Goal: Task Accomplishment & Management: Use online tool/utility

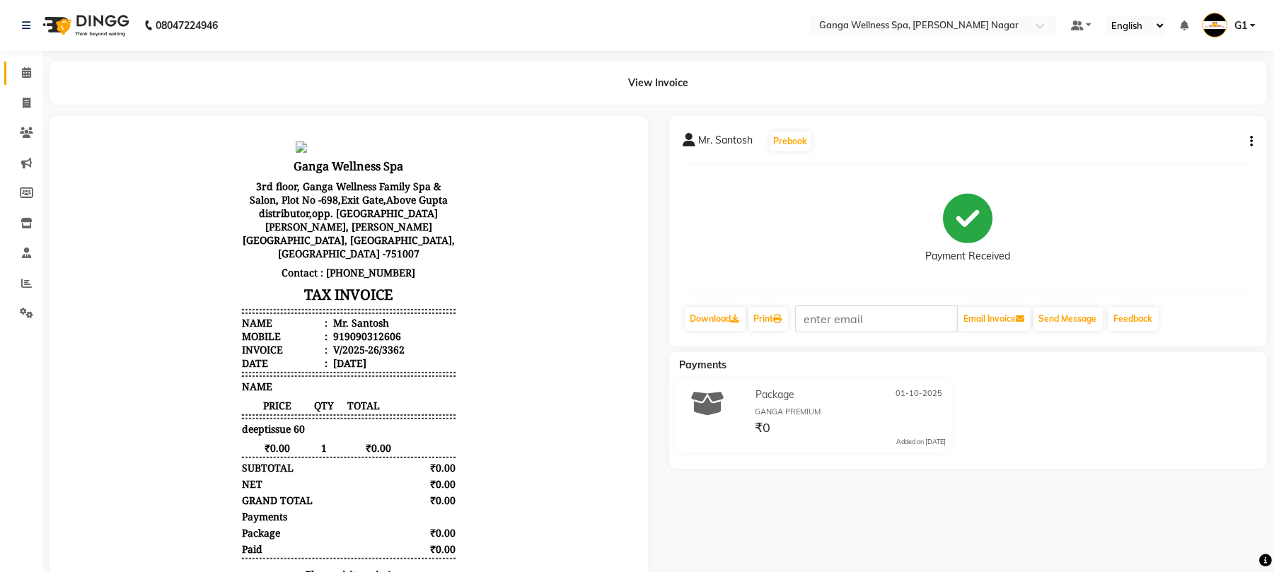
click at [10, 71] on link "Calendar" at bounding box center [21, 73] width 34 height 23
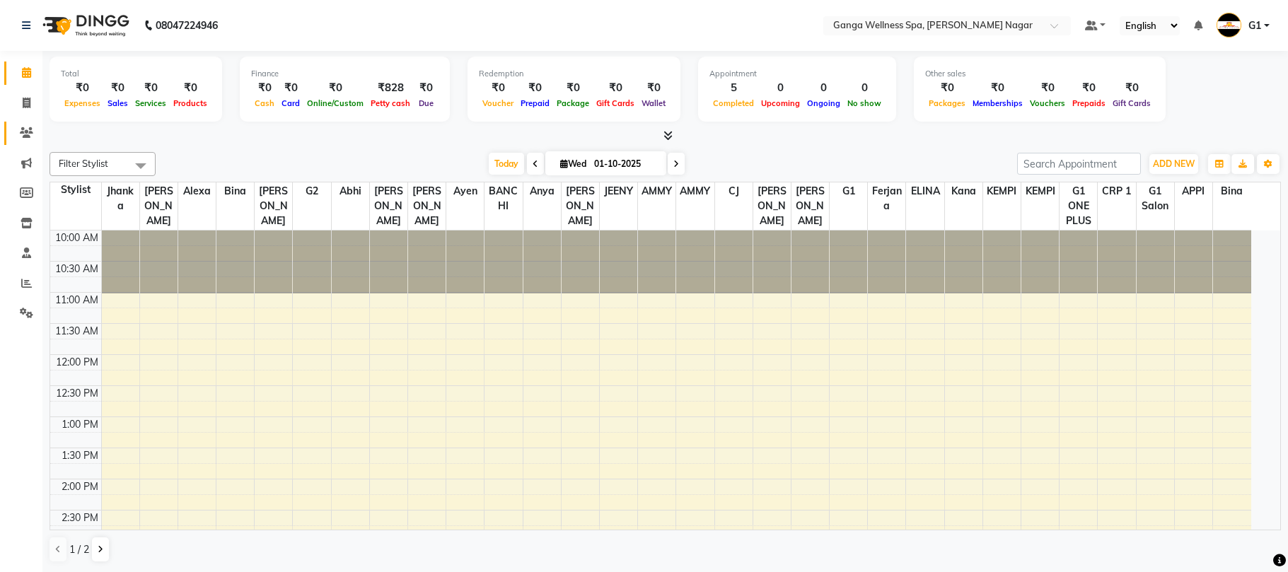
click at [31, 128] on icon at bounding box center [26, 132] width 13 height 11
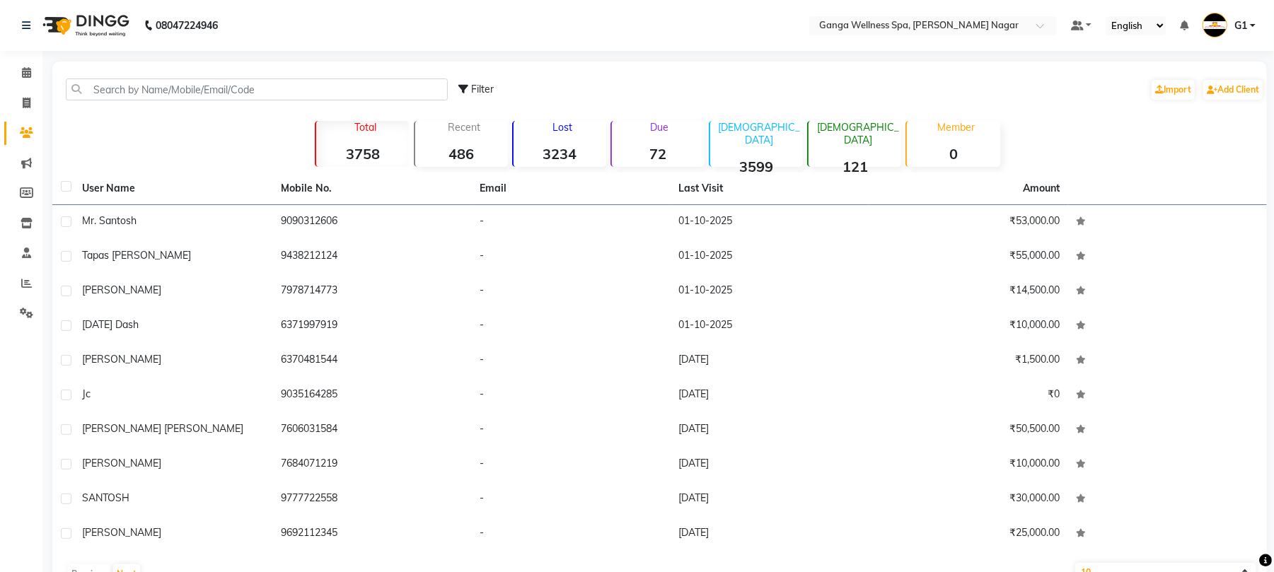
click at [222, 75] on div "Filter Import Add Client" at bounding box center [659, 89] width 1208 height 45
click at [221, 91] on input "text" at bounding box center [257, 89] width 382 height 22
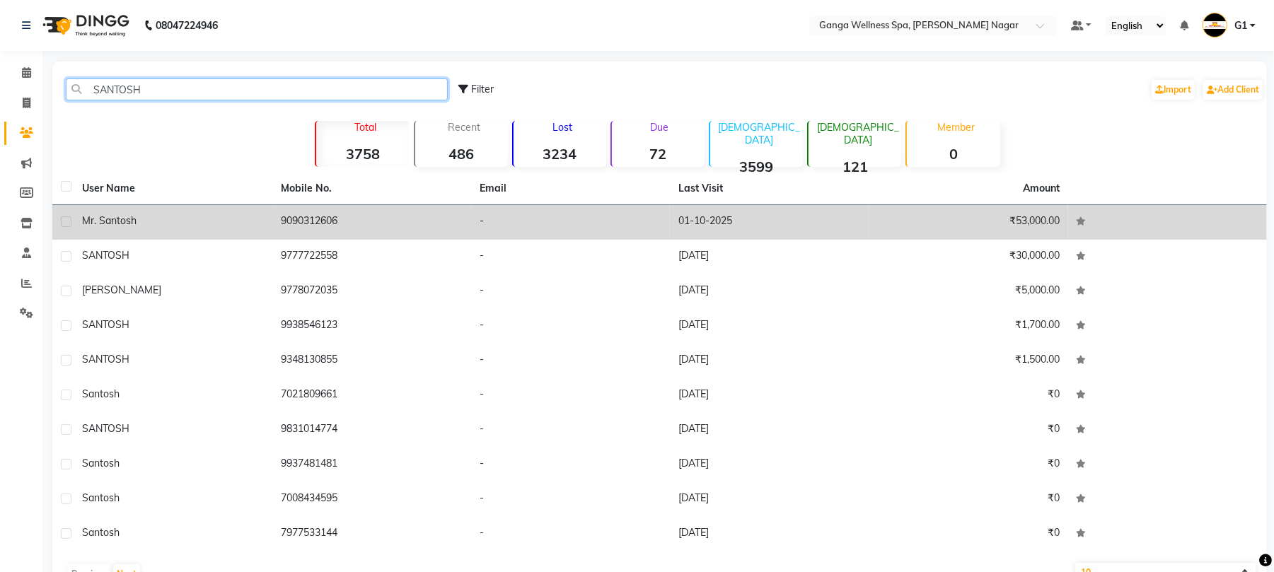
type input "SANTOSH"
click at [431, 221] on td "9090312606" at bounding box center [371, 222] width 199 height 35
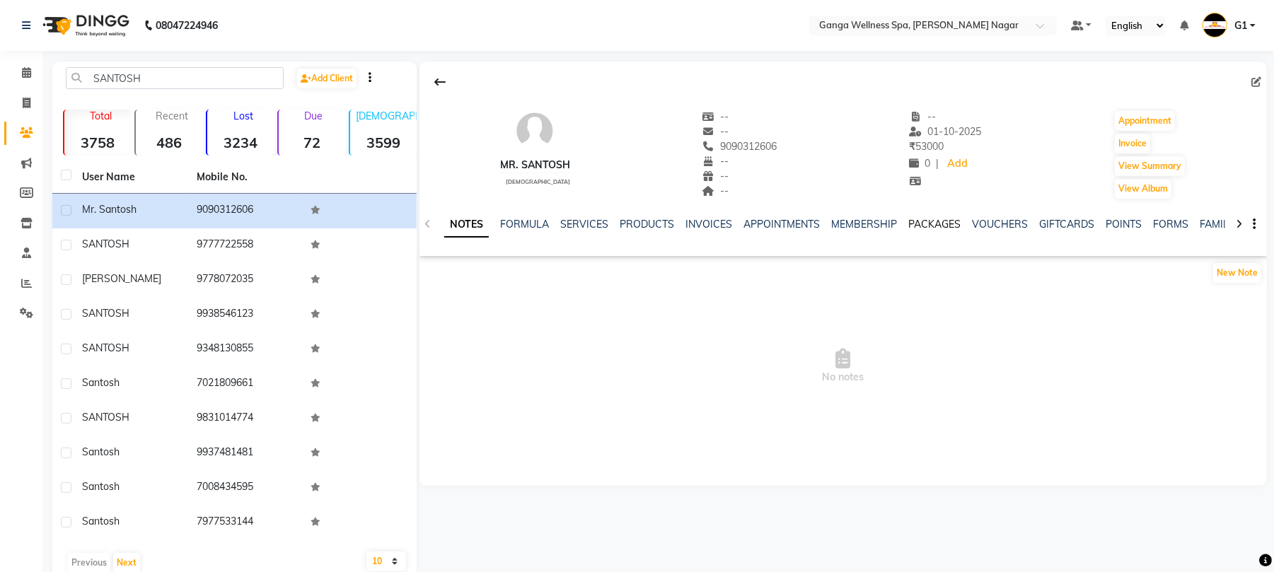
click at [926, 221] on link "PACKAGES" at bounding box center [934, 224] width 52 height 13
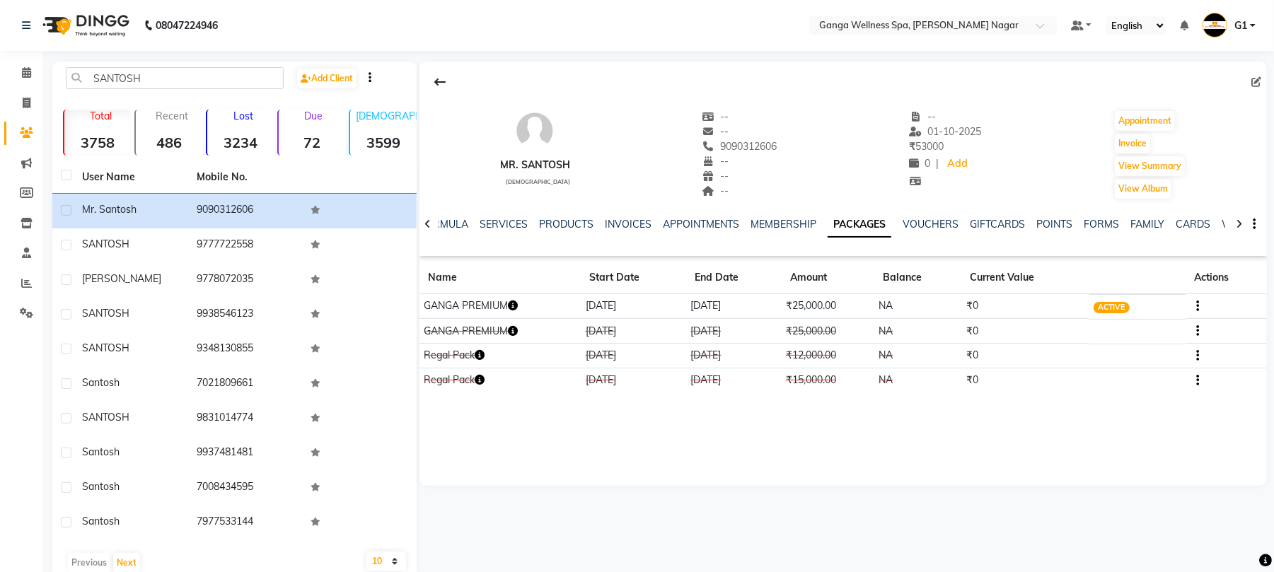
click at [518, 310] on icon "button" at bounding box center [513, 306] width 10 height 10
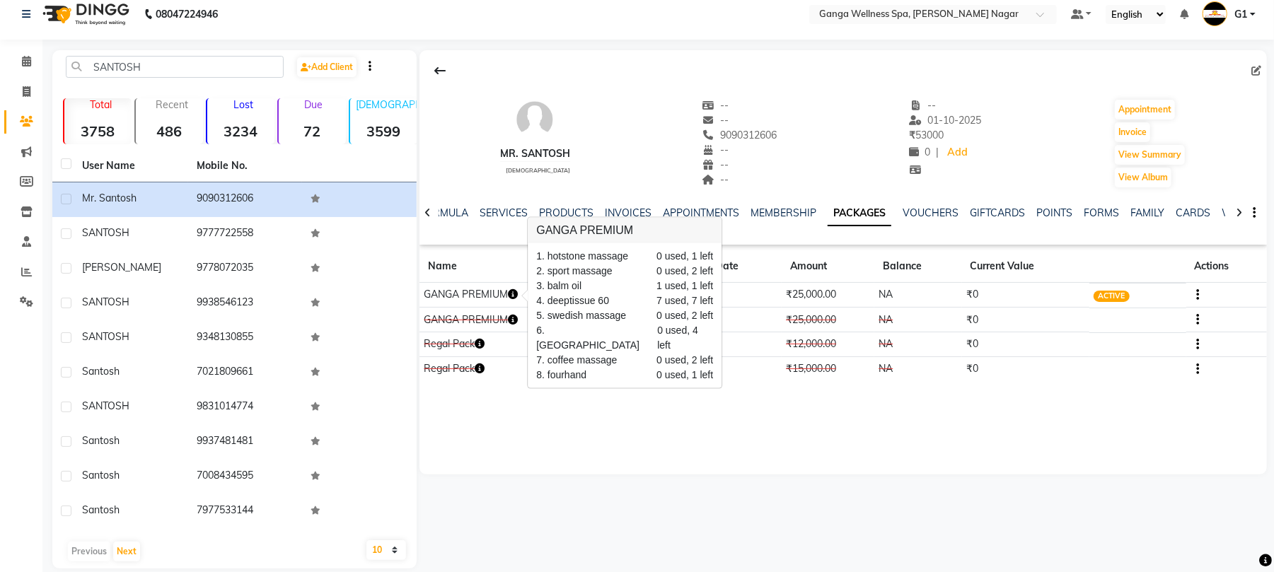
scroll to position [29, 0]
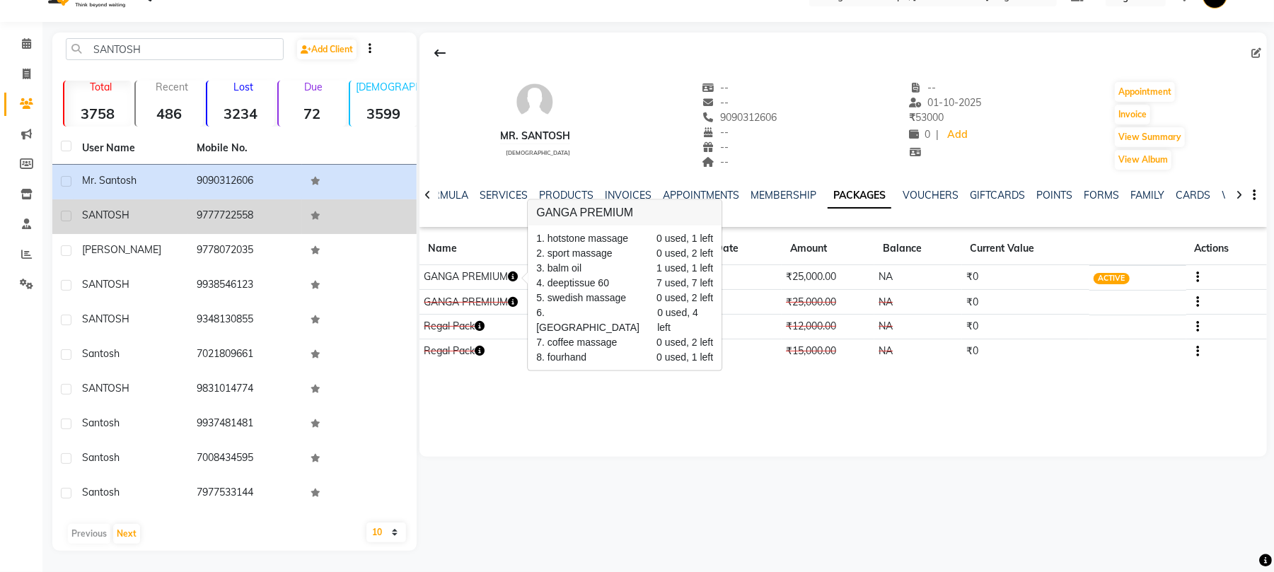
click at [216, 199] on td "9777722558" at bounding box center [245, 216] width 115 height 35
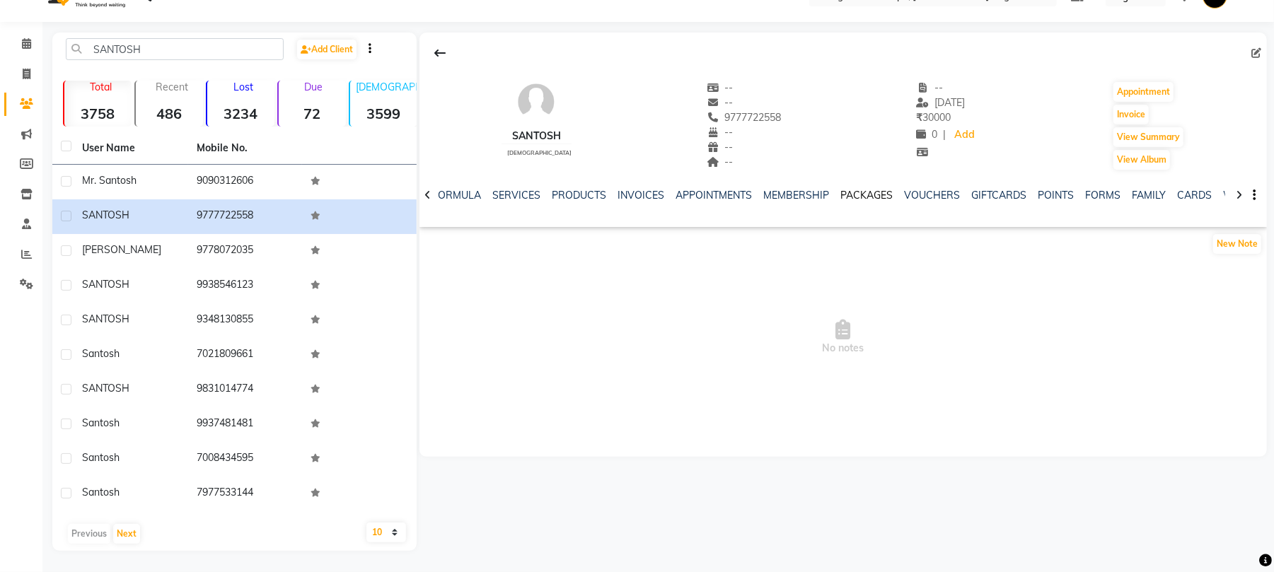
click at [855, 193] on link "PACKAGES" at bounding box center [866, 195] width 52 height 13
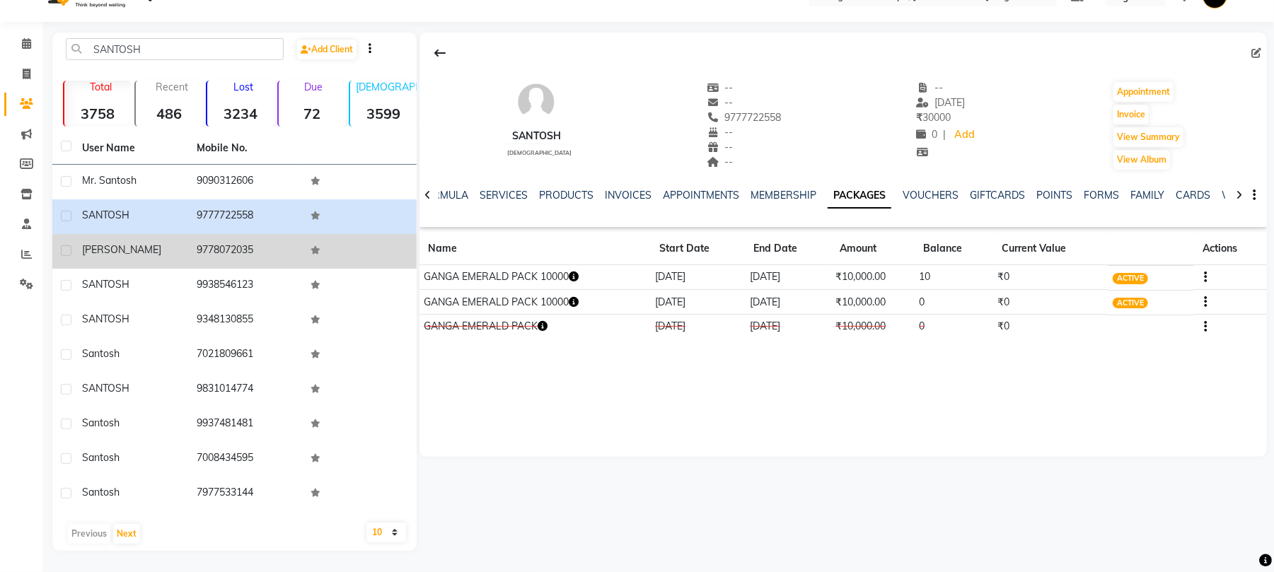
click at [232, 260] on td "9778072035" at bounding box center [245, 251] width 115 height 35
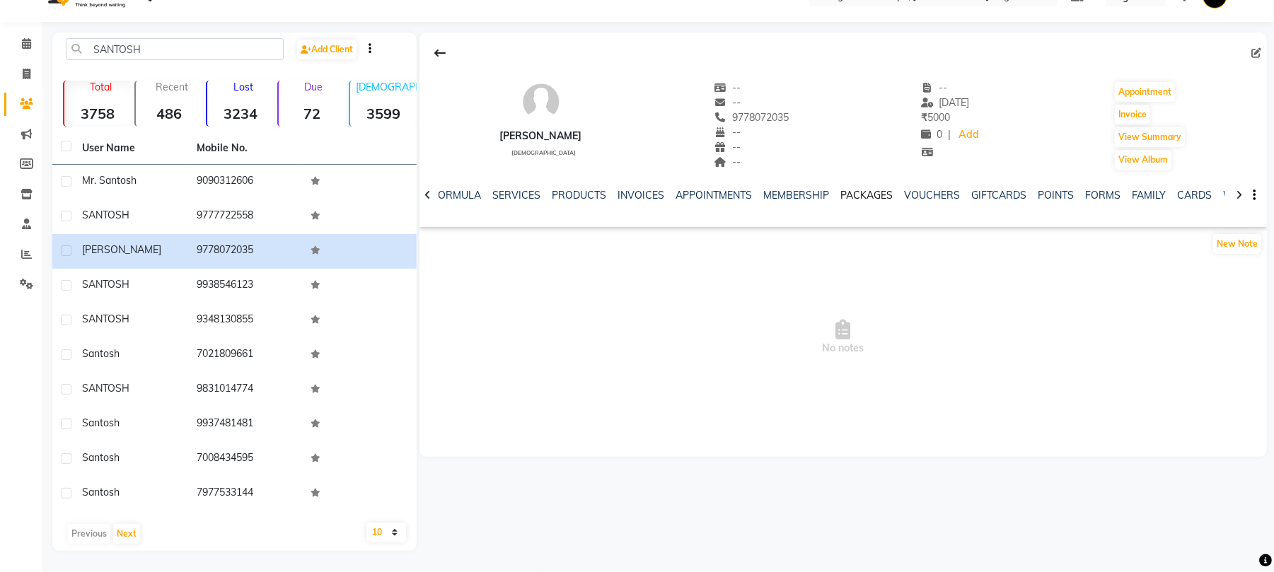
click at [863, 196] on link "PACKAGES" at bounding box center [866, 195] width 52 height 13
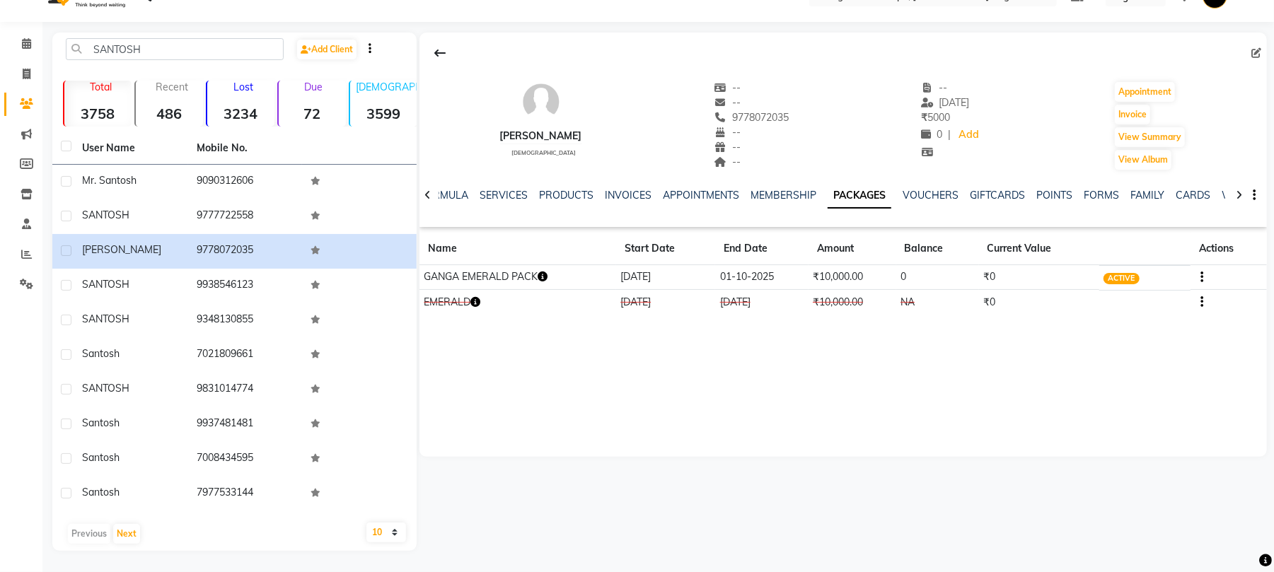
click at [863, 196] on link "PACKAGES" at bounding box center [859, 195] width 64 height 25
click at [742, 450] on div "Santosh Pati male -- -- 9778072035 -- -- -- -- 22-09-2025 ₹ 5000 0 | Add Appoin…" at bounding box center [842, 245] width 847 height 424
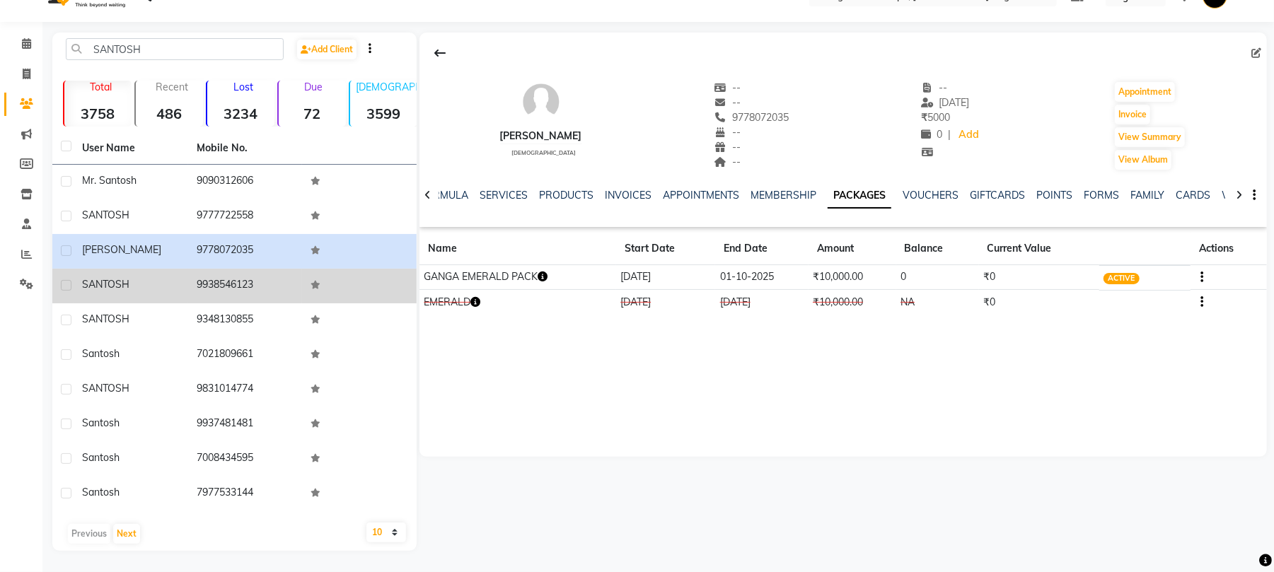
click at [191, 292] on td "9938546123" at bounding box center [245, 286] width 115 height 35
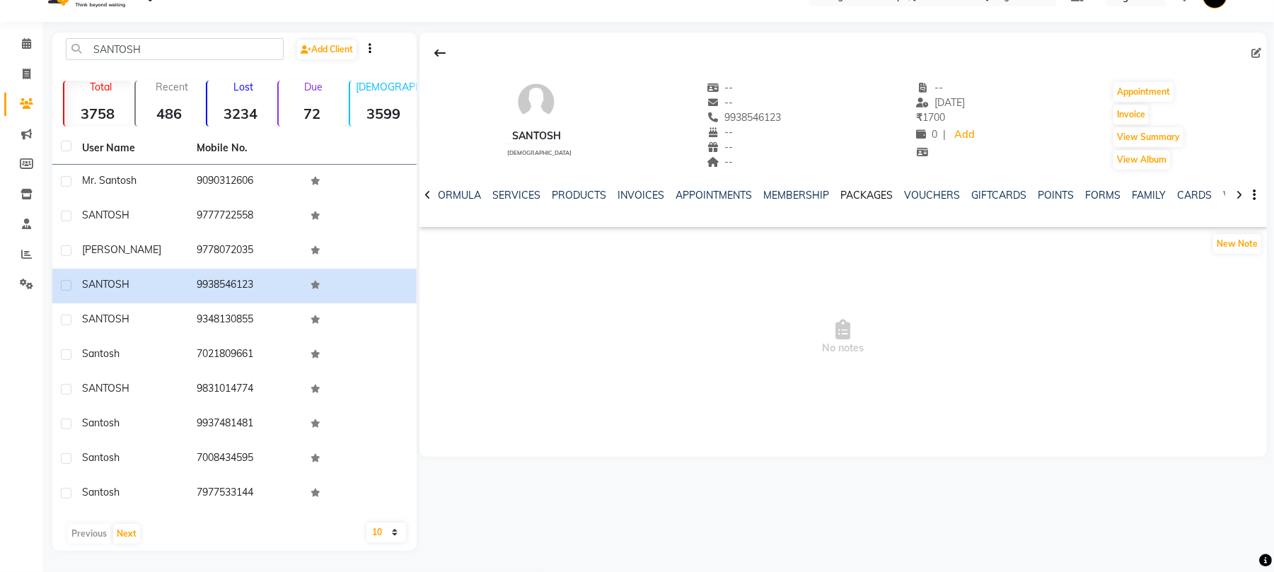
click at [867, 201] on link "PACKAGES" at bounding box center [866, 195] width 52 height 13
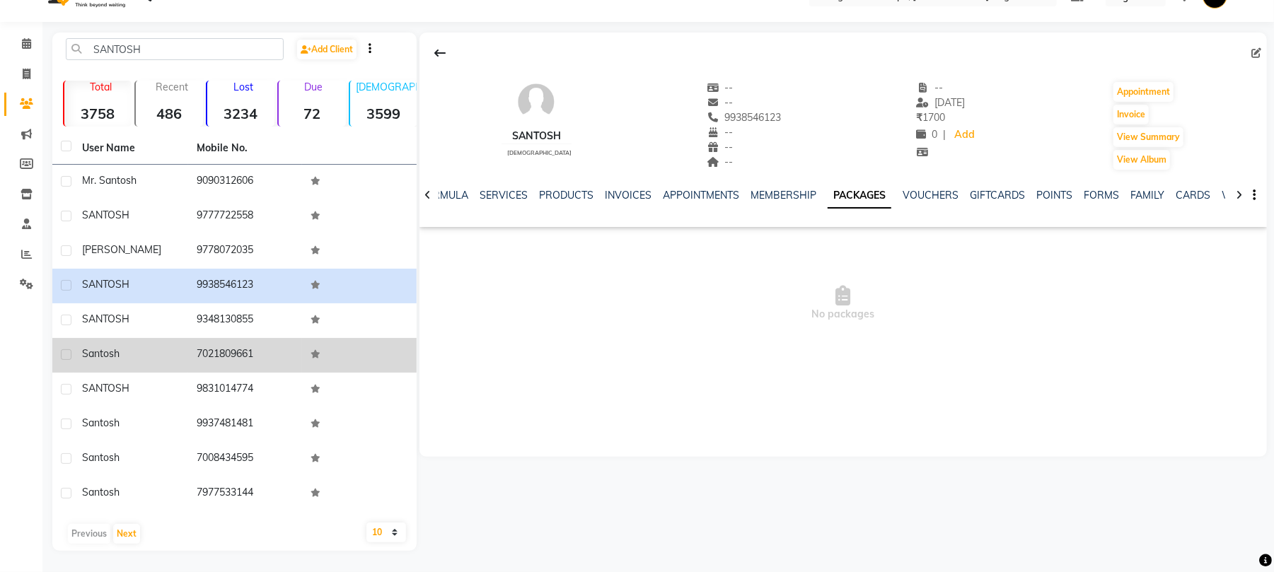
click at [247, 338] on td "7021809661" at bounding box center [245, 355] width 115 height 35
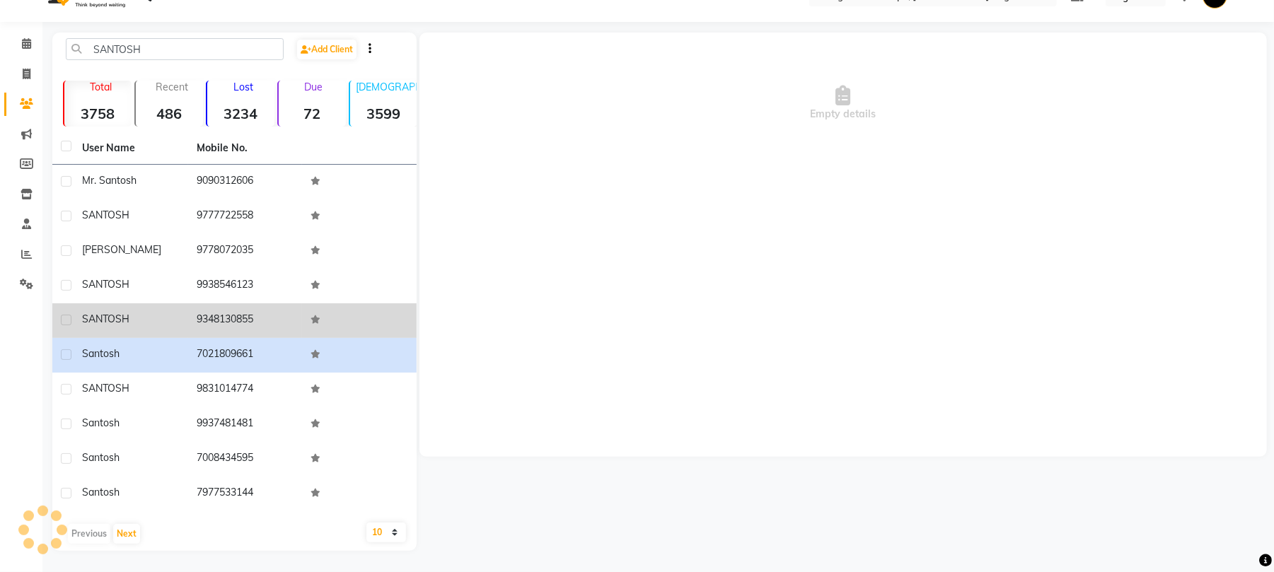
click at [252, 320] on td "9348130855" at bounding box center [245, 320] width 115 height 35
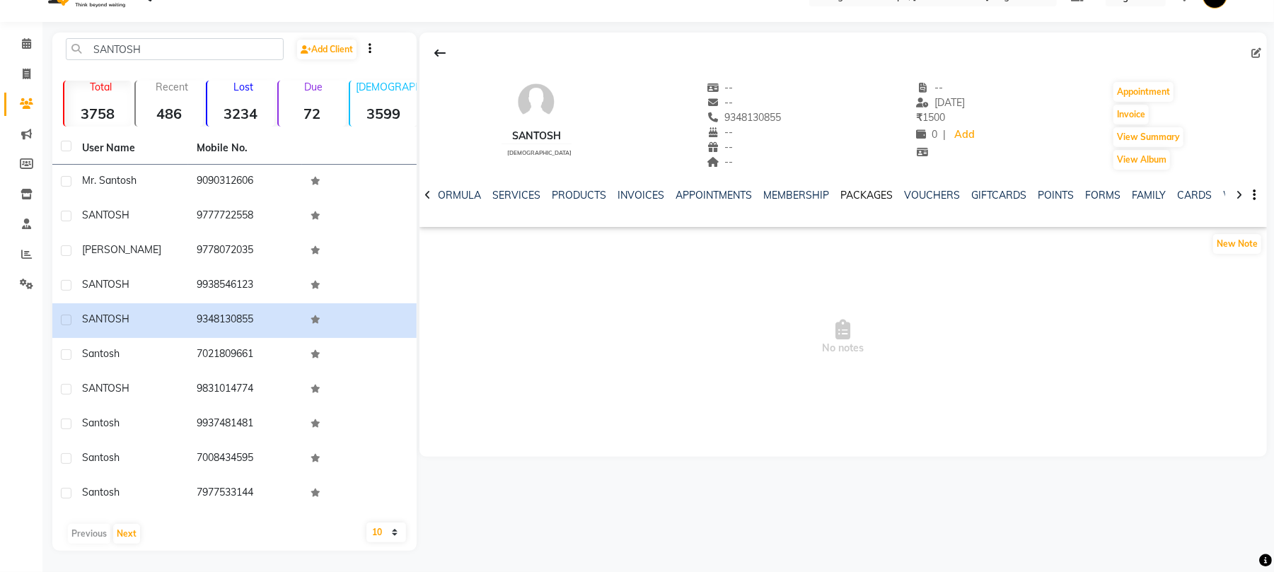
click at [878, 198] on link "PACKAGES" at bounding box center [866, 195] width 52 height 13
click at [874, 198] on link "PACKAGES" at bounding box center [859, 195] width 64 height 25
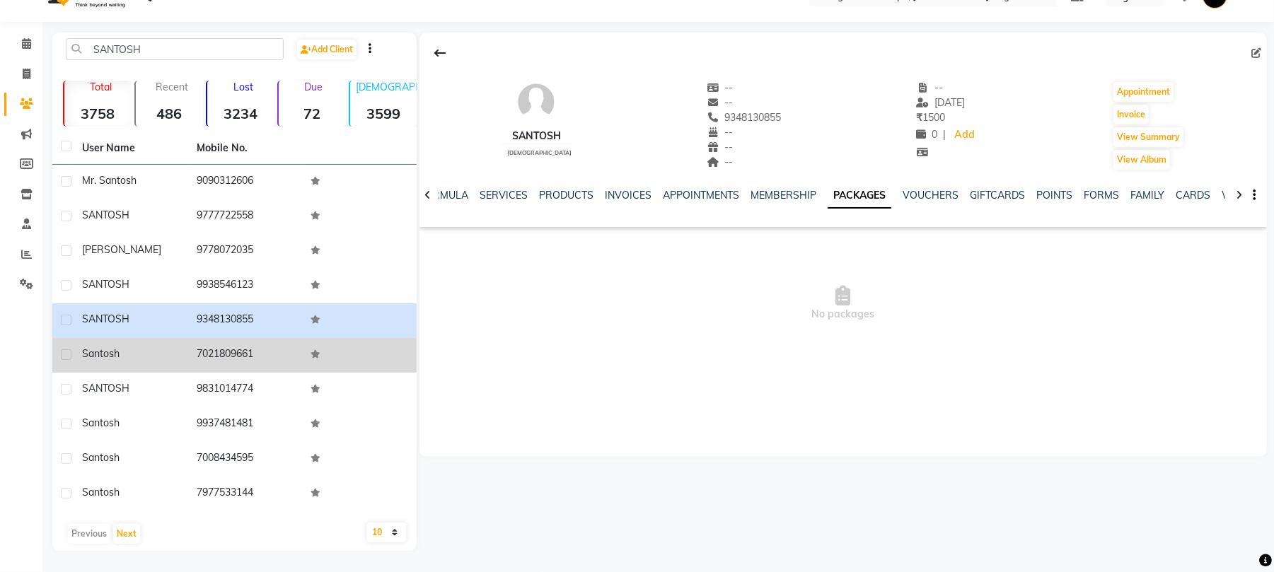
click at [246, 346] on td "7021809661" at bounding box center [245, 355] width 115 height 35
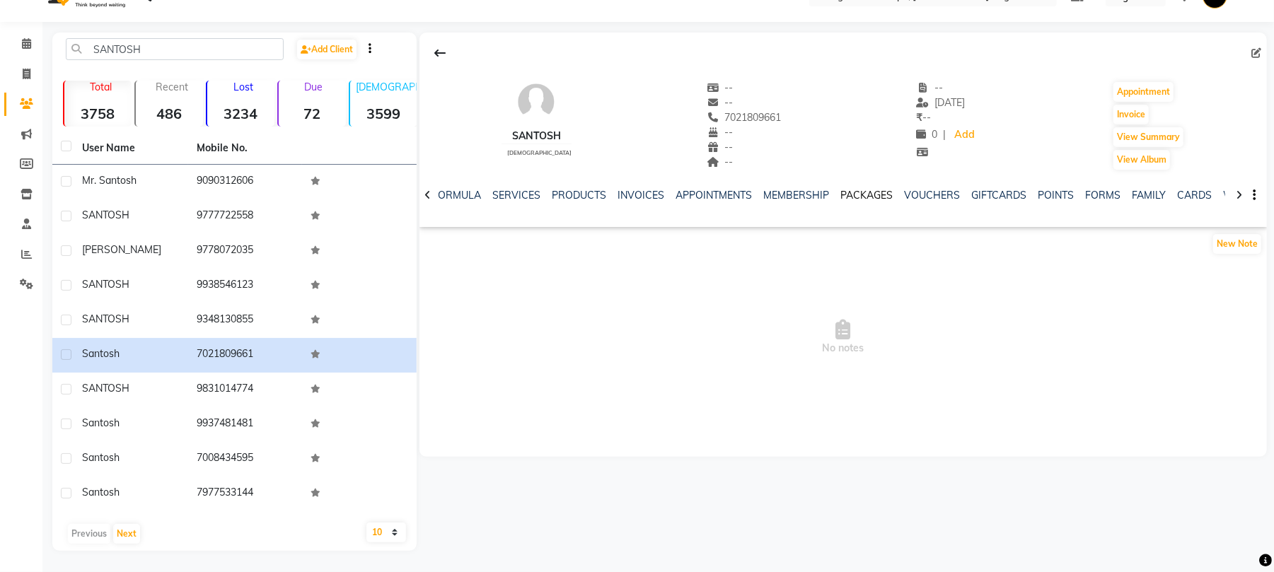
click at [864, 194] on link "PACKAGES" at bounding box center [866, 195] width 52 height 13
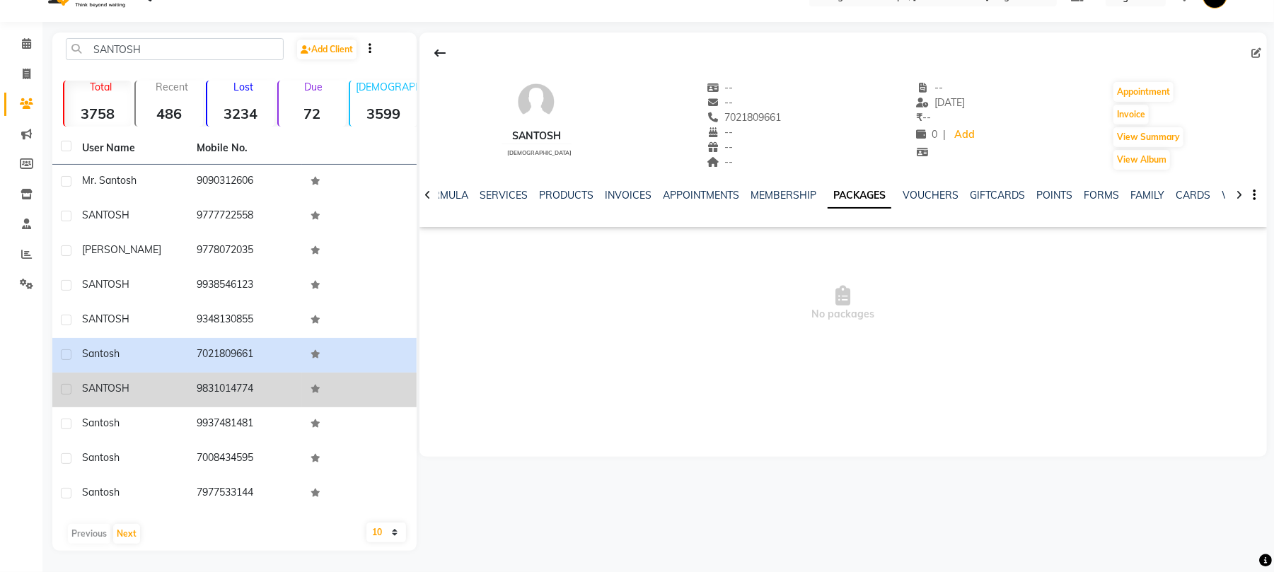
click at [252, 390] on td "9831014774" at bounding box center [245, 390] width 115 height 35
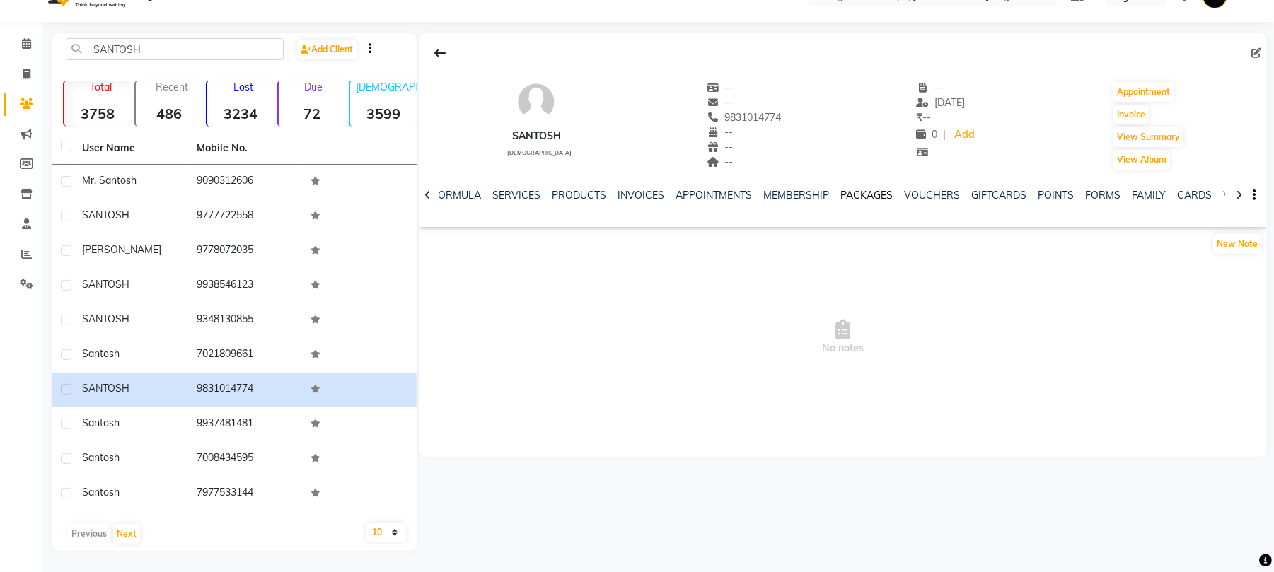
click at [854, 198] on link "PACKAGES" at bounding box center [866, 195] width 52 height 13
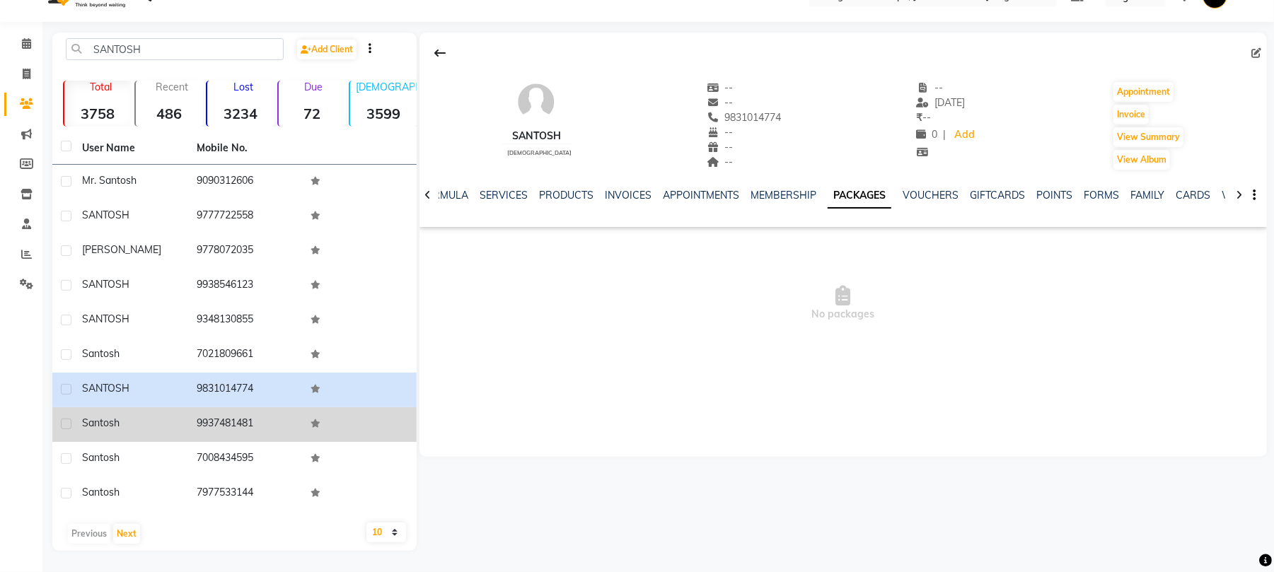
click at [267, 425] on td "9937481481" at bounding box center [245, 424] width 115 height 35
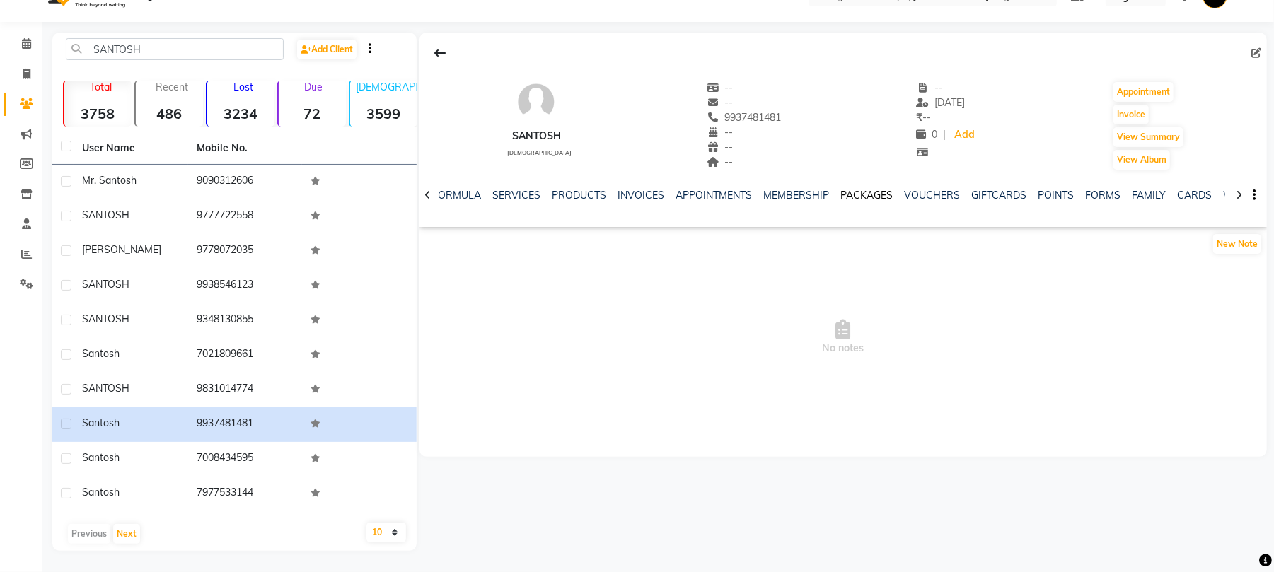
click at [843, 190] on link "PACKAGES" at bounding box center [866, 195] width 52 height 13
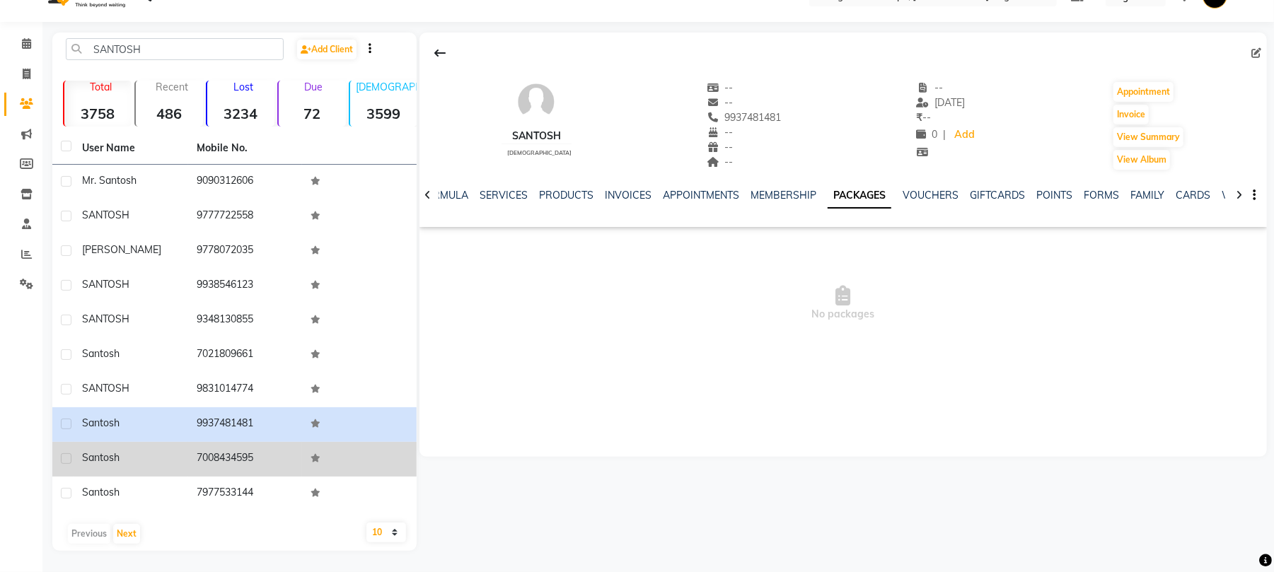
click at [235, 462] on td "7008434595" at bounding box center [245, 459] width 115 height 35
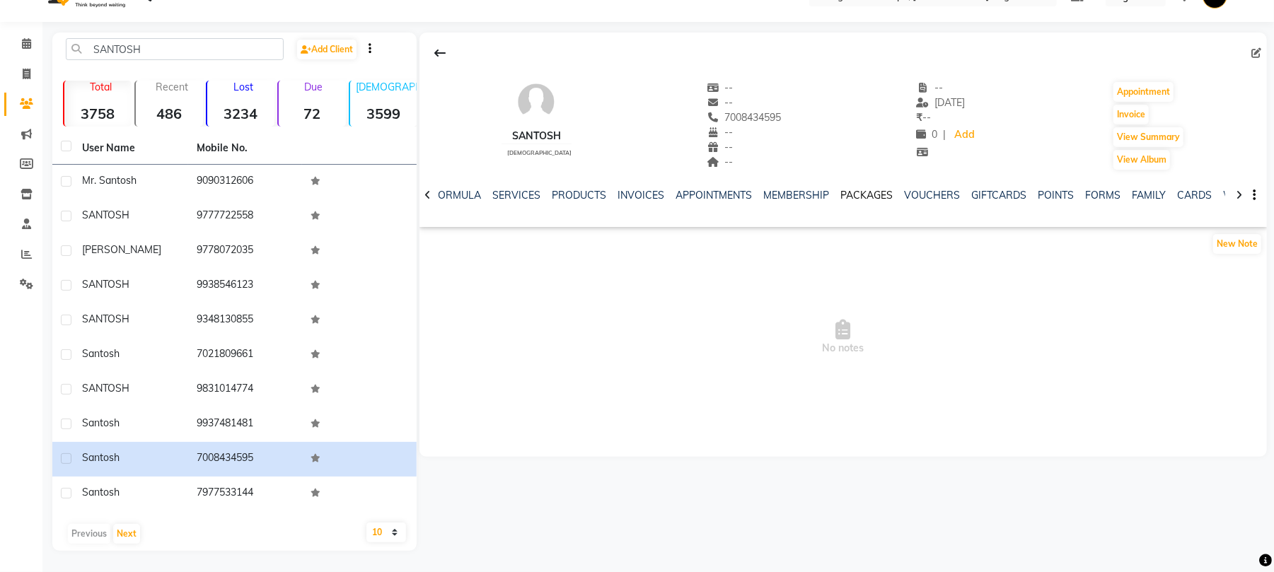
click at [853, 193] on link "PACKAGES" at bounding box center [866, 195] width 52 height 13
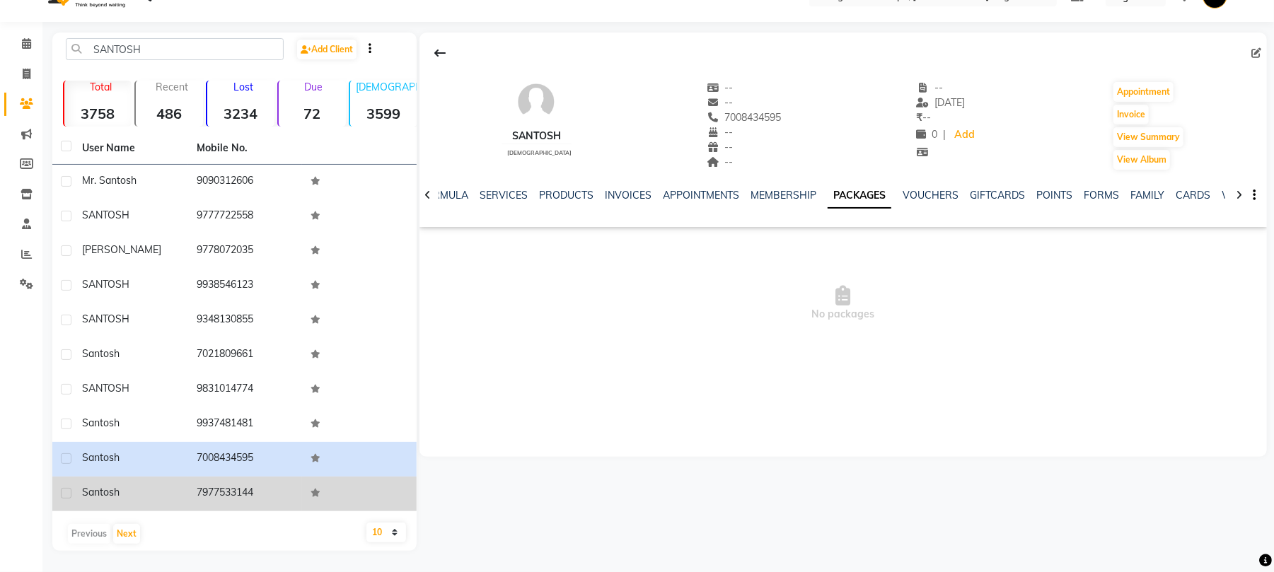
click at [284, 491] on td "7977533144" at bounding box center [245, 494] width 115 height 35
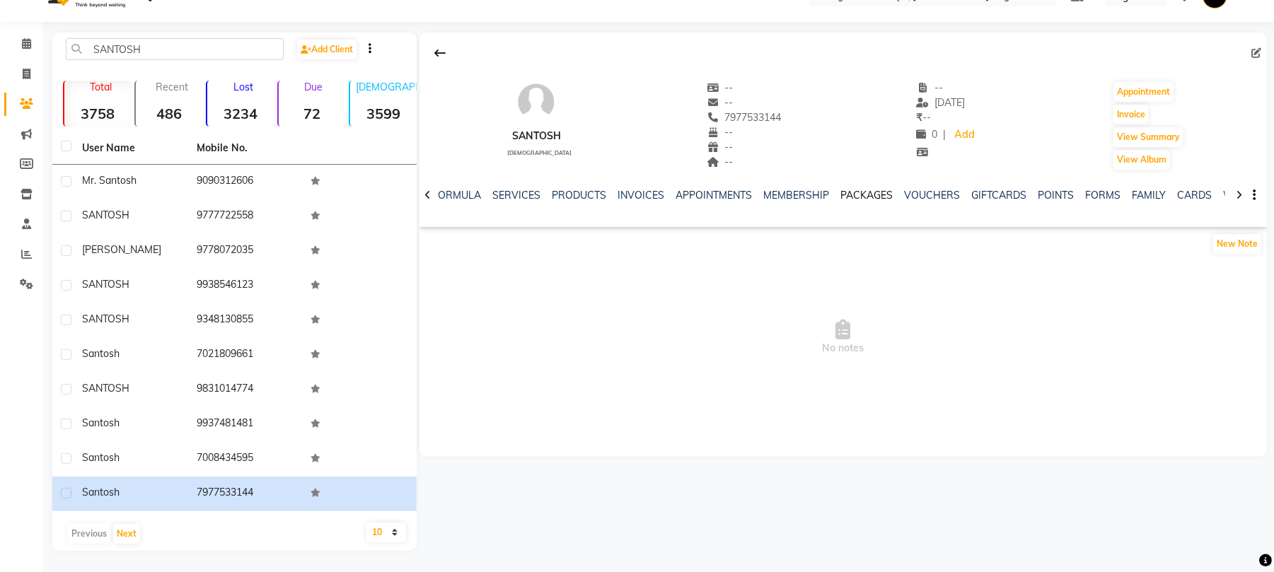
click at [863, 192] on link "PACKAGES" at bounding box center [866, 195] width 52 height 13
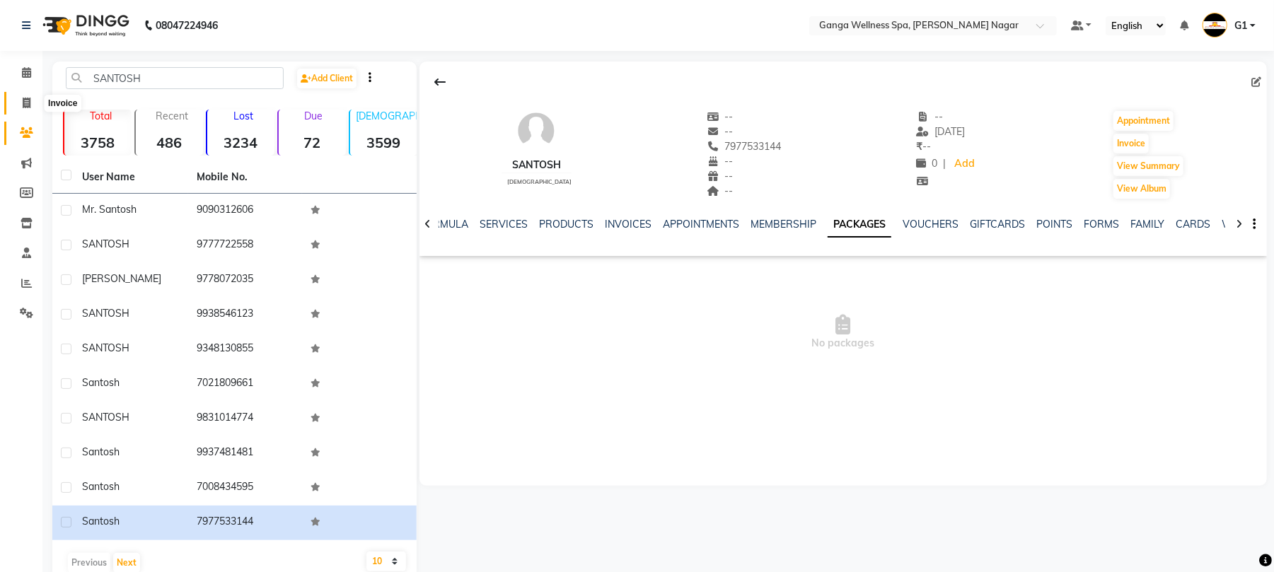
click at [18, 102] on span at bounding box center [26, 103] width 25 height 16
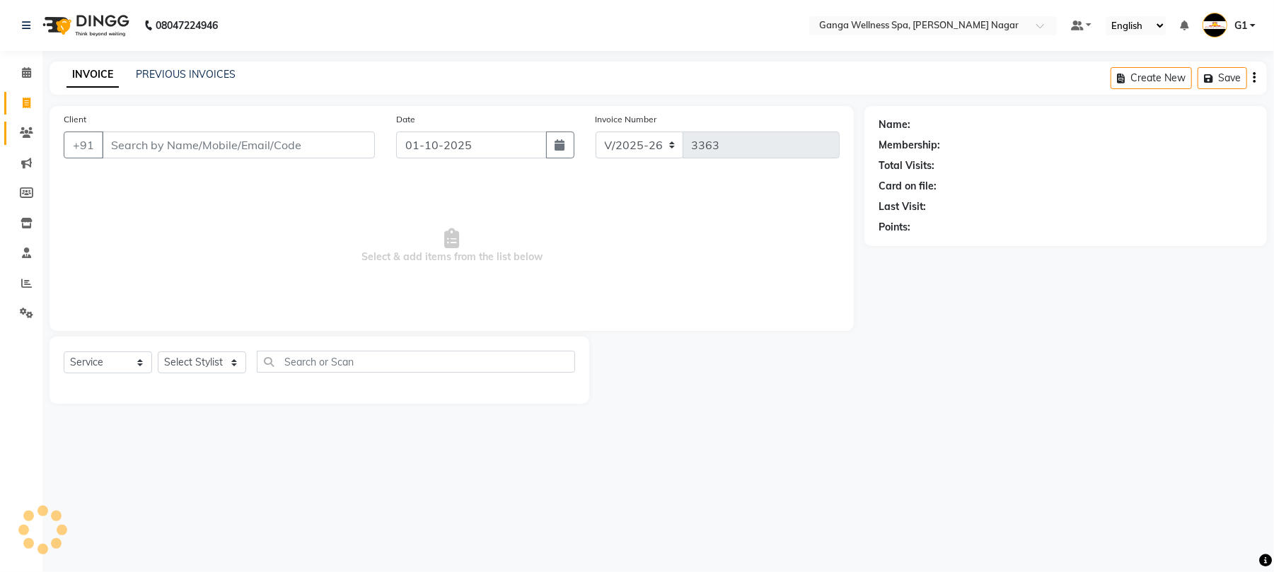
click at [37, 136] on span at bounding box center [26, 133] width 25 height 16
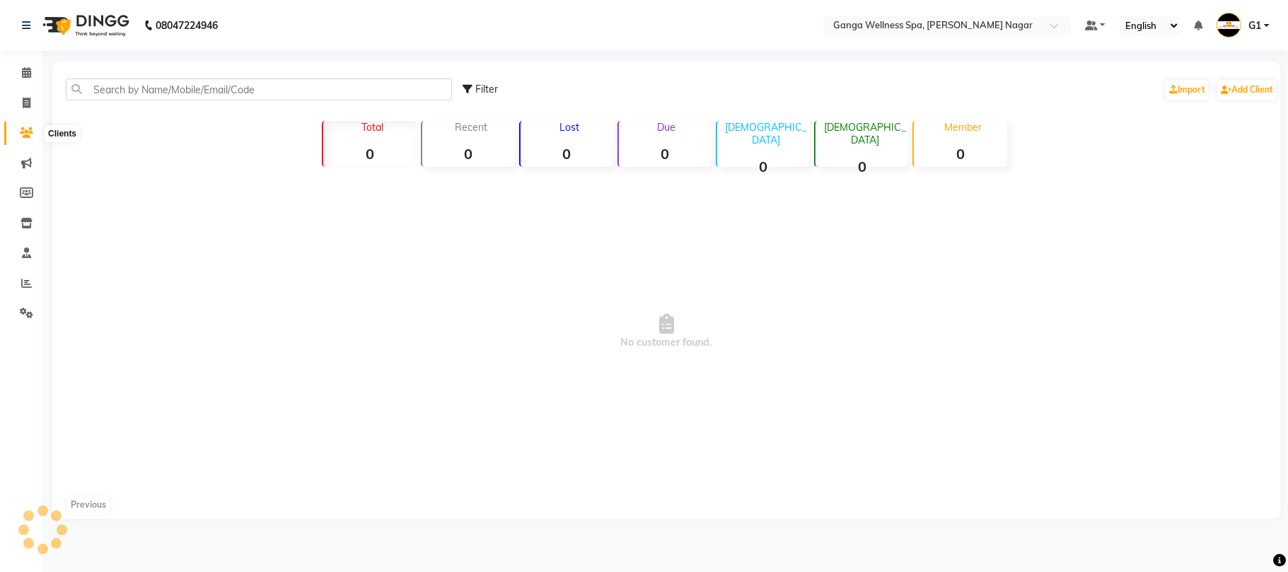
click at [37, 136] on span at bounding box center [26, 133] width 25 height 16
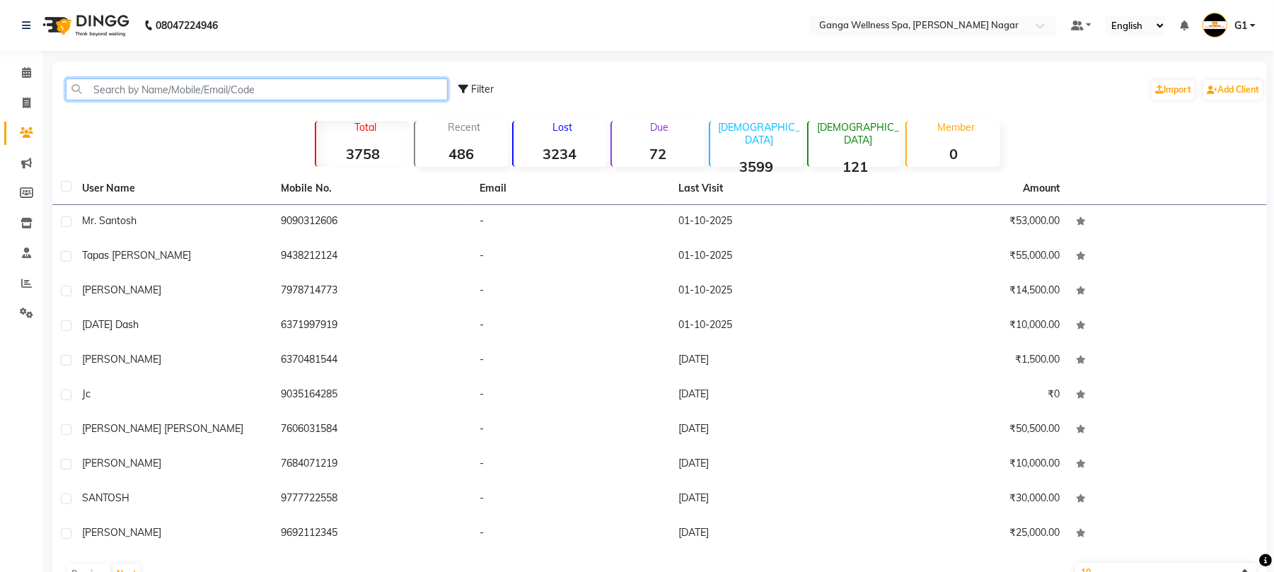
click at [228, 88] on input "text" at bounding box center [257, 89] width 382 height 22
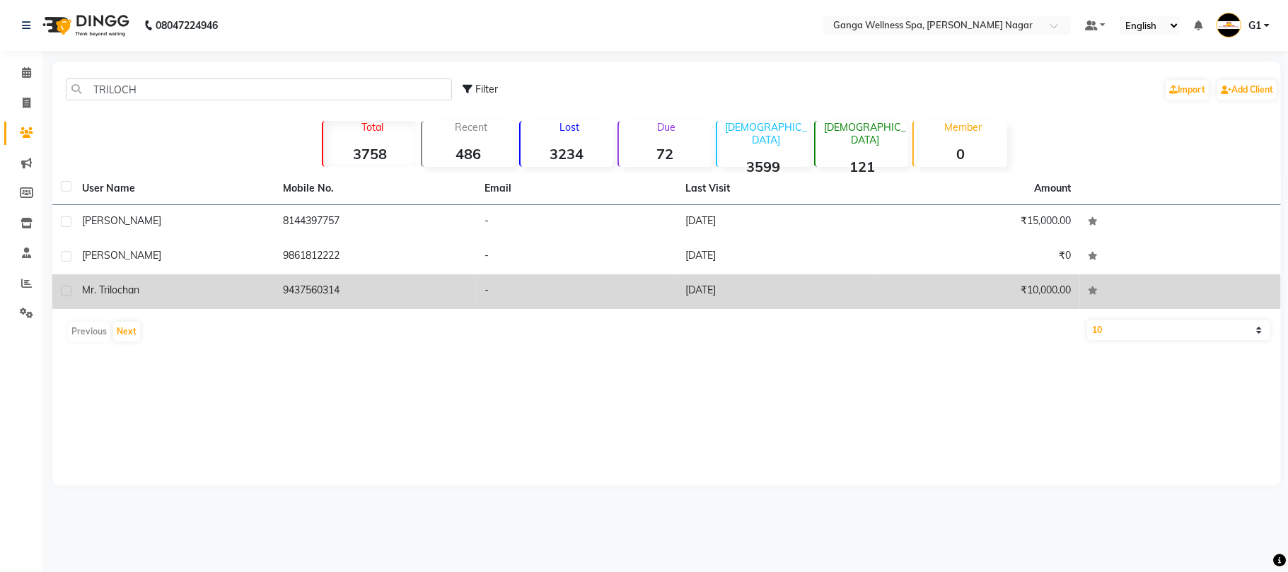
click at [465, 284] on td "9437560314" at bounding box center [376, 291] width 202 height 35
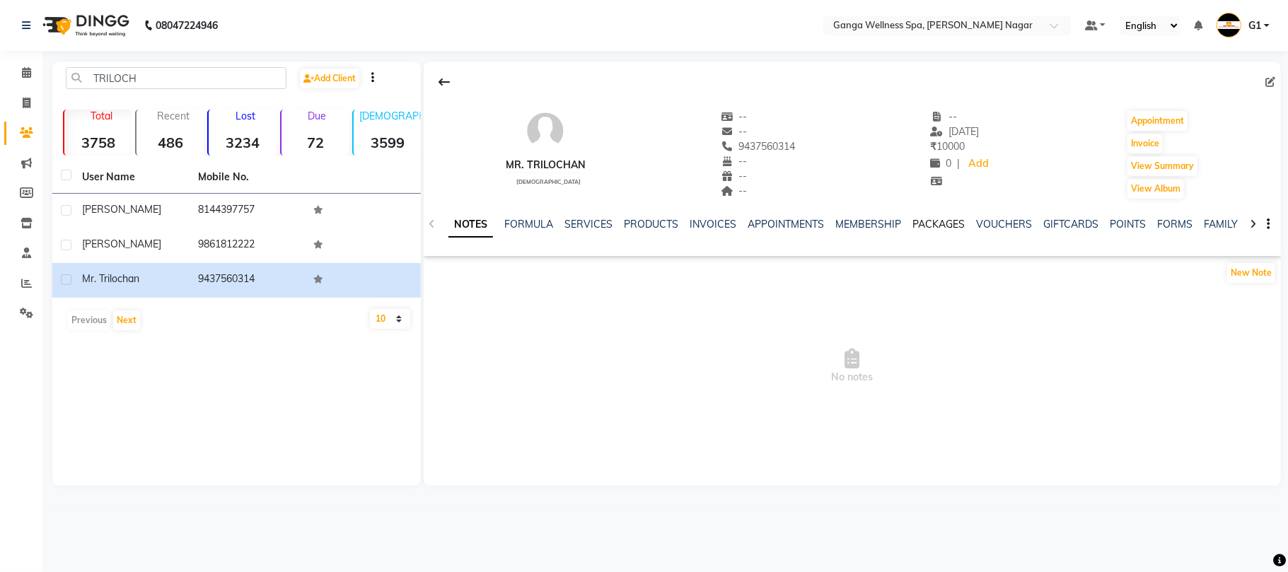
click at [938, 226] on link "PACKAGES" at bounding box center [938, 224] width 52 height 13
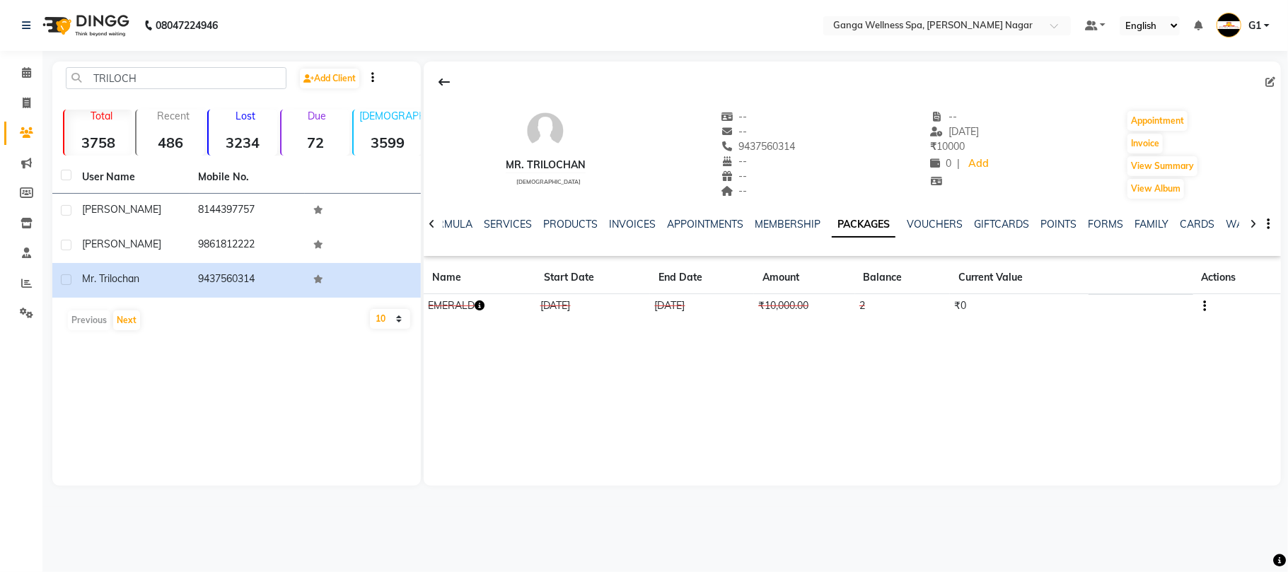
click at [659, 373] on div "Mr. Trilochan male -- -- 9437560314 -- -- -- -- 17-03-2024 ₹ 10000 0 | Add Appo…" at bounding box center [852, 274] width 857 height 424
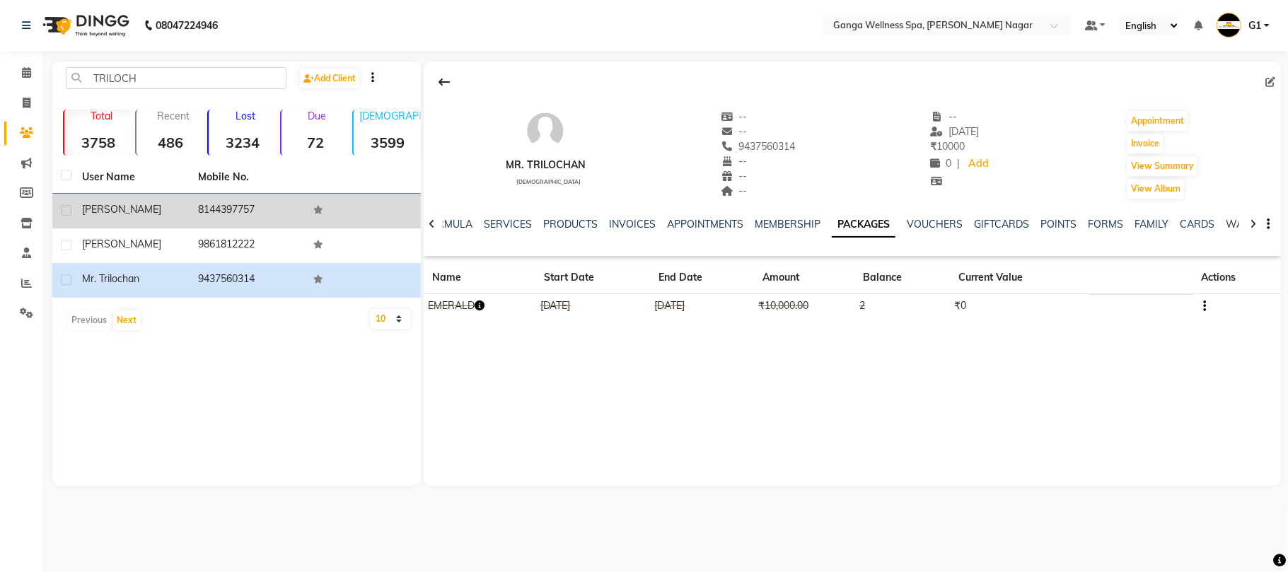
click at [119, 204] on span "trilochan" at bounding box center [121, 209] width 79 height 13
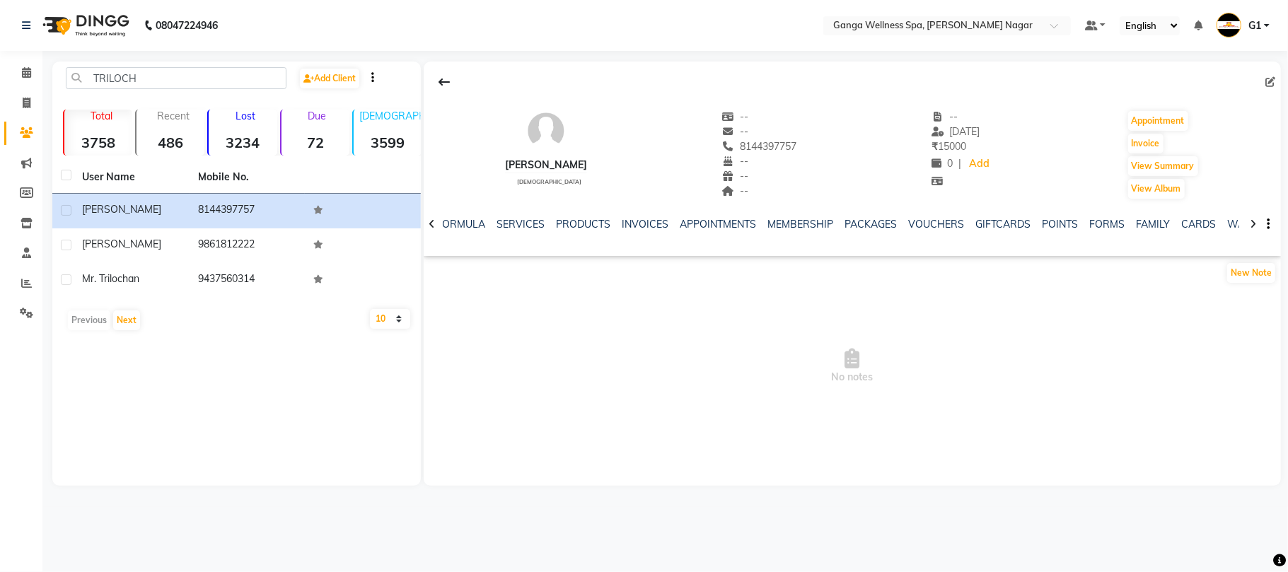
click at [880, 216] on div "NOTES FORMULA SERVICES PRODUCTS INVOICES APPOINTMENTS MEMBERSHIP PACKAGES VOUCH…" at bounding box center [852, 224] width 857 height 49
click at [871, 227] on link "PACKAGES" at bounding box center [870, 224] width 52 height 13
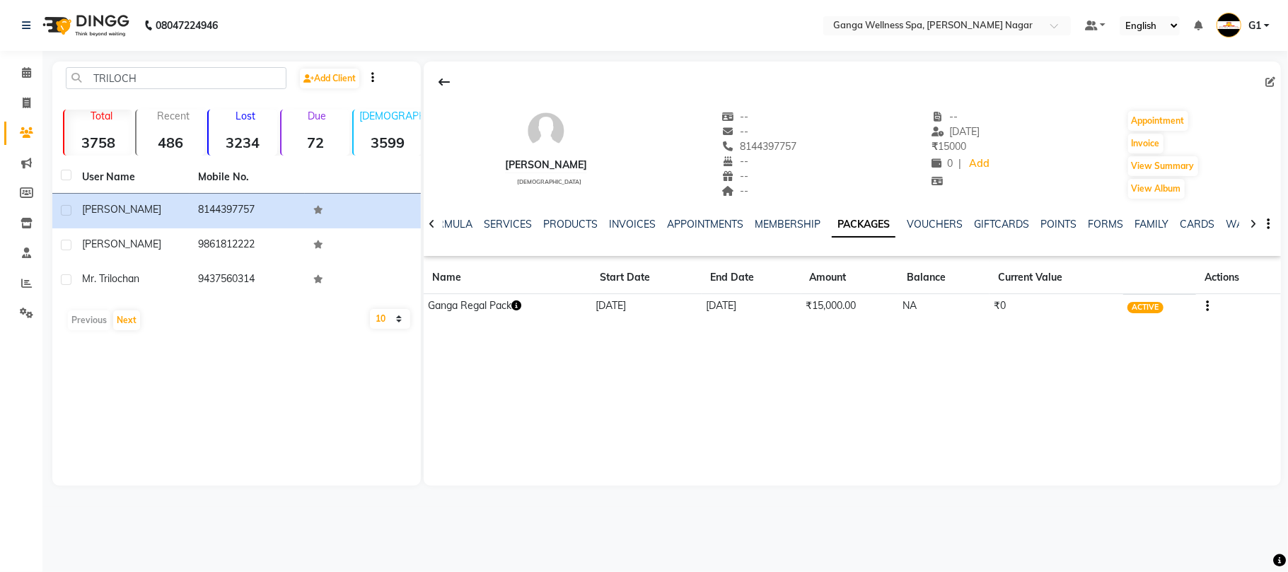
click at [871, 227] on link "PACKAGES" at bounding box center [864, 224] width 64 height 25
click at [516, 304] on icon "button" at bounding box center [516, 306] width 10 height 10
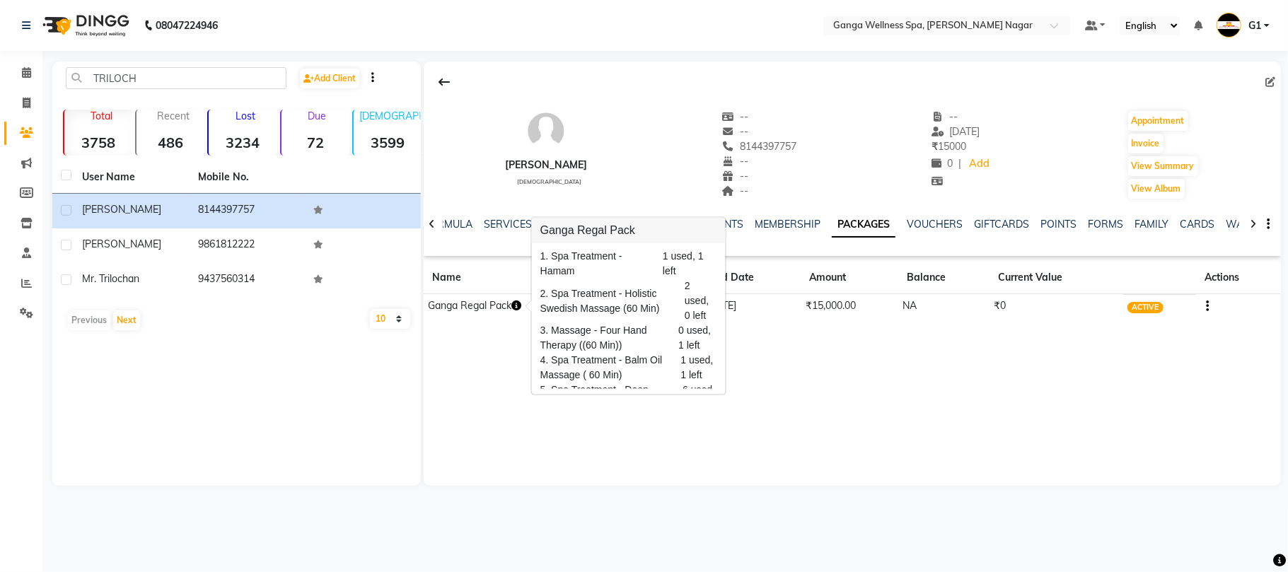
click at [516, 304] on icon "button" at bounding box center [516, 306] width 10 height 10
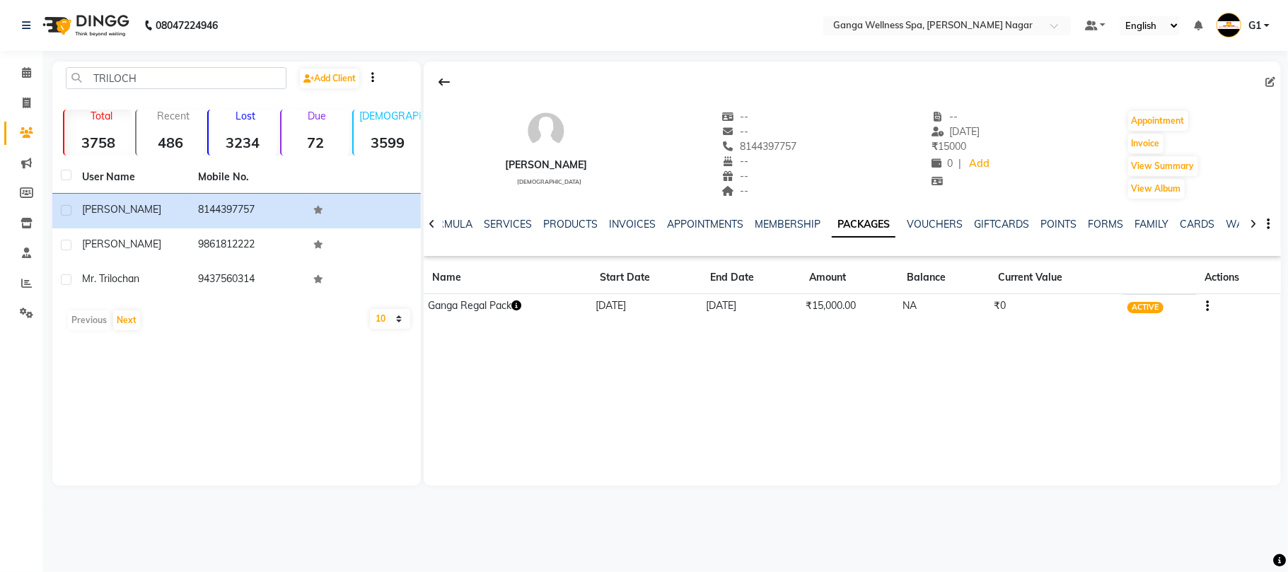
click at [516, 304] on icon "button" at bounding box center [516, 306] width 10 height 10
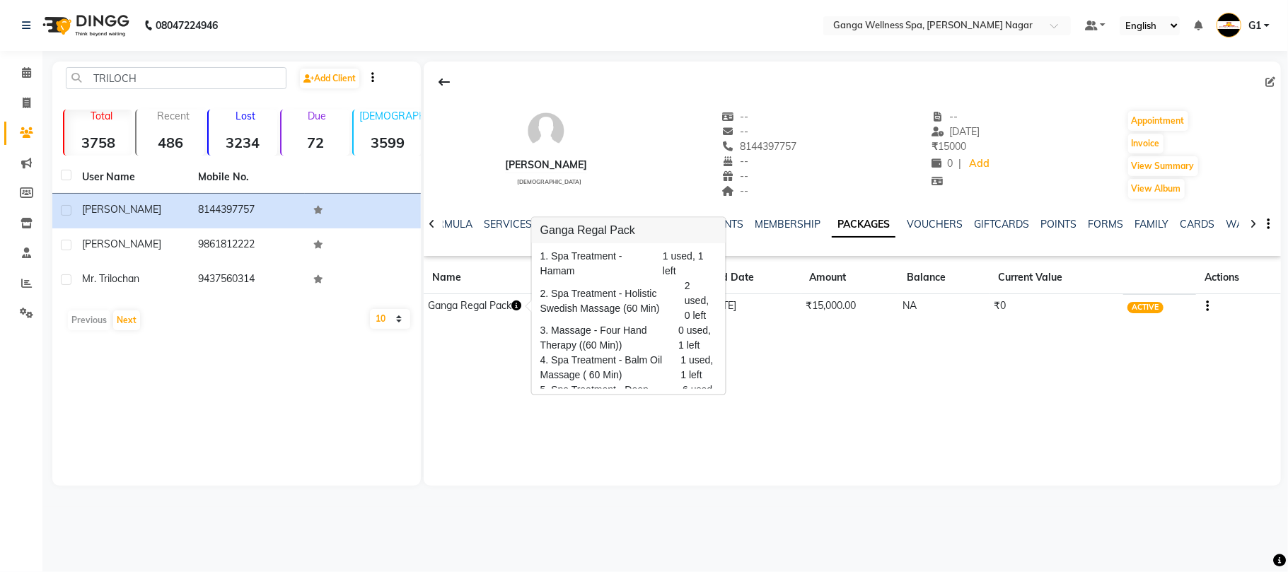
click at [516, 304] on icon "button" at bounding box center [516, 306] width 10 height 10
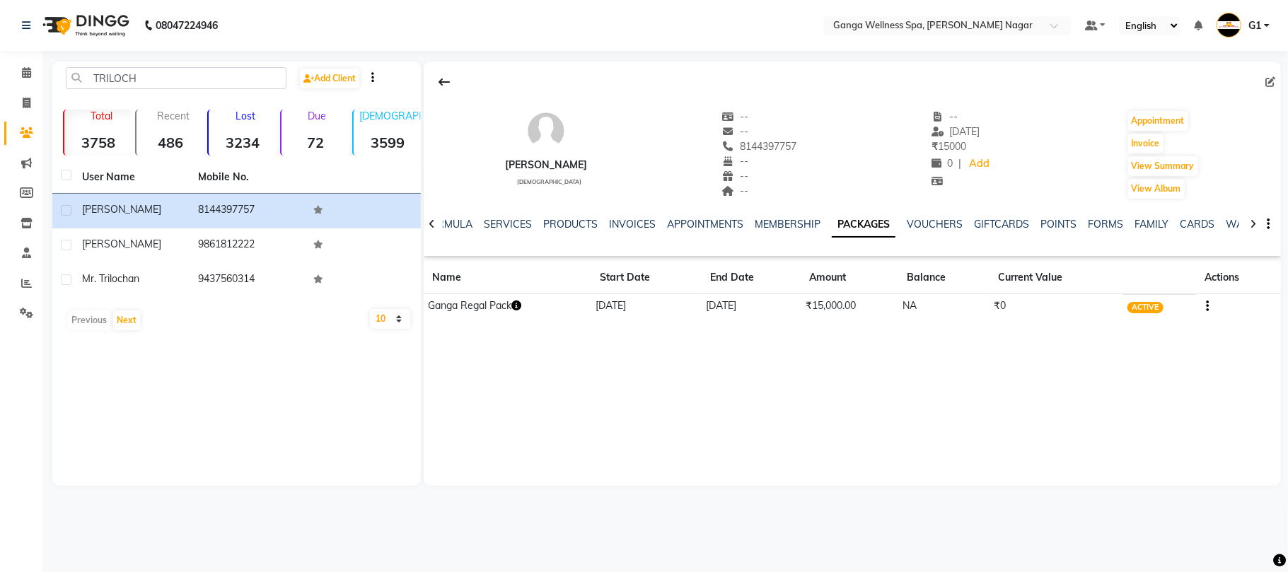
click at [516, 304] on icon "button" at bounding box center [516, 306] width 10 height 10
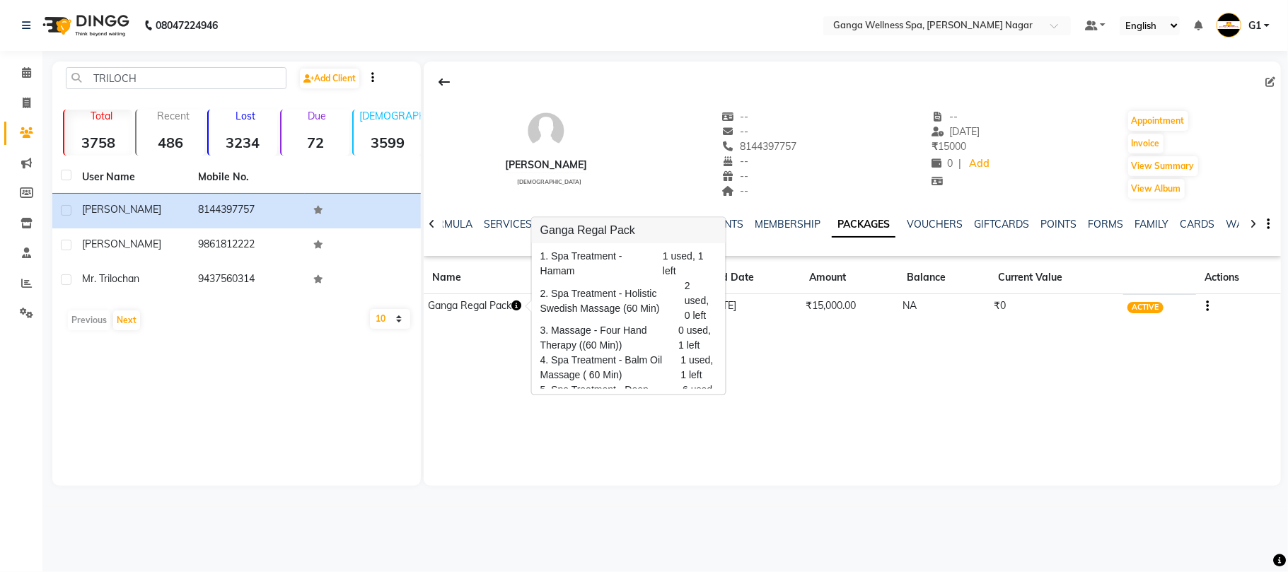
click at [394, 362] on div "TRILOCH Add Client Total 3758 Recent 486 Lost 3234 Due 72 Male 3599 Female 121 …" at bounding box center [236, 274] width 368 height 424
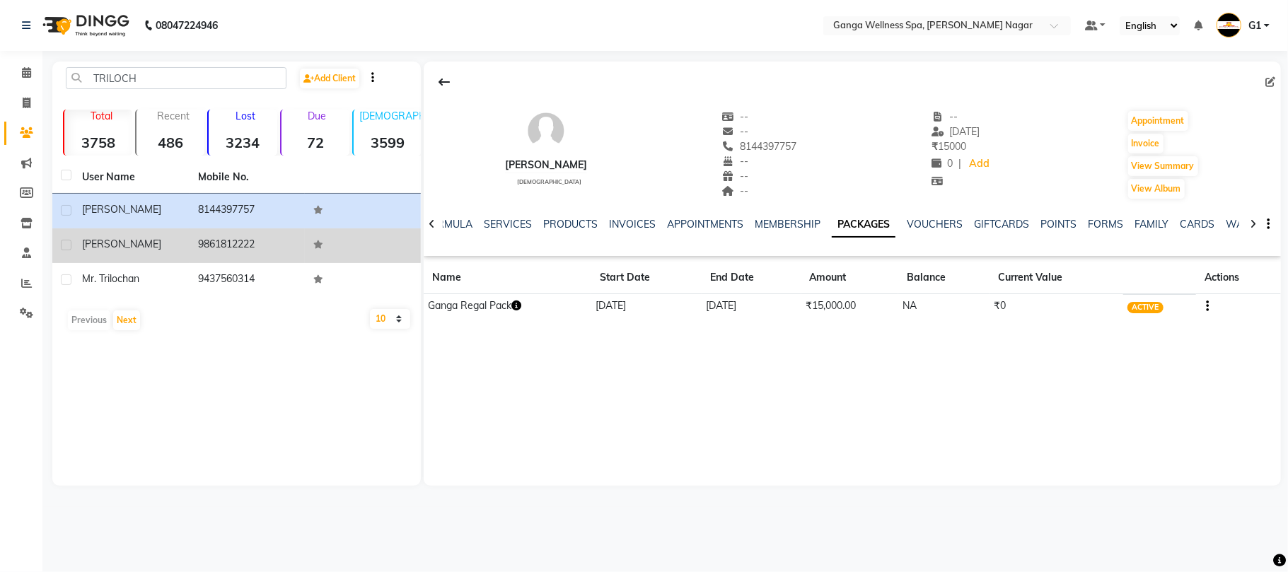
click at [198, 255] on td "9861812222" at bounding box center [248, 245] width 116 height 35
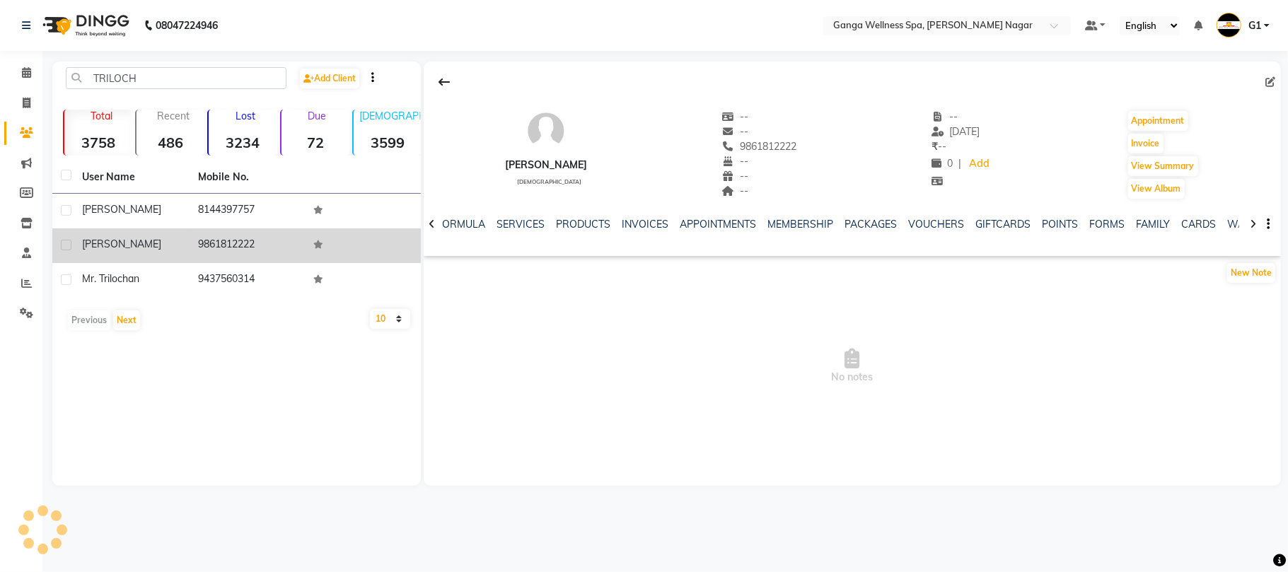
click at [196, 255] on td "9861812222" at bounding box center [248, 245] width 116 height 35
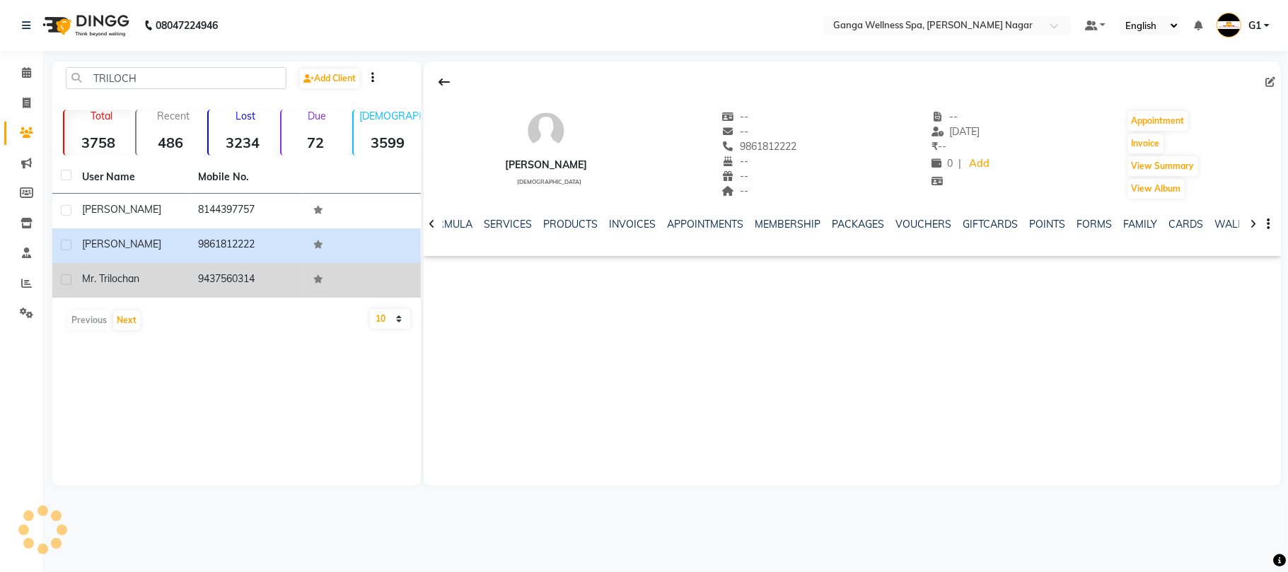
click at [195, 281] on td "9437560314" at bounding box center [248, 280] width 116 height 35
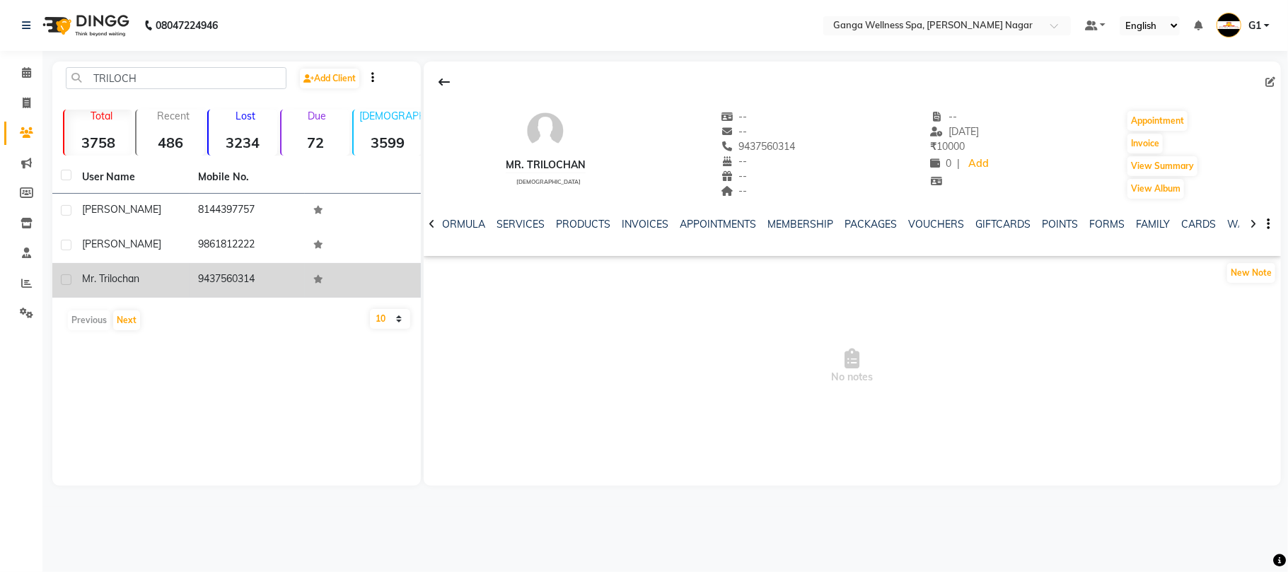
click at [195, 281] on td "9437560314" at bounding box center [248, 280] width 116 height 35
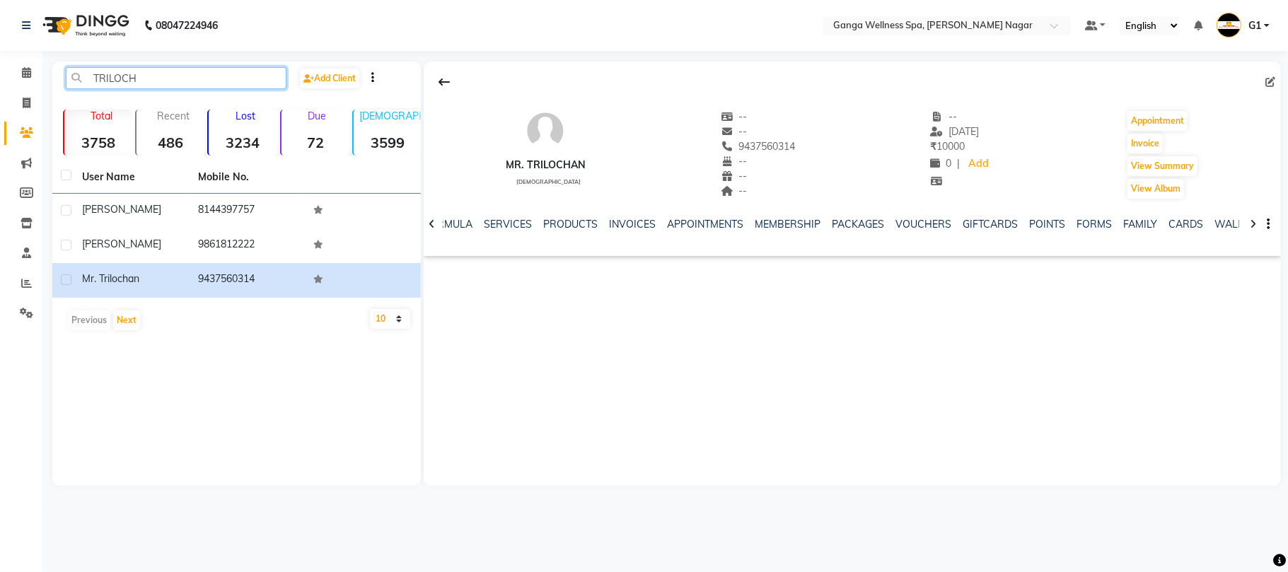
click at [168, 75] on input "TRILOCH" at bounding box center [176, 78] width 221 height 22
type input "T"
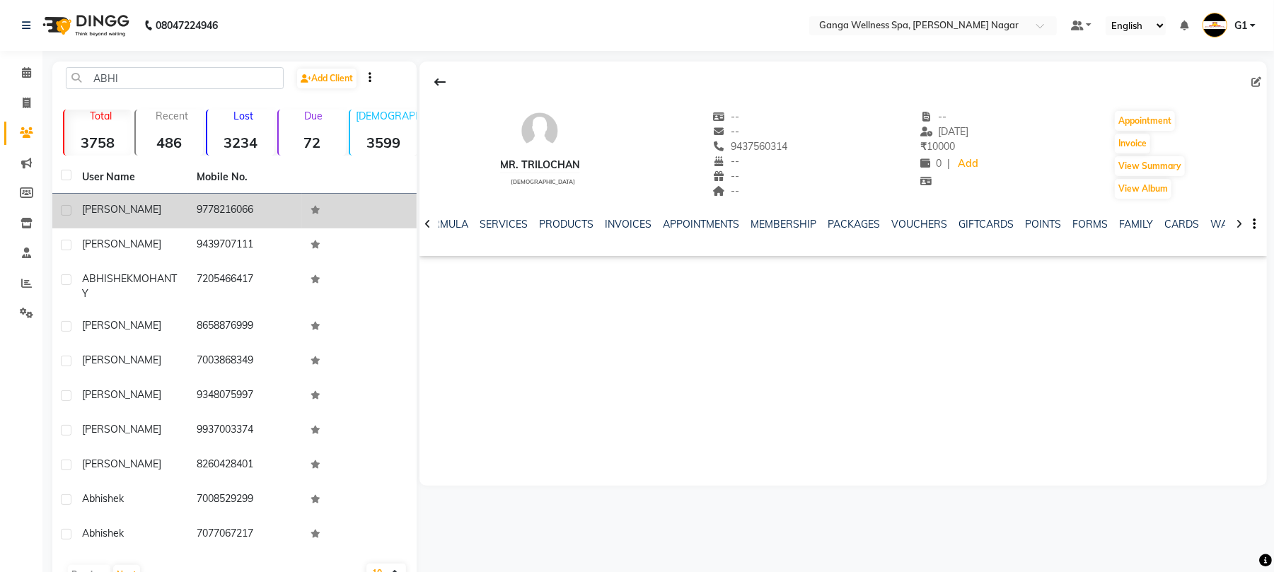
click at [106, 218] on td "ABHILASH" at bounding box center [131, 211] width 115 height 35
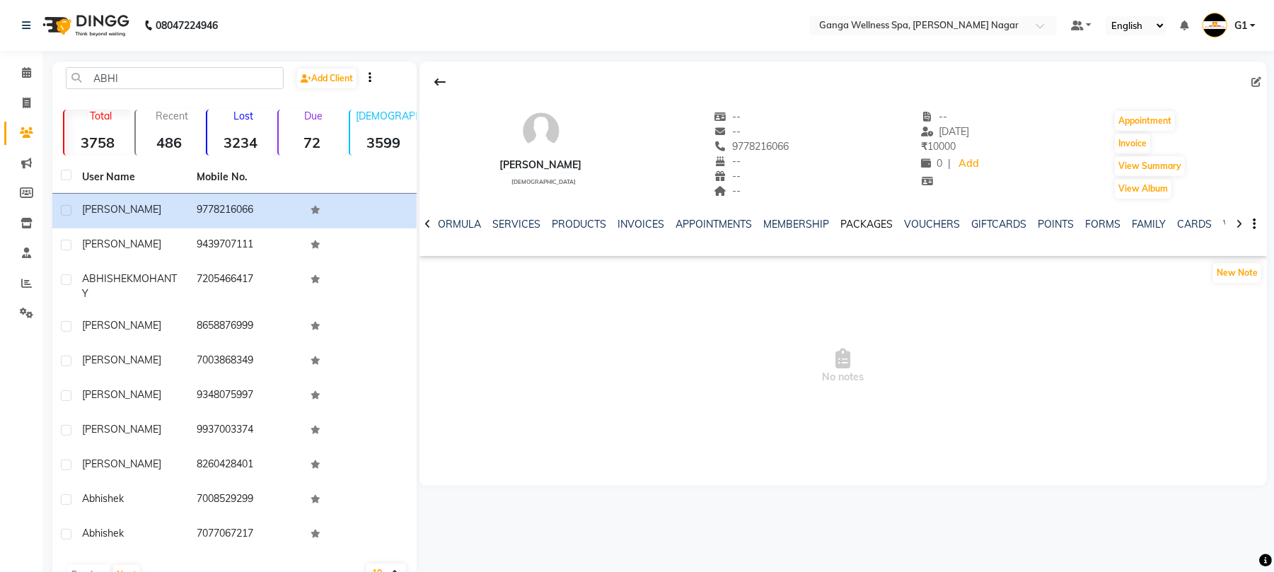
click at [853, 222] on link "PACKAGES" at bounding box center [866, 224] width 52 height 13
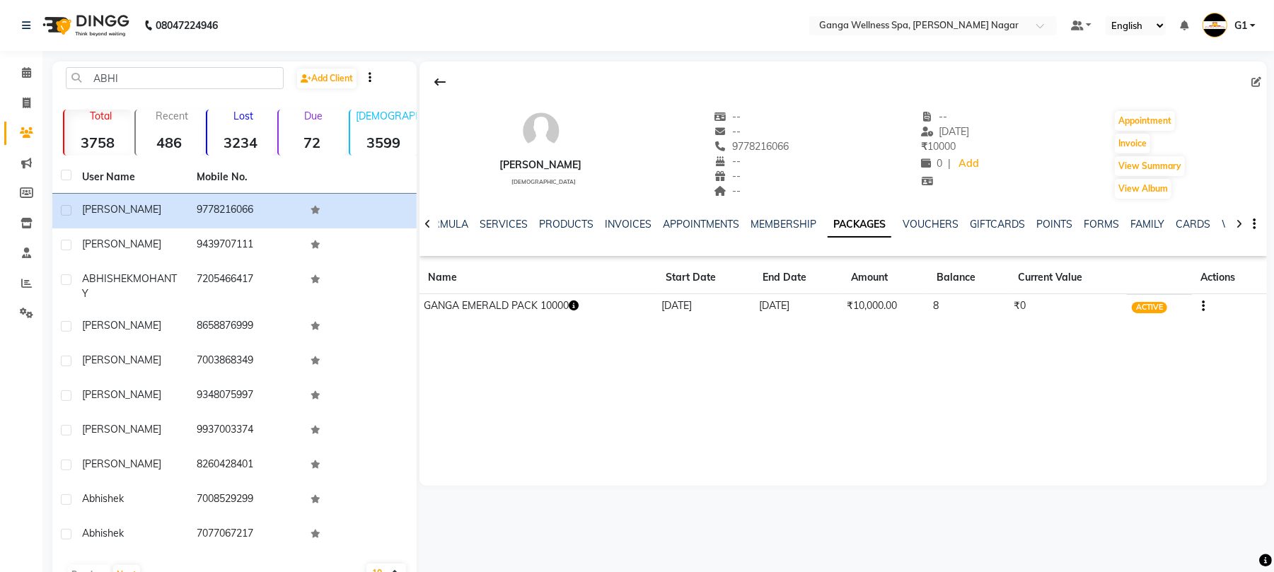
click at [578, 305] on icon "button" at bounding box center [574, 306] width 10 height 10
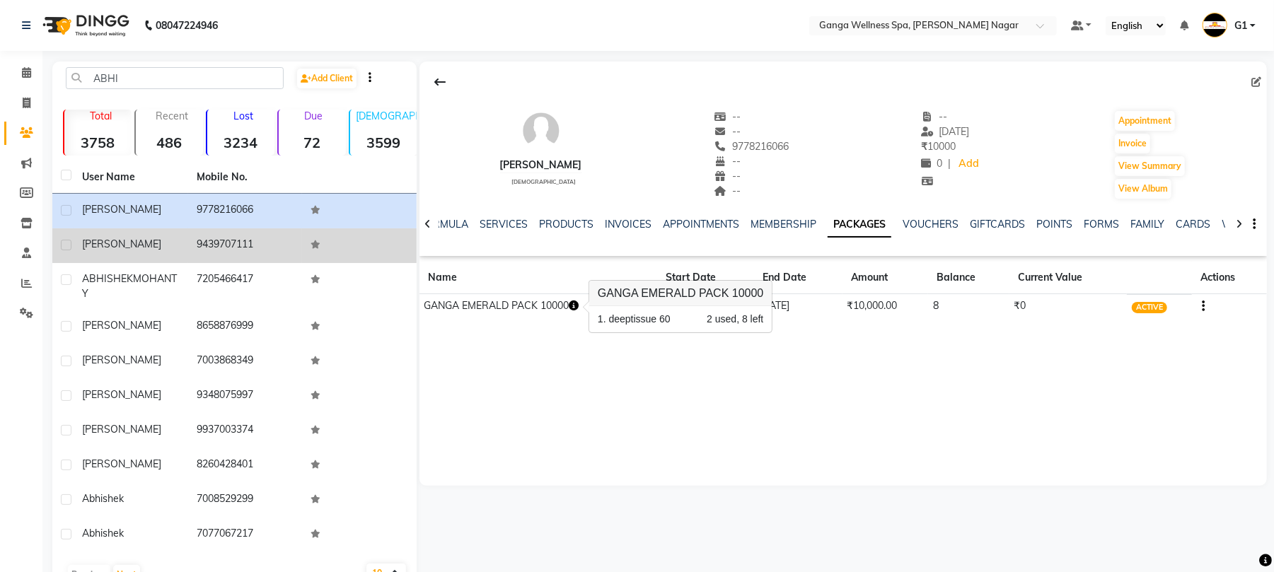
click at [255, 243] on td "9439707111" at bounding box center [245, 245] width 115 height 35
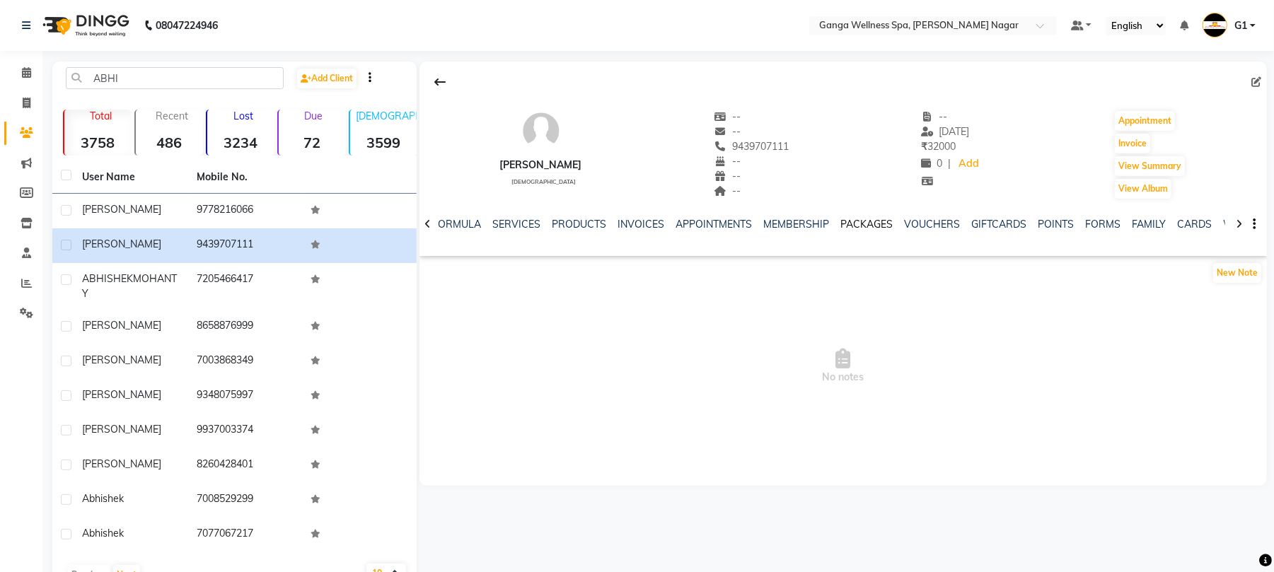
click at [861, 221] on link "PACKAGES" at bounding box center [866, 224] width 52 height 13
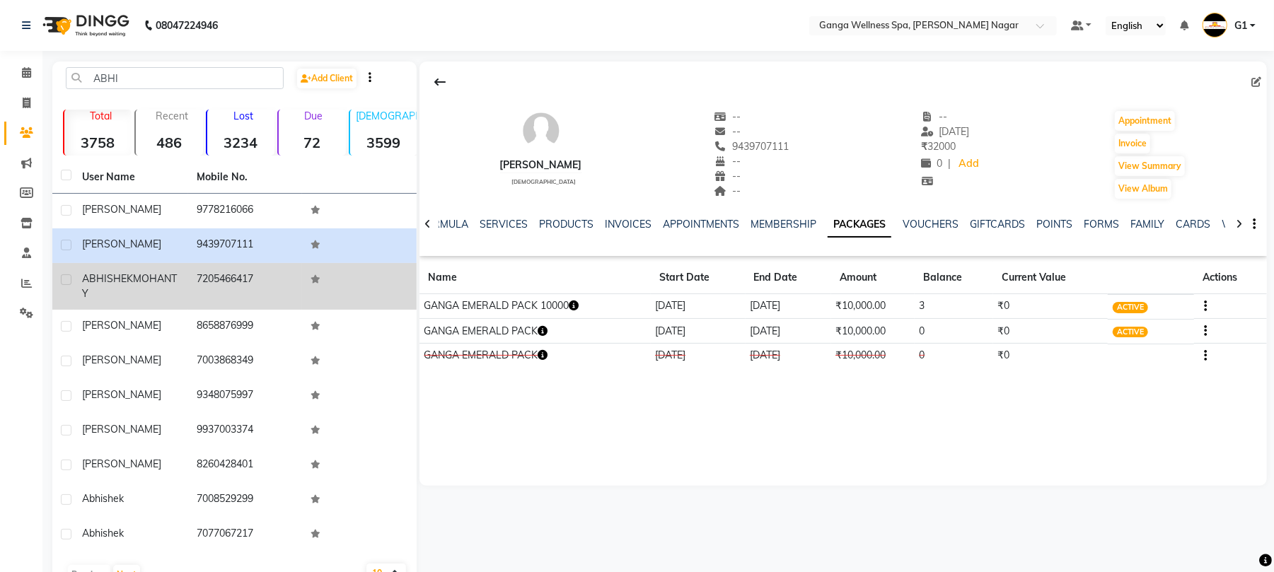
click at [198, 273] on td "7205466417" at bounding box center [245, 286] width 115 height 47
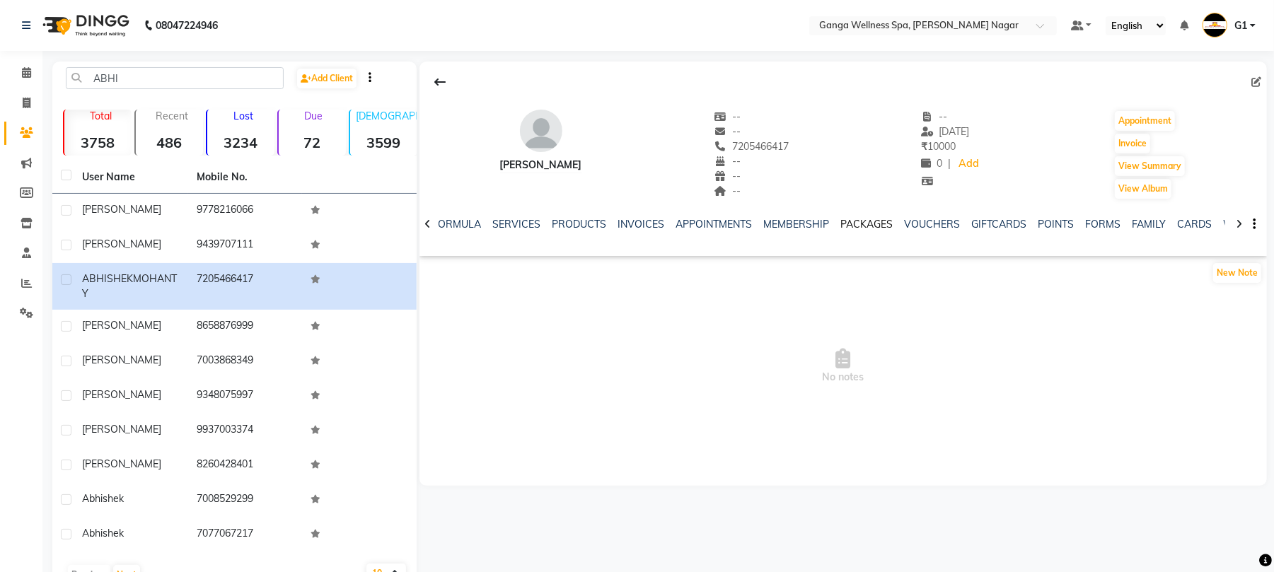
click at [864, 218] on link "PACKAGES" at bounding box center [866, 224] width 52 height 13
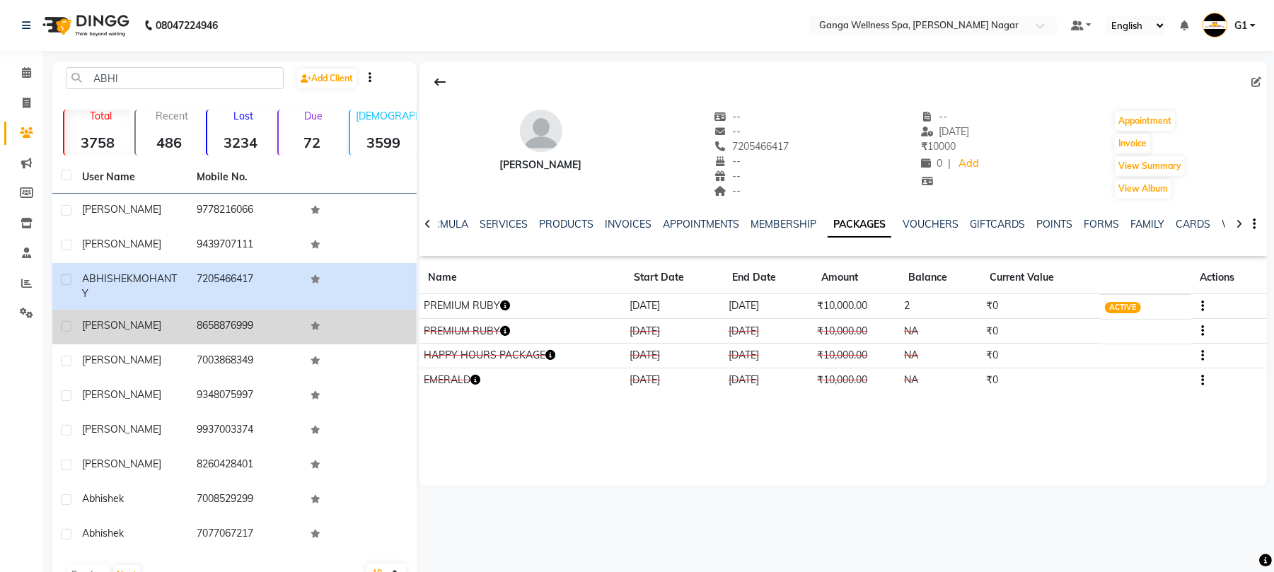
click at [276, 329] on td "8658876999" at bounding box center [245, 327] width 115 height 35
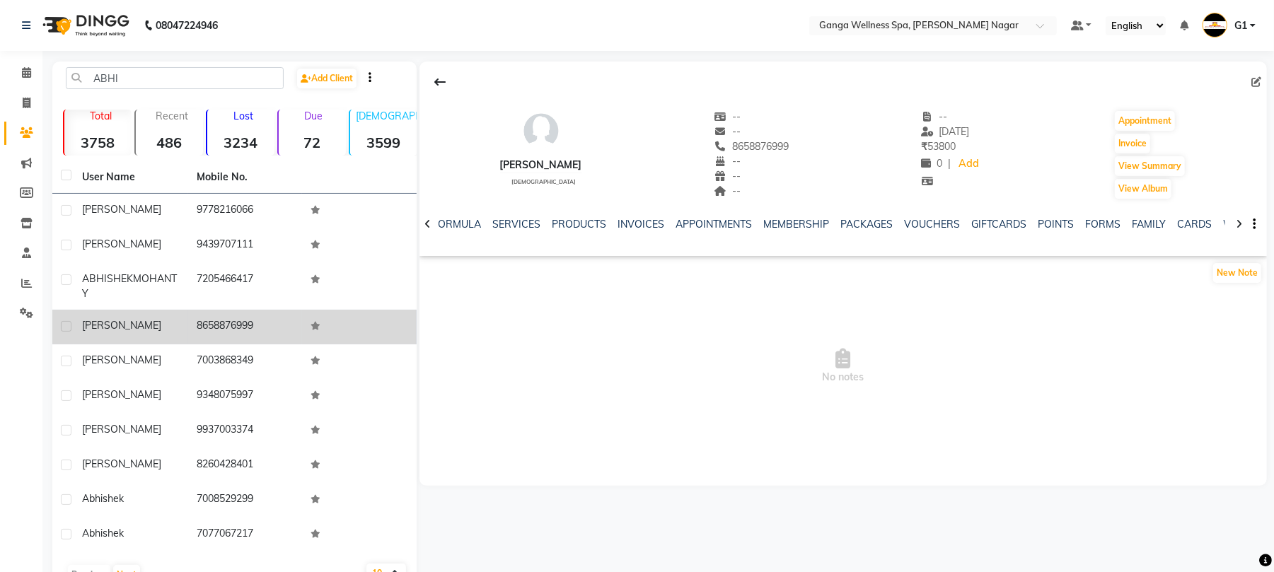
click at [276, 329] on td "8658876999" at bounding box center [245, 327] width 115 height 35
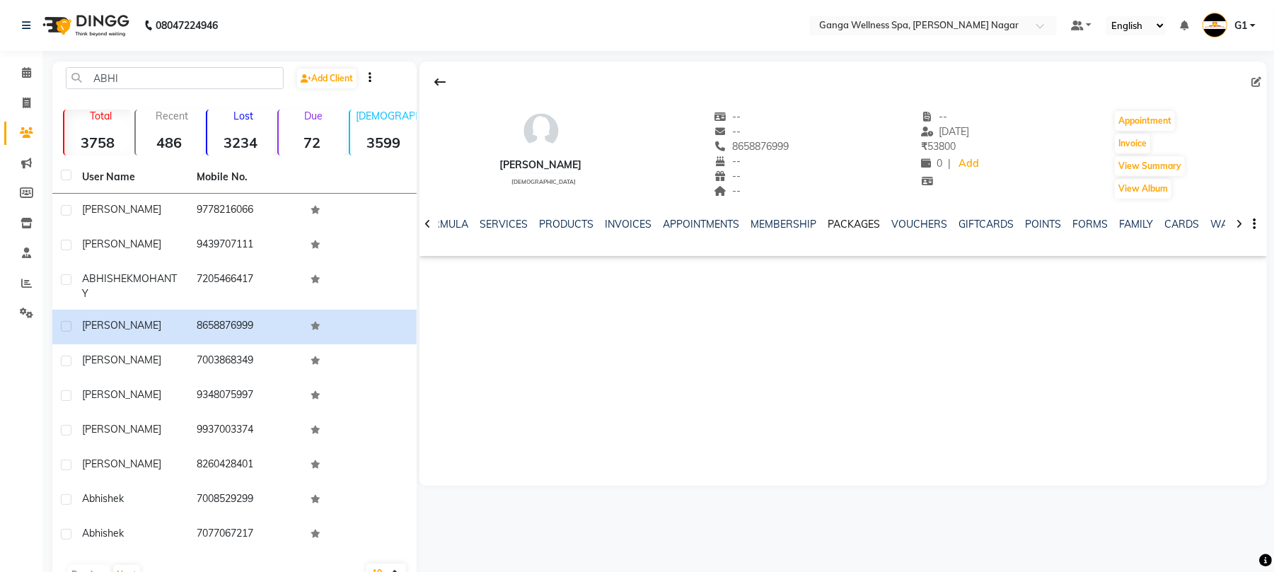
click at [841, 225] on link "PACKAGES" at bounding box center [853, 224] width 52 height 13
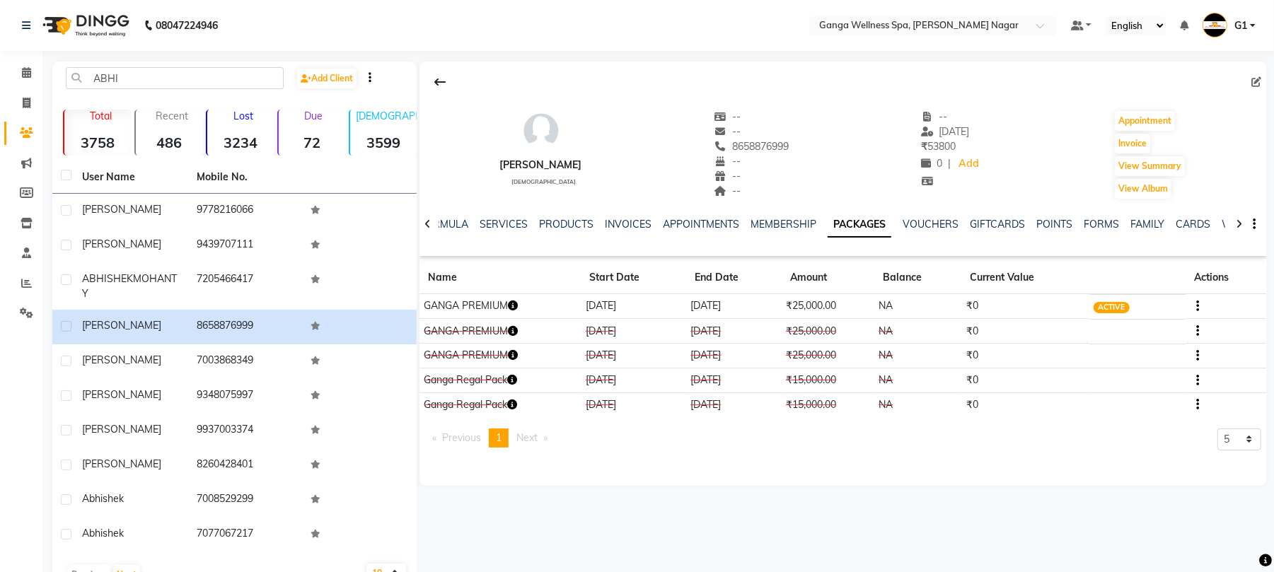
drag, startPoint x: 516, startPoint y: 297, endPoint x: 513, endPoint y: 304, distance: 7.6
click at [516, 300] on td "GANGA PREMIUM" at bounding box center [499, 306] width 161 height 25
click at [513, 304] on icon "button" at bounding box center [513, 306] width 10 height 10
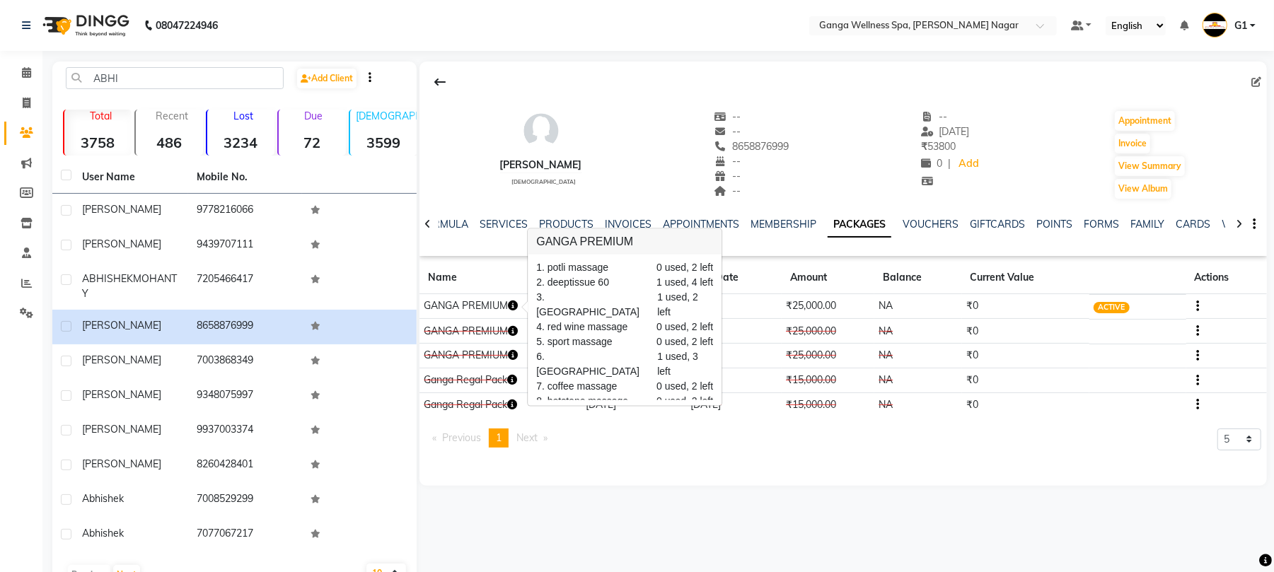
scroll to position [41, 0]
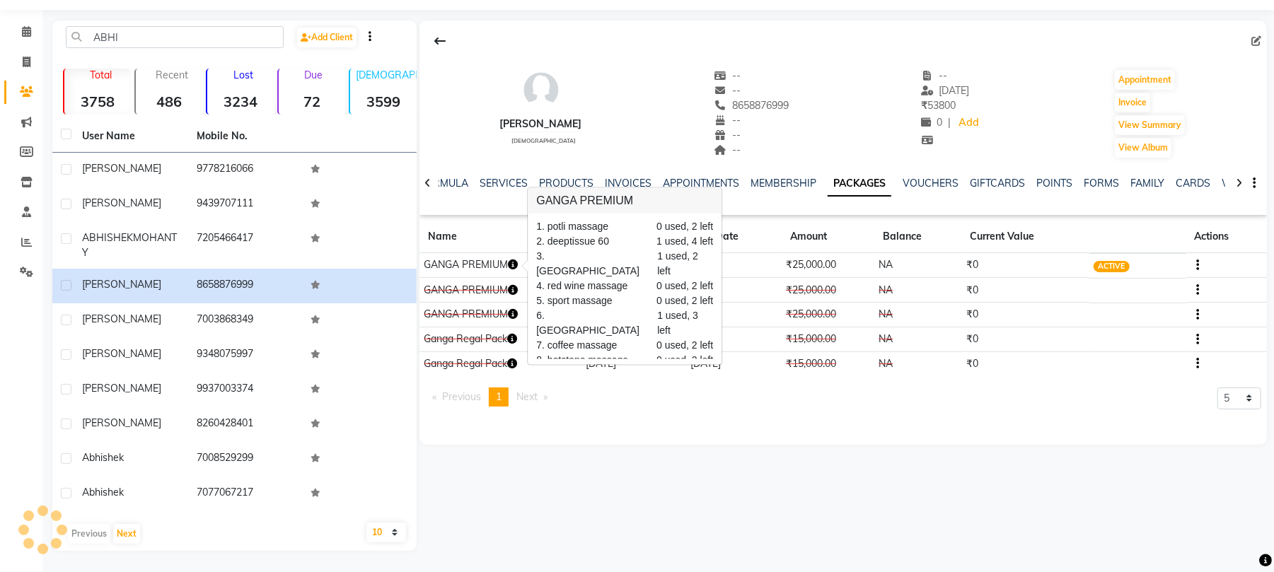
click at [532, 414] on pagination-controls "Previous page 1 / 1 You're on page 1 Next page" at bounding box center [490, 403] width 130 height 30
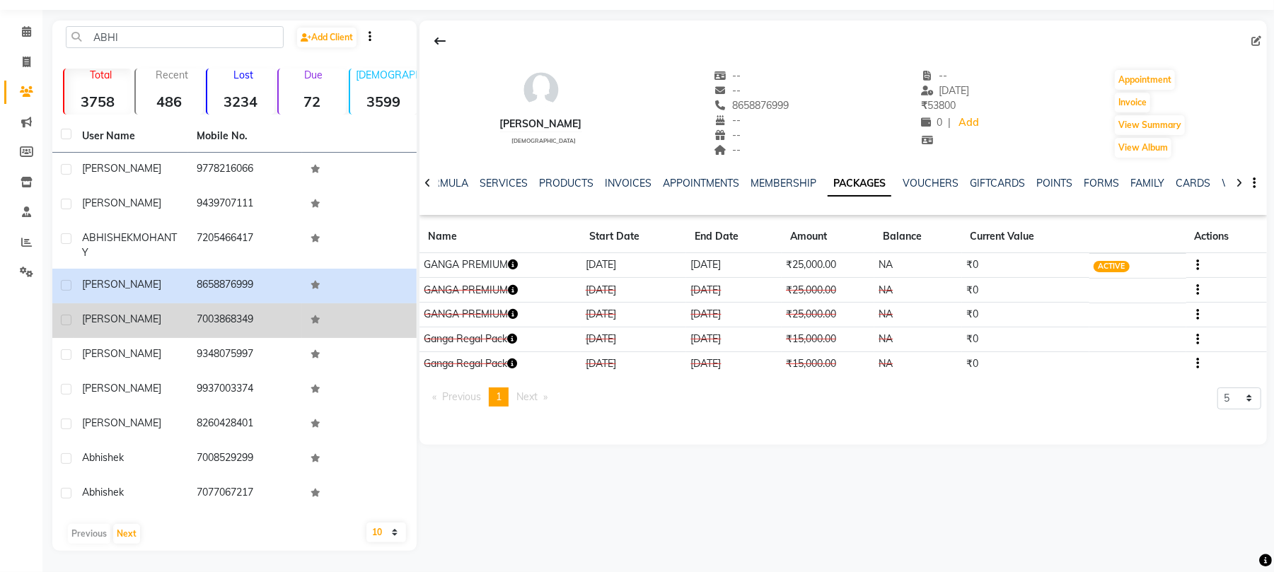
click at [269, 334] on td "7003868349" at bounding box center [245, 320] width 115 height 35
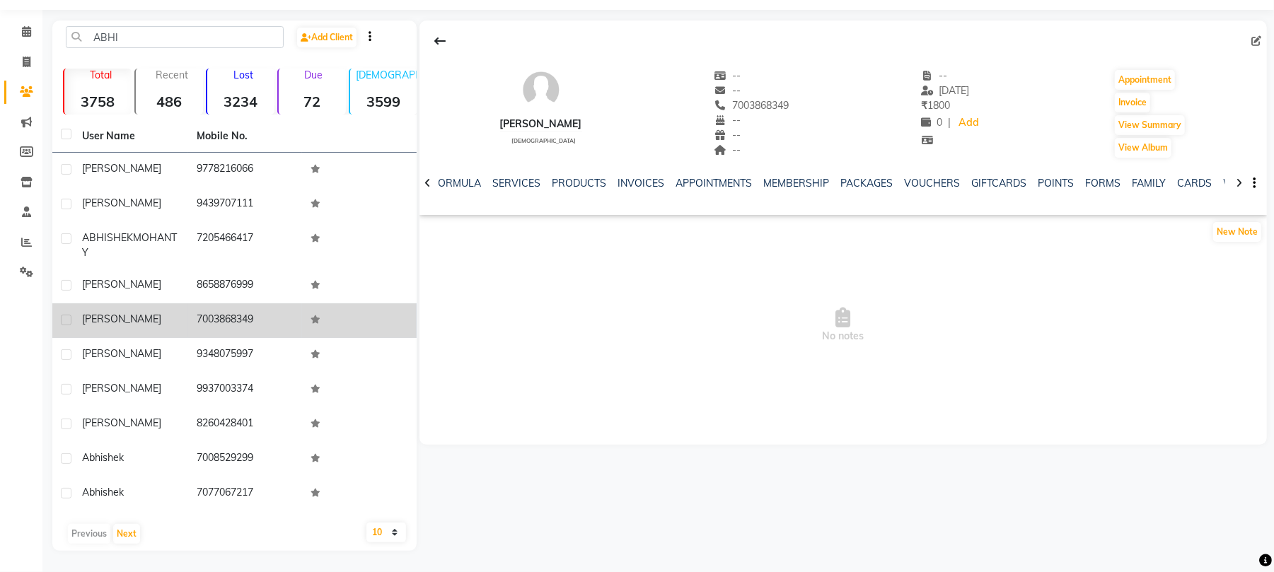
click at [269, 334] on td "7003868349" at bounding box center [245, 320] width 115 height 35
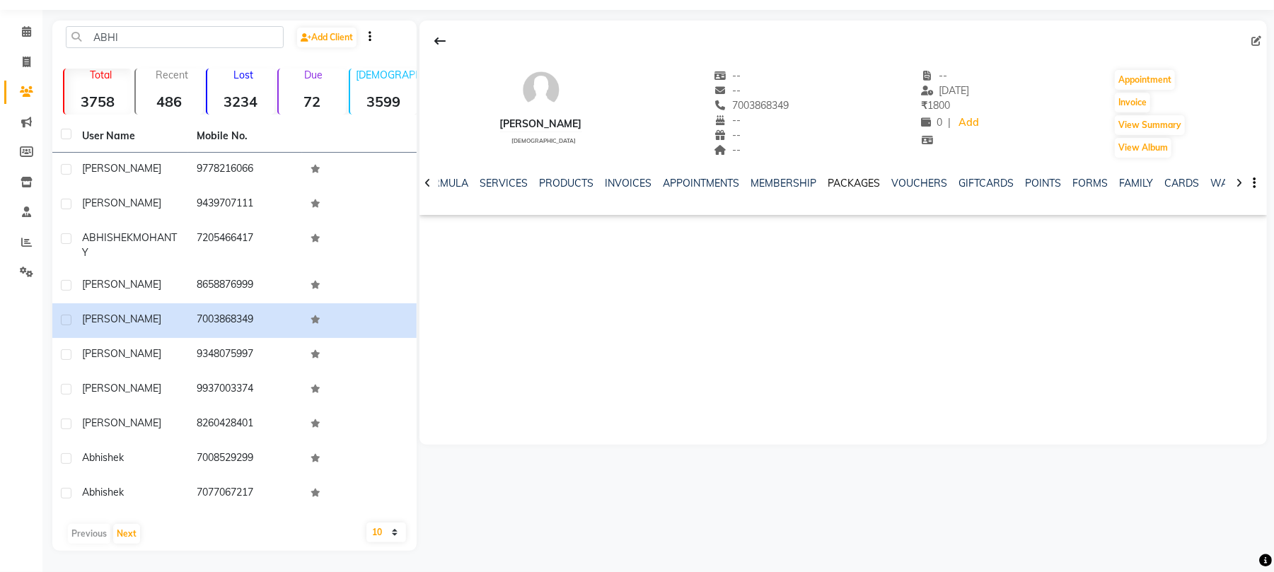
click at [851, 184] on link "PACKAGES" at bounding box center [853, 183] width 52 height 13
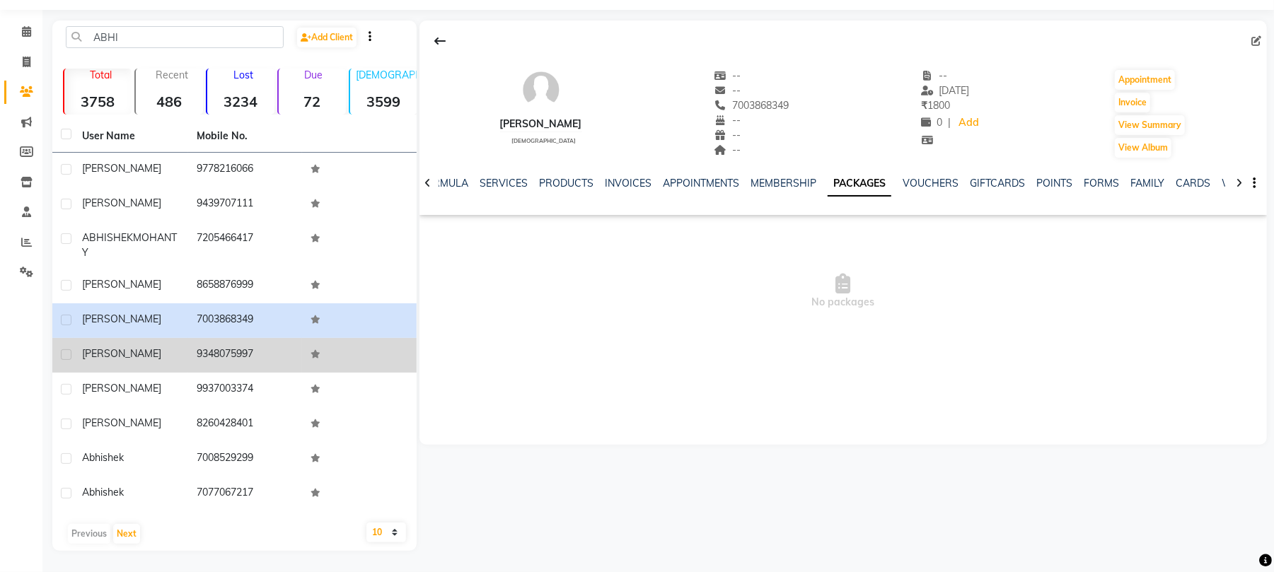
click at [207, 358] on td "9348075997" at bounding box center [245, 355] width 115 height 35
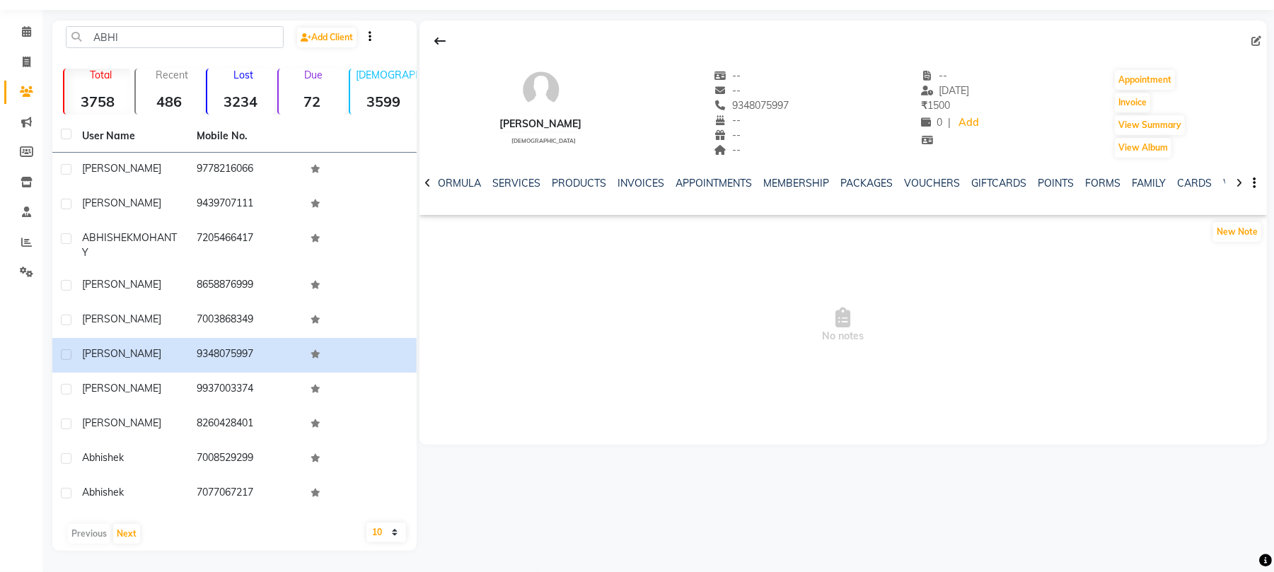
click at [866, 190] on div "PACKAGES" at bounding box center [866, 183] width 52 height 15
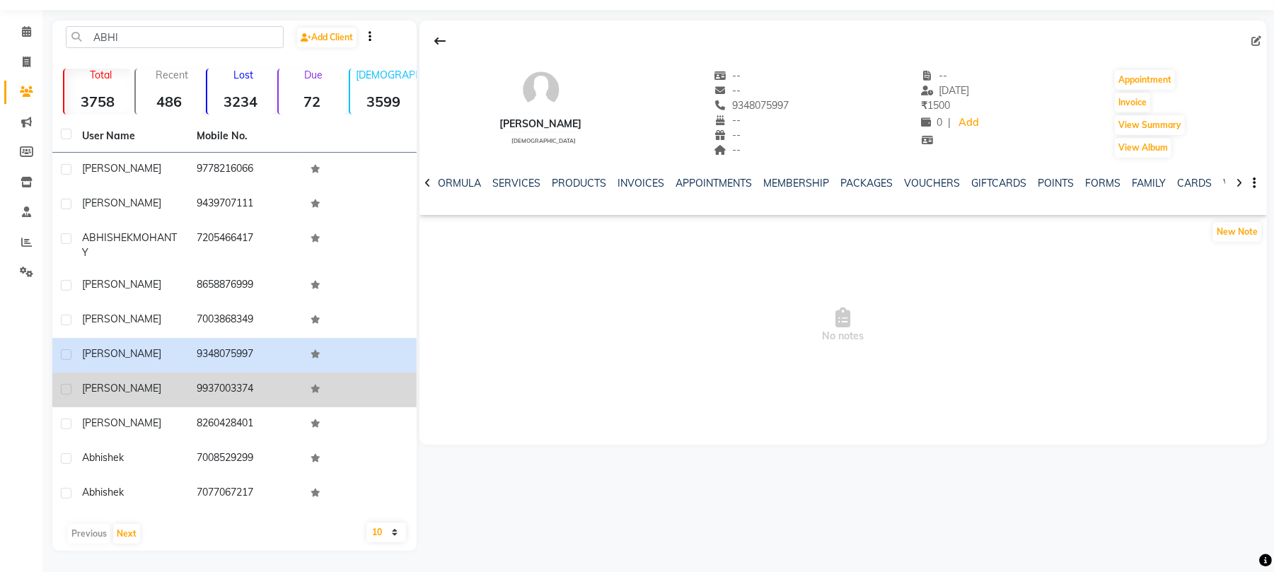
click at [128, 393] on span "ABHINASH" at bounding box center [121, 388] width 79 height 13
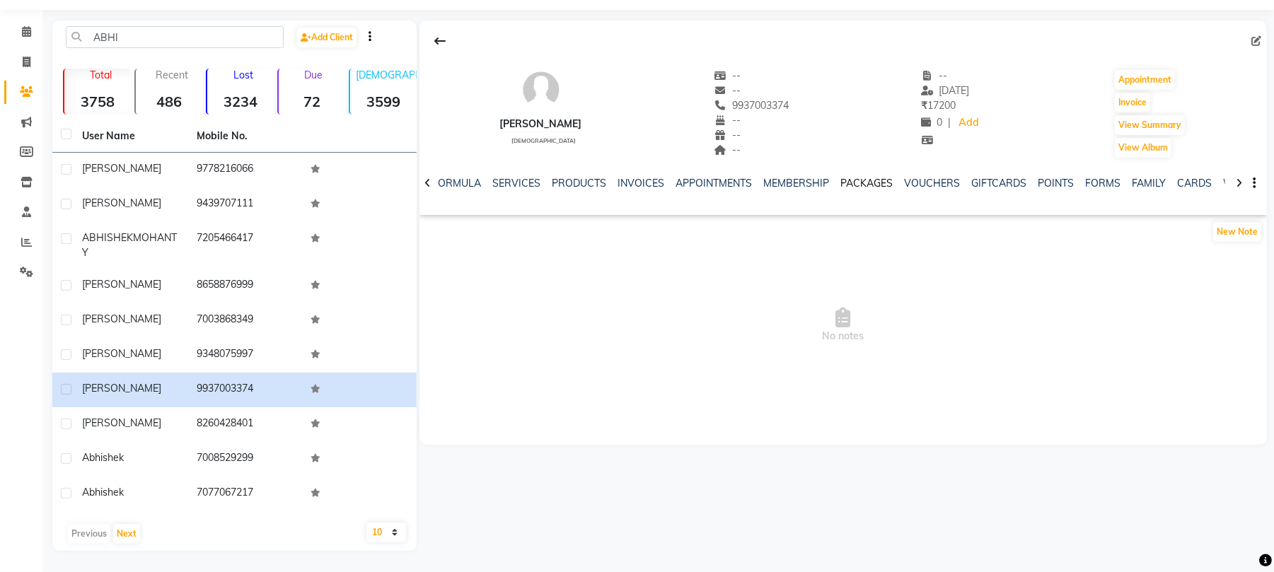
click at [850, 179] on link "PACKAGES" at bounding box center [866, 183] width 52 height 13
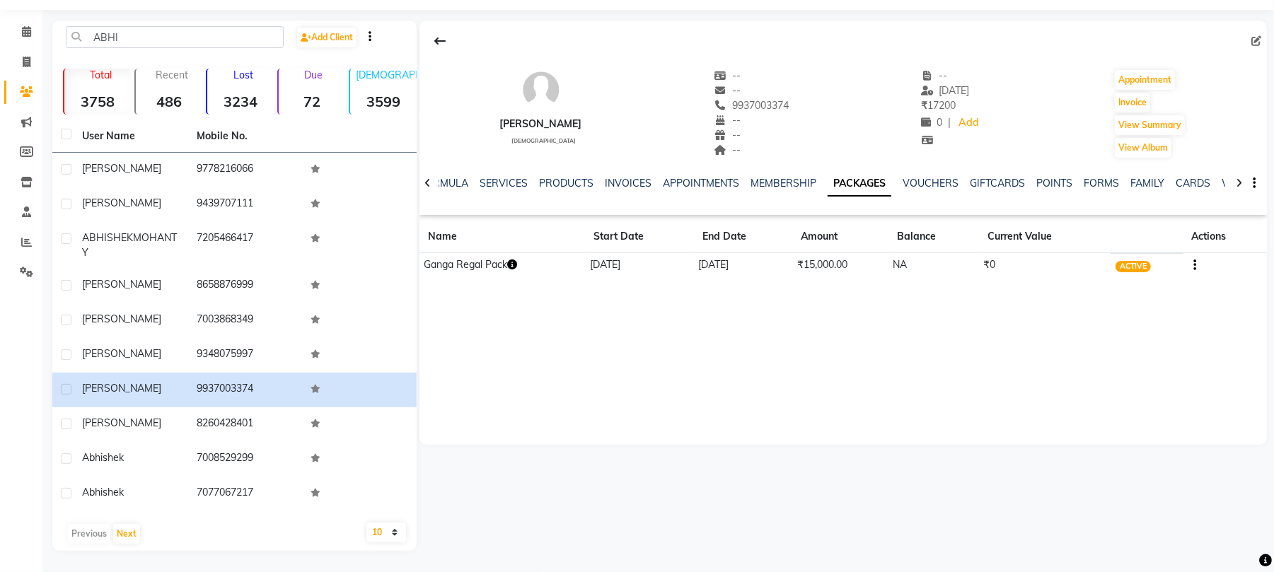
click at [517, 260] on icon "button" at bounding box center [512, 265] width 10 height 10
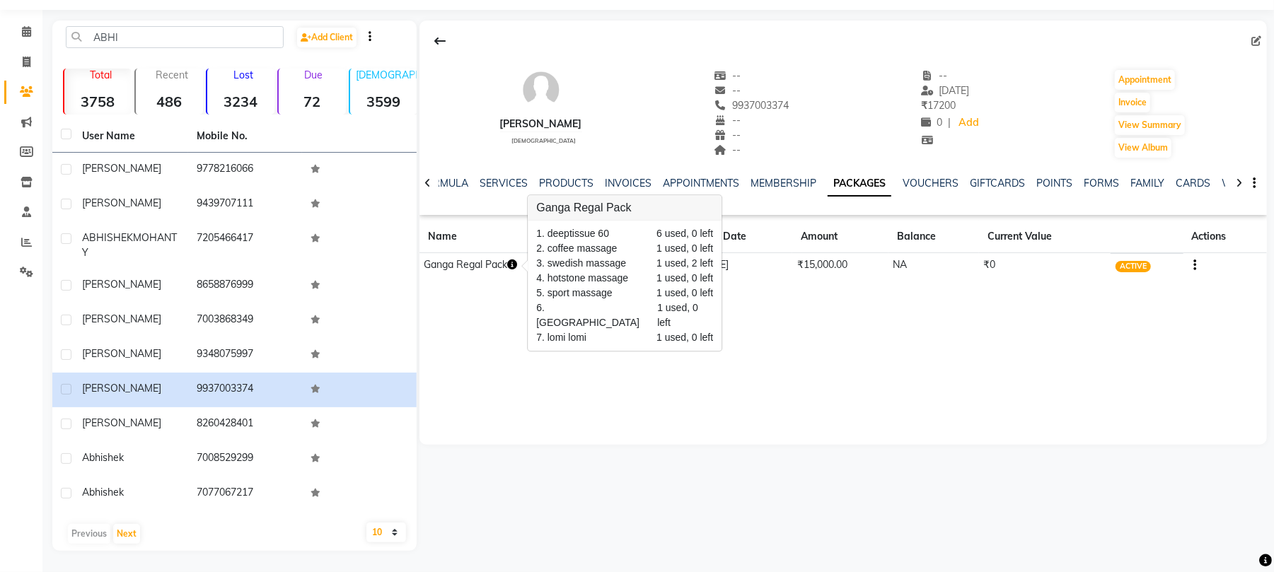
click at [617, 128] on div "ABHINASH male -- -- 9937003374 -- -- -- -- 14-08-2025 ₹ 17200 0 | Add Appointme…" at bounding box center [842, 106] width 847 height 105
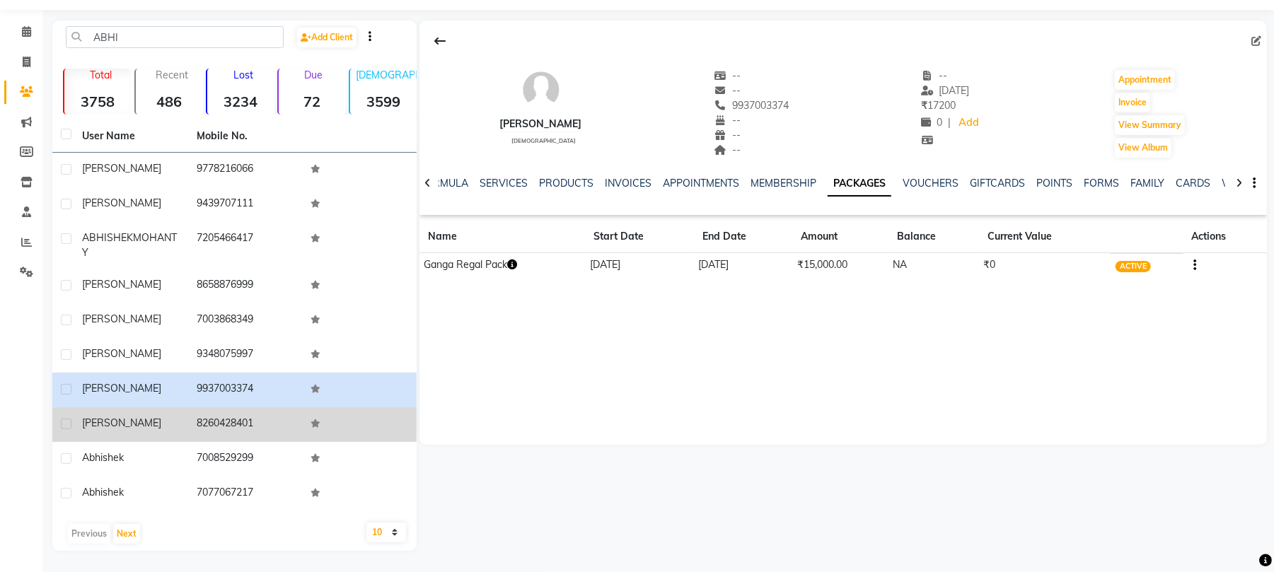
click at [252, 421] on td "8260428401" at bounding box center [245, 424] width 115 height 35
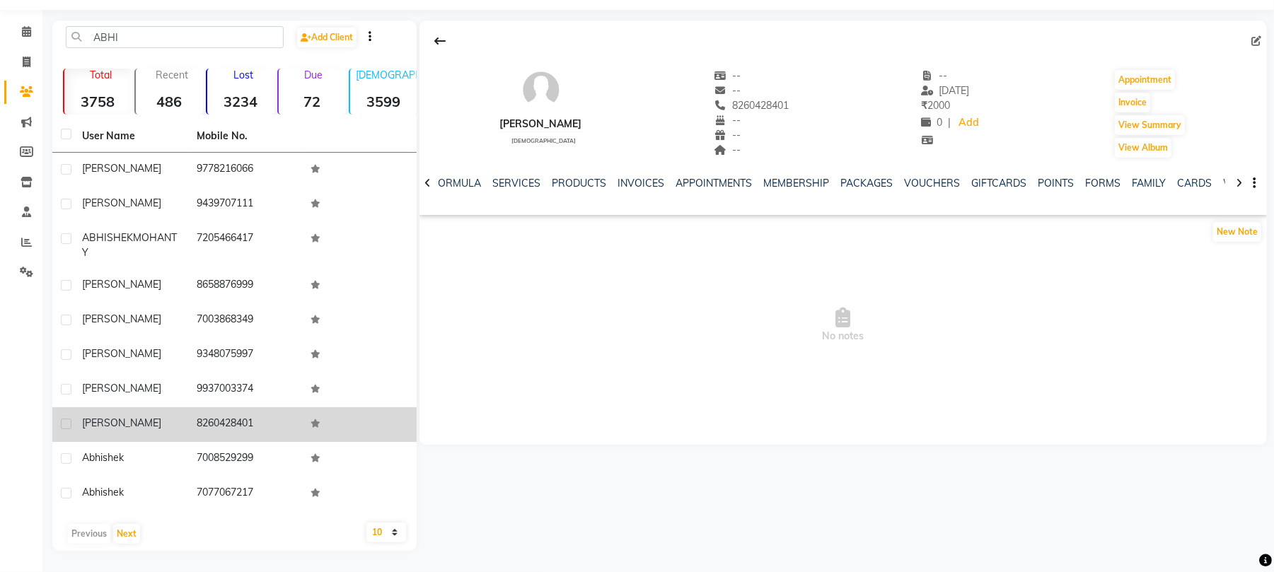
click at [252, 421] on td "8260428401" at bounding box center [245, 424] width 115 height 35
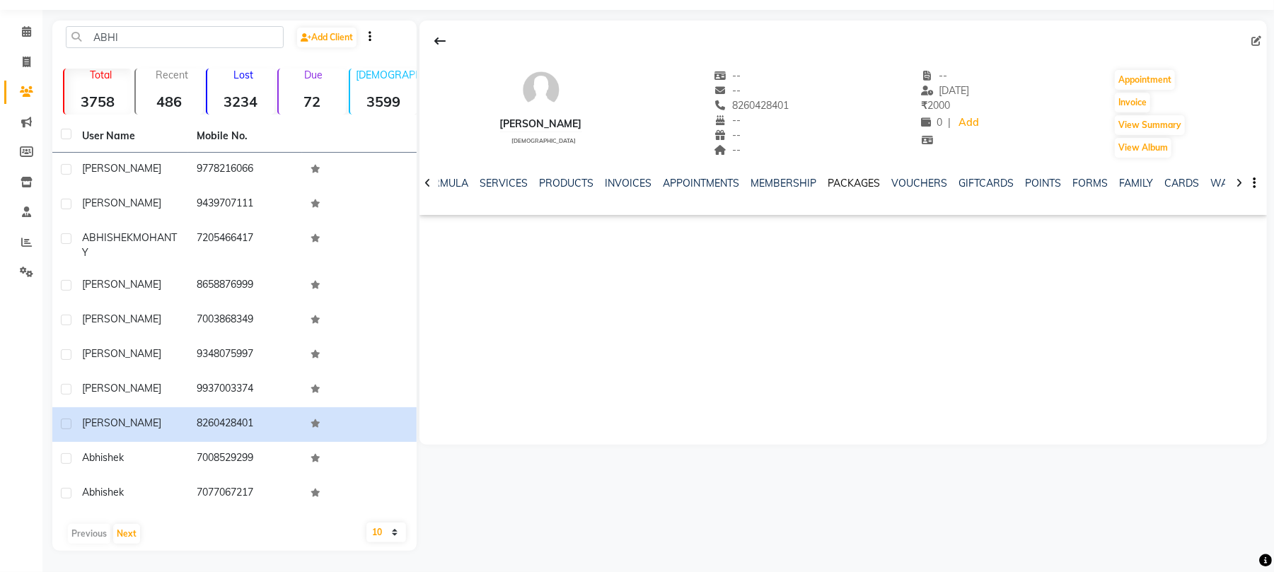
click at [858, 181] on link "PACKAGES" at bounding box center [853, 183] width 52 height 13
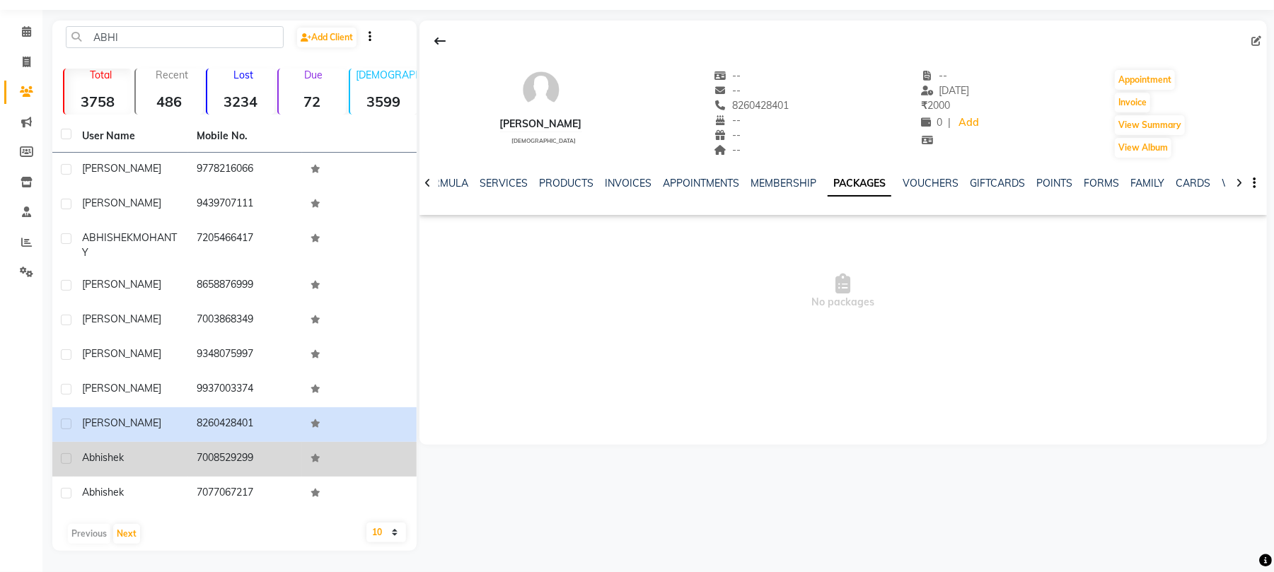
click at [192, 461] on td "7008529299" at bounding box center [245, 459] width 115 height 35
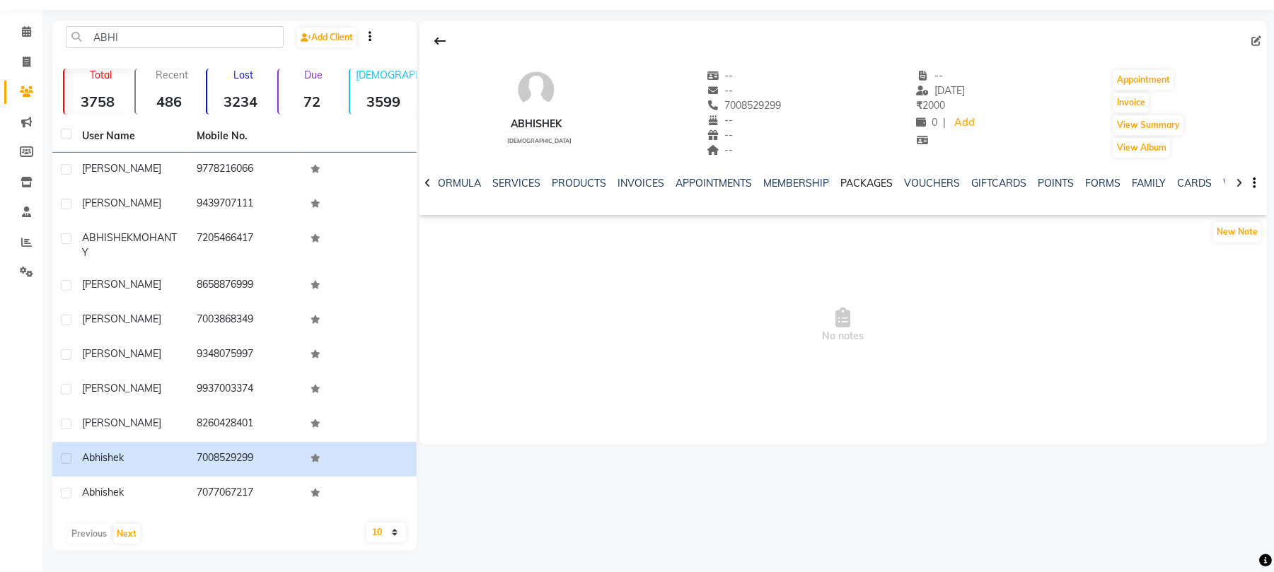
click at [878, 182] on link "PACKAGES" at bounding box center [866, 183] width 52 height 13
click at [878, 182] on link "PACKAGES" at bounding box center [859, 183] width 64 height 25
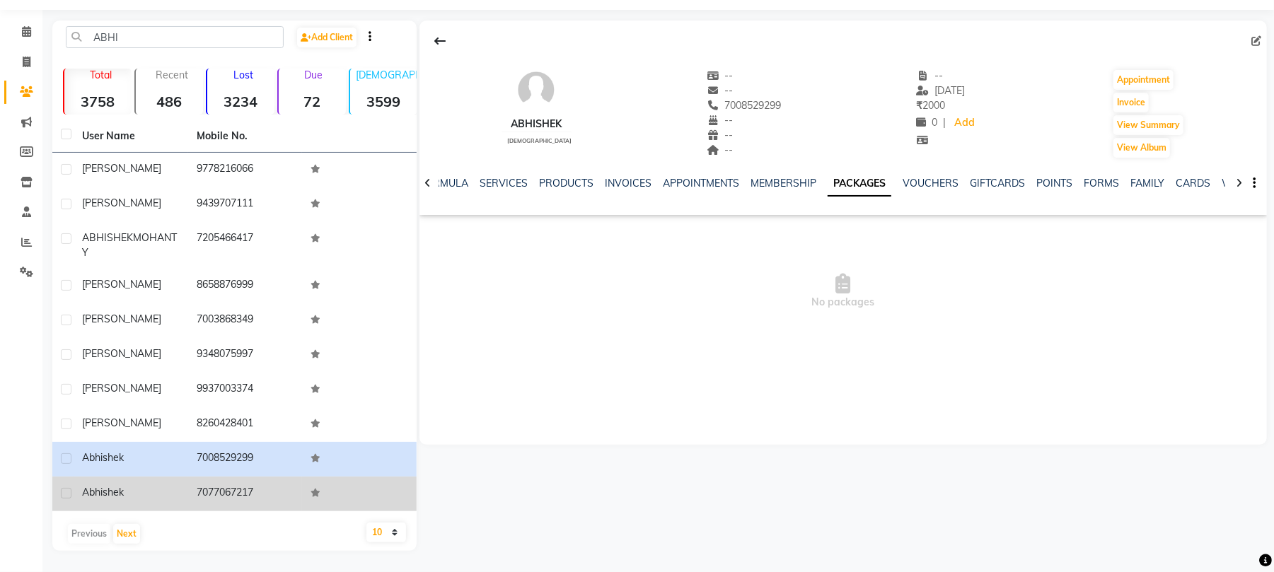
click at [199, 495] on td "7077067217" at bounding box center [245, 494] width 115 height 35
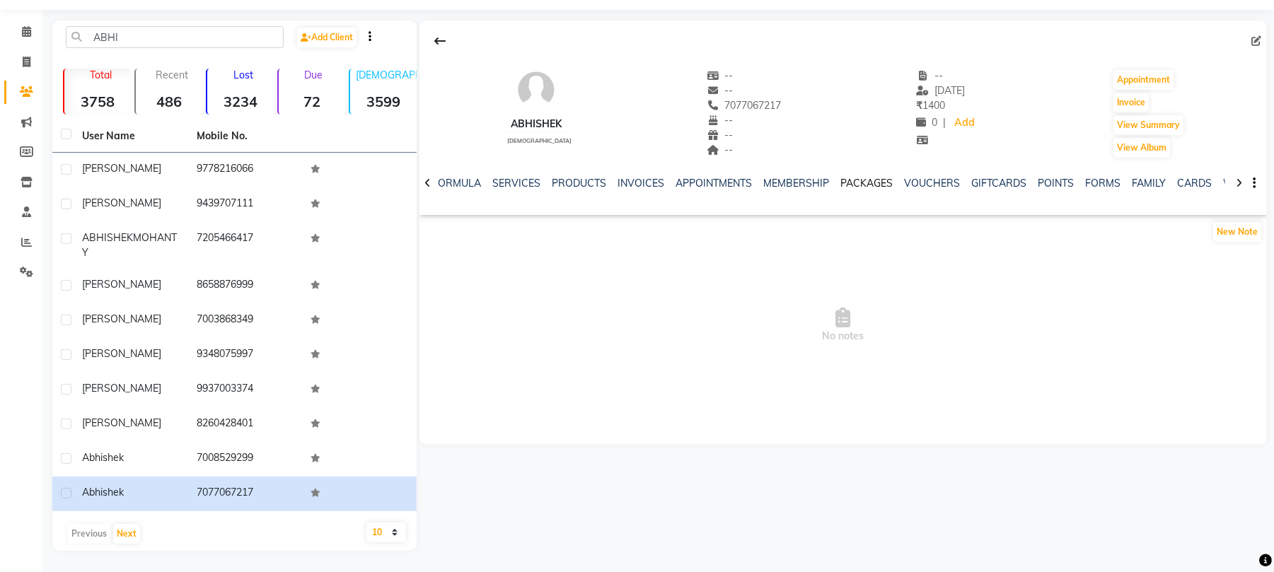
click at [868, 180] on link "PACKAGES" at bounding box center [866, 183] width 52 height 13
click at [868, 180] on link "PACKAGES" at bounding box center [859, 183] width 64 height 25
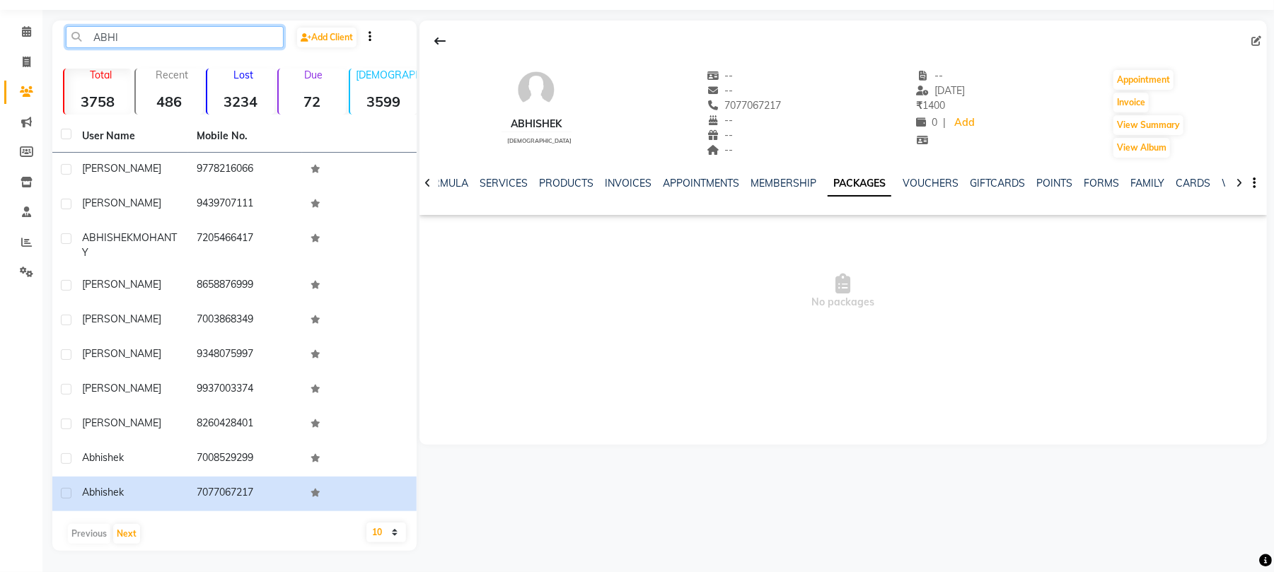
click at [195, 32] on input "ABHI" at bounding box center [175, 37] width 218 height 22
type input "A"
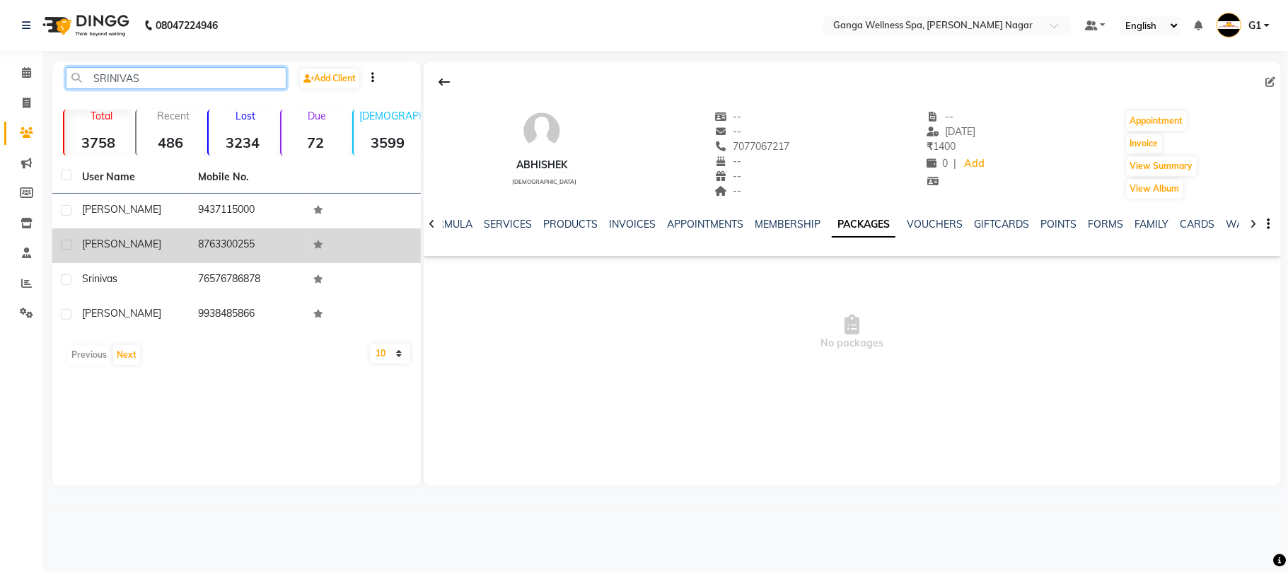
type input "SRINIVAS"
click at [170, 231] on td "srinivash" at bounding box center [132, 245] width 116 height 35
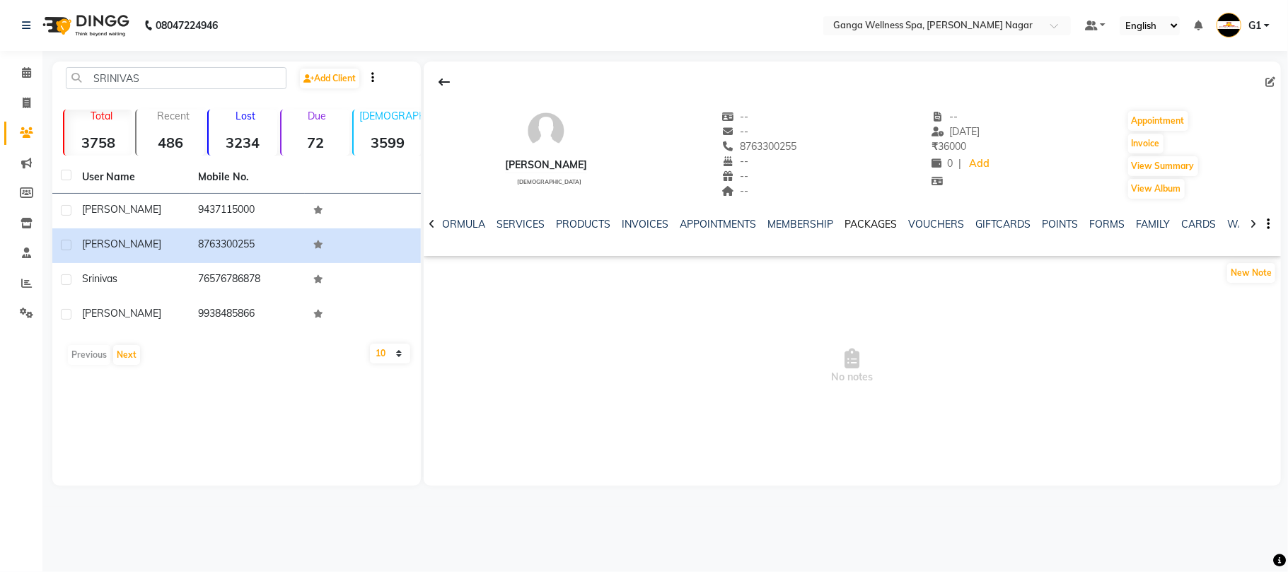
click at [864, 224] on link "PACKAGES" at bounding box center [870, 224] width 52 height 13
click at [864, 225] on link "PACKAGES" at bounding box center [864, 224] width 64 height 25
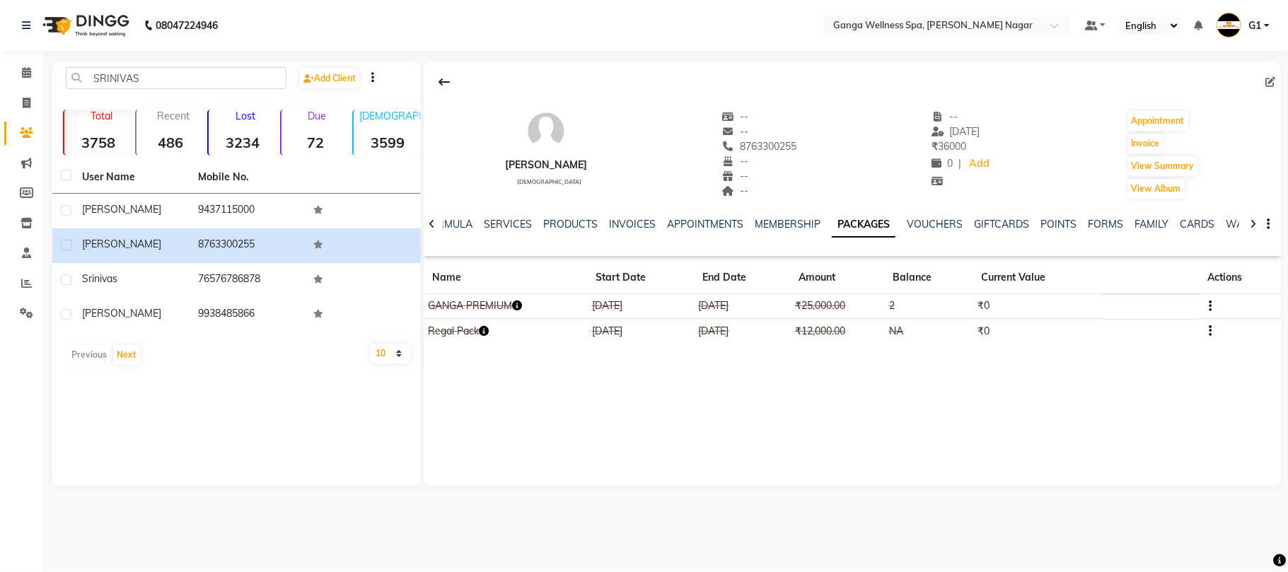
click at [864, 225] on link "PACKAGES" at bounding box center [864, 224] width 64 height 25
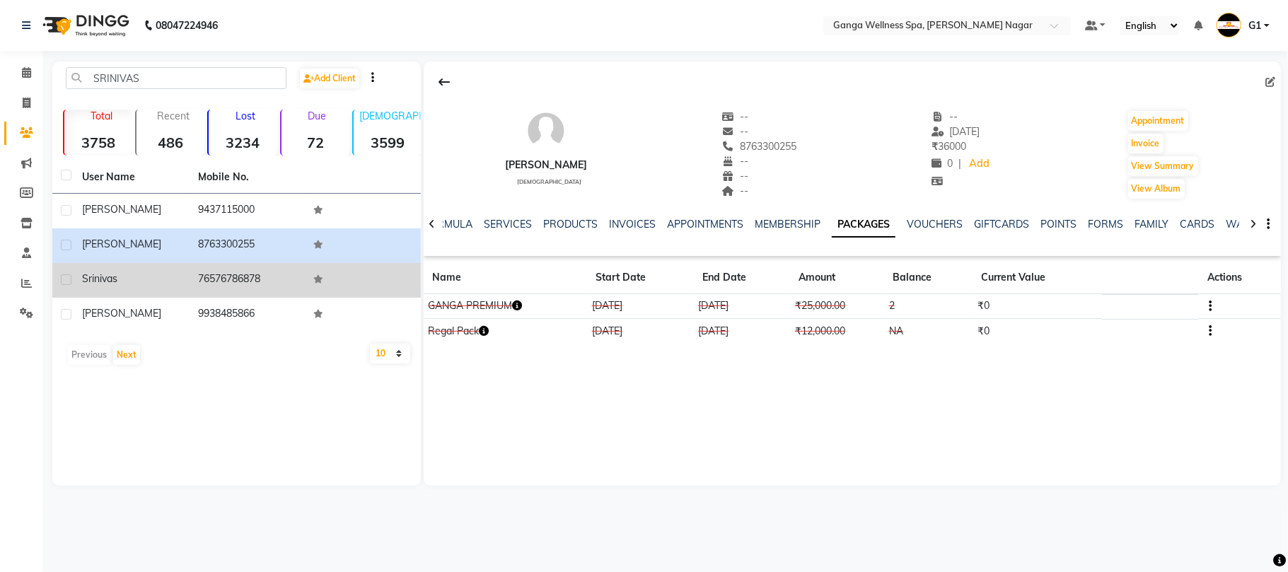
click at [199, 292] on td "76576786878" at bounding box center [248, 280] width 116 height 35
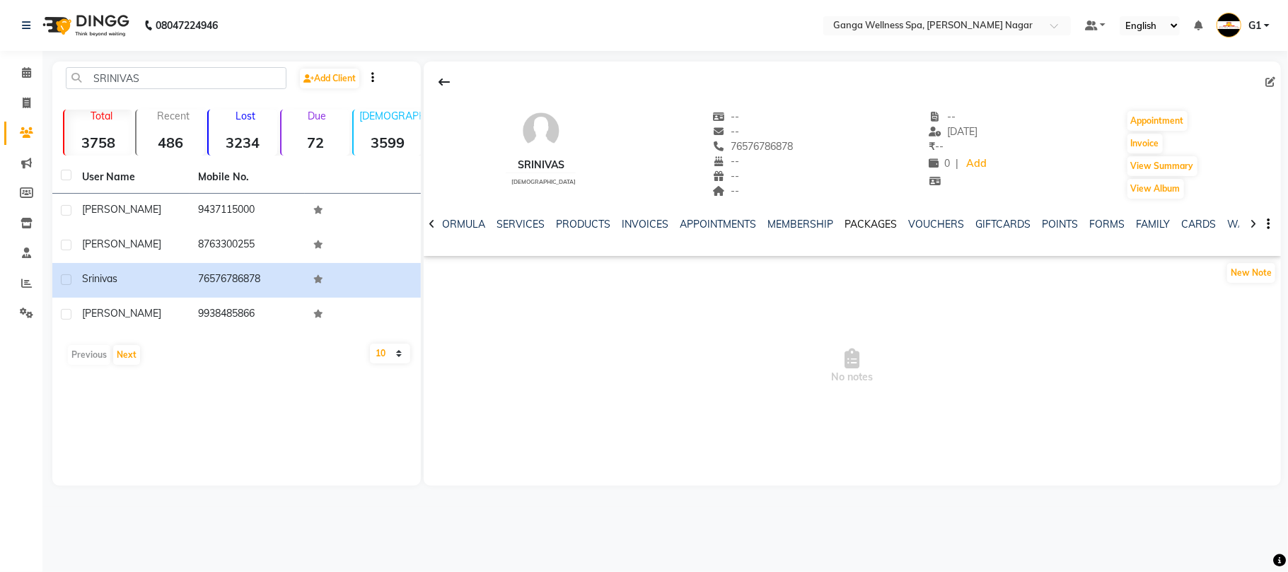
click at [853, 228] on link "PACKAGES" at bounding box center [870, 224] width 52 height 13
click at [853, 228] on link "PACKAGES" at bounding box center [864, 224] width 64 height 25
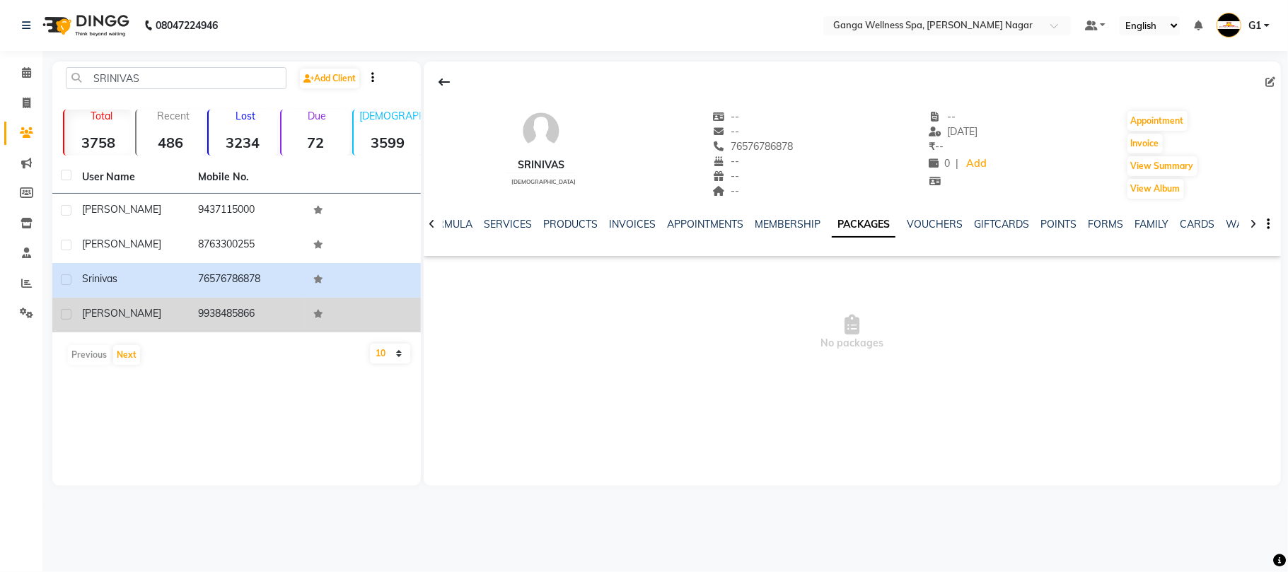
click at [291, 312] on td "9938485866" at bounding box center [248, 315] width 116 height 35
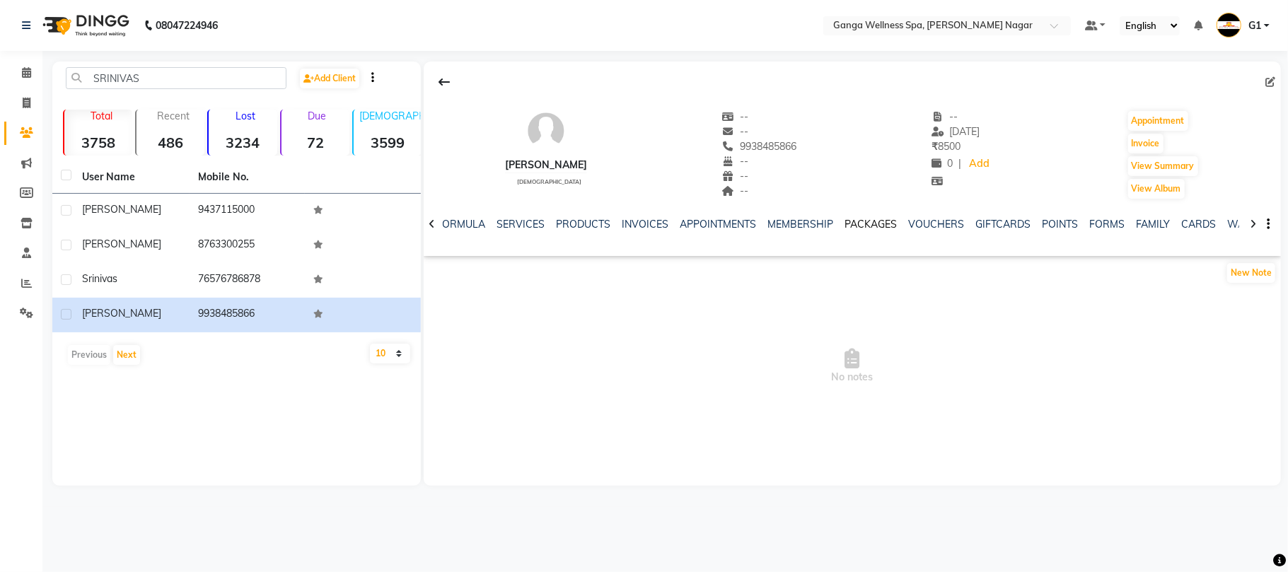
click at [864, 222] on link "PACKAGES" at bounding box center [870, 224] width 52 height 13
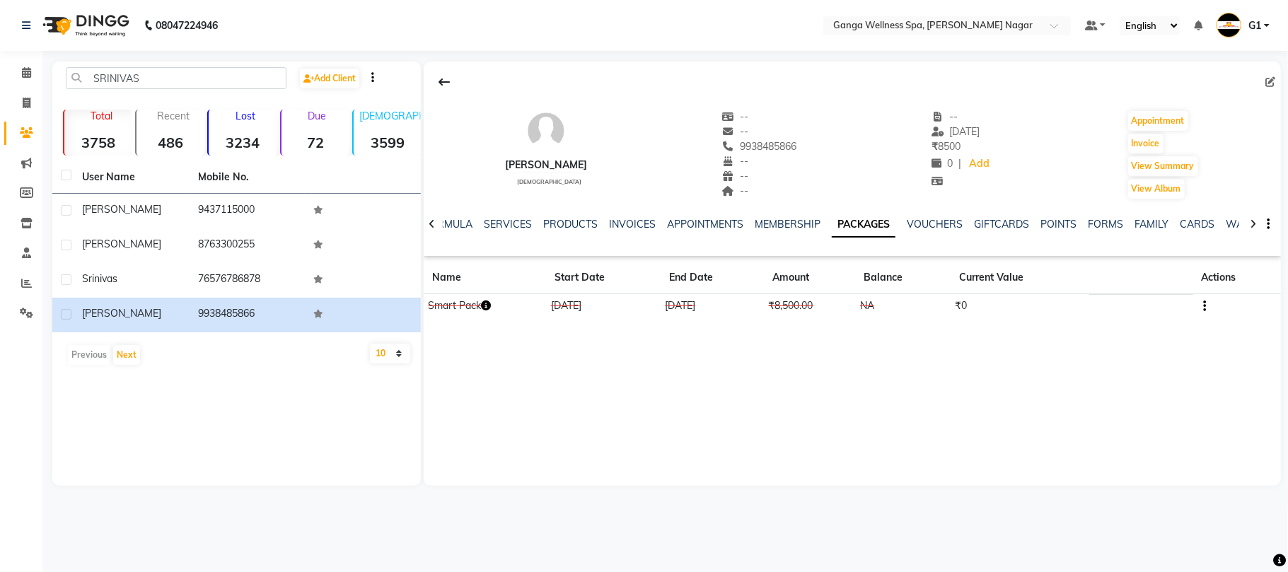
click at [491, 304] on icon "button" at bounding box center [486, 306] width 10 height 10
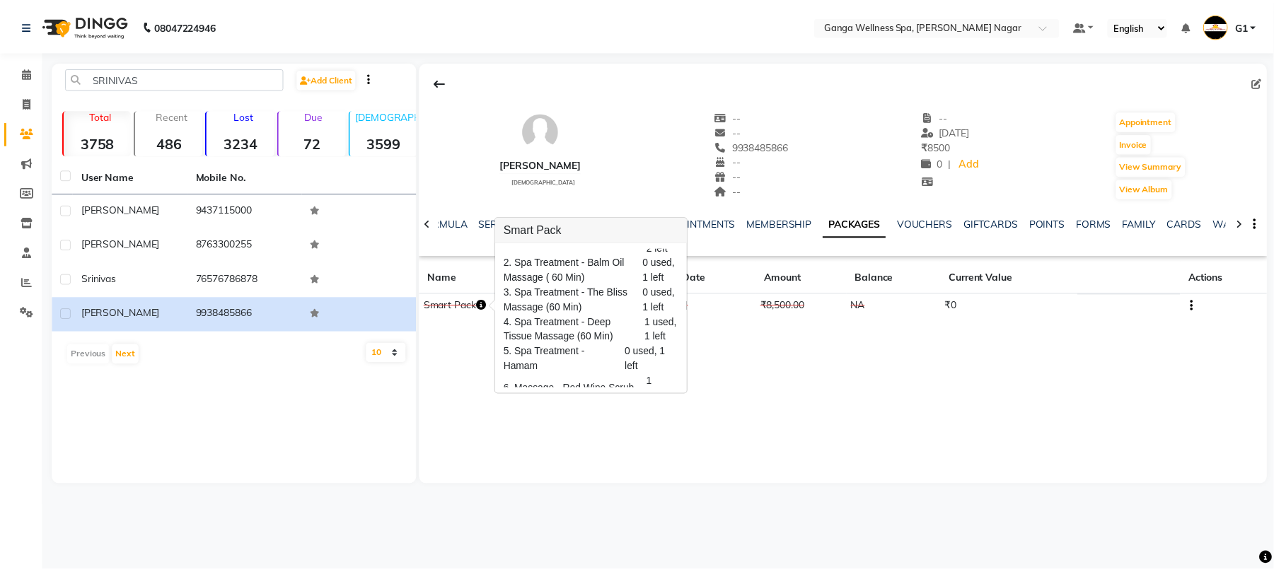
scroll to position [68, 0]
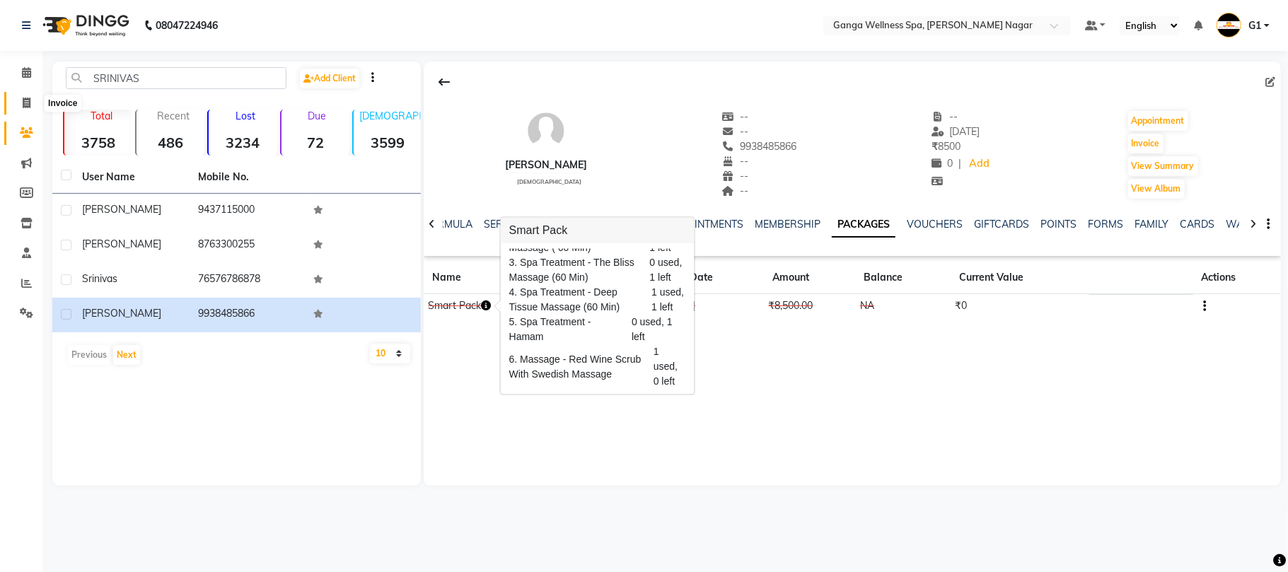
click at [21, 107] on span at bounding box center [26, 103] width 25 height 16
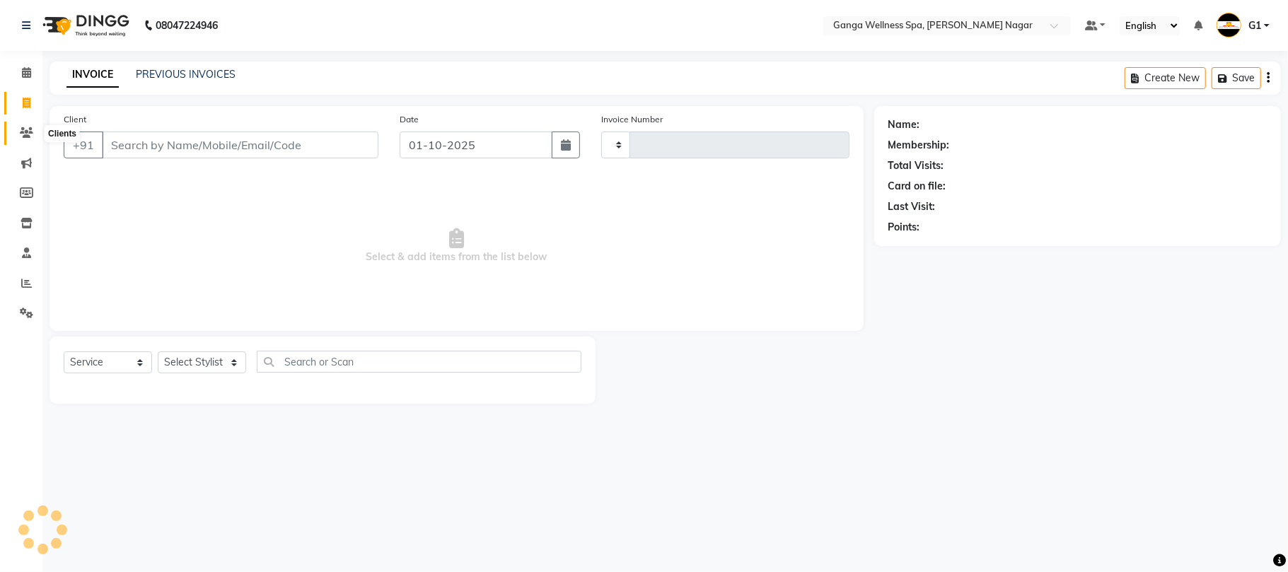
click at [21, 128] on icon at bounding box center [26, 132] width 13 height 11
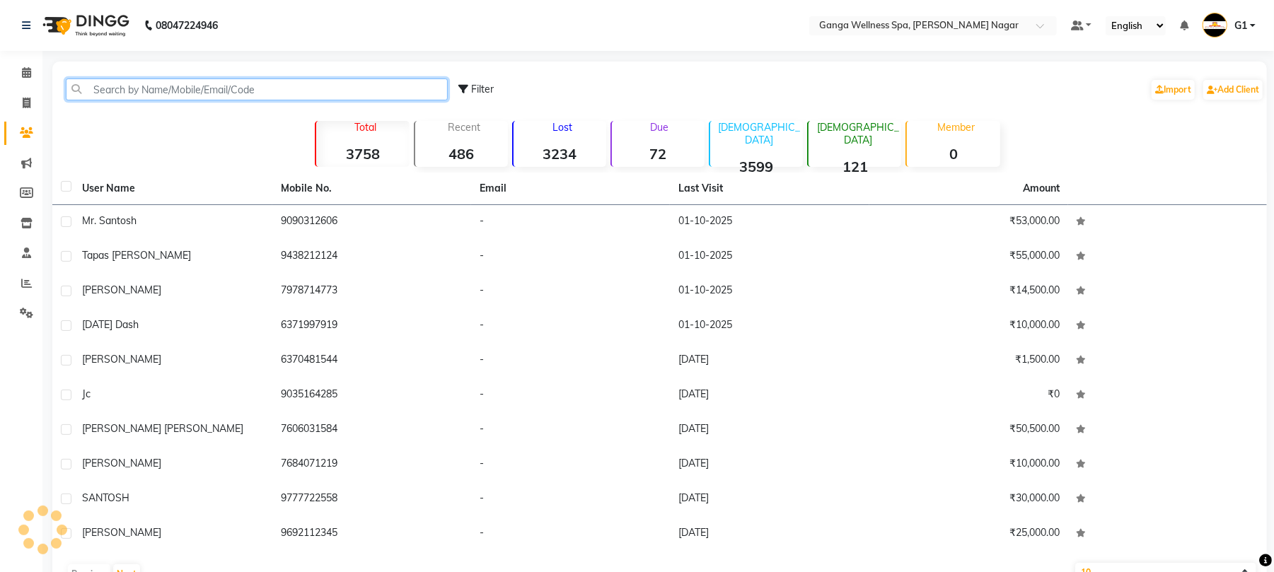
click at [133, 83] on input "text" at bounding box center [257, 89] width 382 height 22
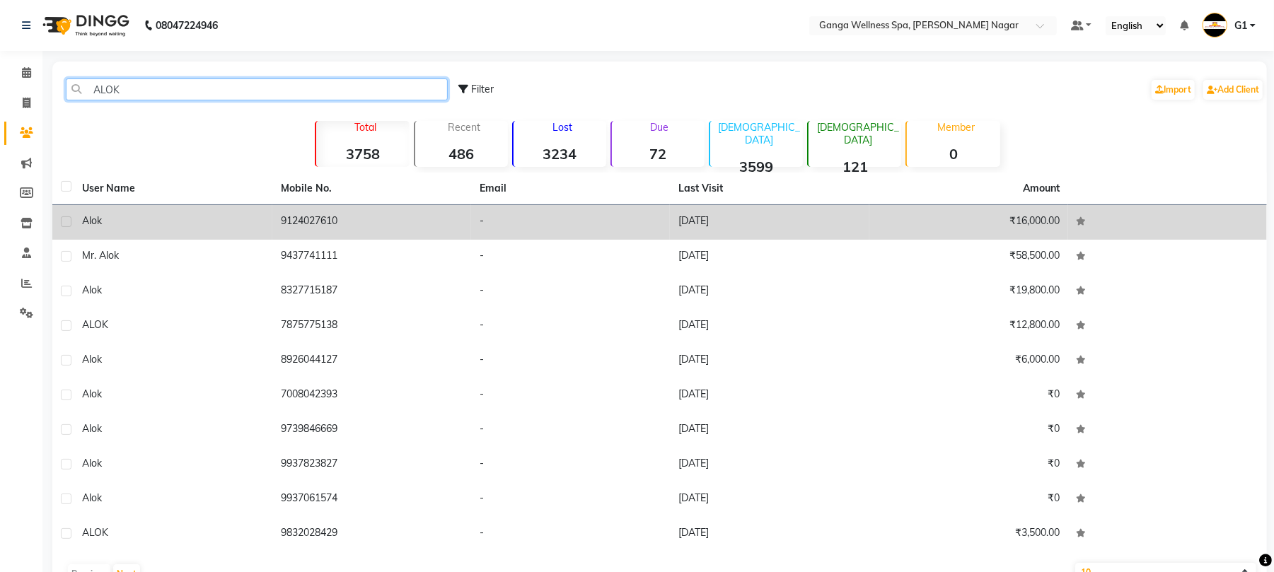
type input "ALOK"
click at [279, 206] on td "9124027610" at bounding box center [371, 222] width 199 height 35
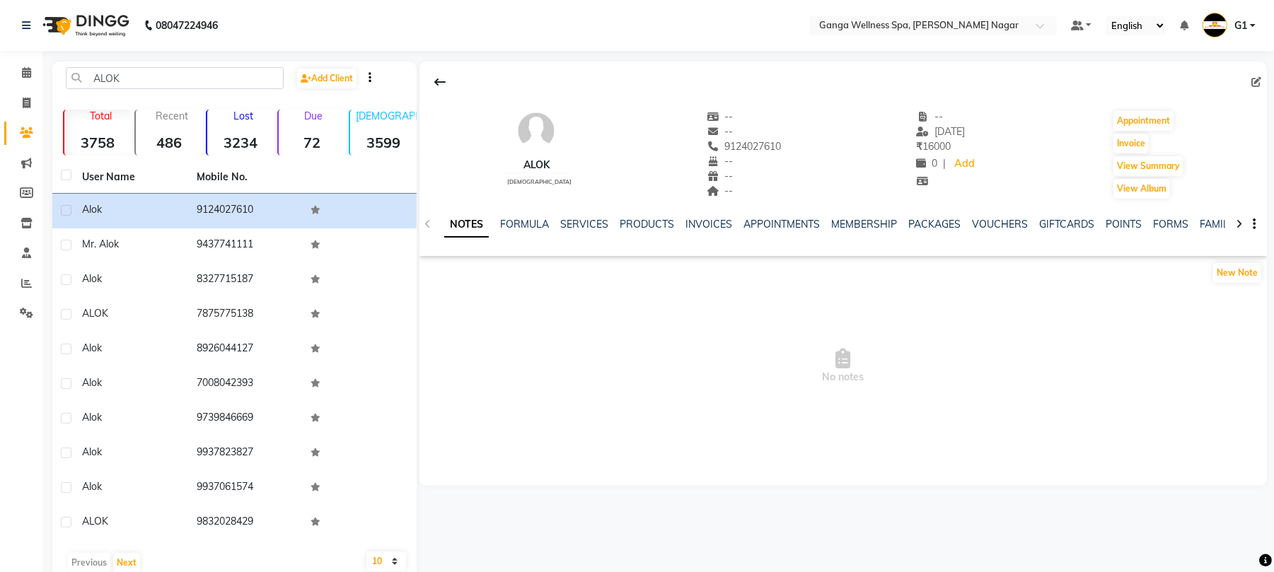
click at [937, 231] on div "PACKAGES" at bounding box center [934, 224] width 52 height 15
click at [934, 228] on link "PACKAGES" at bounding box center [934, 224] width 52 height 13
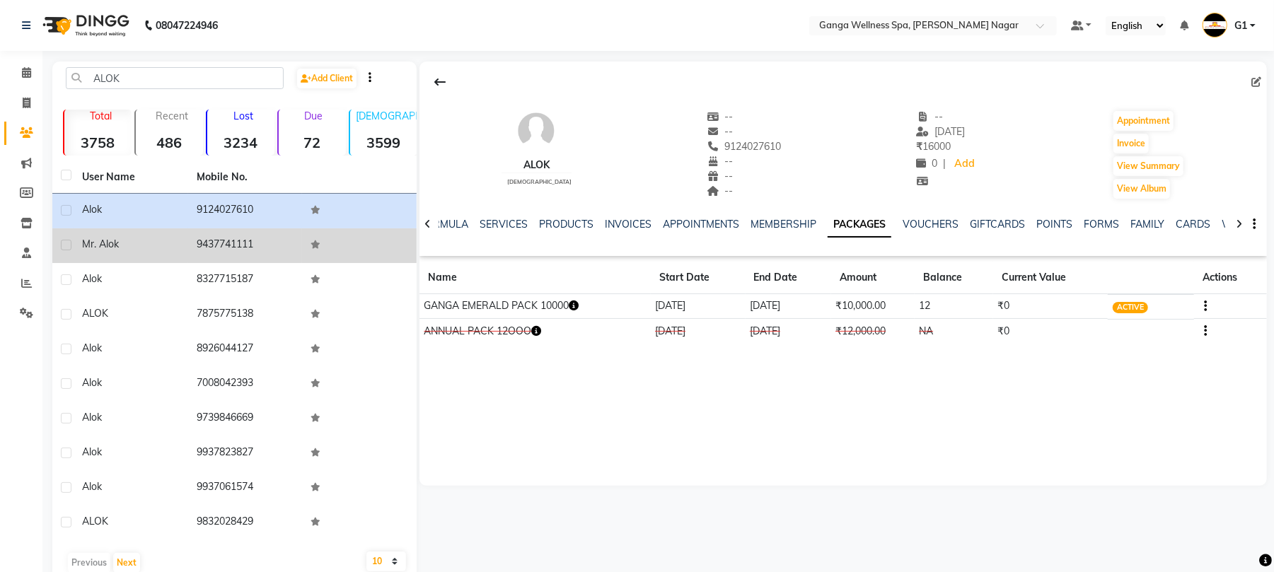
click at [252, 253] on td "9437741111" at bounding box center [245, 245] width 115 height 35
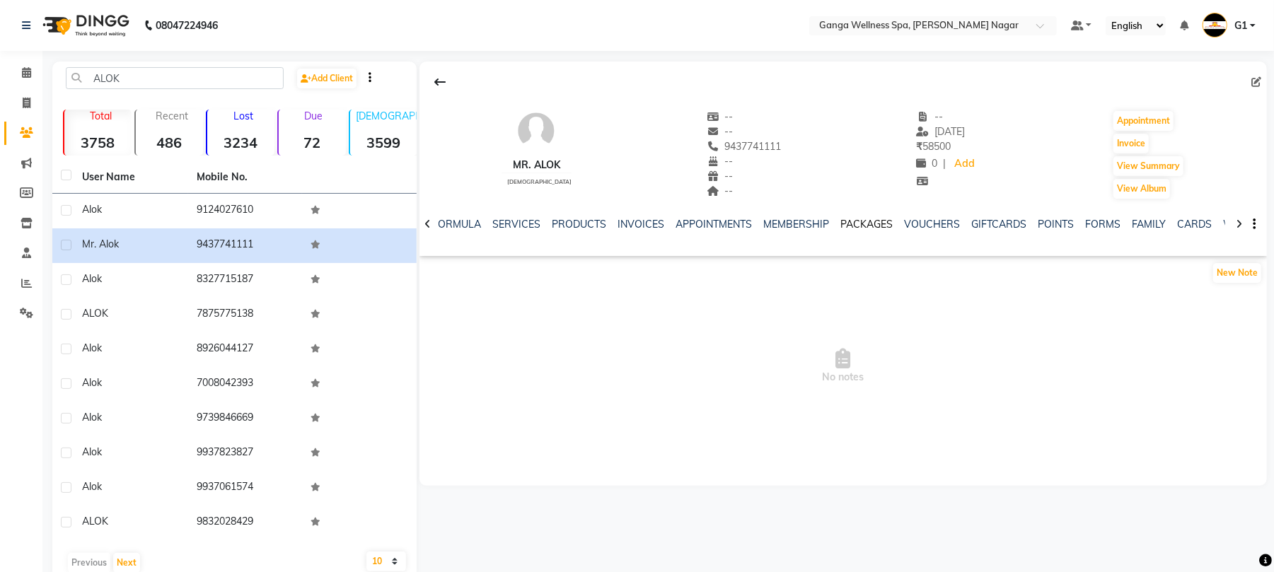
click at [846, 228] on link "PACKAGES" at bounding box center [866, 224] width 52 height 13
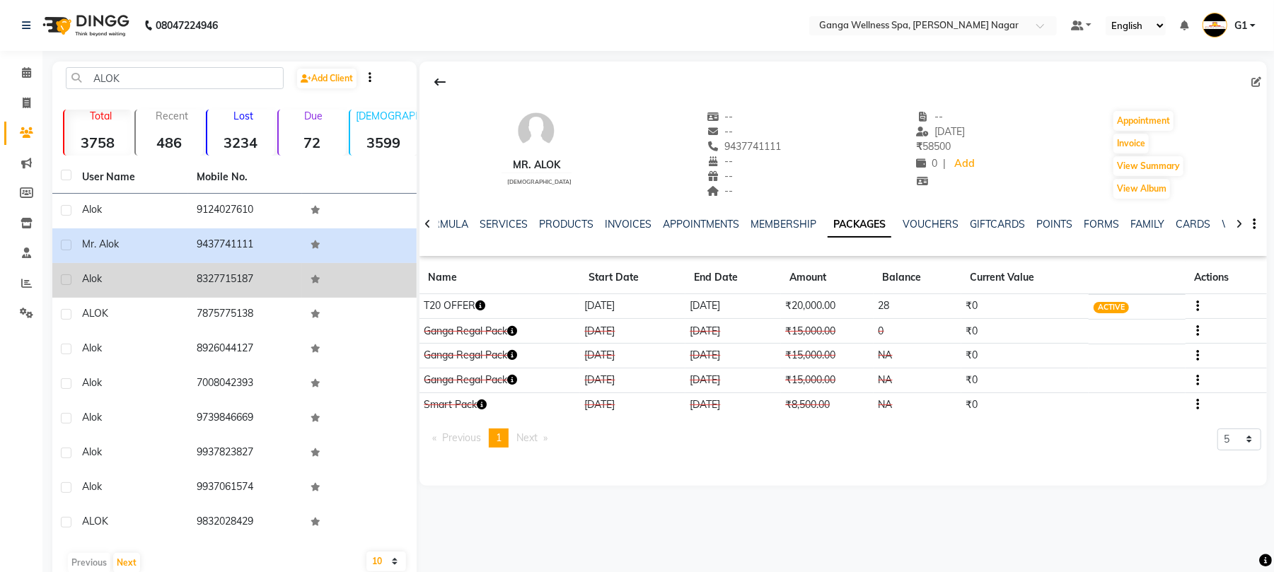
click at [253, 280] on td "8327715187" at bounding box center [245, 280] width 115 height 35
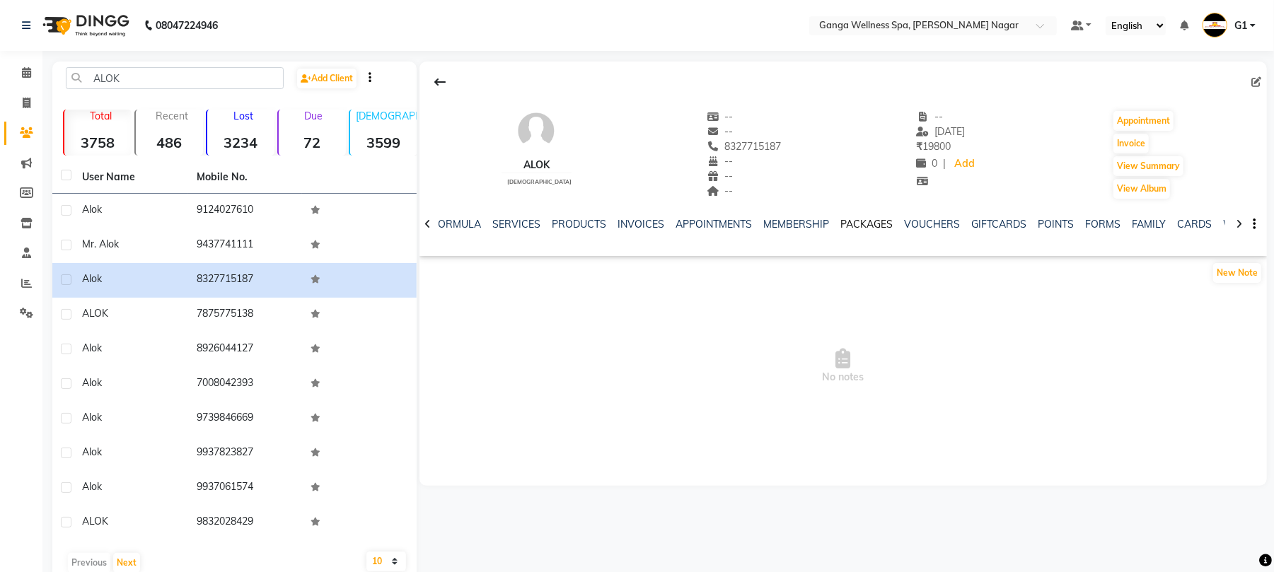
click at [856, 225] on link "PACKAGES" at bounding box center [866, 224] width 52 height 13
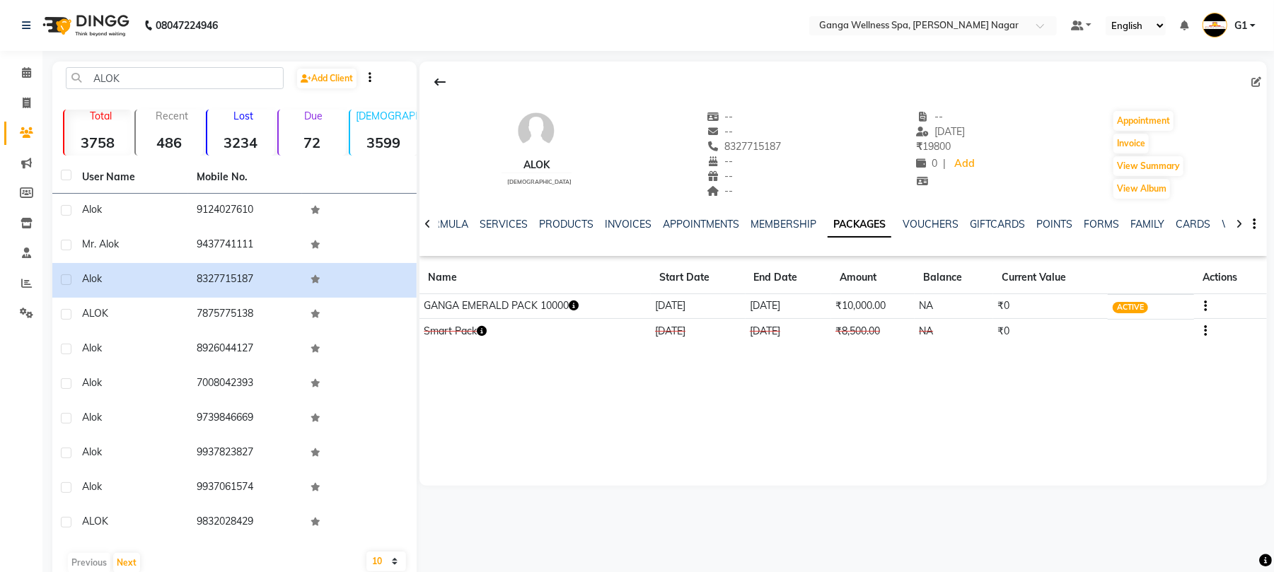
click at [571, 304] on td "GANGA EMERALD PACK 10000" at bounding box center [534, 306] width 231 height 25
click at [586, 304] on td "GANGA EMERALD PACK 10000" at bounding box center [534, 306] width 231 height 25
click at [578, 304] on icon "button" at bounding box center [574, 306] width 10 height 10
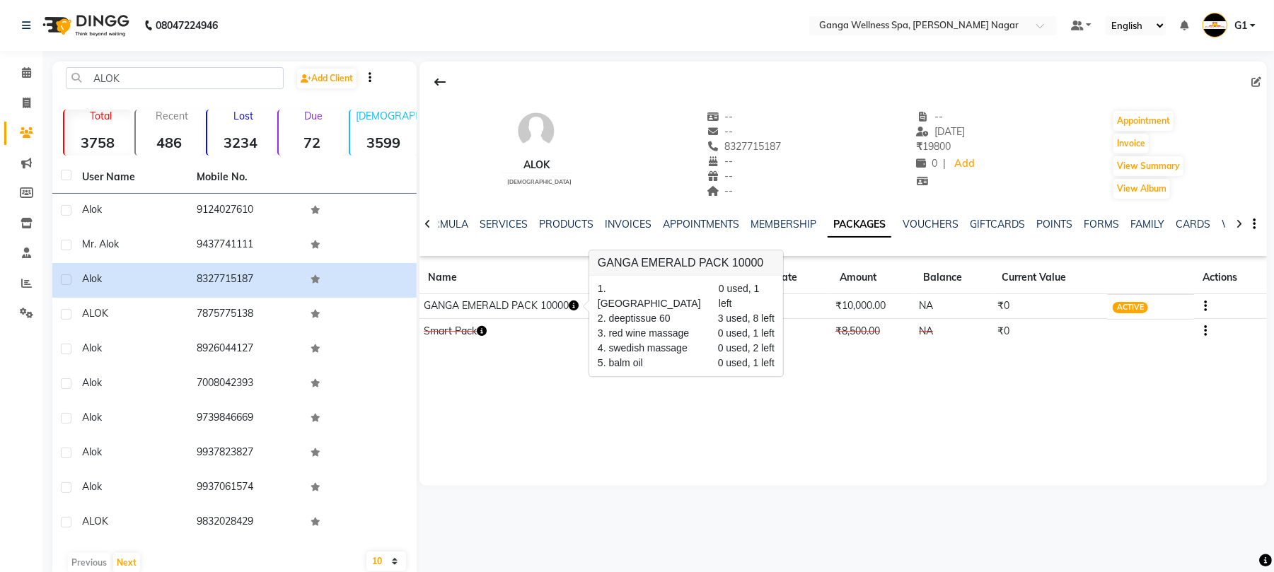
click at [578, 304] on icon "button" at bounding box center [574, 306] width 10 height 10
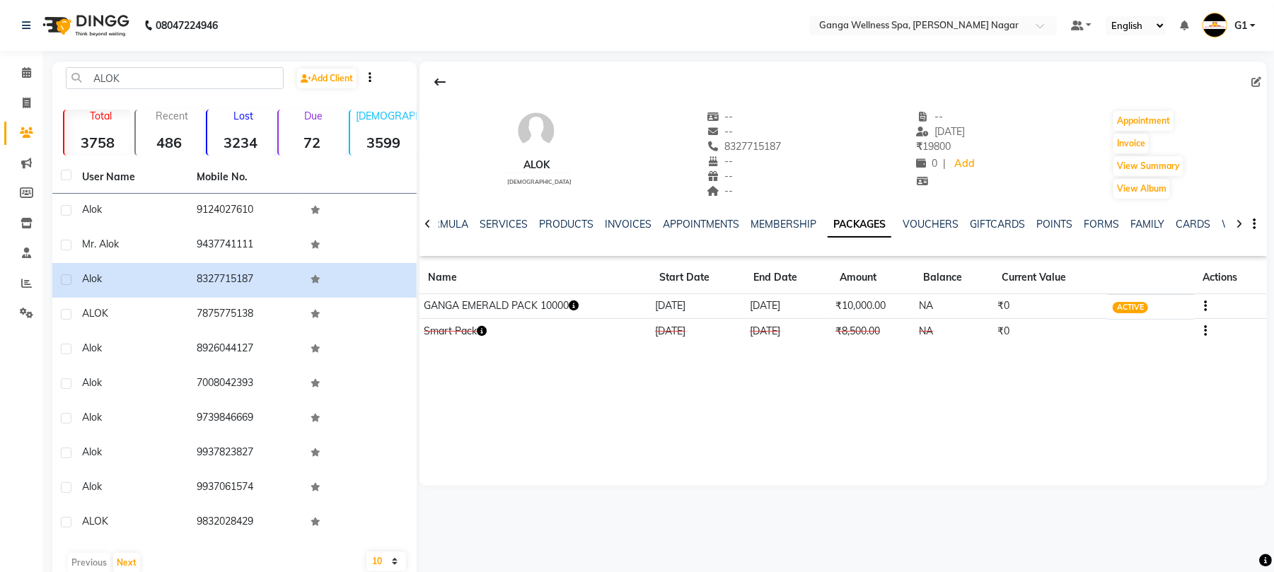
click at [578, 304] on icon "button" at bounding box center [574, 306] width 10 height 10
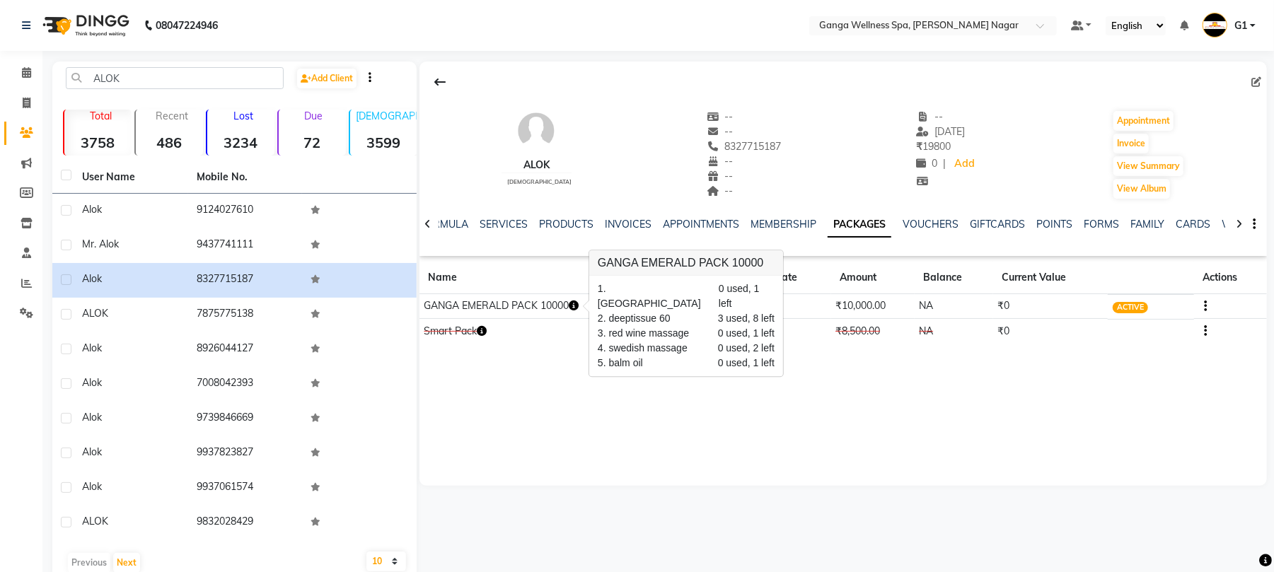
click at [578, 304] on icon "button" at bounding box center [574, 306] width 10 height 10
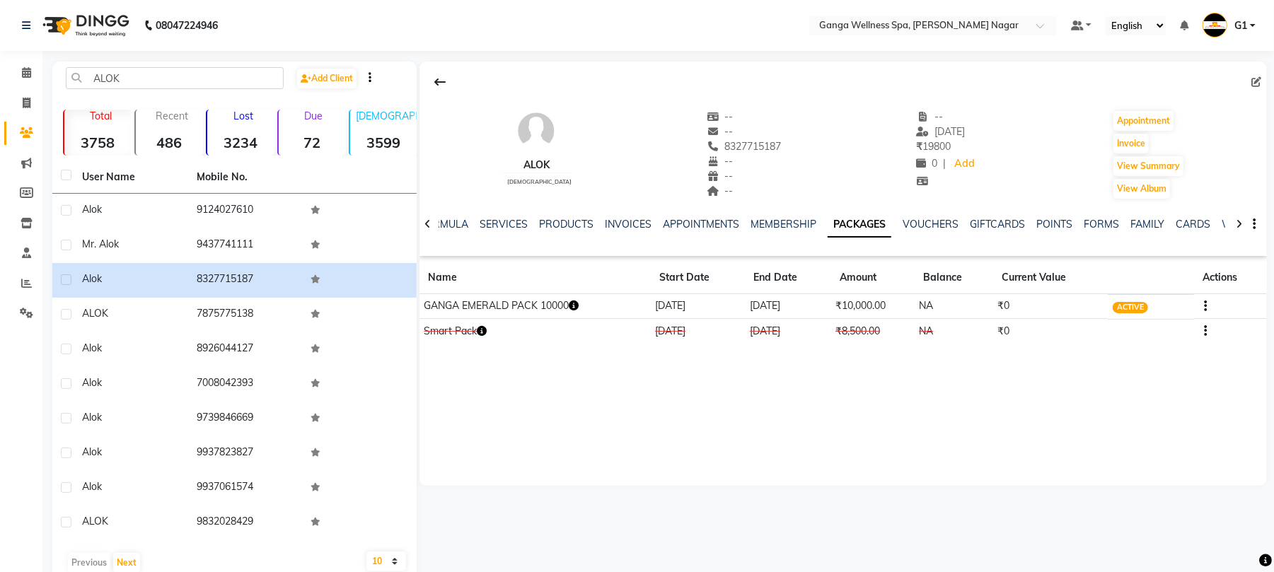
click at [577, 309] on icon "button" at bounding box center [574, 306] width 10 height 10
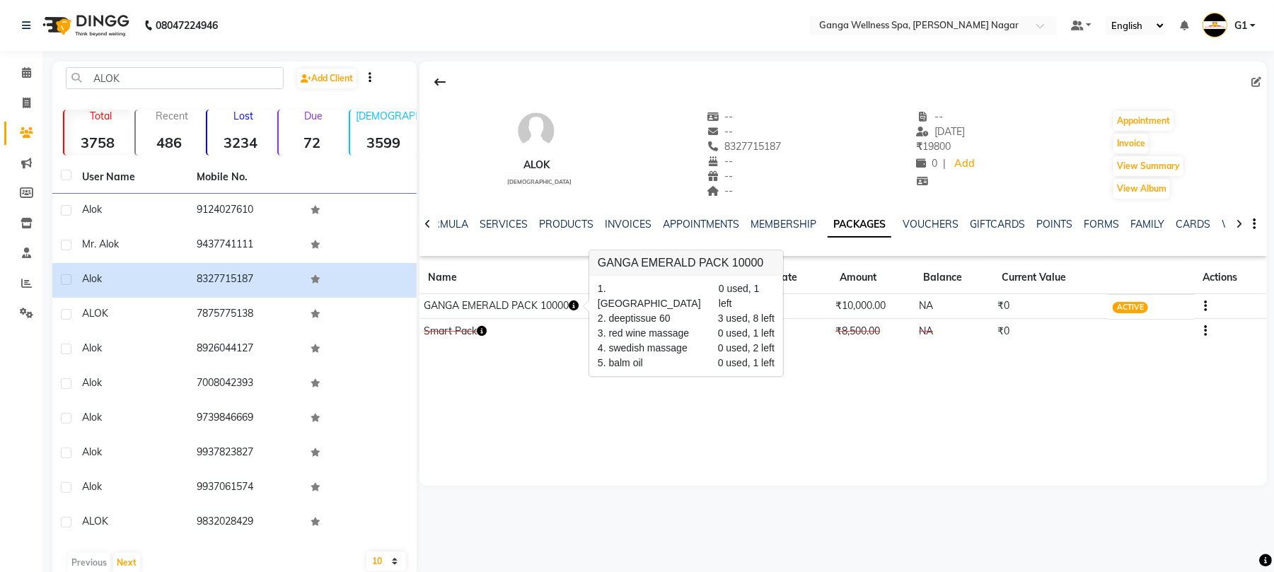
click at [577, 309] on icon "button" at bounding box center [574, 306] width 10 height 10
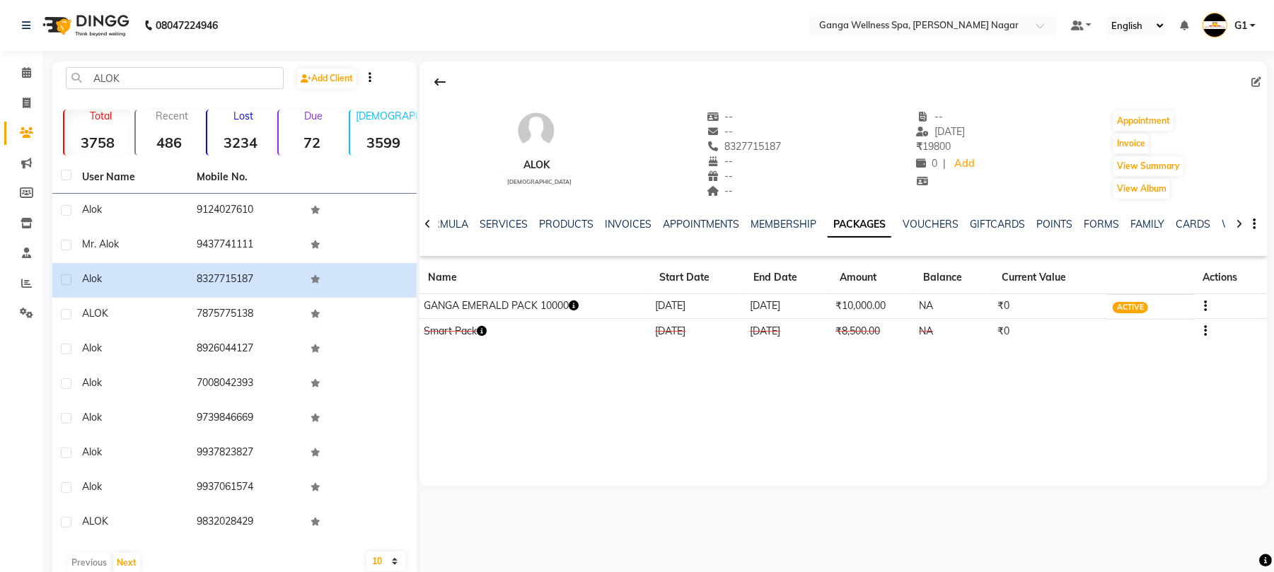
click at [577, 309] on icon "button" at bounding box center [574, 306] width 10 height 10
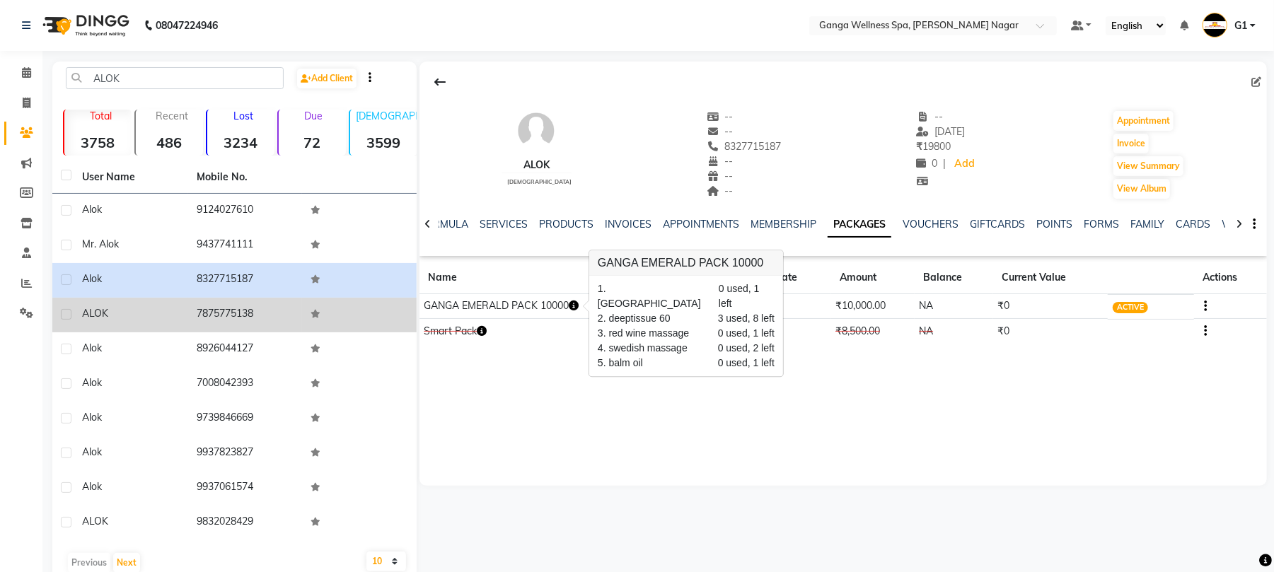
click at [196, 327] on td "7875775138" at bounding box center [245, 315] width 115 height 35
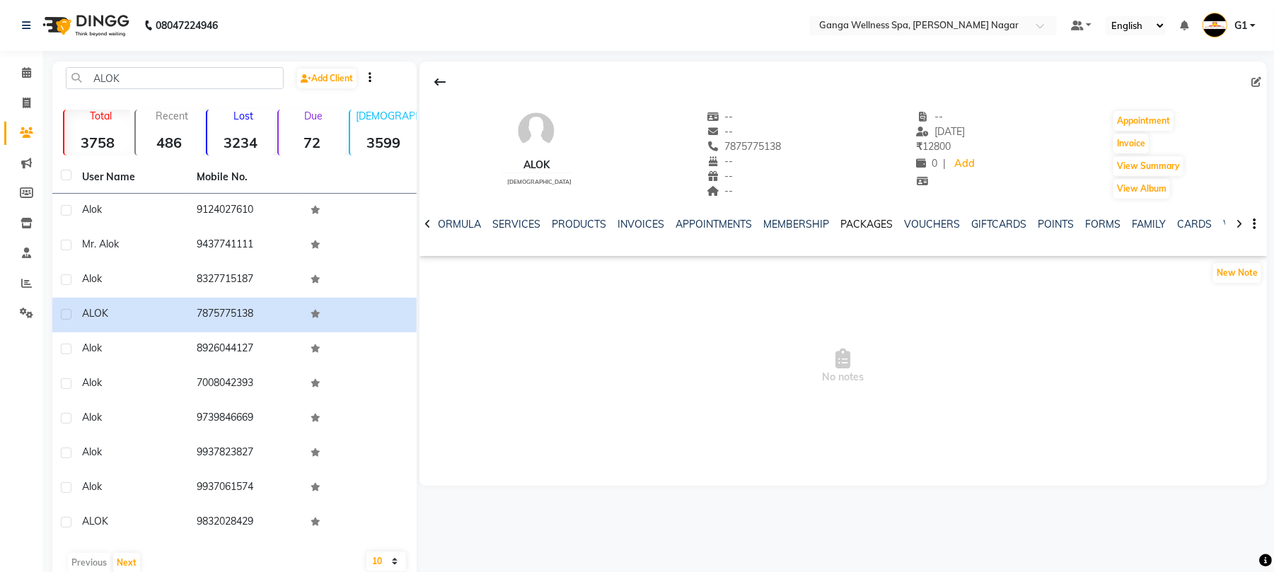
click at [872, 221] on link "PACKAGES" at bounding box center [866, 224] width 52 height 13
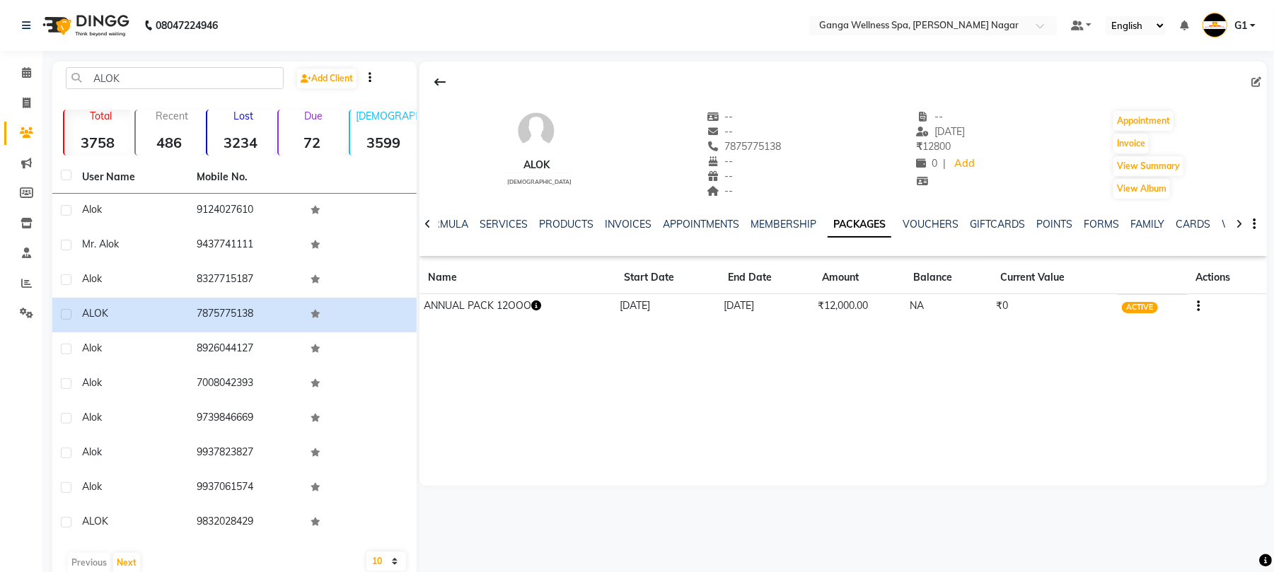
click at [535, 303] on icon "button" at bounding box center [536, 306] width 10 height 10
click at [544, 399] on div "ALOK male -- -- 7875775138 -- -- -- -- 17-06-2025 ₹ 12800 0 | Add Appointment I…" at bounding box center [842, 274] width 847 height 424
click at [40, 102] on li "Invoice" at bounding box center [21, 103] width 42 height 30
click at [26, 102] on icon at bounding box center [27, 103] width 8 height 11
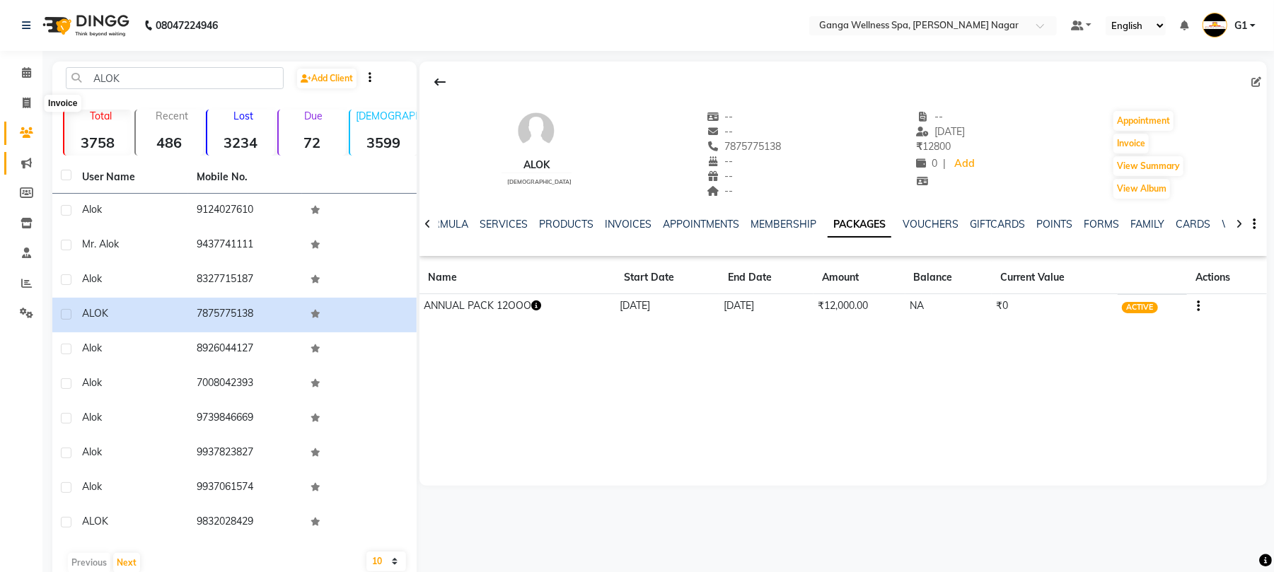
select select "service"
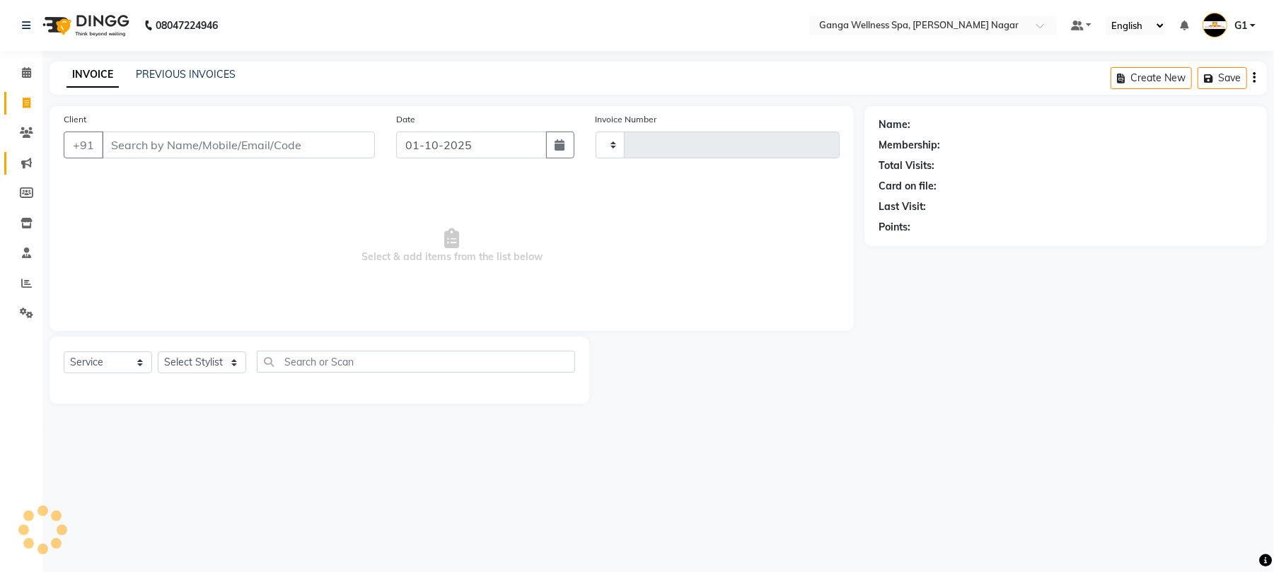
type input "3363"
select select "762"
click at [32, 139] on span at bounding box center [26, 133] width 25 height 16
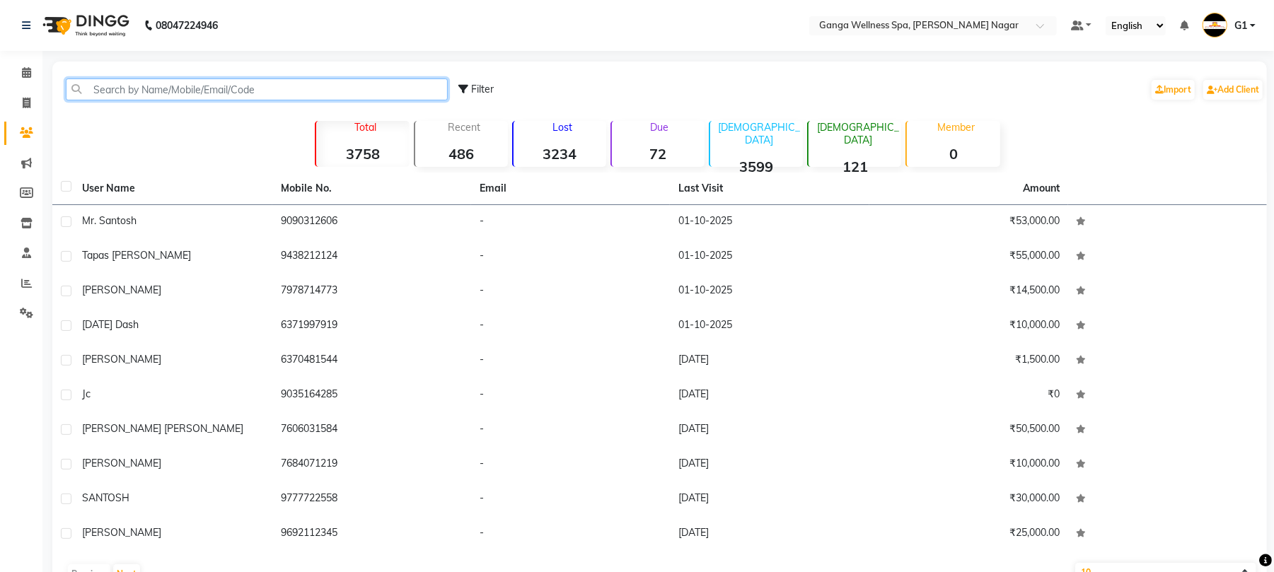
click at [119, 95] on input "text" at bounding box center [257, 89] width 382 height 22
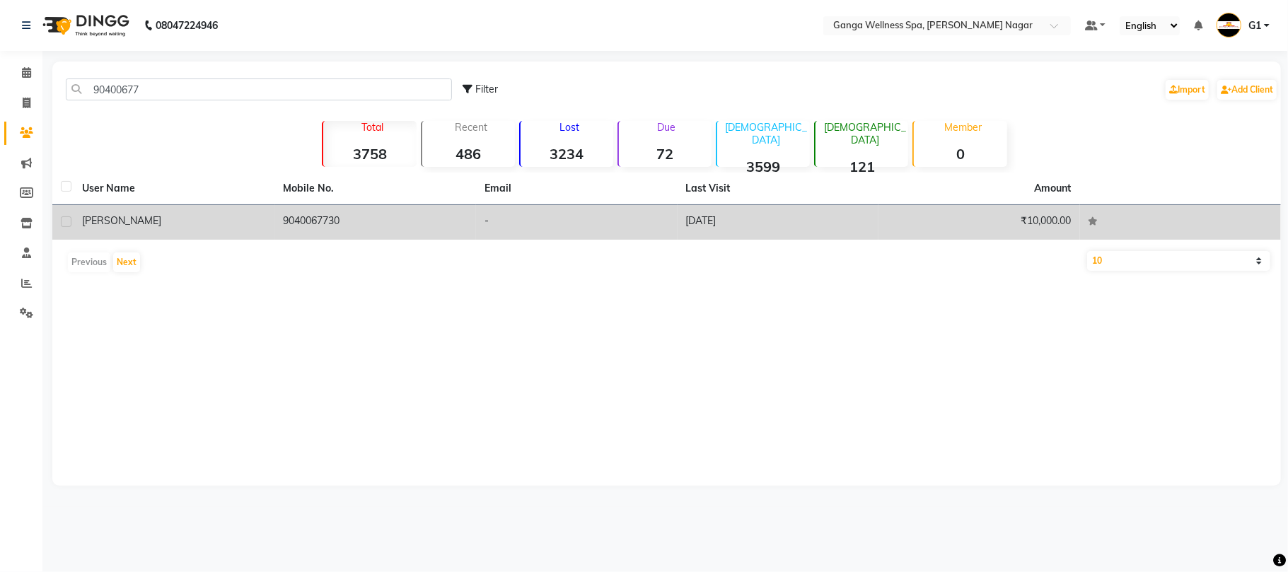
click at [264, 232] on td "surjit" at bounding box center [175, 222] width 202 height 35
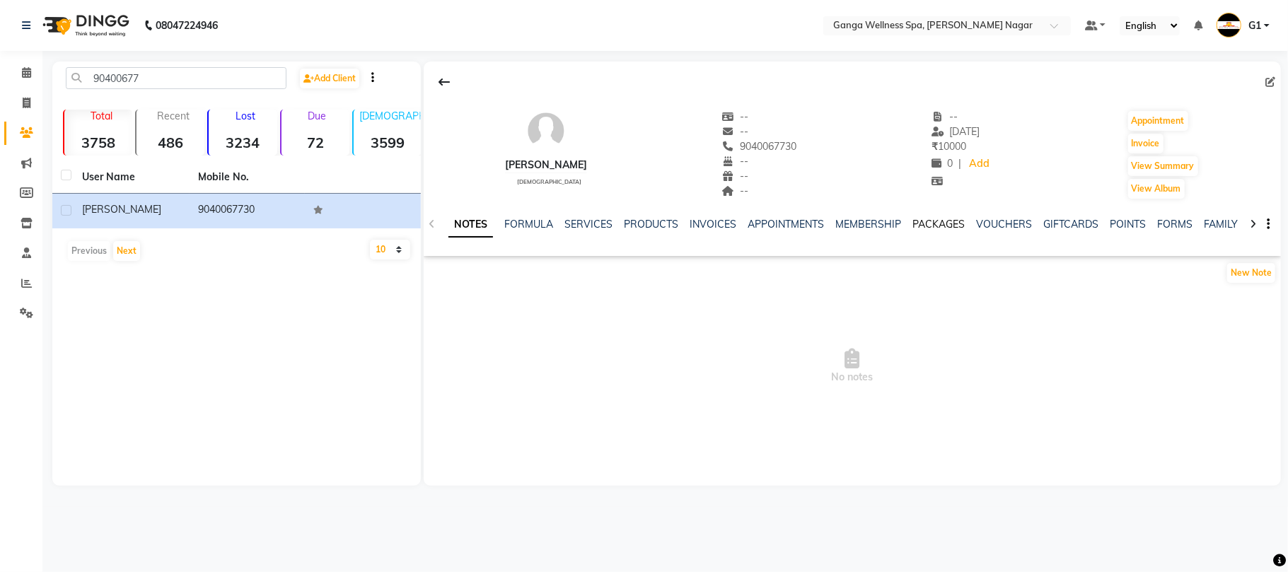
click at [936, 225] on link "PACKAGES" at bounding box center [938, 224] width 52 height 13
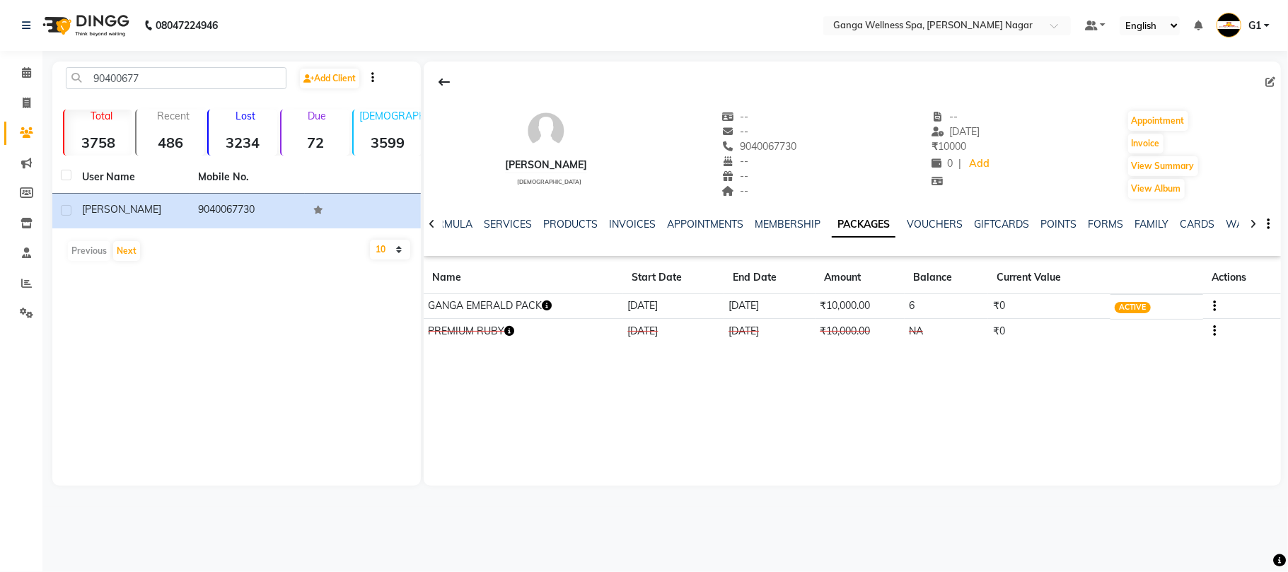
click at [547, 308] on icon "button" at bounding box center [547, 306] width 10 height 10
click at [505, 352] on div "surjit male -- -- 9040067730 -- -- -- -- 15-09-2025 ₹ 10000 0 | Add Appointment…" at bounding box center [852, 208] width 857 height 293
click at [507, 329] on icon "button" at bounding box center [509, 331] width 10 height 10
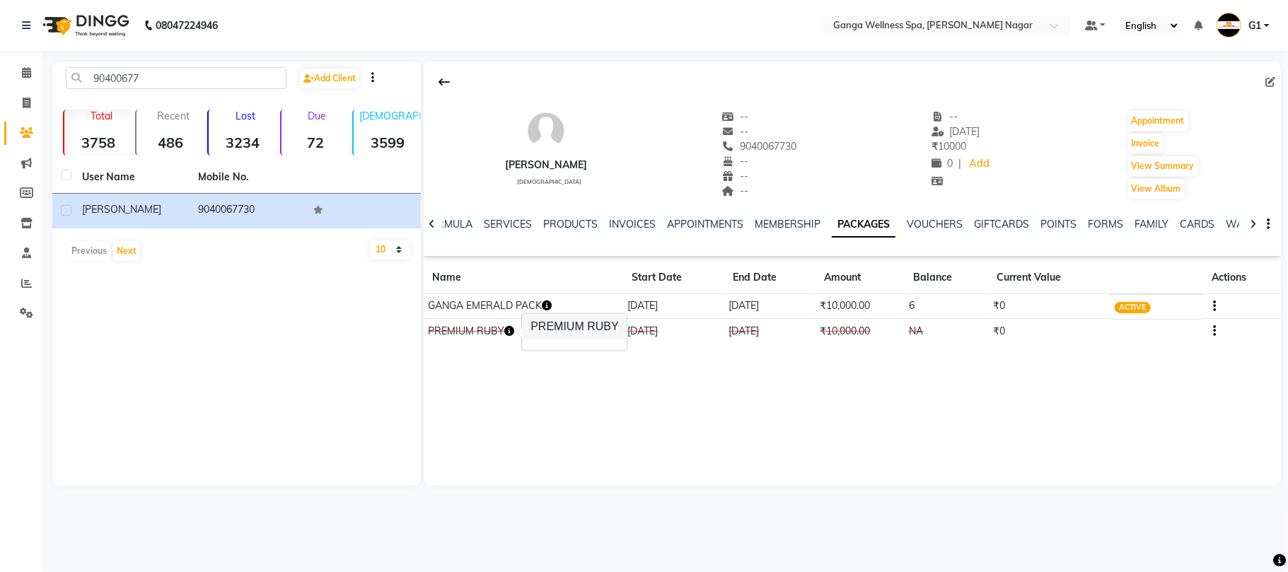
click at [510, 496] on main "90400677 Add Client Total 3758 Recent 486 Lost 3234 Due 72 Male 3599 Female 121…" at bounding box center [664, 284] width 1245 height 445
click at [199, 83] on input "90400677" at bounding box center [176, 78] width 221 height 22
type input "9"
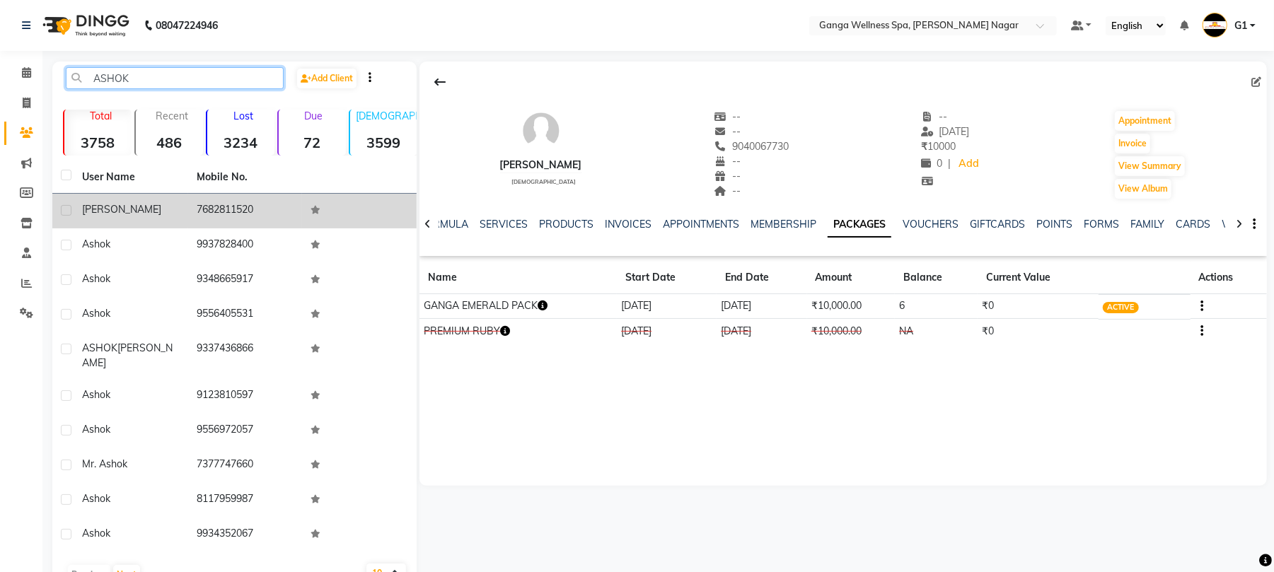
type input "ASHOK"
click at [176, 225] on td "ASHOK KUMAR" at bounding box center [131, 211] width 115 height 35
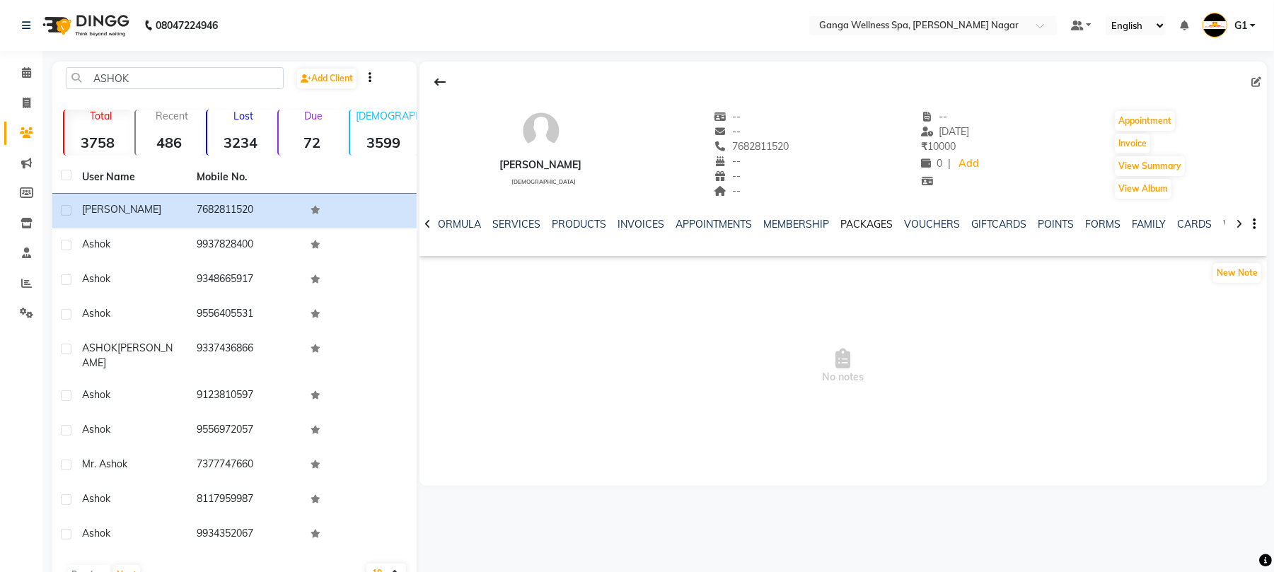
click at [856, 222] on link "PACKAGES" at bounding box center [866, 224] width 52 height 13
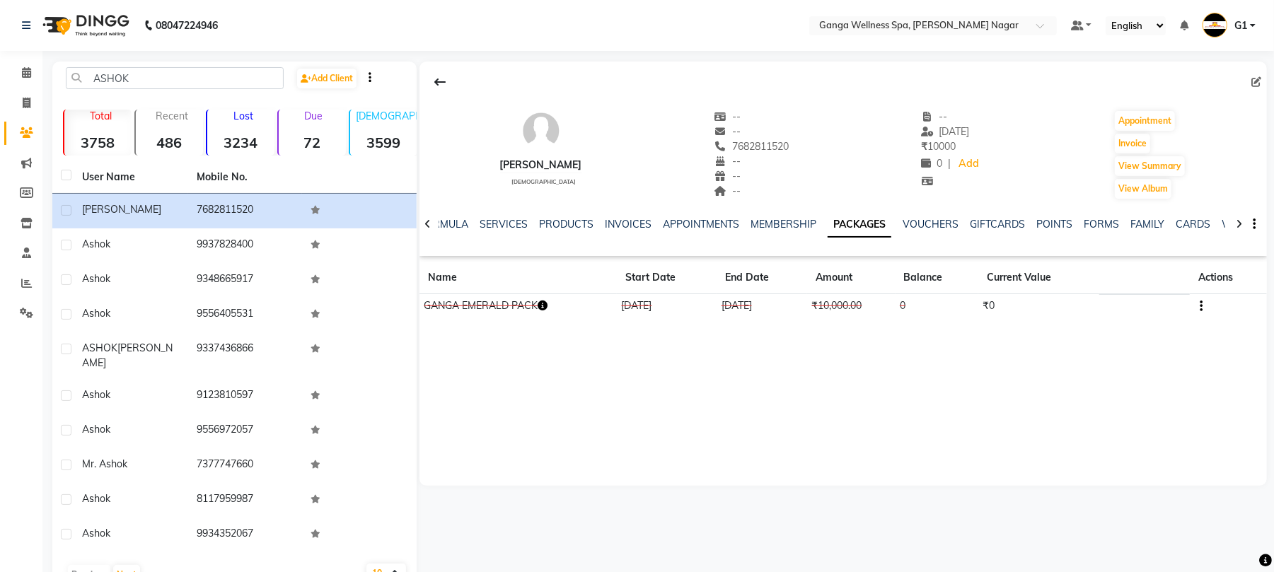
click at [542, 310] on icon "button" at bounding box center [542, 306] width 10 height 10
click at [553, 303] on div at bounding box center [554, 306] width 6 height 11
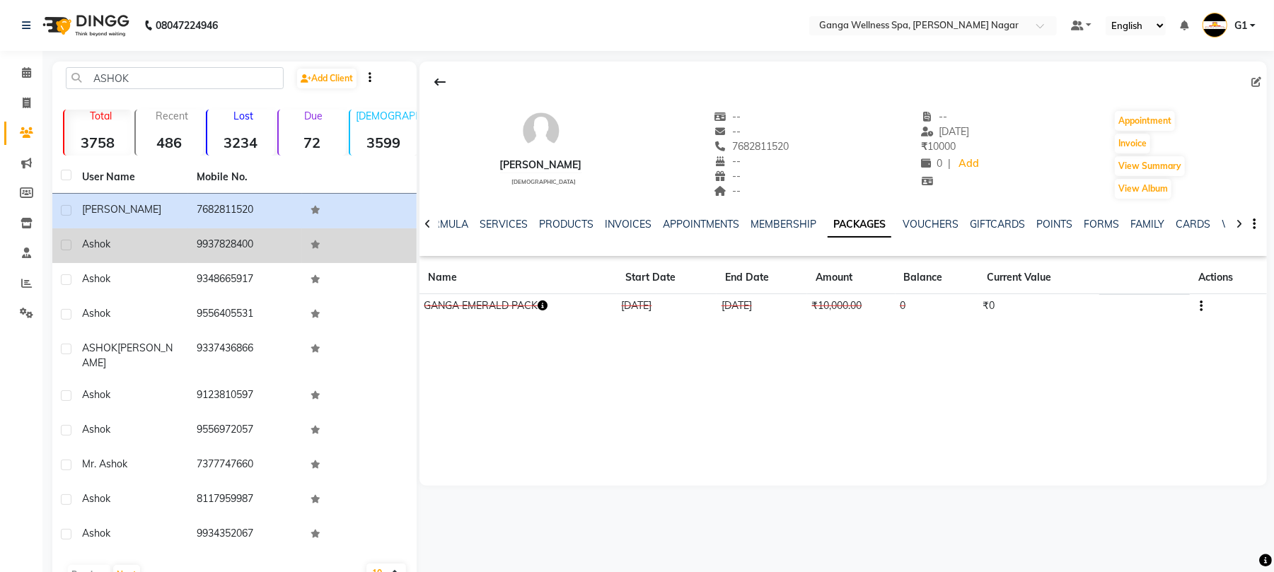
click at [259, 257] on td "9937828400" at bounding box center [245, 245] width 115 height 35
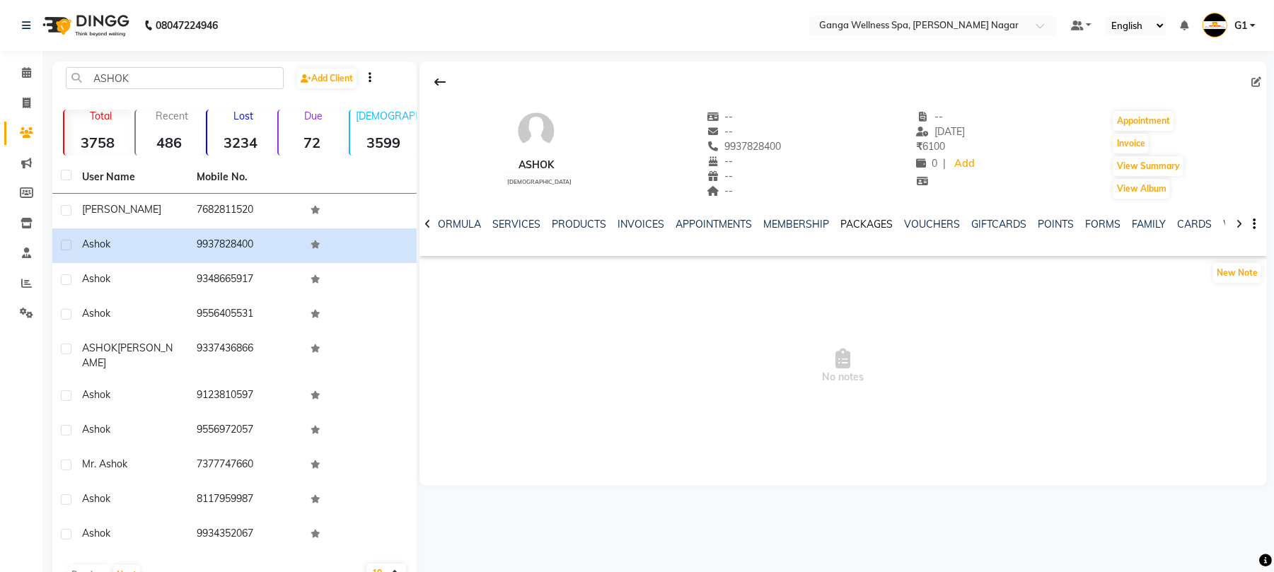
click at [877, 224] on link "PACKAGES" at bounding box center [866, 224] width 52 height 13
click at [25, 100] on icon at bounding box center [27, 103] width 8 height 11
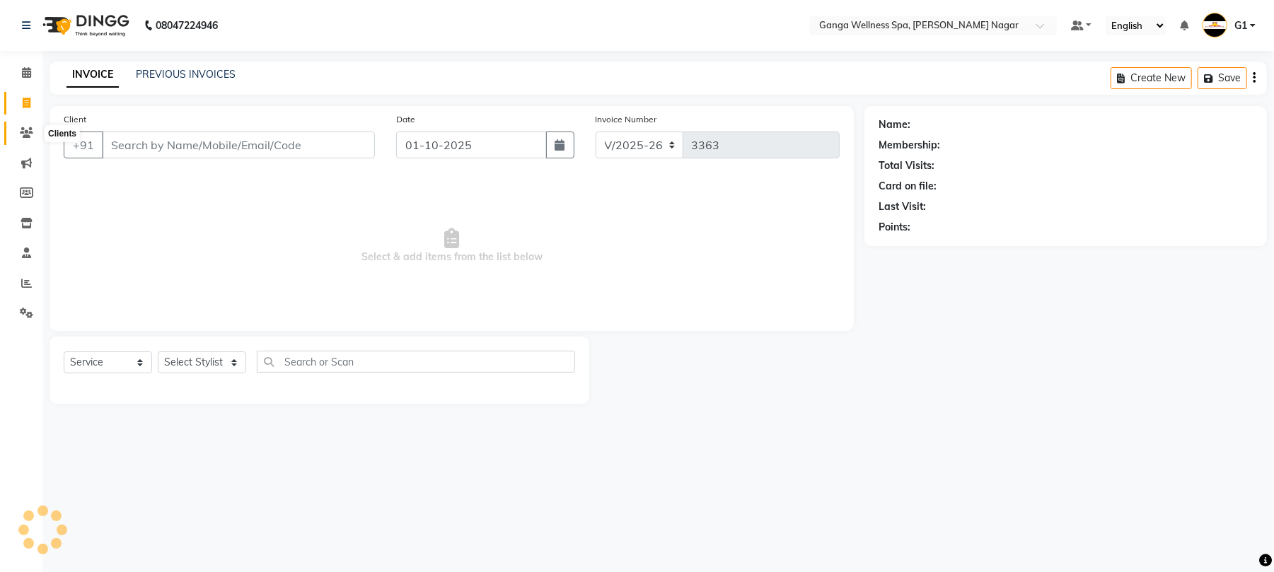
click at [21, 127] on icon at bounding box center [26, 132] width 13 height 11
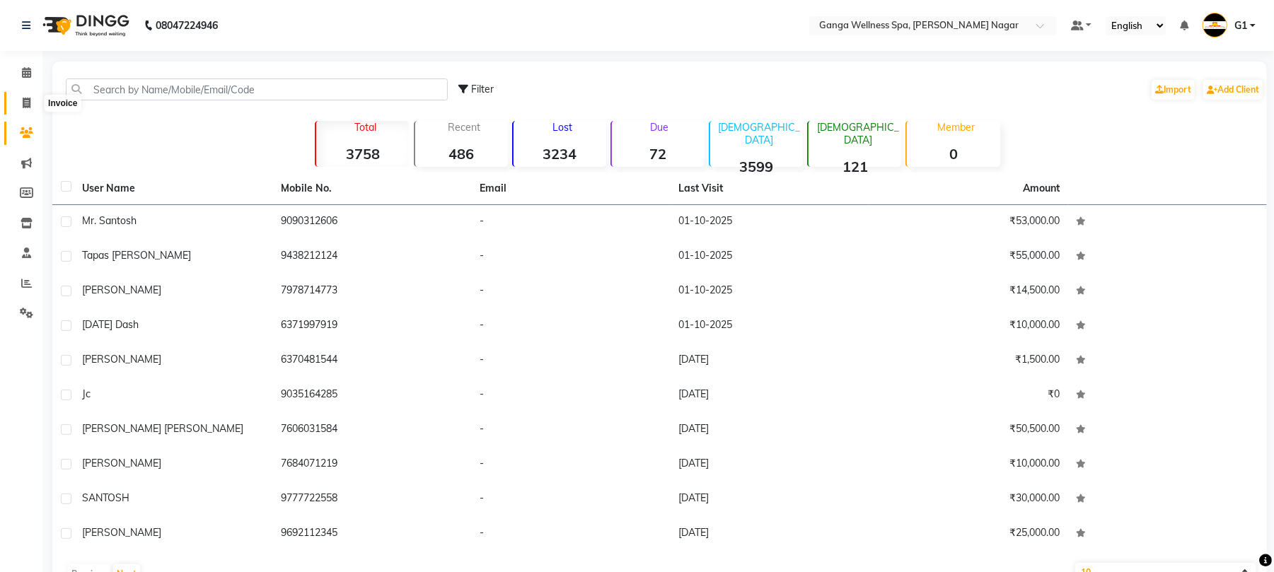
click at [20, 100] on span at bounding box center [26, 103] width 25 height 16
select select "service"
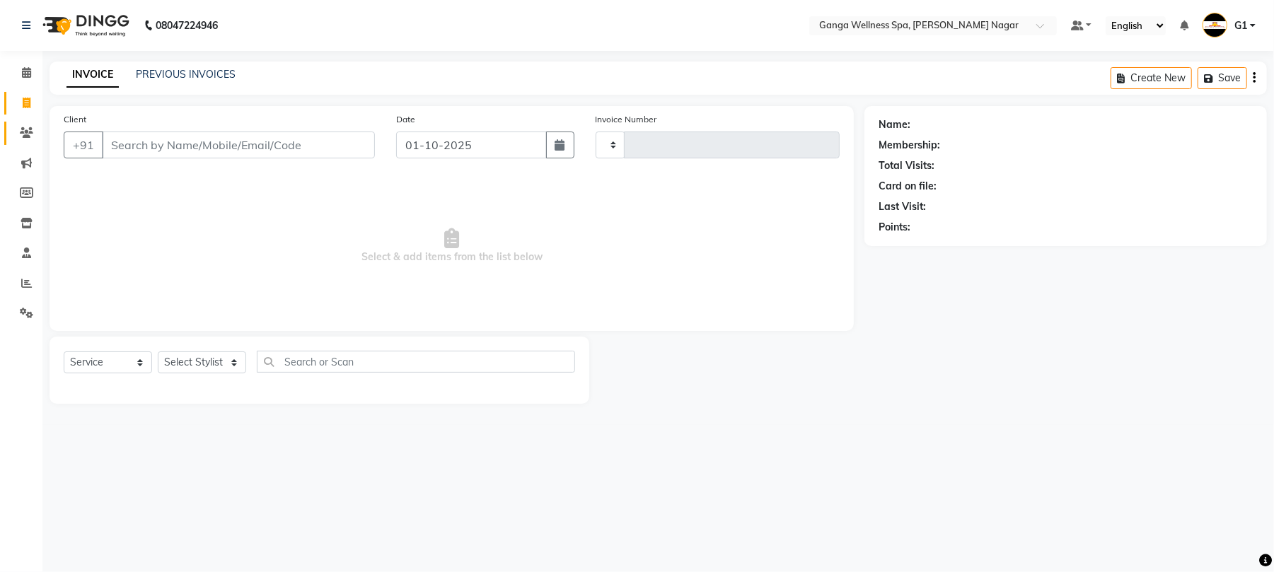
type input "3363"
select select "762"
click at [23, 136] on icon at bounding box center [26, 132] width 13 height 11
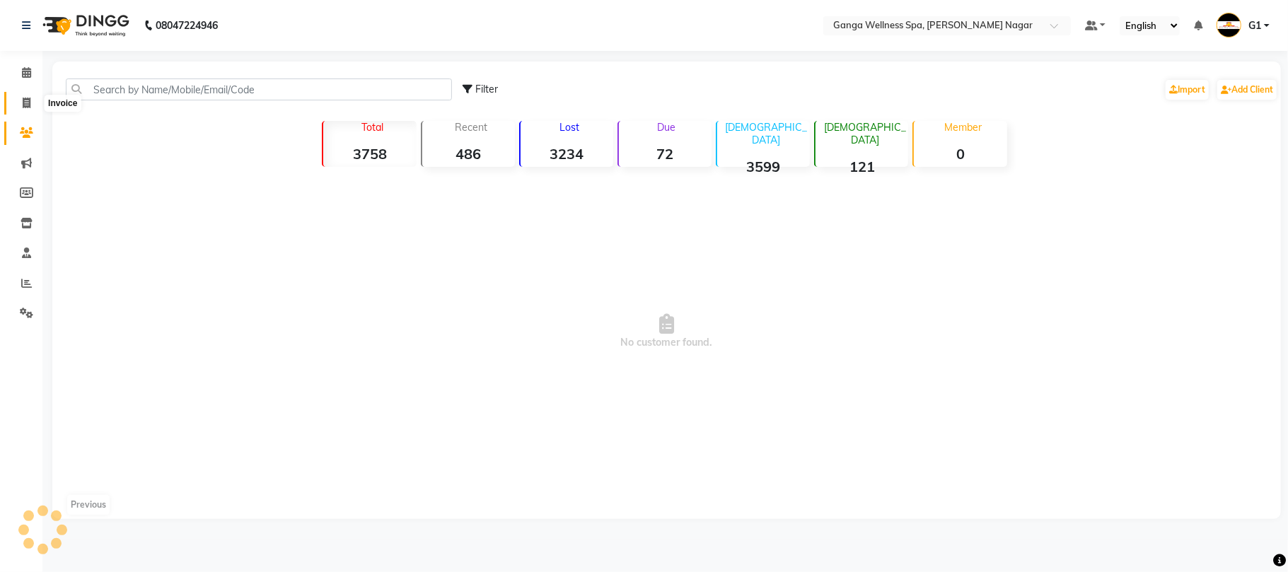
click at [30, 95] on span at bounding box center [26, 103] width 25 height 16
select select "service"
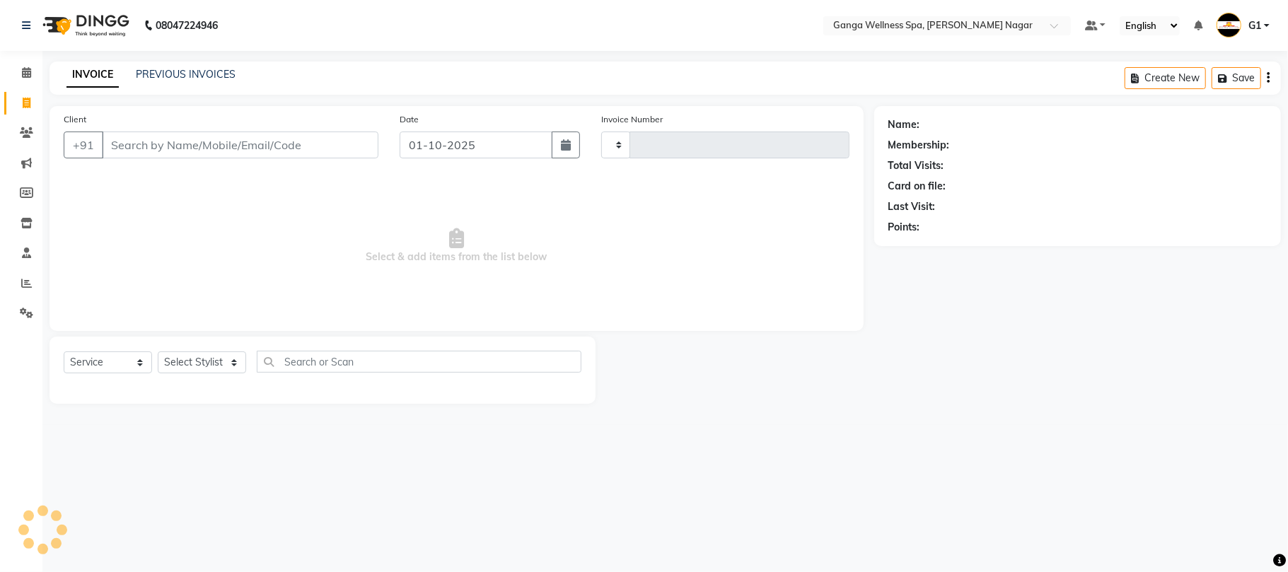
type input "3363"
select select "762"
click at [18, 119] on li "Clients" at bounding box center [21, 133] width 42 height 30
click at [29, 92] on link "Invoice" at bounding box center [21, 103] width 34 height 23
select select "762"
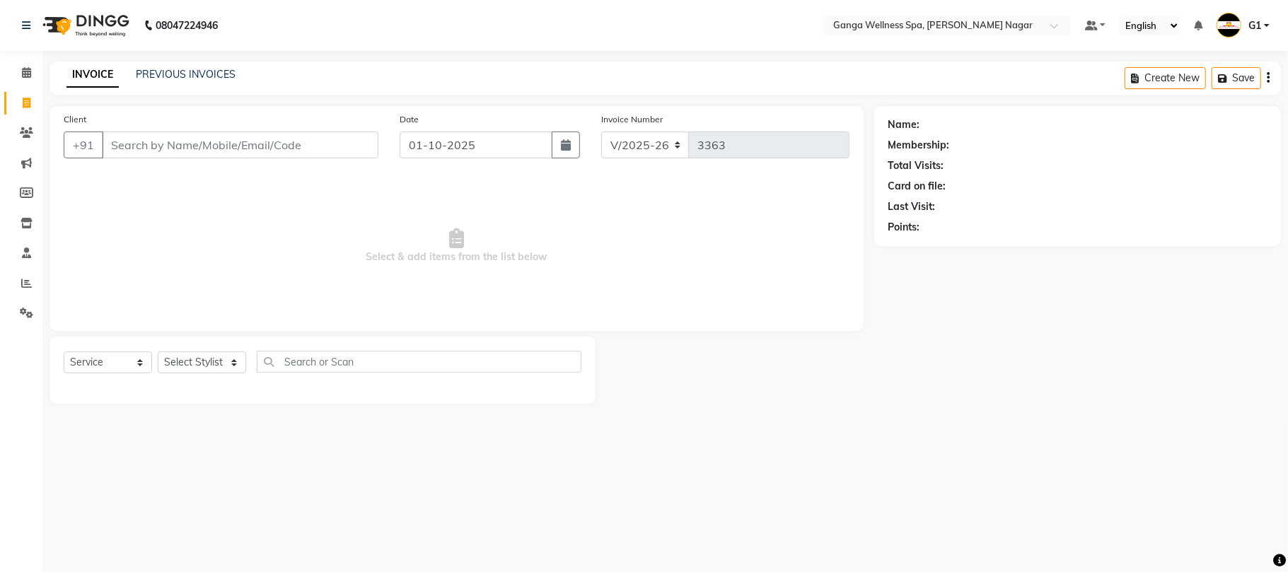
select select "service"
click at [23, 147] on li "Clients" at bounding box center [21, 133] width 42 height 30
click at [24, 144] on link "Clients" at bounding box center [21, 133] width 34 height 23
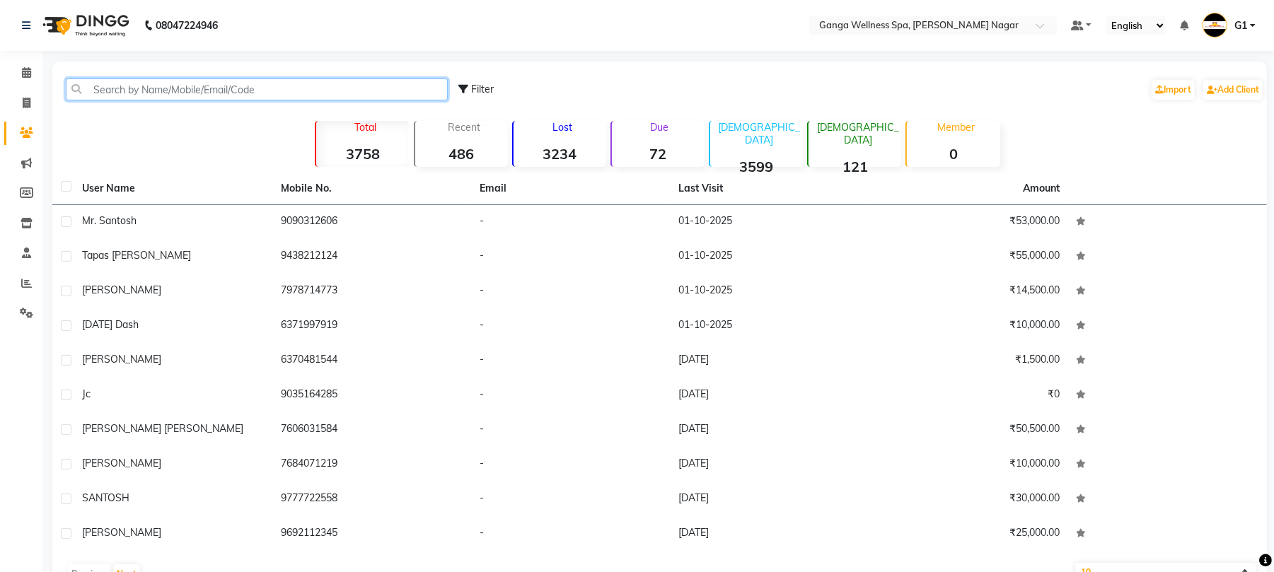
click at [258, 91] on input "text" at bounding box center [257, 89] width 382 height 22
click at [28, 98] on icon at bounding box center [27, 103] width 8 height 11
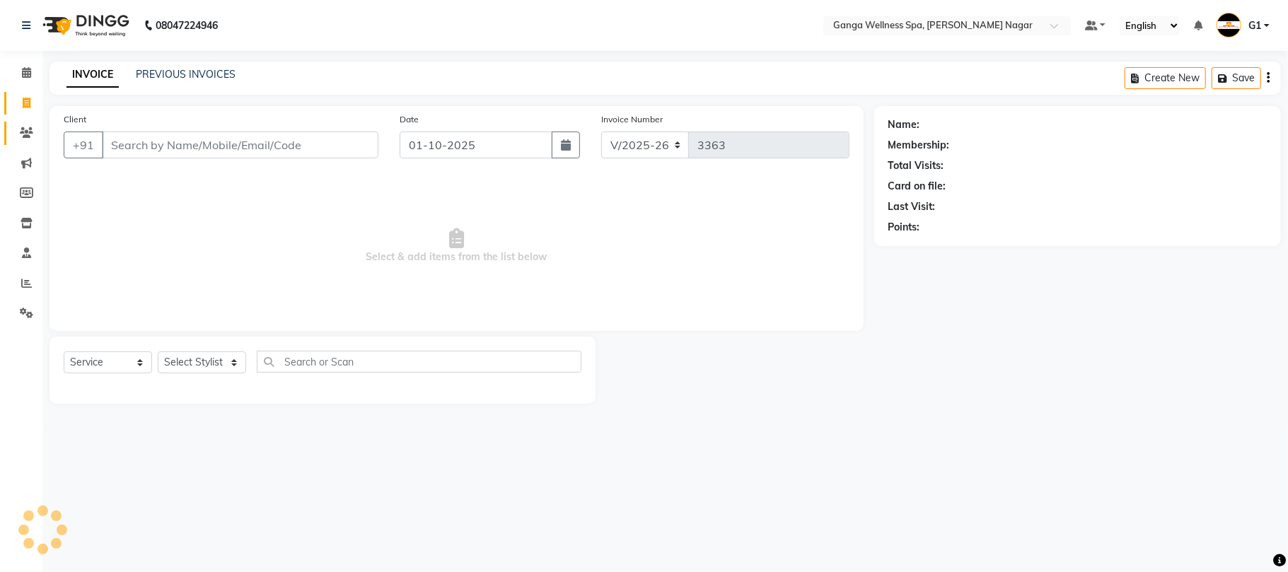
click at [28, 122] on link "Clients" at bounding box center [21, 133] width 34 height 23
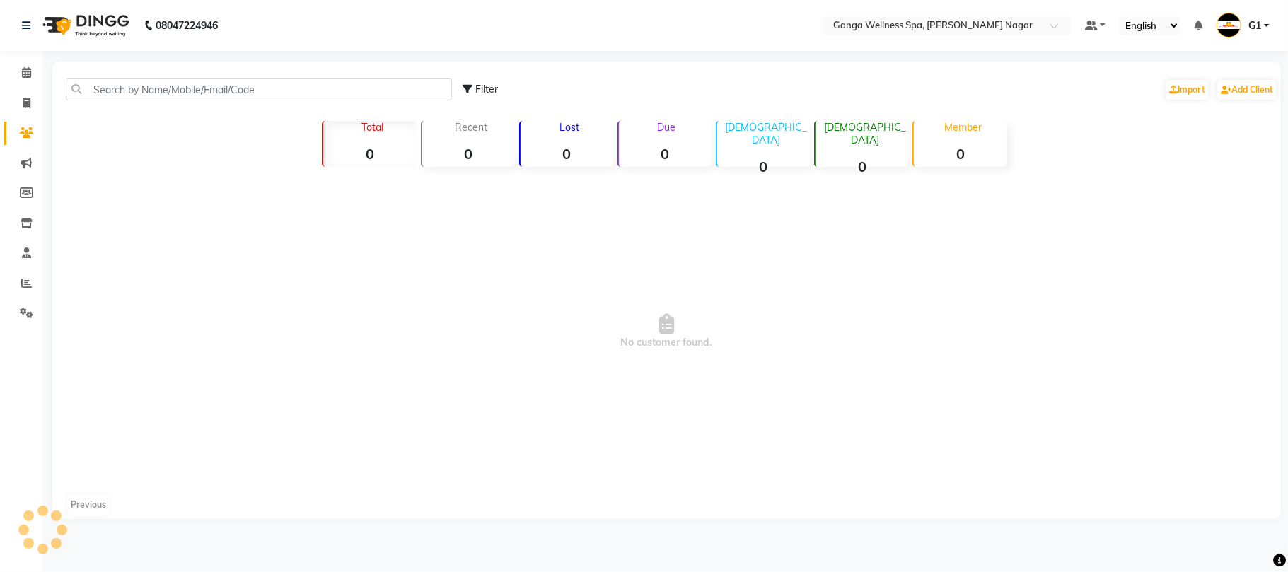
click at [28, 122] on link "Clients" at bounding box center [21, 133] width 34 height 23
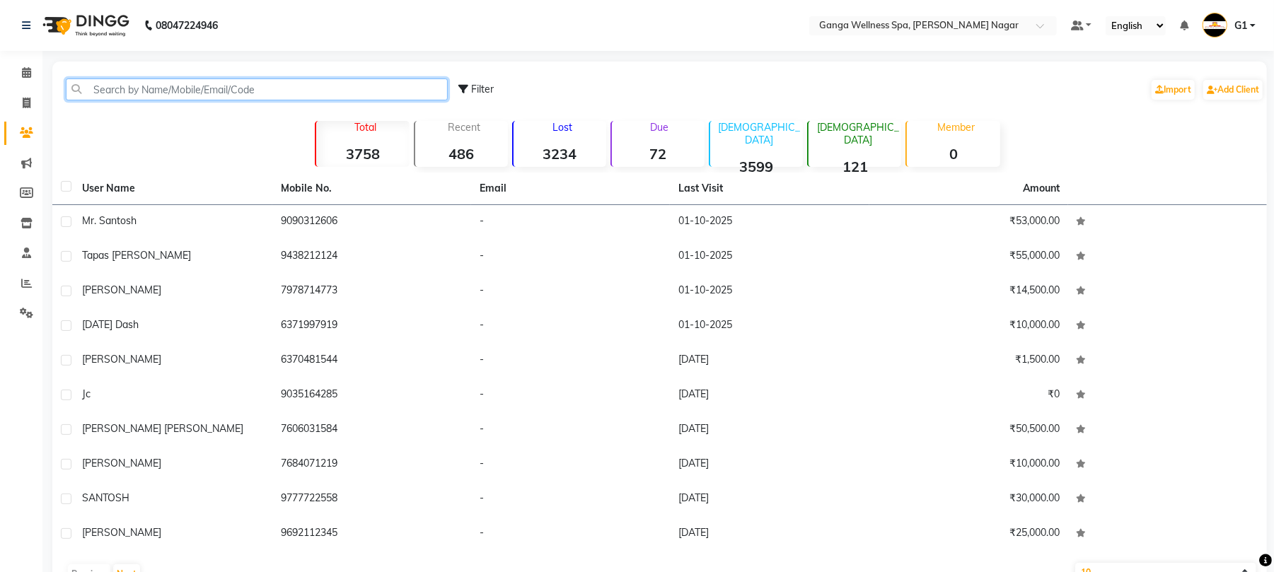
drag, startPoint x: 78, startPoint y: 97, endPoint x: 116, endPoint y: 97, distance: 38.2
click at [80, 97] on input "text" at bounding box center [257, 89] width 382 height 22
click at [117, 97] on input "text" at bounding box center [257, 89] width 382 height 22
click at [125, 88] on input "text" at bounding box center [257, 89] width 382 height 22
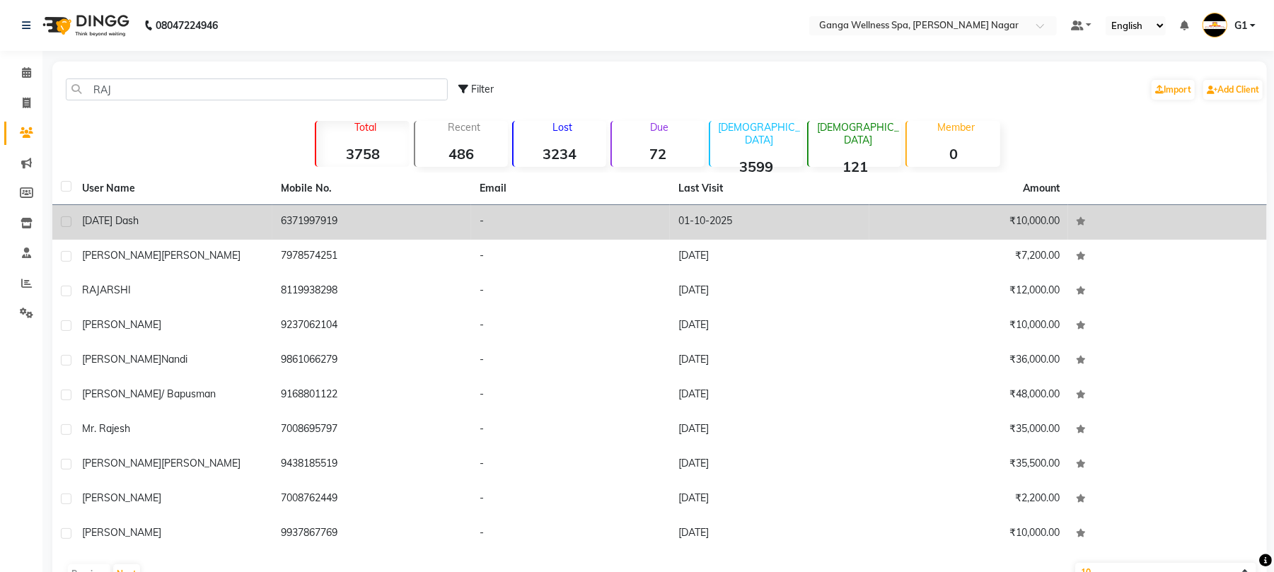
drag, startPoint x: 380, startPoint y: 213, endPoint x: 389, endPoint y: 199, distance: 16.5
click at [383, 212] on td "6371997919" at bounding box center [371, 222] width 199 height 35
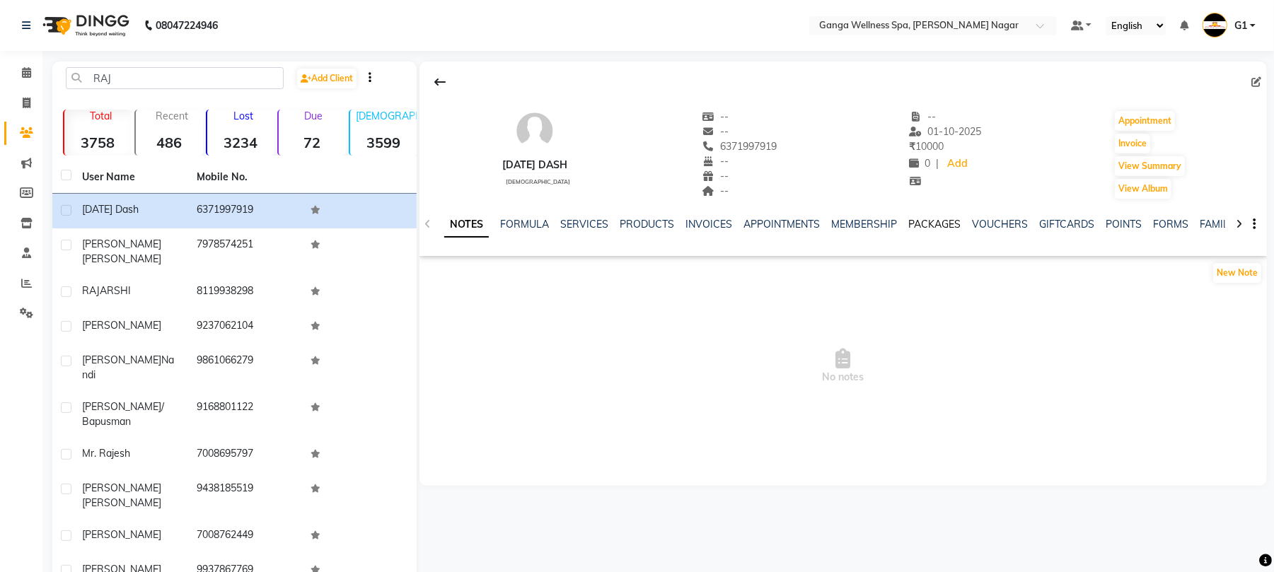
click at [942, 228] on link "PACKAGES" at bounding box center [934, 224] width 52 height 13
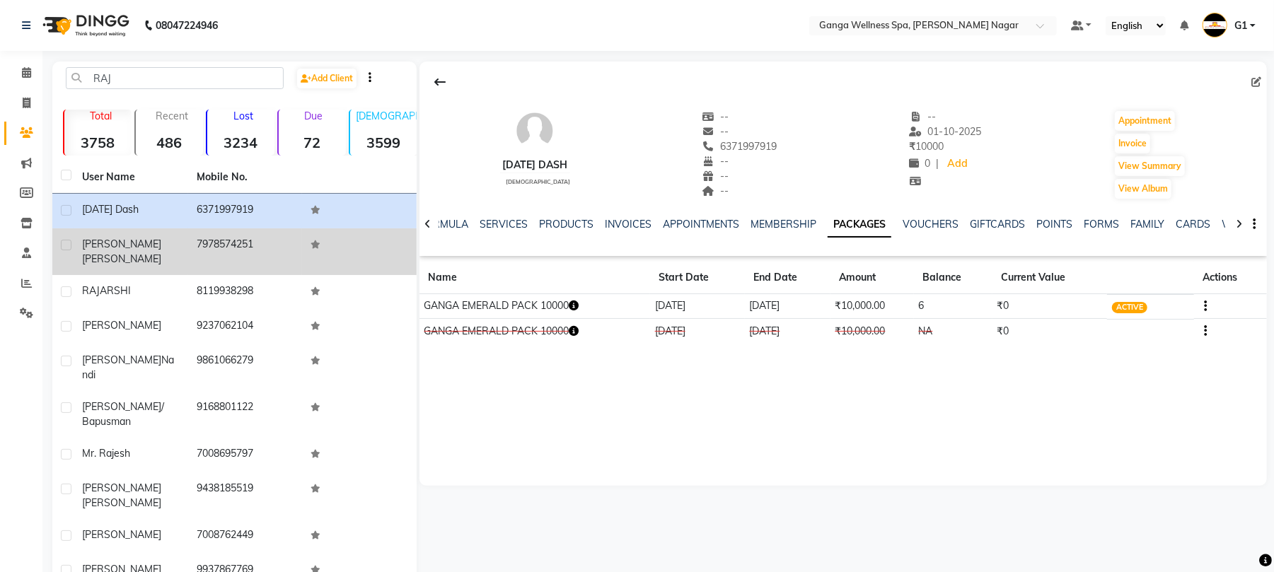
click at [205, 239] on td "7978574251" at bounding box center [245, 251] width 115 height 47
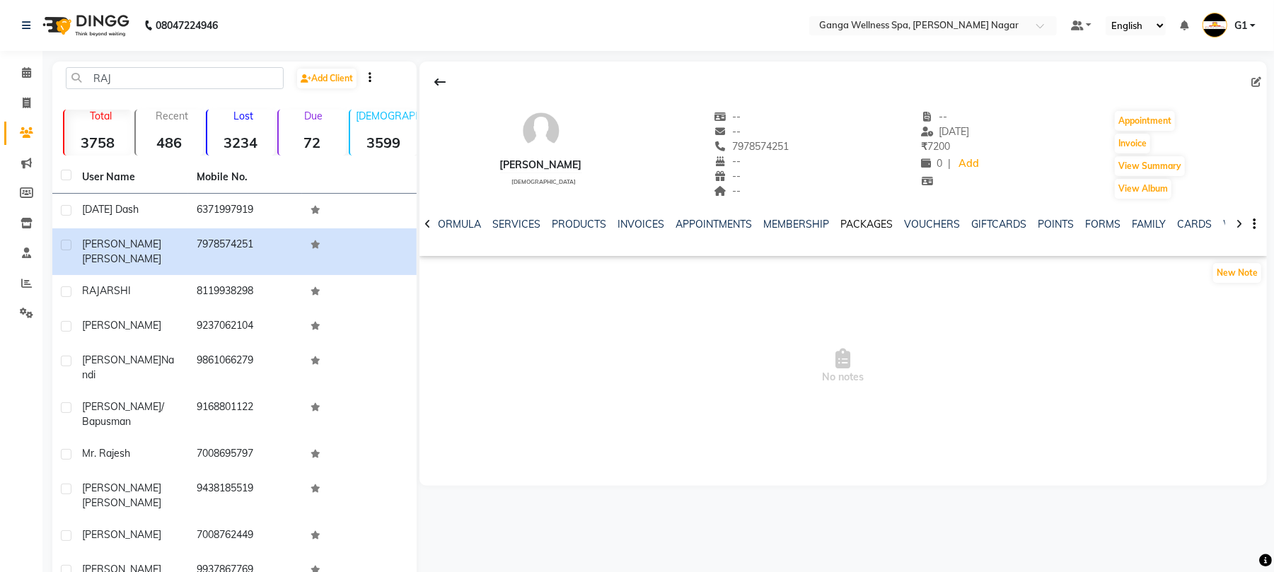
click at [849, 230] on link "PACKAGES" at bounding box center [866, 224] width 52 height 13
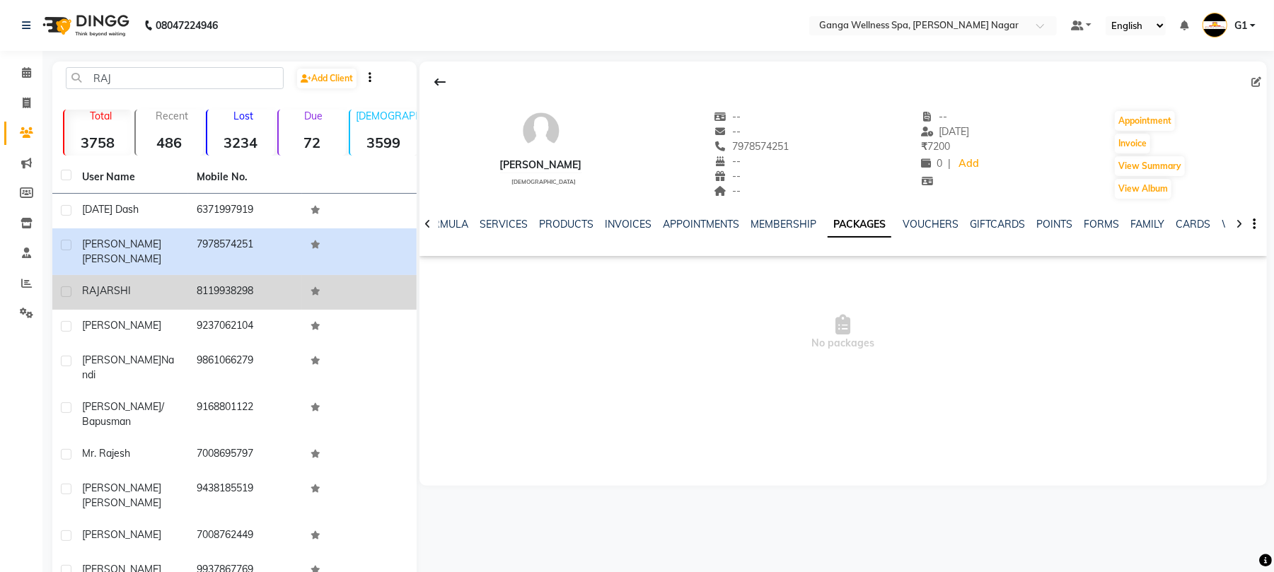
click at [177, 284] on div "RAJARSHI" at bounding box center [131, 291] width 98 height 15
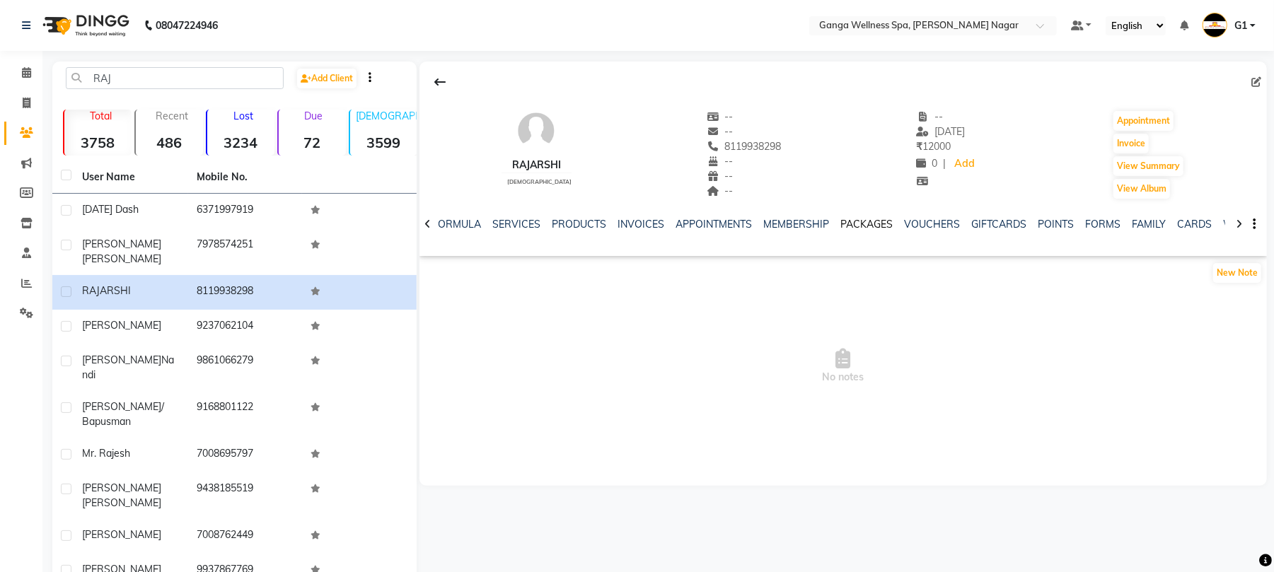
click at [864, 229] on link "PACKAGES" at bounding box center [866, 224] width 52 height 13
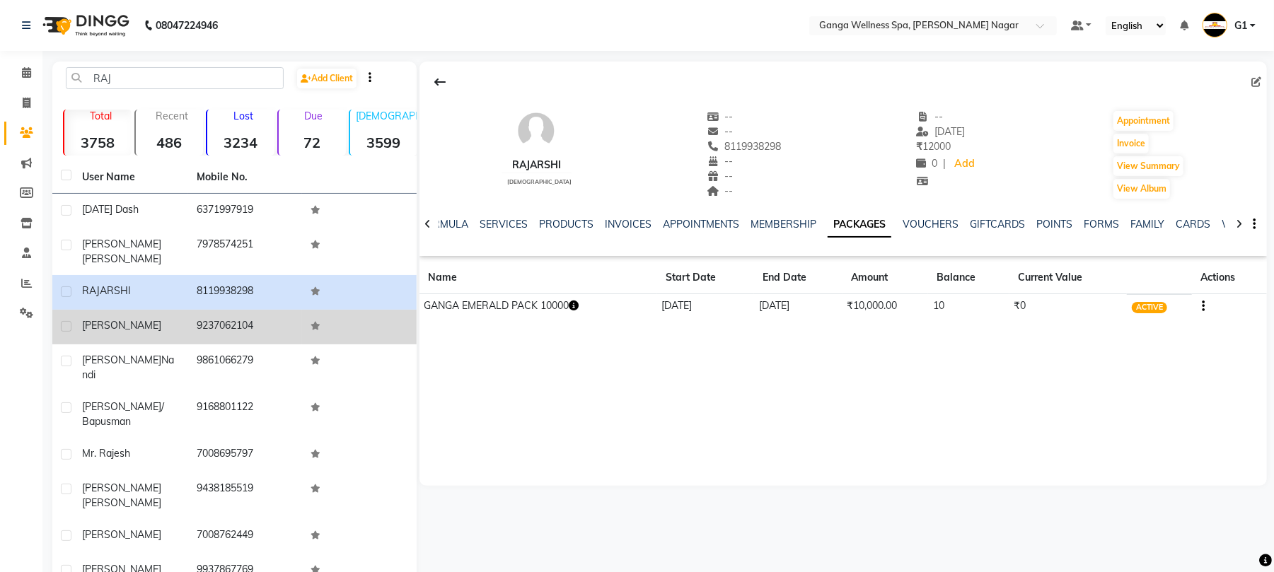
click at [261, 321] on td "9237062104" at bounding box center [245, 327] width 115 height 35
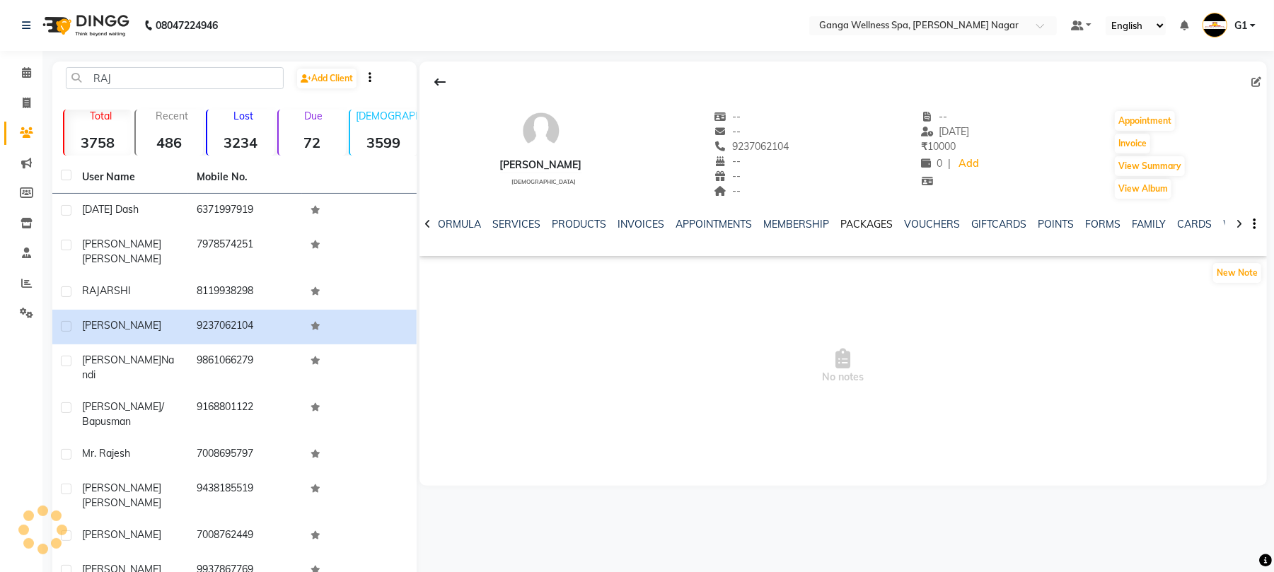
click at [868, 226] on link "PACKAGES" at bounding box center [866, 224] width 52 height 13
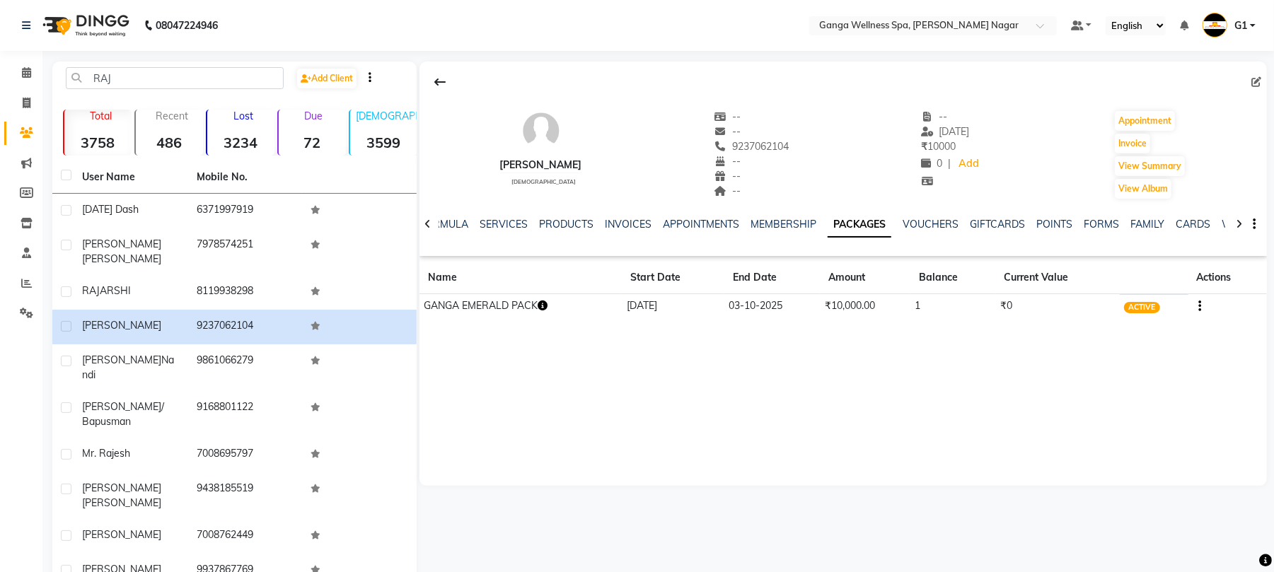
click at [547, 310] on icon "button" at bounding box center [542, 306] width 10 height 10
click at [465, 513] on div "RAJNIKANT male -- -- 9237062104 -- -- -- -- 22-09-2025 ₹ 10000 0 | Add Appointm…" at bounding box center [842, 345] width 850 height 566
click at [547, 306] on icon "button" at bounding box center [542, 306] width 10 height 10
click at [547, 319] on td "GANGA EMERALD PACK" at bounding box center [520, 306] width 202 height 25
click at [916, 571] on html "08047224946 Select Location × Ganga Wellness Spa, Saheed Nagar Default Panel My…" at bounding box center [637, 286] width 1274 height 572
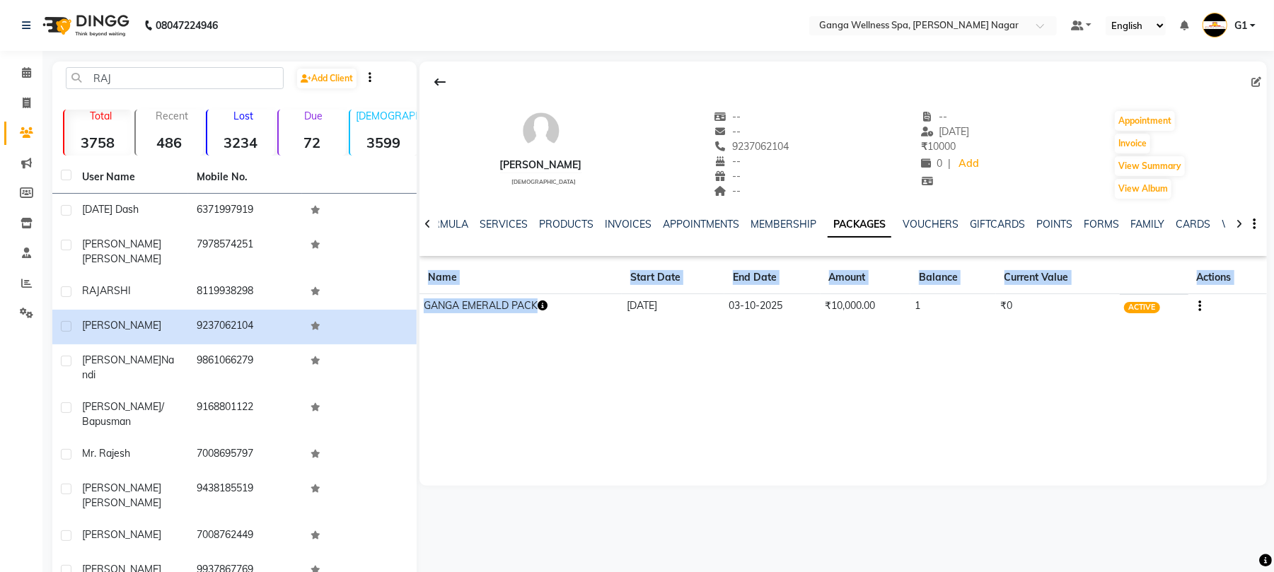
scroll to position [41, 0]
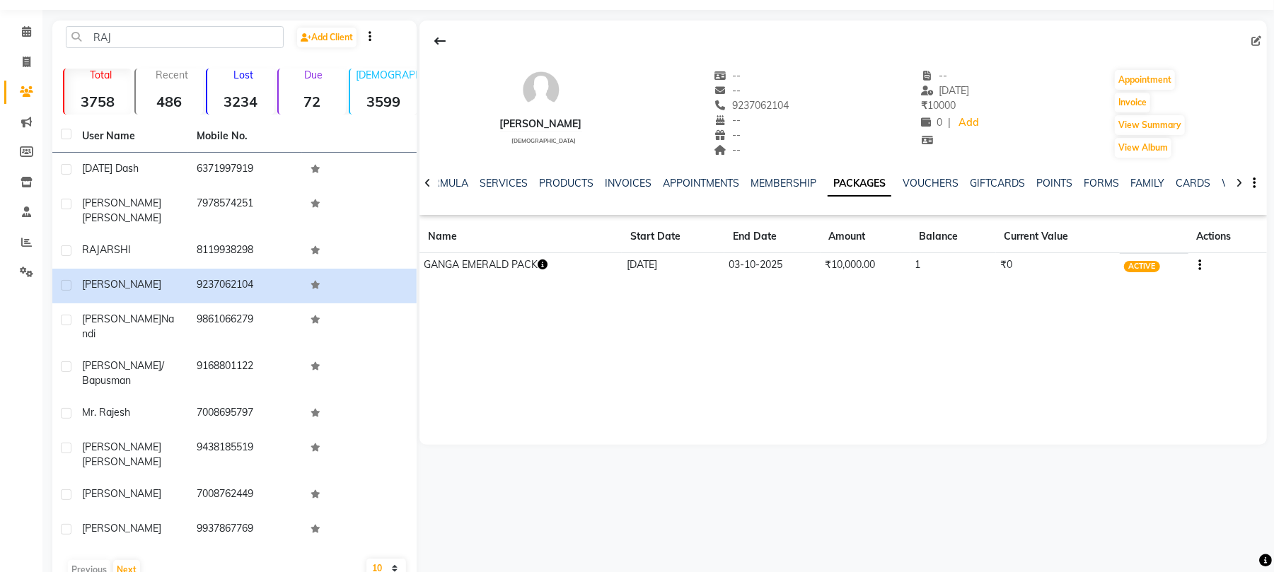
click at [827, 359] on div "RAJNIKANT male -- -- 9237062104 -- -- -- -- 22-09-2025 ₹ 10000 0 | Add Appointm…" at bounding box center [842, 233] width 847 height 424
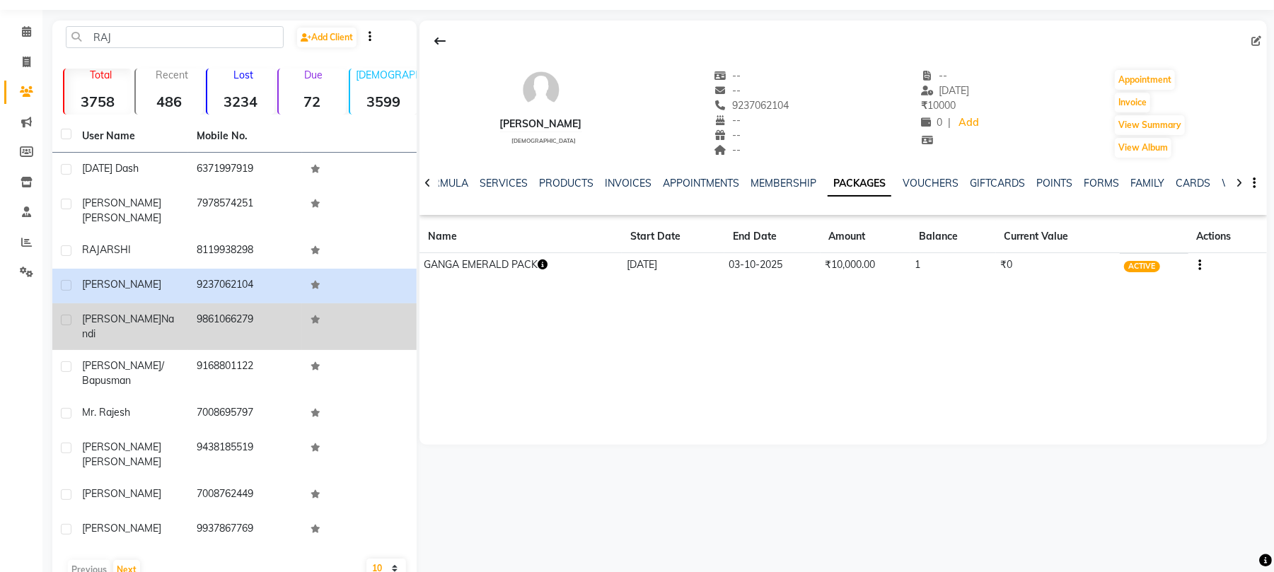
click at [266, 313] on td "9861066279" at bounding box center [245, 326] width 115 height 47
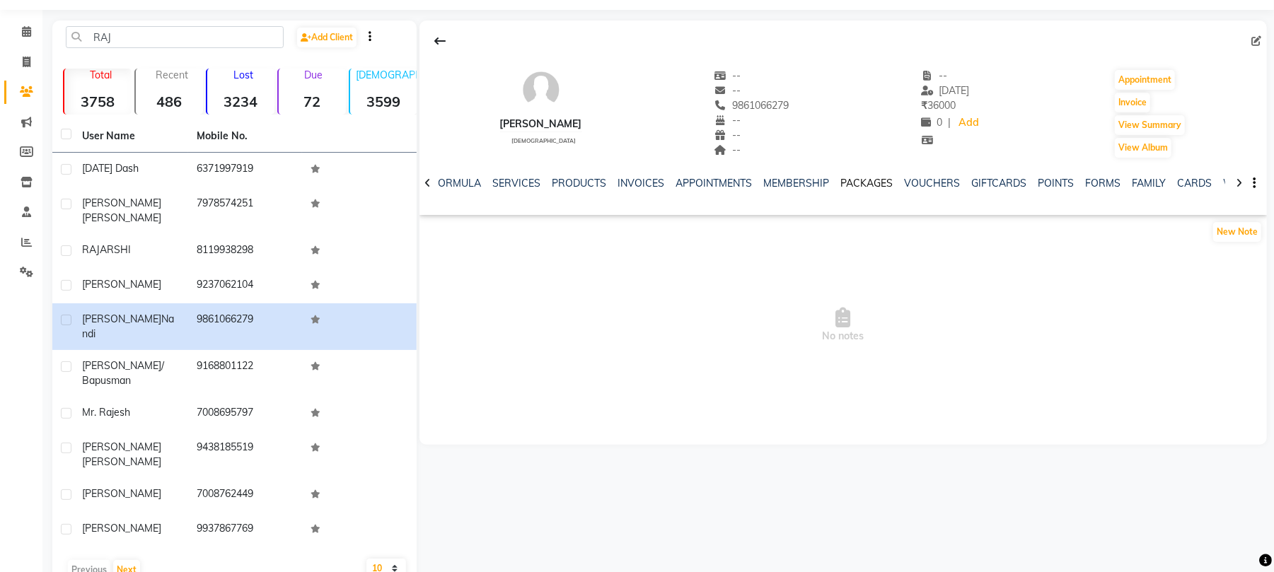
click at [858, 181] on link "PACKAGES" at bounding box center [866, 183] width 52 height 13
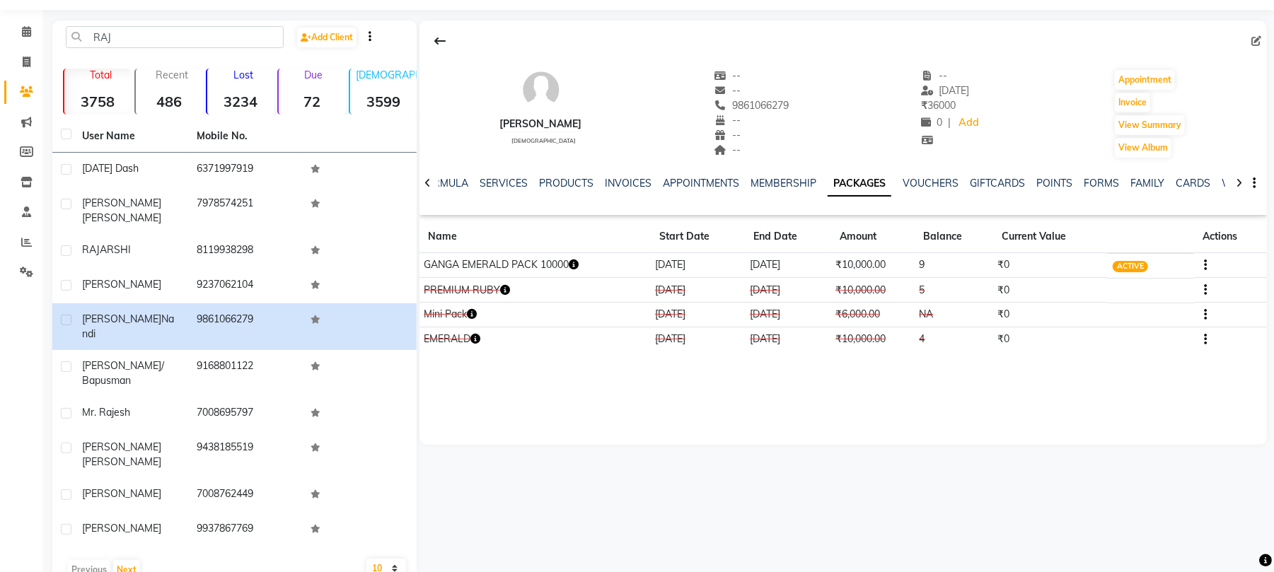
click at [578, 269] on icon "button" at bounding box center [574, 265] width 10 height 10
click at [583, 269] on div at bounding box center [586, 265] width 6 height 11
click at [578, 269] on icon "button" at bounding box center [574, 265] width 10 height 10
click at [583, 269] on div at bounding box center [586, 265] width 6 height 11
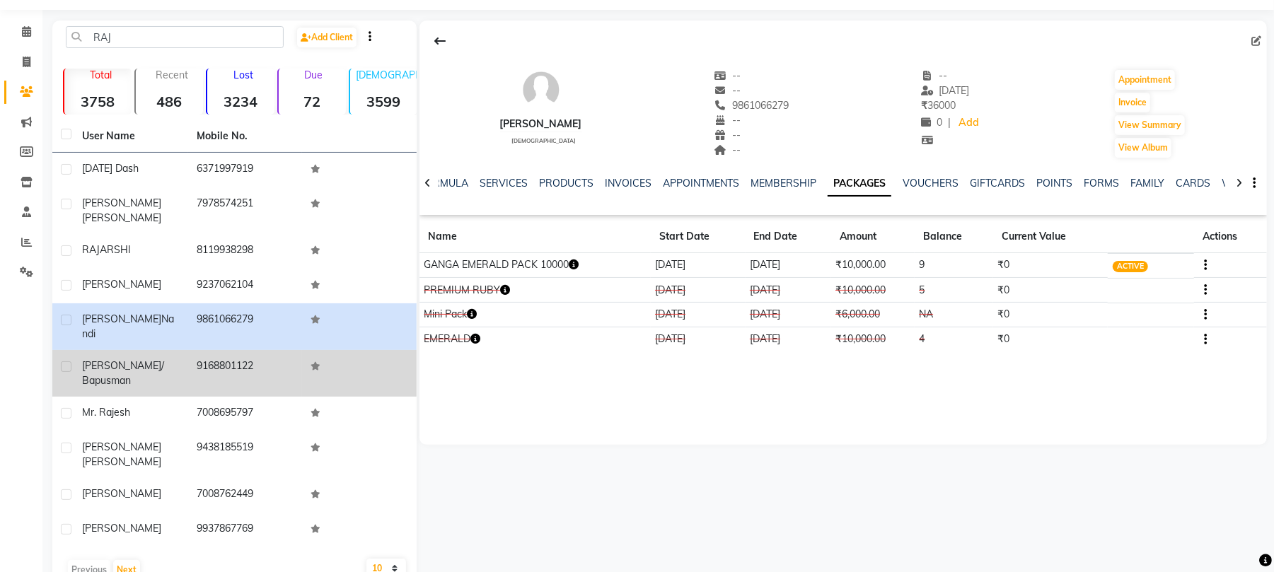
click at [182, 350] on td "Rajesh Padhy/ Bapusman" at bounding box center [131, 373] width 115 height 47
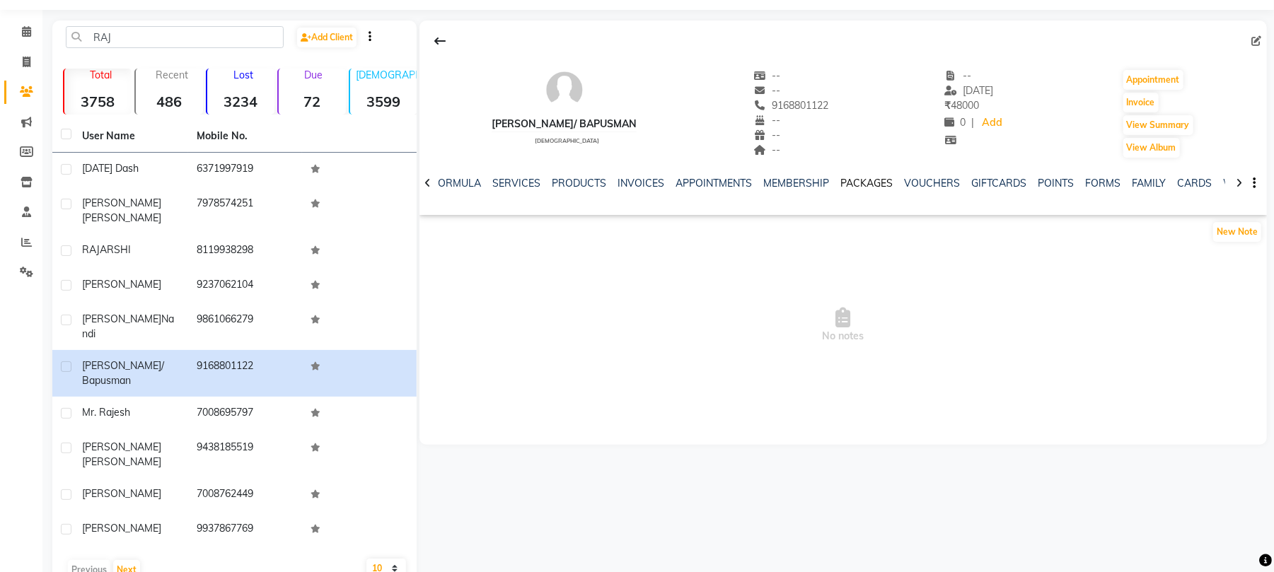
click at [853, 182] on link "PACKAGES" at bounding box center [866, 183] width 52 height 13
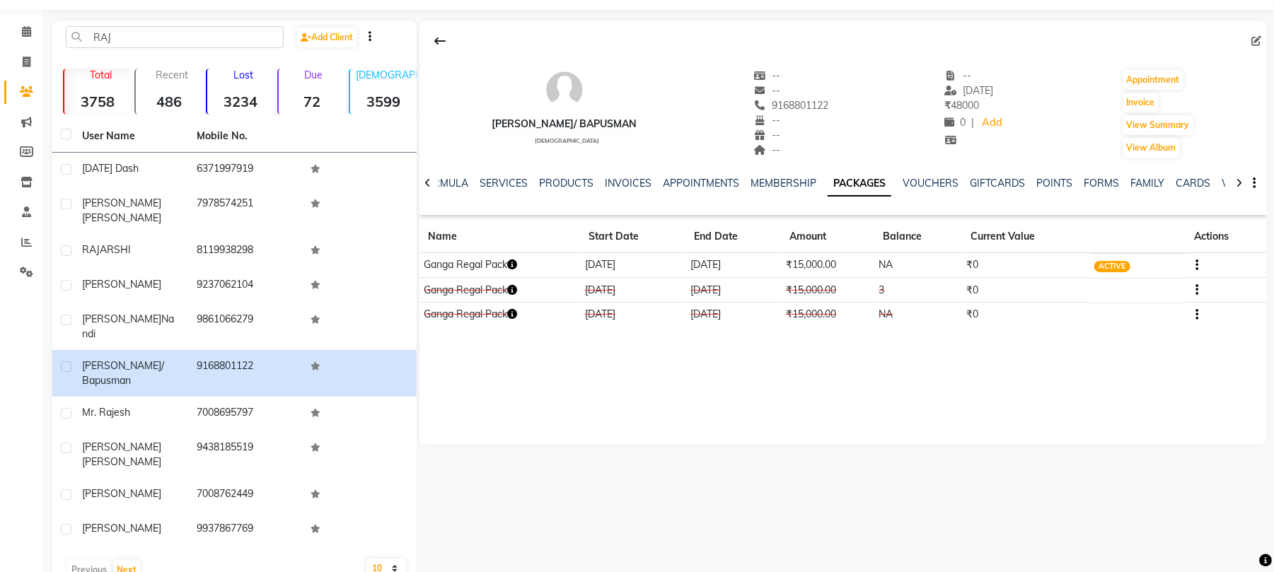
click at [517, 267] on icon "button" at bounding box center [512, 265] width 10 height 10
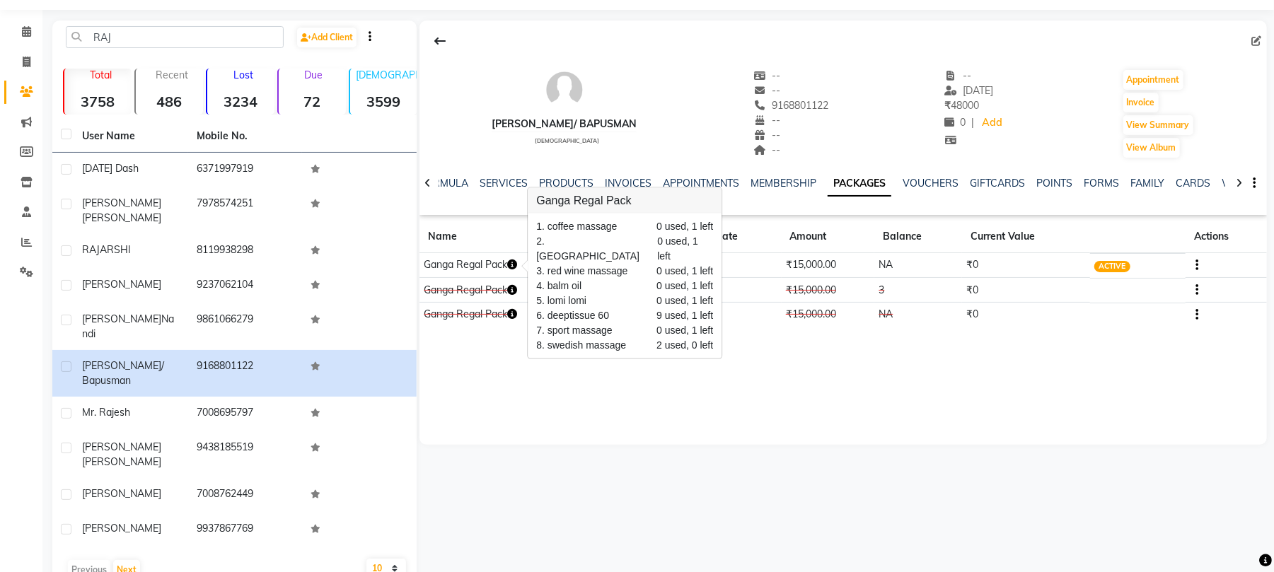
click at [525, 264] on div at bounding box center [524, 265] width 6 height 11
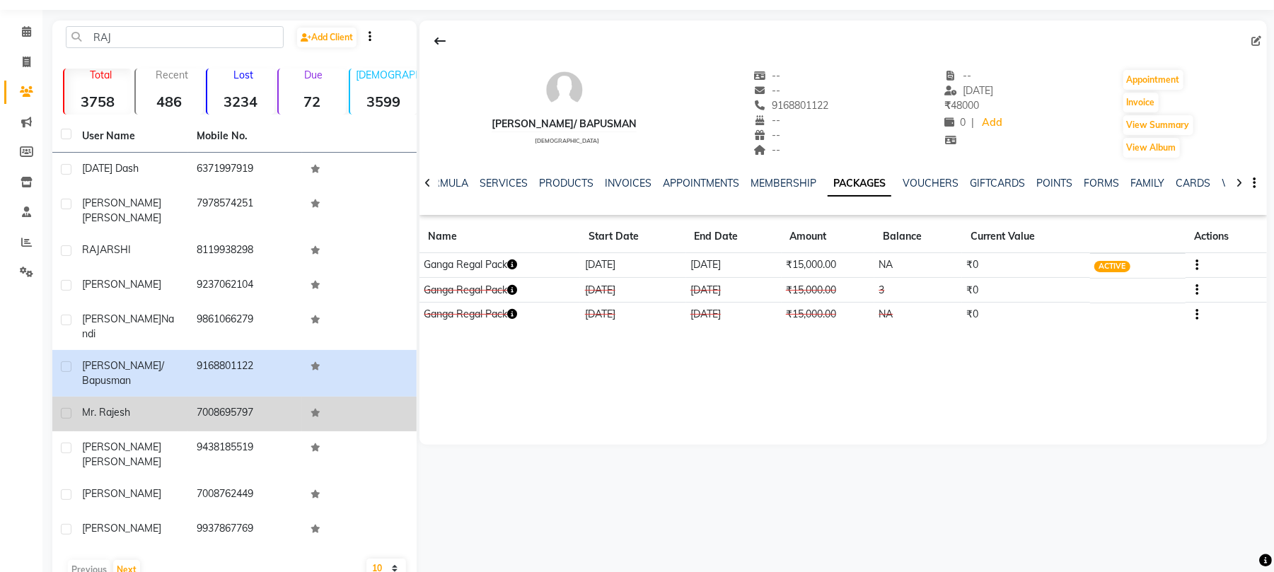
click at [195, 397] on td "7008695797" at bounding box center [245, 414] width 115 height 35
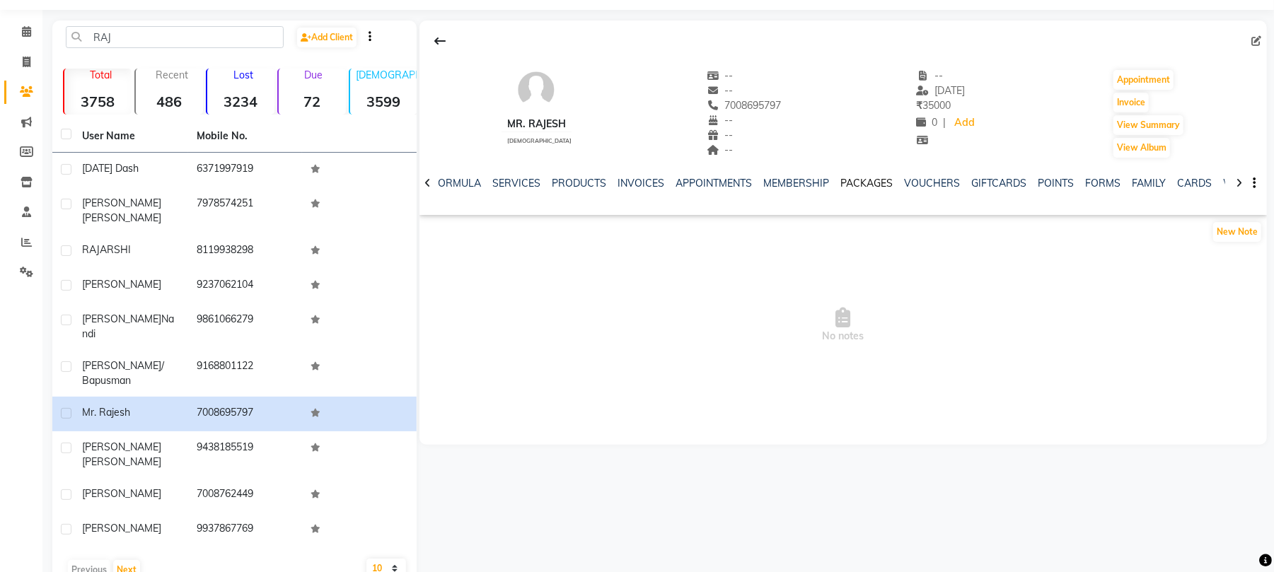
click at [867, 184] on link "PACKAGES" at bounding box center [866, 183] width 52 height 13
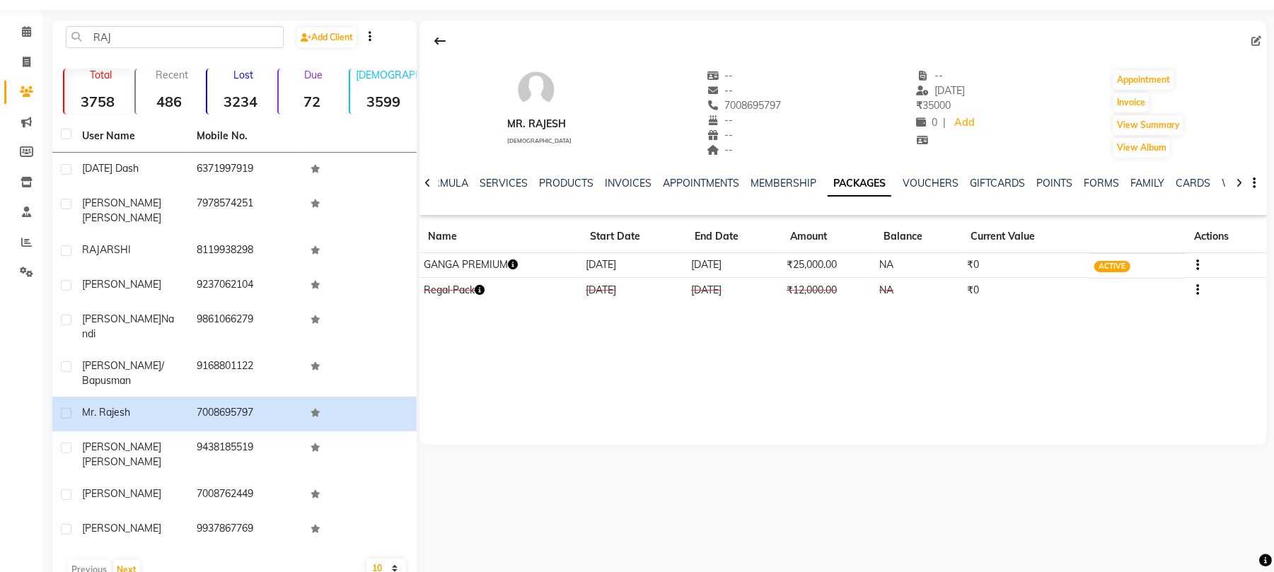
click at [515, 267] on icon "button" at bounding box center [513, 265] width 10 height 10
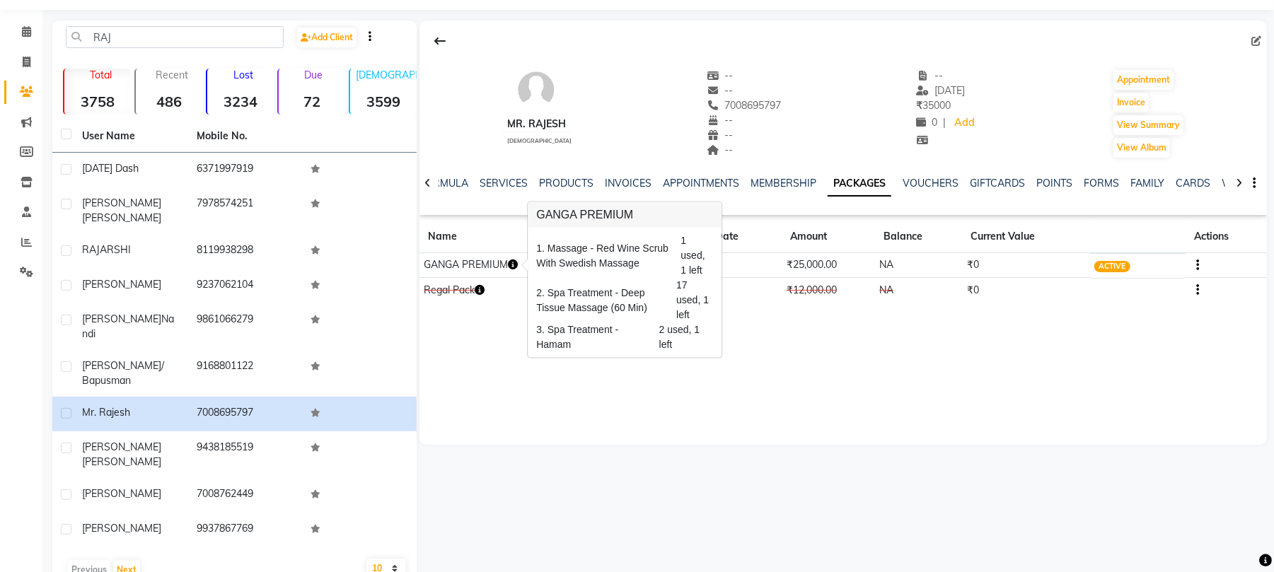
drag, startPoint x: 507, startPoint y: 371, endPoint x: 578, endPoint y: 272, distance: 122.1
click at [578, 270] on body "08047224946 Select Location × Ganga Wellness Spa, Saheed Nagar Default Panel My…" at bounding box center [637, 245] width 1274 height 572
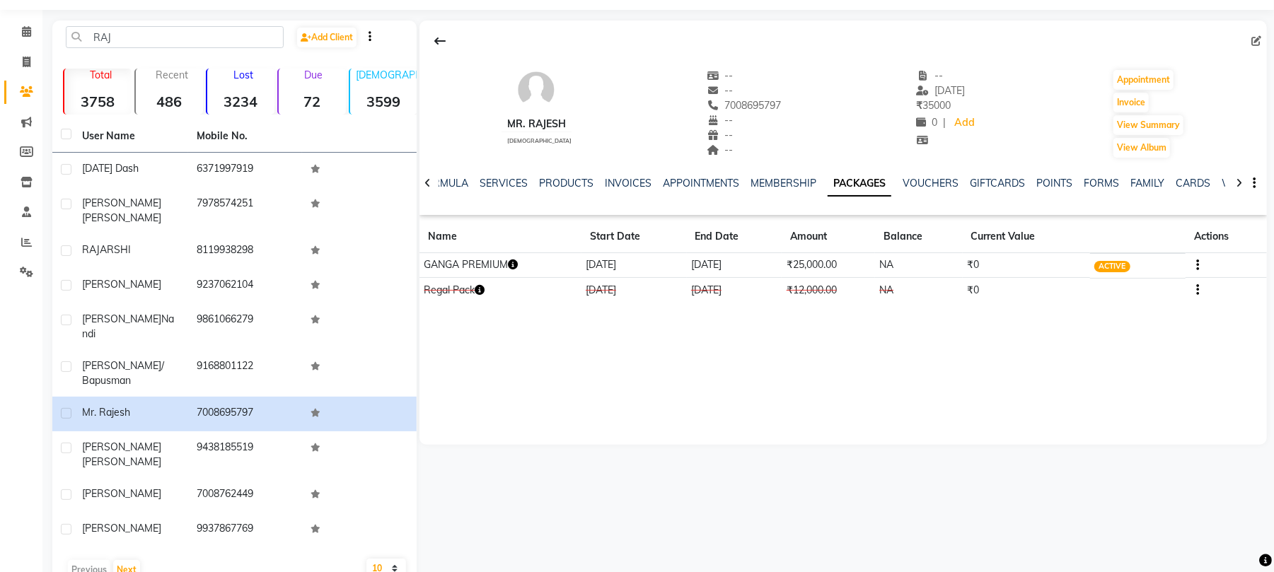
click at [776, 308] on div "Mr. Rajesh male -- -- 7008695797 -- -- -- -- 11-09-2025 ₹ 35000 0 | Add Appoint…" at bounding box center [842, 167] width 847 height 293
click at [515, 259] on button "button" at bounding box center [513, 264] width 10 height 15
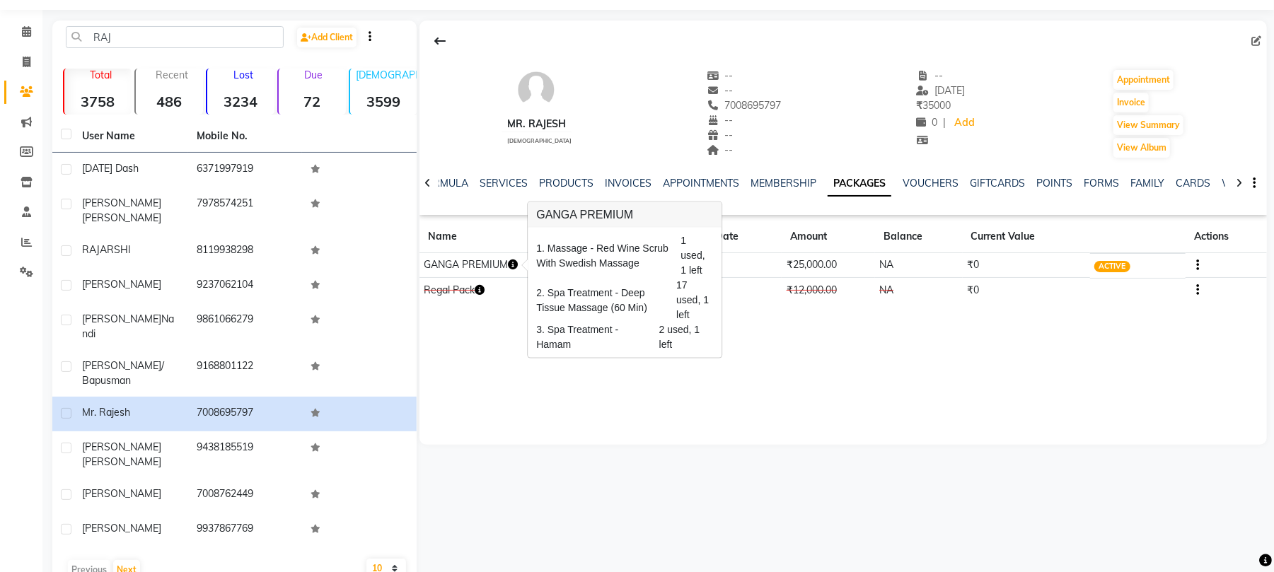
click at [515, 259] on button "button" at bounding box center [513, 264] width 10 height 15
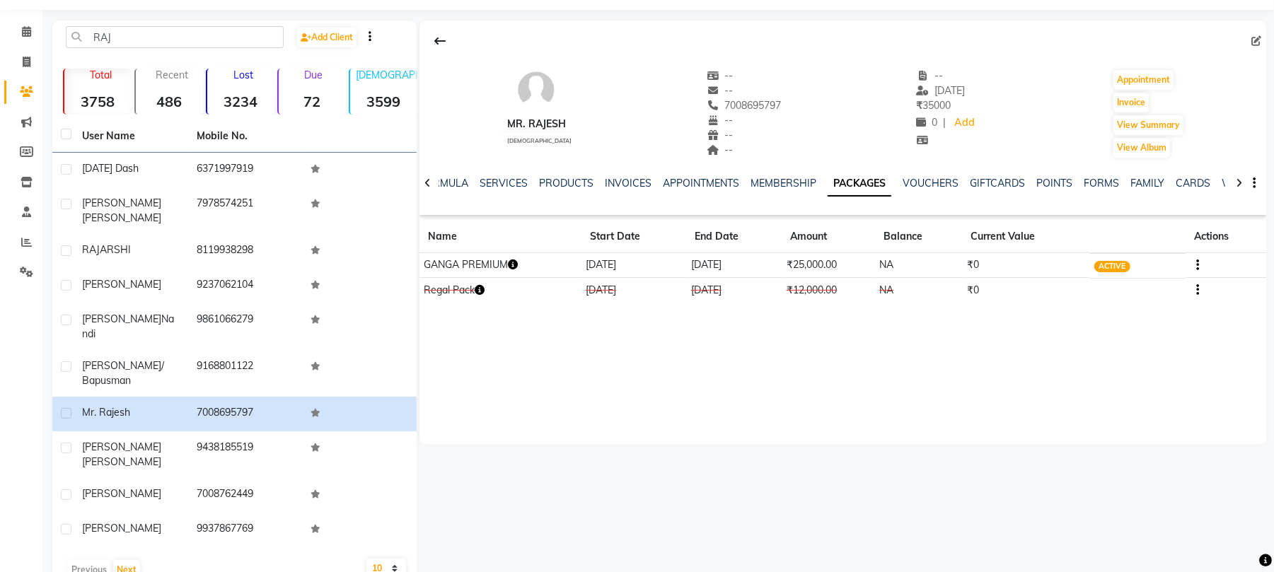
click at [515, 259] on button "button" at bounding box center [513, 264] width 10 height 15
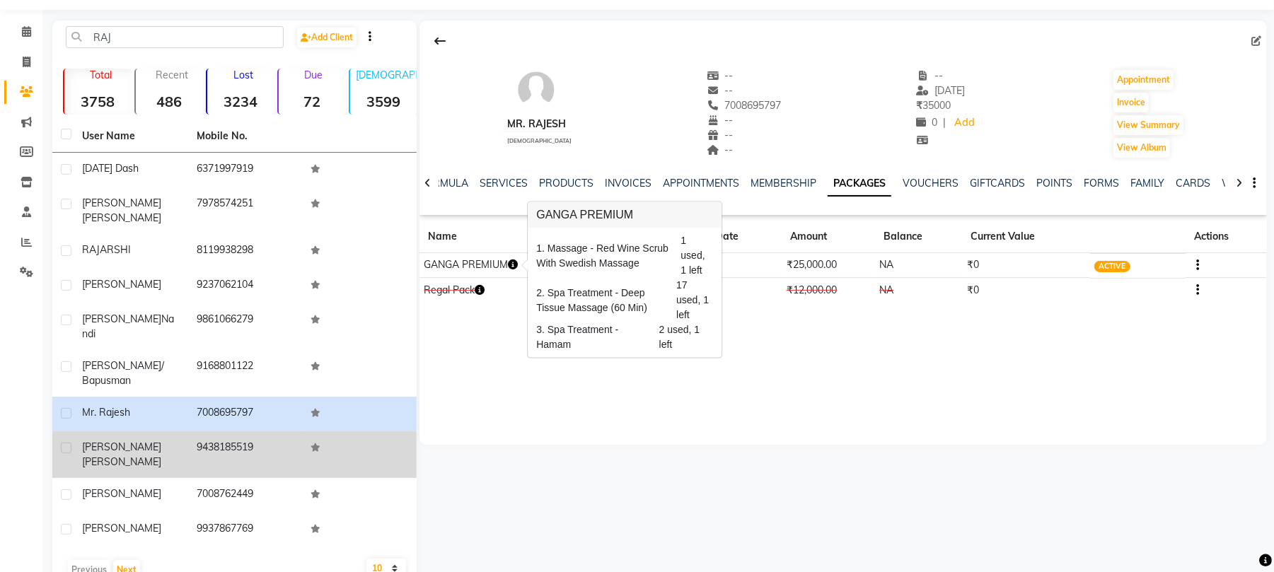
click at [284, 431] on td "9438185519" at bounding box center [245, 454] width 115 height 47
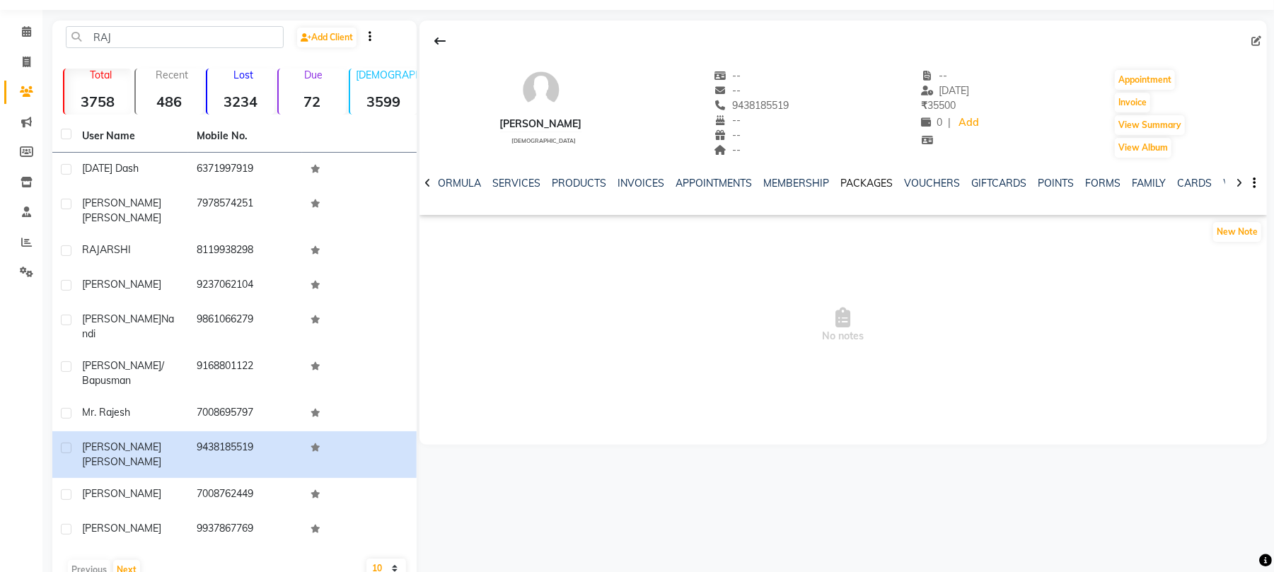
click at [863, 177] on link "PACKAGES" at bounding box center [866, 183] width 52 height 13
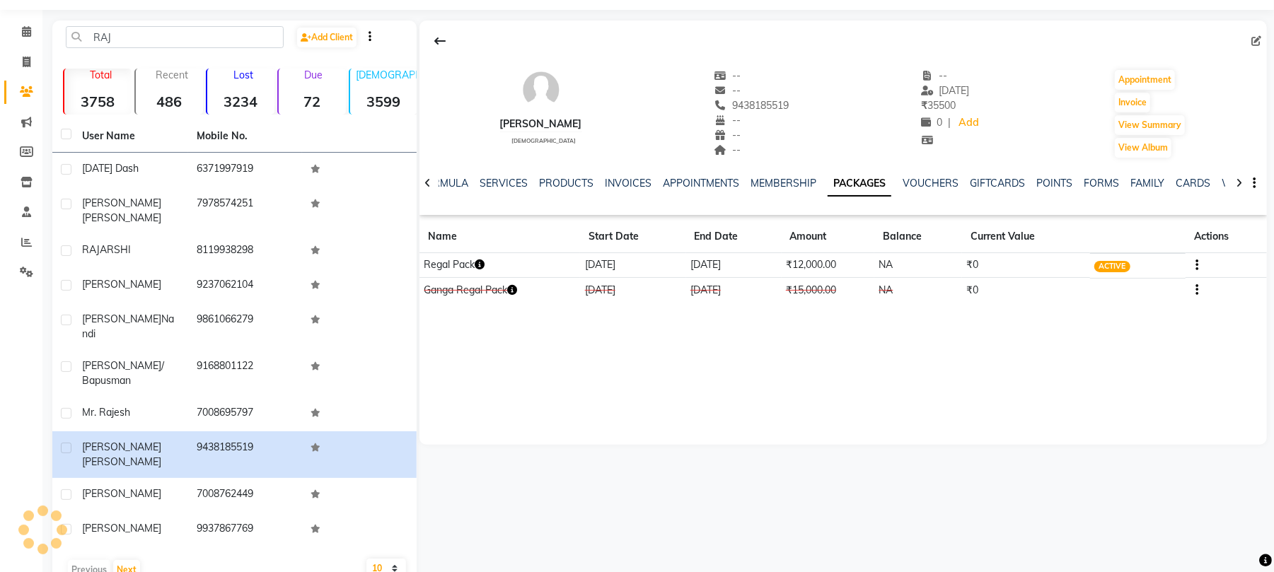
click at [479, 267] on icon "button" at bounding box center [479, 265] width 10 height 10
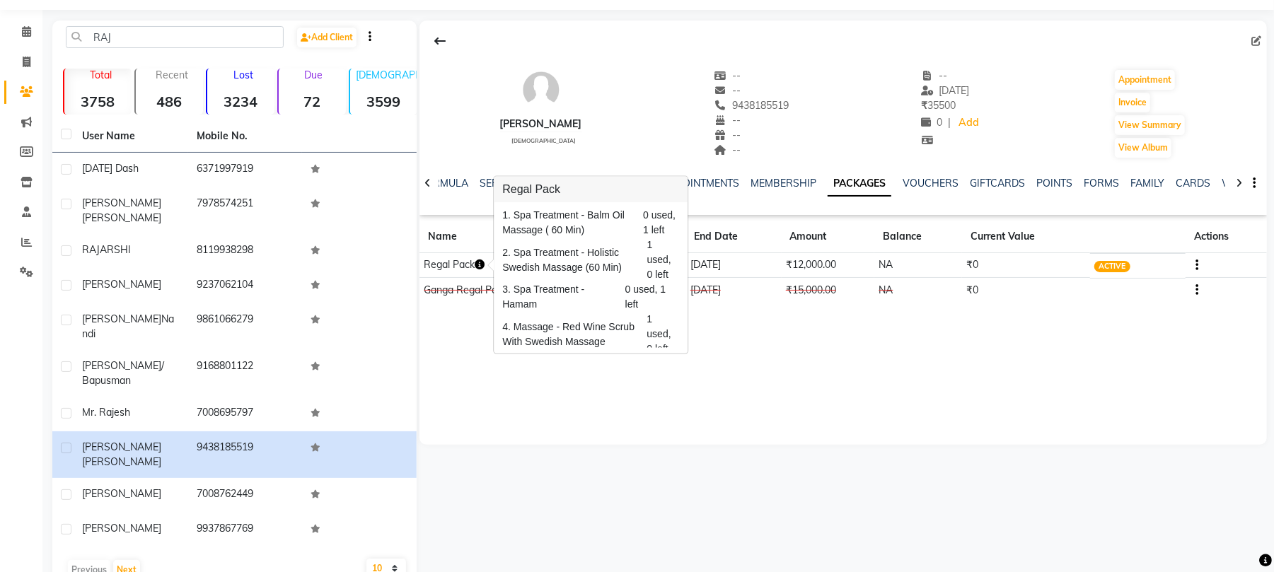
click at [720, 407] on div "Manorajan patra male -- -- 9438185519 -- -- -- -- 08-09-2025 ₹ 35500 0 | Add Ap…" at bounding box center [842, 233] width 847 height 424
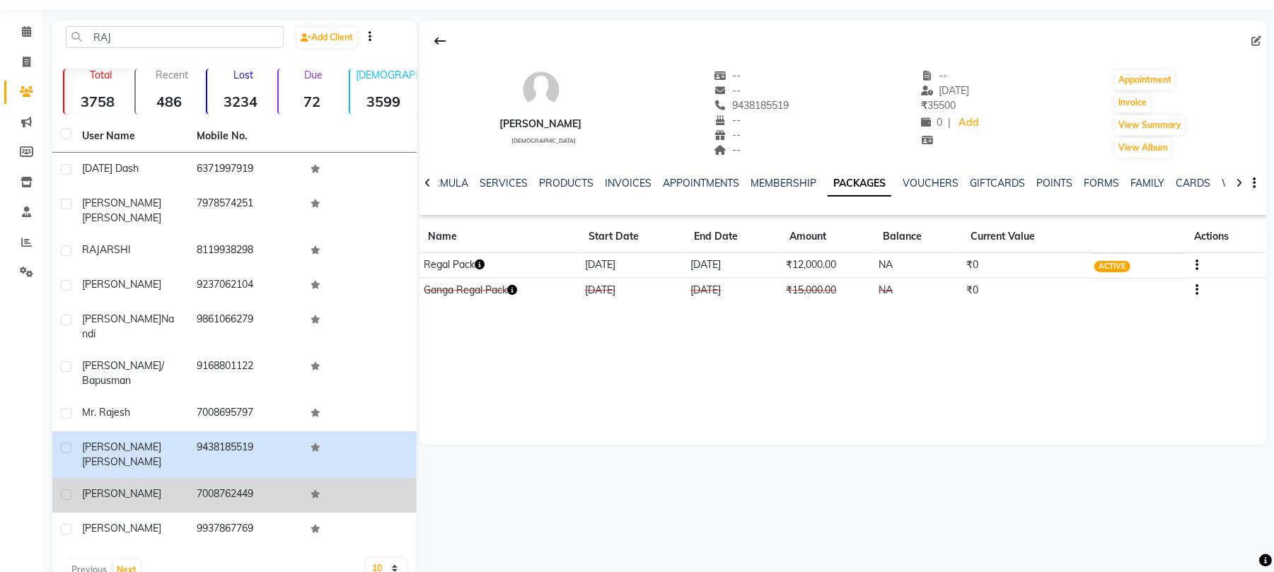
click at [269, 478] on td "7008762449" at bounding box center [245, 495] width 115 height 35
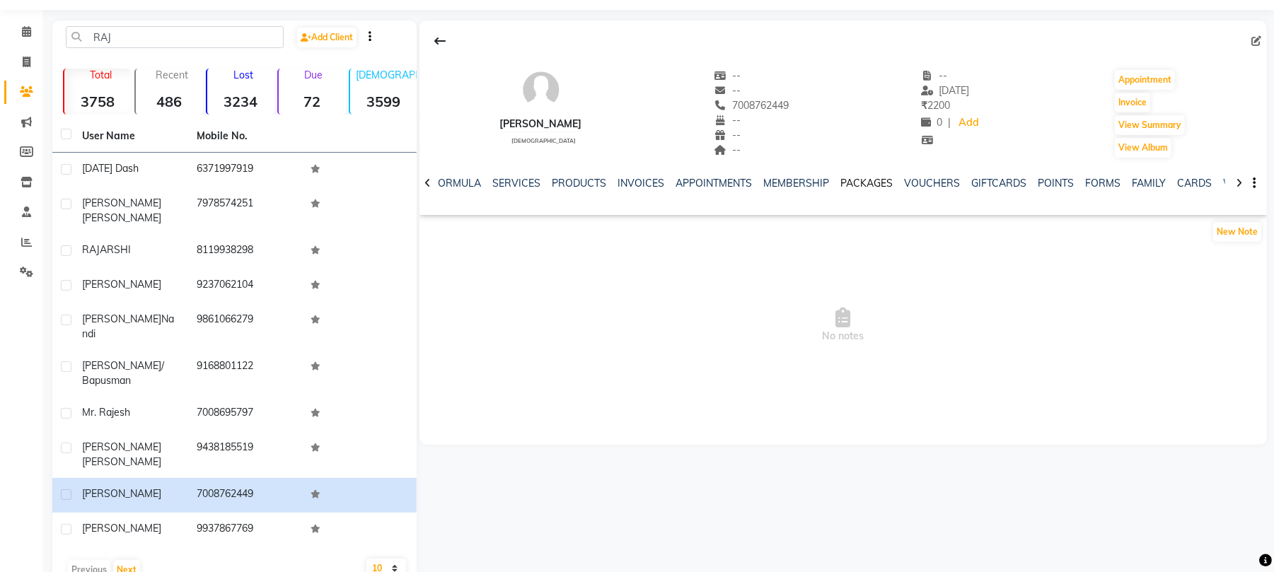
click at [870, 179] on link "PACKAGES" at bounding box center [866, 183] width 52 height 13
click at [851, 179] on link "PACKAGES" at bounding box center [859, 183] width 64 height 25
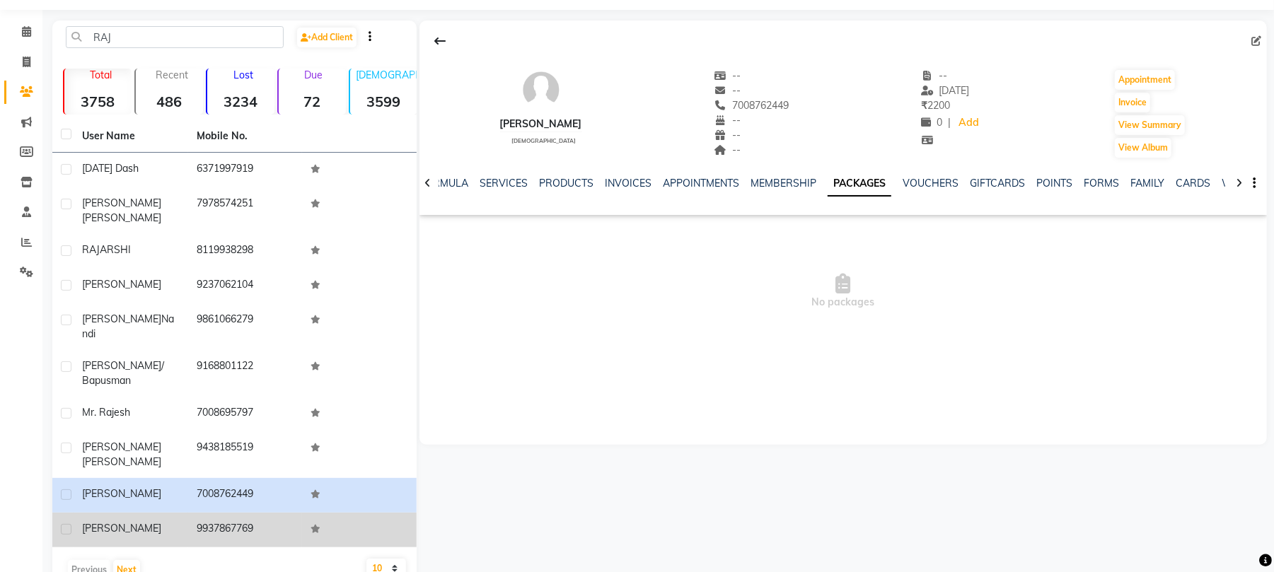
click at [202, 513] on td "9937867769" at bounding box center [245, 530] width 115 height 35
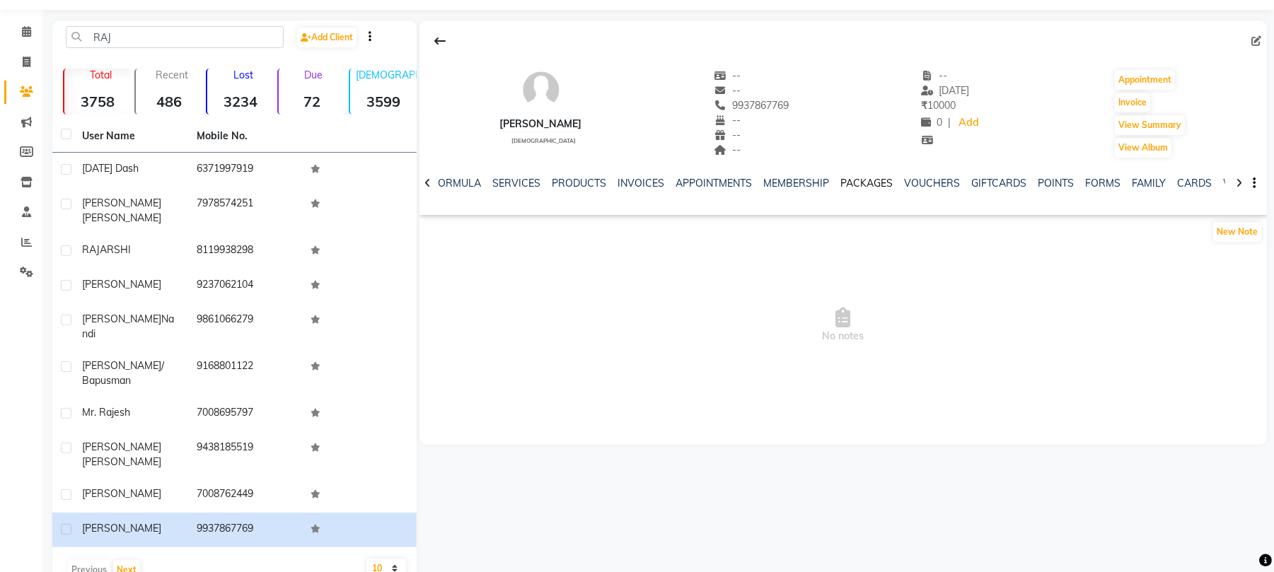
click at [873, 177] on link "PACKAGES" at bounding box center [866, 183] width 52 height 13
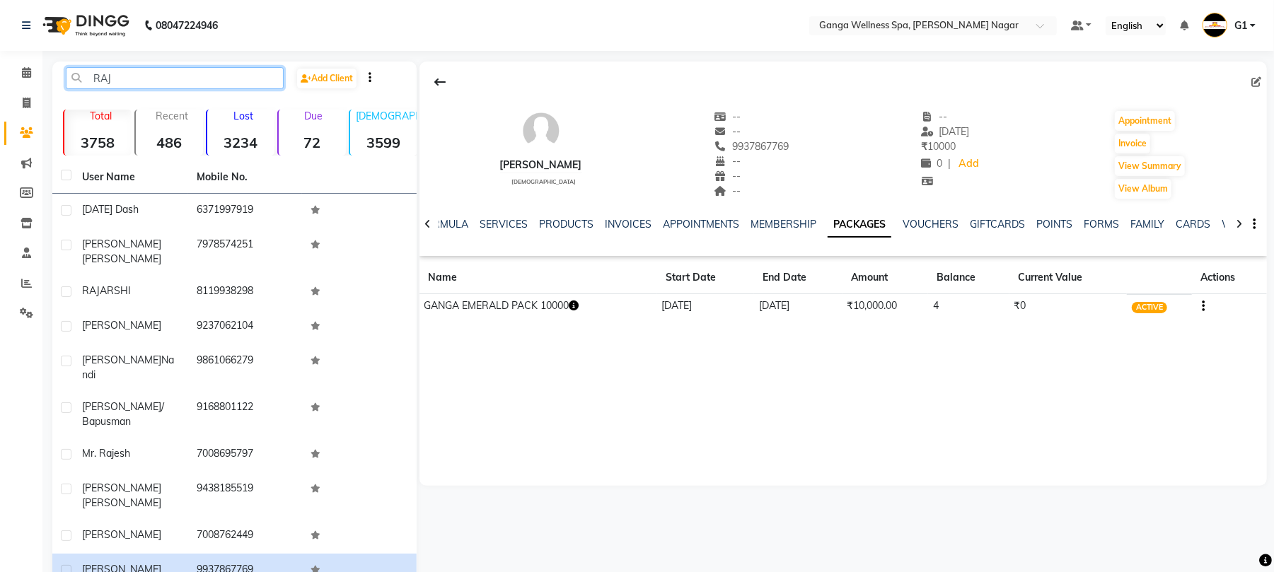
click at [187, 80] on input "RAJ" at bounding box center [175, 78] width 218 height 22
type input "R"
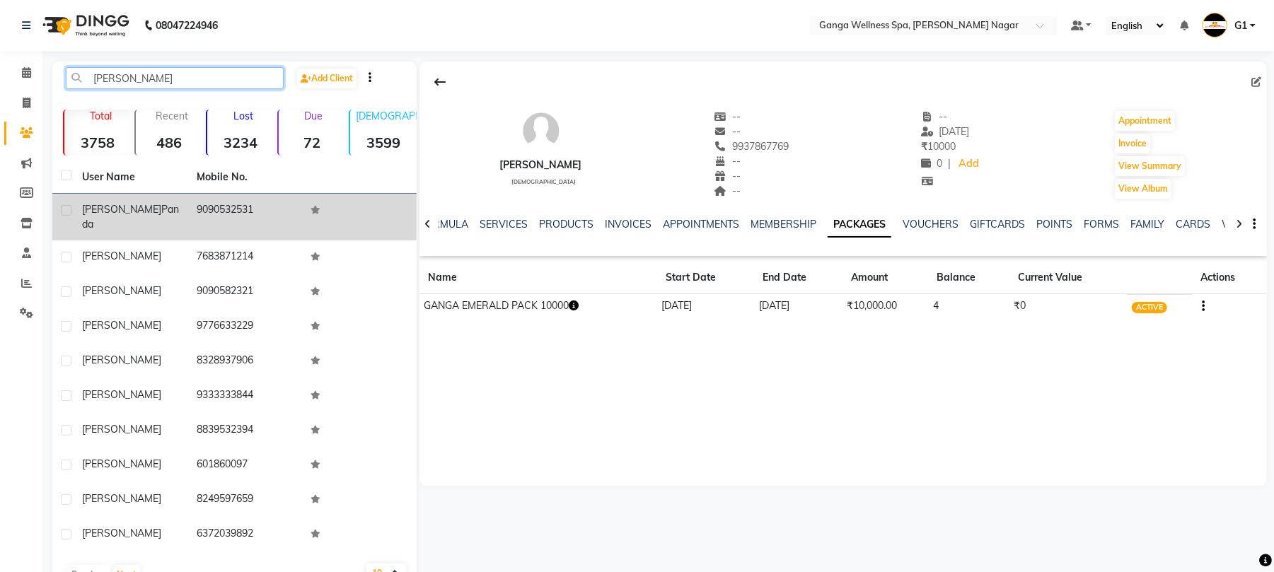
type input "MANAS"
click at [182, 230] on td "Manash kumar panda" at bounding box center [131, 217] width 115 height 47
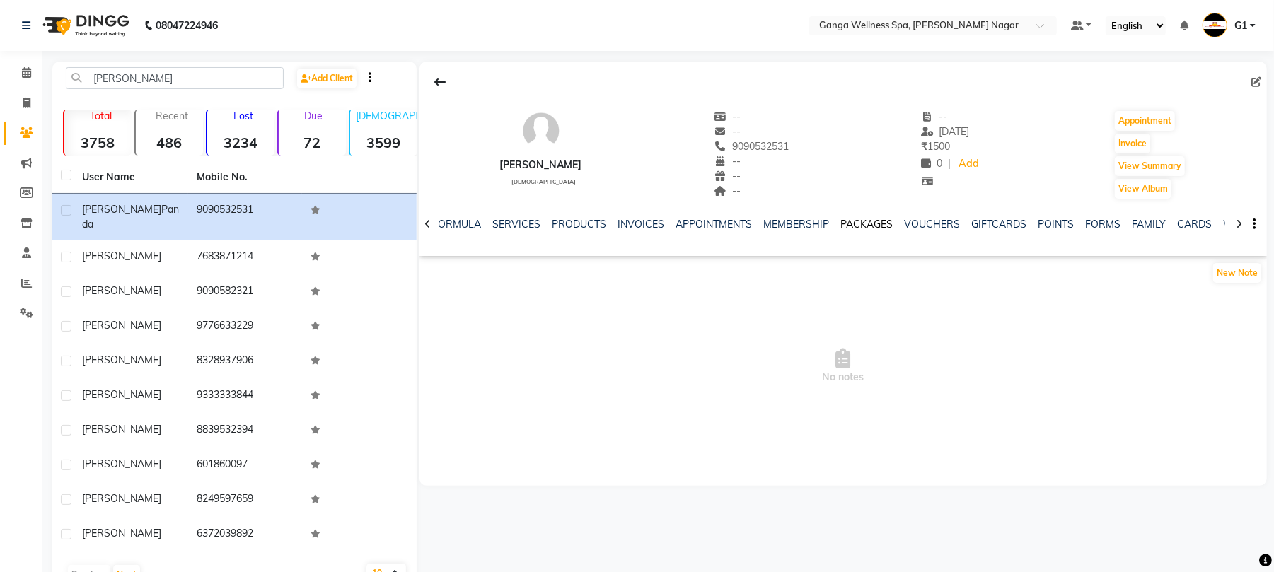
click at [857, 219] on link "PACKAGES" at bounding box center [866, 224] width 52 height 13
click at [834, 219] on link "PACKAGES" at bounding box center [859, 224] width 64 height 25
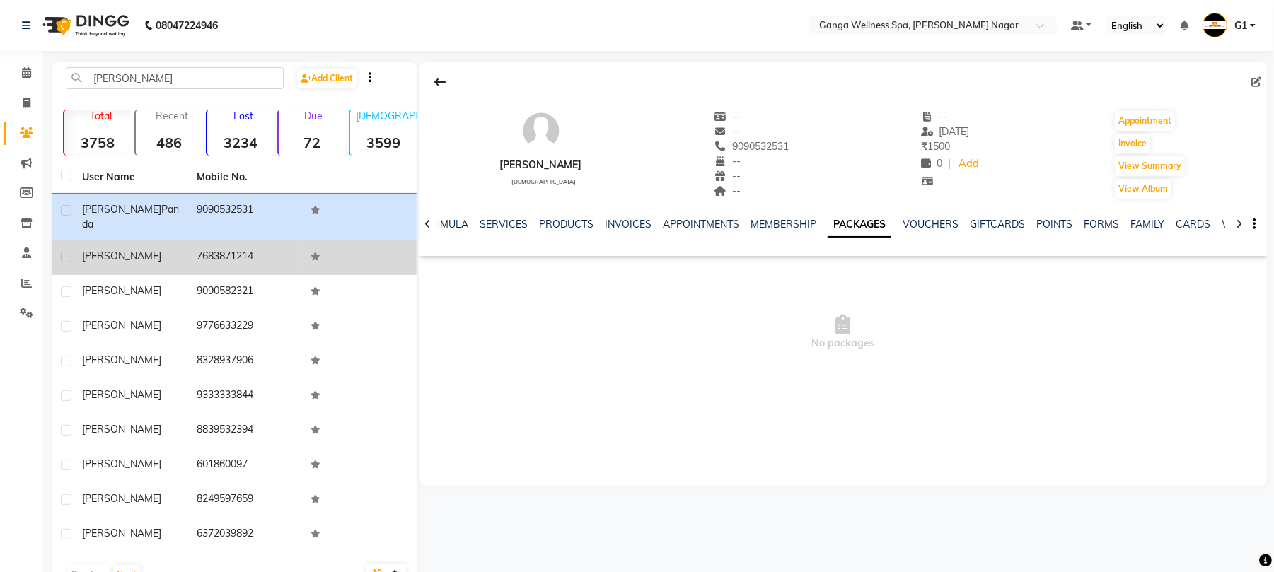
click at [219, 253] on td "7683871214" at bounding box center [245, 257] width 115 height 35
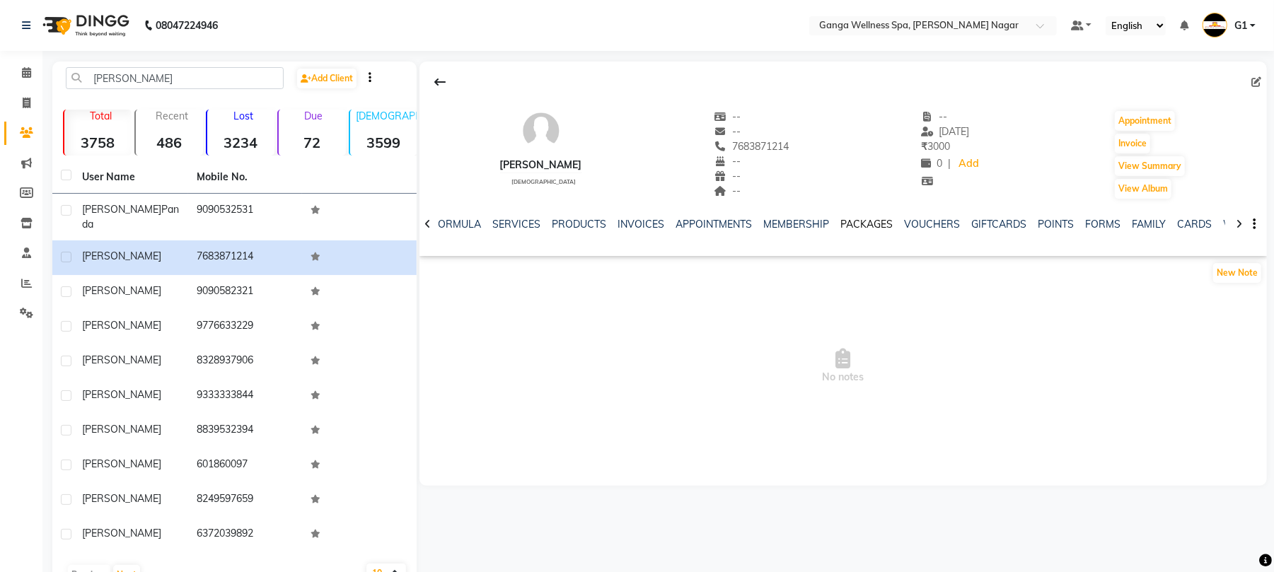
click at [867, 222] on link "PACKAGES" at bounding box center [866, 224] width 52 height 13
click at [866, 229] on link "PACKAGES" at bounding box center [859, 224] width 64 height 25
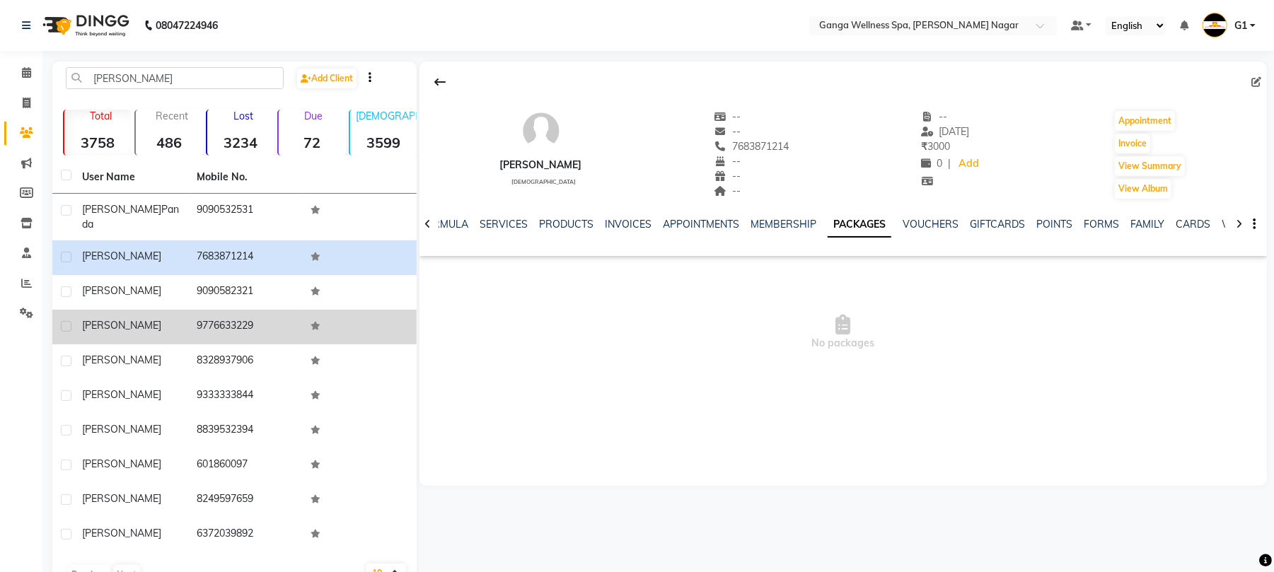
click at [191, 311] on td "9776633229" at bounding box center [245, 327] width 115 height 35
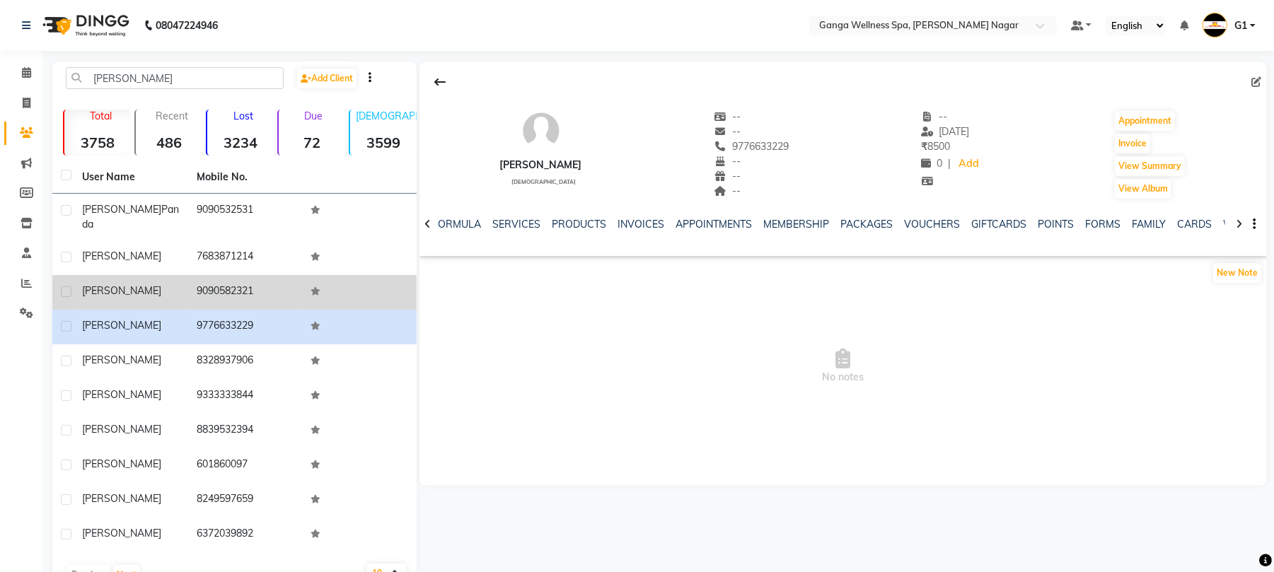
click at [231, 292] on td "9090582321" at bounding box center [245, 292] width 115 height 35
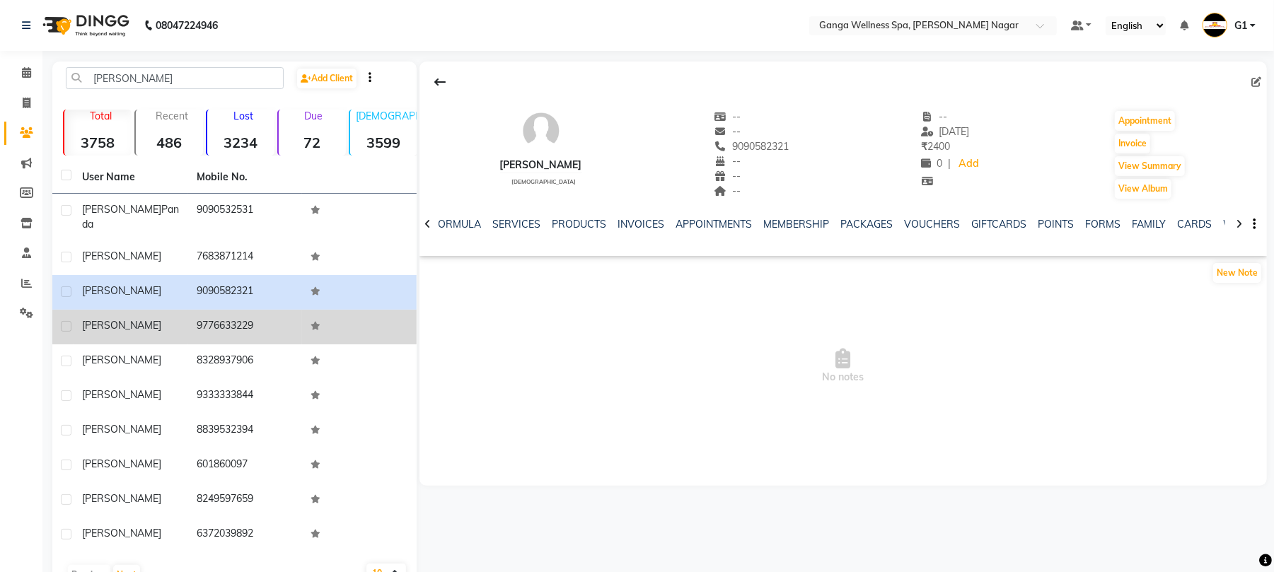
click at [272, 317] on td "9776633229" at bounding box center [245, 327] width 115 height 35
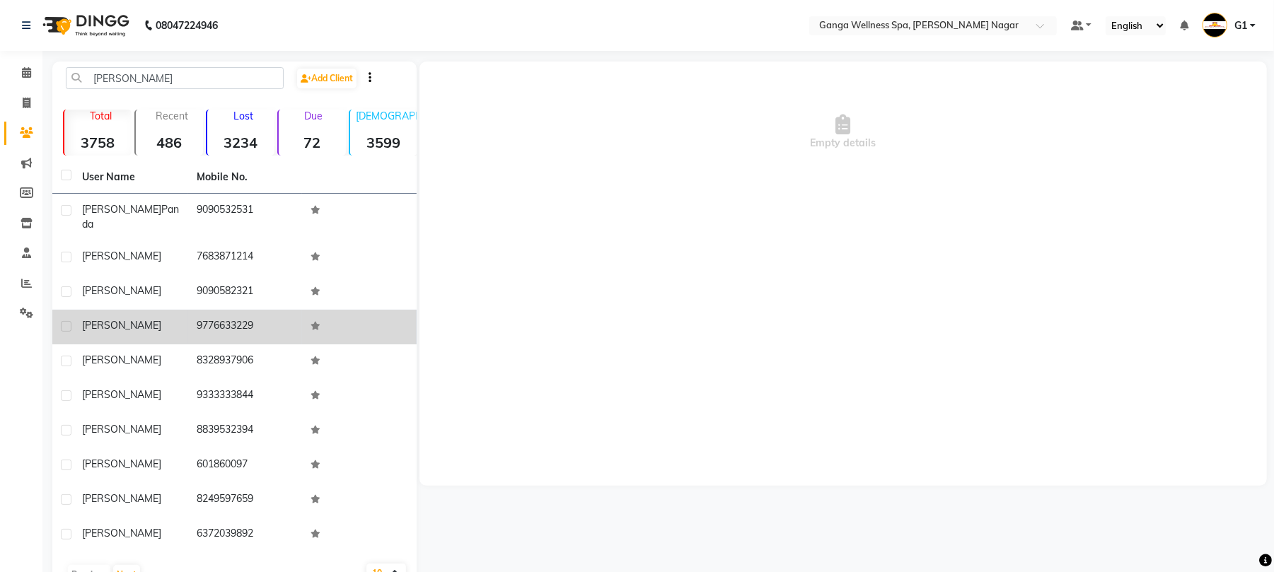
click at [272, 317] on td "9776633229" at bounding box center [245, 327] width 115 height 35
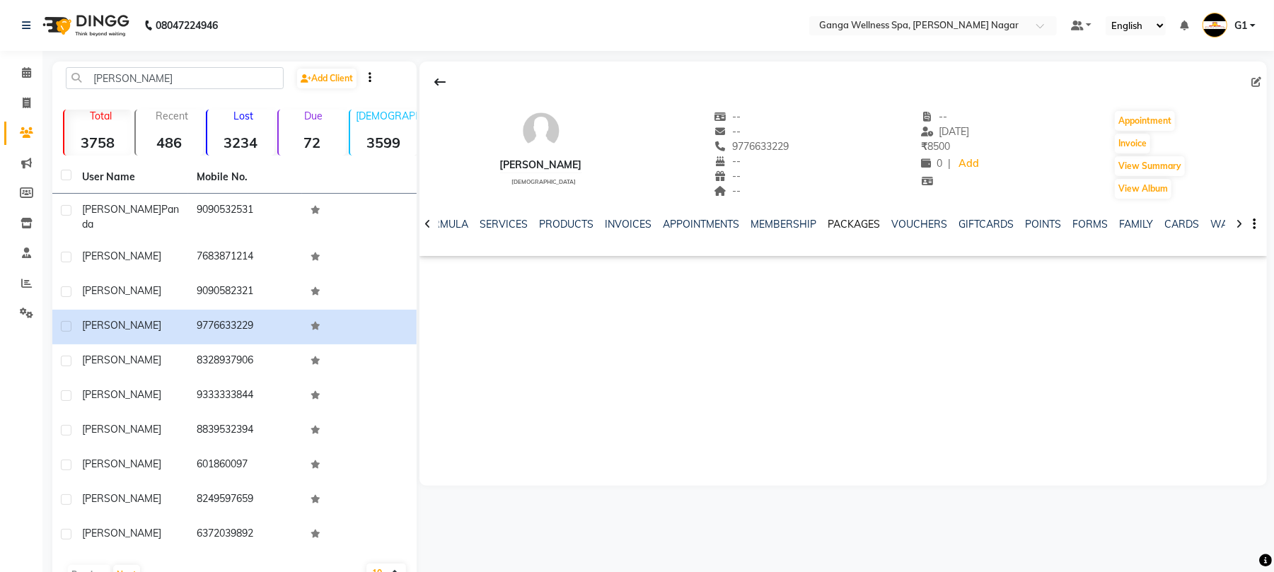
click at [851, 228] on link "PACKAGES" at bounding box center [853, 224] width 52 height 13
click at [851, 228] on link "PACKAGES" at bounding box center [859, 224] width 64 height 25
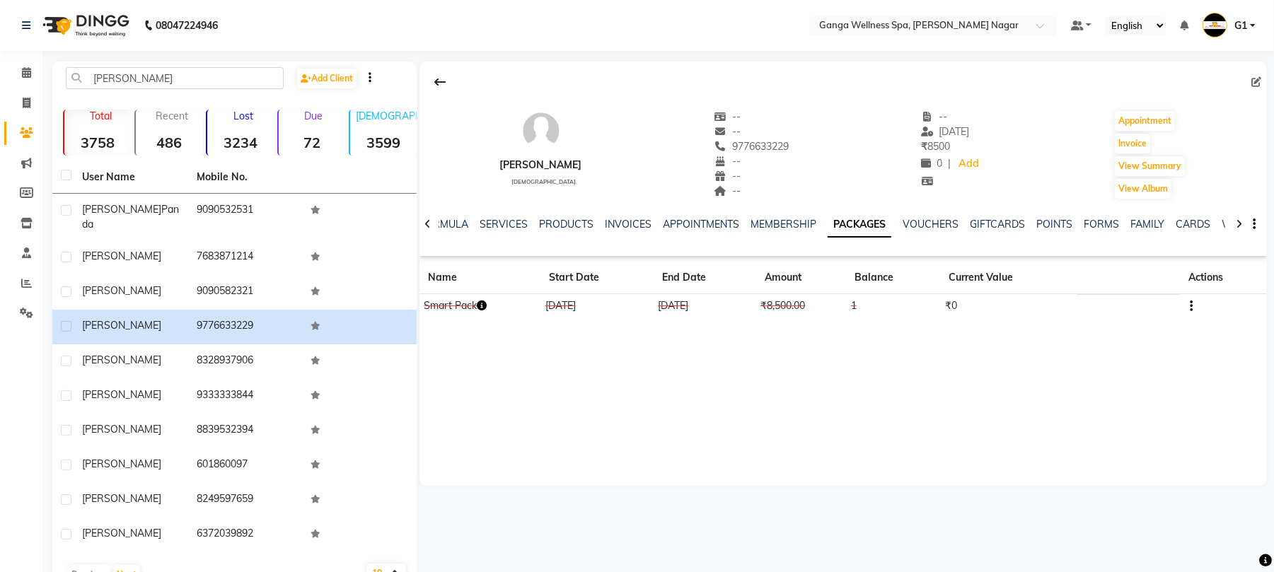
click at [851, 228] on link "PACKAGES" at bounding box center [859, 224] width 64 height 25
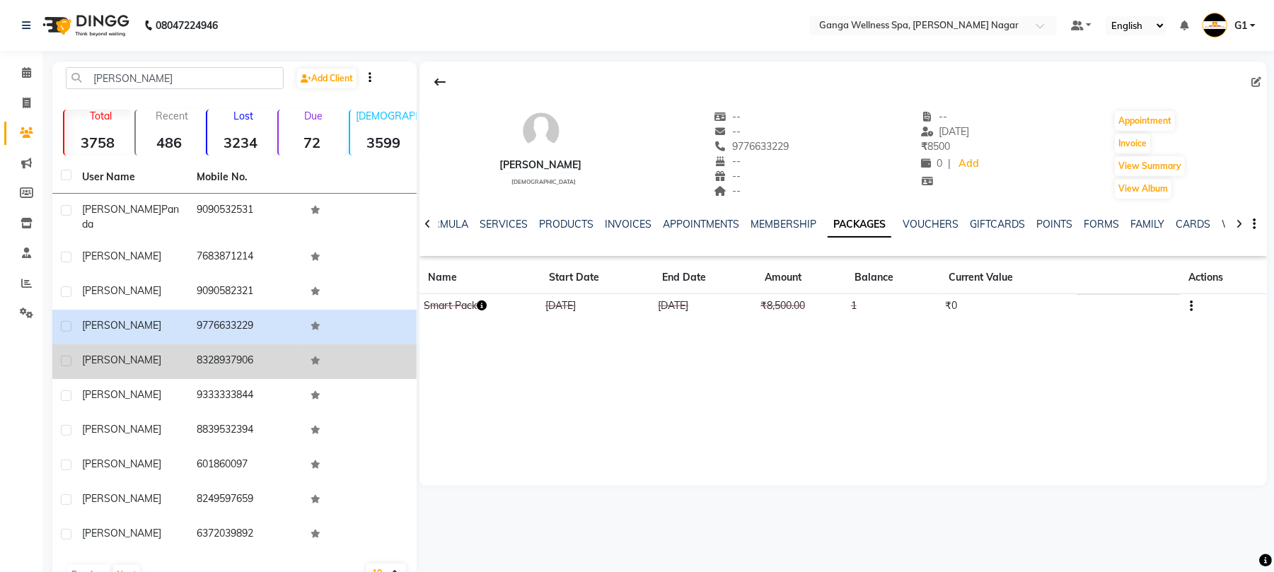
click at [255, 361] on td "8328937906" at bounding box center [245, 361] width 115 height 35
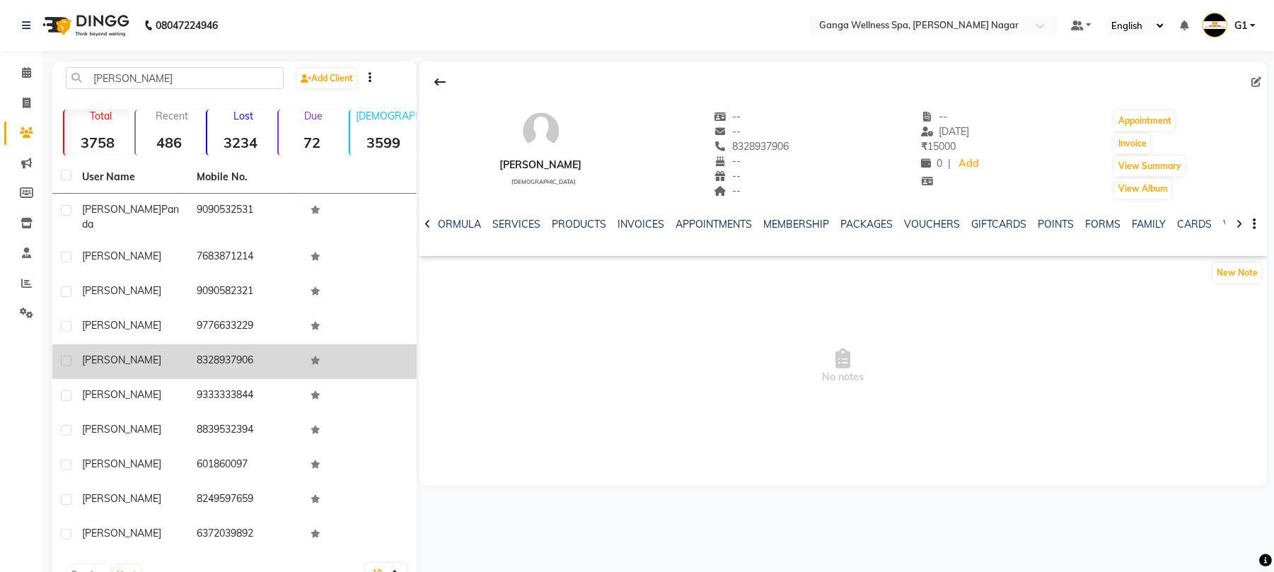
click at [255, 361] on td "8328937906" at bounding box center [245, 361] width 115 height 35
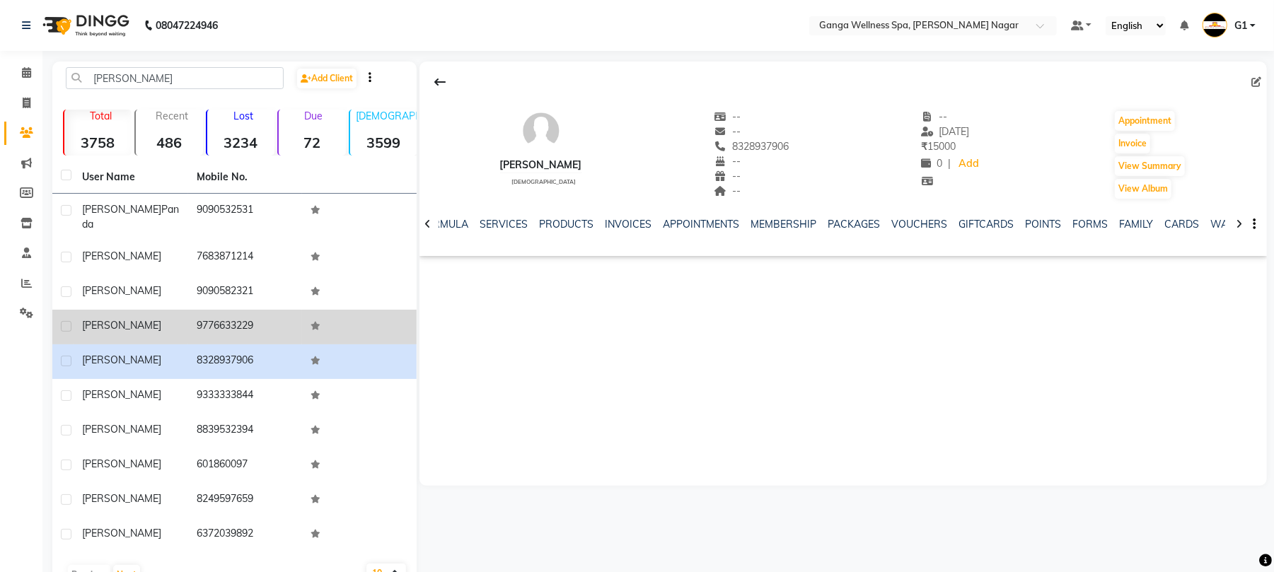
click at [264, 329] on td "9776633229" at bounding box center [245, 327] width 115 height 35
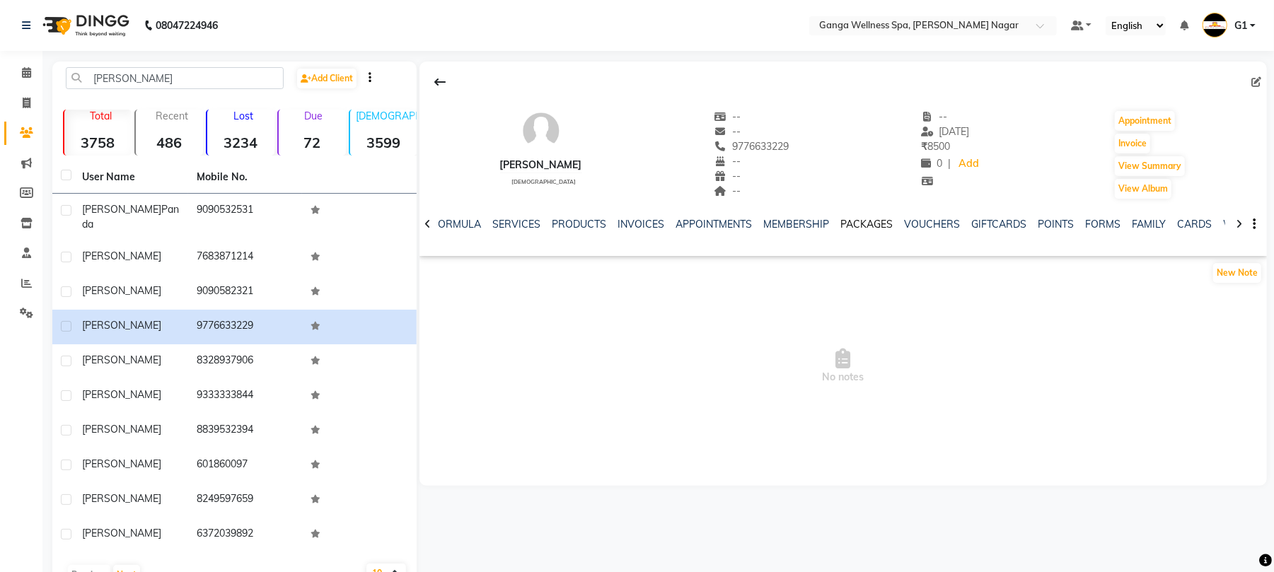
click at [853, 228] on link "PACKAGES" at bounding box center [866, 224] width 52 height 13
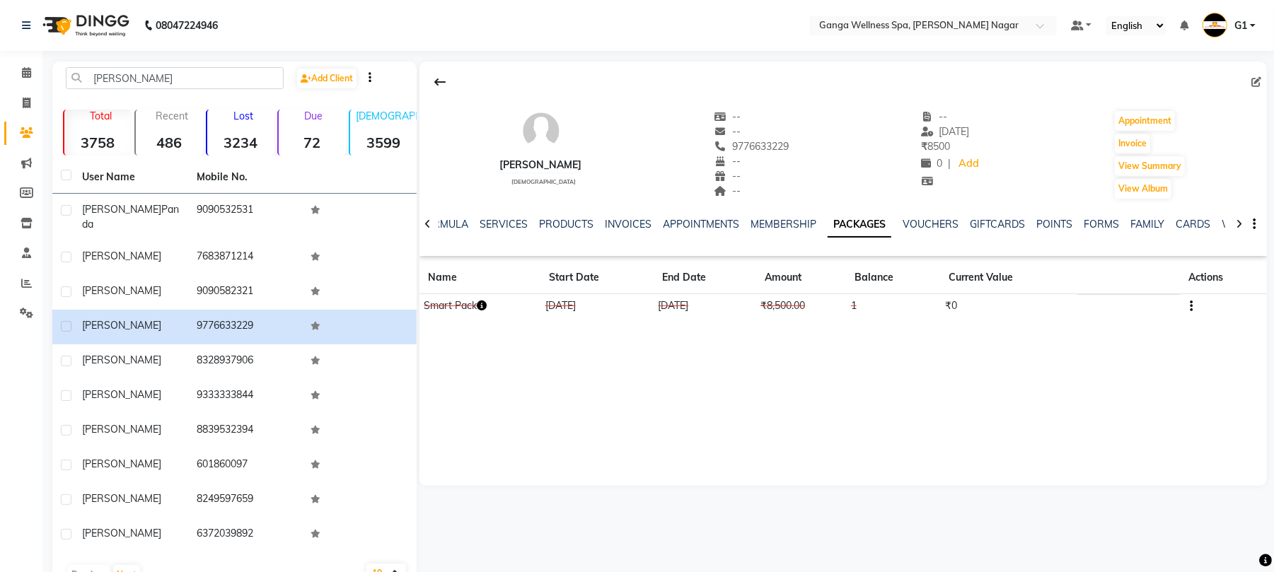
click at [853, 228] on link "PACKAGES" at bounding box center [859, 224] width 64 height 25
click at [481, 310] on icon "button" at bounding box center [482, 306] width 10 height 10
click at [478, 312] on td "Smart Pack" at bounding box center [479, 306] width 121 height 25
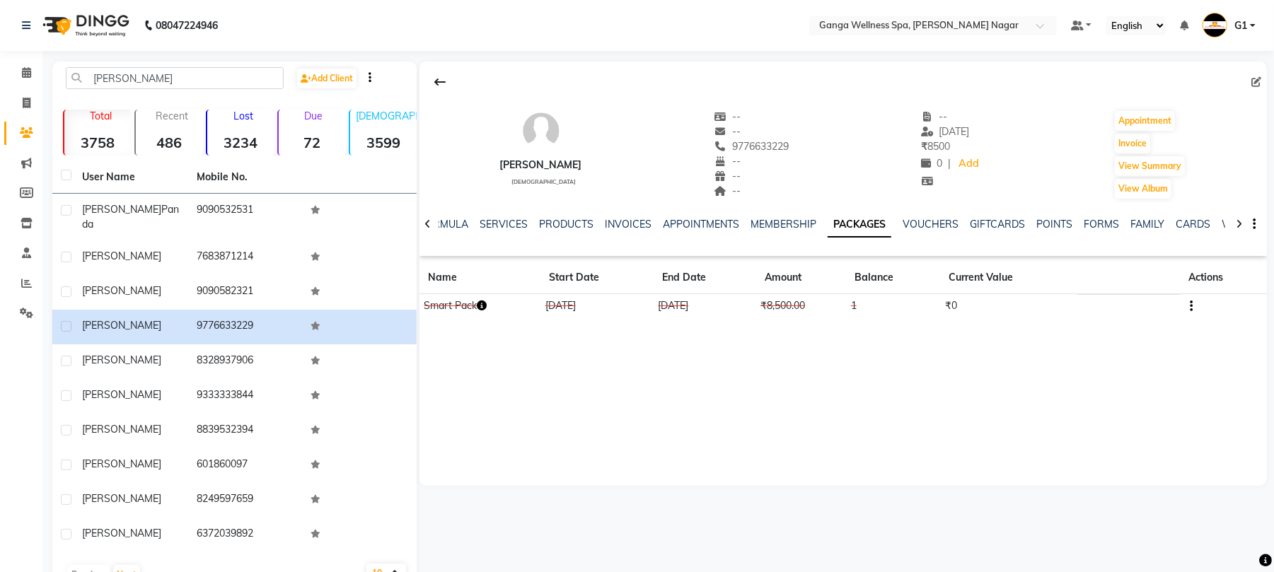
click at [482, 305] on icon "button" at bounding box center [482, 306] width 10 height 10
click at [484, 221] on link "SERVICES" at bounding box center [503, 224] width 48 height 13
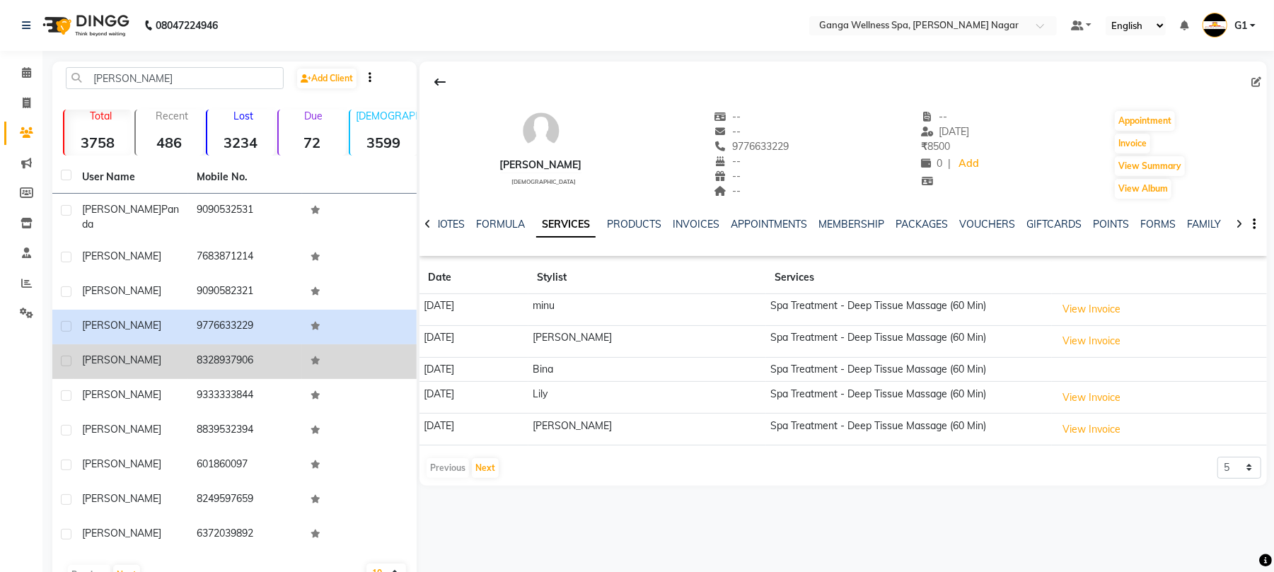
click at [193, 363] on td "8328937906" at bounding box center [245, 361] width 115 height 35
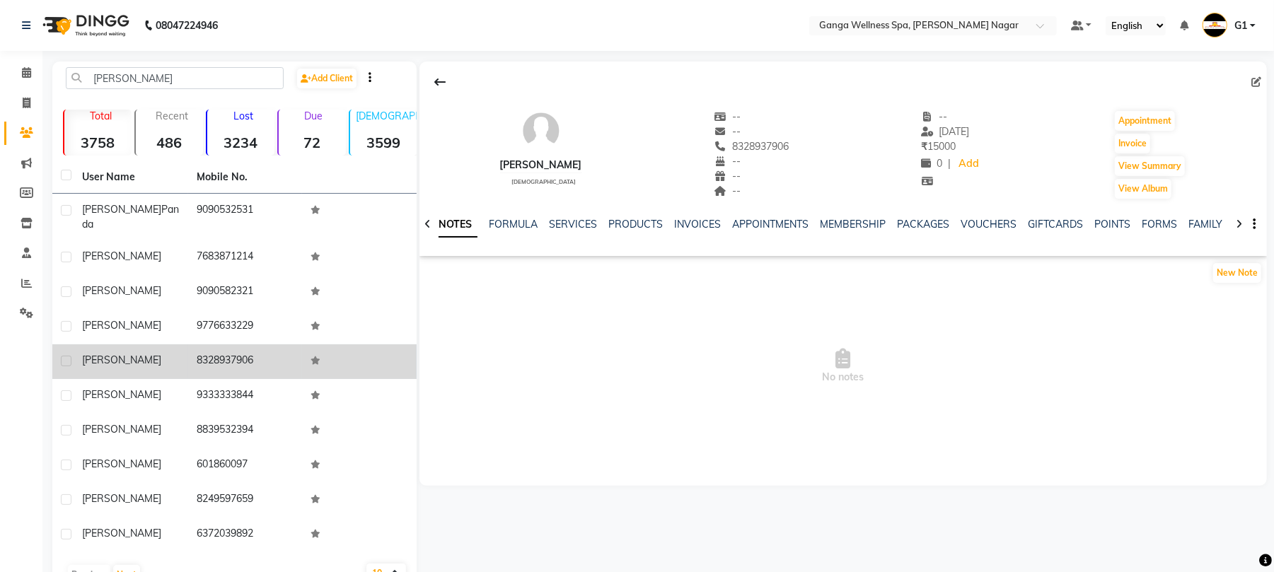
click at [193, 363] on td "8328937906" at bounding box center [245, 361] width 115 height 35
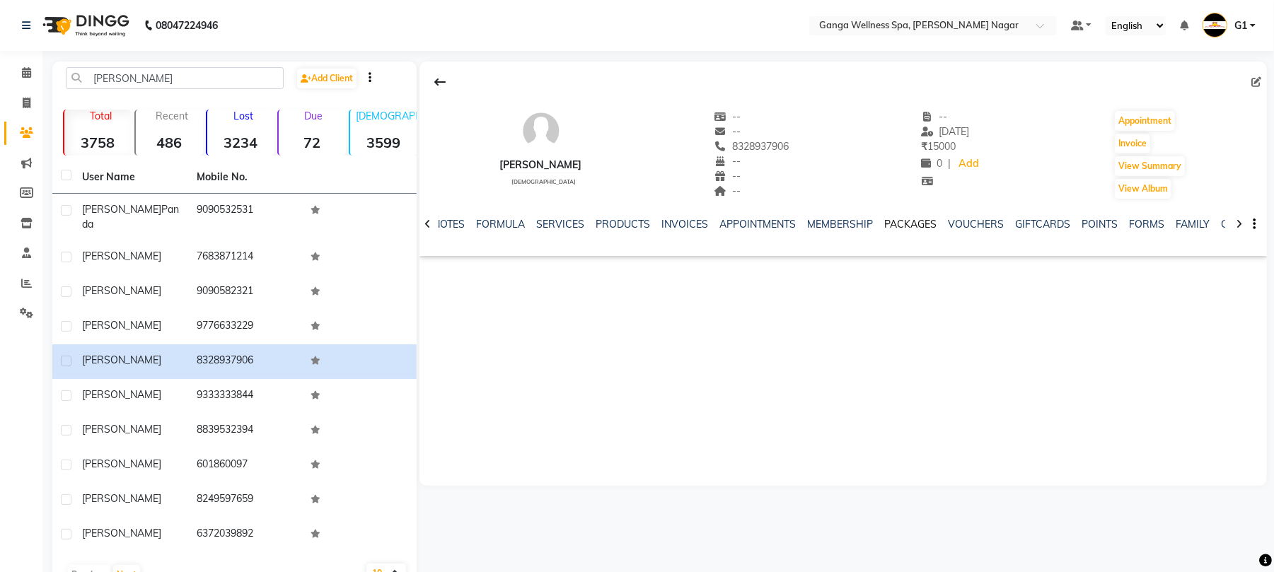
click at [895, 226] on link "PACKAGES" at bounding box center [910, 224] width 52 height 13
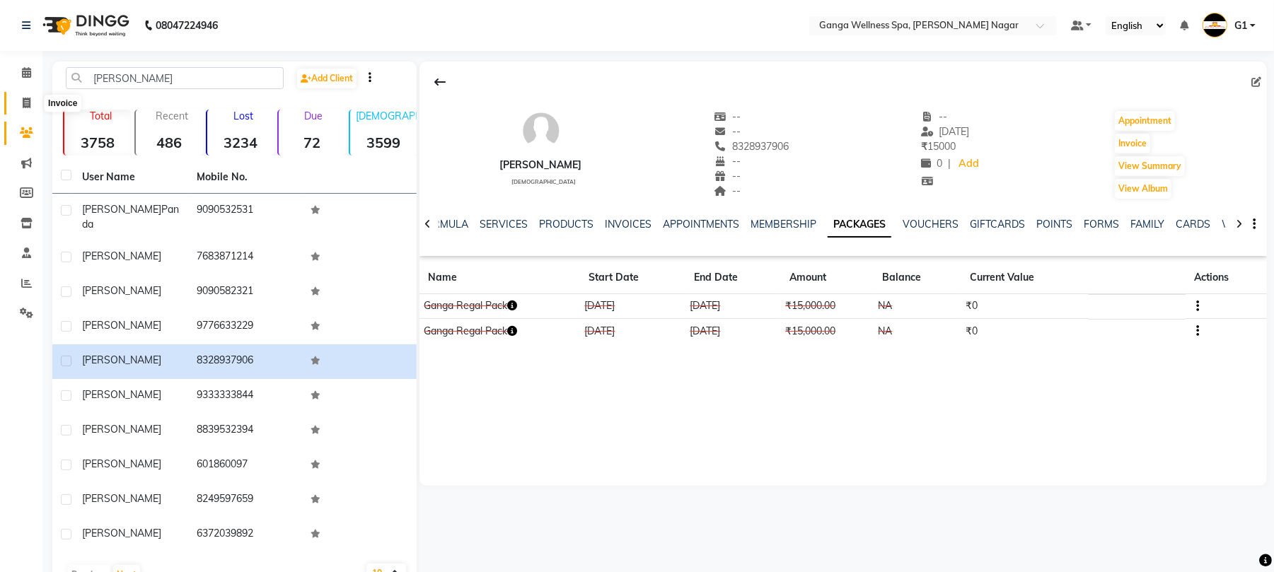
click at [31, 106] on span at bounding box center [26, 103] width 25 height 16
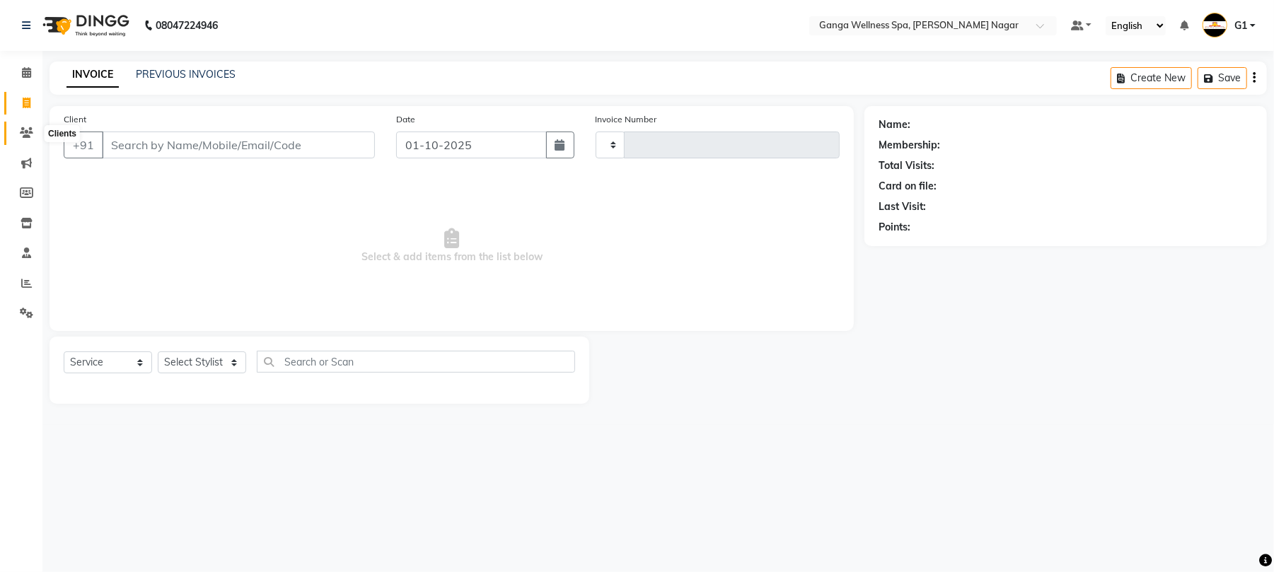
click at [31, 128] on icon at bounding box center [26, 132] width 13 height 11
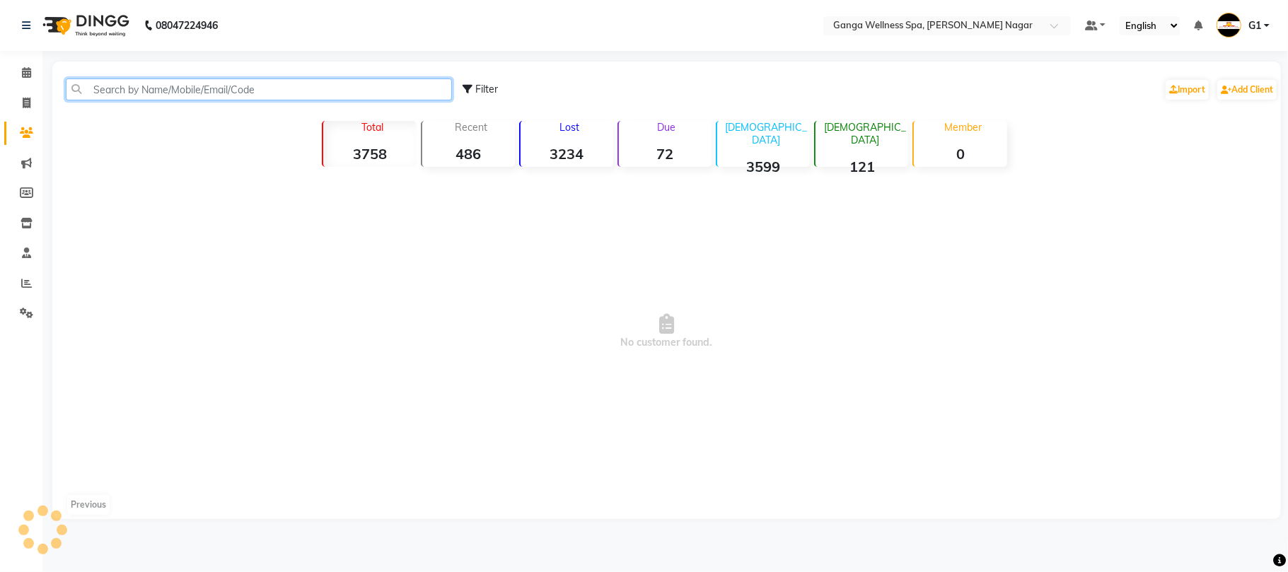
click at [146, 95] on input "text" at bounding box center [259, 89] width 386 height 22
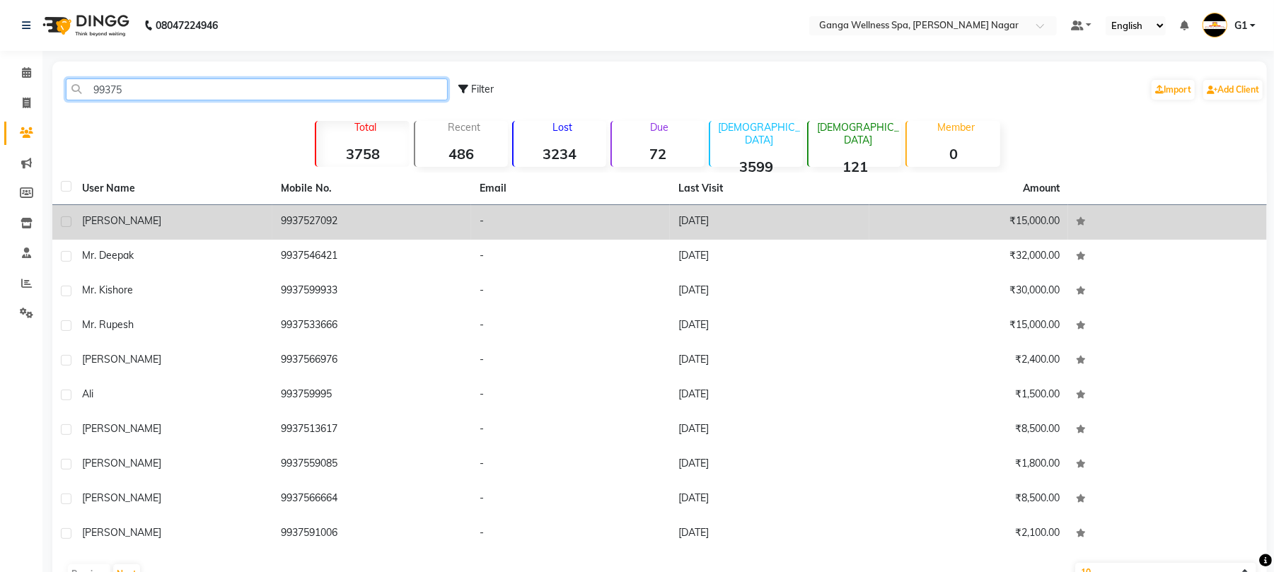
type input "99375"
click at [184, 224] on div "L N SAHOO" at bounding box center [173, 221] width 182 height 15
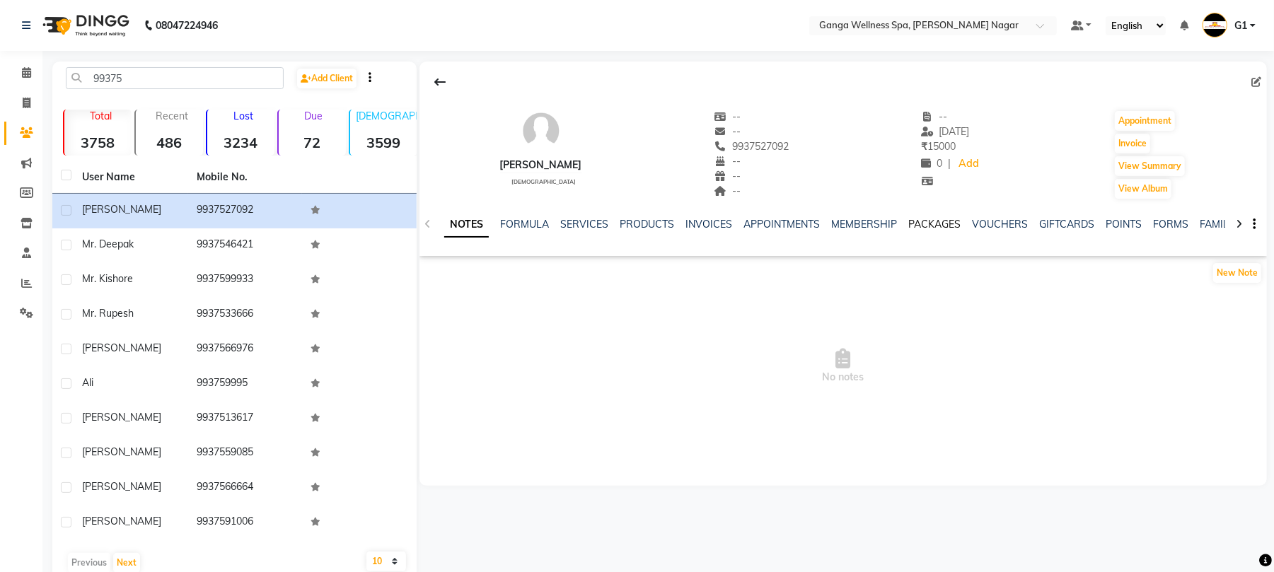
click at [931, 227] on link "PACKAGES" at bounding box center [934, 224] width 52 height 13
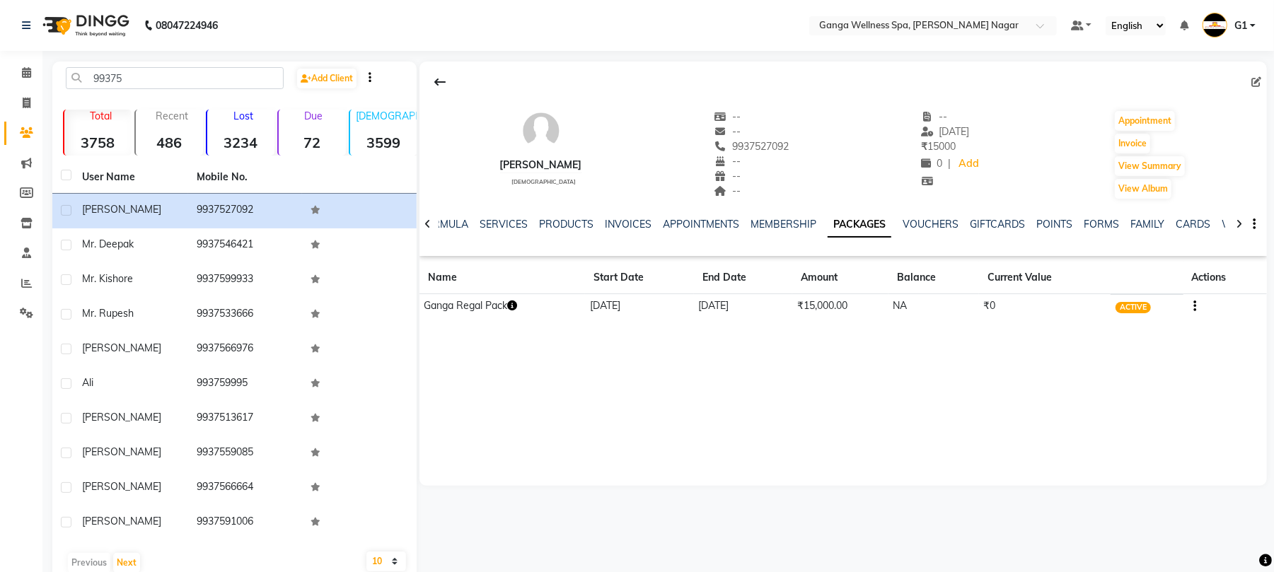
click at [508, 309] on td "Ganga Regal Pack" at bounding box center [501, 306] width 165 height 25
click at [517, 308] on icon "button" at bounding box center [512, 306] width 10 height 10
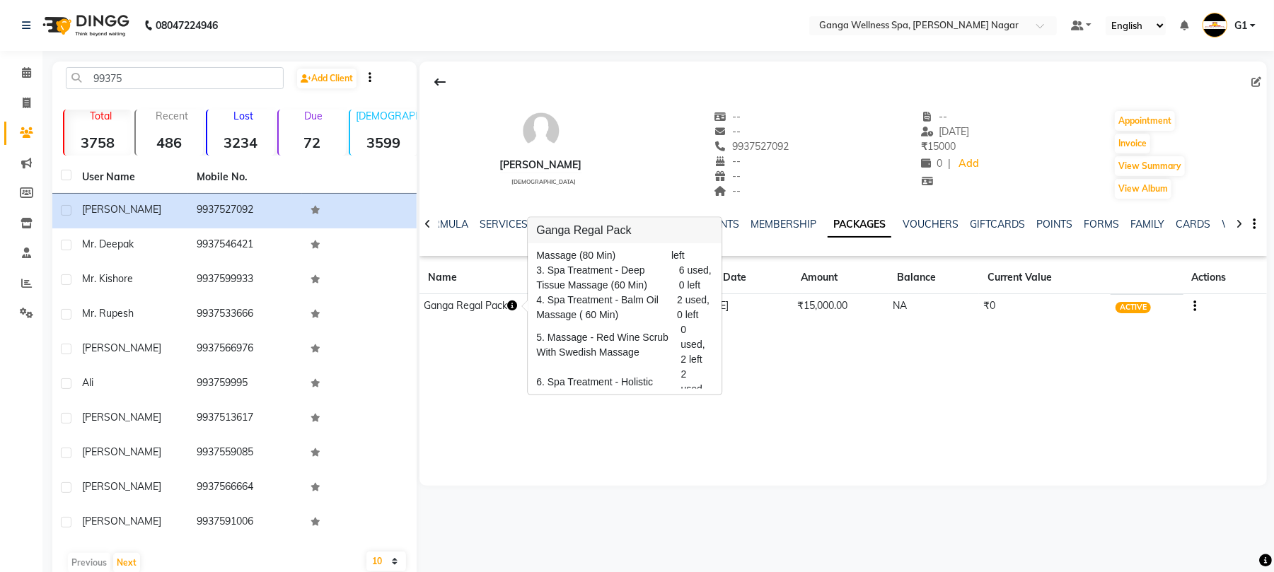
scroll to position [68, 0]
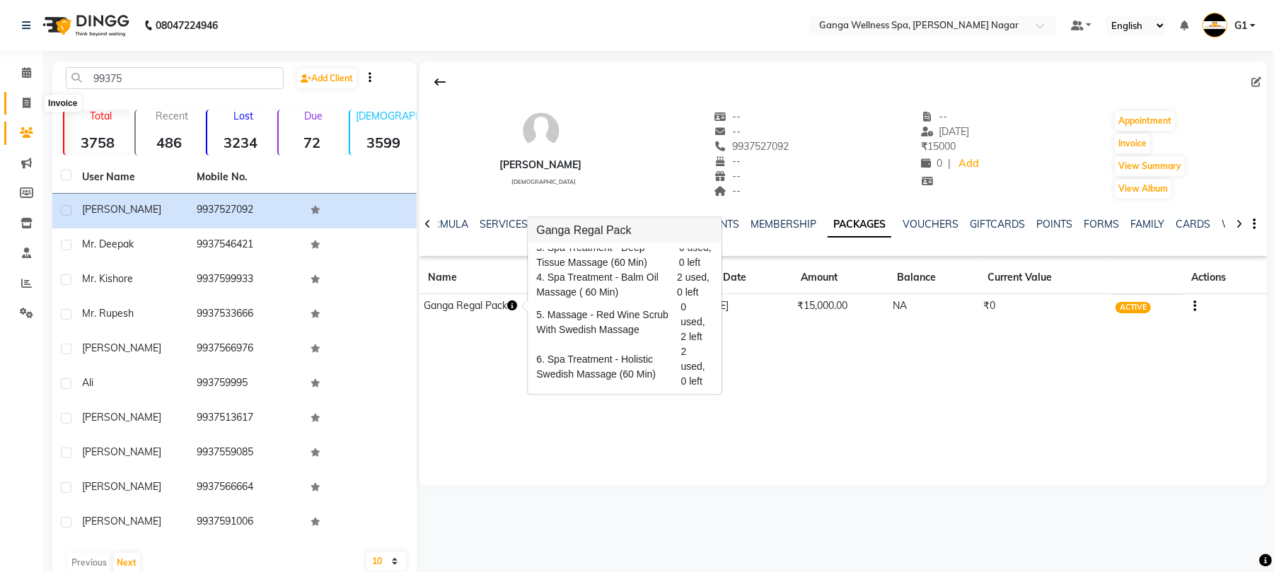
click at [27, 95] on span at bounding box center [26, 103] width 25 height 16
select select "service"
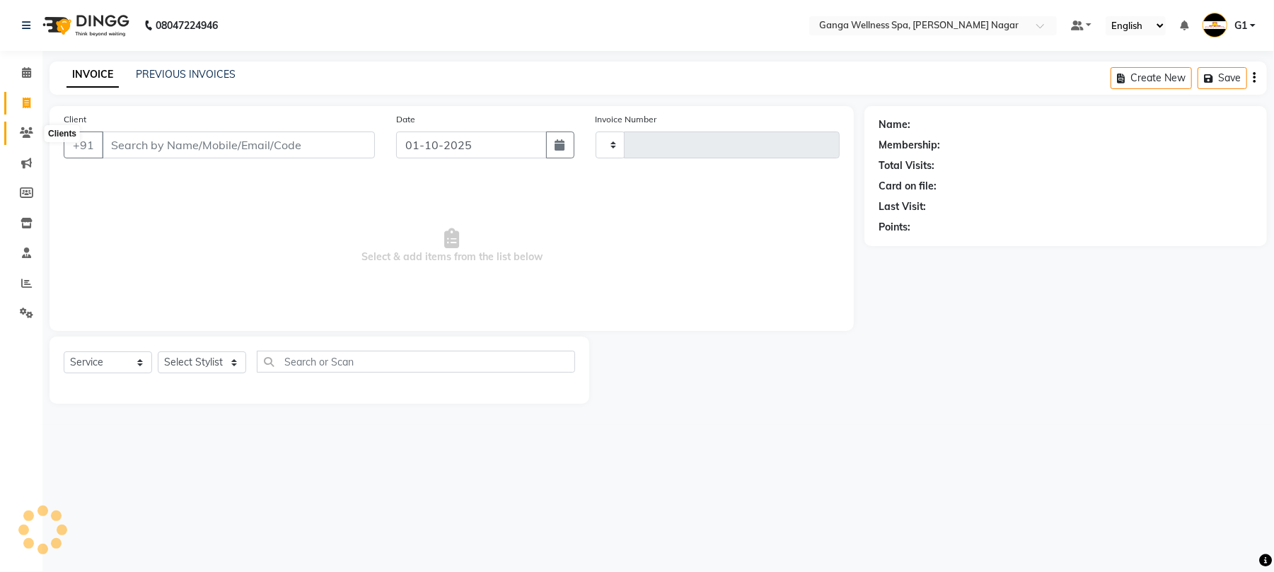
type input "3363"
select select "762"
click at [33, 128] on span at bounding box center [26, 133] width 25 height 16
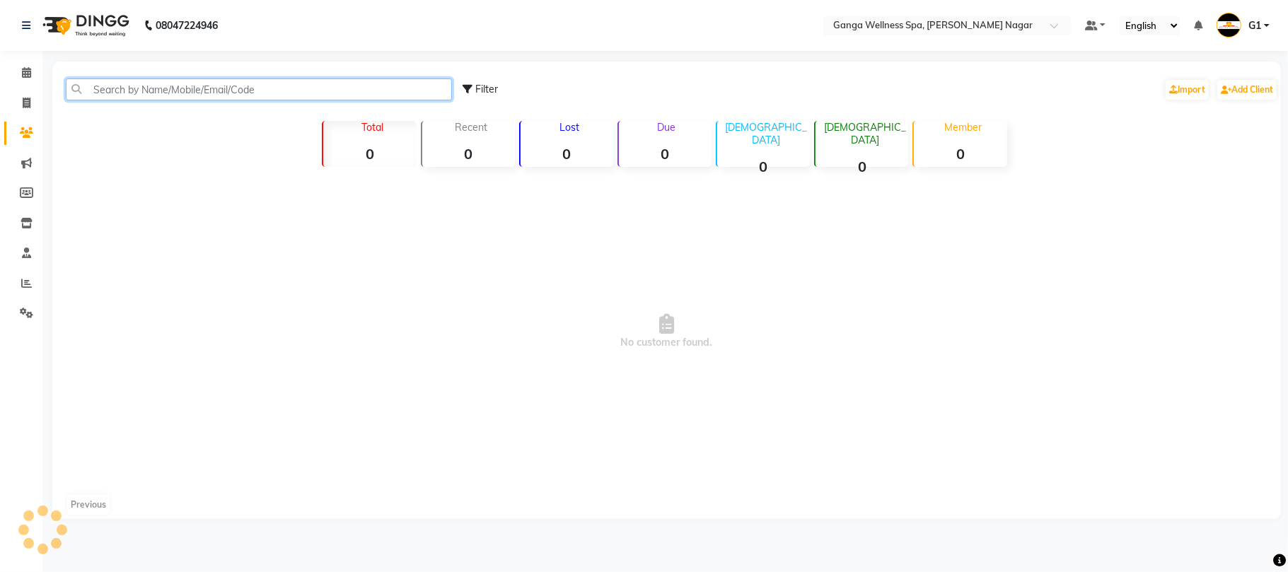
click at [153, 96] on input "text" at bounding box center [259, 89] width 386 height 22
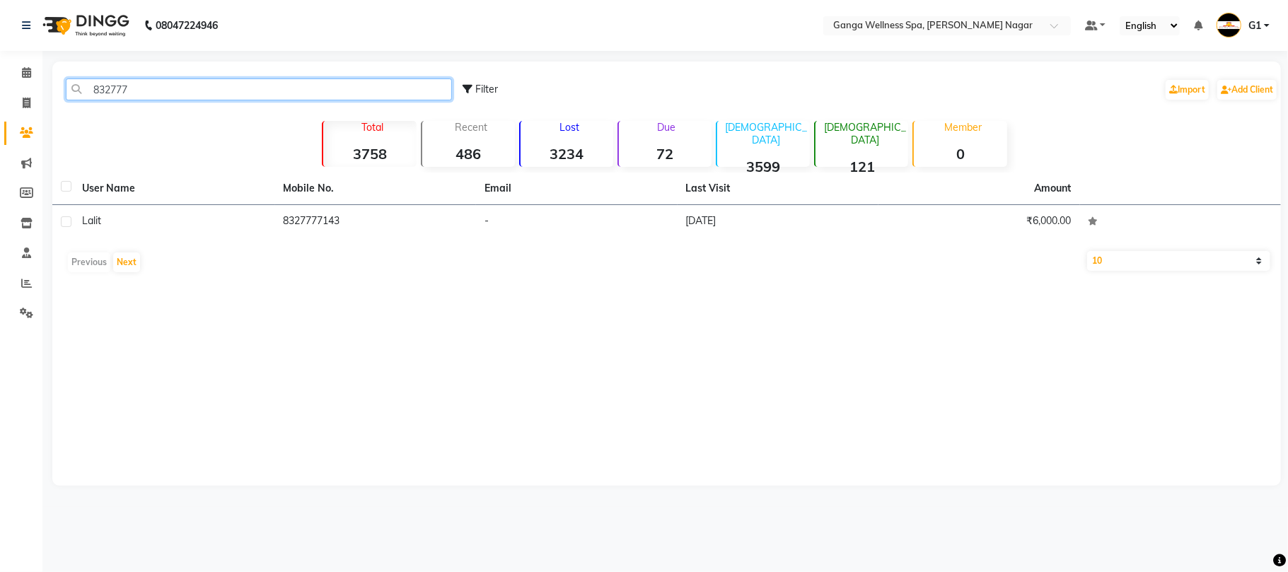
type input "832777"
click at [48, 64] on main "832777 Filter Import Add Client Total 3758 Recent 486 Lost 3234 Due 72 Male 359…" at bounding box center [664, 284] width 1245 height 445
click at [33, 99] on span at bounding box center [26, 103] width 25 height 16
select select "service"
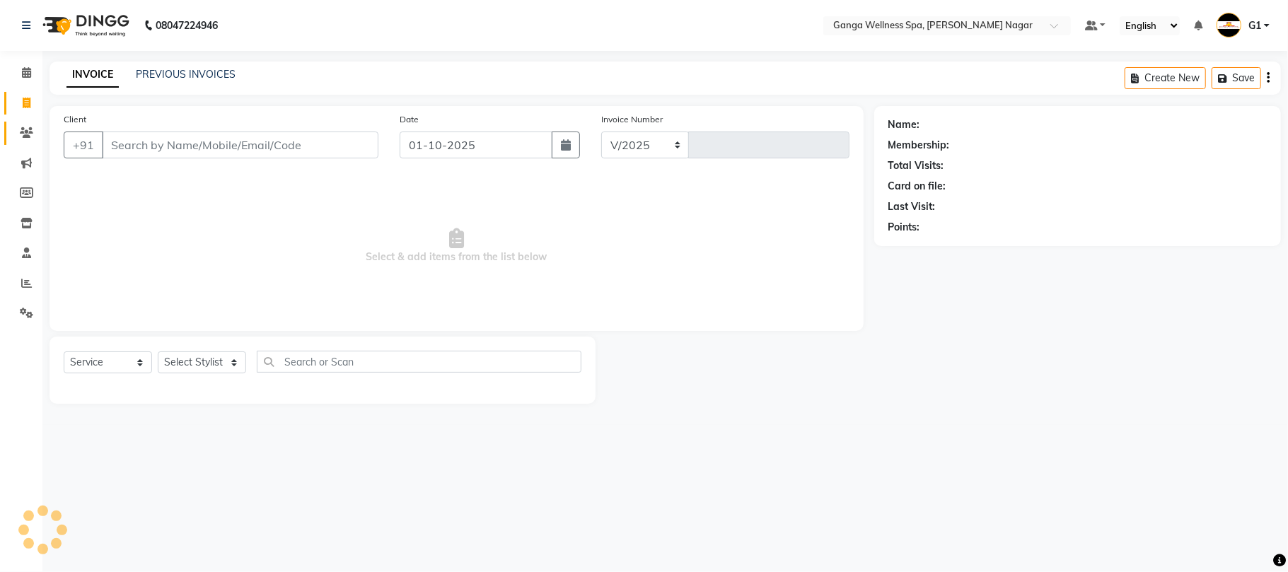
select select "762"
type input "3363"
click at [37, 131] on span at bounding box center [26, 133] width 25 height 16
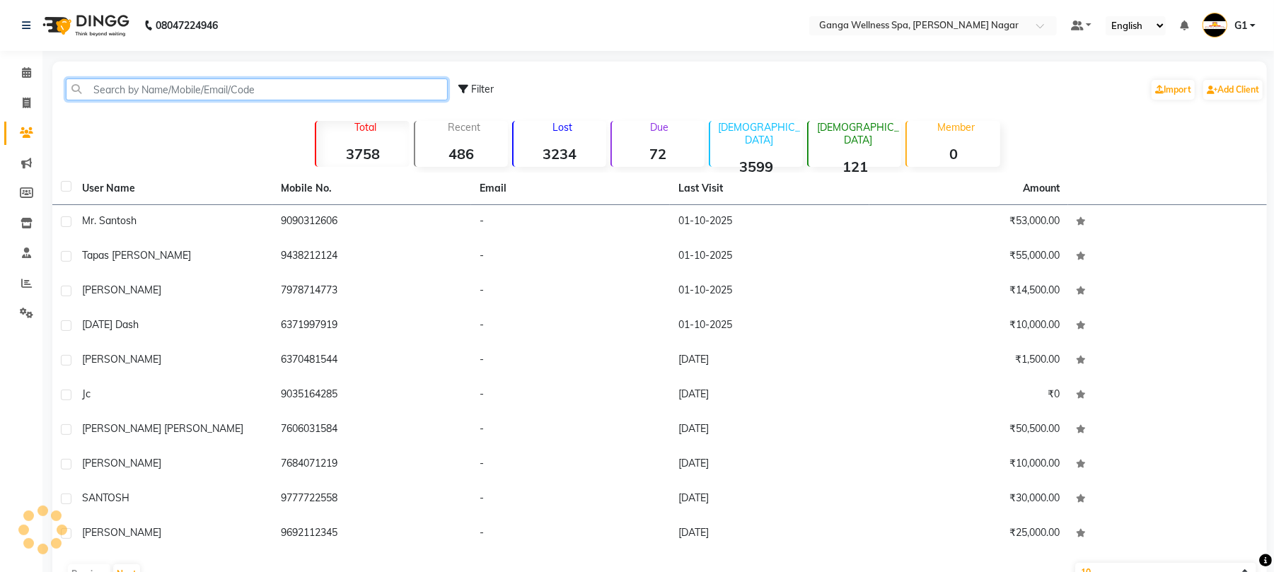
click at [386, 100] on input "text" at bounding box center [257, 89] width 382 height 22
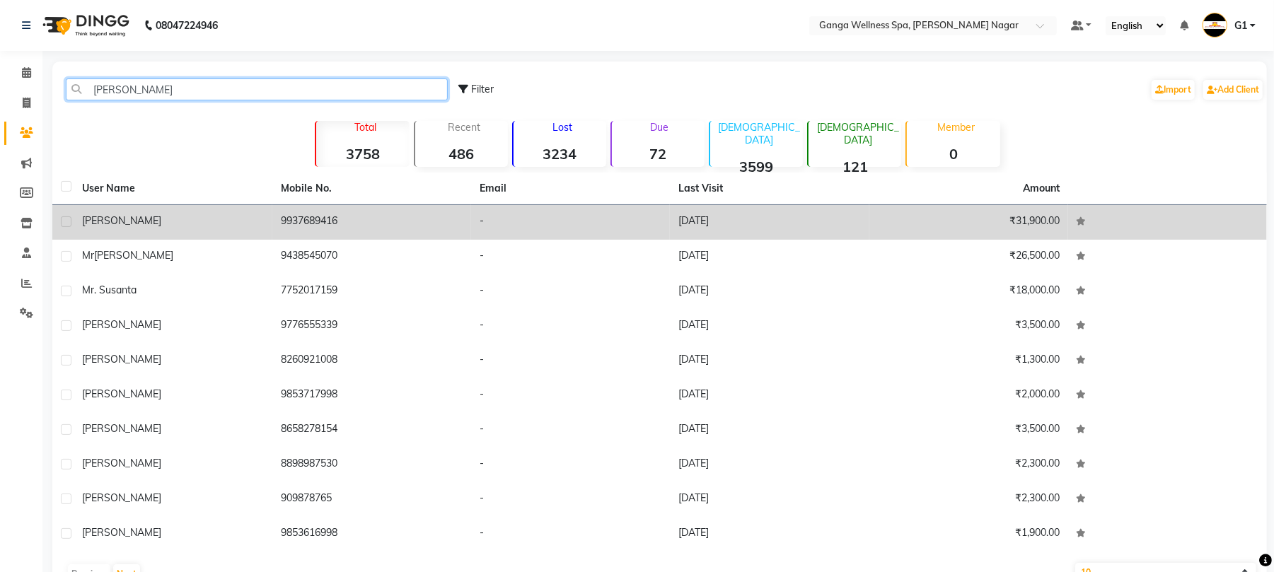
type input "SUSAN"
click at [176, 214] on div "Susanth Nayak" at bounding box center [173, 221] width 182 height 15
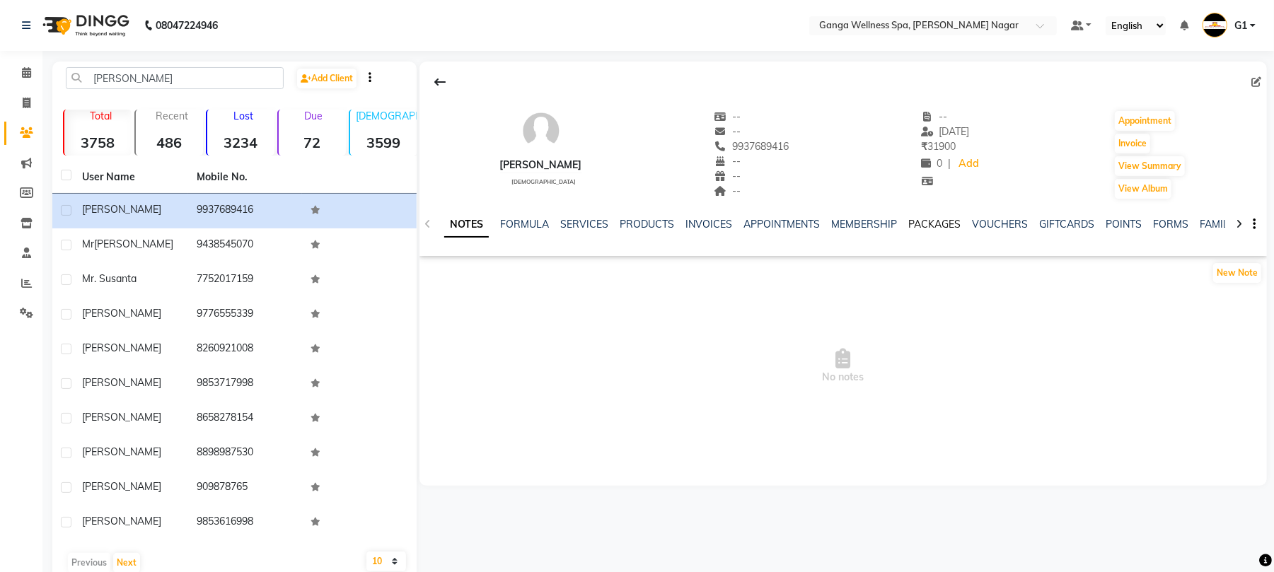
click at [948, 221] on link "PACKAGES" at bounding box center [934, 224] width 52 height 13
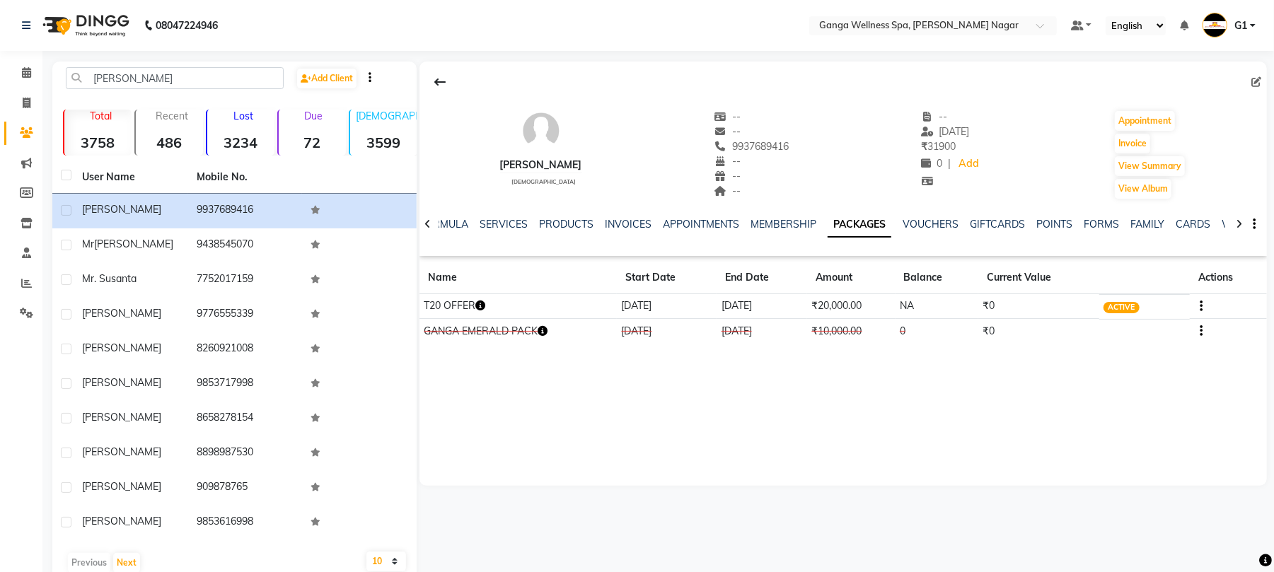
click at [484, 305] on icon "button" at bounding box center [480, 306] width 10 height 10
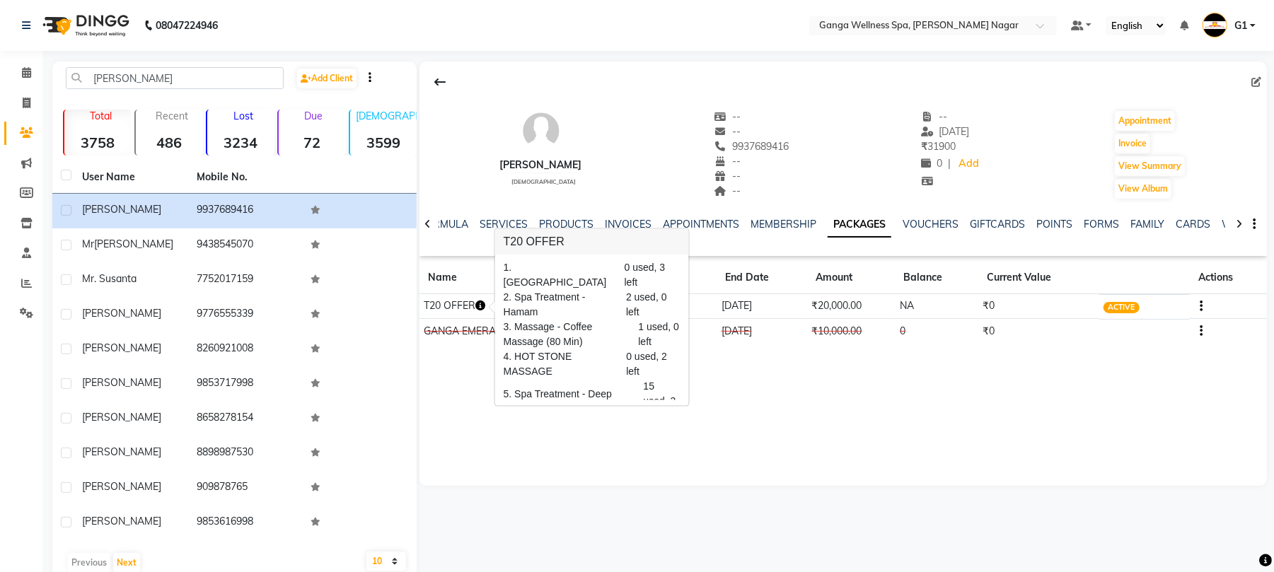
click at [484, 305] on icon "button" at bounding box center [480, 306] width 10 height 10
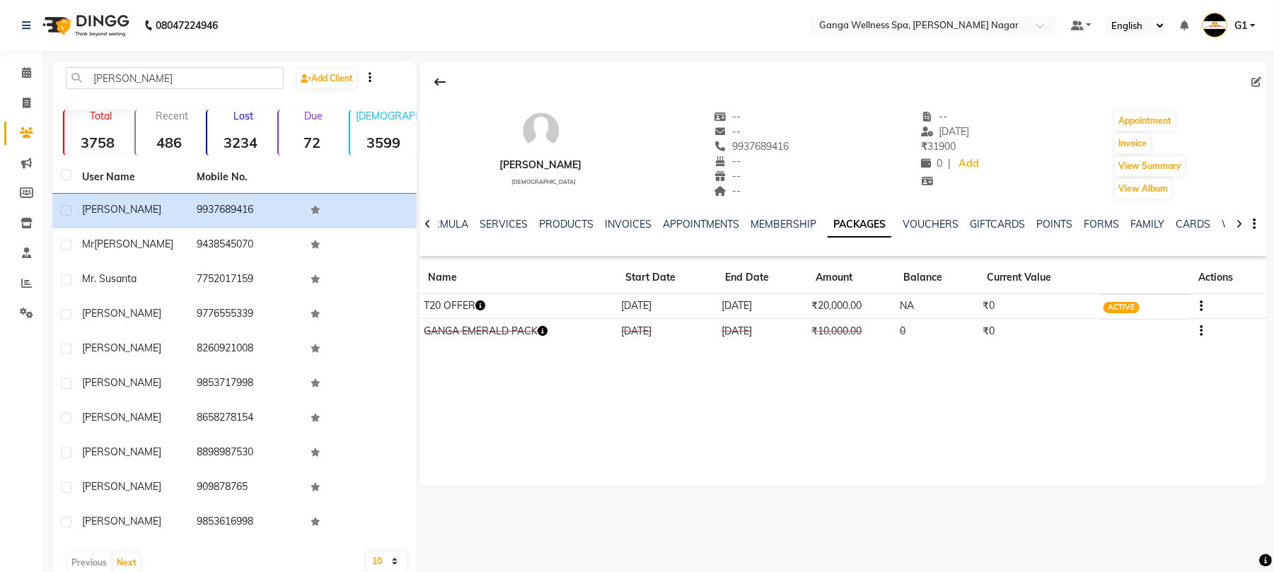
click at [484, 305] on icon "button" at bounding box center [480, 306] width 10 height 10
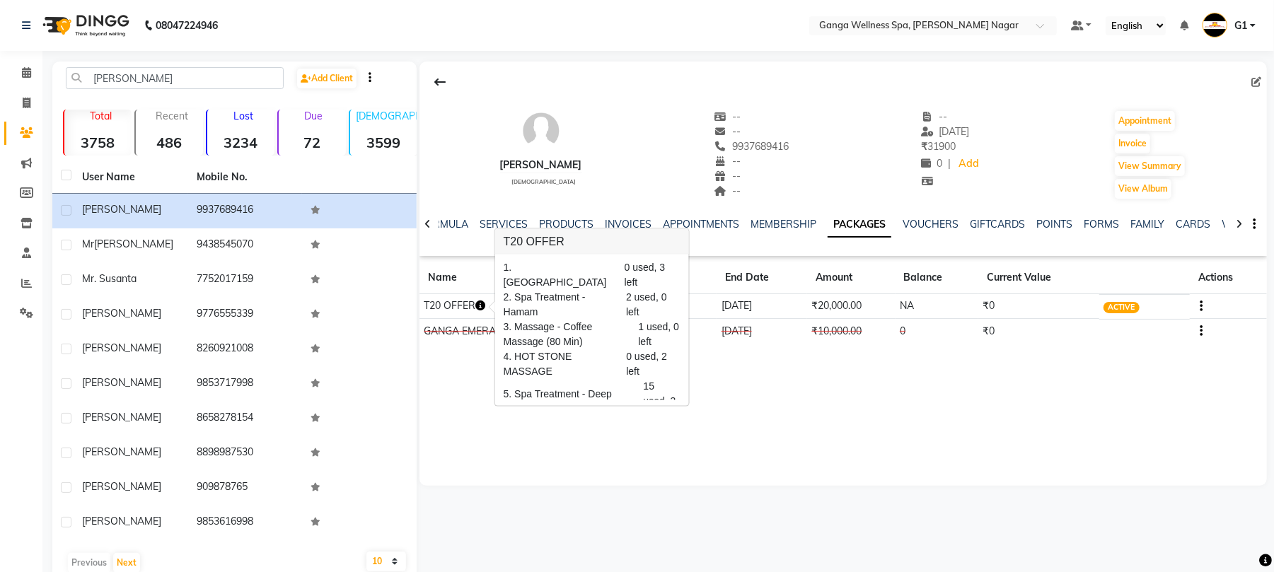
click at [484, 305] on icon "button" at bounding box center [480, 306] width 10 height 10
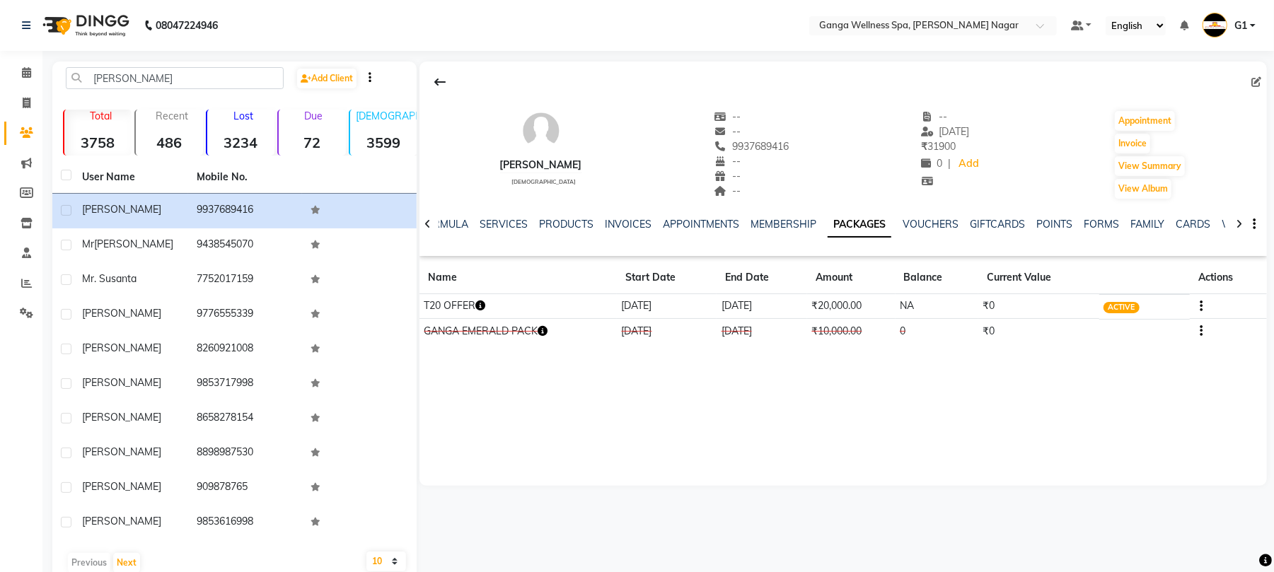
click at [484, 305] on icon "button" at bounding box center [480, 306] width 10 height 10
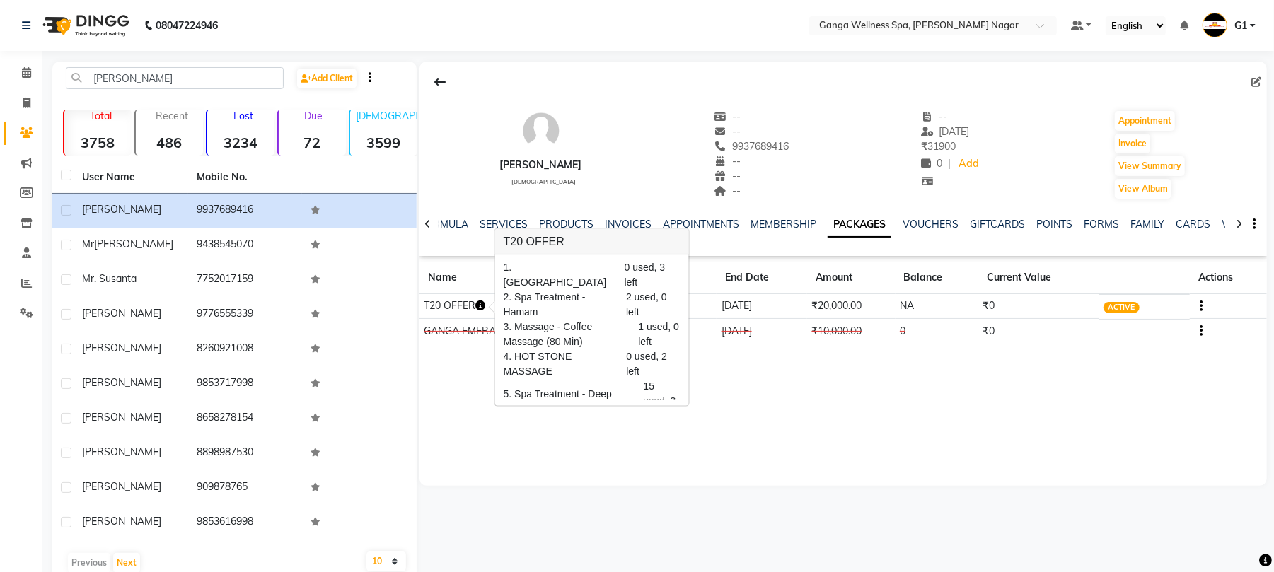
scroll to position [29, 0]
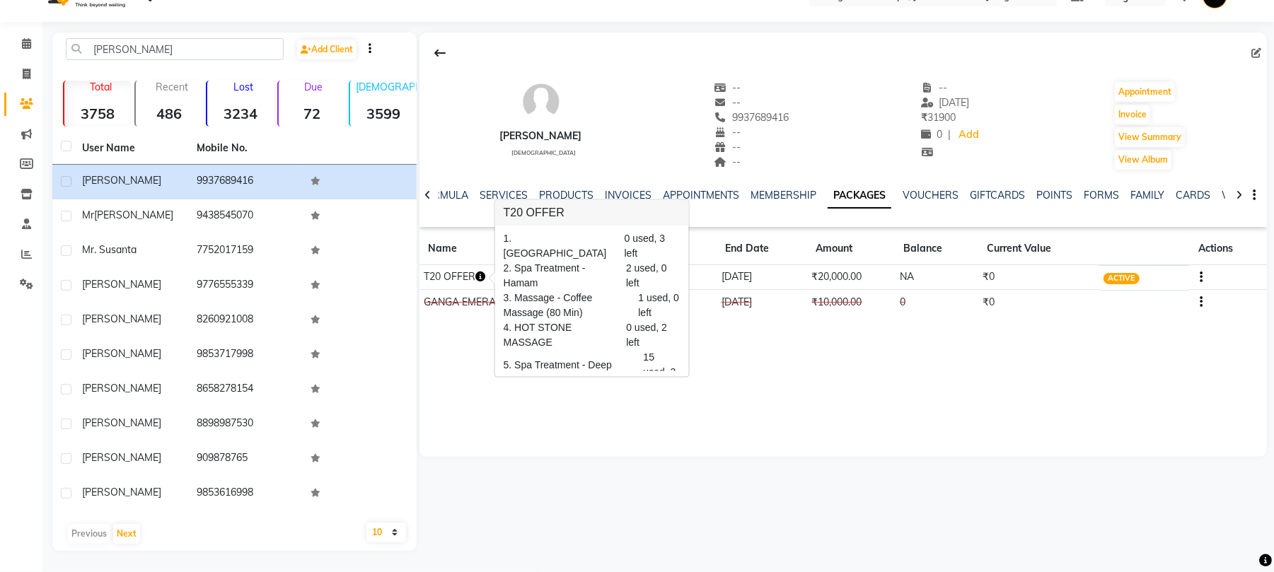
click at [670, 472] on div "Susanth Nayak male -- -- 9937689416 -- -- -- -- 15-09-2025 ₹ 31900 0 | Add Appo…" at bounding box center [842, 292] width 850 height 518
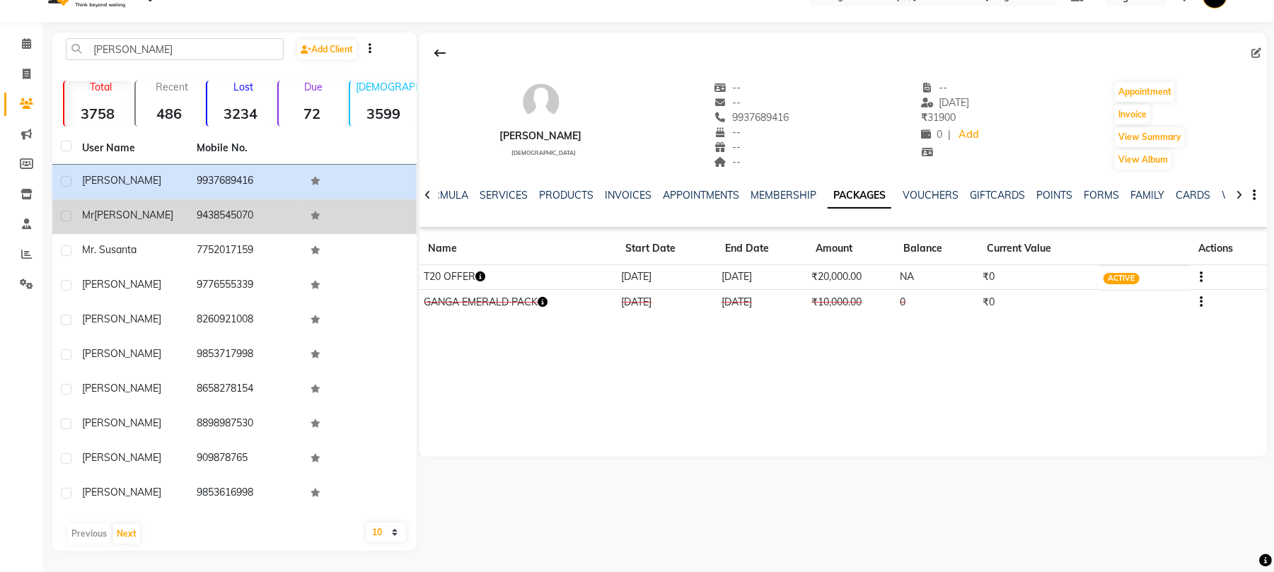
click at [225, 214] on td "9438545070" at bounding box center [245, 216] width 115 height 35
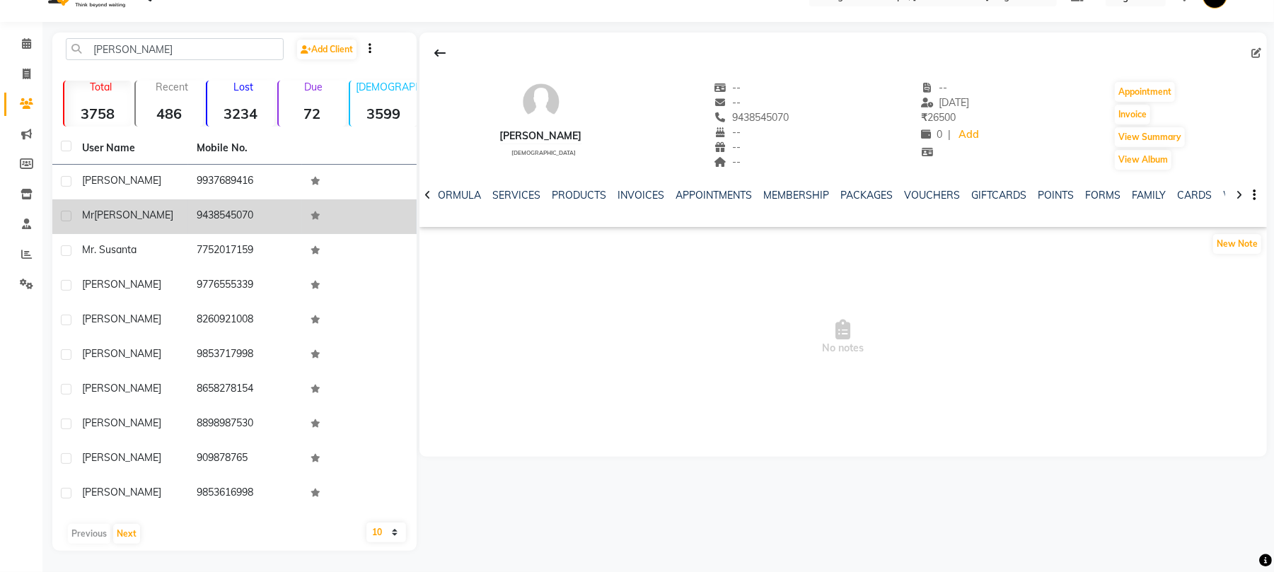
click at [225, 214] on td "9438545070" at bounding box center [245, 216] width 115 height 35
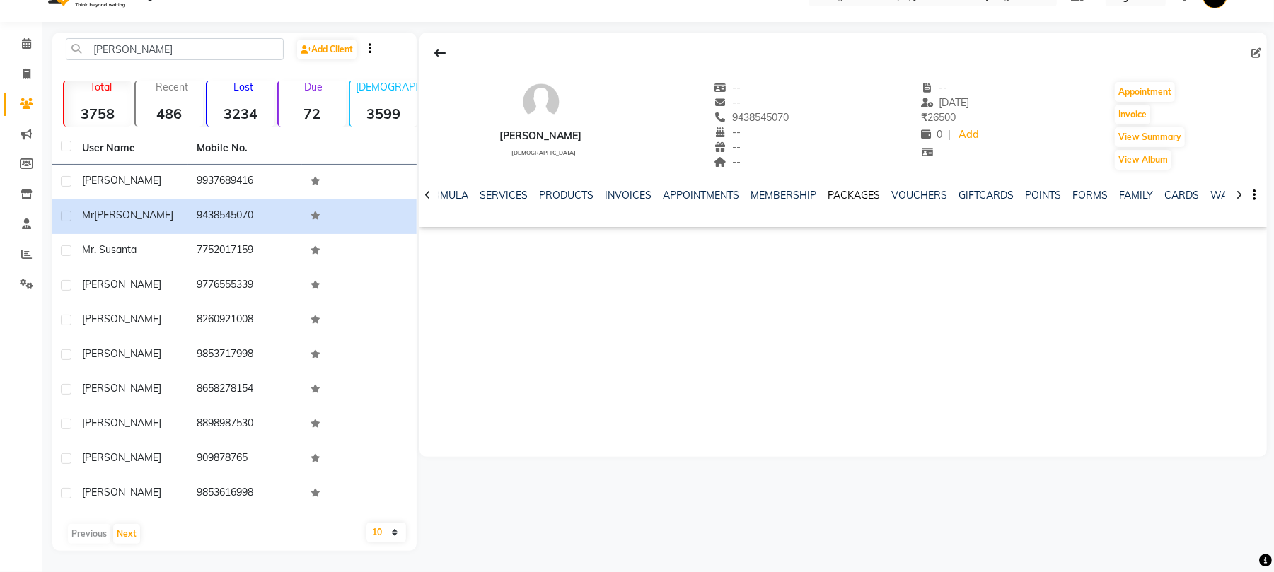
click at [835, 190] on link "PACKAGES" at bounding box center [853, 195] width 52 height 13
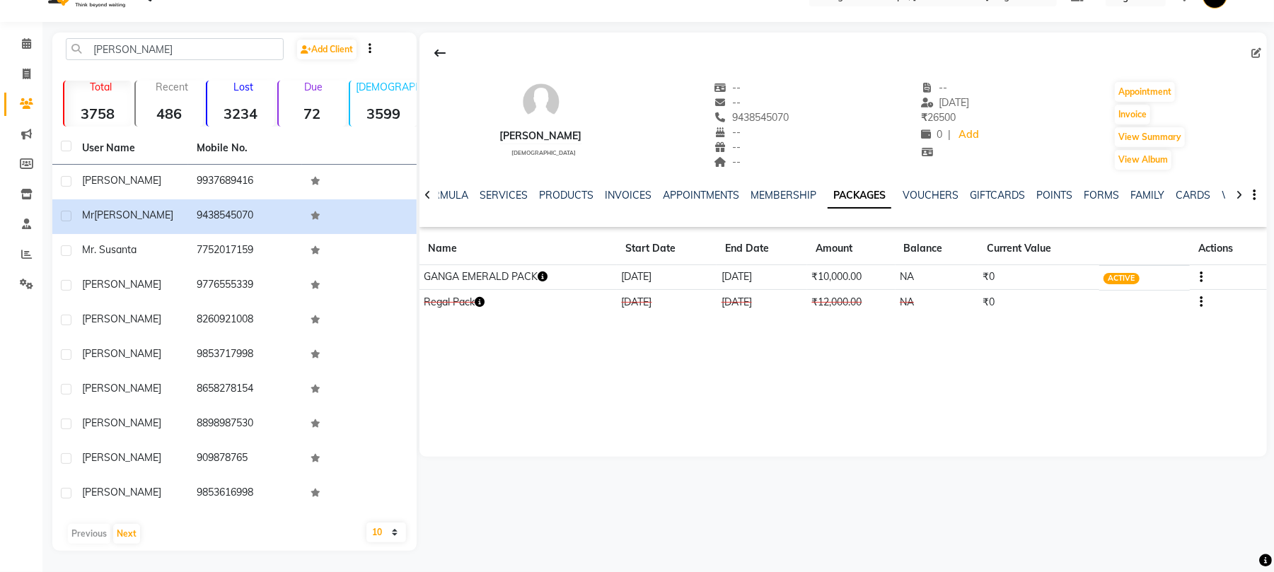
click at [830, 198] on link "PACKAGES" at bounding box center [859, 195] width 64 height 25
click at [544, 278] on icon "button" at bounding box center [542, 277] width 10 height 10
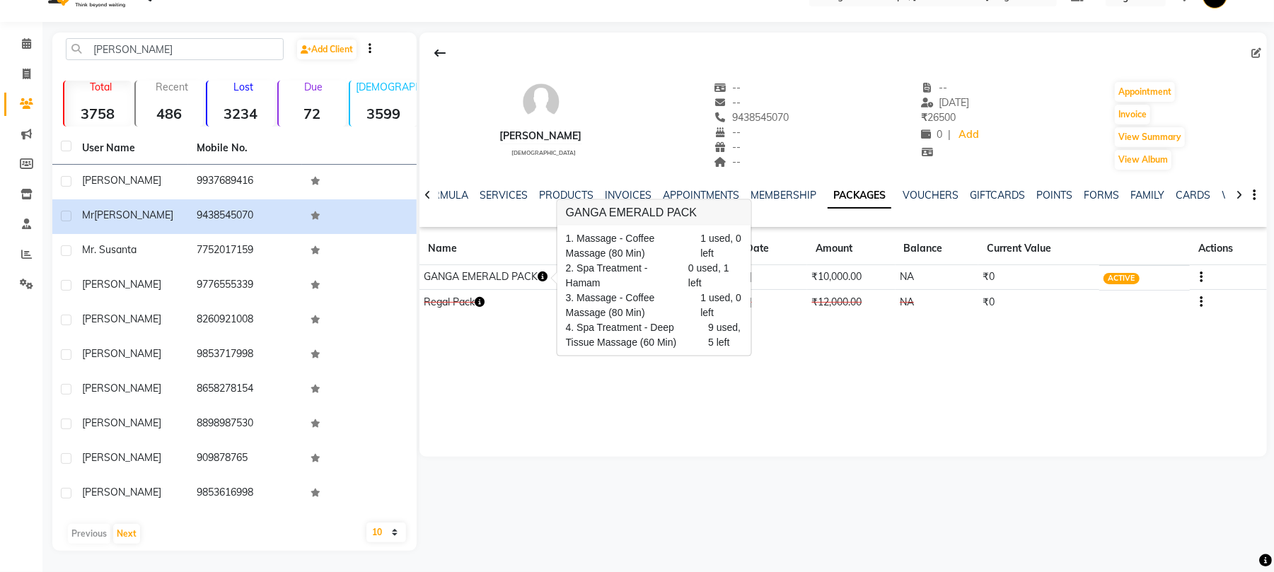
click at [544, 278] on icon "button" at bounding box center [542, 277] width 10 height 10
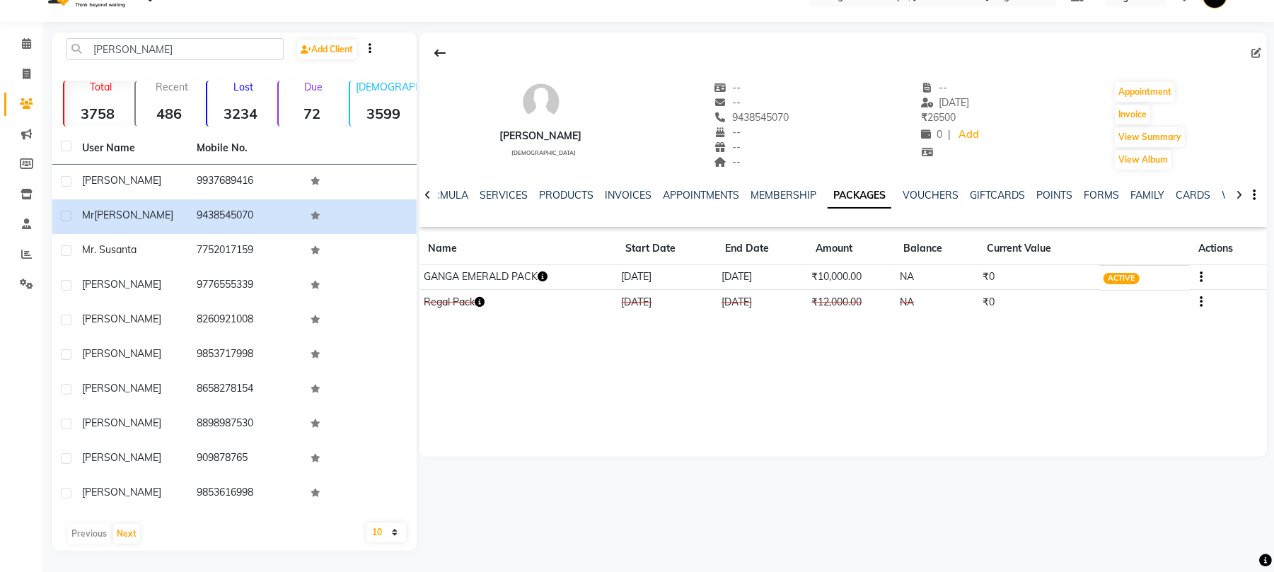
click at [544, 278] on icon "button" at bounding box center [542, 277] width 10 height 10
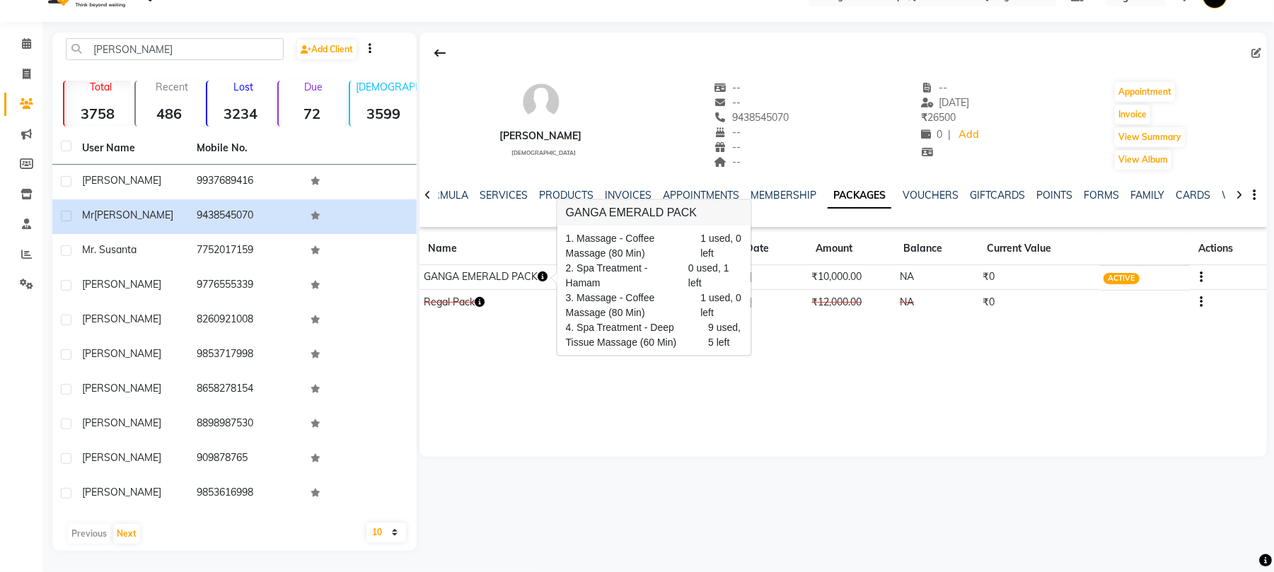
click at [513, 360] on div "Mr susant male -- -- 9438545070 -- -- -- -- 10-09-2025 ₹ 26500 0 | Add Appointm…" at bounding box center [842, 245] width 847 height 424
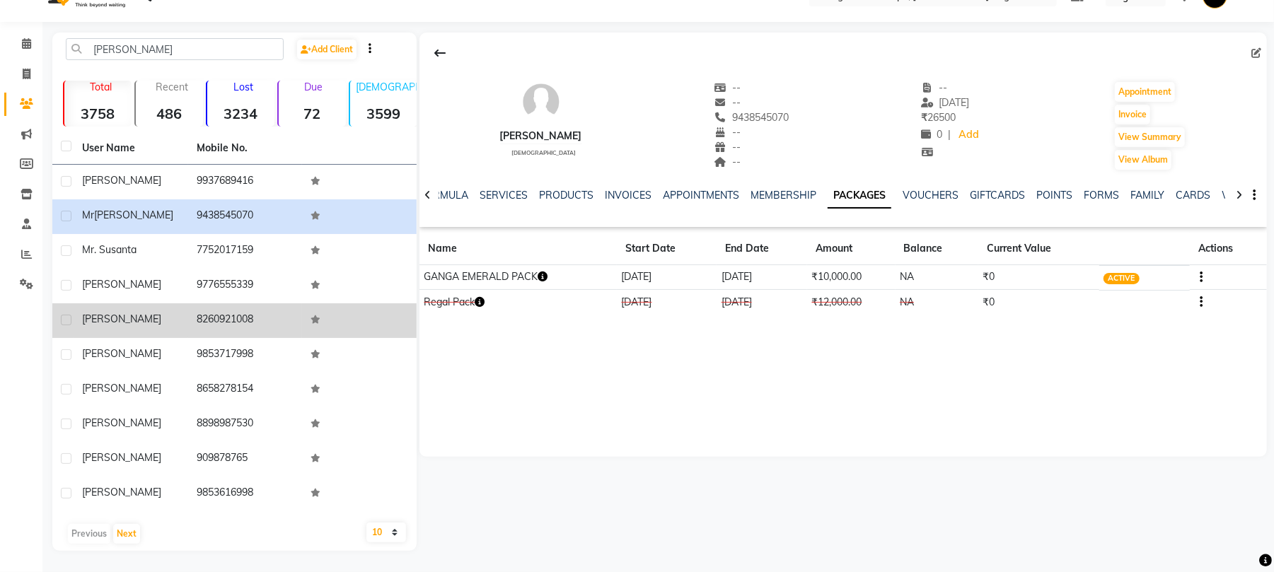
drag, startPoint x: 213, startPoint y: 259, endPoint x: 211, endPoint y: 312, distance: 53.1
click at [213, 261] on td "7752017159" at bounding box center [245, 251] width 115 height 35
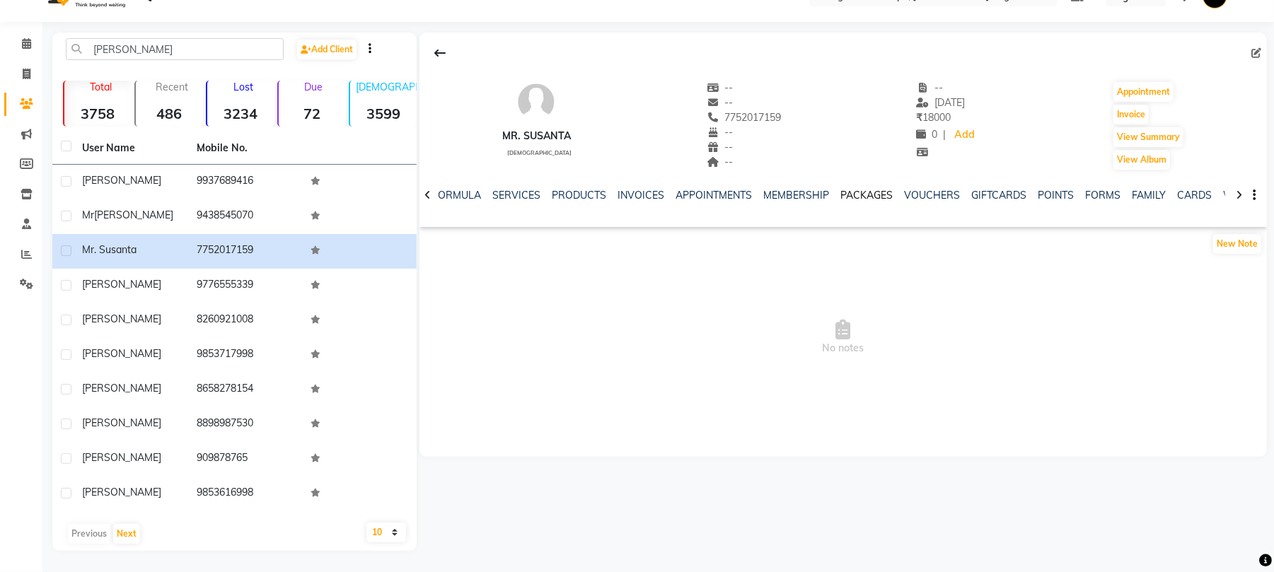
click at [851, 196] on link "PACKAGES" at bounding box center [866, 195] width 52 height 13
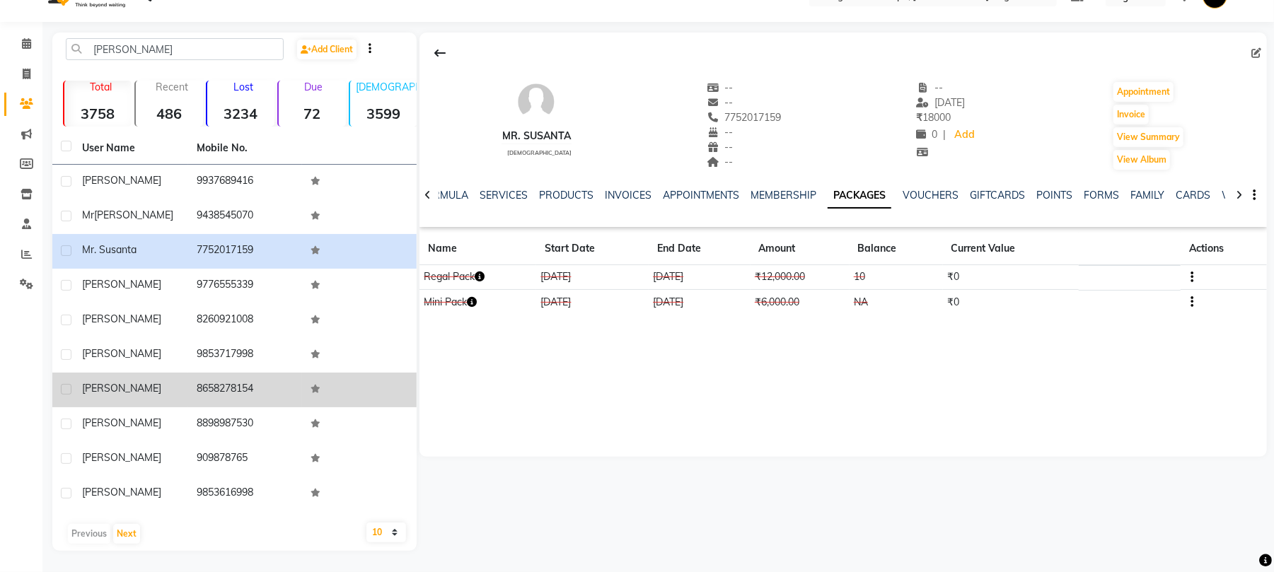
drag, startPoint x: 0, startPoint y: 359, endPoint x: 293, endPoint y: 399, distance: 295.4
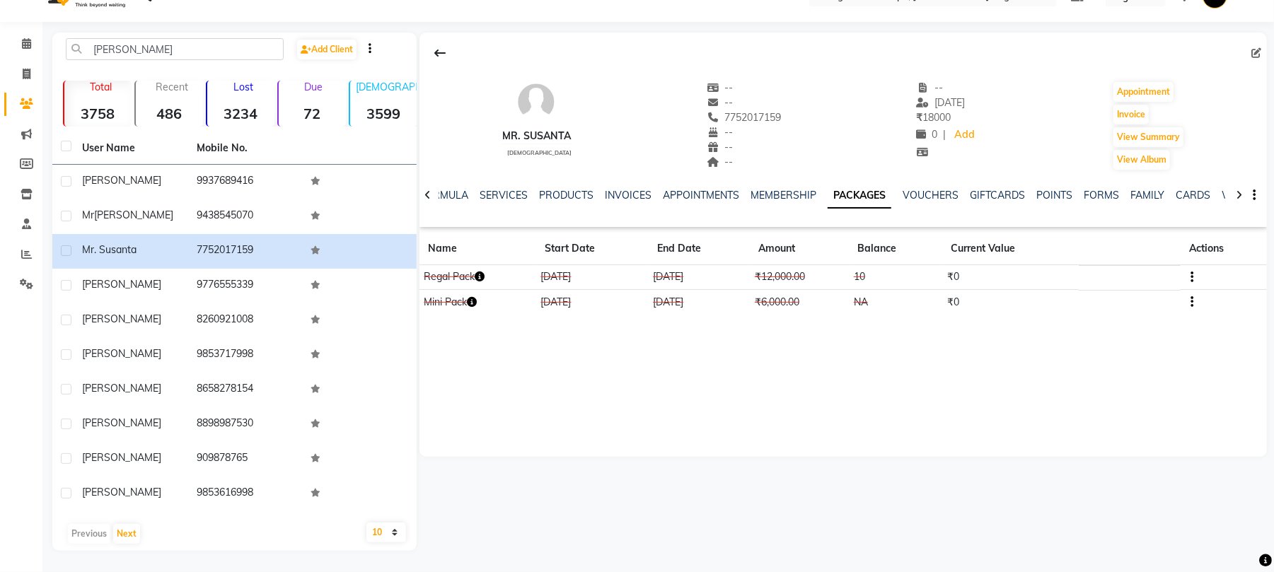
drag, startPoint x: 293, startPoint y: 399, endPoint x: 17, endPoint y: 26, distance: 463.6
click at [17, 21] on div "Calendar Invoice Clients Marketing Members Inventory Staff Reports Settings Com…" at bounding box center [95, 281] width 191 height 540
click at [23, 42] on icon at bounding box center [26, 43] width 9 height 11
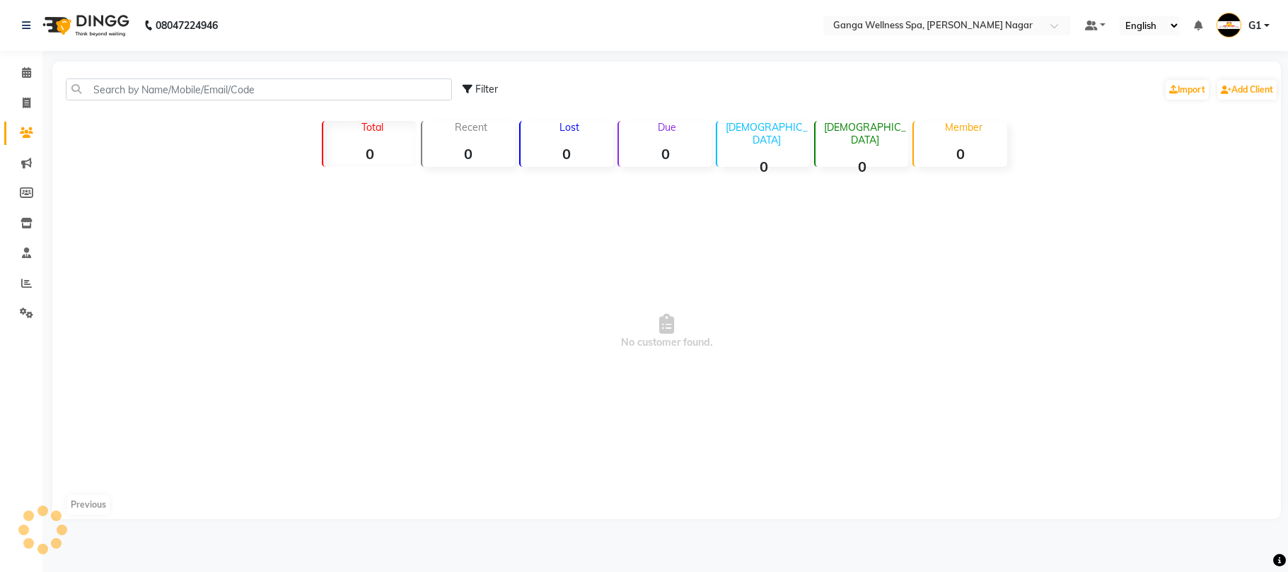
drag, startPoint x: 0, startPoint y: 0, endPoint x: 114, endPoint y: 78, distance: 137.9
click at [114, 76] on div "Filter Import Add Client" at bounding box center [666, 89] width 1223 height 45
click at [114, 78] on input "text" at bounding box center [259, 89] width 386 height 22
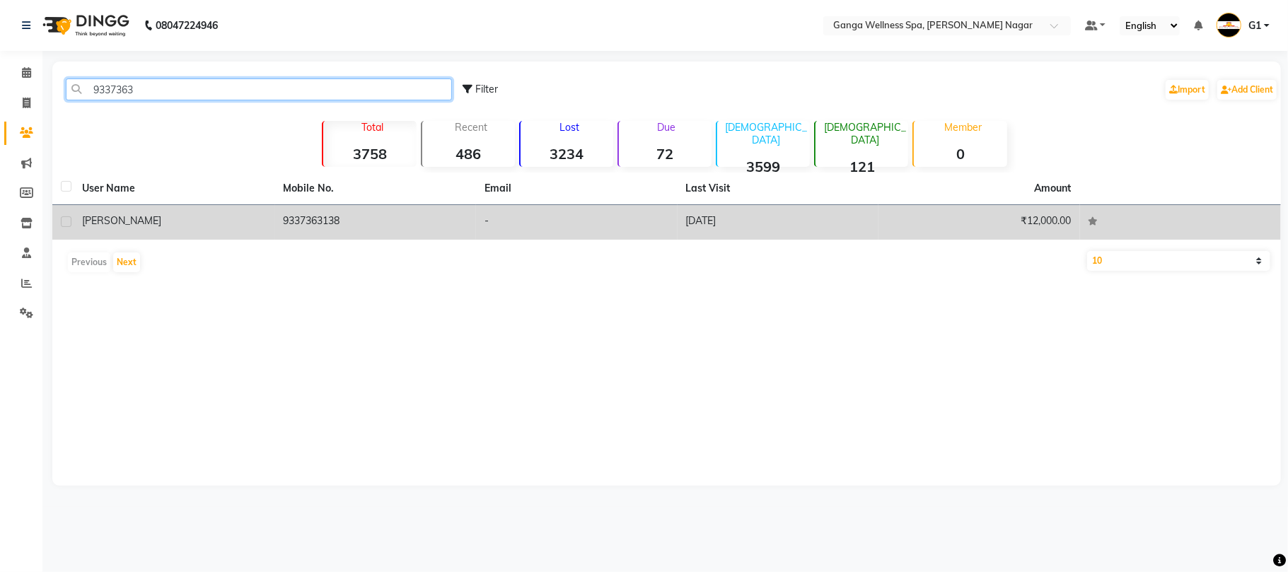
type input "9337363"
click at [210, 214] on div "jitu" at bounding box center [174, 221] width 185 height 15
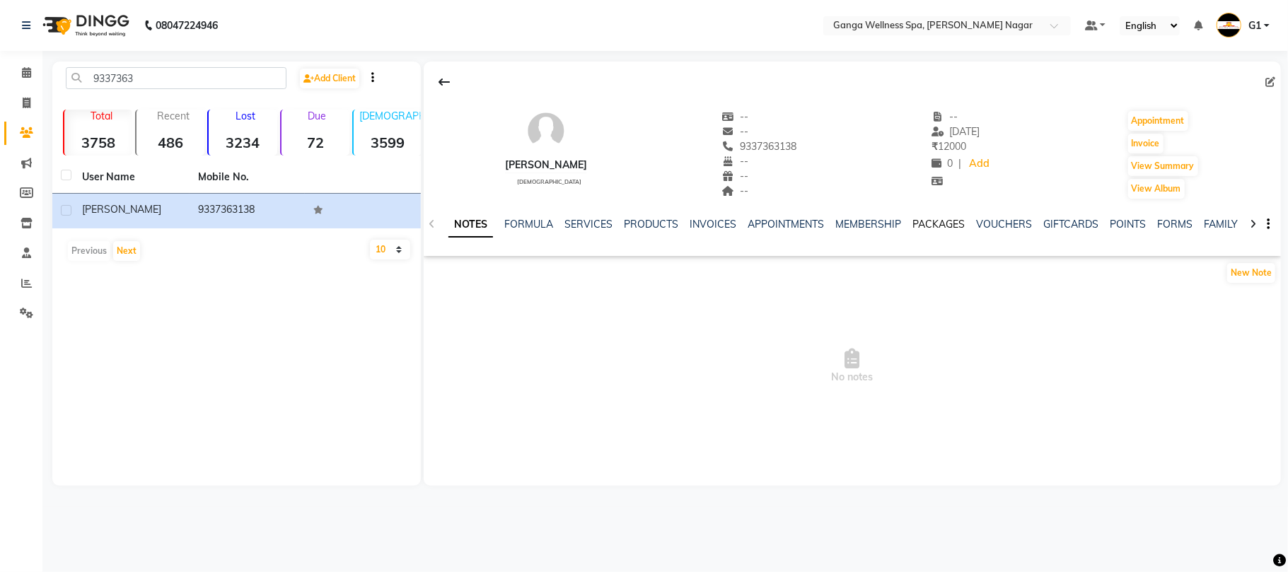
click at [943, 230] on link "PACKAGES" at bounding box center [938, 224] width 52 height 13
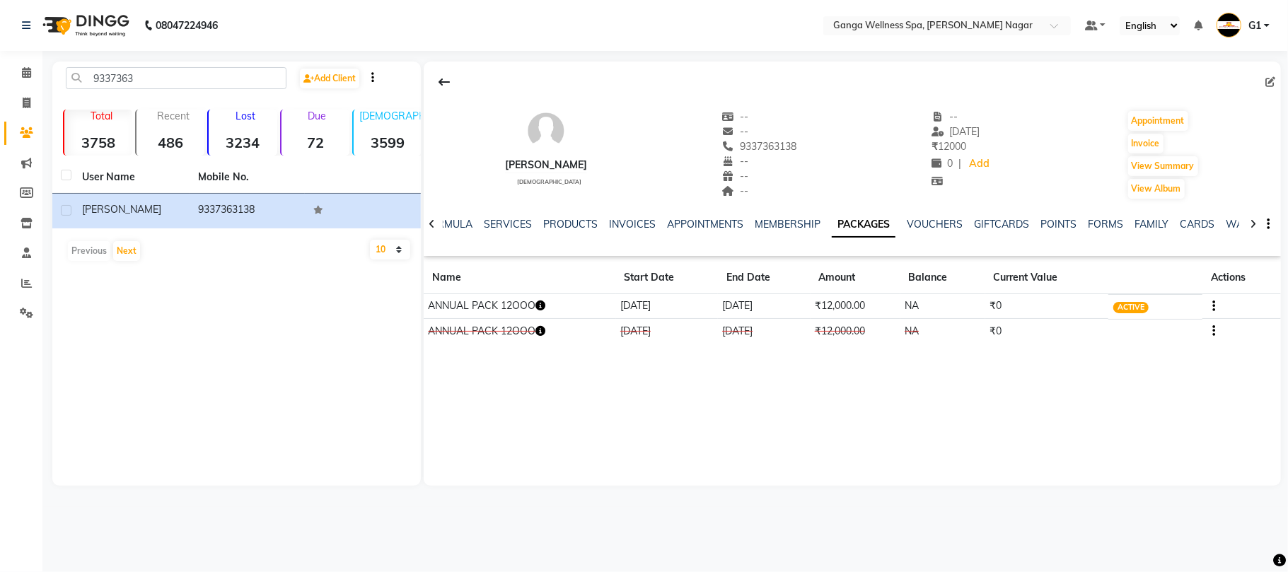
click at [550, 307] on td "ANNUAL PACK 12OOO" at bounding box center [520, 306] width 192 height 25
click at [544, 307] on icon "button" at bounding box center [540, 306] width 10 height 10
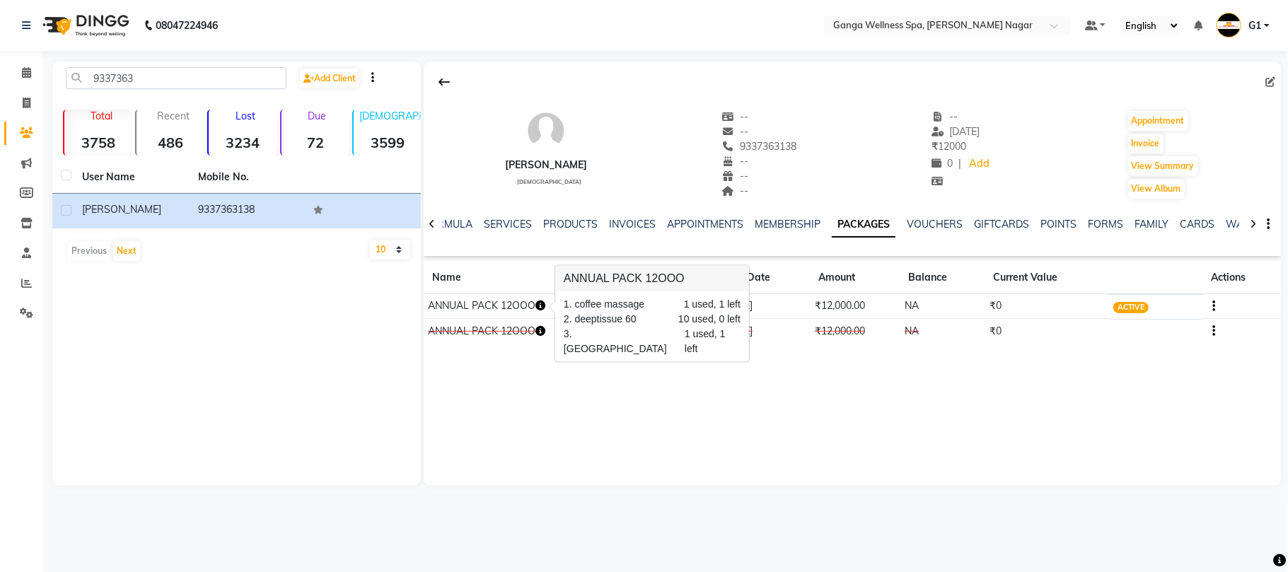
click at [544, 307] on icon "button" at bounding box center [540, 306] width 10 height 10
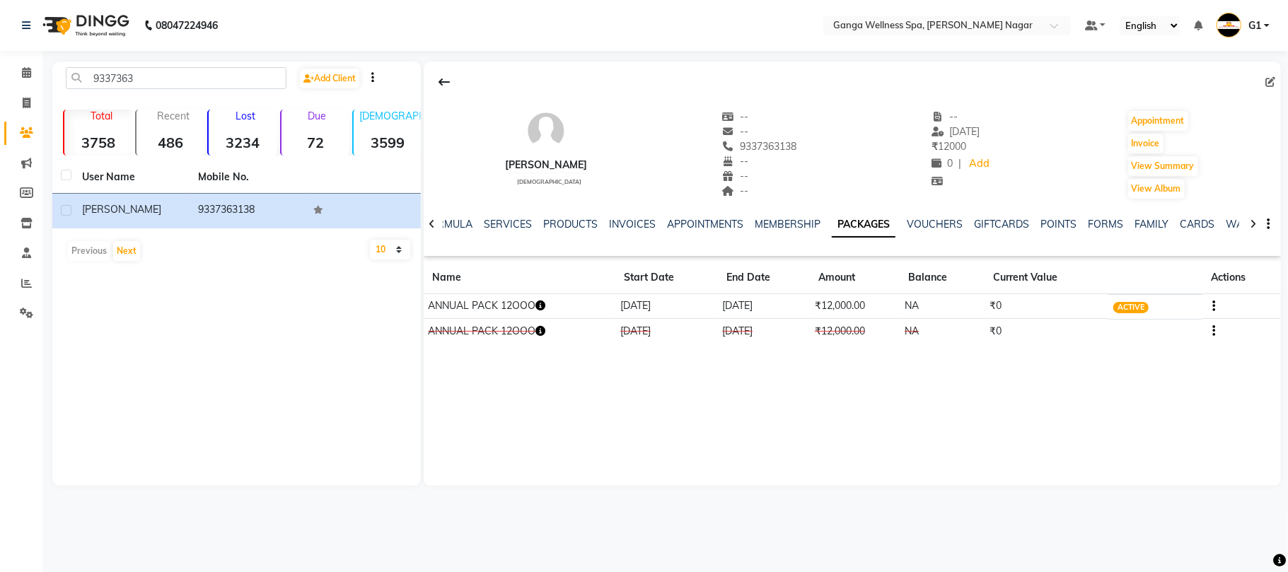
click at [544, 307] on icon "button" at bounding box center [540, 306] width 10 height 10
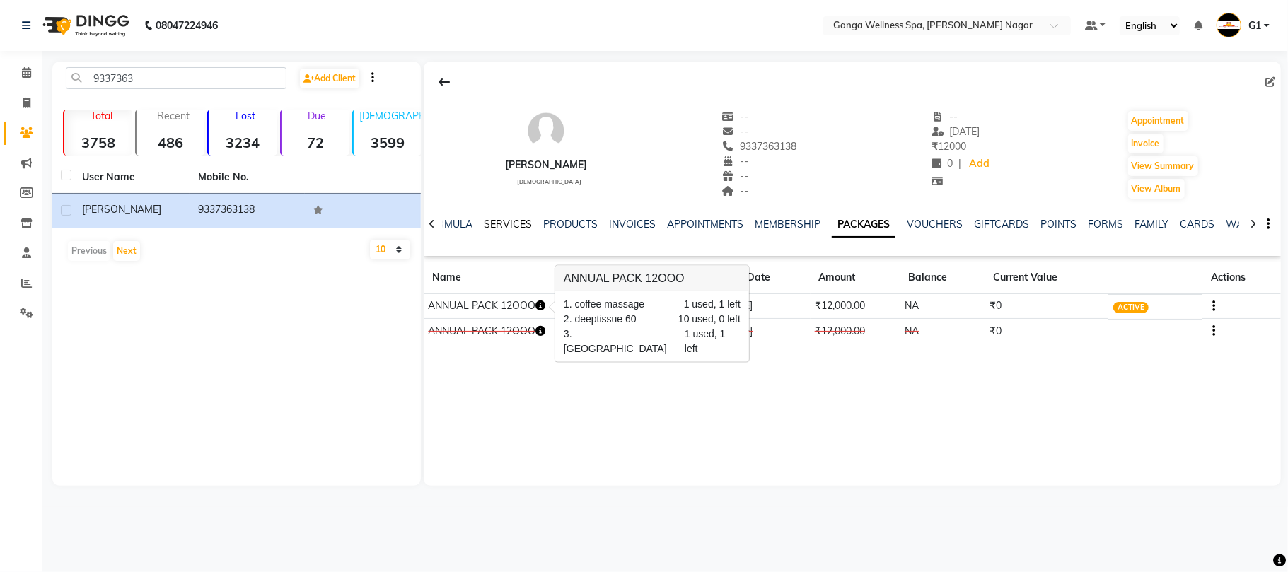
click at [501, 221] on link "SERVICES" at bounding box center [508, 224] width 48 height 13
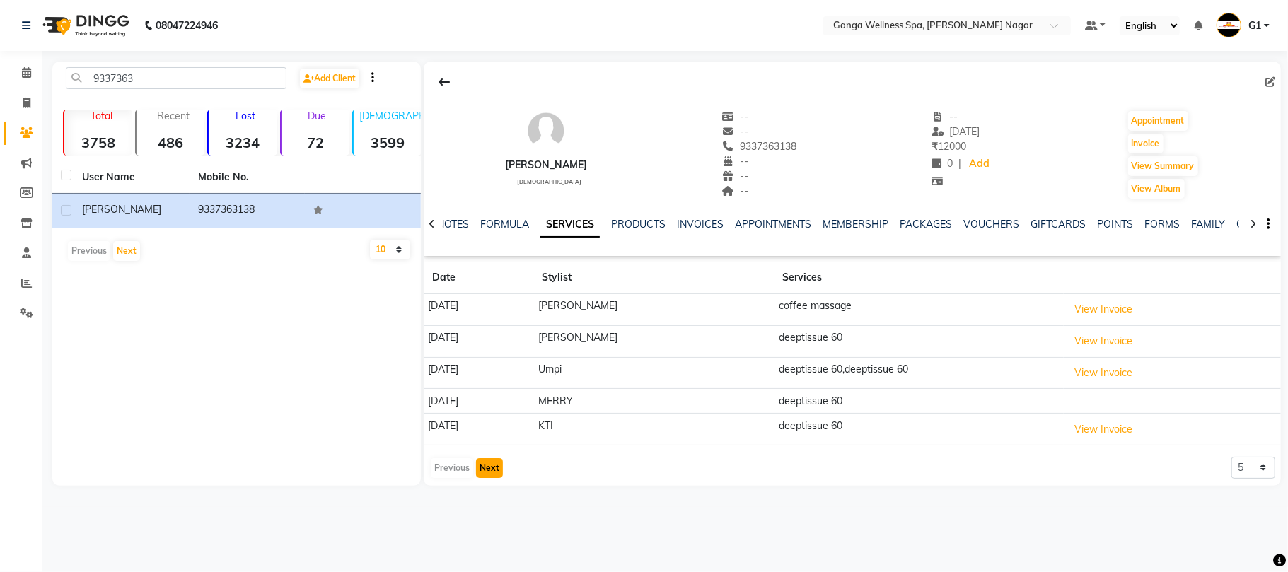
click at [487, 462] on button "Next" at bounding box center [489, 468] width 27 height 20
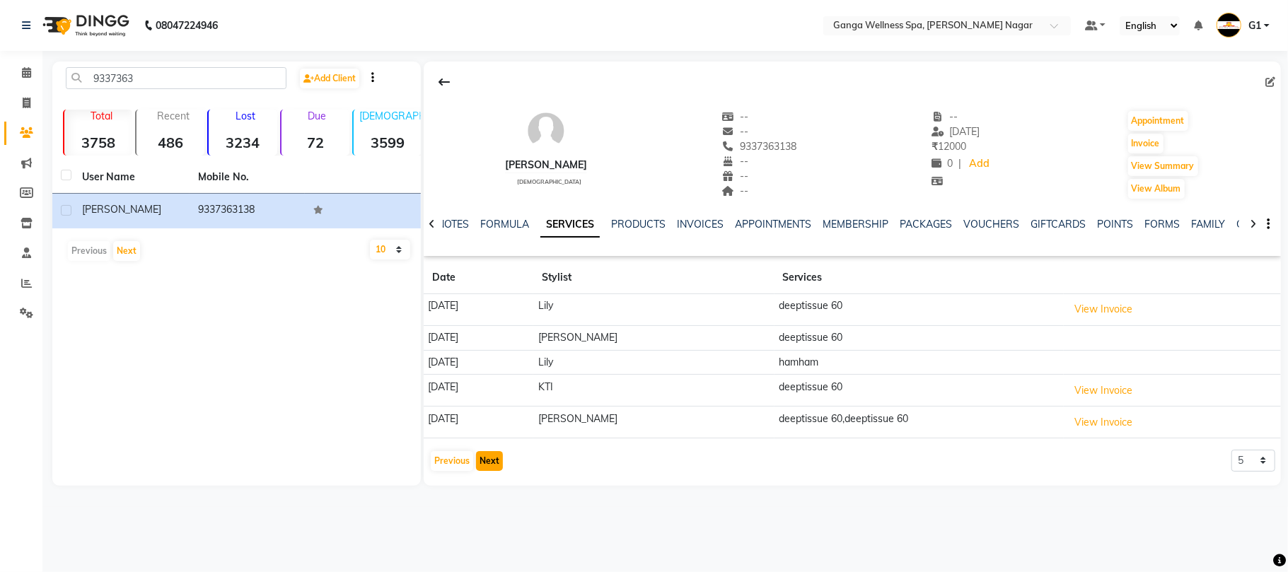
click at [487, 462] on button "Next" at bounding box center [489, 461] width 27 height 20
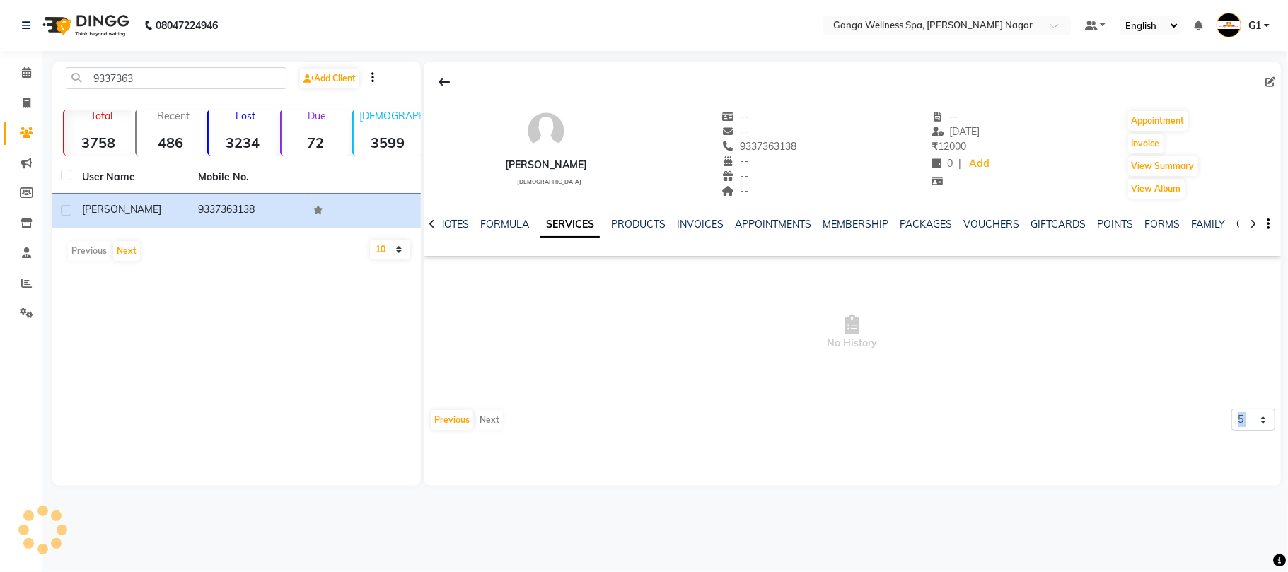
click at [487, 462] on div "jitu male -- -- 9337363138 -- -- -- -- 24-09-2025 ₹ 12000 0 | Add Appointment I…" at bounding box center [852, 274] width 857 height 424
click at [453, 221] on link "NOTES" at bounding box center [453, 224] width 32 height 13
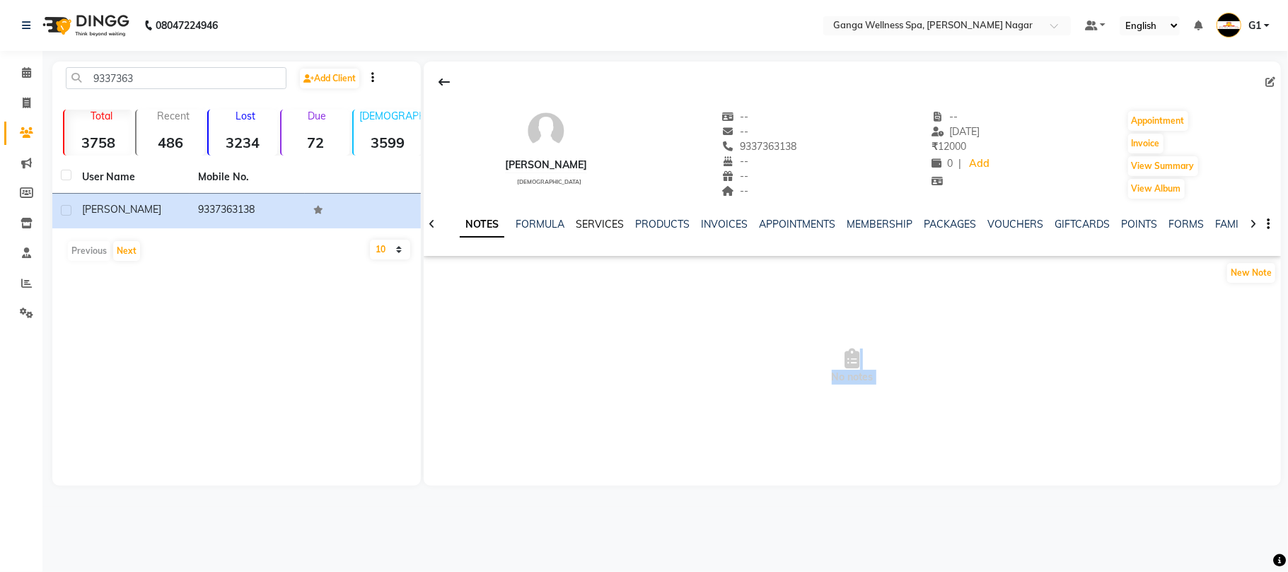
click at [587, 219] on link "SERVICES" at bounding box center [600, 224] width 48 height 13
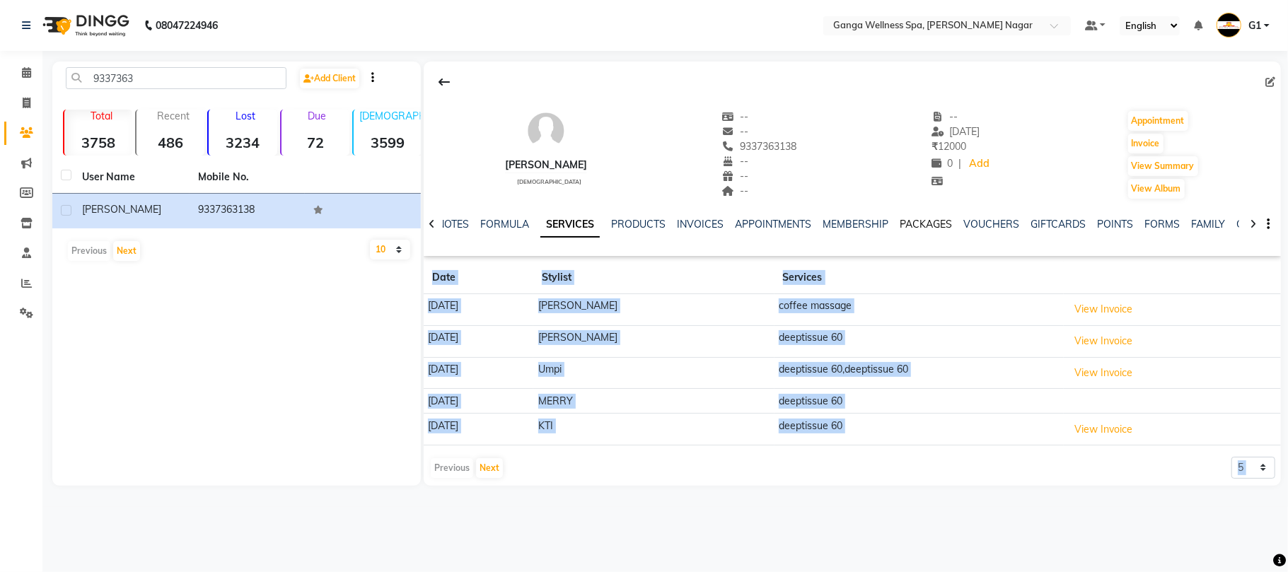
click at [931, 230] on link "PACKAGES" at bounding box center [925, 224] width 52 height 13
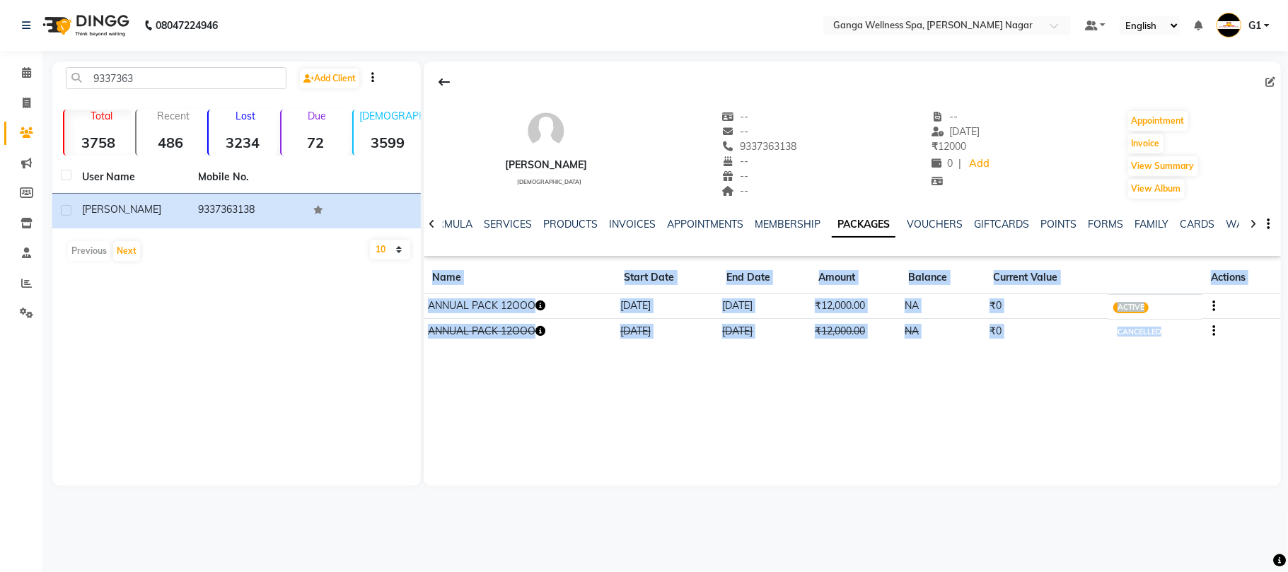
click at [689, 459] on div "jitu male -- -- 9337363138 -- -- -- -- 24-09-2025 ₹ 12000 0 | Add Appointment I…" at bounding box center [852, 274] width 857 height 424
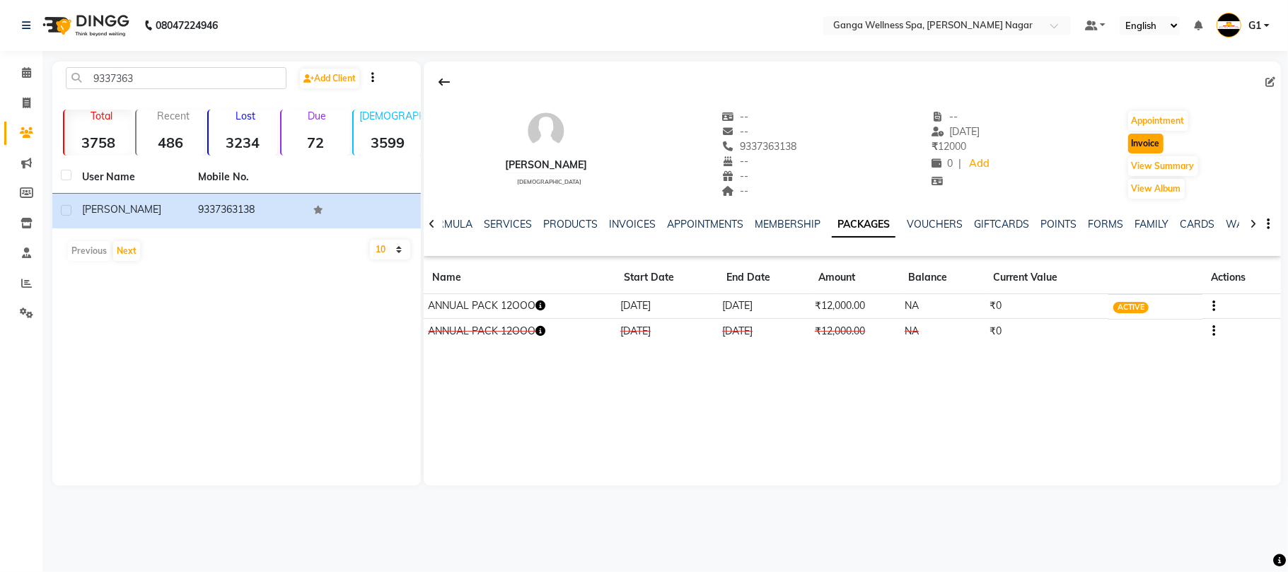
click at [1136, 146] on button "Invoice" at bounding box center [1145, 144] width 35 height 20
select select "service"
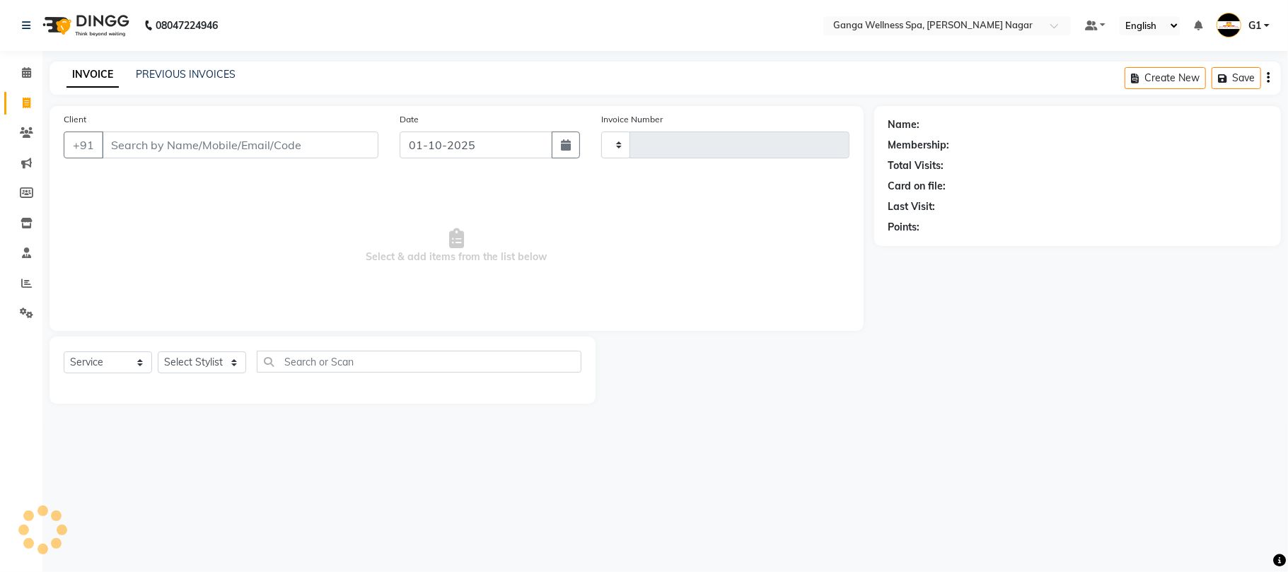
type input "3363"
select select "762"
type input "9337363138"
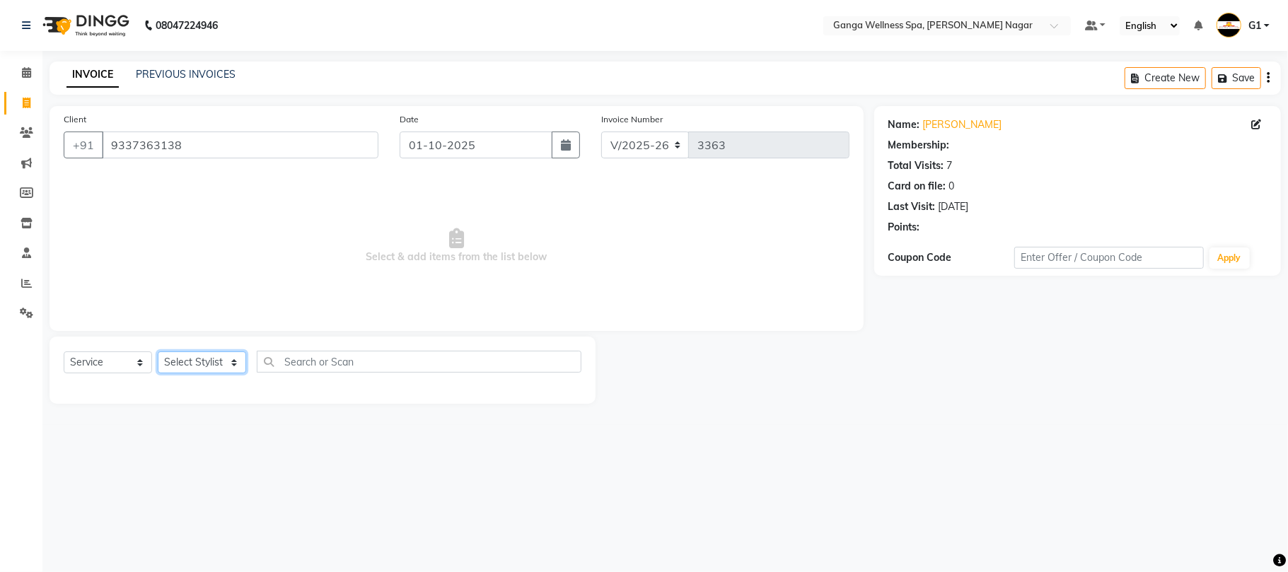
click at [211, 366] on select "Select Stylist Abhi akhil Alexa AMMY AMMY Annie anya APPI Arohi Ayen BANCHI Bin…" at bounding box center [202, 362] width 88 height 22
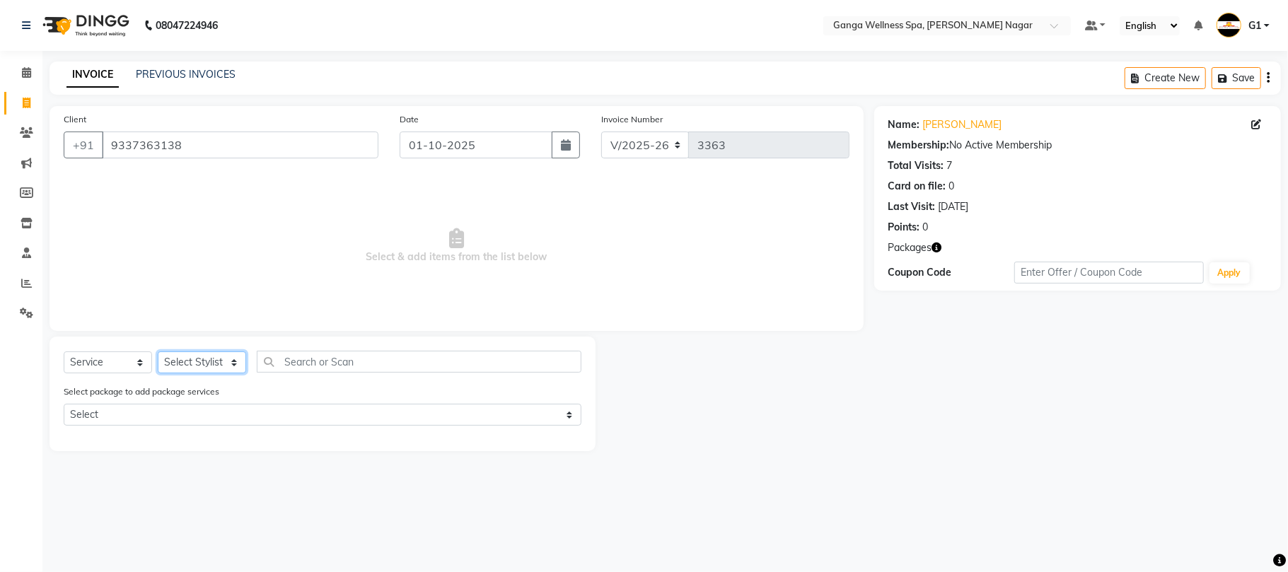
click at [216, 365] on select "Select Stylist Abhi akhil Alexa AMMY AMMY Annie anya APPI Arohi Ayen BANCHI Bin…" at bounding box center [202, 362] width 88 height 22
select select "12281"
click at [158, 351] on select "Select Stylist Abhi akhil Alexa AMMY AMMY Annie anya APPI Arohi Ayen BANCHI Bin…" at bounding box center [202, 362] width 88 height 22
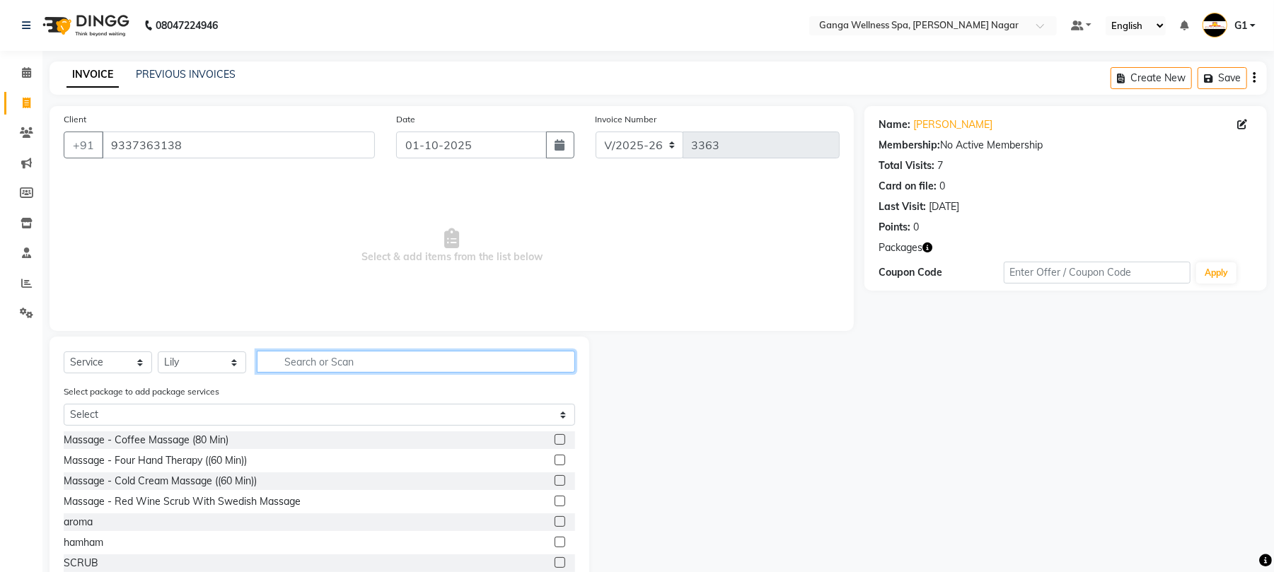
click at [326, 363] on input "text" at bounding box center [416, 362] width 318 height 22
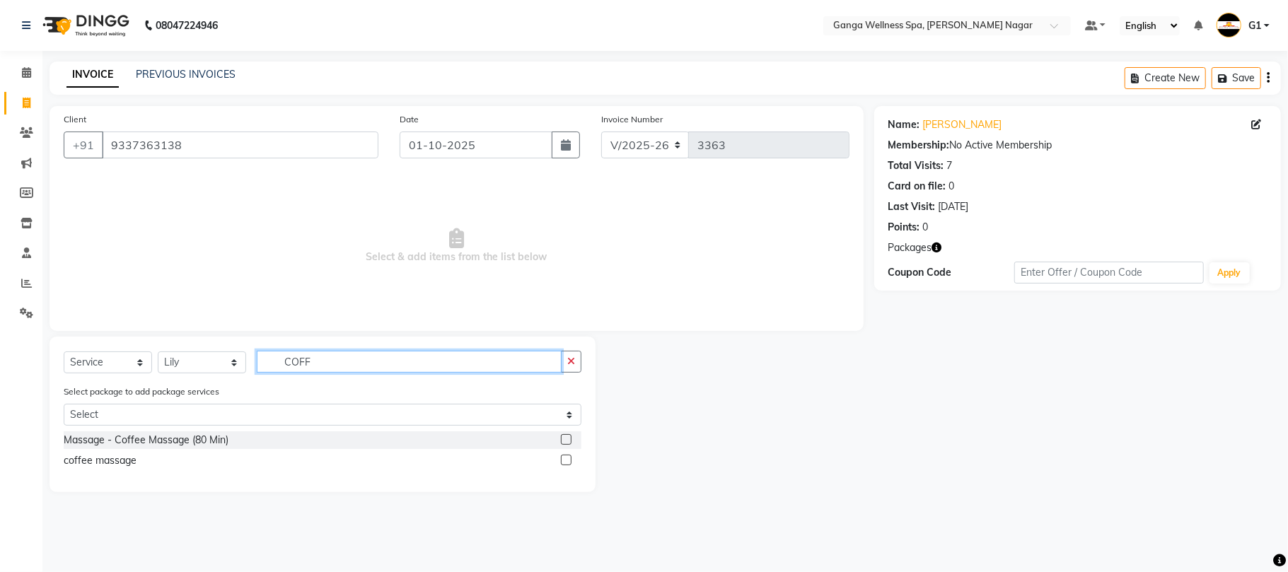
type input "COFF"
click at [561, 455] on label at bounding box center [566, 460] width 11 height 11
click at [561, 456] on input "checkbox" at bounding box center [565, 460] width 9 height 9
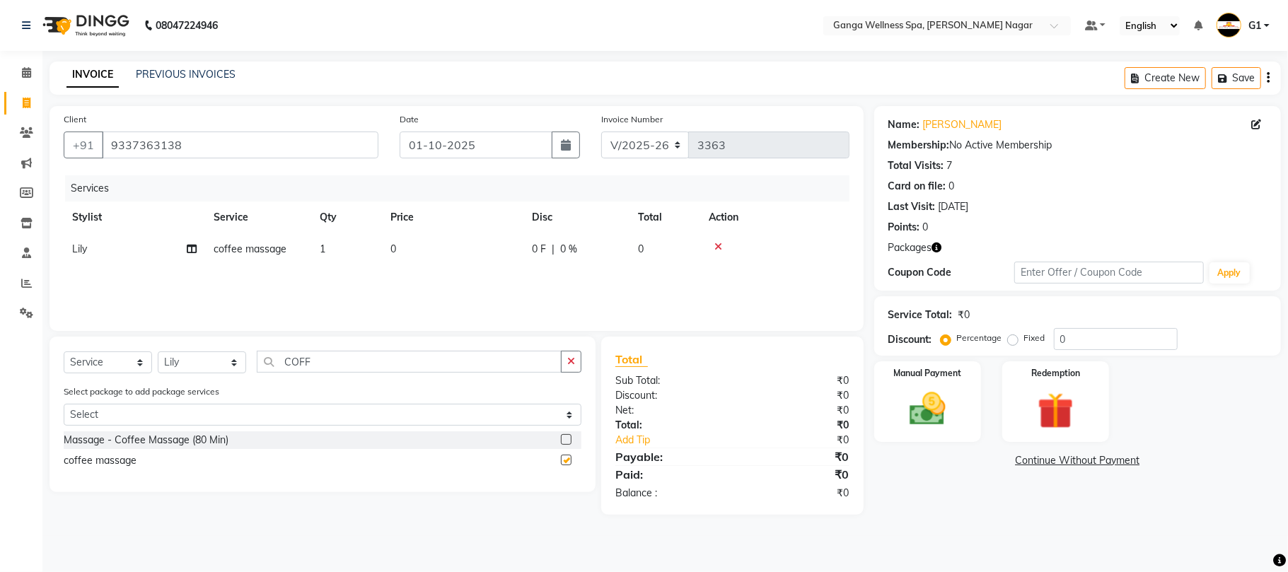
checkbox input "false"
click at [212, 366] on select "Select Stylist Abhi akhil Alexa AMMY AMMY Annie anya APPI Arohi Ayen BANCHI Bin…" at bounding box center [202, 362] width 88 height 22
select select "60676"
click at [158, 351] on select "Select Stylist Abhi akhil Alexa AMMY AMMY Annie anya APPI Arohi Ayen BANCHI Bin…" at bounding box center [202, 362] width 88 height 22
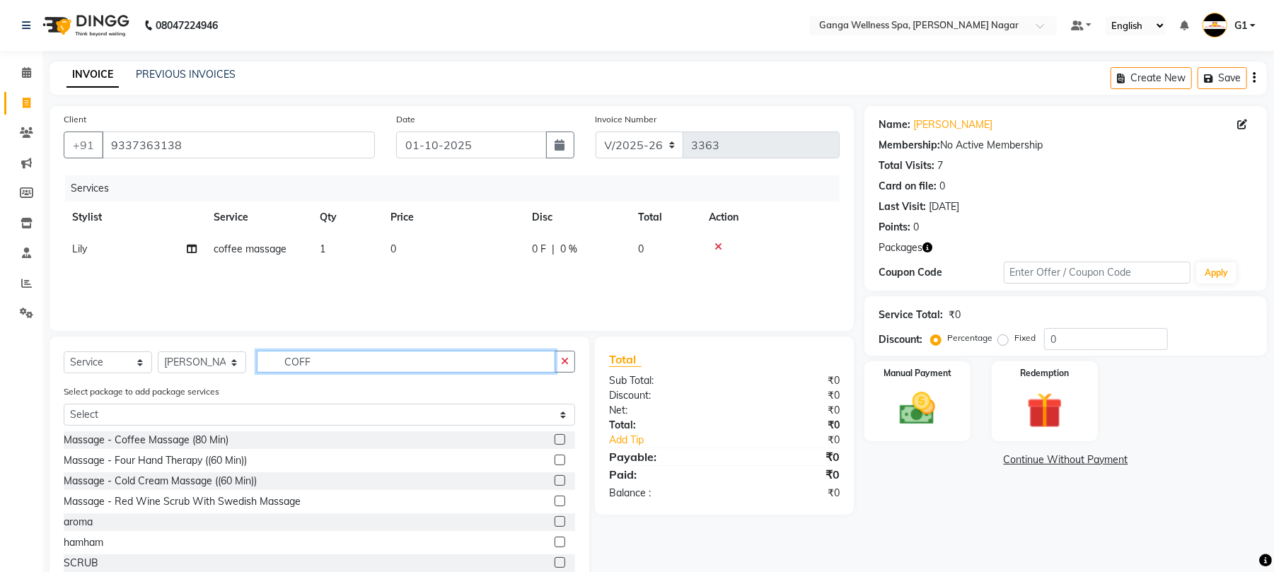
click at [388, 363] on input "COFF" at bounding box center [406, 362] width 298 height 22
type input "C"
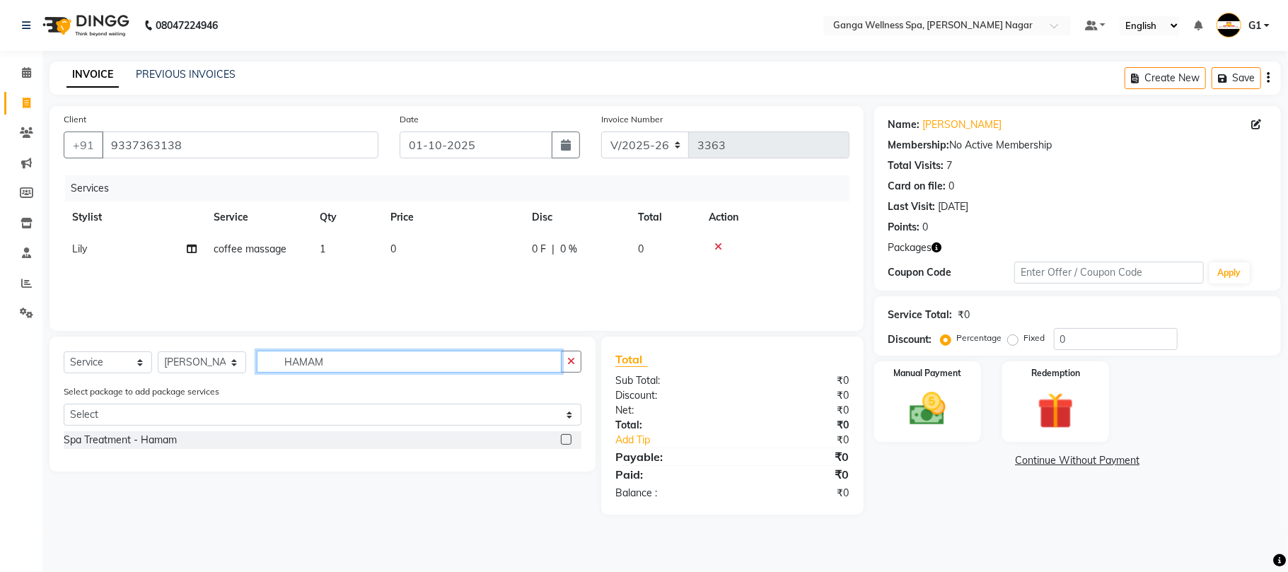
type input "HAMAM"
click at [566, 441] on label at bounding box center [566, 439] width 11 height 11
click at [566, 441] on input "checkbox" at bounding box center [565, 440] width 9 height 9
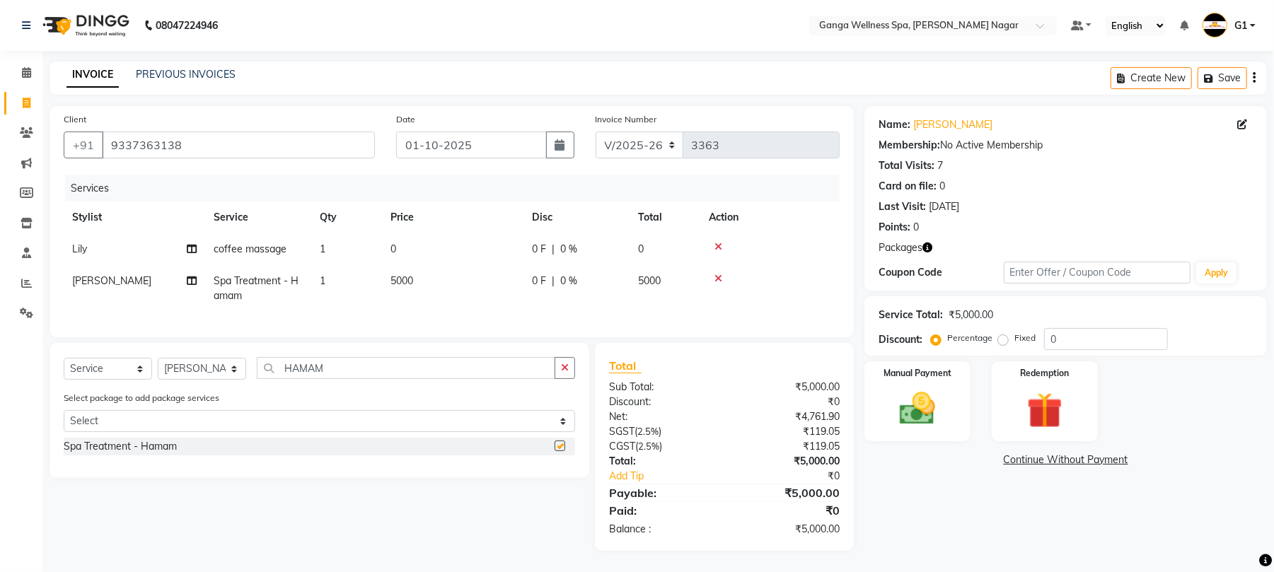
checkbox input "false"
click at [1058, 420] on img at bounding box center [1044, 411] width 61 height 46
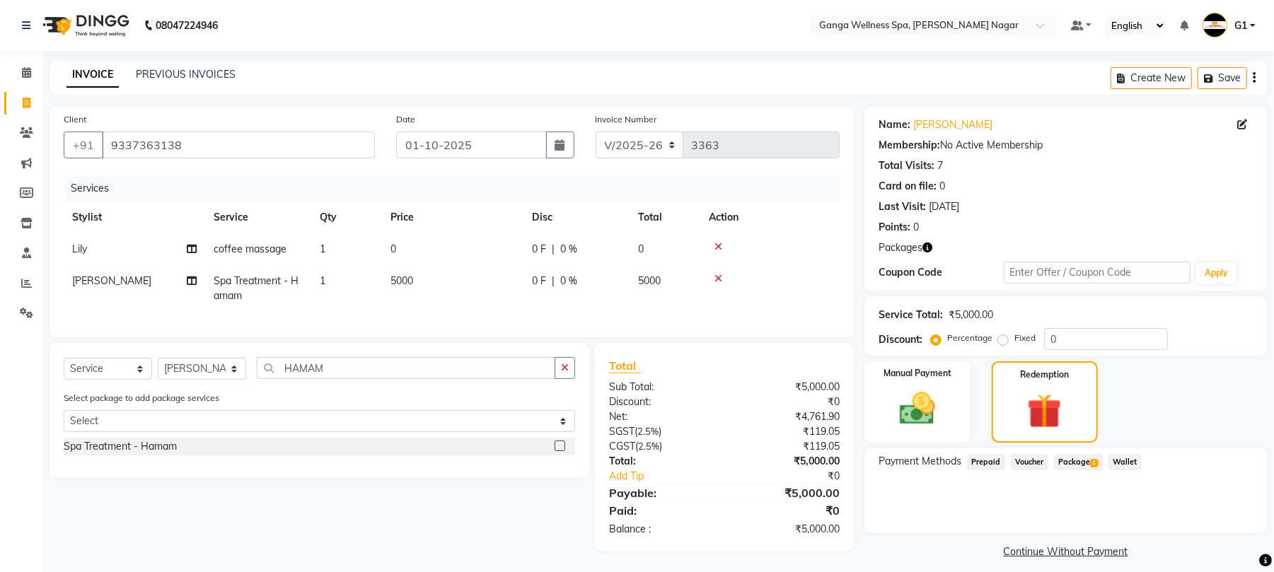
click at [1090, 464] on span "1" at bounding box center [1094, 463] width 8 height 8
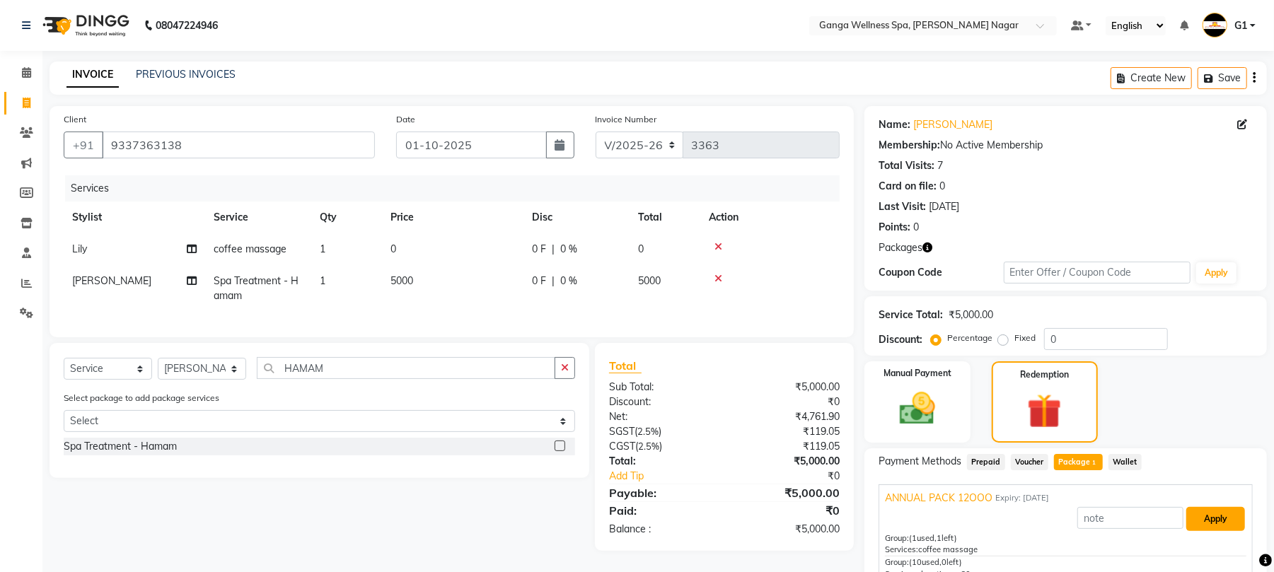
click at [1218, 518] on button "Apply" at bounding box center [1215, 519] width 59 height 24
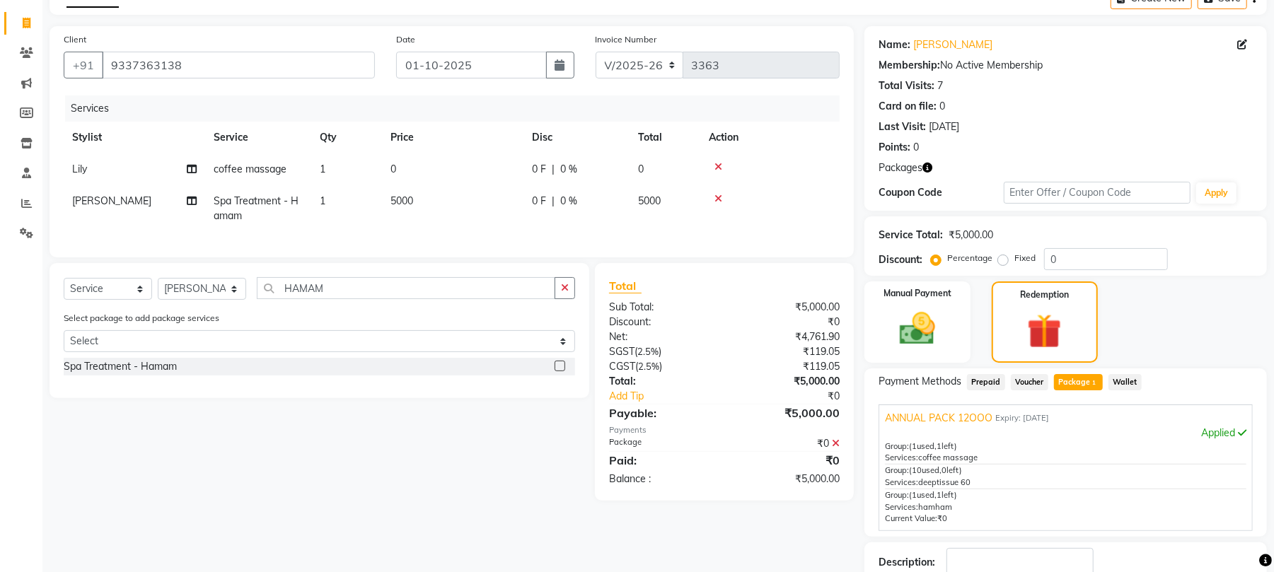
scroll to position [177, 0]
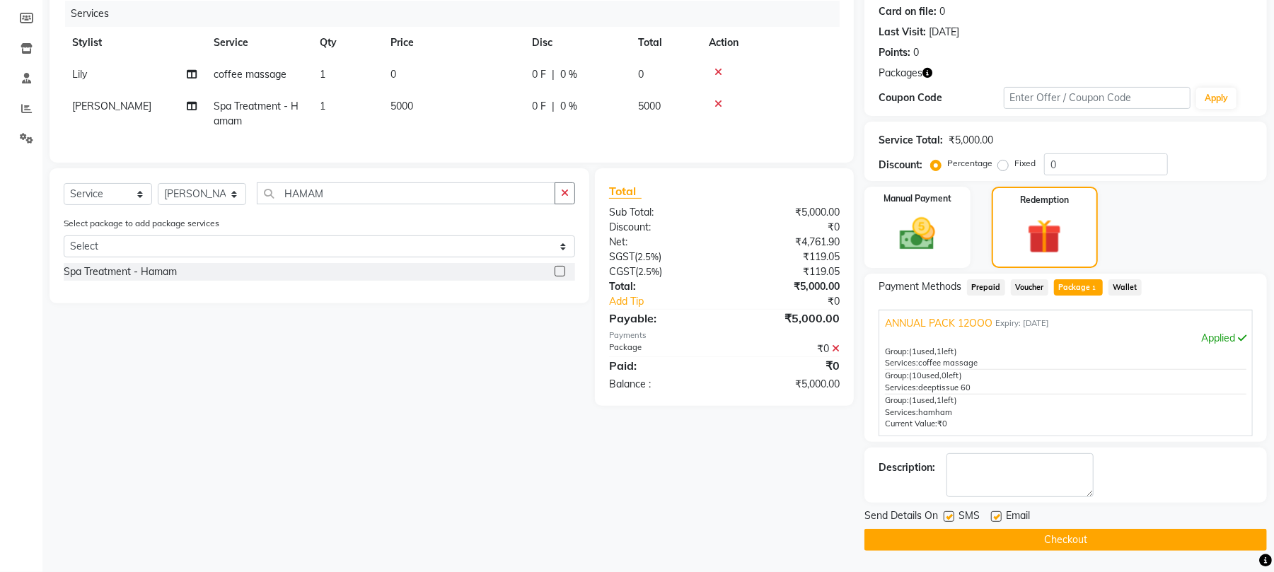
click at [1133, 543] on button "Checkout" at bounding box center [1065, 540] width 402 height 22
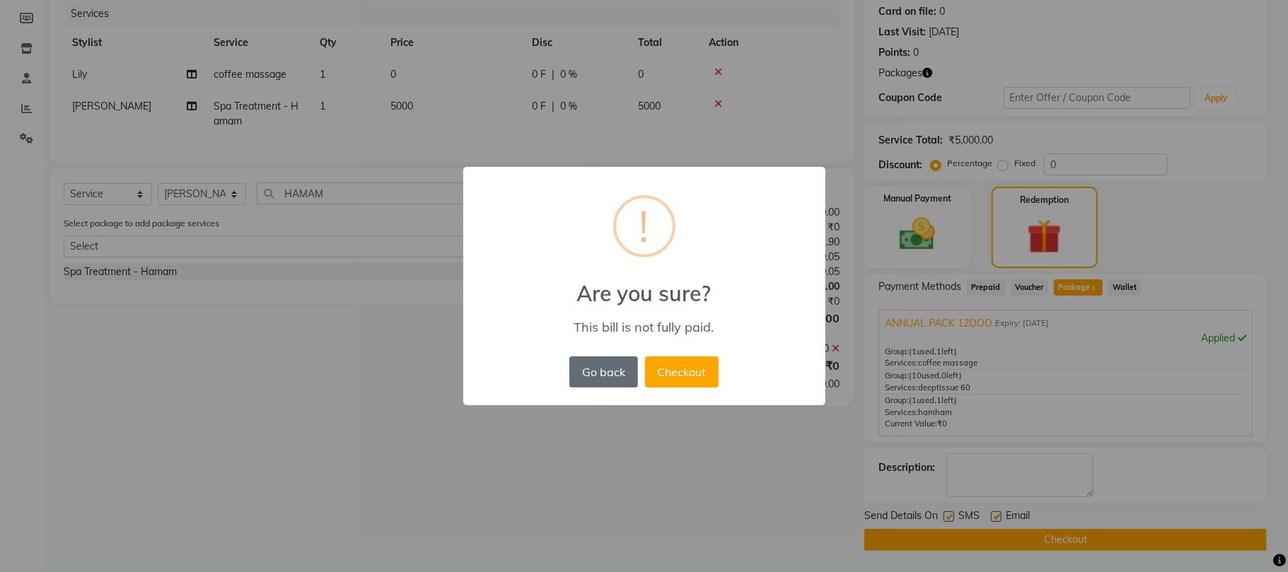
click at [578, 363] on button "Go back" at bounding box center [603, 371] width 68 height 31
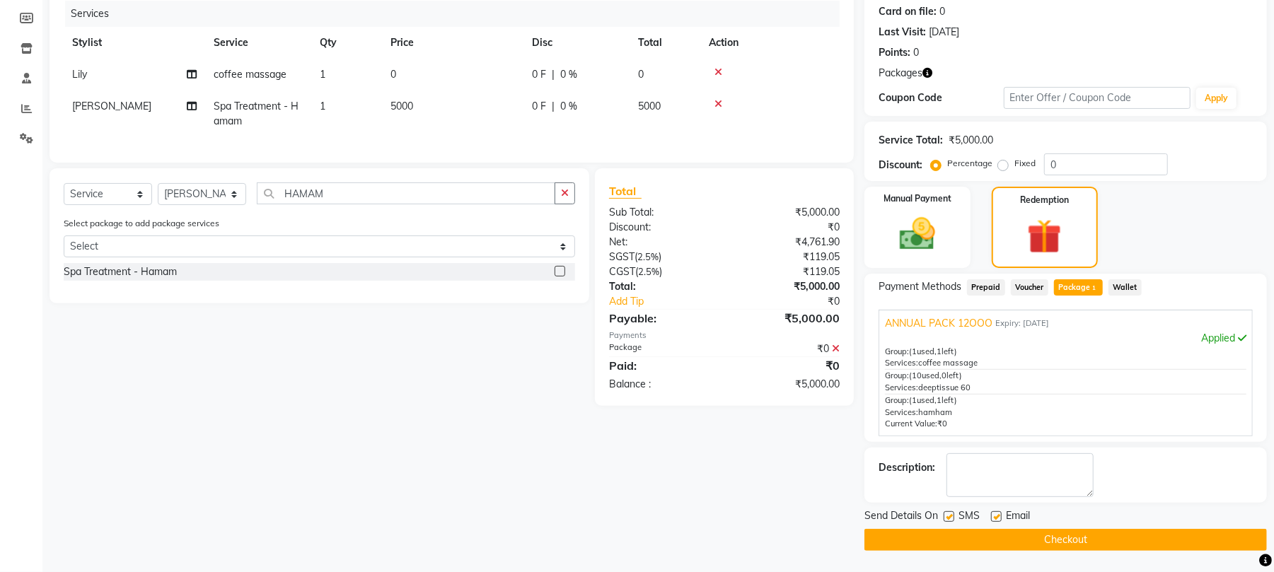
click at [717, 99] on icon at bounding box center [718, 104] width 8 height 10
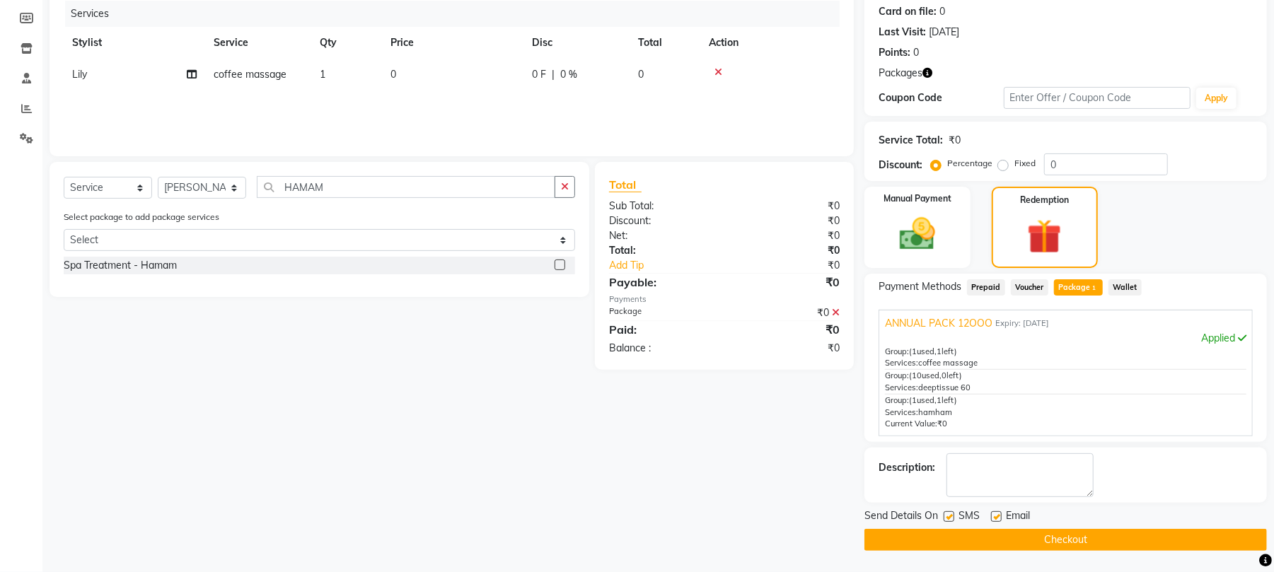
click at [456, 196] on div "Select Service Product Membership Package Voucher Prepaid Gift Card Select Styl…" at bounding box center [319, 192] width 511 height 33
click at [451, 178] on input "HAMAM" at bounding box center [406, 187] width 298 height 22
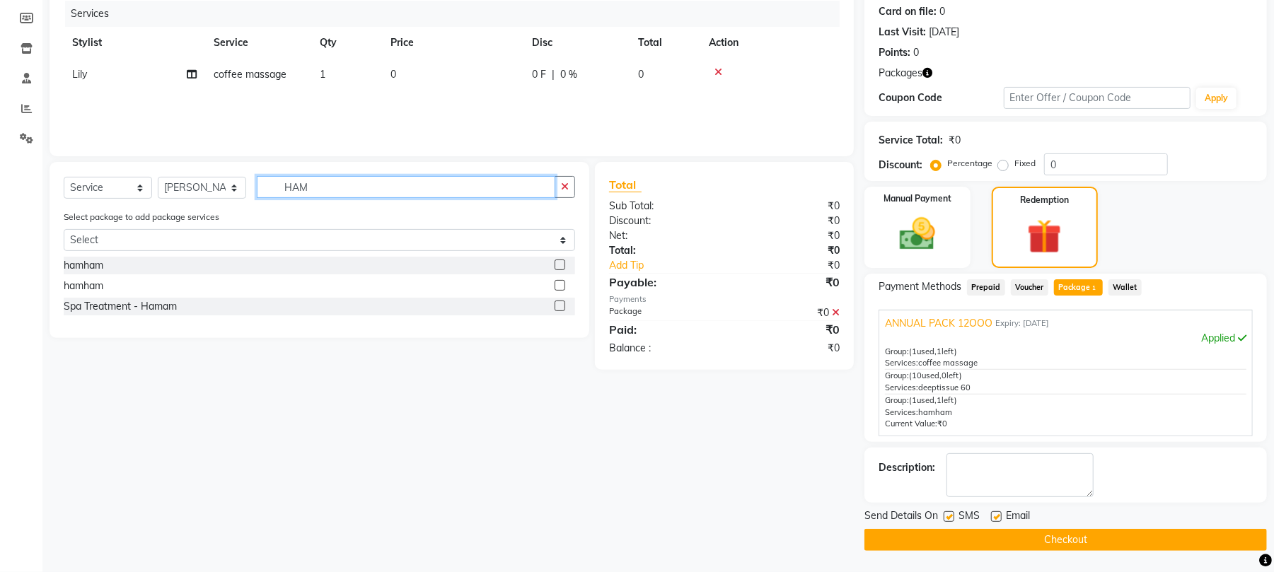
type input "HAM"
click at [560, 280] on label at bounding box center [559, 285] width 11 height 11
click at [560, 281] on input "checkbox" at bounding box center [558, 285] width 9 height 9
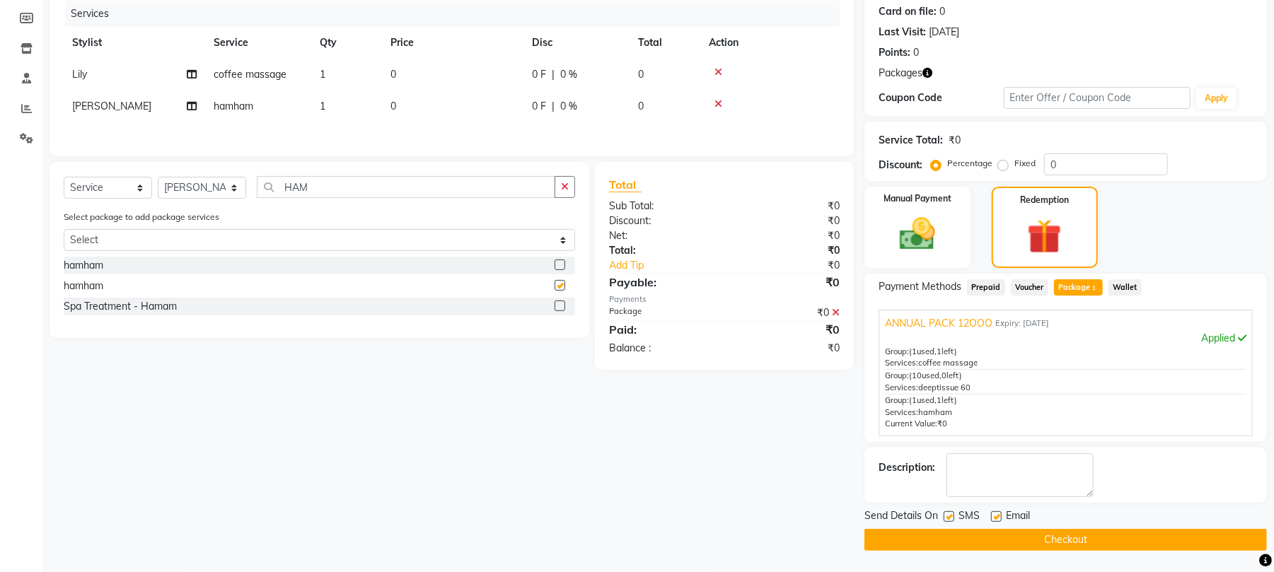
checkbox input "false"
click at [1177, 539] on button "Checkout" at bounding box center [1065, 540] width 402 height 22
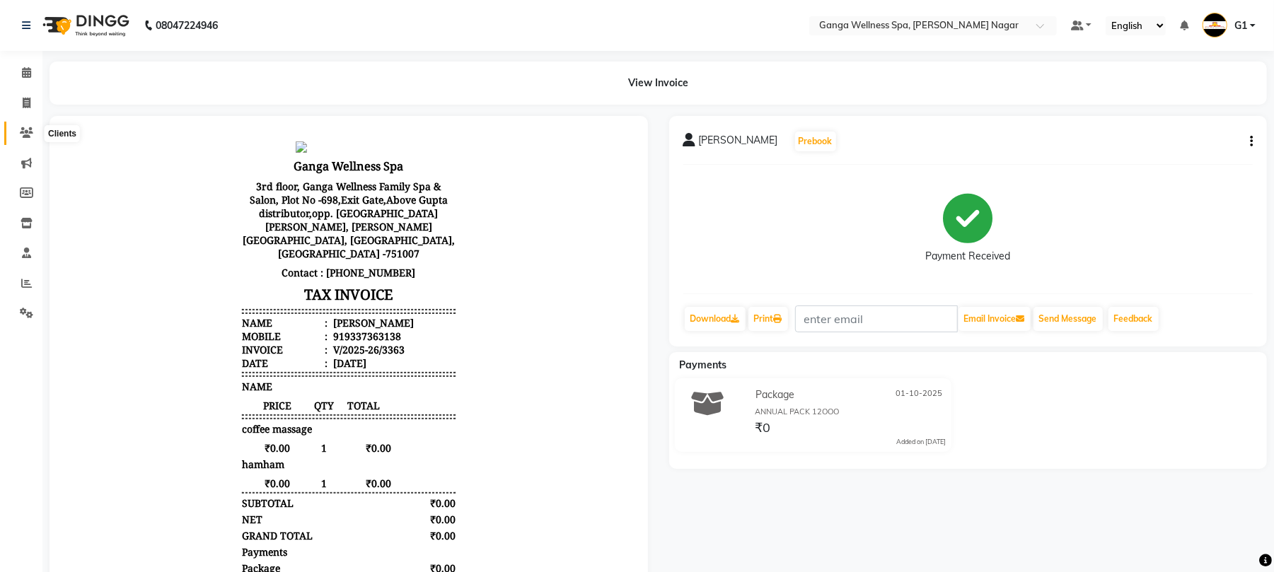
click at [21, 129] on icon at bounding box center [26, 132] width 13 height 11
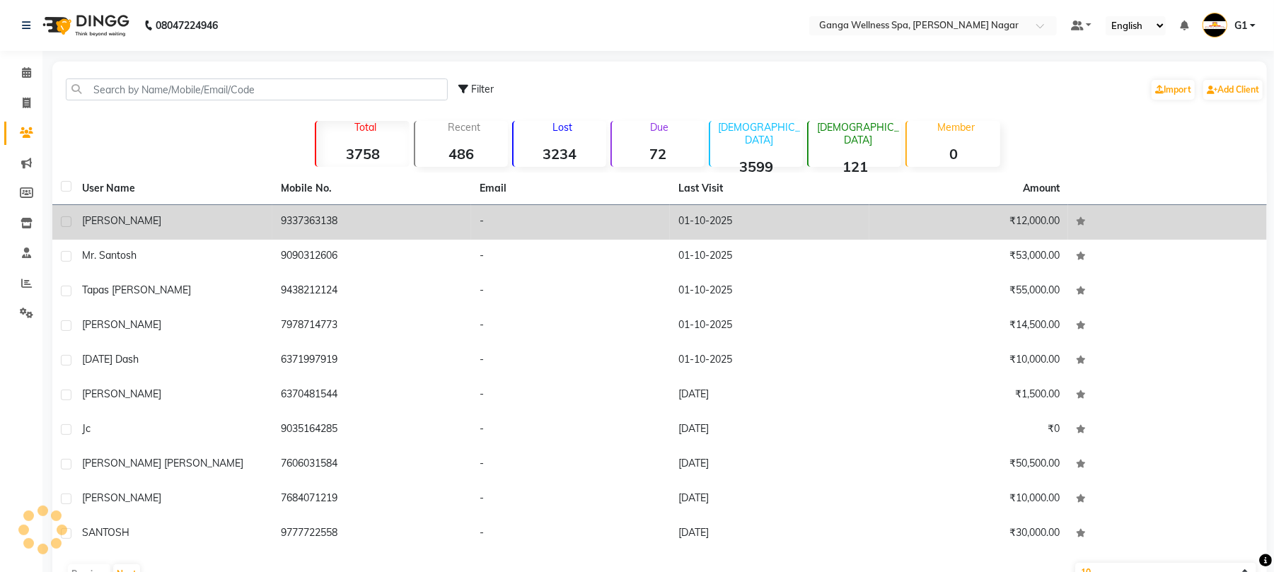
click at [331, 216] on td "9337363138" at bounding box center [371, 222] width 199 height 35
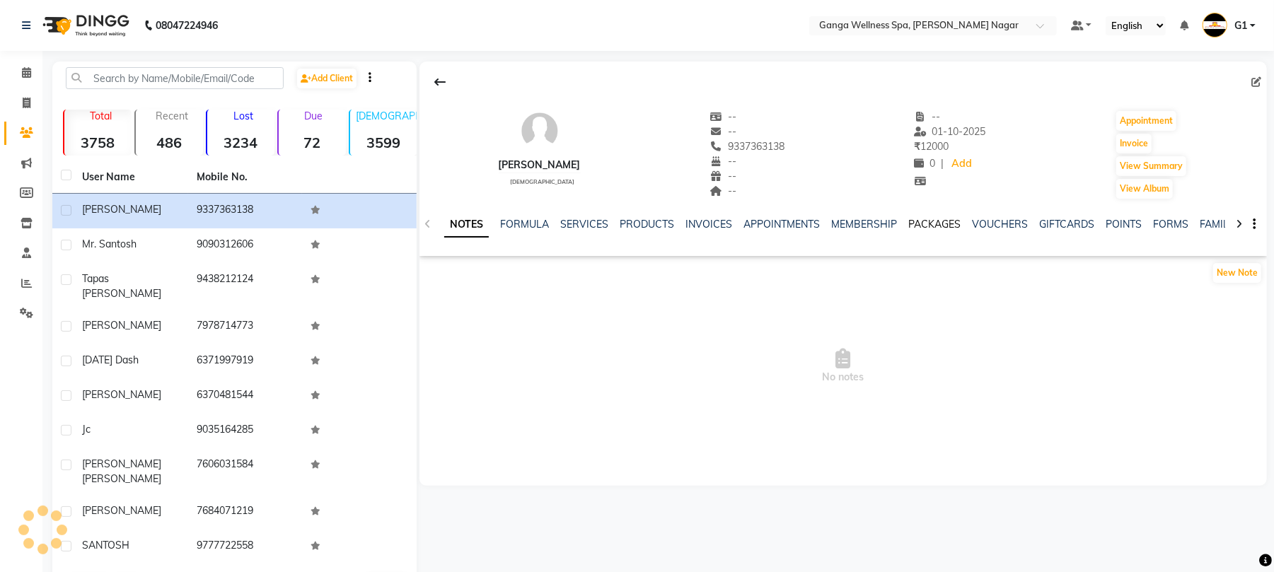
click at [911, 221] on link "PACKAGES" at bounding box center [934, 224] width 52 height 13
click at [866, 227] on link "PACKAGES" at bounding box center [859, 224] width 64 height 25
click at [934, 219] on link "VOUCHERS" at bounding box center [930, 224] width 56 height 13
click at [880, 224] on link "VOUCHERS" at bounding box center [913, 224] width 67 height 25
click at [839, 224] on link "PACKAGES" at bounding box center [842, 224] width 52 height 13
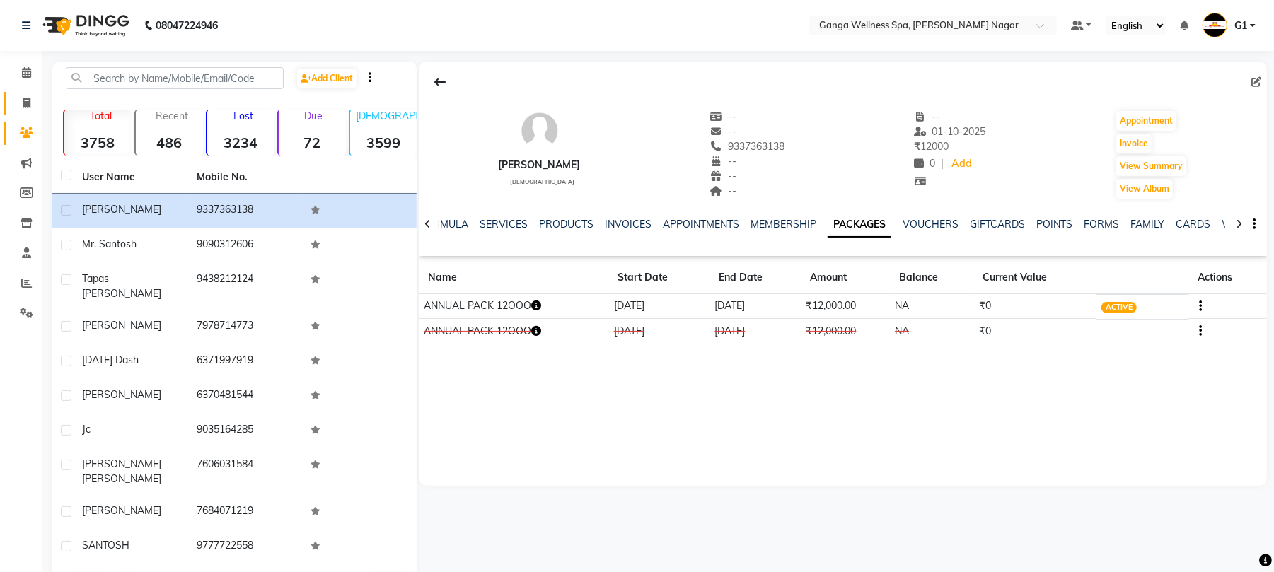
click at [10, 93] on link "Invoice" at bounding box center [21, 103] width 34 height 23
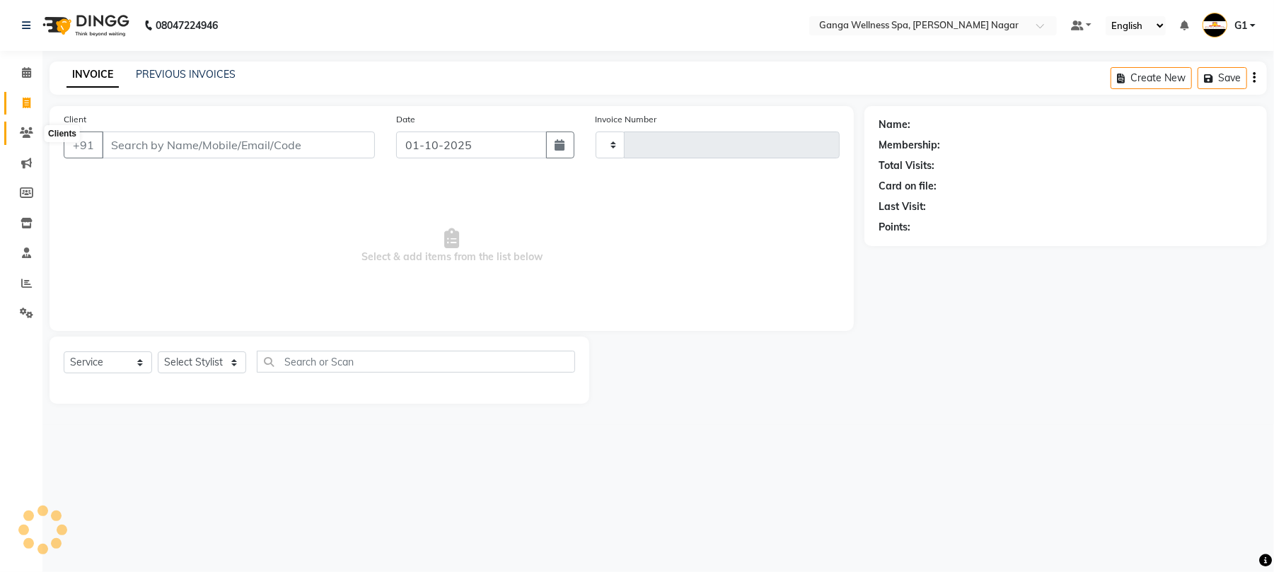
click at [25, 136] on icon at bounding box center [26, 132] width 13 height 11
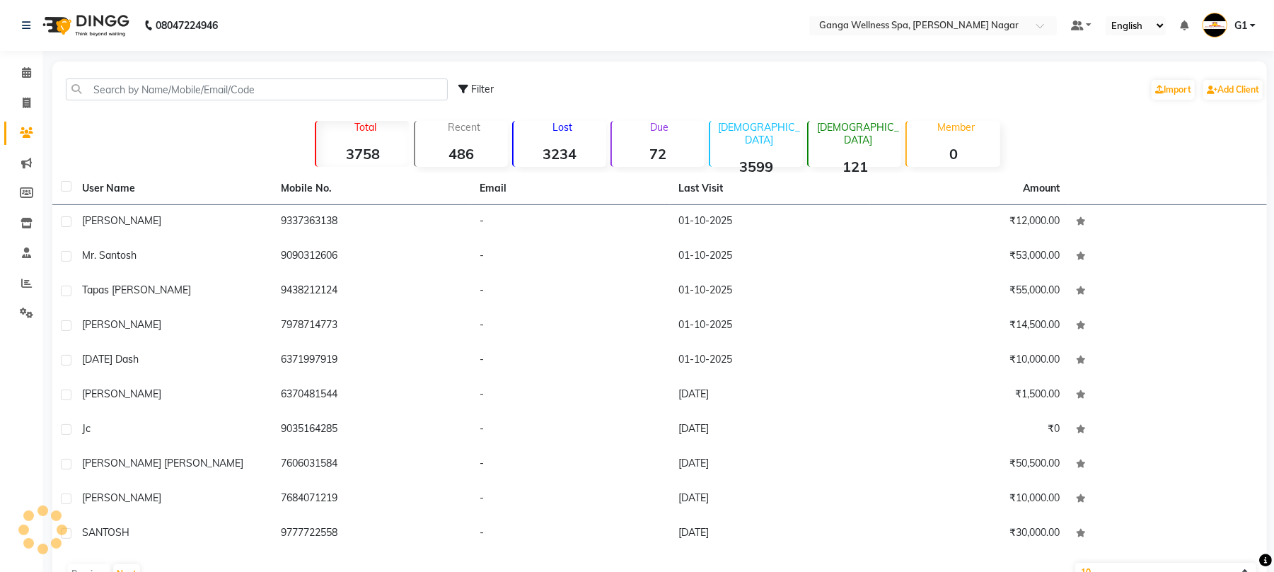
click at [164, 75] on div "Filter Import Add Client" at bounding box center [659, 89] width 1208 height 45
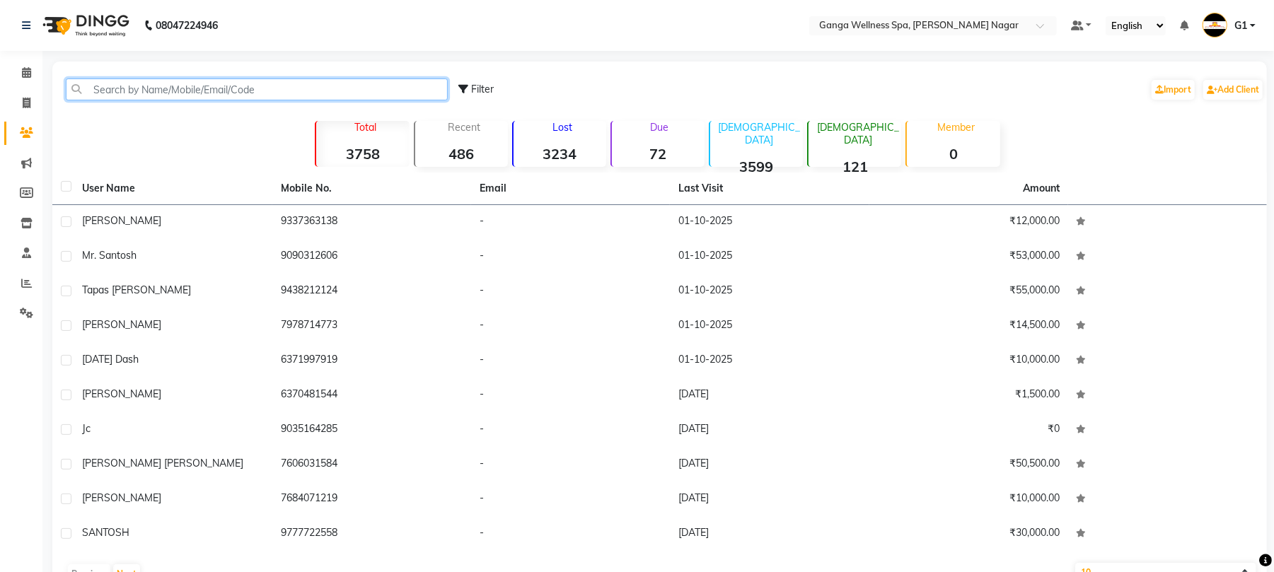
click at [164, 88] on input "text" at bounding box center [257, 89] width 382 height 22
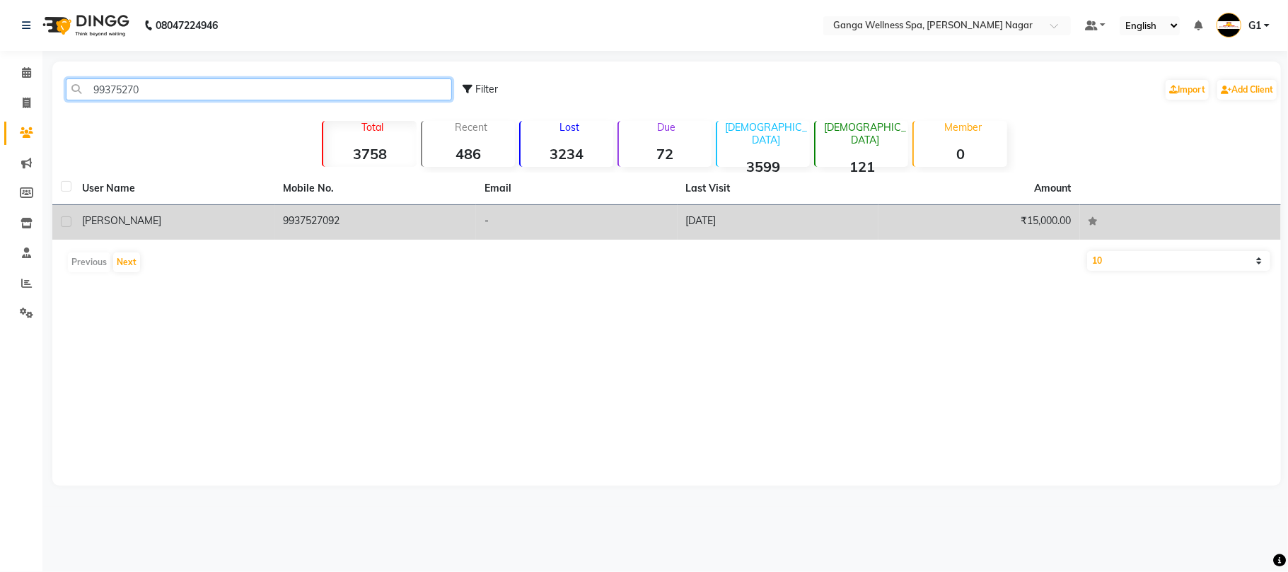
type input "99375270"
click at [256, 233] on td "L N SAHOO" at bounding box center [175, 222] width 202 height 35
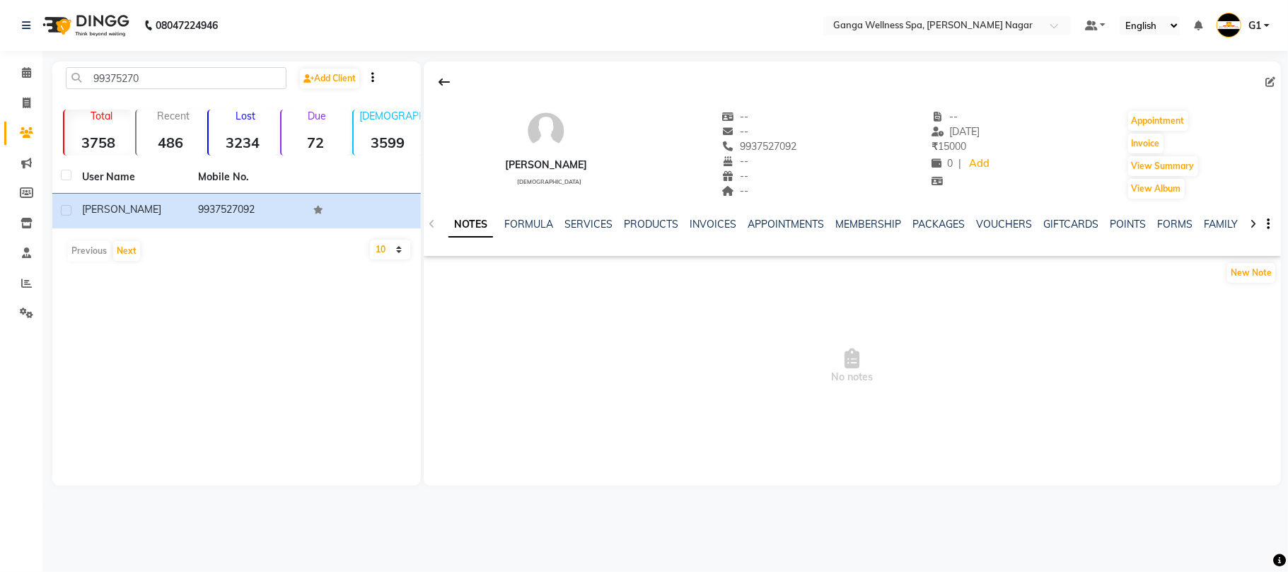
click at [923, 215] on div "NOTES FORMULA SERVICES PRODUCTS INVOICES APPOINTMENTS MEMBERSHIP PACKAGES VOUCH…" at bounding box center [852, 224] width 857 height 49
click at [923, 230] on link "PACKAGES" at bounding box center [938, 224] width 52 height 13
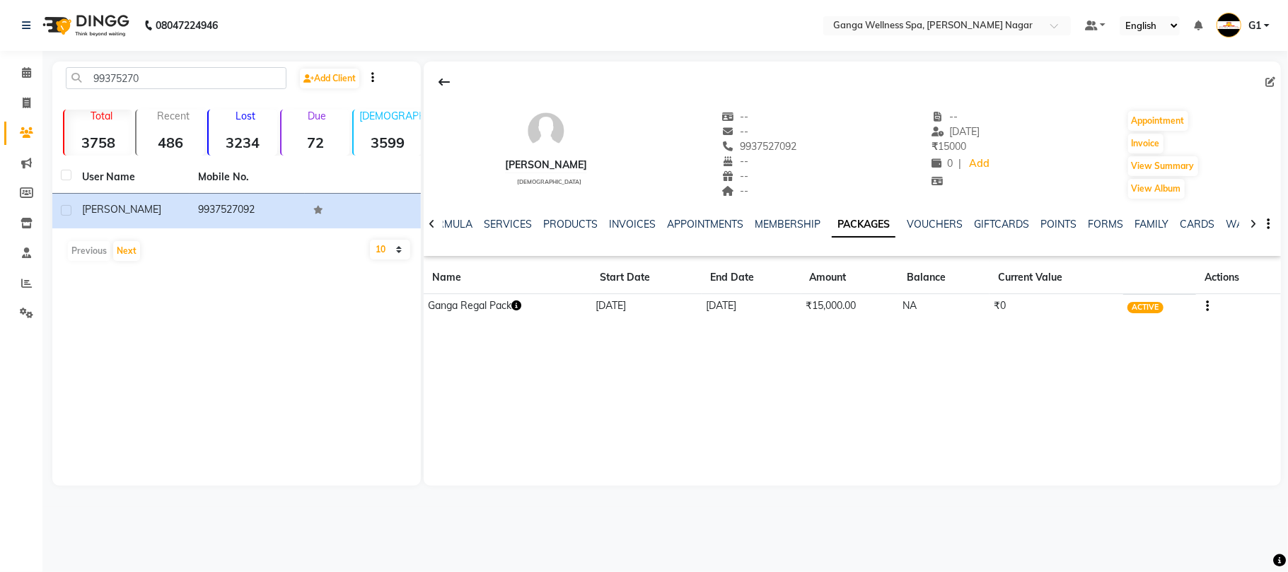
click at [513, 298] on td "Ganga Regal Pack" at bounding box center [508, 306] width 168 height 25
click at [521, 303] on icon "button" at bounding box center [516, 306] width 10 height 10
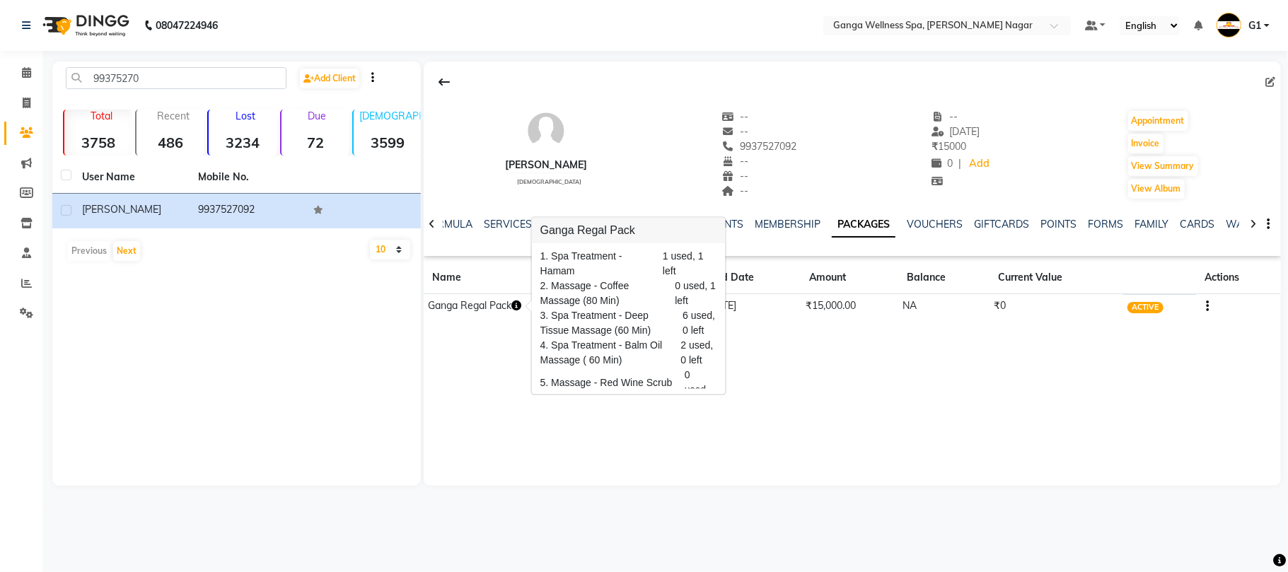
click at [515, 392] on div "L N SAHOO male -- -- 9937527092 -- -- -- -- 12-09-2025 ₹ 15000 0 | Add Appointm…" at bounding box center [852, 274] width 857 height 424
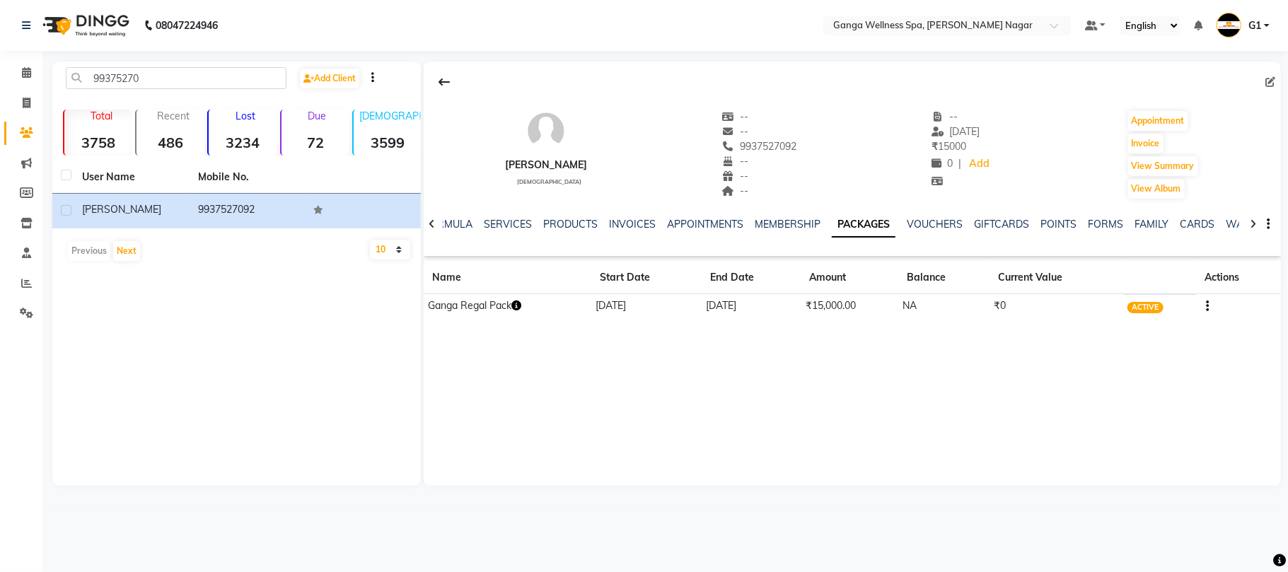
click at [520, 313] on button "button" at bounding box center [516, 305] width 10 height 15
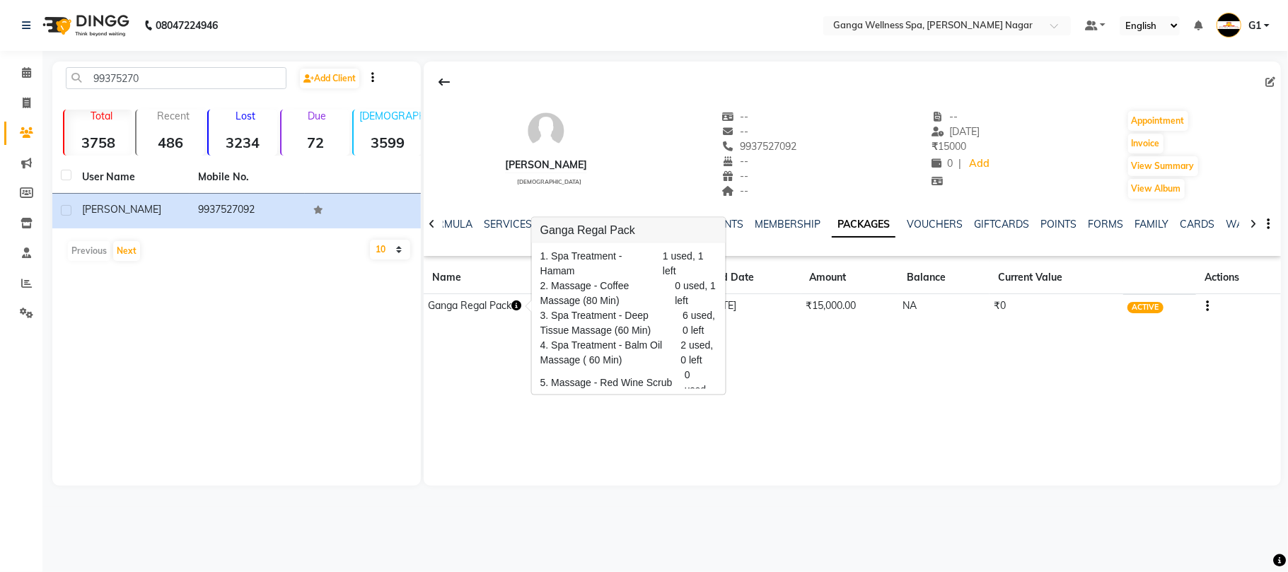
click at [858, 485] on div "L N SAHOO male -- -- 9937527092 -- -- -- -- 12-09-2025 ₹ 15000 0 | Add Appointm…" at bounding box center [852, 274] width 857 height 424
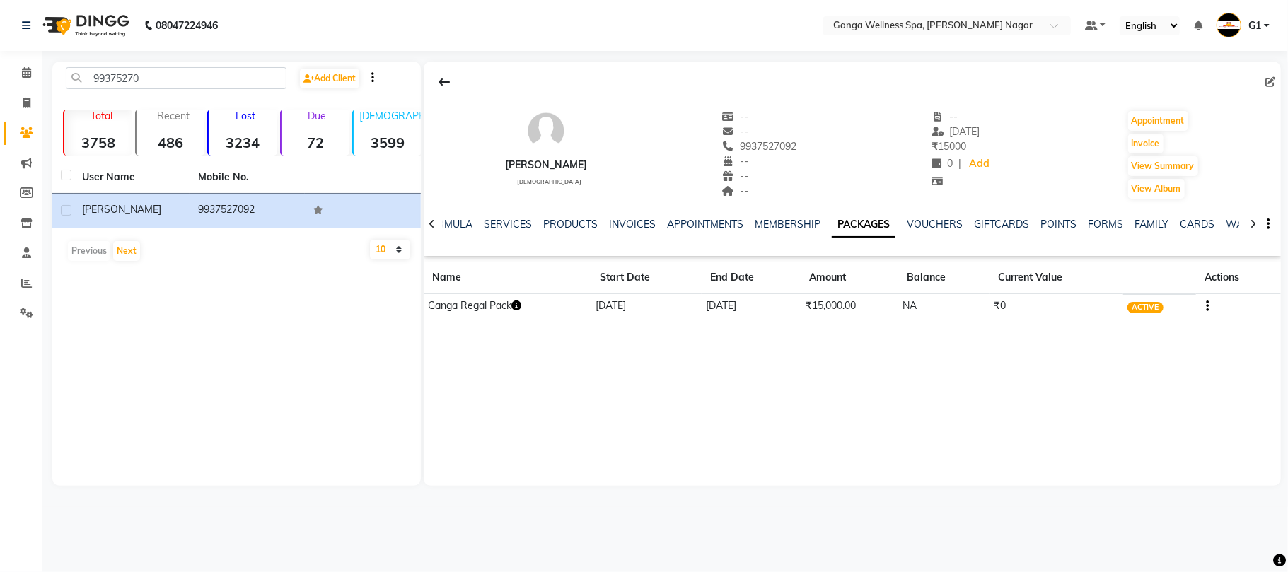
click at [510, 306] on td "Ganga Regal Pack" at bounding box center [508, 306] width 168 height 25
click at [516, 309] on icon "button" at bounding box center [516, 306] width 10 height 10
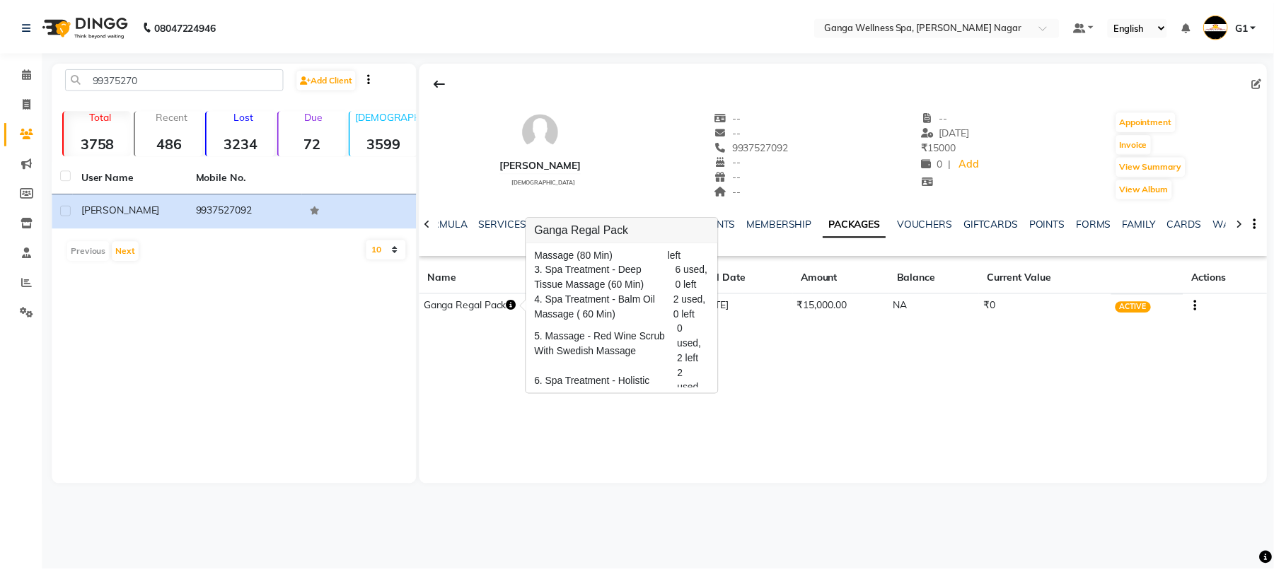
scroll to position [68, 0]
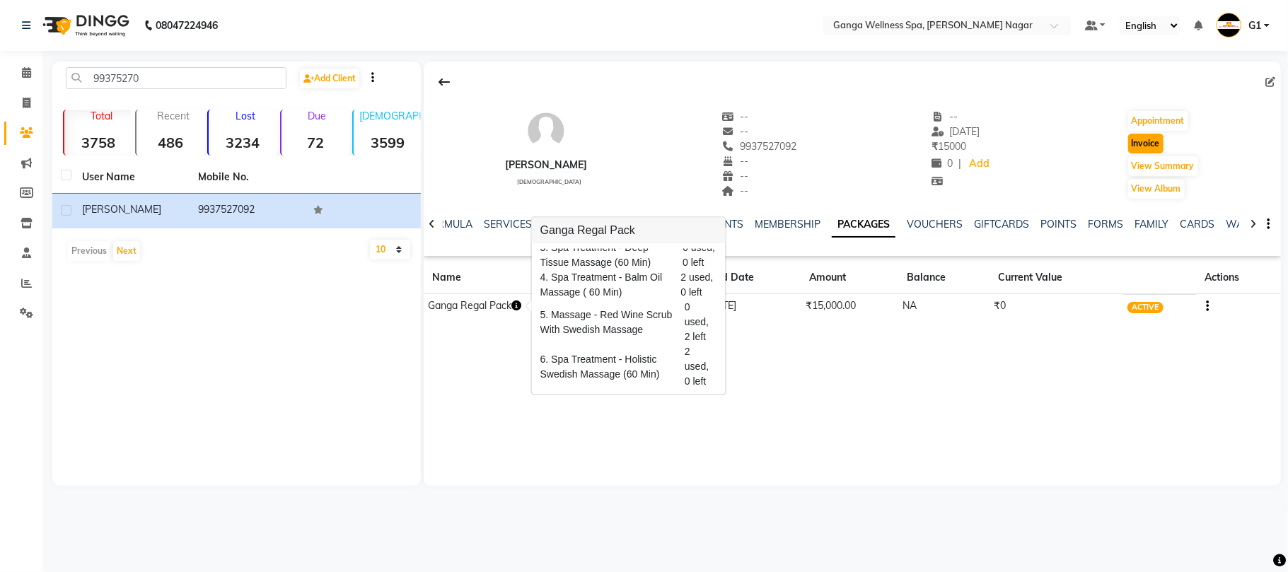
click at [1140, 148] on button "Invoice" at bounding box center [1145, 144] width 35 height 20
select select "service"
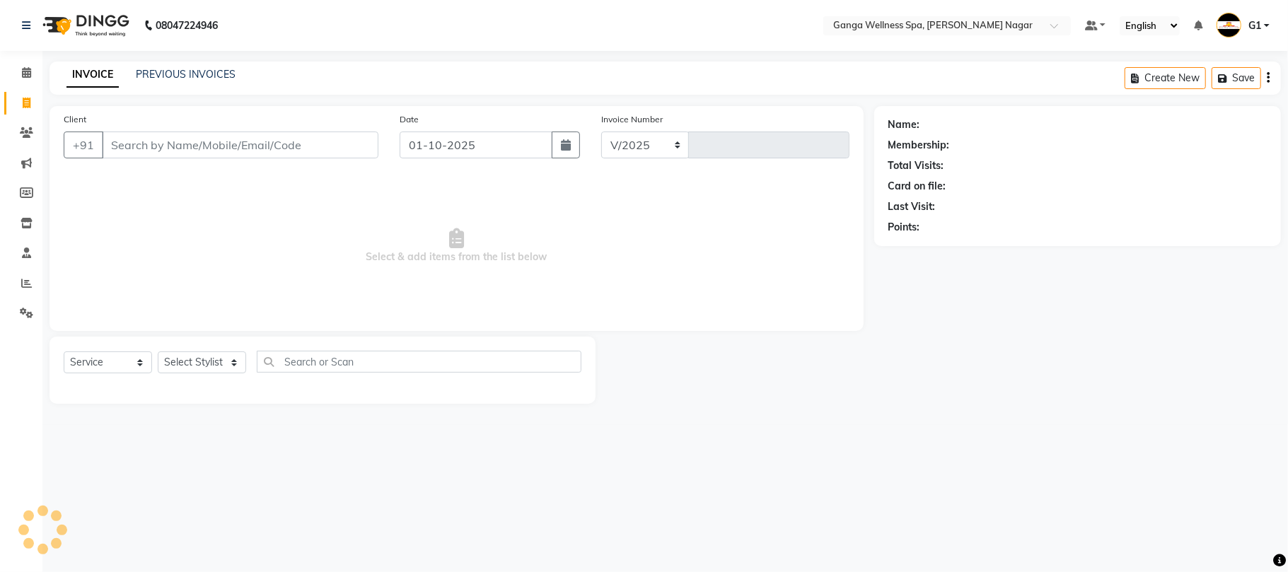
select select "762"
type input "3364"
type input "9937527092"
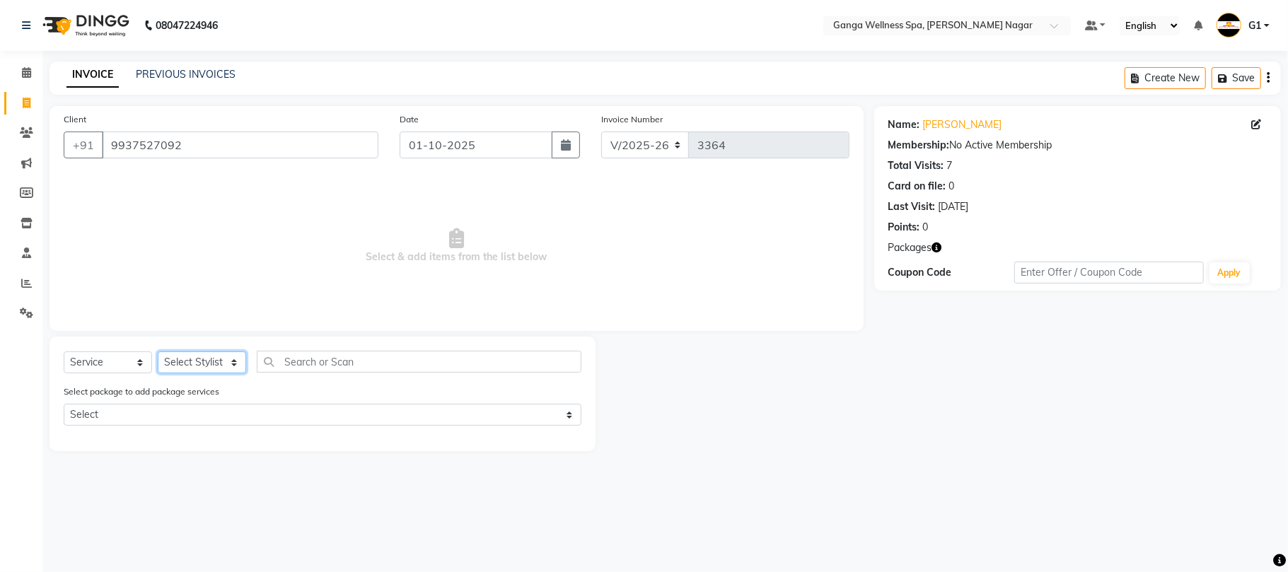
click at [190, 368] on select "Select Stylist Abhi akhil Alexa AMMY AMMY Annie anya APPI Arohi Ayen BANCHI Bin…" at bounding box center [202, 362] width 88 height 22
select select "18373"
click at [158, 351] on select "Select Stylist Abhi akhil Alexa AMMY AMMY Annie anya APPI Arohi Ayen BANCHI Bin…" at bounding box center [202, 362] width 88 height 22
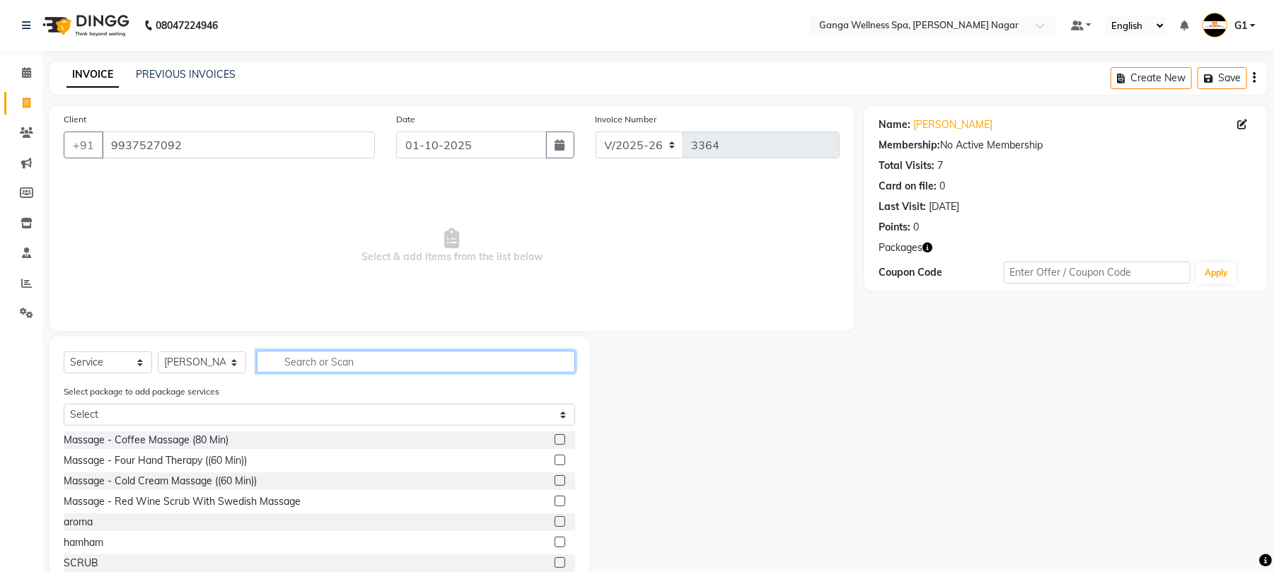
click at [301, 357] on input "text" at bounding box center [416, 362] width 318 height 22
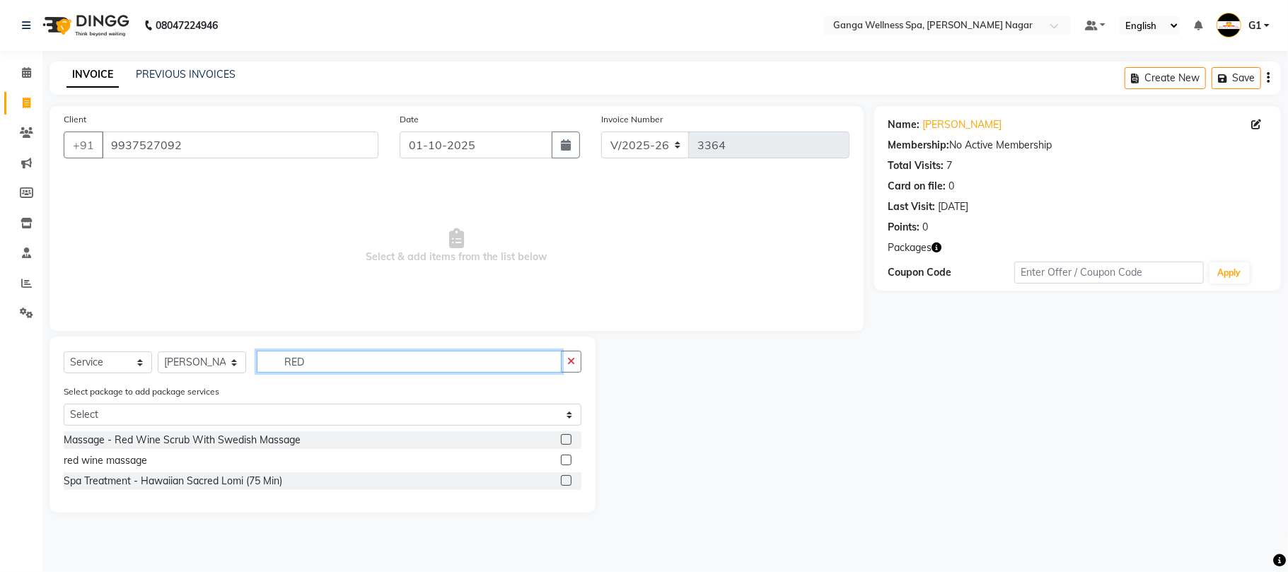
type input "RED"
click at [566, 459] on label at bounding box center [566, 460] width 11 height 11
click at [566, 459] on input "checkbox" at bounding box center [565, 460] width 9 height 9
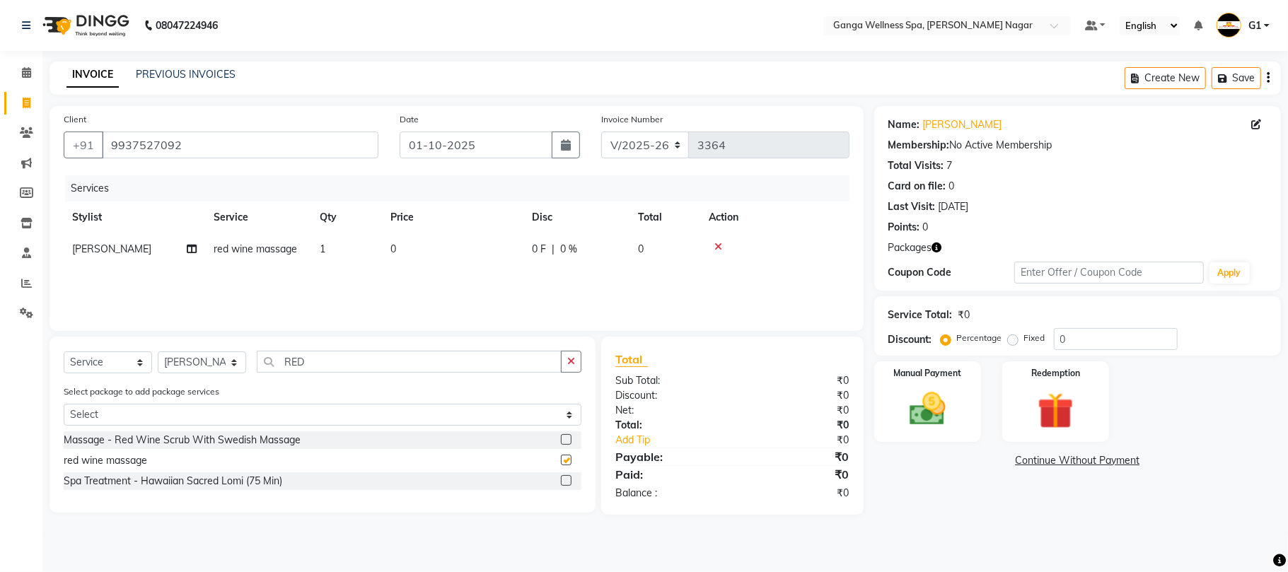
checkbox input "false"
click at [1050, 426] on img at bounding box center [1056, 411] width 62 height 47
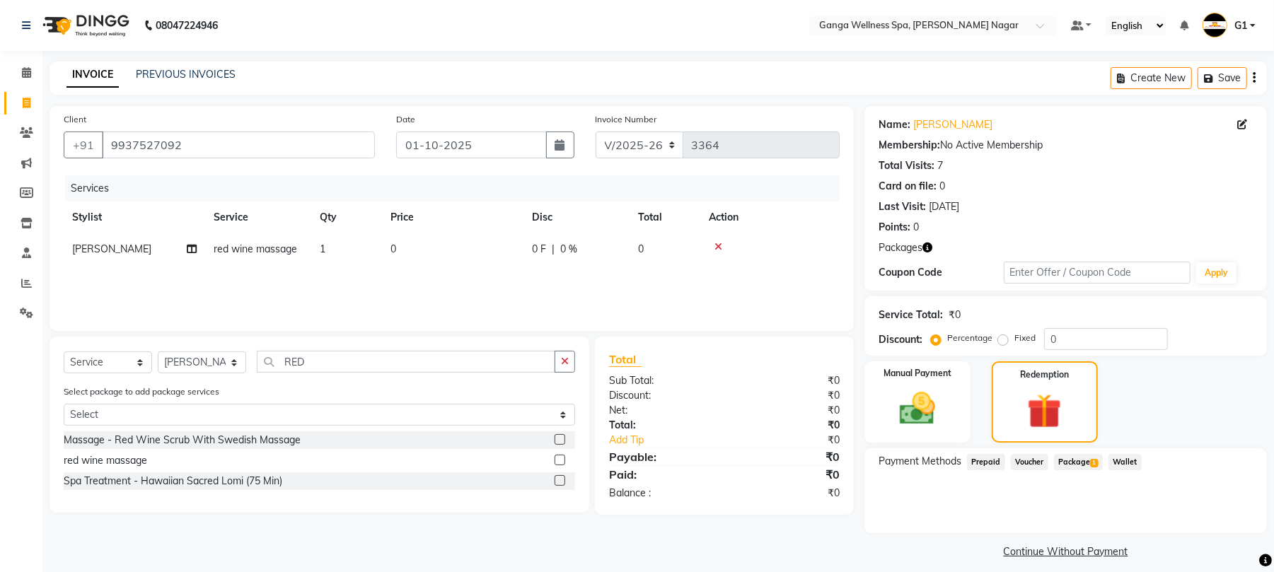
click at [1089, 455] on span "Package 1" at bounding box center [1078, 462] width 49 height 16
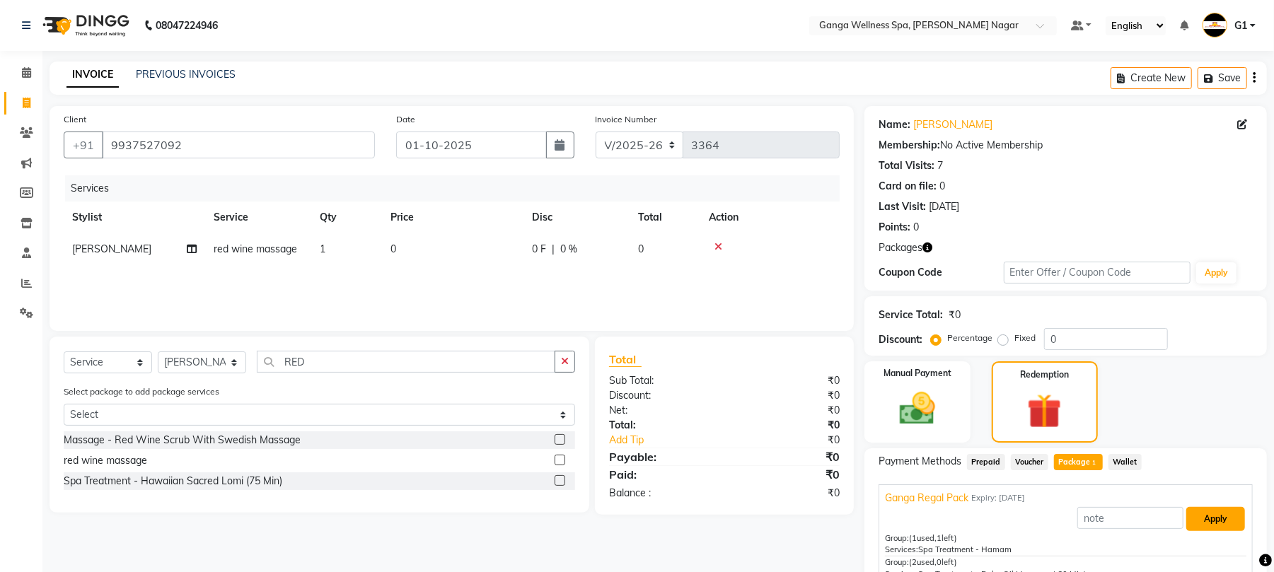
click at [1206, 522] on button "Apply" at bounding box center [1215, 519] width 59 height 24
type input "Ganga Regal Pack"
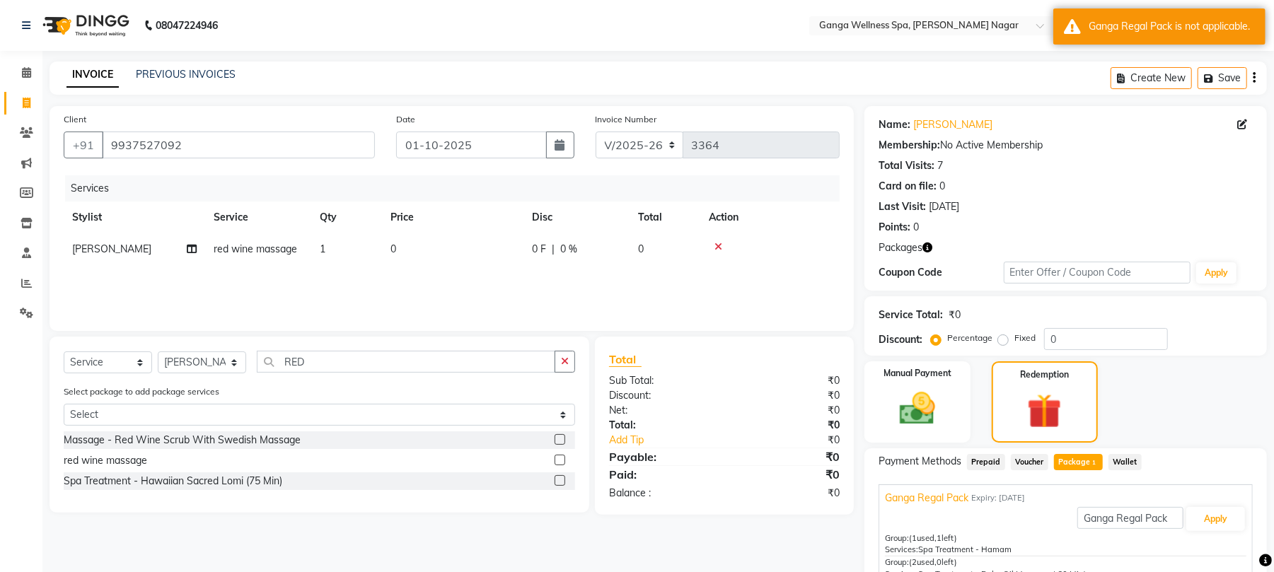
click at [716, 246] on icon at bounding box center [718, 247] width 8 height 10
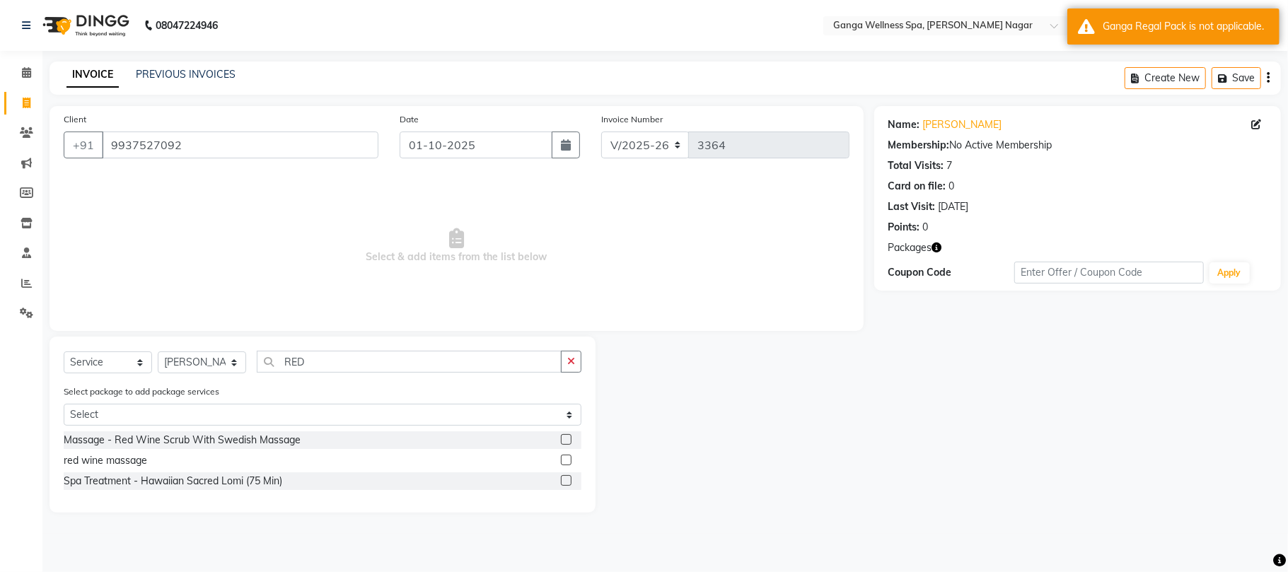
click at [563, 436] on label at bounding box center [566, 439] width 11 height 11
click at [563, 436] on input "checkbox" at bounding box center [565, 440] width 9 height 9
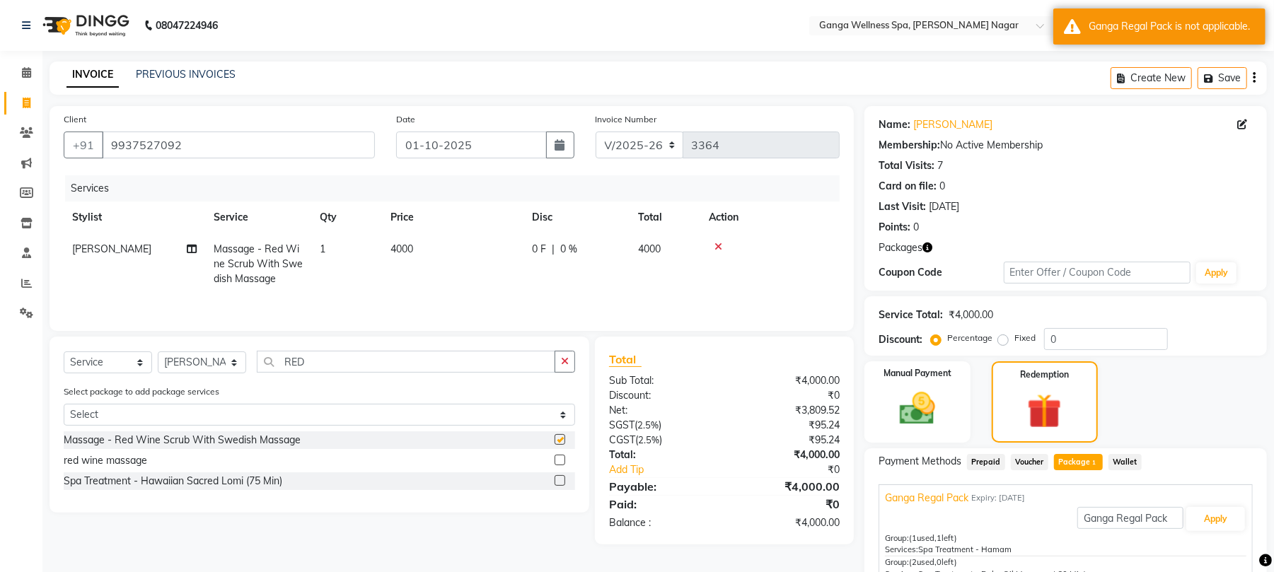
checkbox input "false"
click at [1187, 522] on button "Apply" at bounding box center [1215, 519] width 59 height 24
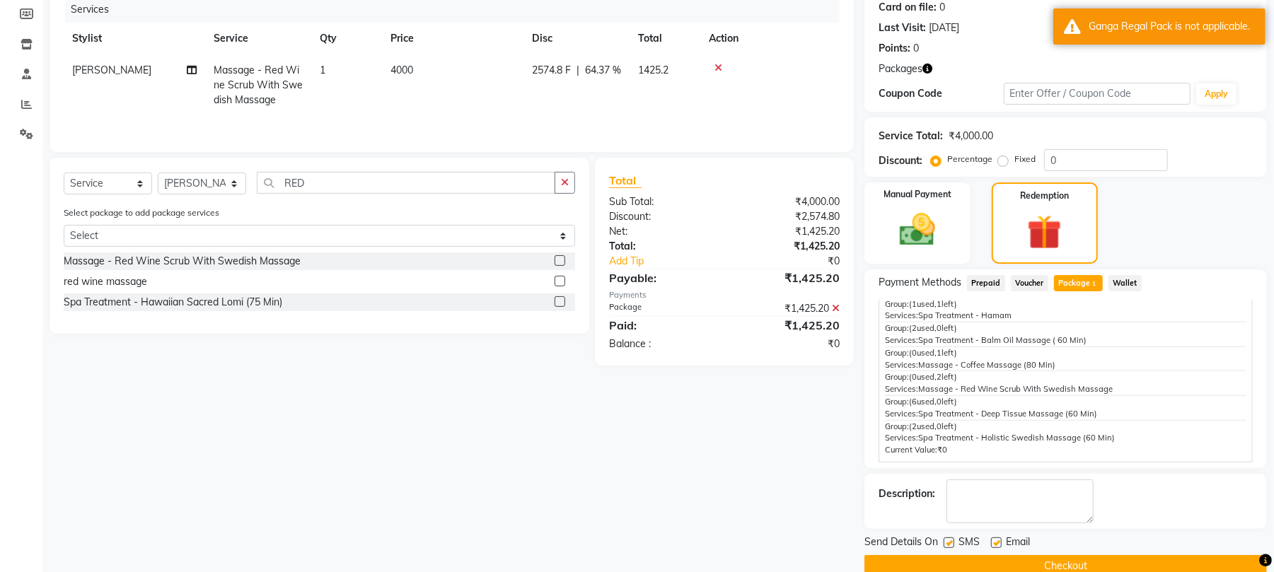
scroll to position [205, 0]
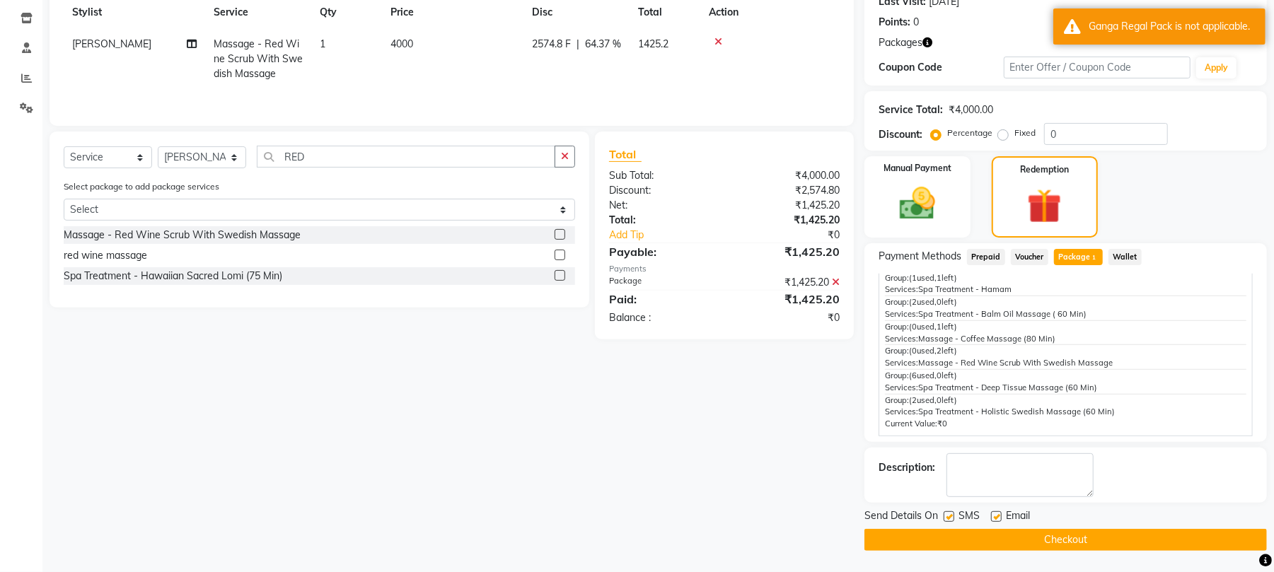
click at [1134, 539] on button "Checkout" at bounding box center [1065, 540] width 402 height 22
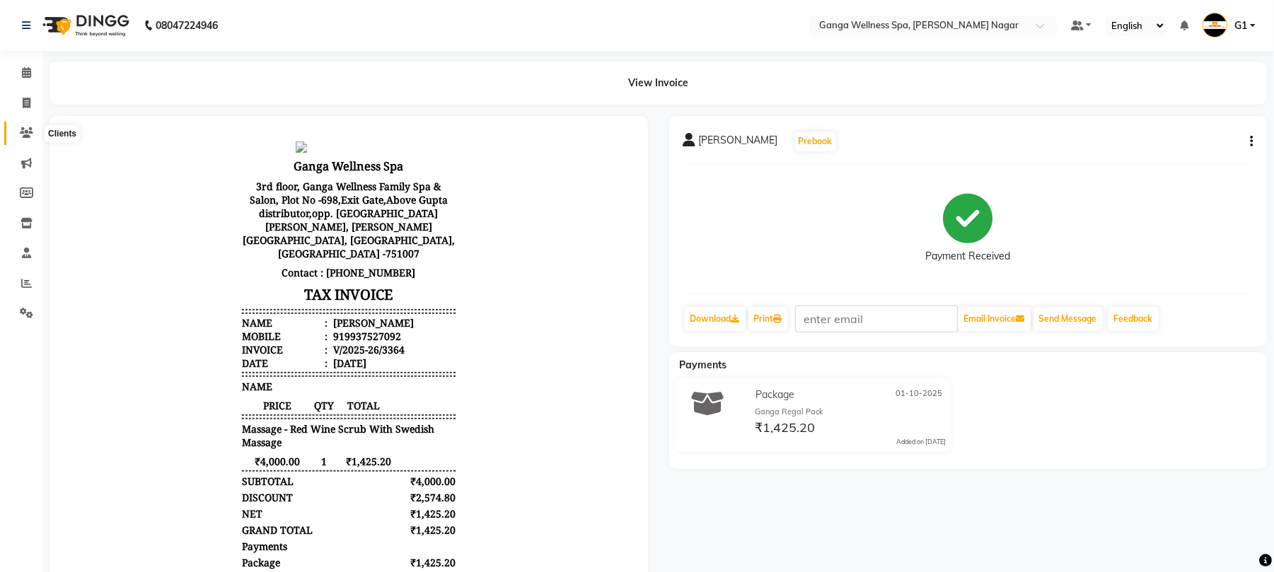
click at [37, 134] on span at bounding box center [26, 133] width 25 height 16
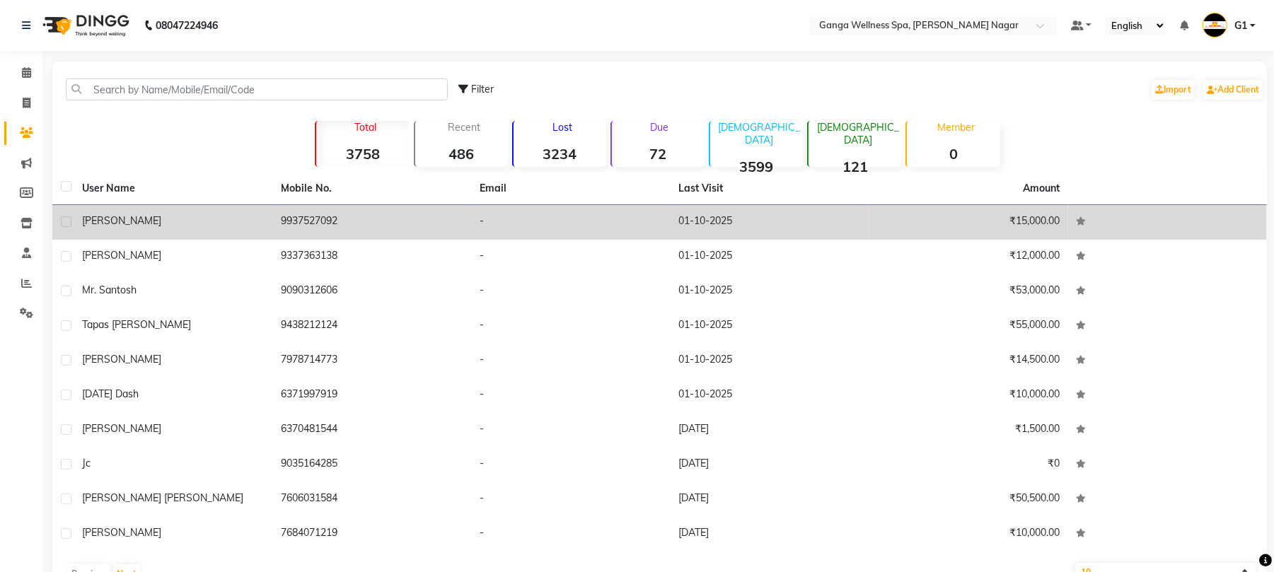
click at [170, 222] on div "L N SAHOO" at bounding box center [173, 221] width 182 height 15
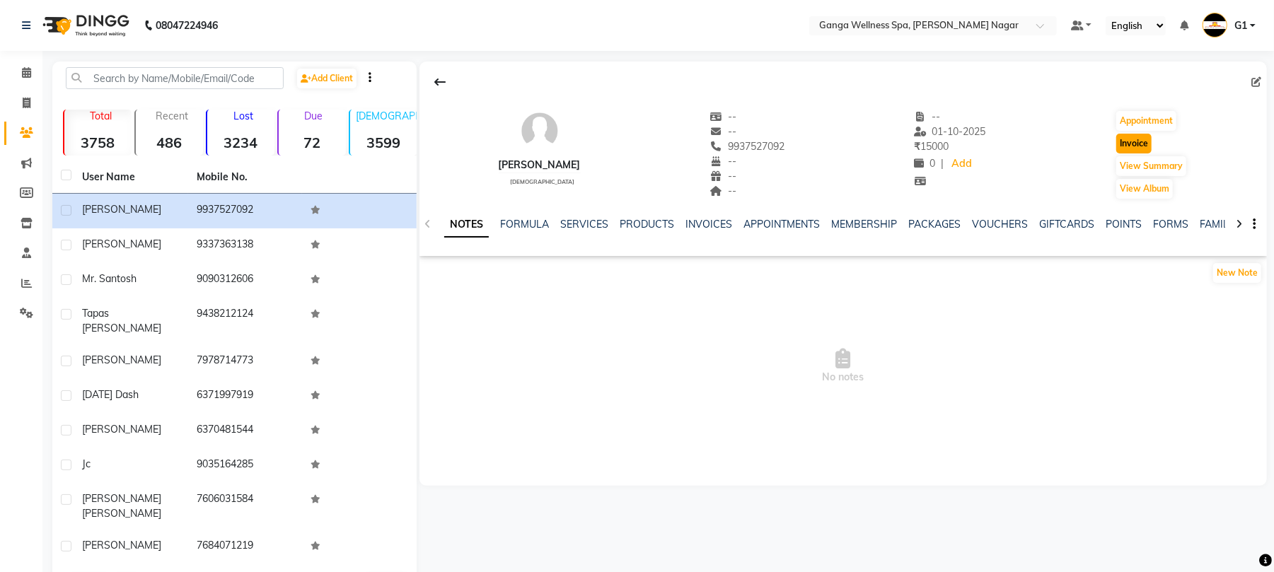
click at [1124, 143] on button "Invoice" at bounding box center [1133, 144] width 35 height 20
select select "service"
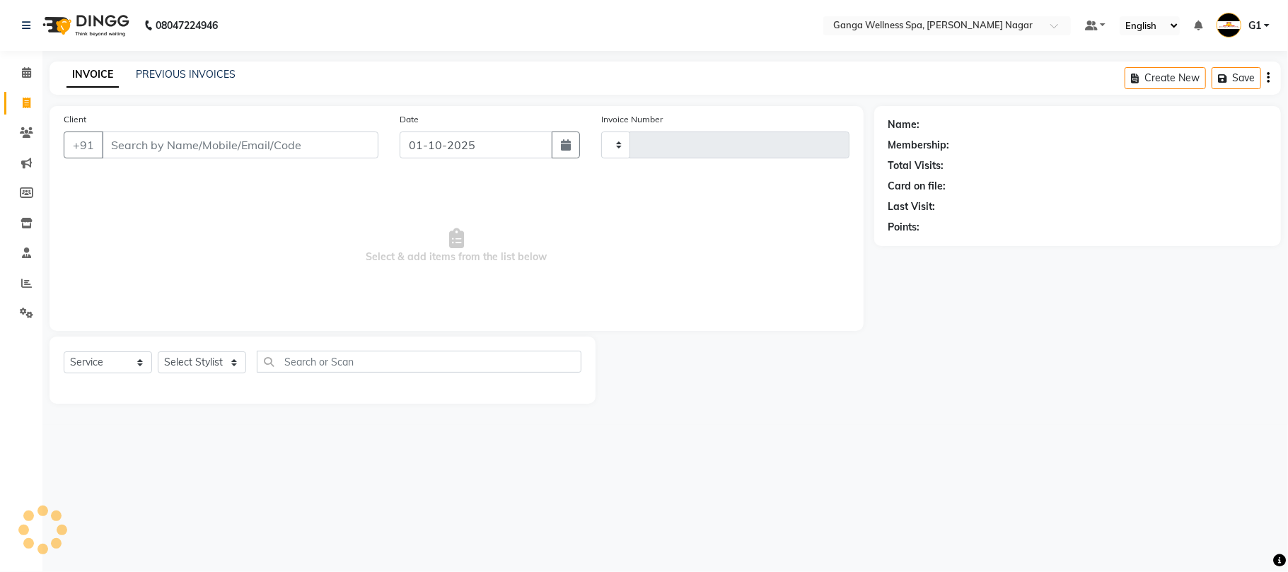
type input "3365"
select select "762"
click at [191, 365] on select "Select Stylist" at bounding box center [202, 362] width 88 height 22
type input "9937527092"
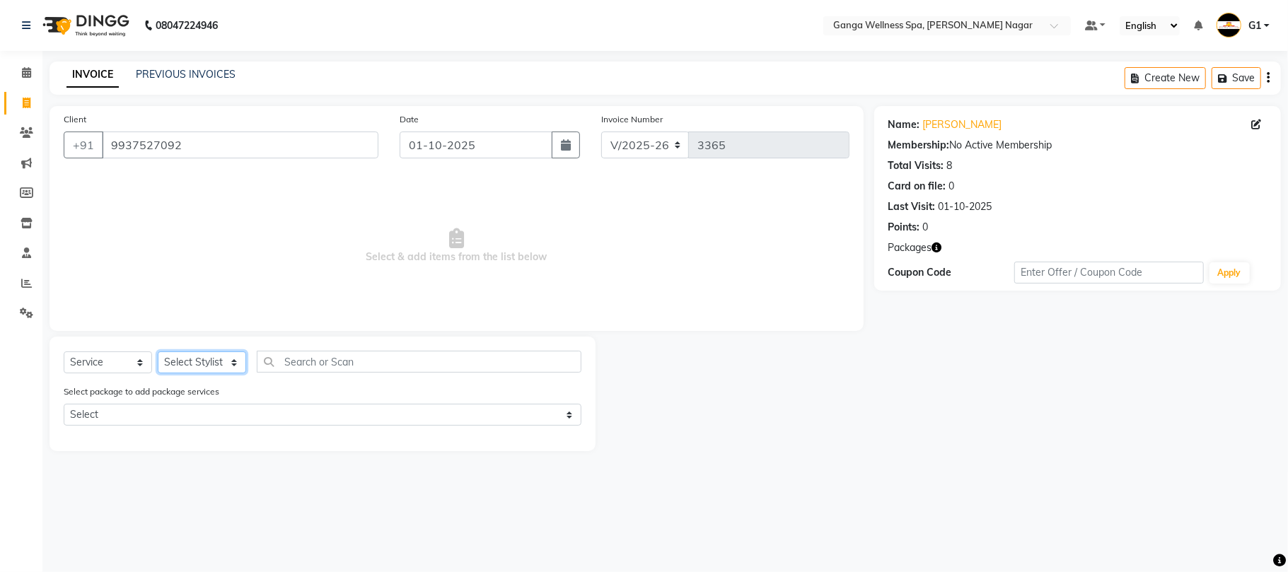
select select "18373"
click at [158, 351] on select "Select Stylist Abhi akhil Alexa AMMY AMMY Annie anya APPI Arohi Ayen BANCHI Bin…" at bounding box center [202, 362] width 88 height 22
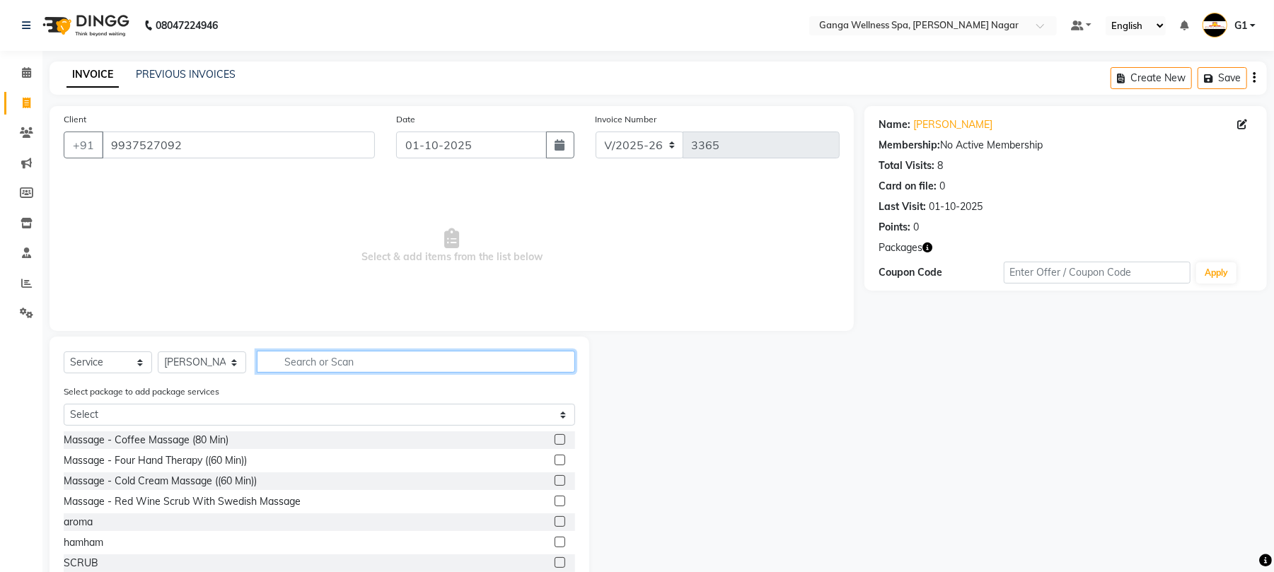
click at [342, 365] on input "text" at bounding box center [416, 362] width 318 height 22
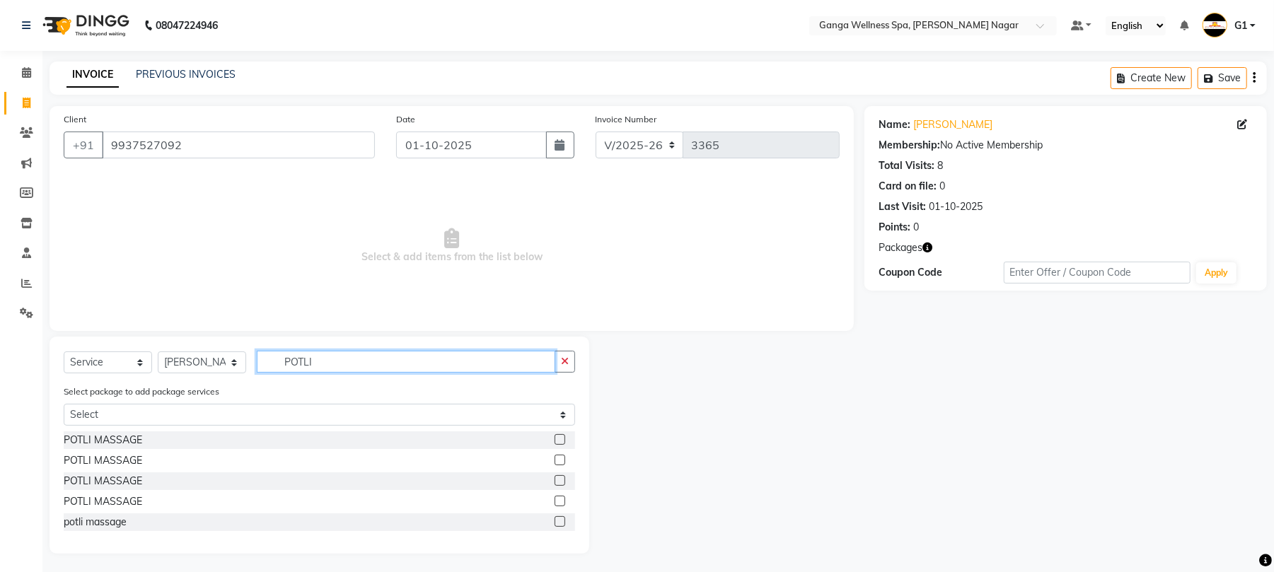
type input "POTLI"
click at [554, 440] on label at bounding box center [559, 439] width 11 height 11
click at [554, 440] on input "checkbox" at bounding box center [558, 440] width 9 height 9
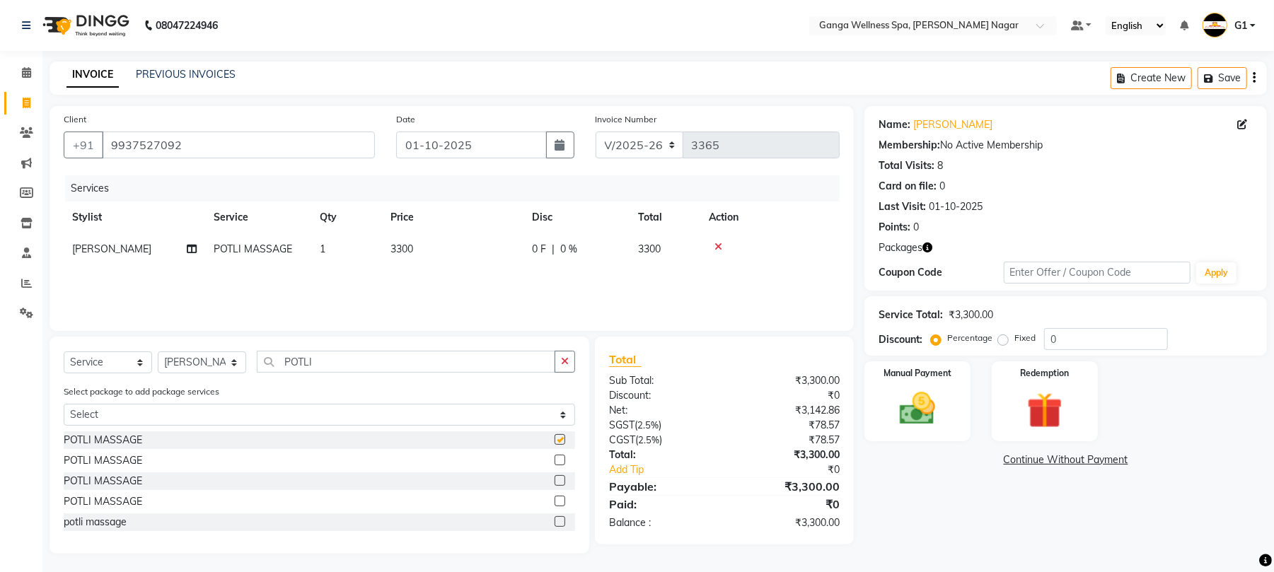
checkbox input "false"
click at [717, 245] on icon at bounding box center [718, 247] width 8 height 10
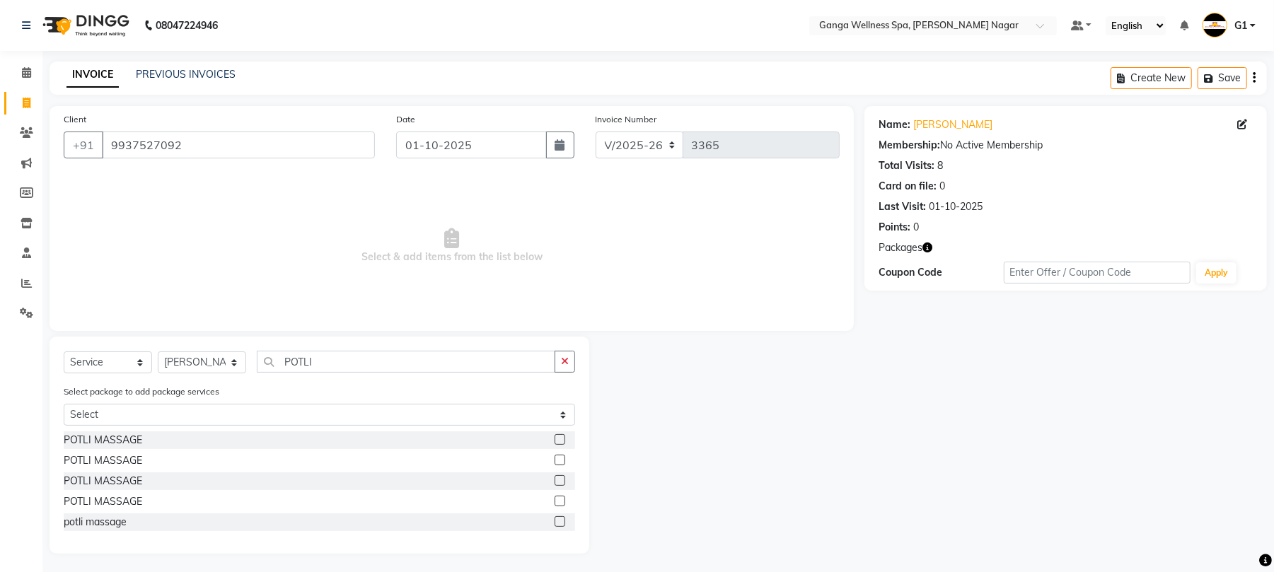
scroll to position [3, 0]
click at [560, 520] on label at bounding box center [559, 518] width 11 height 11
click at [560, 520] on input "checkbox" at bounding box center [558, 519] width 9 height 9
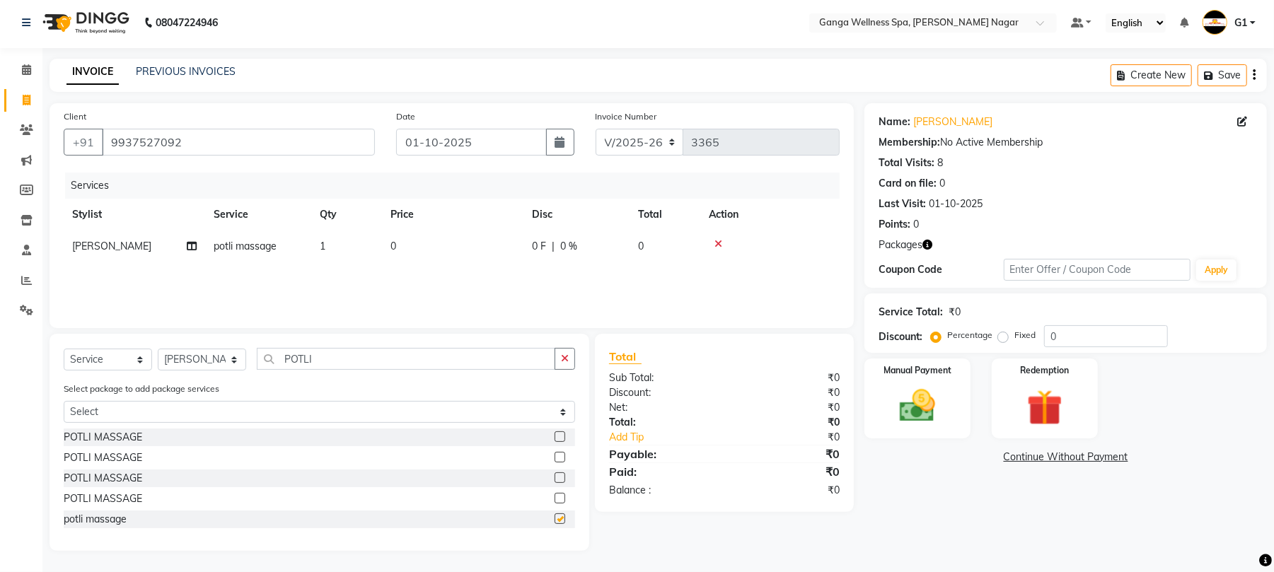
checkbox input "false"
click at [413, 245] on td "0" at bounding box center [452, 247] width 141 height 32
select select "18373"
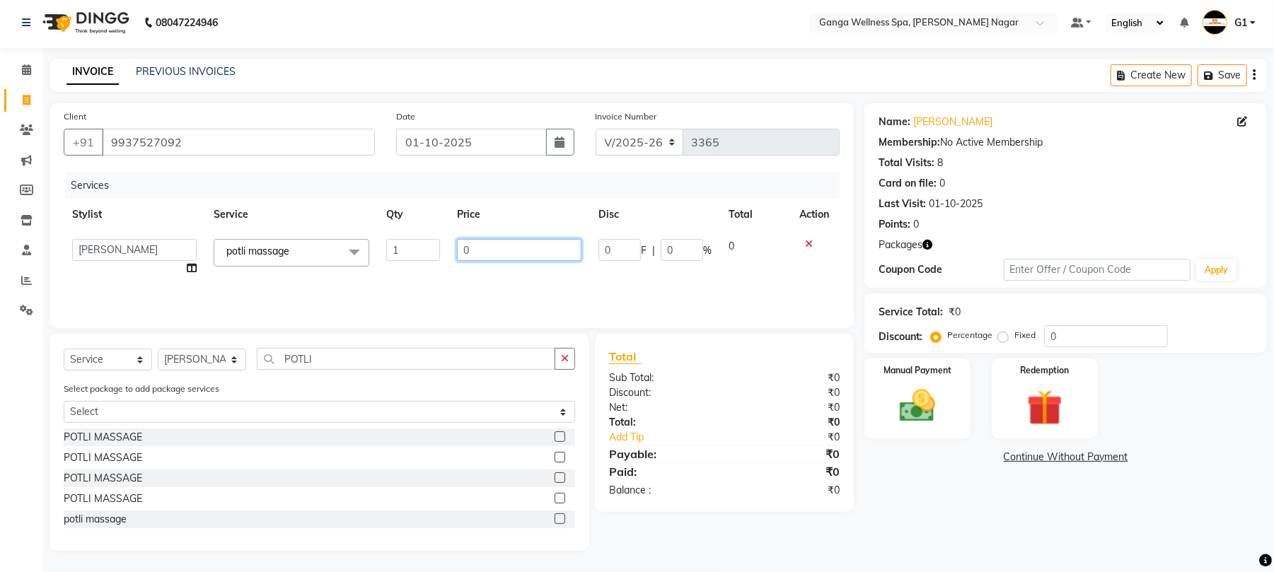
click at [475, 247] on input "0" at bounding box center [519, 250] width 124 height 22
type input "500"
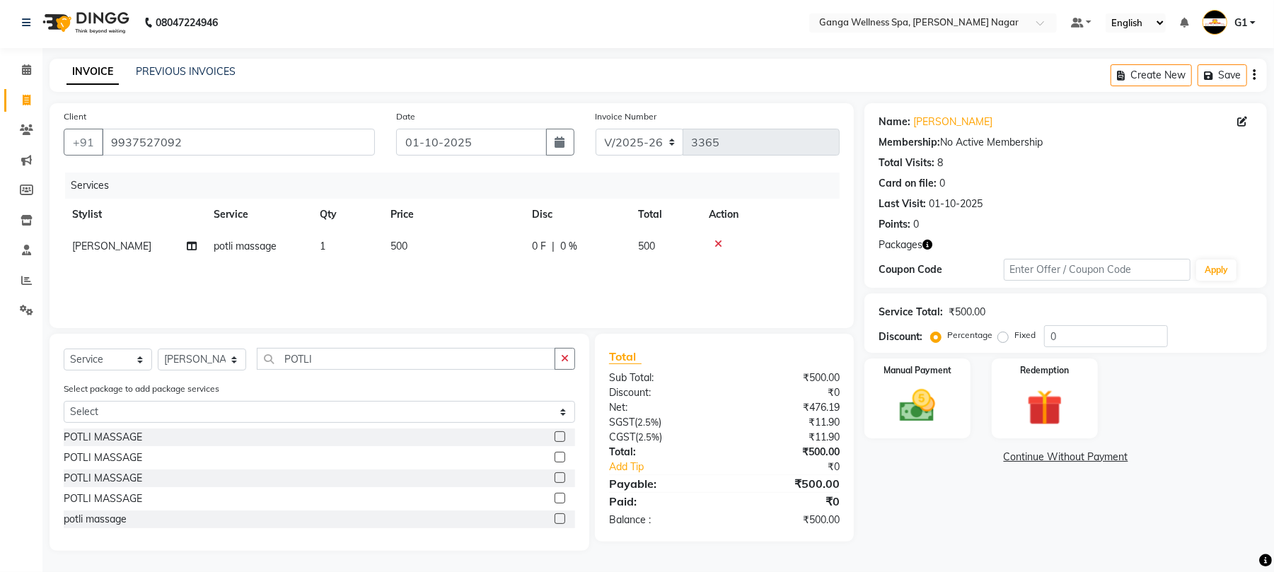
click at [602, 264] on div "Services Stylist Service Qty Price Disc Total Action upashana potli massage 1 5…" at bounding box center [452, 243] width 776 height 141
click at [924, 414] on img at bounding box center [917, 406] width 61 height 43
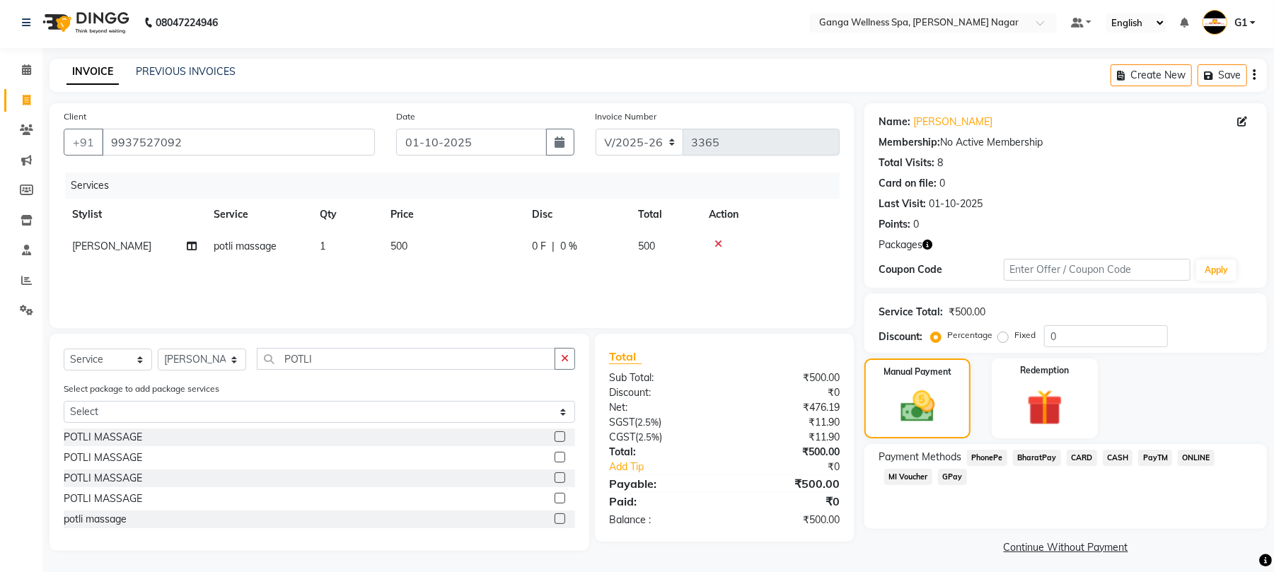
click at [1112, 453] on span "CASH" at bounding box center [1117, 458] width 30 height 16
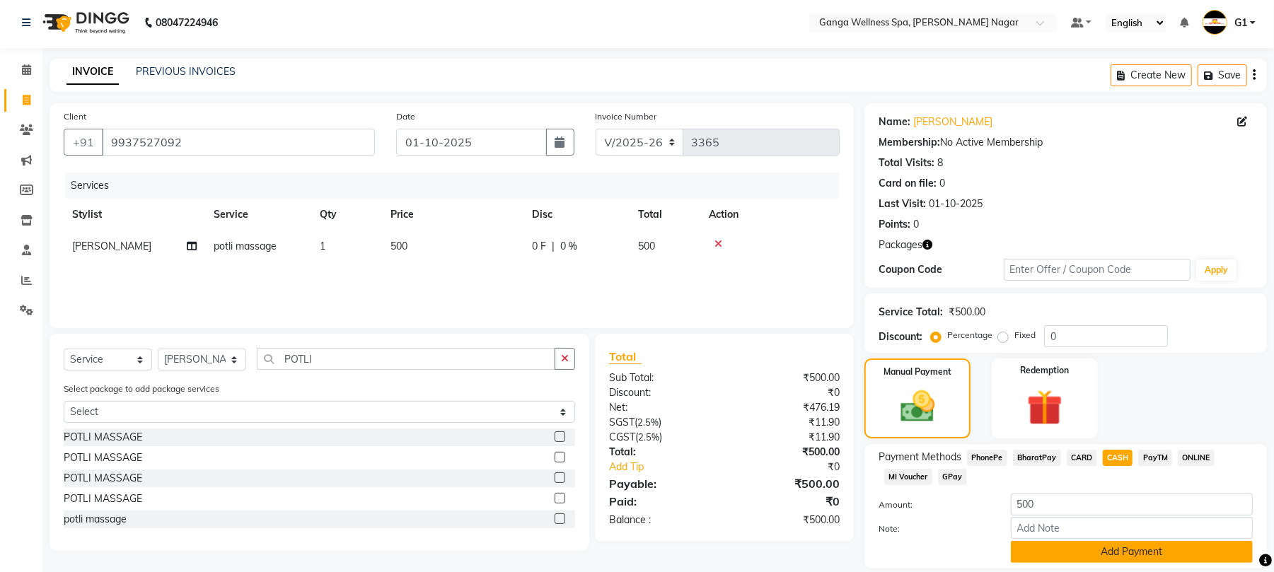
click at [1138, 563] on button "Add Payment" at bounding box center [1131, 552] width 242 height 22
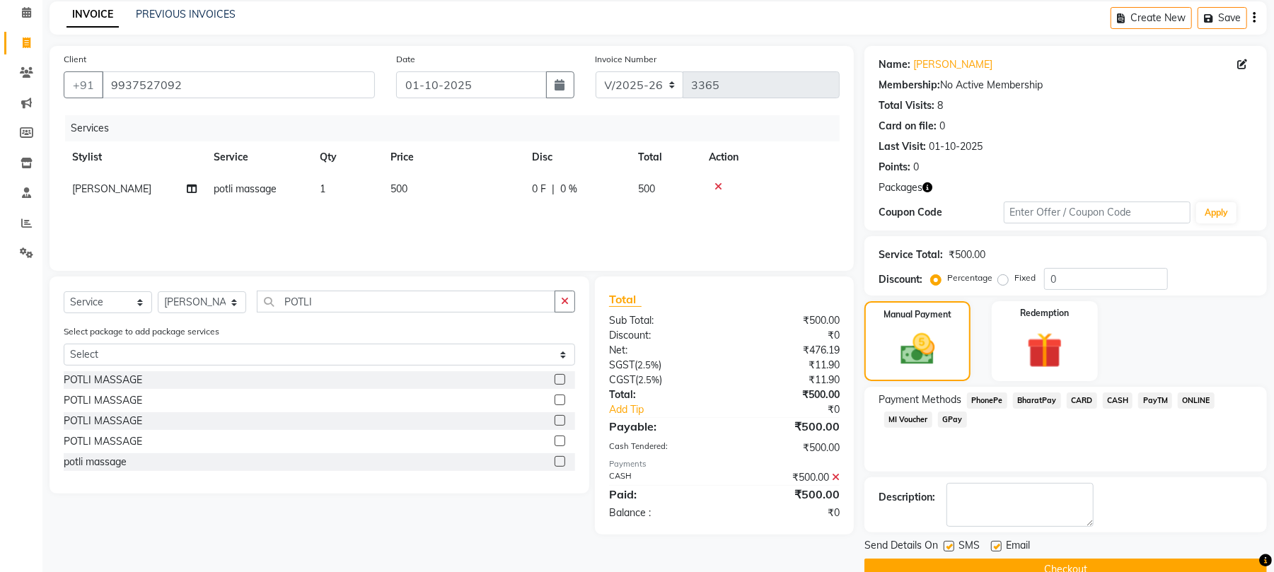
scroll to position [91, 0]
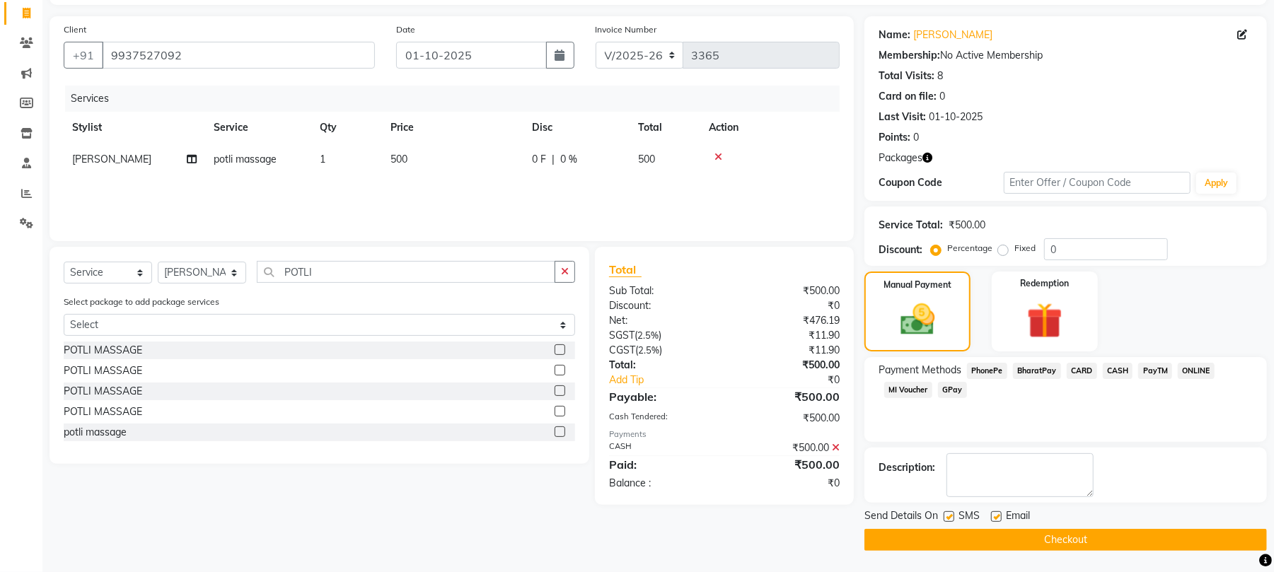
click at [1136, 537] on button "Checkout" at bounding box center [1065, 540] width 402 height 22
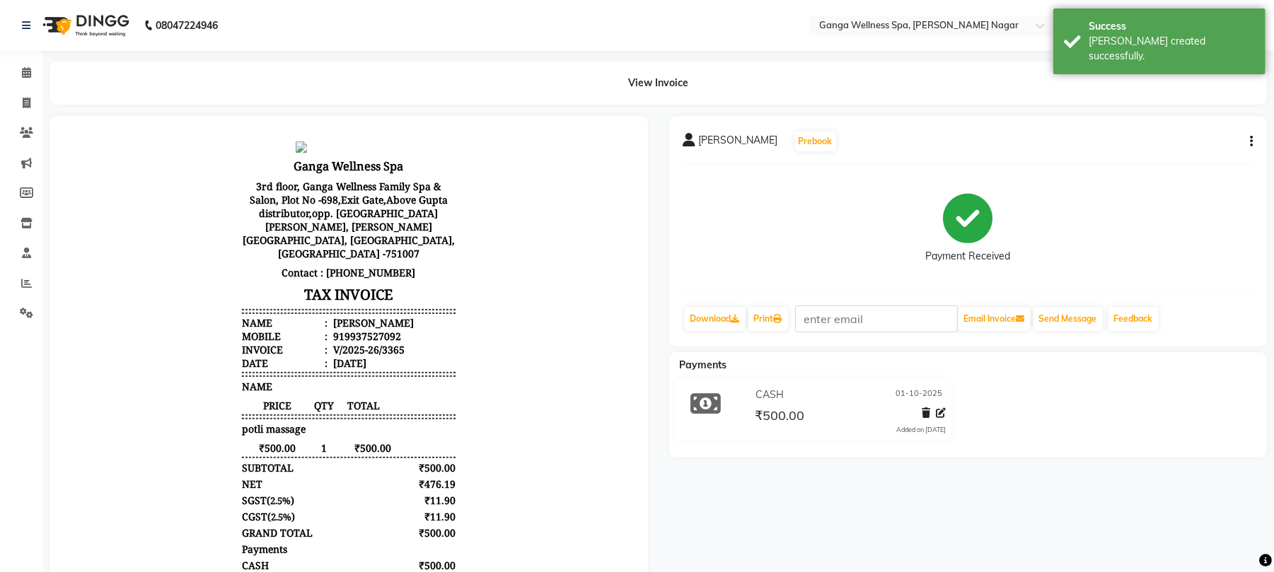
click at [0, 54] on div "Calendar Invoice Clients Marketing Members Inventory Staff Reports Settings Com…" at bounding box center [95, 355] width 191 height 631
click at [9, 74] on link "Calendar" at bounding box center [21, 73] width 34 height 23
click at [11, 74] on link "Calendar" at bounding box center [21, 73] width 34 height 23
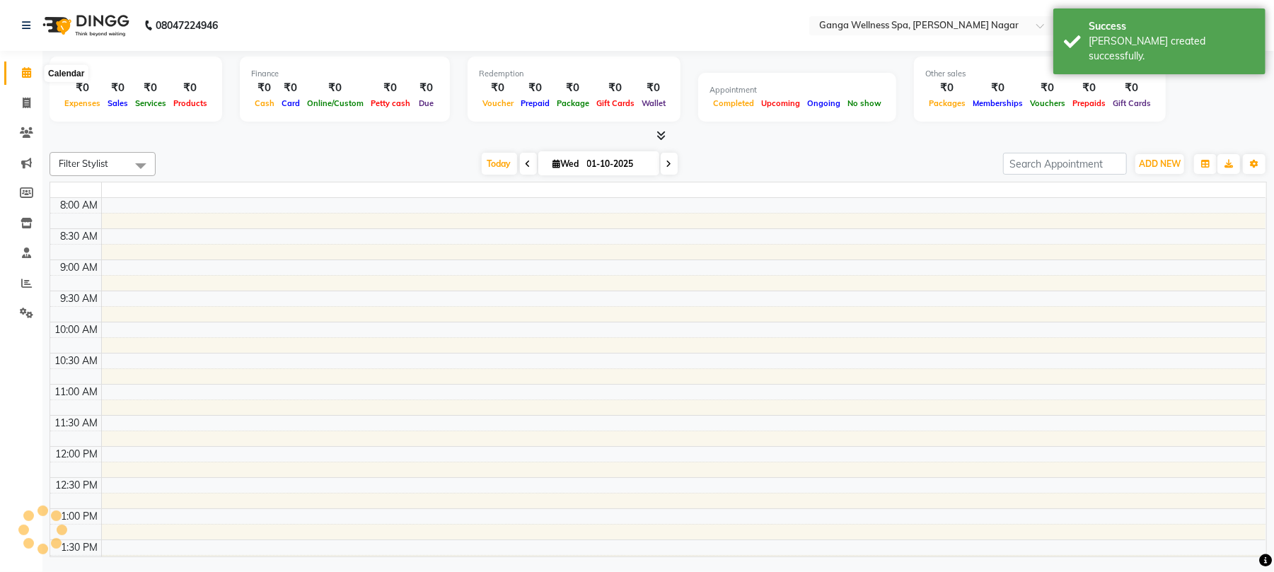
click at [16, 76] on span at bounding box center [26, 73] width 25 height 16
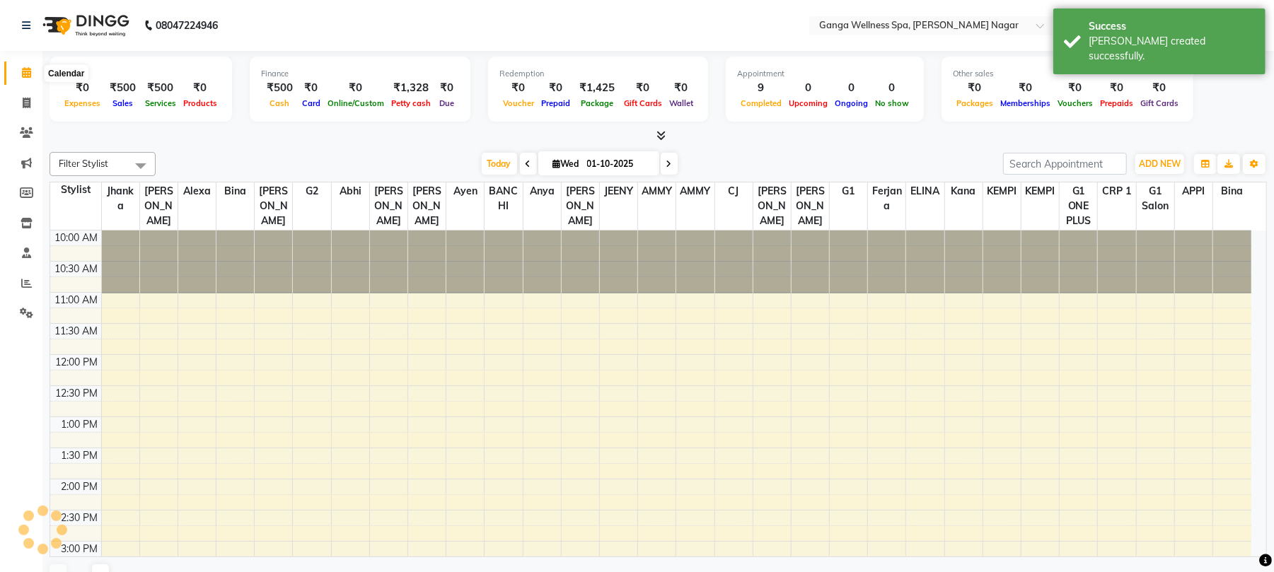
click at [16, 76] on span at bounding box center [26, 73] width 25 height 16
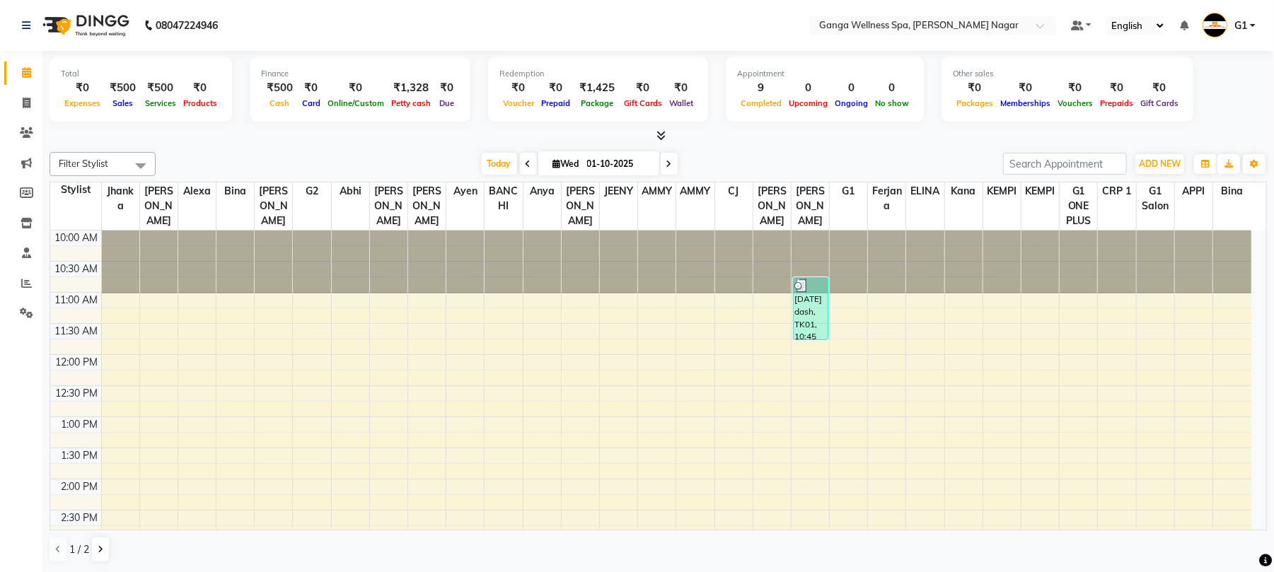
click at [28, 120] on li "Clients" at bounding box center [21, 133] width 42 height 30
click at [28, 128] on icon at bounding box center [26, 132] width 13 height 11
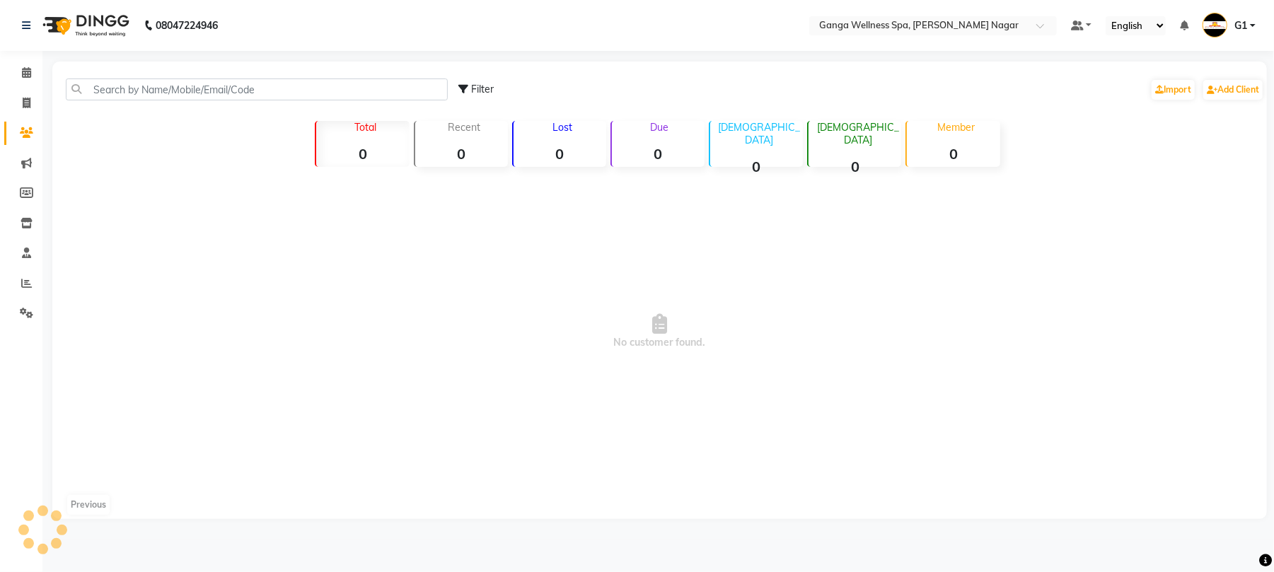
click at [28, 128] on icon at bounding box center [26, 132] width 13 height 11
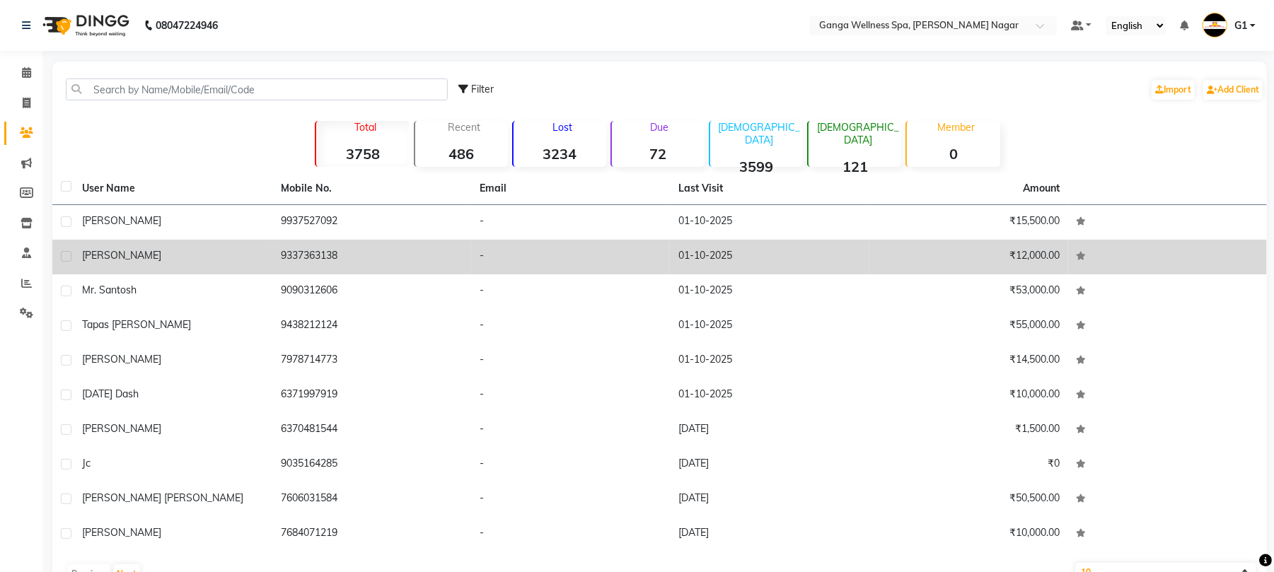
click at [253, 252] on div "jitu" at bounding box center [173, 255] width 182 height 15
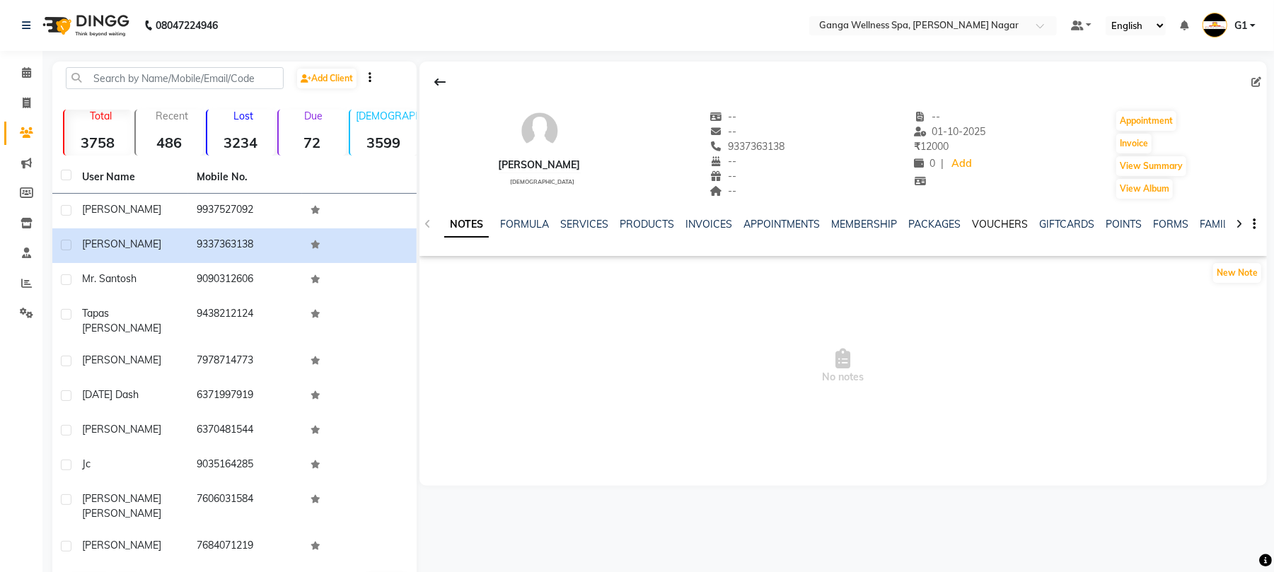
click at [977, 221] on link "VOUCHERS" at bounding box center [1000, 224] width 56 height 13
click at [829, 230] on link "PACKAGES" at bounding box center [842, 224] width 52 height 13
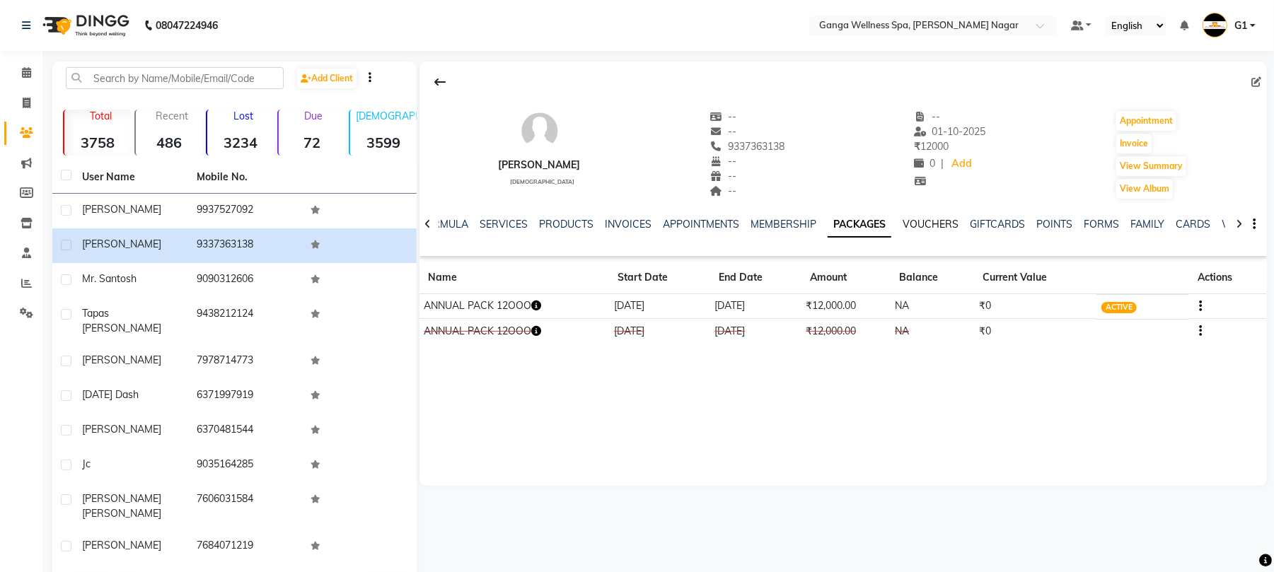
click at [903, 219] on link "VOUCHERS" at bounding box center [930, 224] width 56 height 13
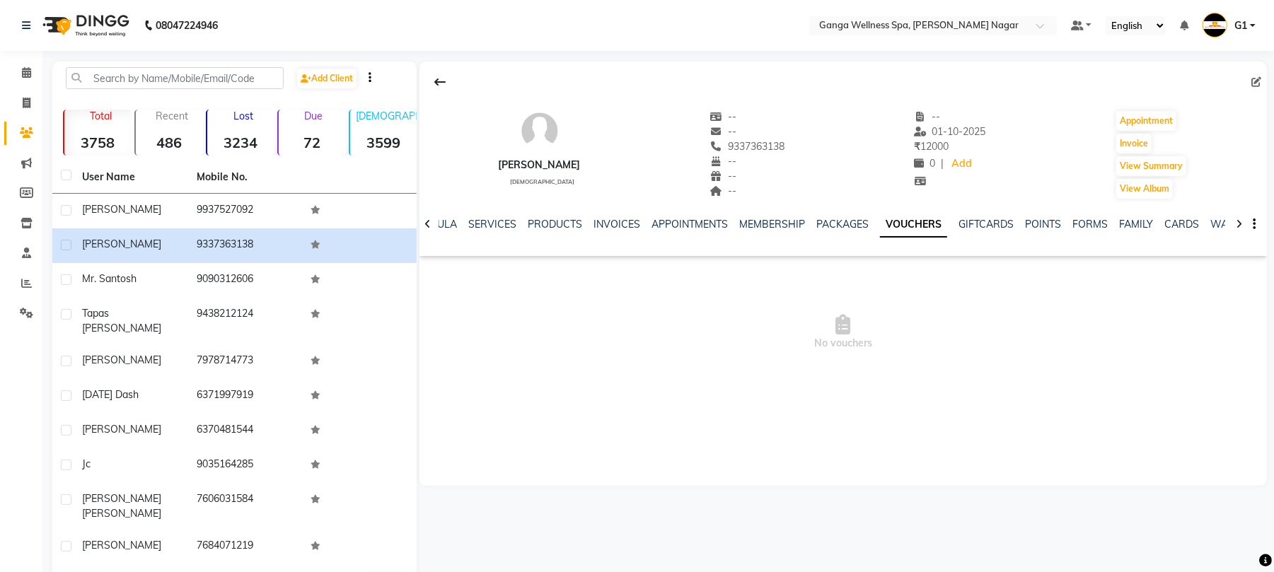
click at [498, 231] on div "SERVICES" at bounding box center [492, 224] width 48 height 15
click at [502, 228] on link "SERVICES" at bounding box center [492, 224] width 48 height 13
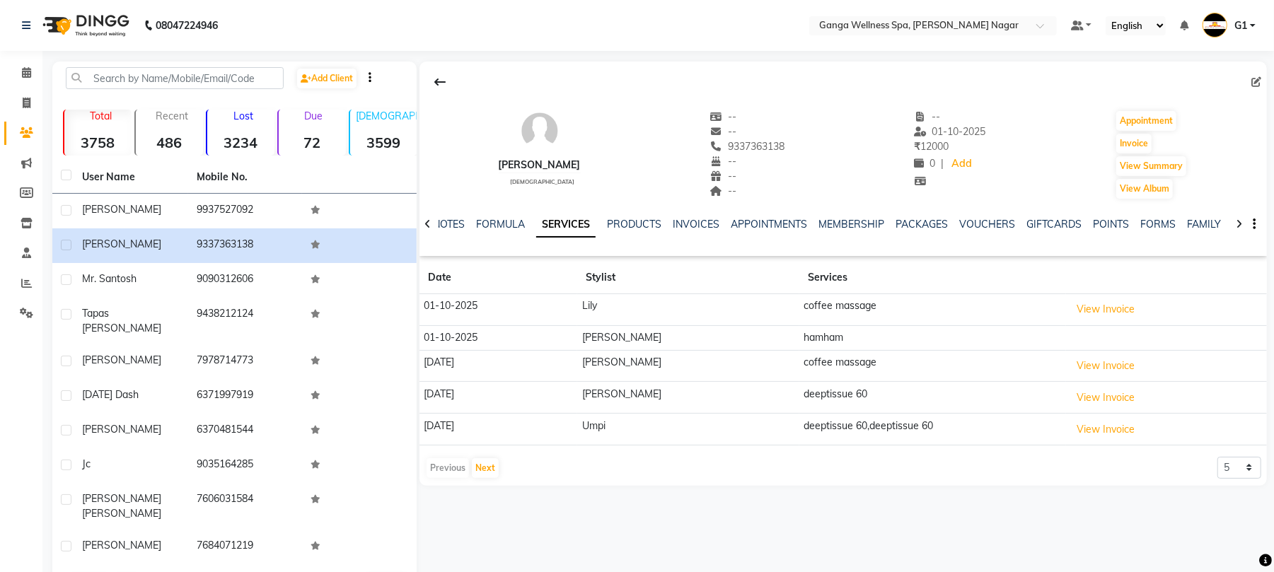
click at [557, 228] on link "SERVICES" at bounding box center [565, 224] width 59 height 25
click at [1155, 164] on button "View Summary" at bounding box center [1151, 166] width 70 height 20
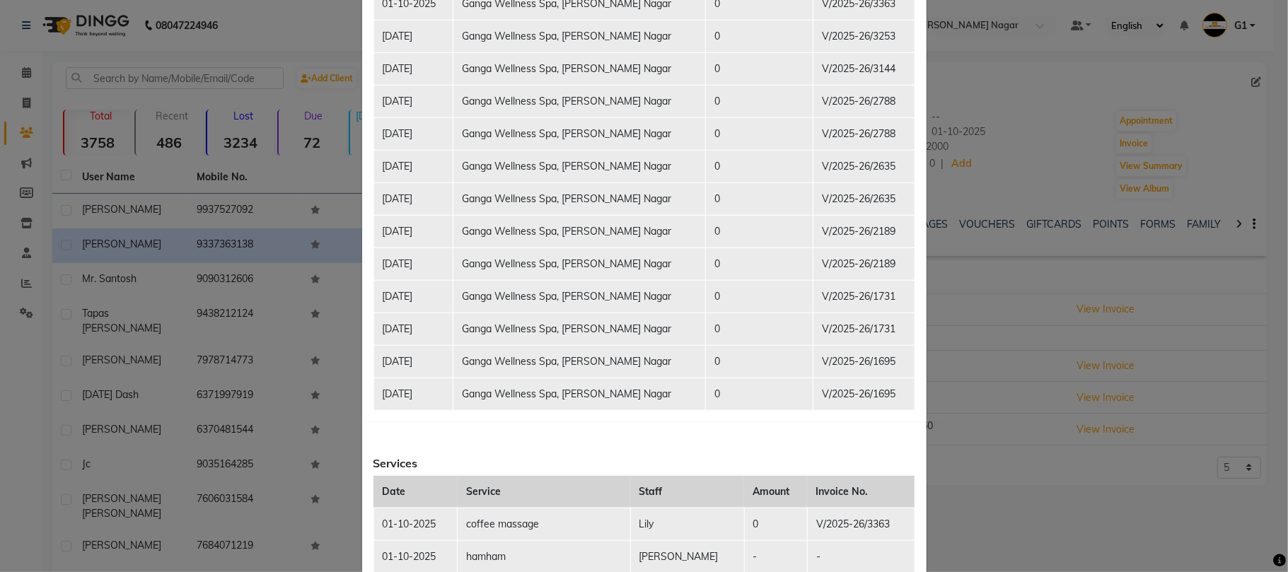
scroll to position [377, 0]
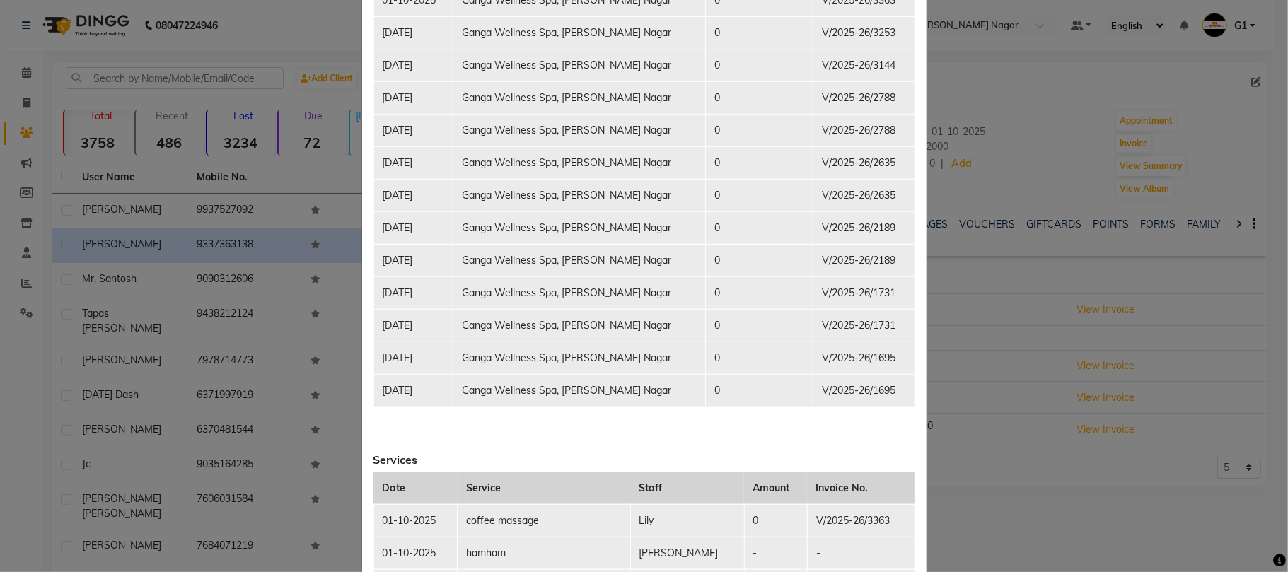
click at [955, 397] on ngb-modal-window "Client Summary Print jitu 9337363138 2025-10-01 Membership Packages Name ANNUAL…" at bounding box center [644, 286] width 1288 height 572
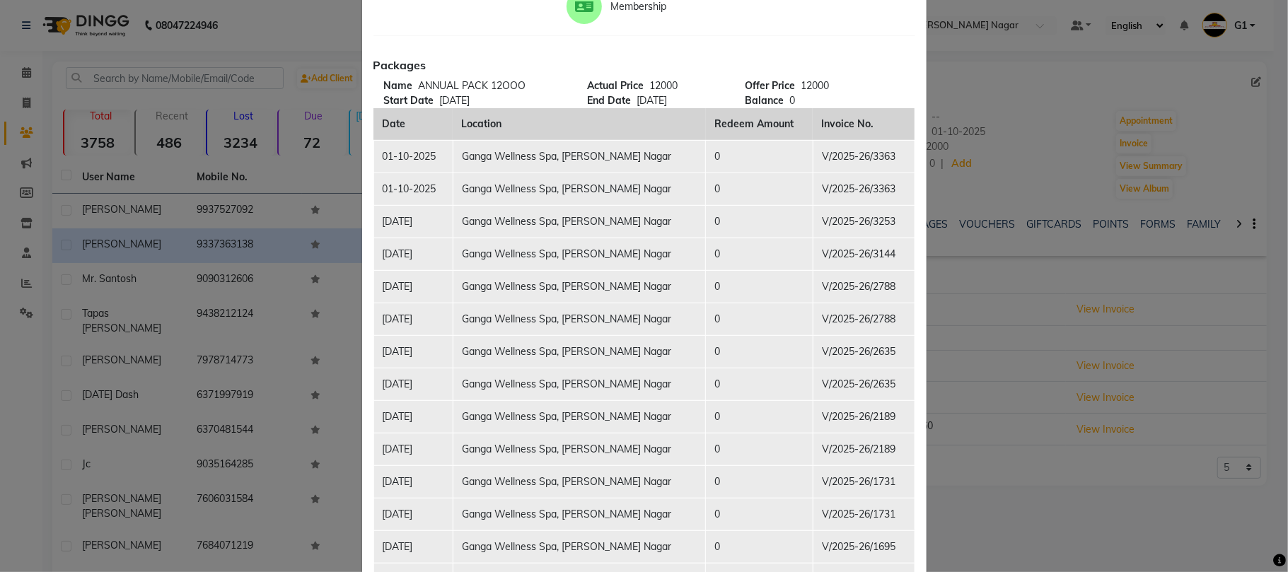
scroll to position [283, 0]
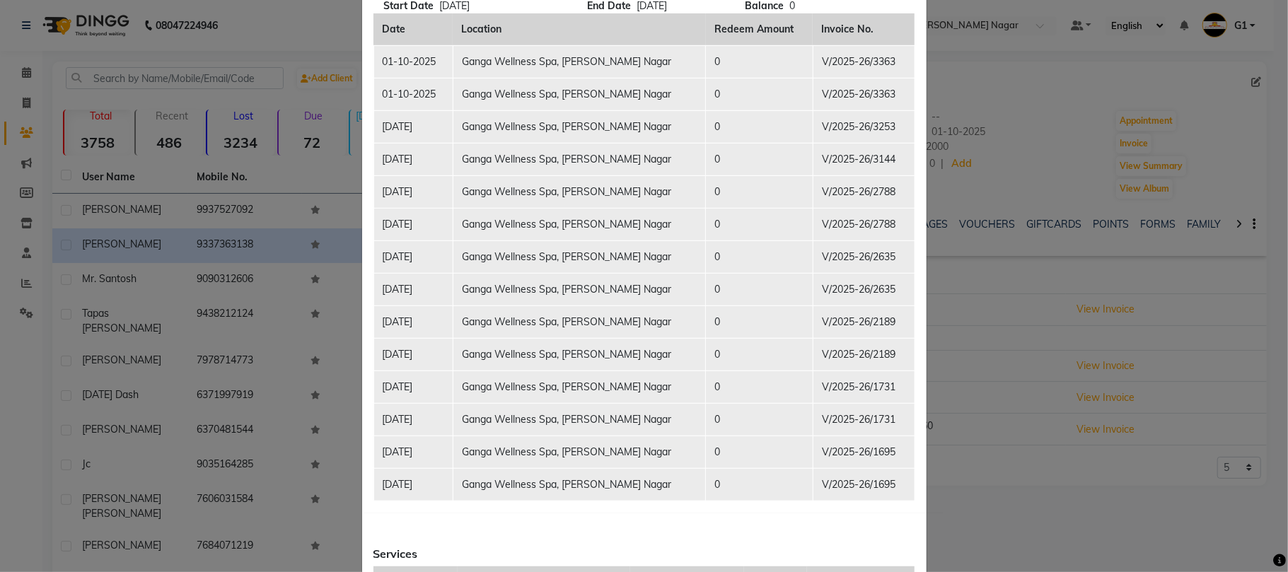
click at [238, 173] on ngb-modal-window "Client Summary Print jitu 9337363138 2025-10-01 Membership Packages Name ANNUAL…" at bounding box center [644, 286] width 1288 height 572
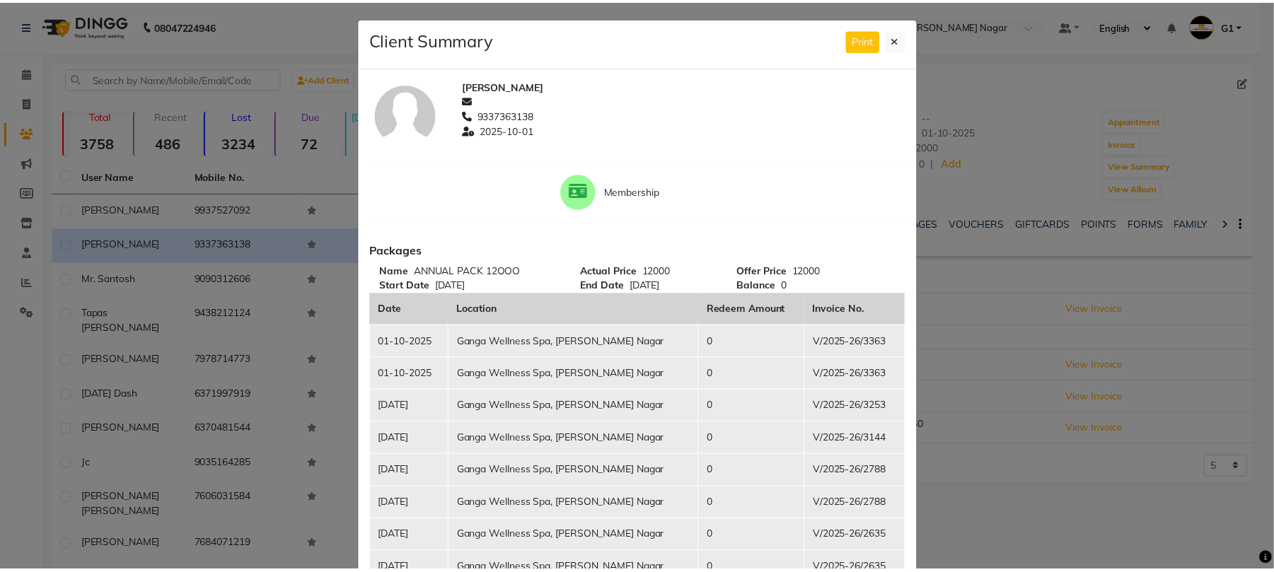
scroll to position [0, 0]
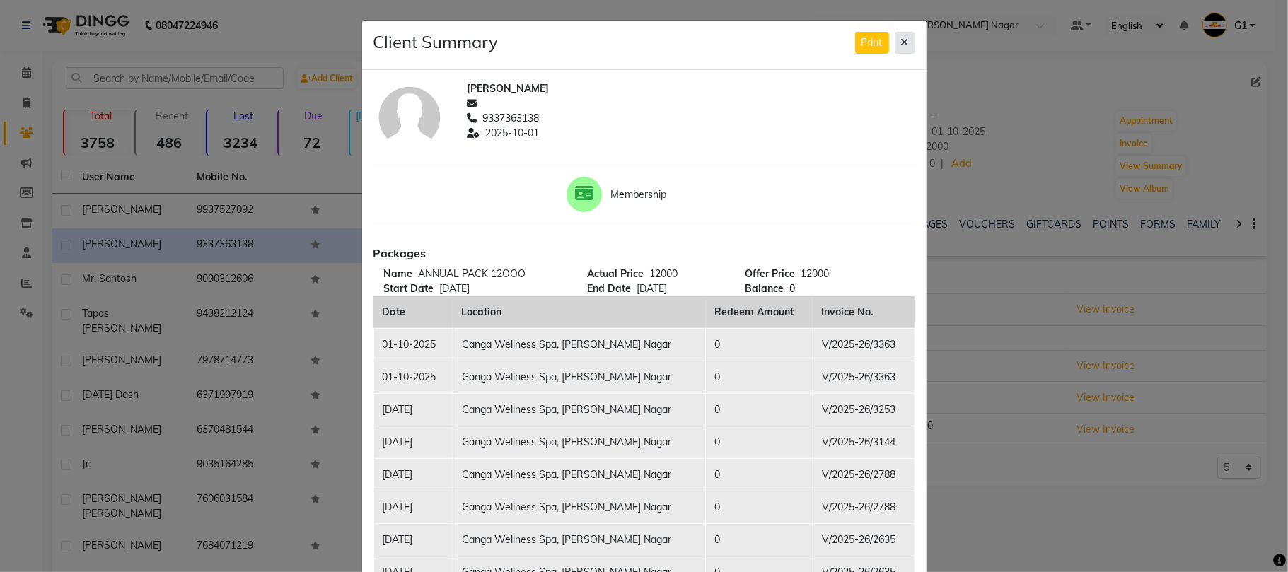
click at [902, 43] on button at bounding box center [905, 43] width 21 height 22
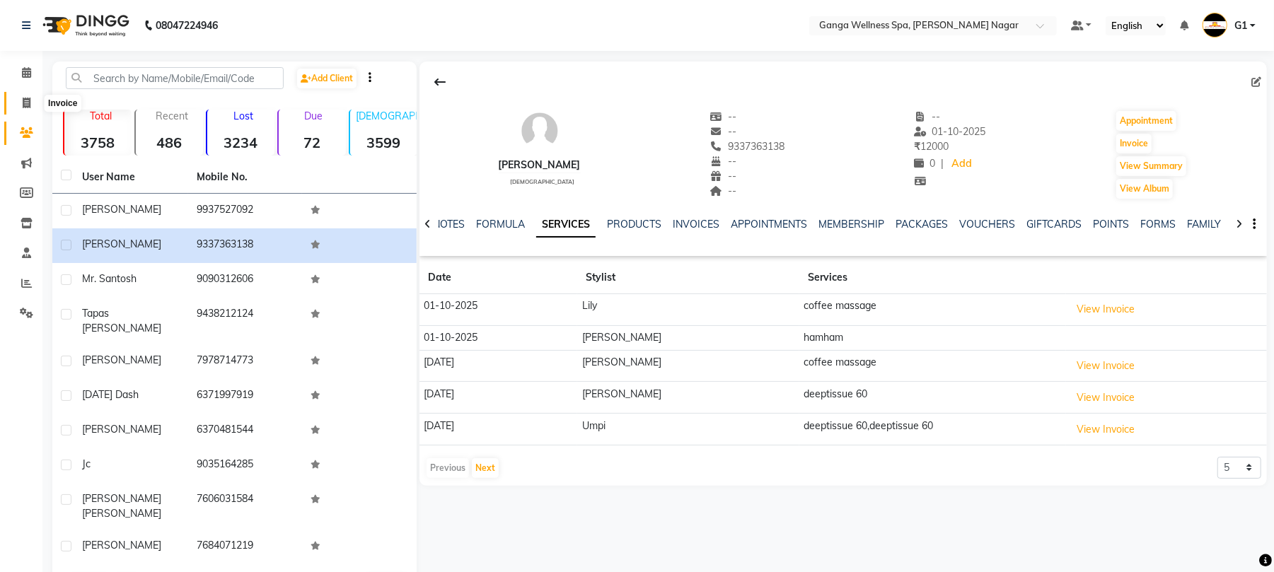
click at [21, 105] on span at bounding box center [26, 103] width 25 height 16
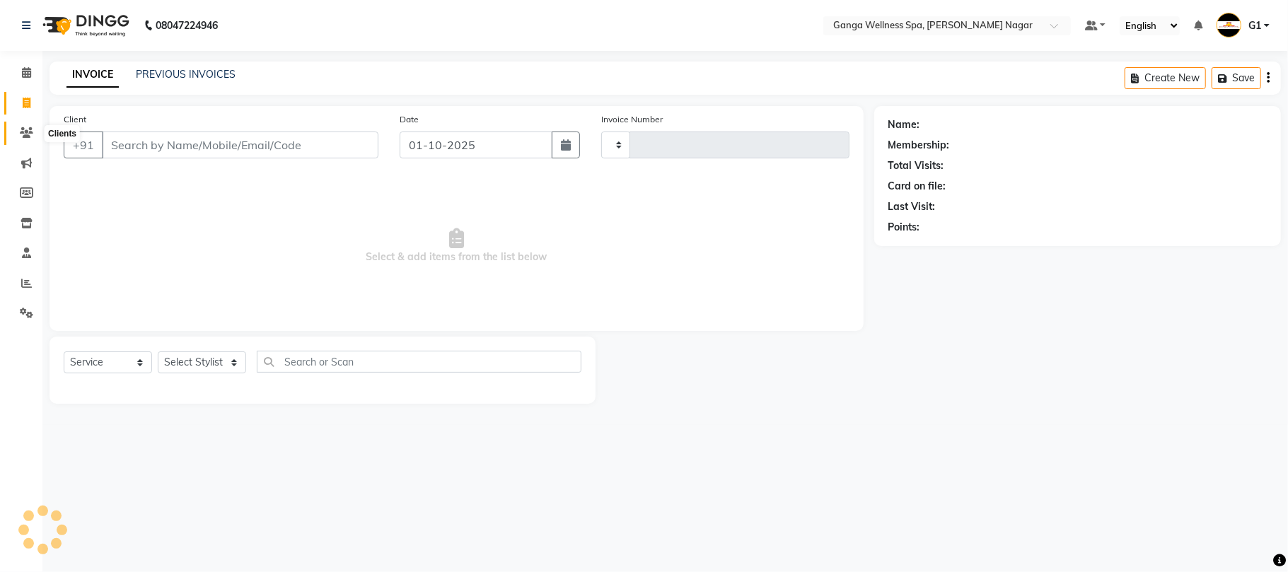
click at [23, 131] on icon at bounding box center [26, 132] width 13 height 11
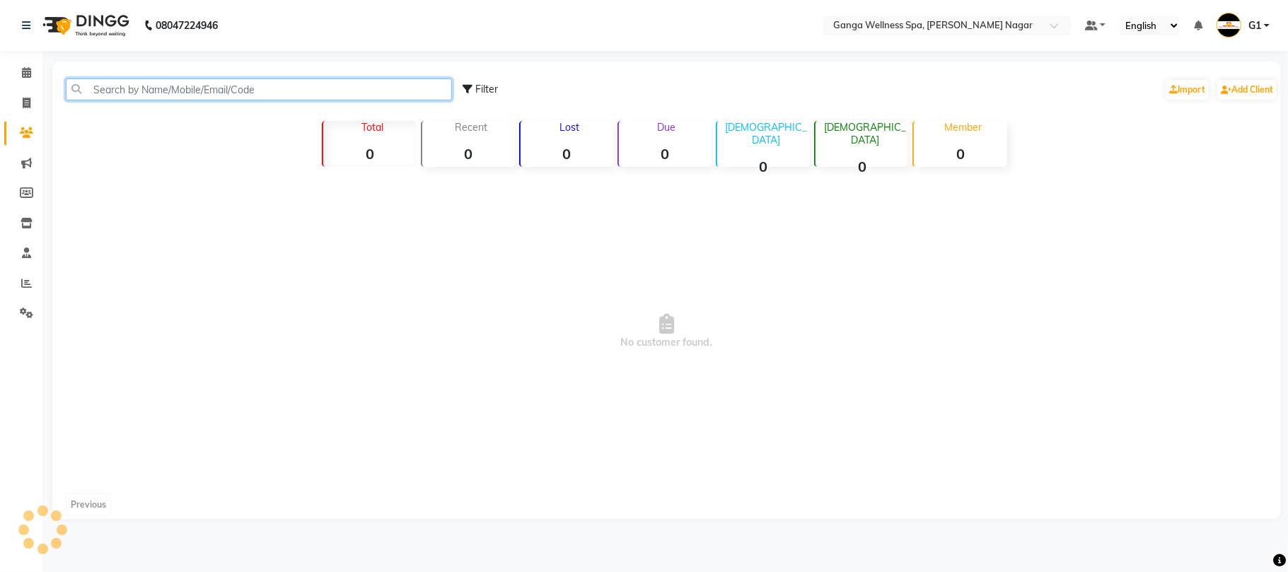
click at [97, 86] on input "text" at bounding box center [259, 89] width 386 height 22
type input "99375888"
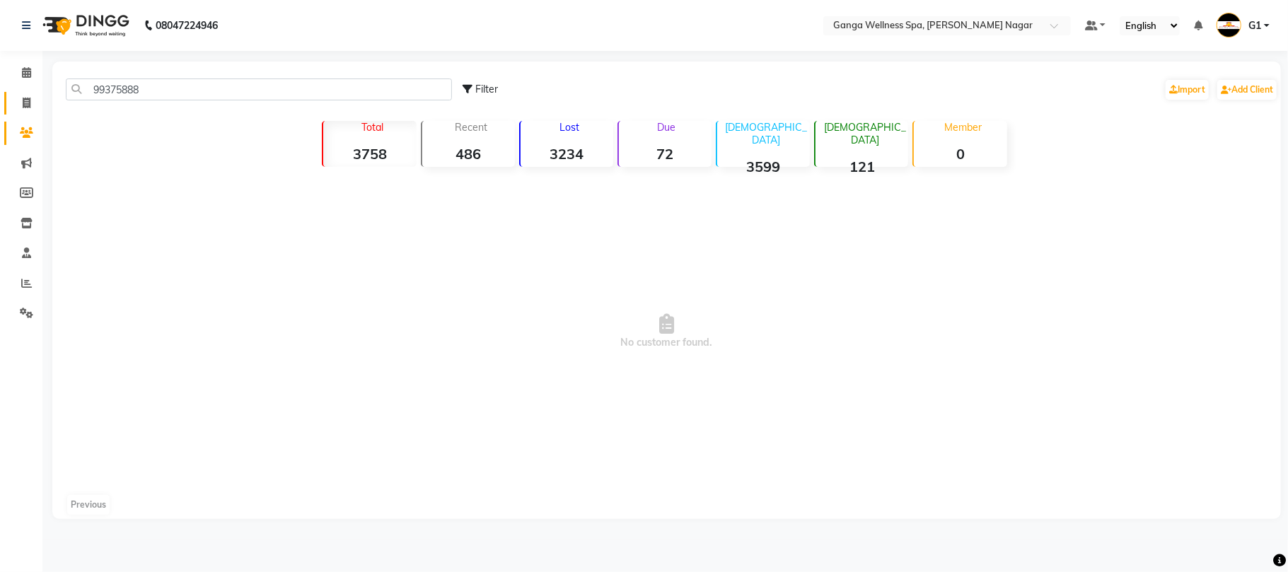
click at [20, 93] on link "Invoice" at bounding box center [21, 103] width 34 height 23
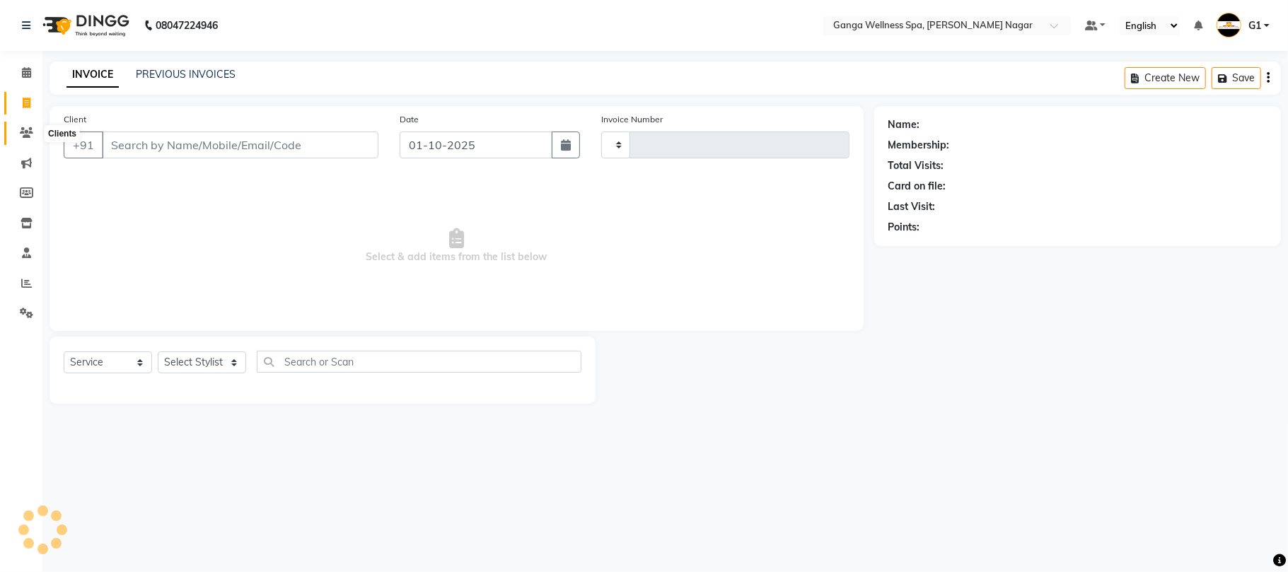
click at [21, 126] on span at bounding box center [26, 133] width 25 height 16
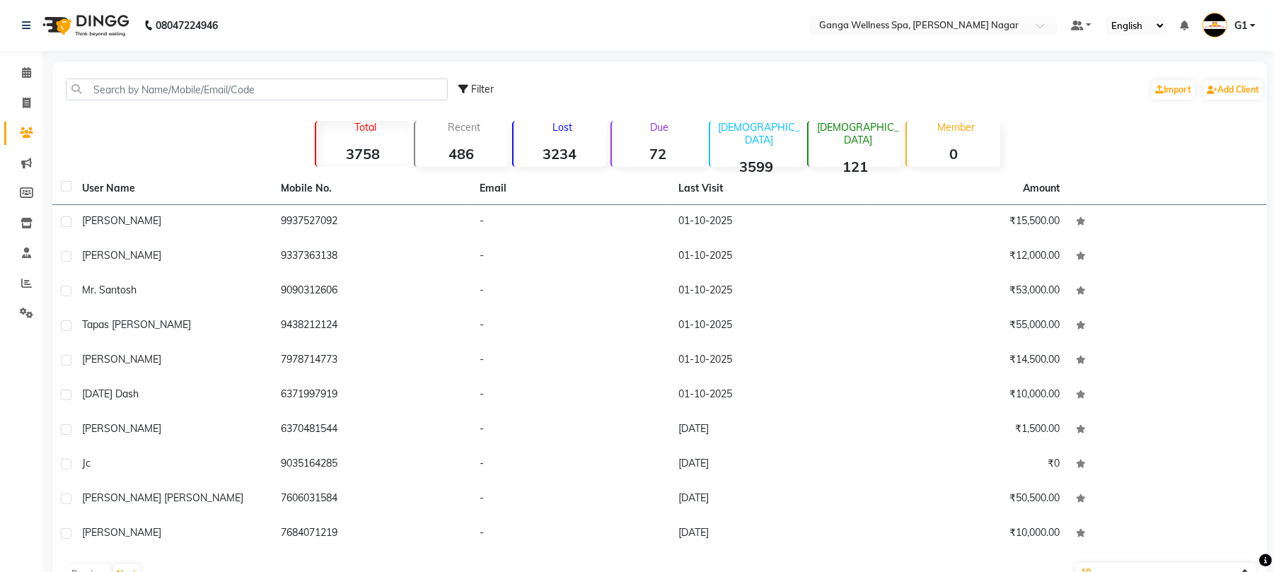
click at [125, 63] on div "Filter Import Add Client Total 3758 Recent 486 Lost 3234 Due 72 Male 3599 Femal…" at bounding box center [659, 327] width 1214 height 530
click at [103, 76] on div "Filter Import Add Client" at bounding box center [659, 89] width 1208 height 45
click at [110, 88] on input "text" at bounding box center [257, 89] width 382 height 22
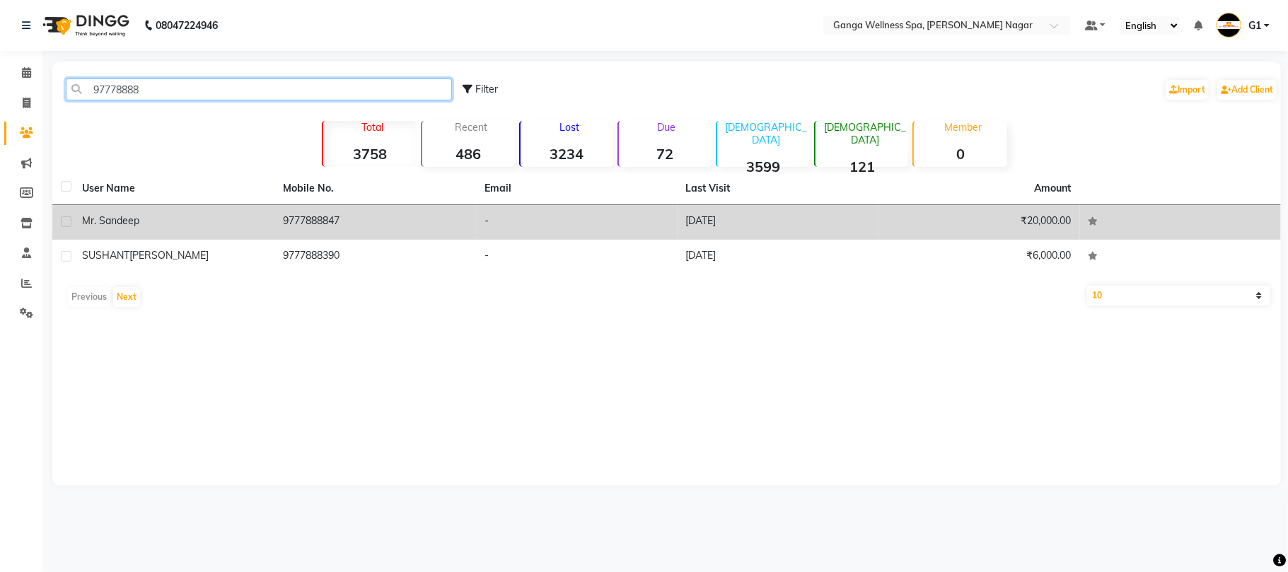
type input "97778888"
click at [272, 231] on td "Mr. Sandeep" at bounding box center [175, 222] width 202 height 35
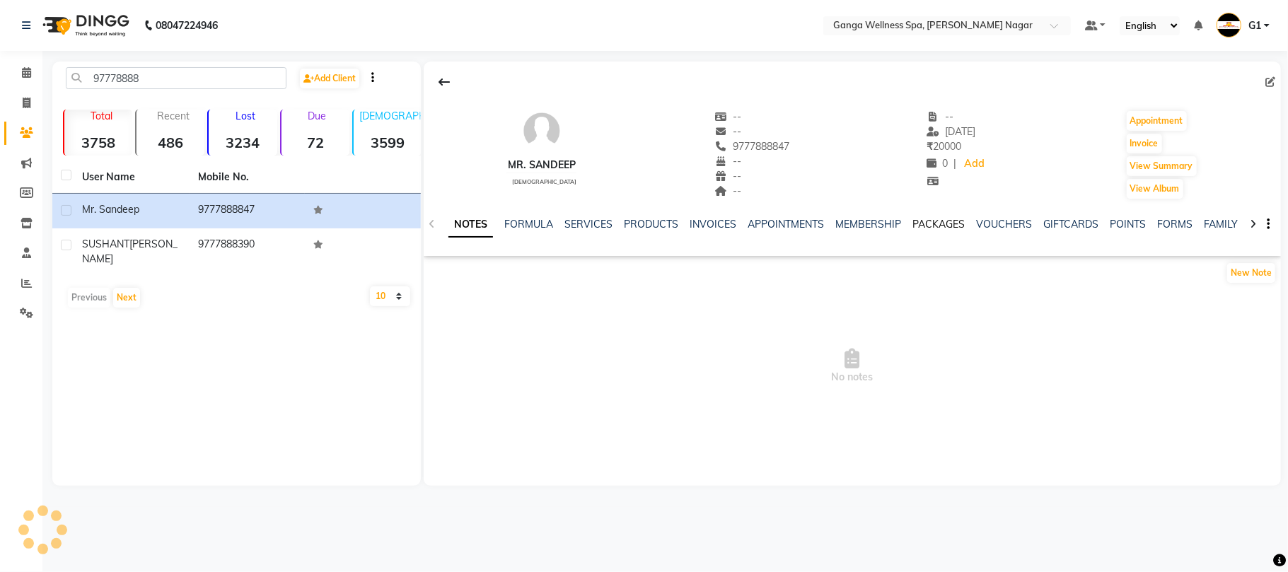
click at [940, 223] on link "PACKAGES" at bounding box center [938, 224] width 52 height 13
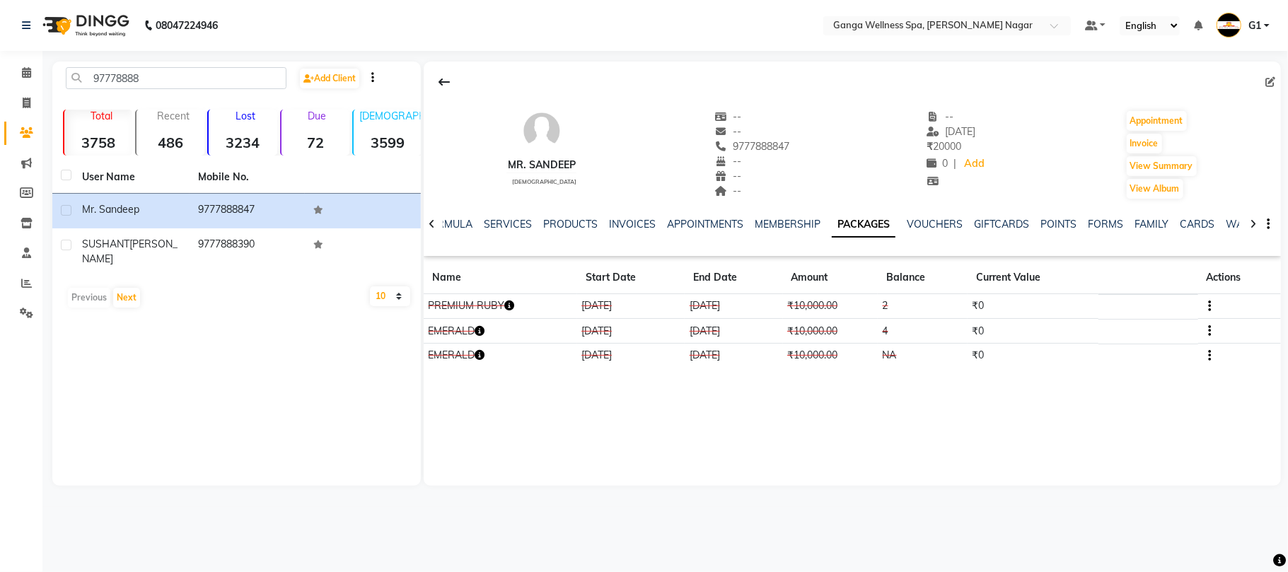
click at [668, 359] on td "12-09-2023" at bounding box center [631, 356] width 108 height 25
drag, startPoint x: 527, startPoint y: 298, endPoint x: 493, endPoint y: 303, distance: 34.2
click at [493, 303] on td "PREMIUM RUBY" at bounding box center [500, 306] width 153 height 25
click at [496, 303] on td "PREMIUM RUBY" at bounding box center [500, 306] width 153 height 25
click at [513, 318] on td "PREMIUM RUBY" at bounding box center [500, 306] width 153 height 25
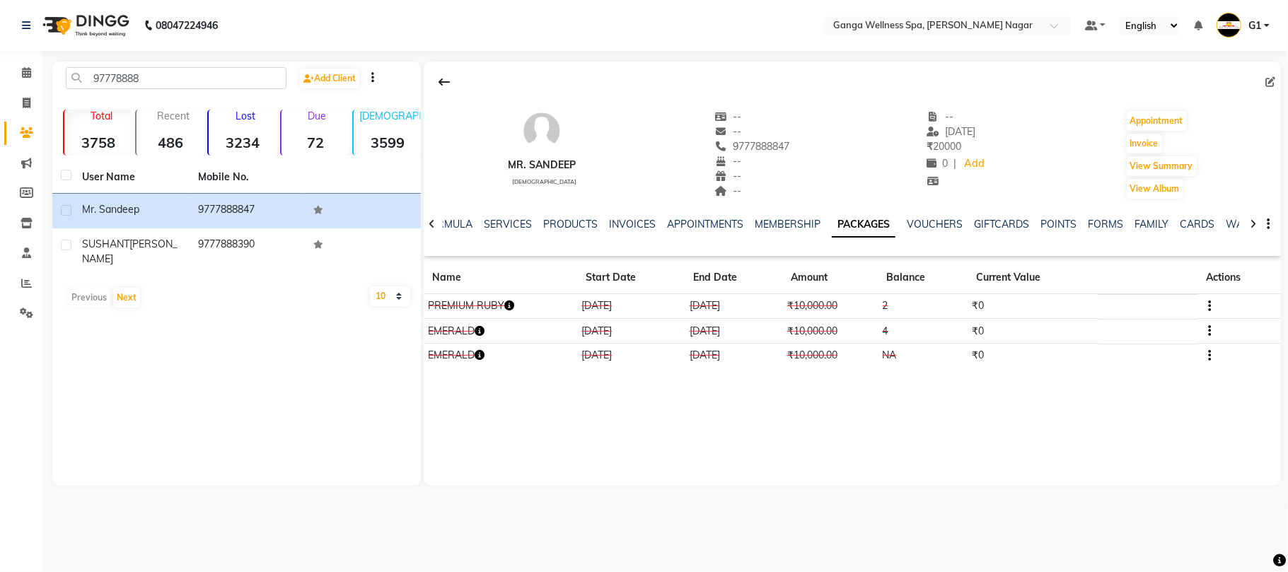
click at [515, 311] on td "PREMIUM RUBY" at bounding box center [500, 306] width 153 height 25
click at [503, 304] on td "PREMIUM RUBY" at bounding box center [500, 306] width 153 height 25
click at [512, 309] on icon "button" at bounding box center [509, 306] width 10 height 10
click at [510, 296] on td "PREMIUM RUBY" at bounding box center [500, 306] width 153 height 25
click at [510, 221] on link "SERVICES" at bounding box center [508, 224] width 48 height 13
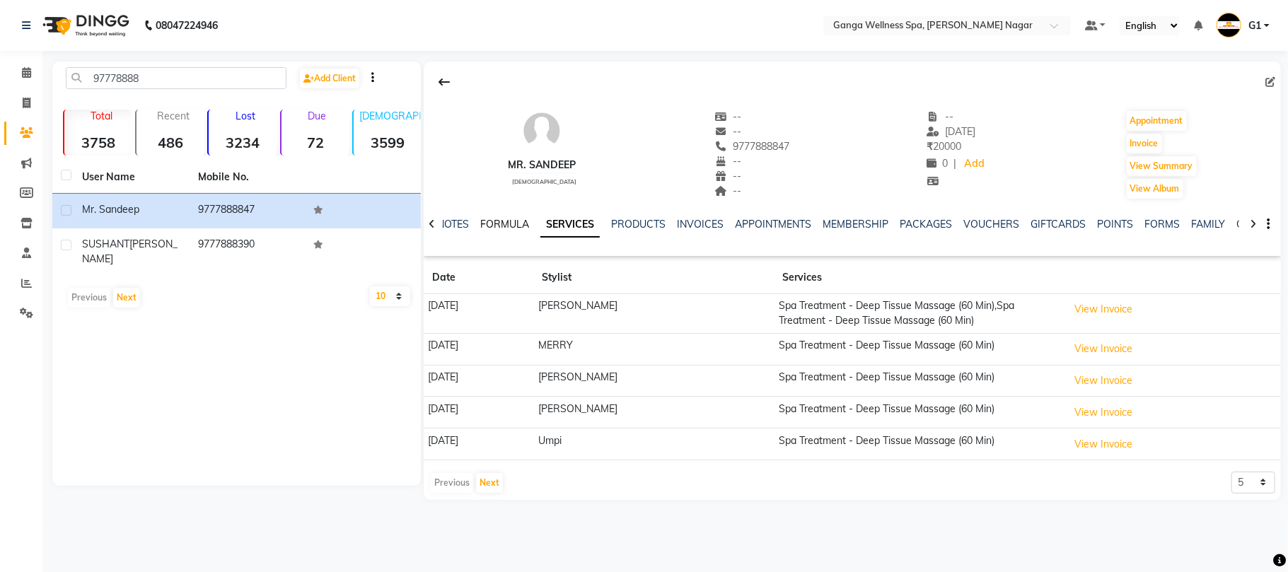
click at [510, 221] on link "FORMULA" at bounding box center [504, 224] width 49 height 13
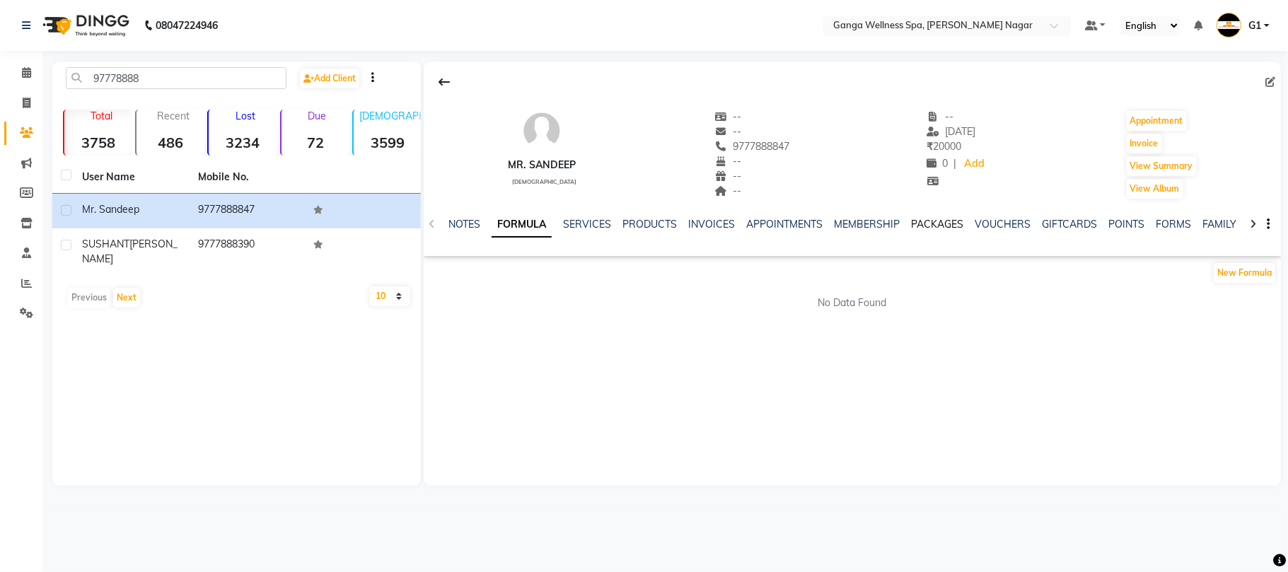
click at [920, 219] on link "PACKAGES" at bounding box center [937, 224] width 52 height 13
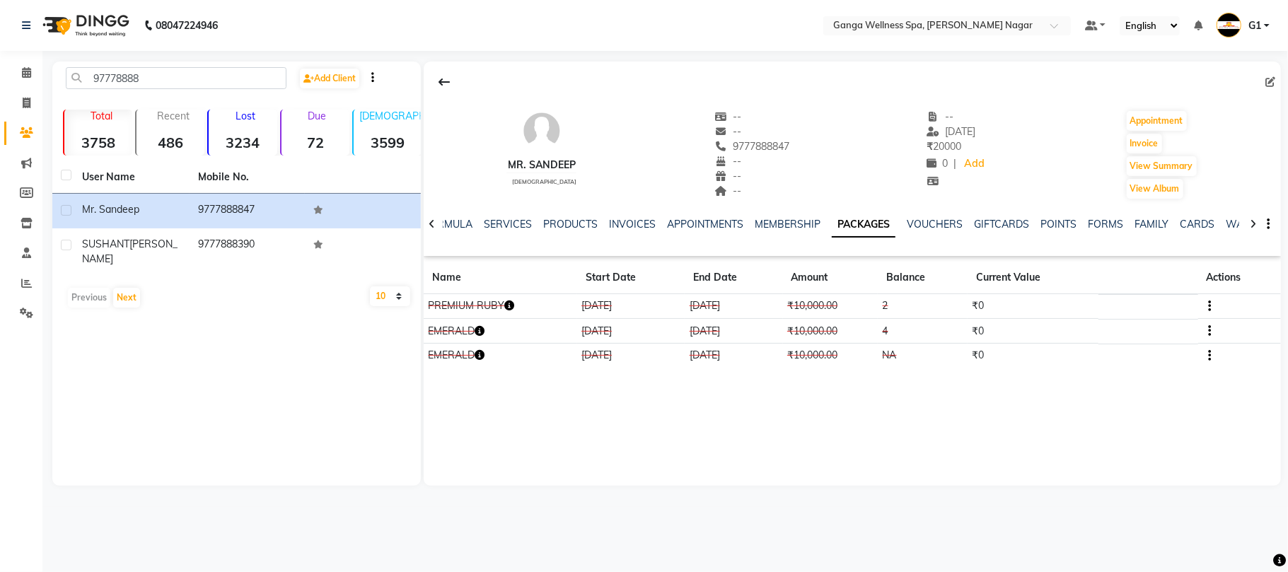
drag, startPoint x: 727, startPoint y: 148, endPoint x: 790, endPoint y: 151, distance: 63.0
click at [790, 151] on div "Mr. Sandeep male -- -- 9777888847 -- -- -- -- 11-09-2025 ₹ 20000 0 | Add Appoin…" at bounding box center [852, 147] width 857 height 105
copy span "9777888847"
click at [1023, 402] on div "Mr. Sandeep male -- -- 9777888847 -- -- -- -- 11-09-2025 ₹ 20000 0 | Add Appoin…" at bounding box center [852, 274] width 857 height 424
click at [1131, 147] on button "Invoice" at bounding box center [1143, 144] width 35 height 20
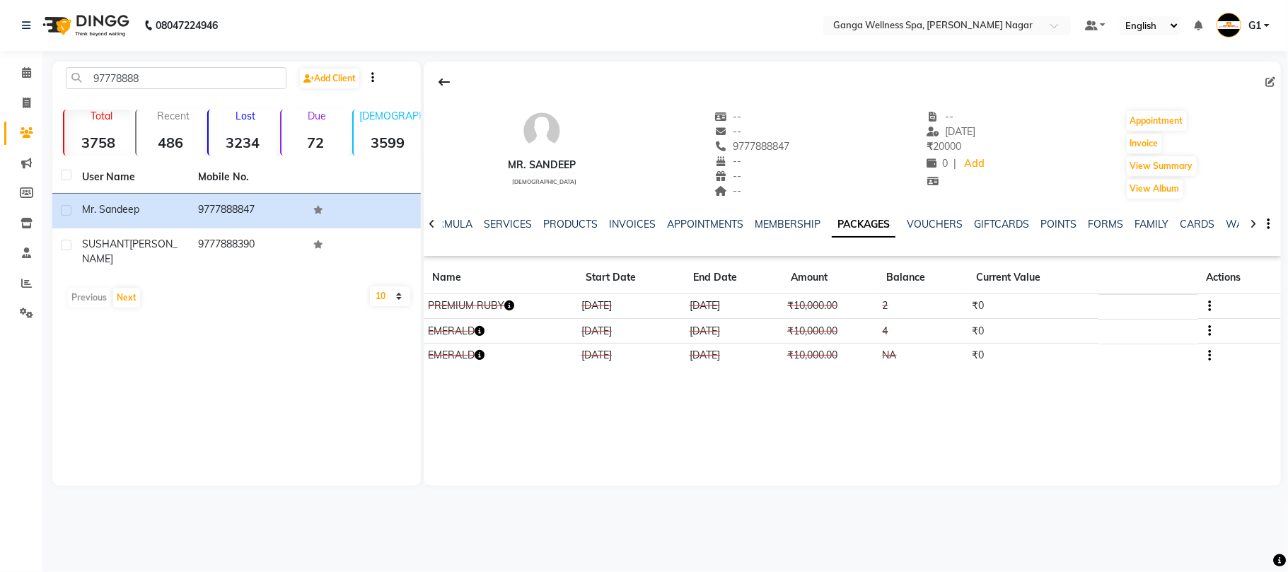
select select "service"
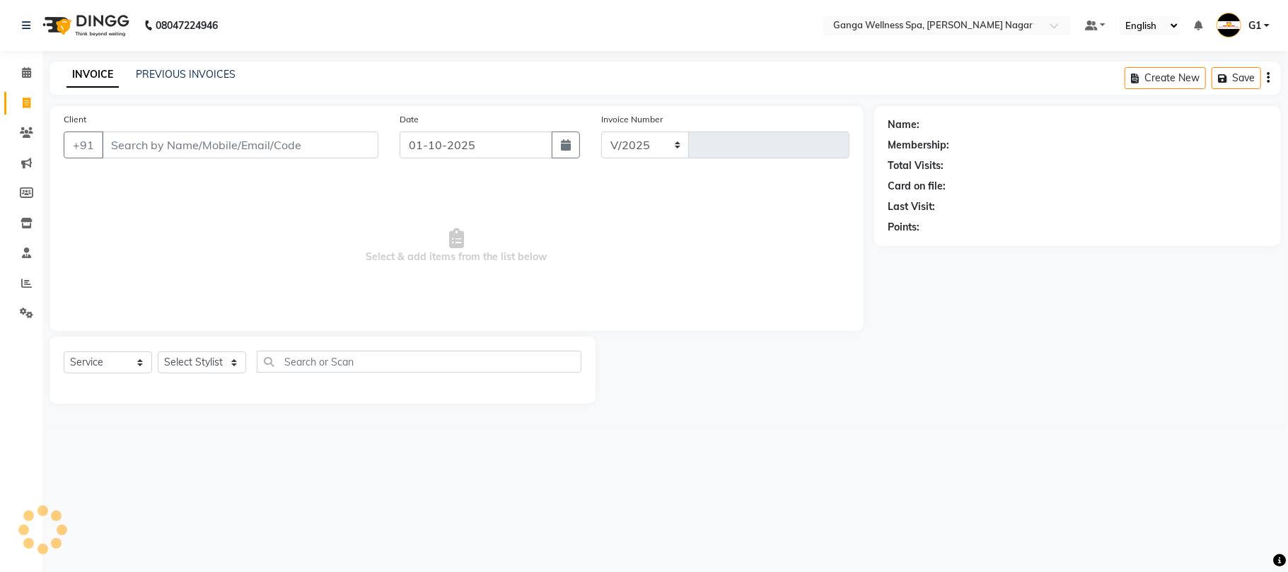
select select "762"
type input "3366"
click at [158, 354] on select "Select Stylist" at bounding box center [202, 362] width 88 height 22
type input "9777888847"
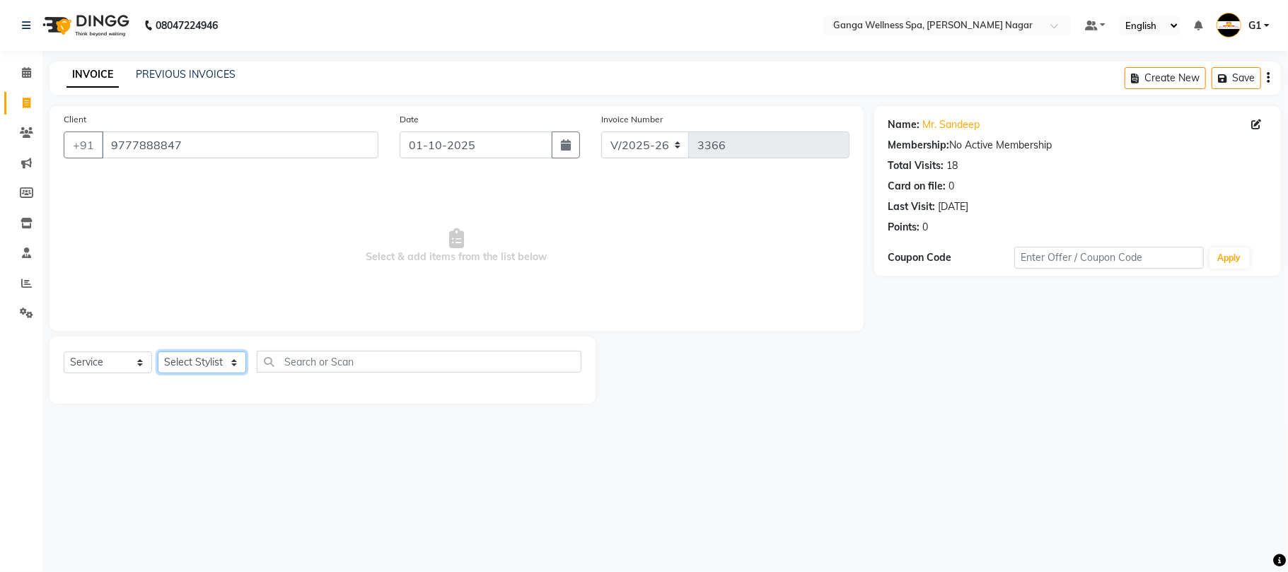
select select "14078"
click at [158, 351] on select "Select Stylist Abhi akhil Alexa AMMY AMMY Annie anya APPI Arohi Ayen BANCHI Bin…" at bounding box center [202, 362] width 88 height 22
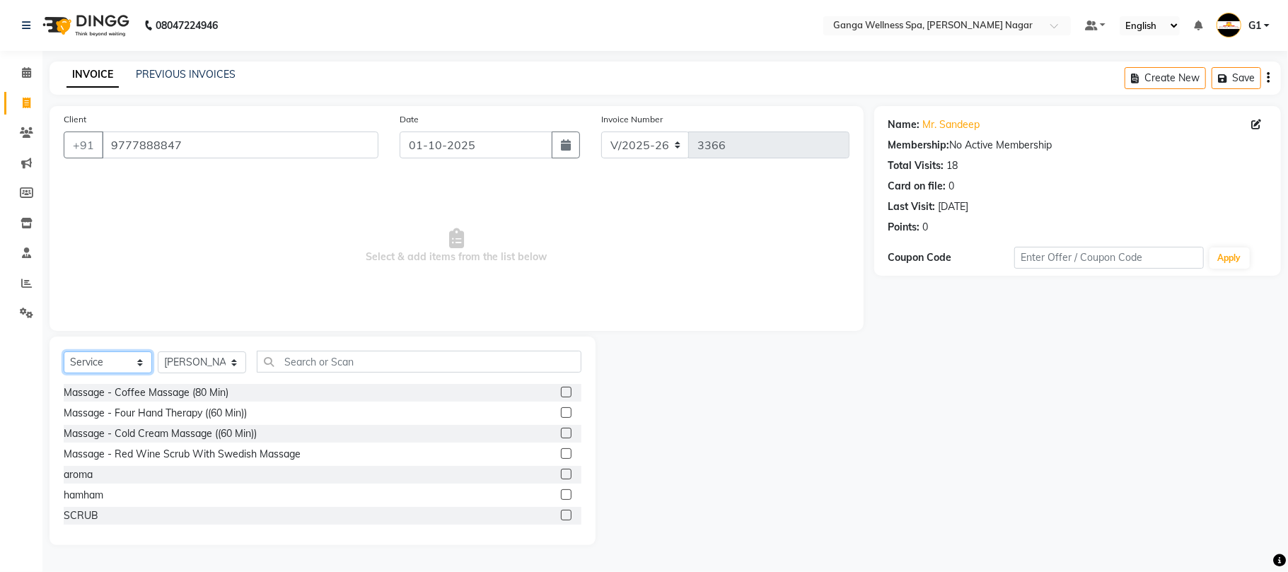
click at [76, 368] on select "Select Service Product Membership Package Voucher Prepaid Gift Card" at bounding box center [108, 362] width 88 height 22
select select "package"
click at [64, 351] on select "Select Service Product Membership Package Voucher Prepaid Gift Card" at bounding box center [108, 362] width 88 height 22
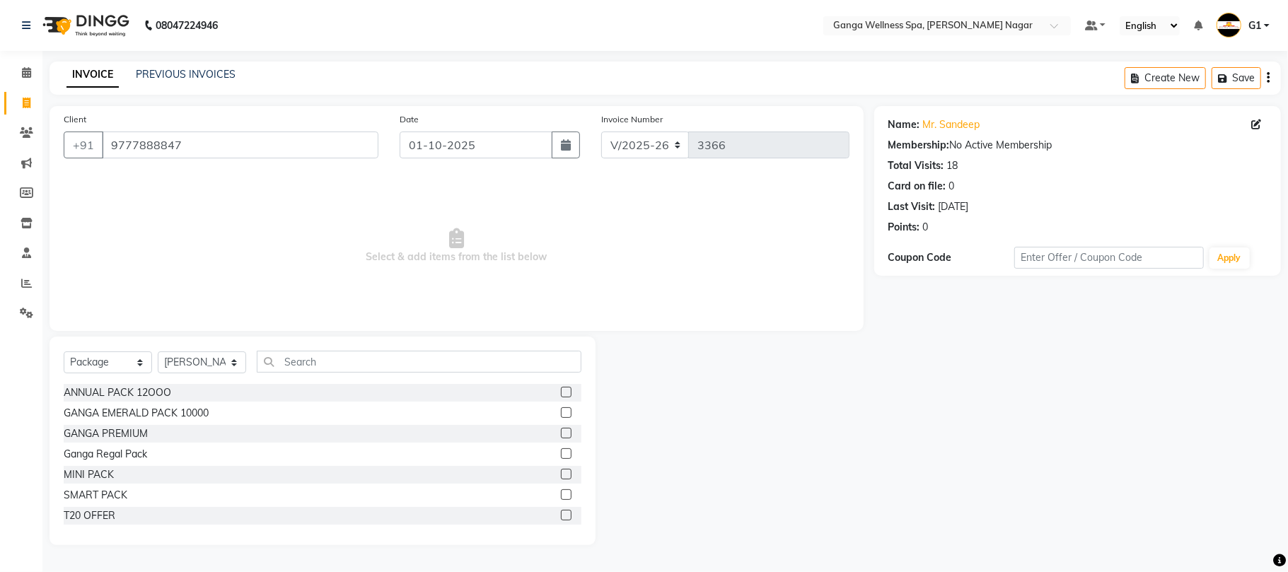
click at [561, 433] on label at bounding box center [566, 433] width 11 height 11
click at [561, 433] on input "checkbox" at bounding box center [565, 433] width 9 height 9
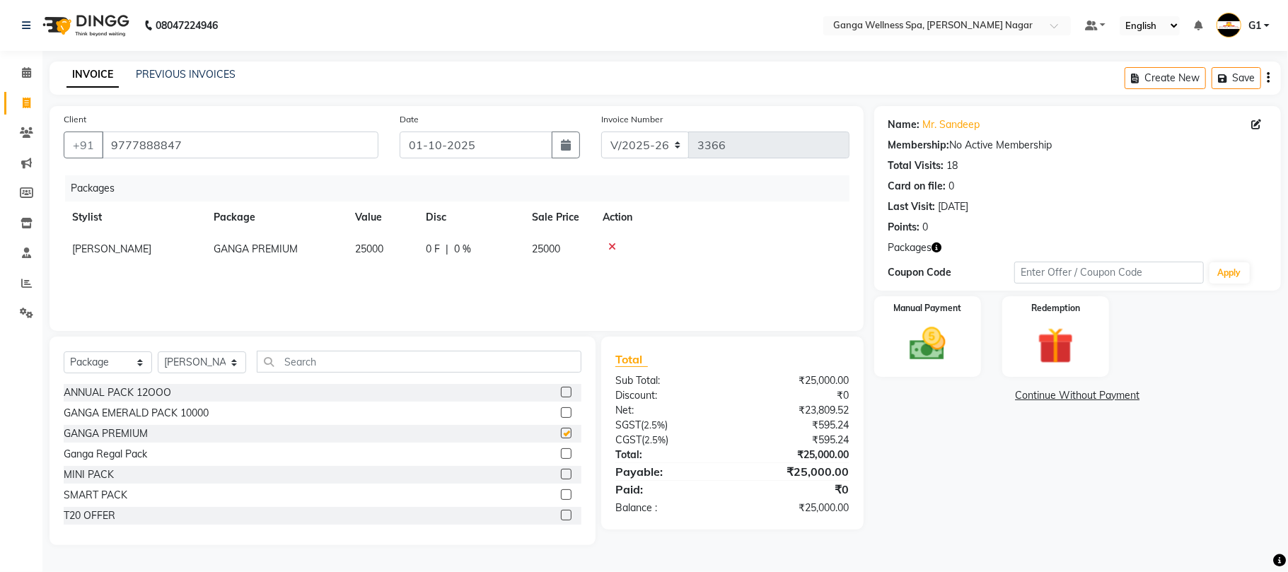
checkbox input "false"
click at [609, 246] on icon at bounding box center [612, 247] width 8 height 10
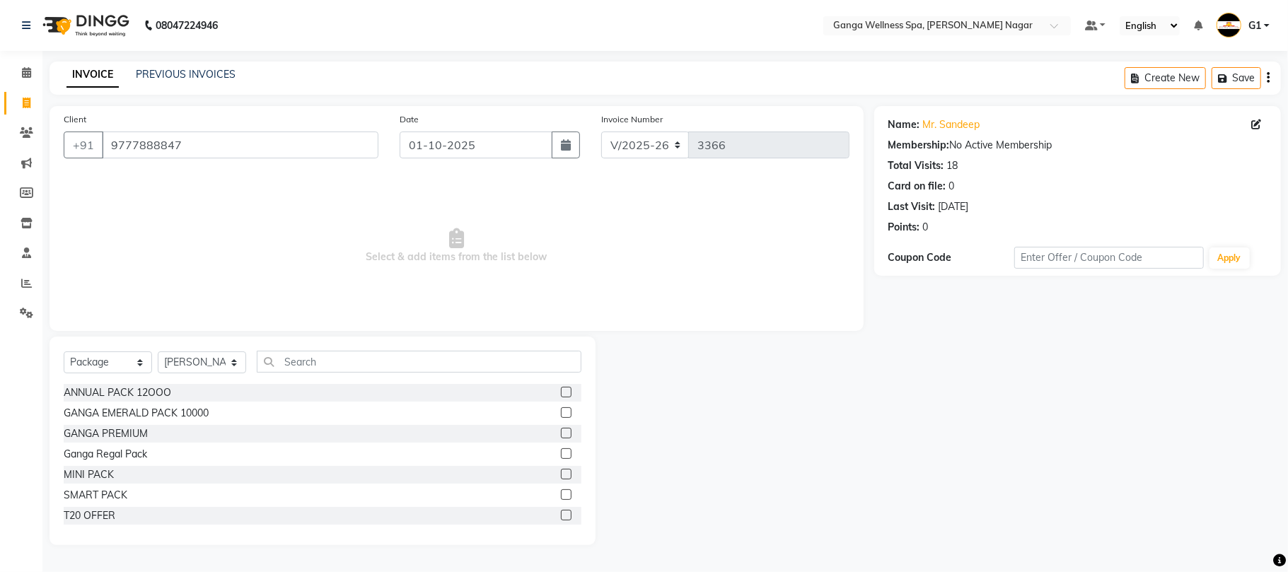
click at [561, 416] on label at bounding box center [566, 412] width 11 height 11
click at [561, 416] on input "checkbox" at bounding box center [565, 413] width 9 height 9
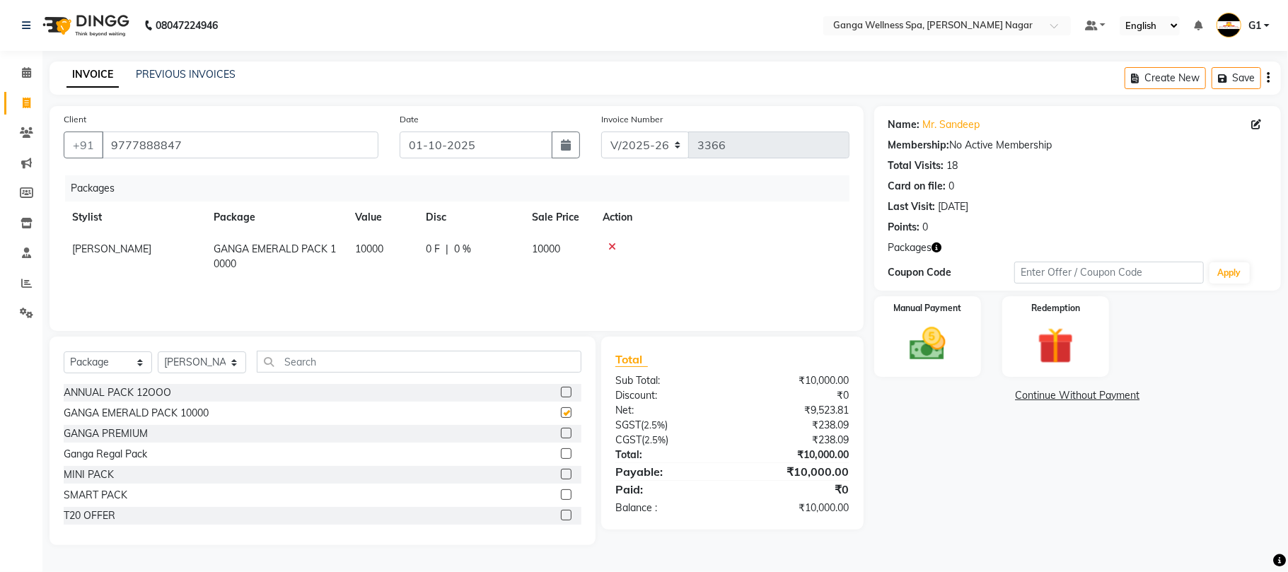
checkbox input "false"
click at [926, 355] on img at bounding box center [928, 344] width 62 height 44
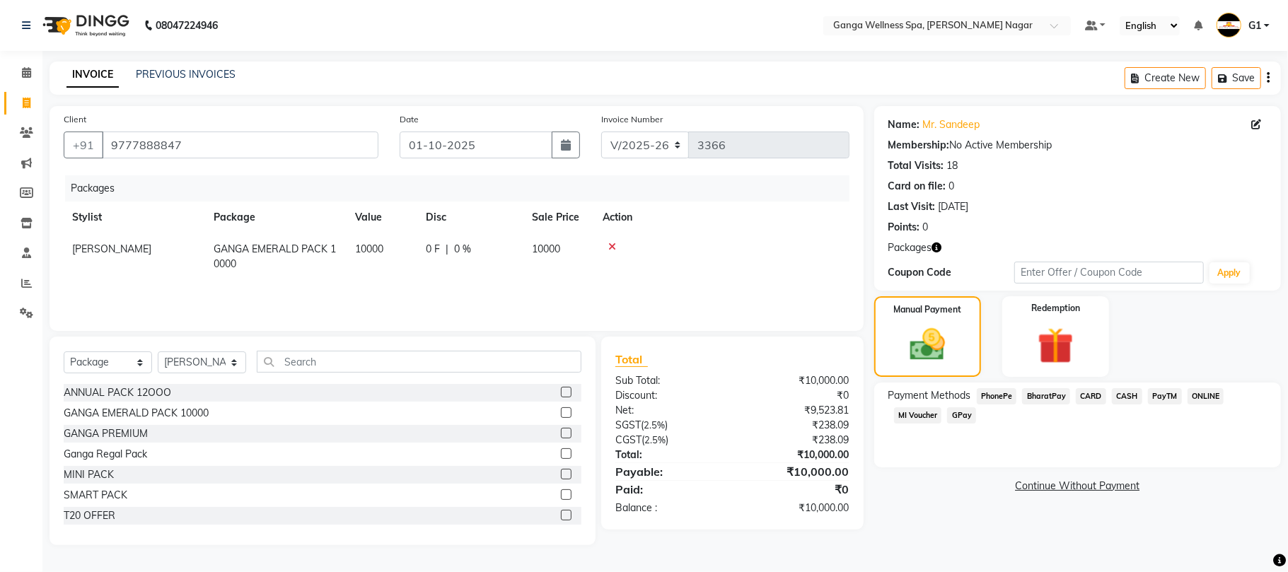
click at [1008, 402] on span "PhonePe" at bounding box center [997, 396] width 40 height 16
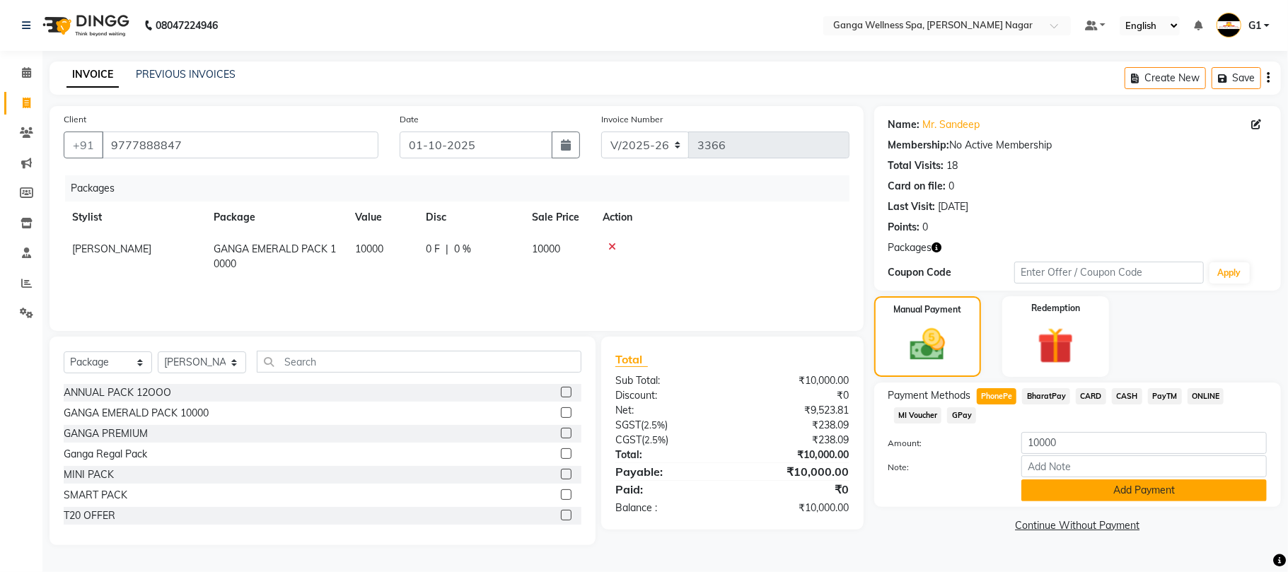
click at [1069, 490] on button "Add Payment" at bounding box center [1143, 490] width 245 height 22
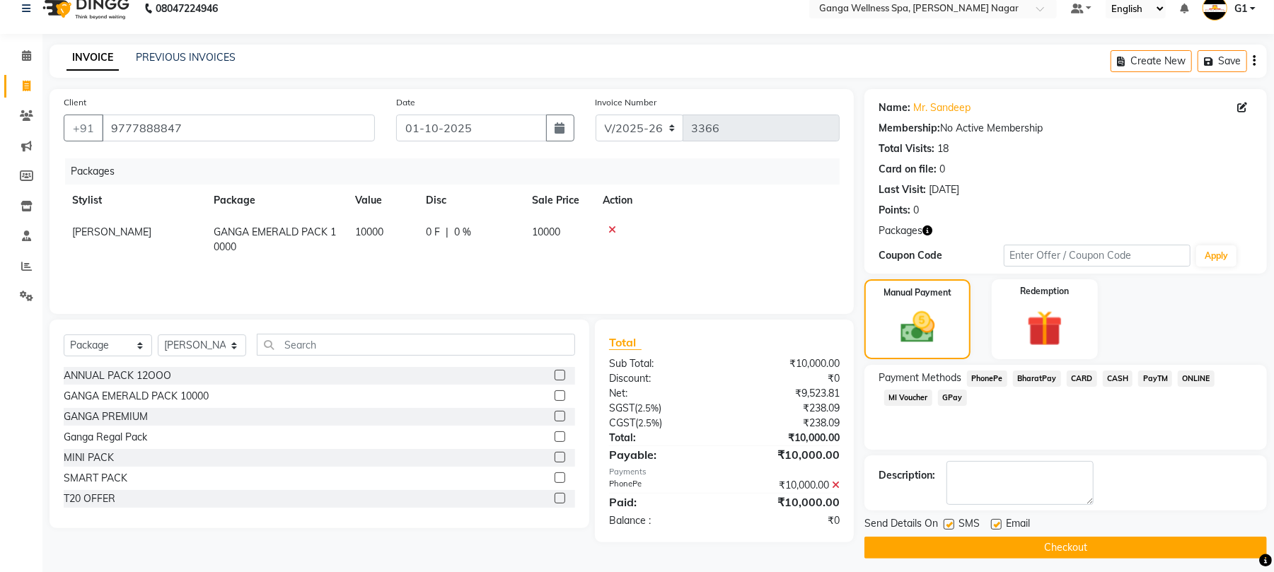
scroll to position [25, 0]
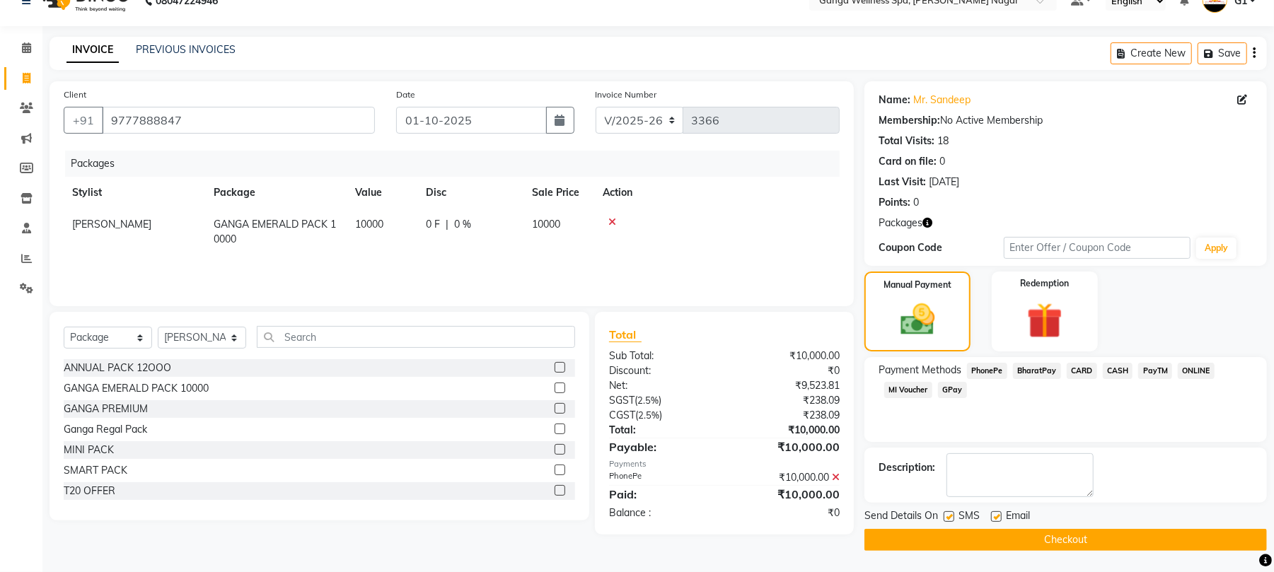
click at [1064, 535] on button "Checkout" at bounding box center [1065, 540] width 402 height 22
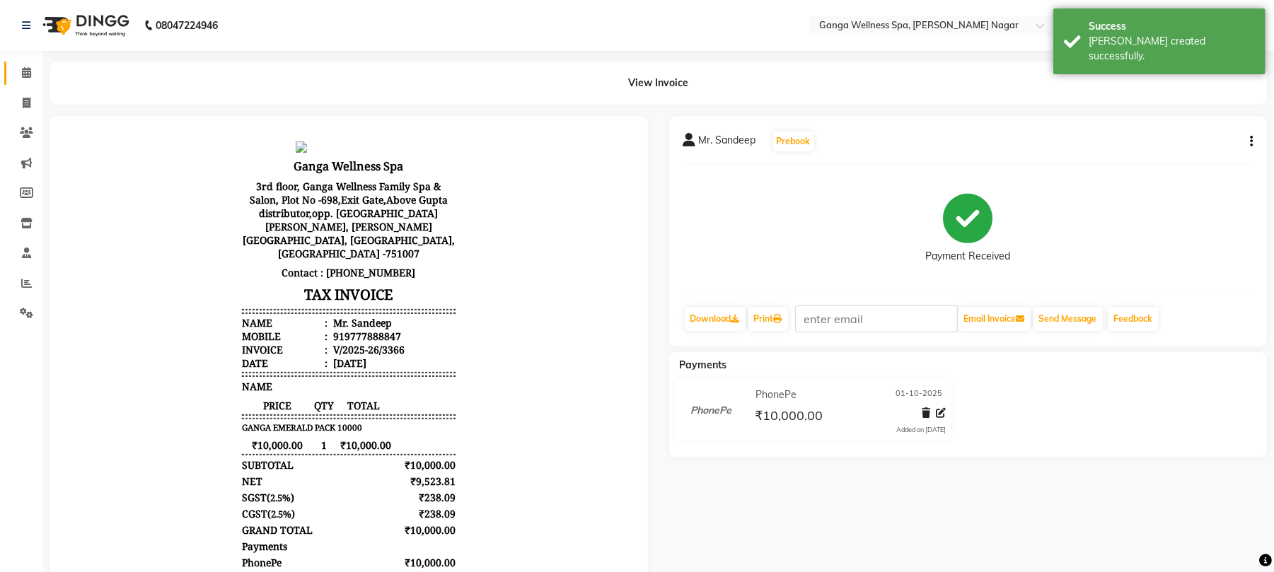
click at [27, 64] on link "Calendar" at bounding box center [21, 73] width 34 height 23
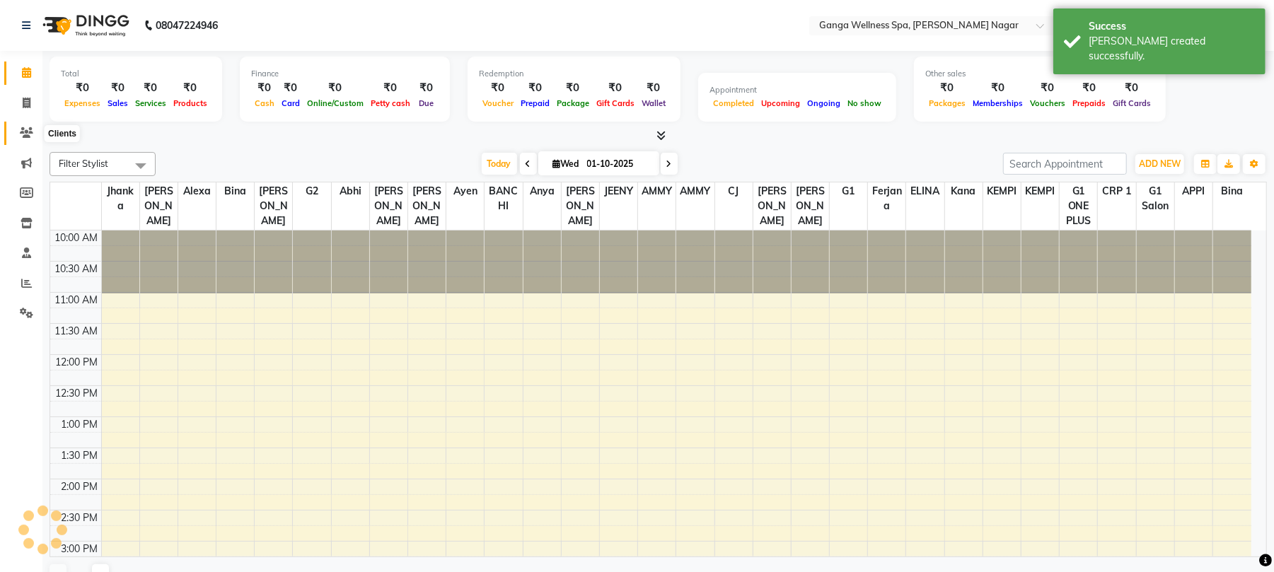
click at [26, 133] on icon at bounding box center [26, 132] width 13 height 11
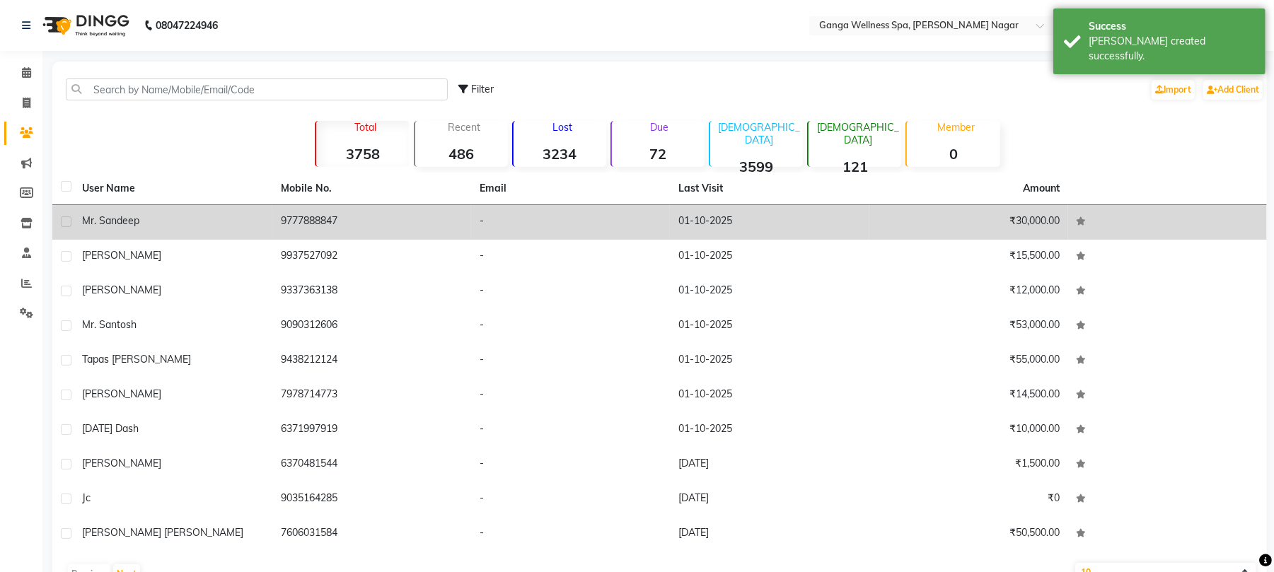
click at [286, 226] on td "9777888847" at bounding box center [371, 222] width 199 height 35
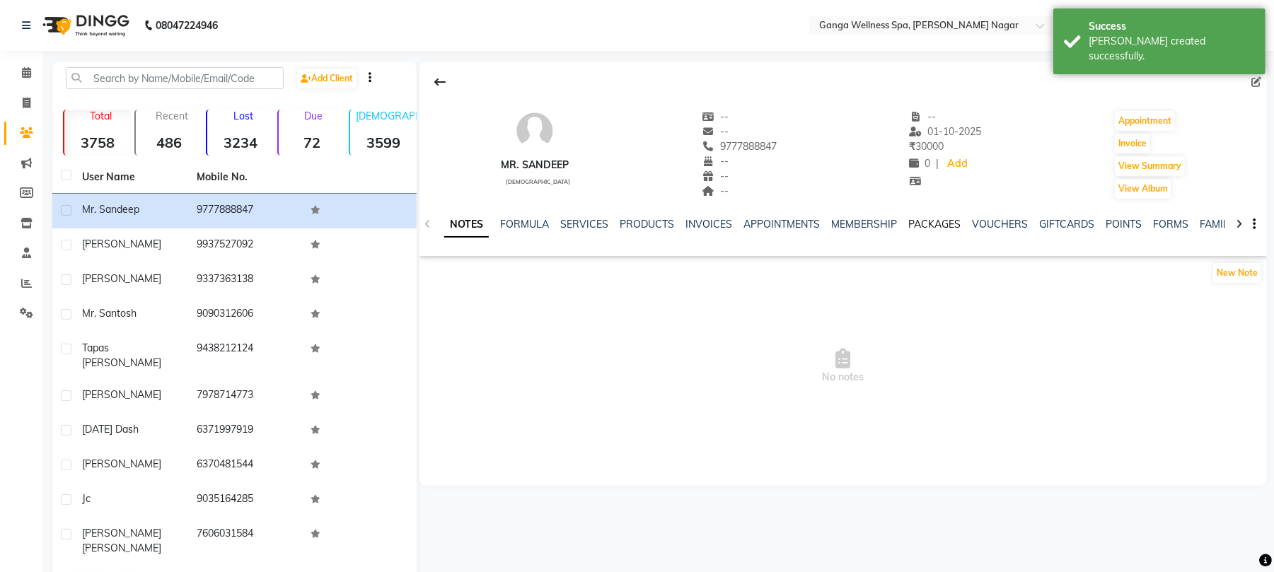
click at [908, 226] on link "PACKAGES" at bounding box center [934, 224] width 52 height 13
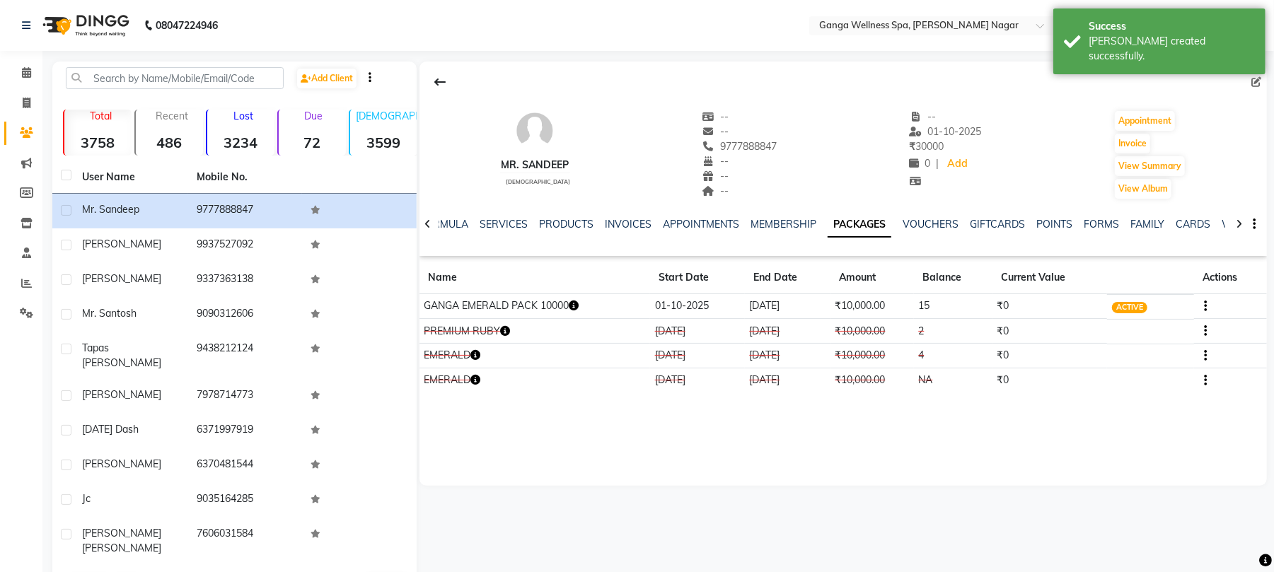
click at [878, 226] on link "PACKAGES" at bounding box center [859, 224] width 64 height 25
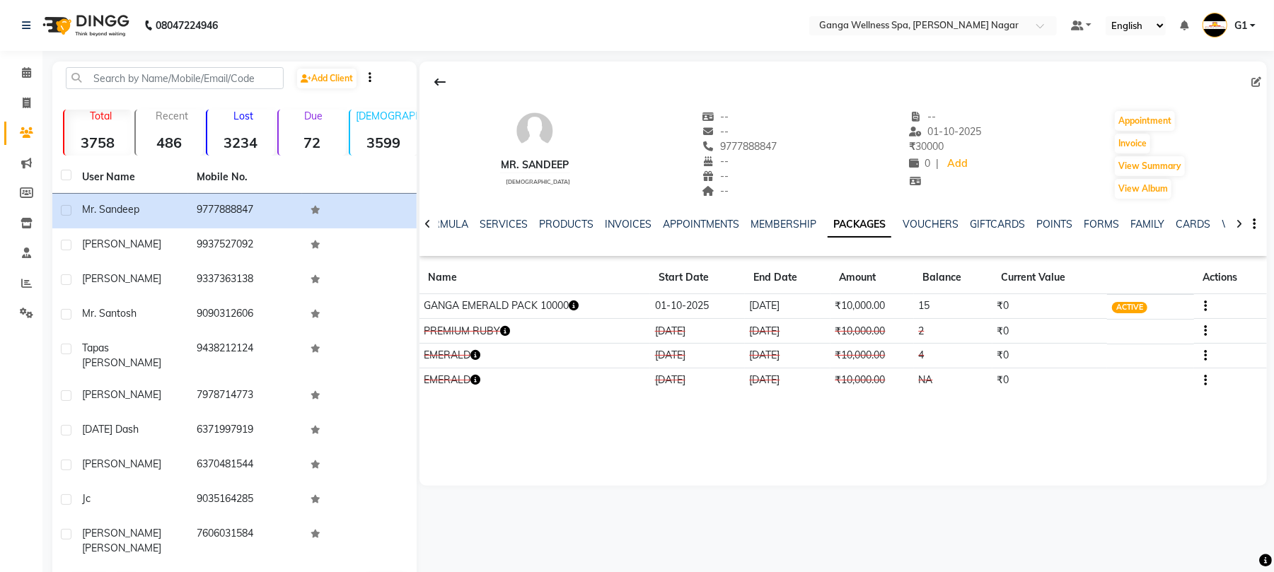
click at [577, 304] on icon "button" at bounding box center [574, 306] width 10 height 10
click at [32, 103] on span at bounding box center [26, 103] width 25 height 16
select select "762"
select select "service"
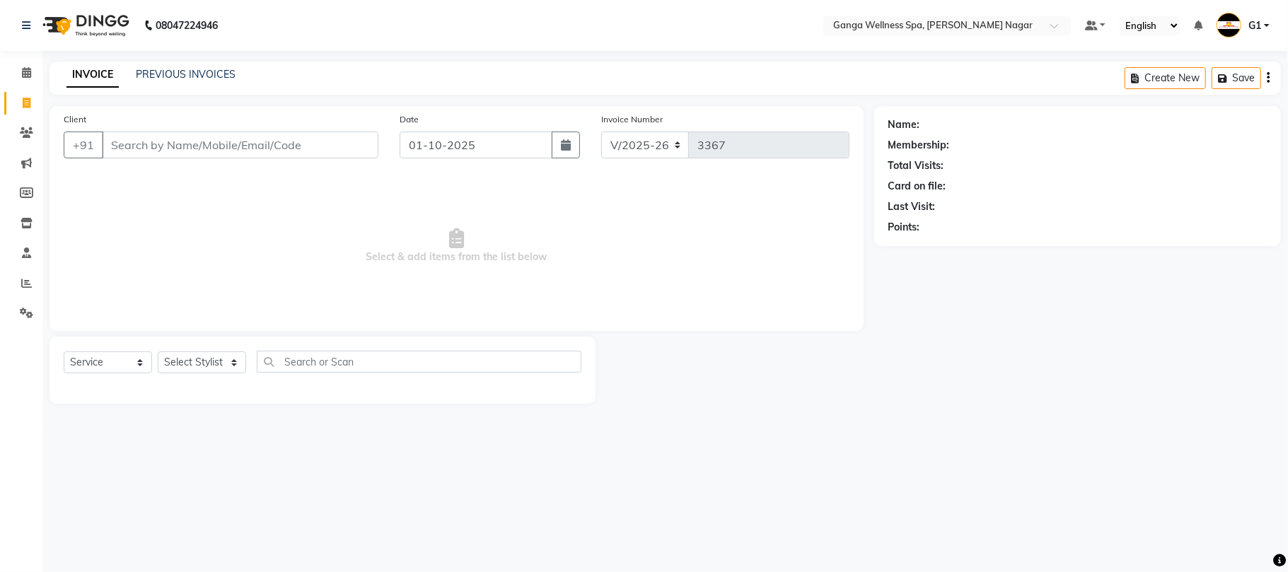
click at [150, 145] on input "Client" at bounding box center [240, 145] width 276 height 27
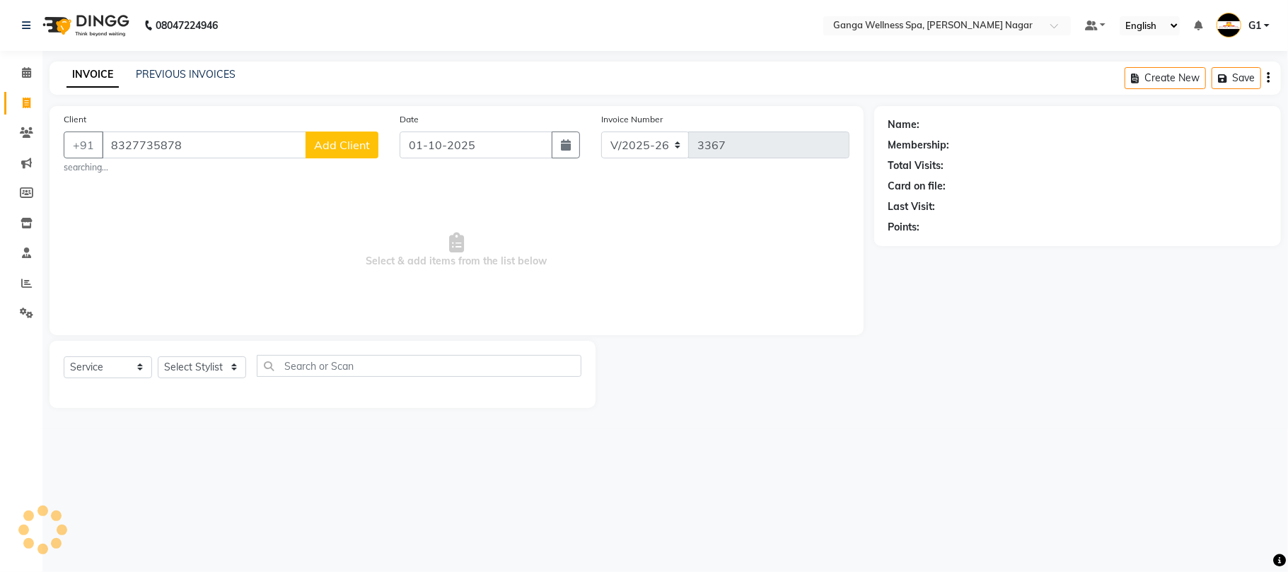
type input "8327735878"
click at [365, 141] on span "Add Client" at bounding box center [342, 145] width 56 height 14
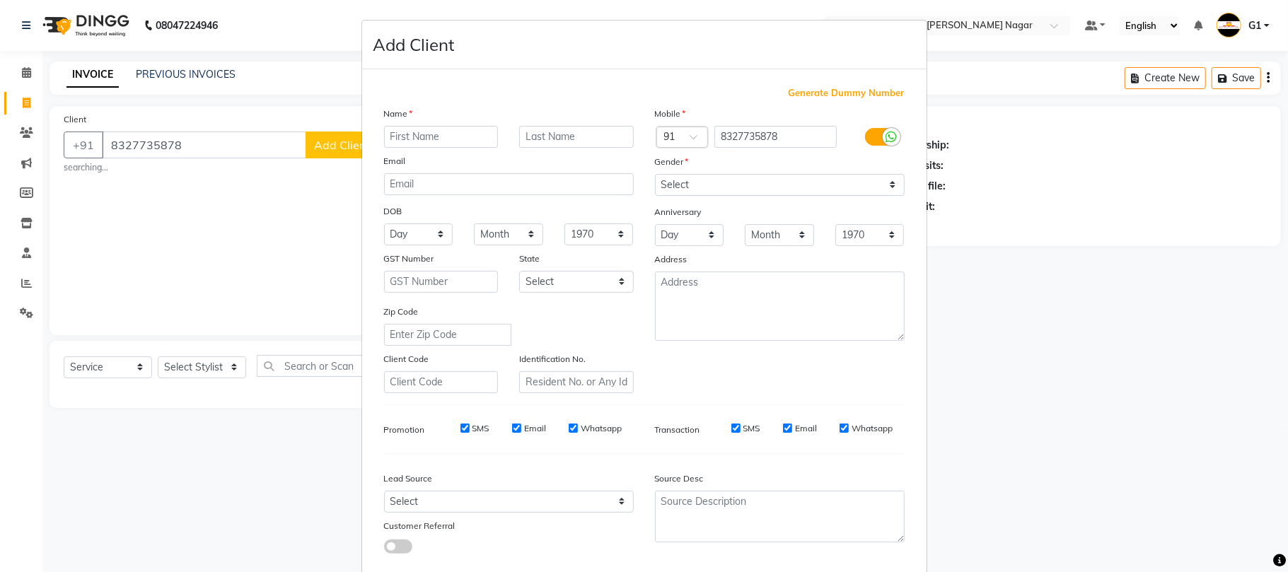
click at [405, 134] on input "text" at bounding box center [441, 137] width 115 height 22
click at [459, 134] on input "text" at bounding box center [441, 137] width 115 height 22
type input "RAJESH"
click at [682, 188] on select "Select Male Female Other Prefer Not To Say" at bounding box center [780, 185] width 250 height 22
select select "male"
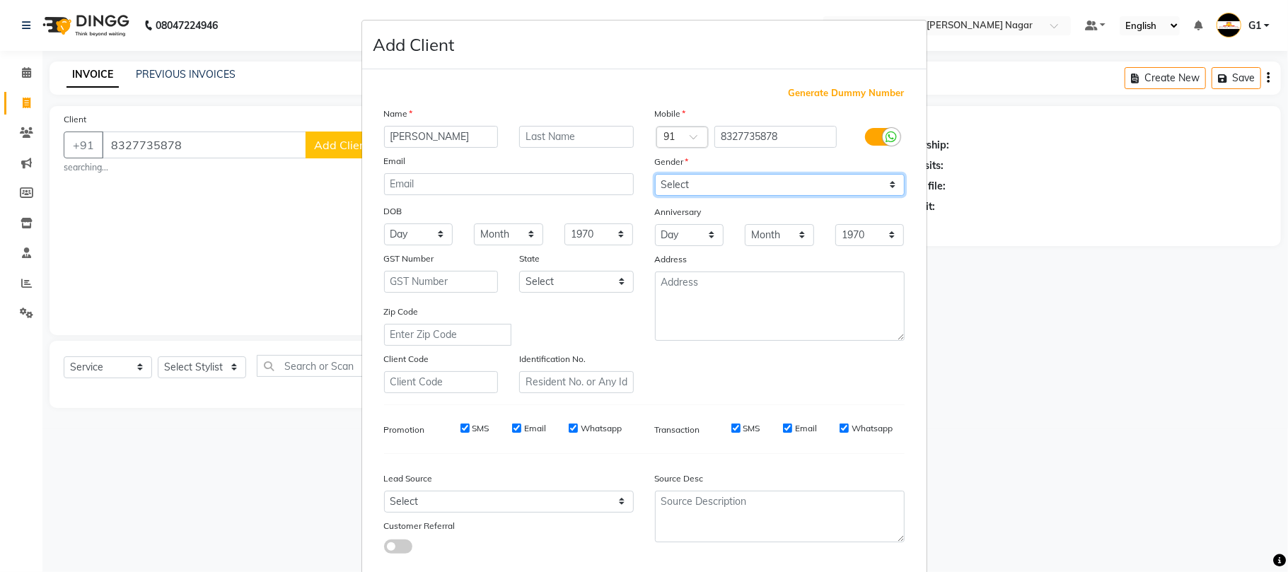
click at [655, 174] on select "Select Male Female Other Prefer Not To Say" at bounding box center [780, 185] width 250 height 22
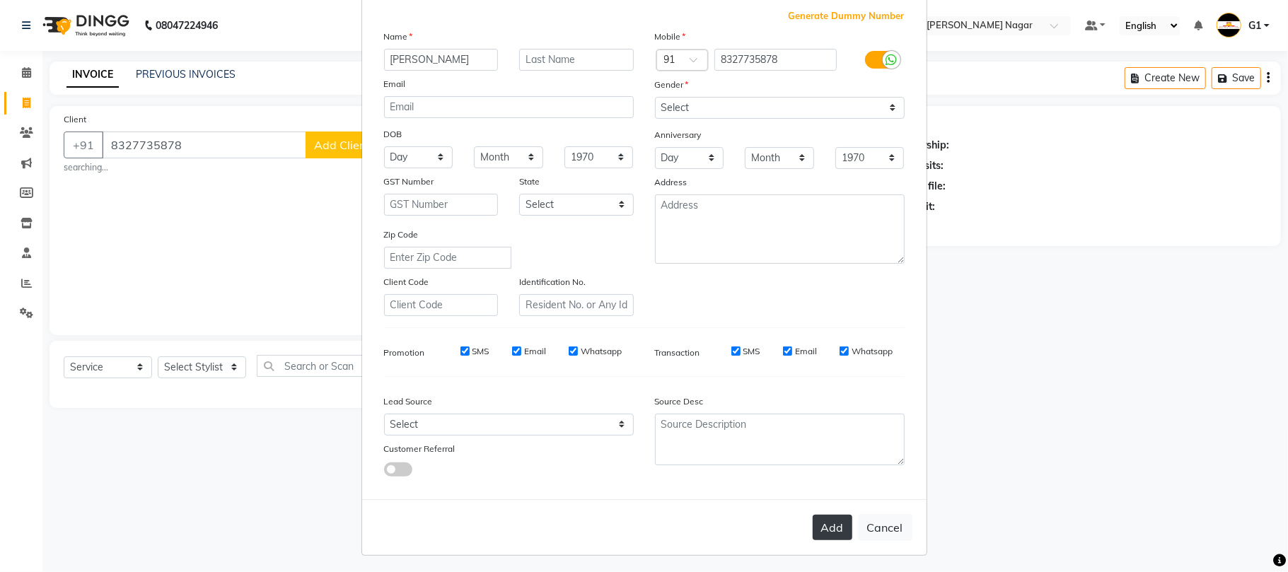
click at [815, 524] on button "Add" at bounding box center [832, 527] width 40 height 25
select select
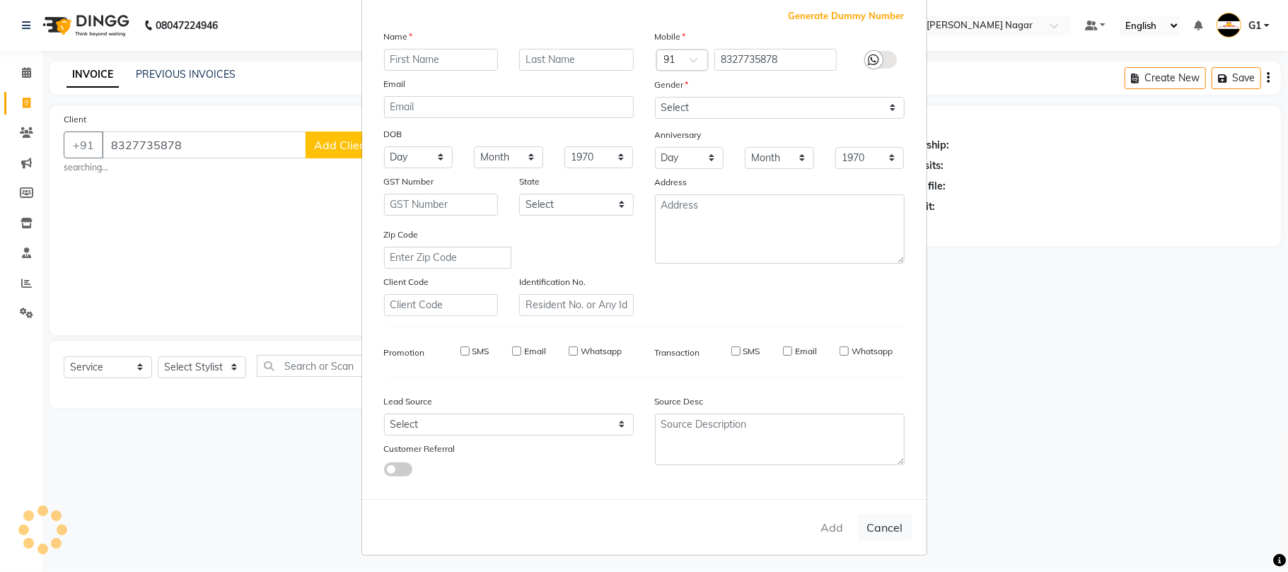
select select
checkbox input "false"
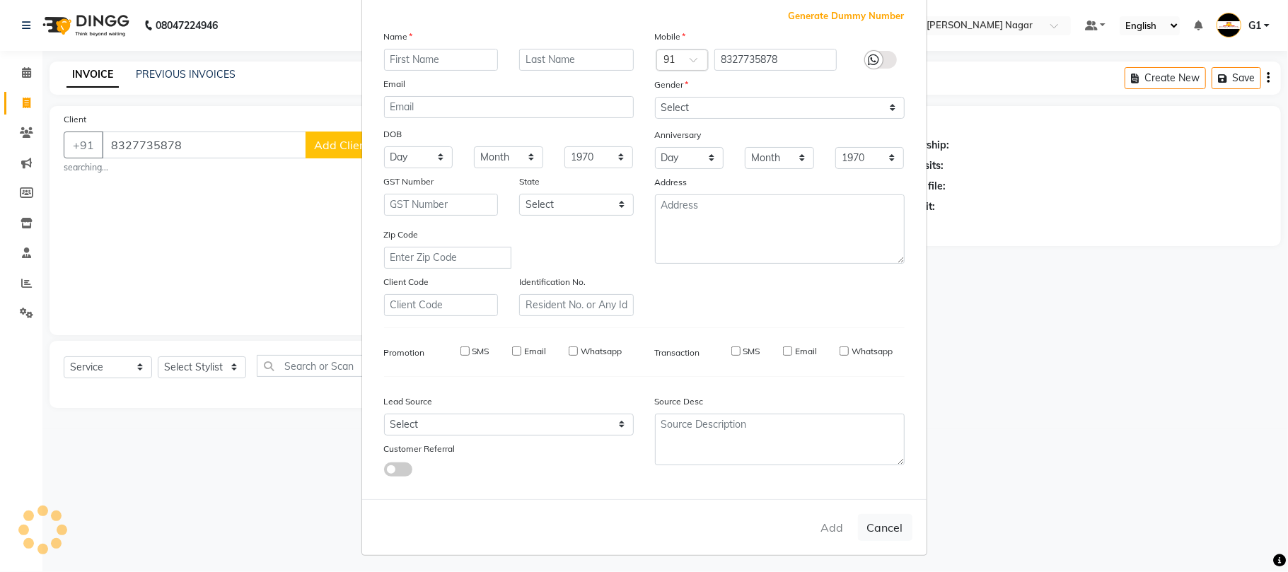
checkbox input "false"
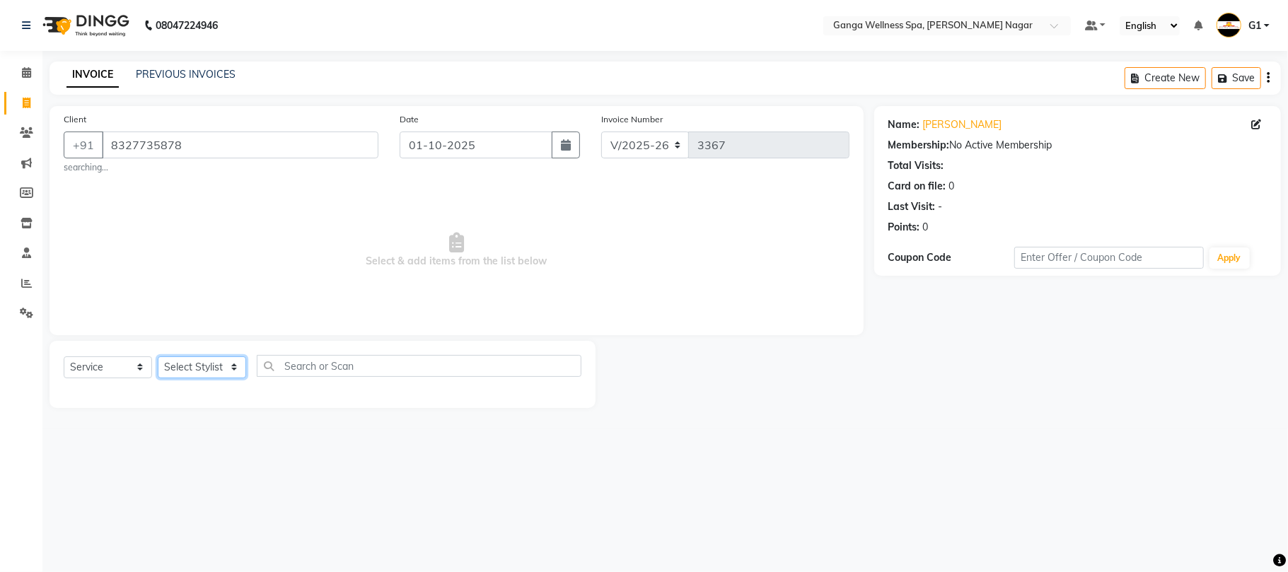
click at [210, 365] on select "Select Stylist Abhi akhil Alexa AMMY AMMY Annie anya APPI Arohi Ayen BANCHI Bin…" at bounding box center [202, 367] width 88 height 22
click at [225, 368] on select "Select Stylist Abhi akhil Alexa AMMY AMMY Annie anya APPI Arohi Ayen BANCHI Bin…" at bounding box center [202, 367] width 88 height 22
select select "70875"
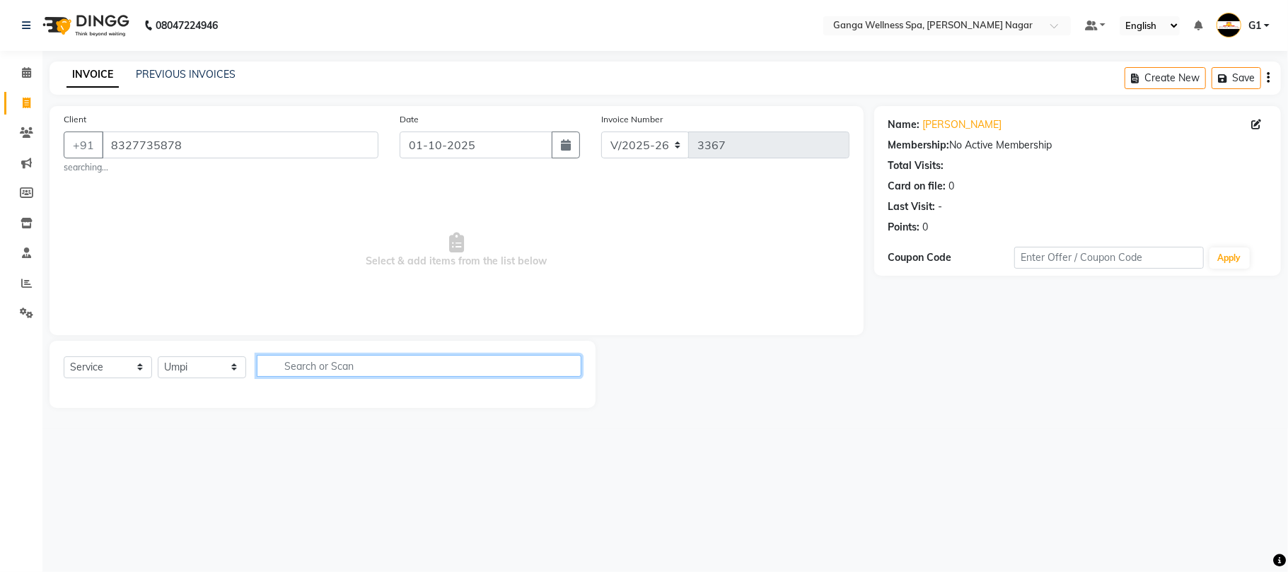
click at [322, 371] on input "text" at bounding box center [419, 366] width 325 height 22
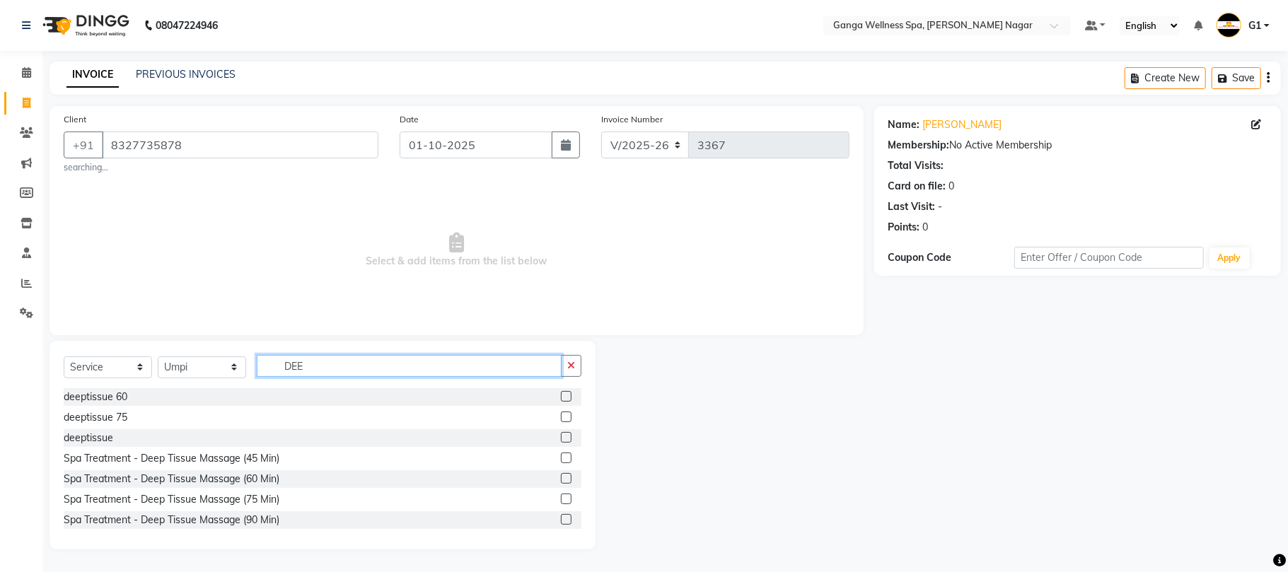
type input "DEE"
click at [561, 479] on label at bounding box center [566, 478] width 11 height 11
click at [561, 479] on input "checkbox" at bounding box center [565, 478] width 9 height 9
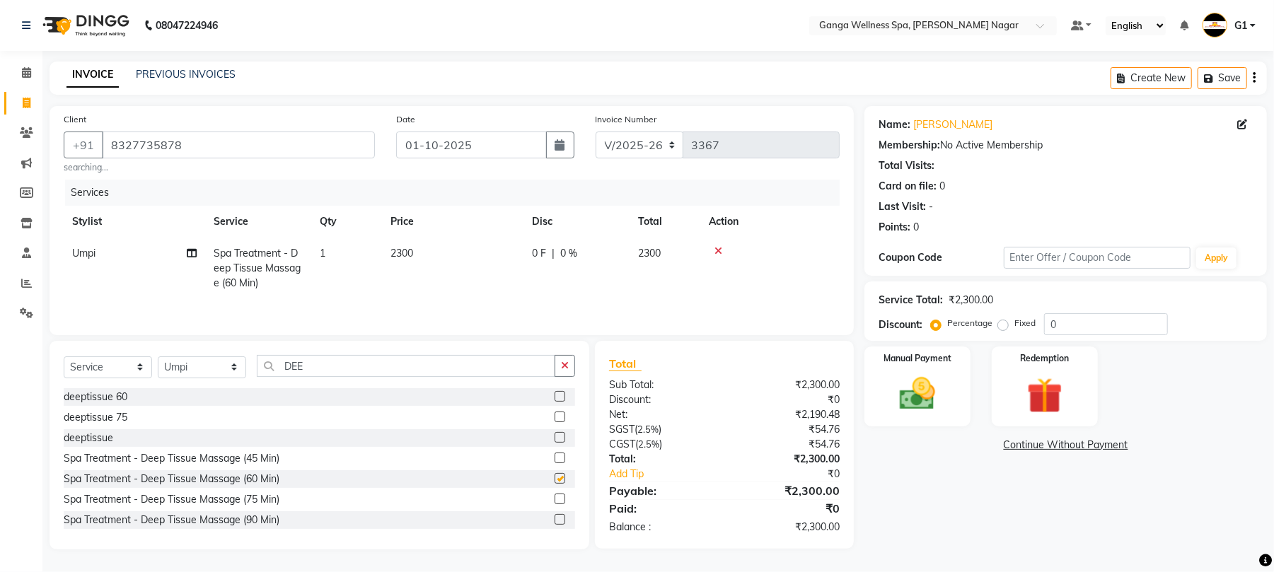
checkbox input "false"
click at [1014, 320] on label "Fixed" at bounding box center [1024, 323] width 21 height 13
click at [1003, 320] on input "Fixed" at bounding box center [1006, 323] width 10 height 10
radio input "true"
click at [1075, 320] on input "0" at bounding box center [1106, 324] width 124 height 22
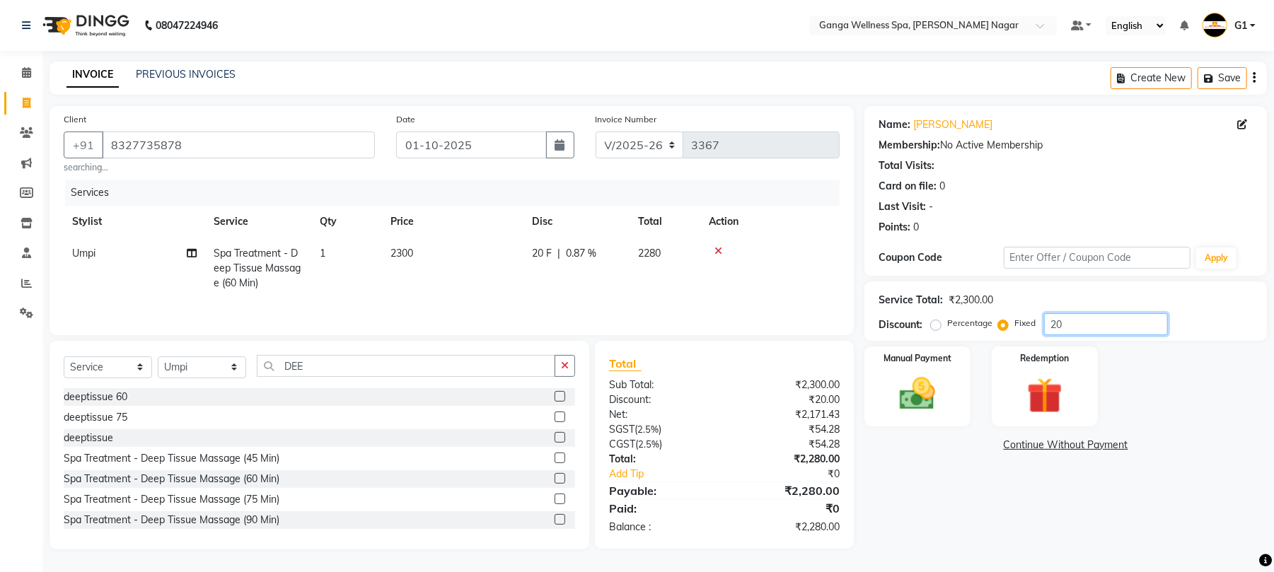
type input "2"
type input "300"
click at [926, 408] on img at bounding box center [917, 394] width 61 height 43
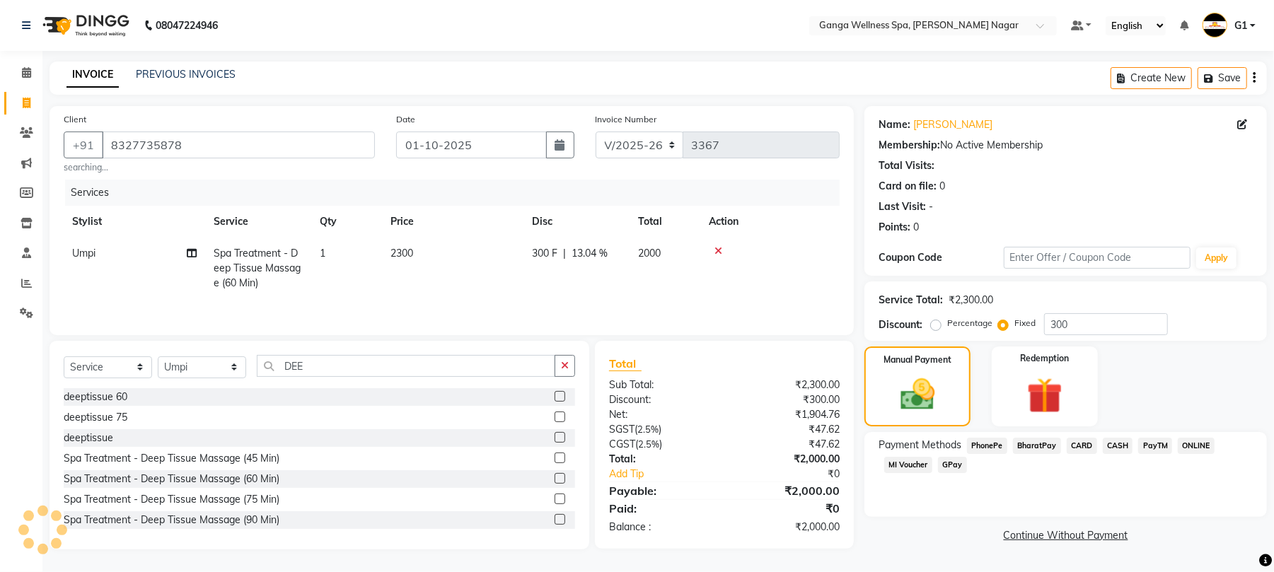
click at [1113, 444] on span "CASH" at bounding box center [1117, 446] width 30 height 16
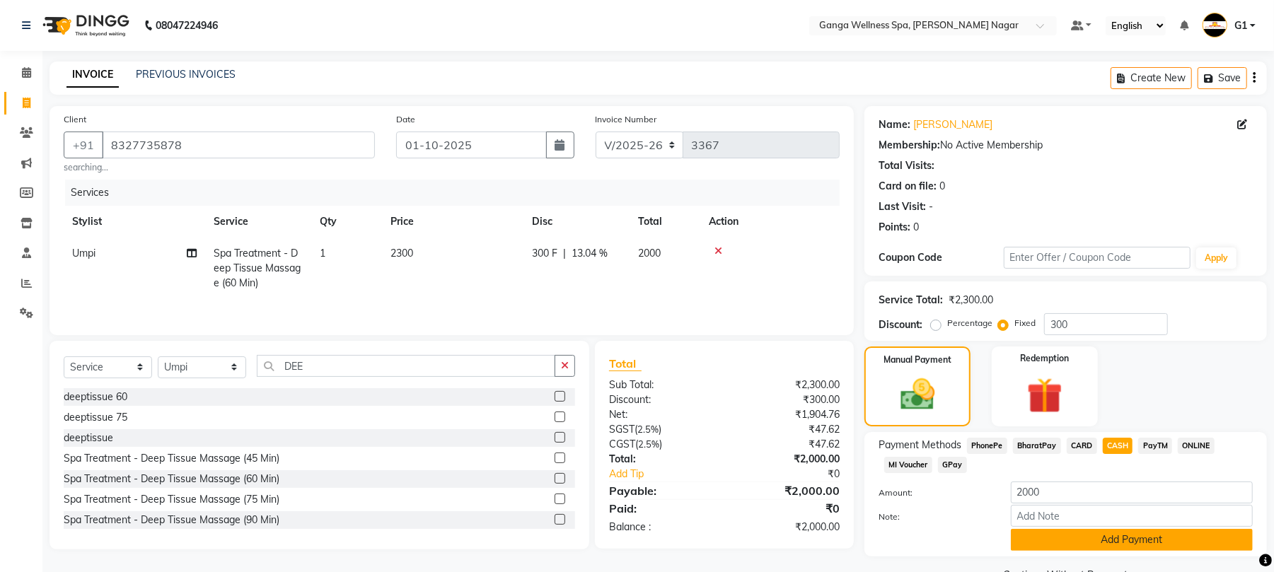
click at [1146, 535] on button "Add Payment" at bounding box center [1131, 540] width 242 height 22
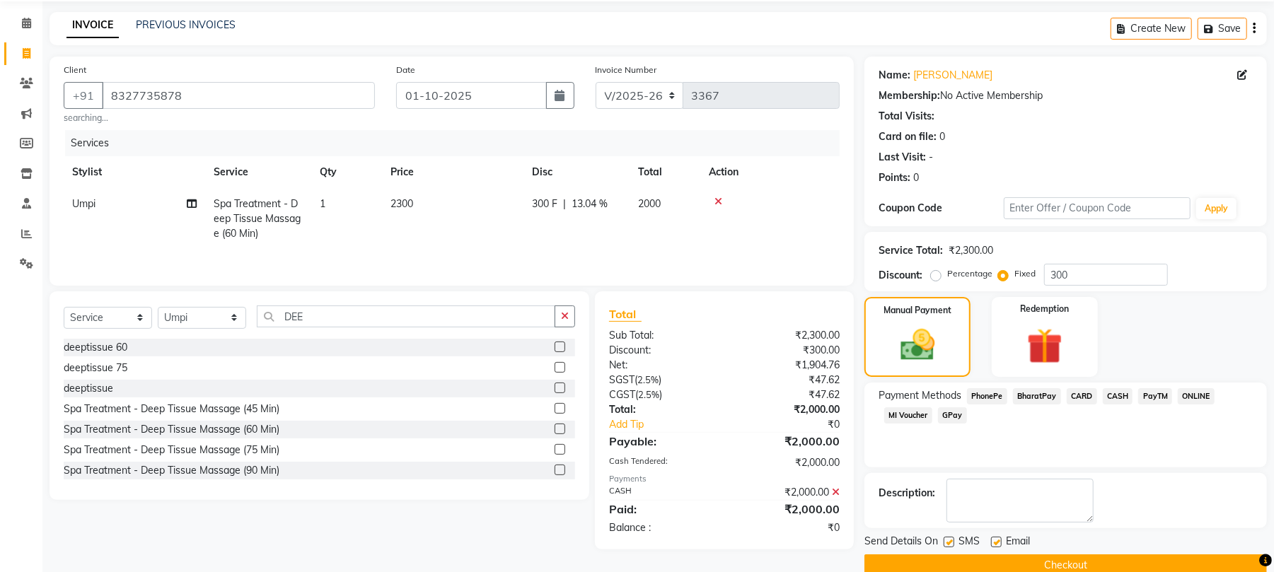
scroll to position [76, 0]
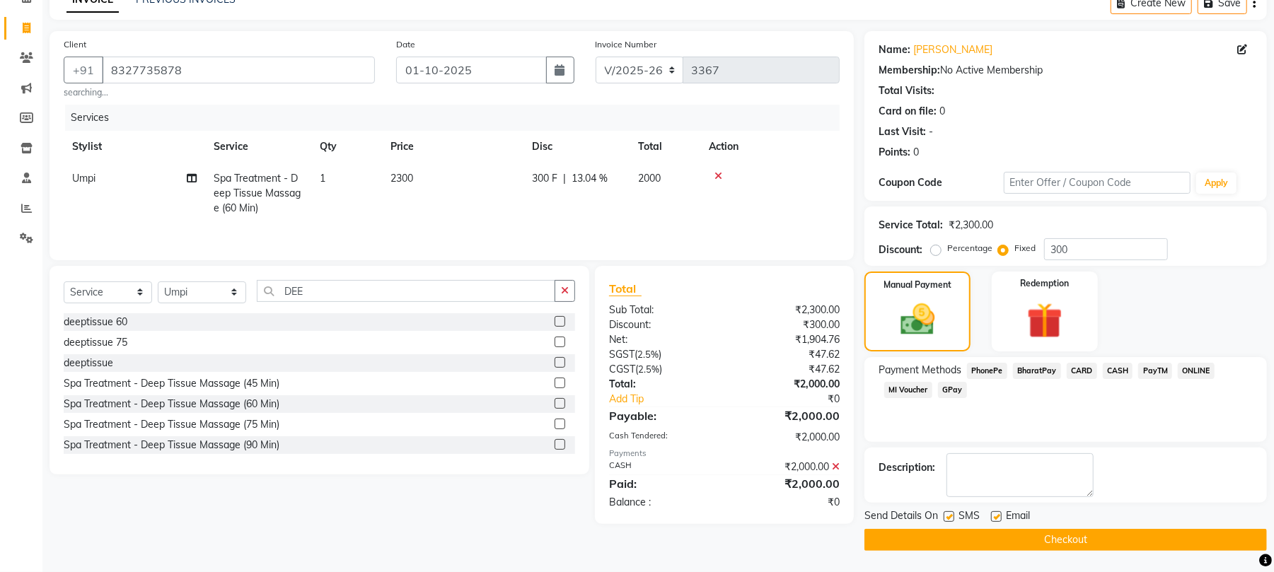
click at [1086, 529] on button "Checkout" at bounding box center [1065, 540] width 402 height 22
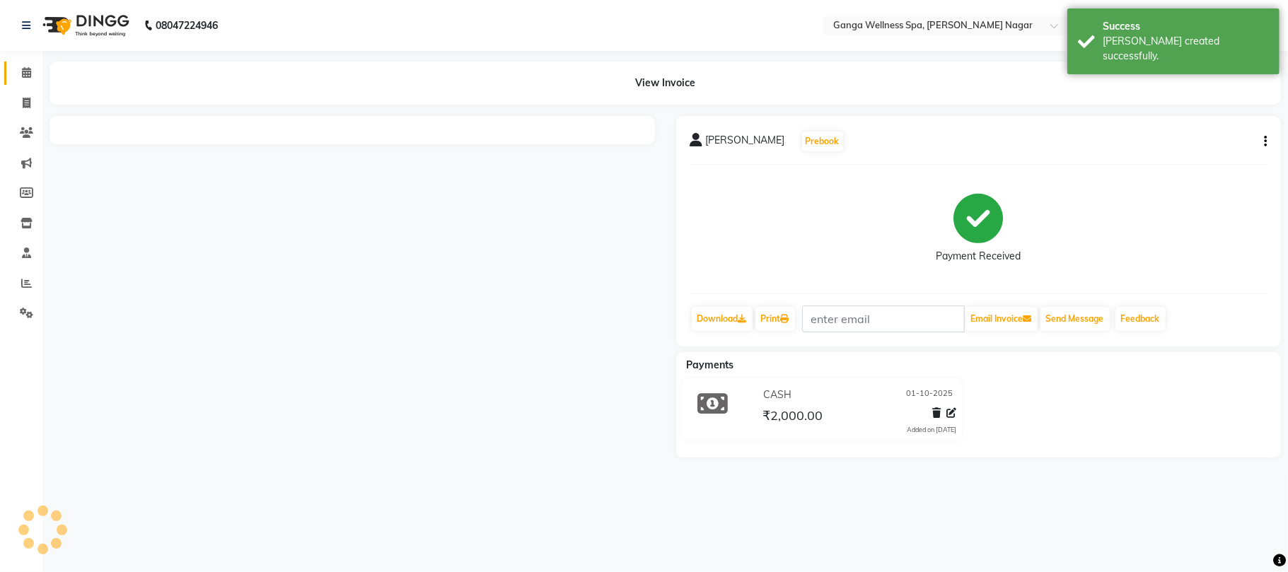
click at [12, 71] on link "Calendar" at bounding box center [21, 73] width 34 height 23
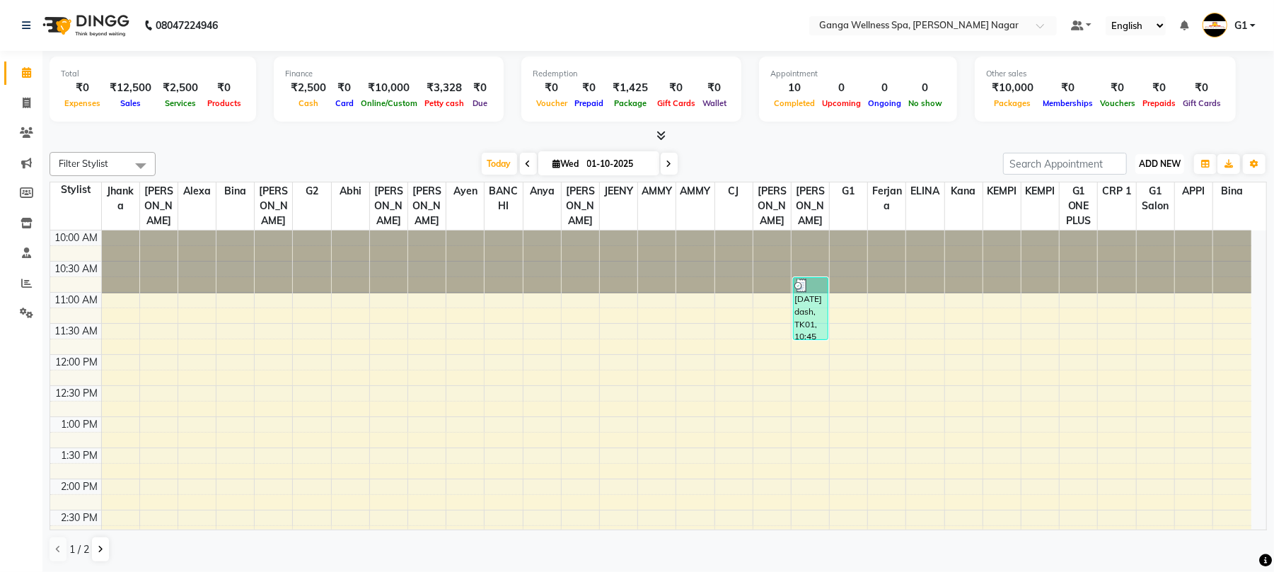
click at [1146, 157] on button "ADD NEW Toggle Dropdown" at bounding box center [1159, 164] width 49 height 20
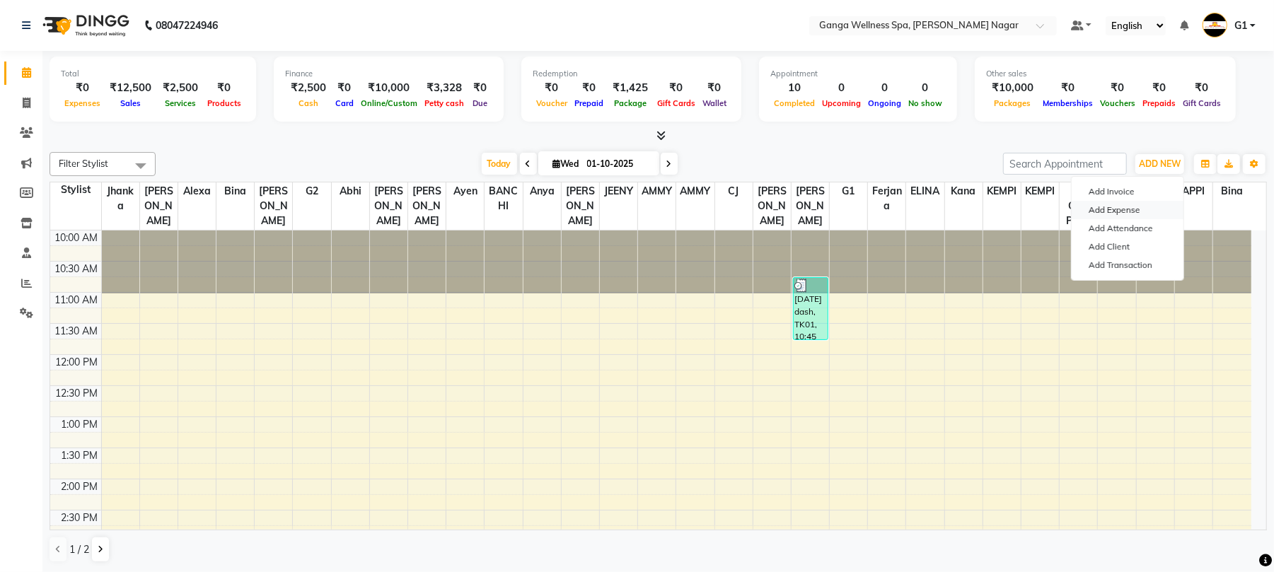
click at [1132, 216] on link "Add Expense" at bounding box center [1127, 210] width 112 height 18
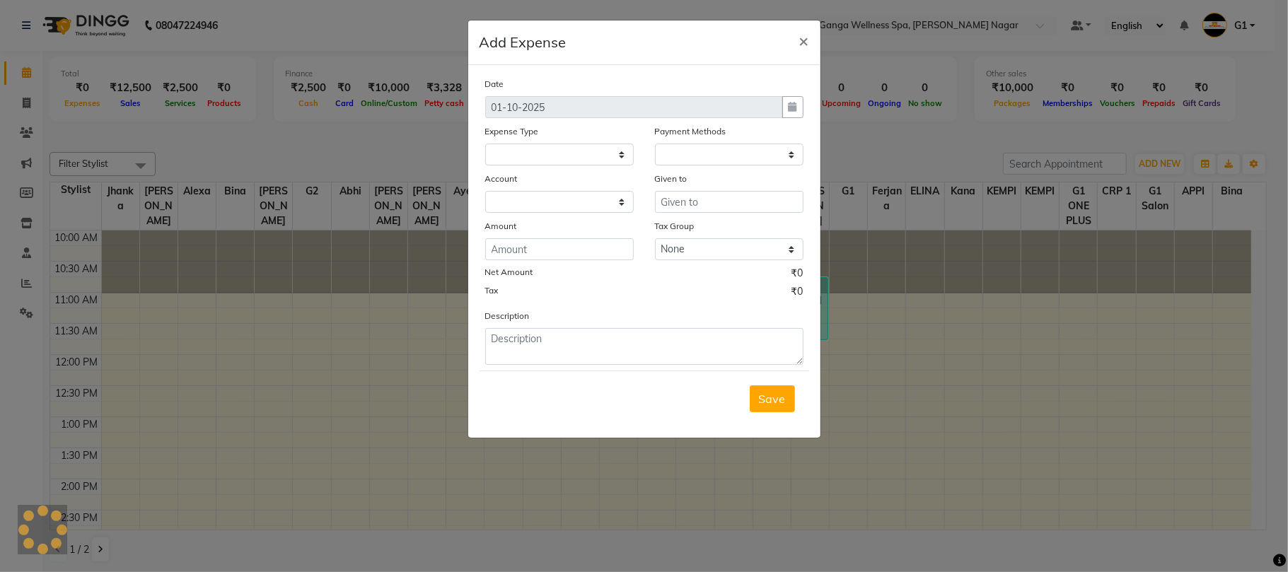
select select
select select "1"
select select "2469"
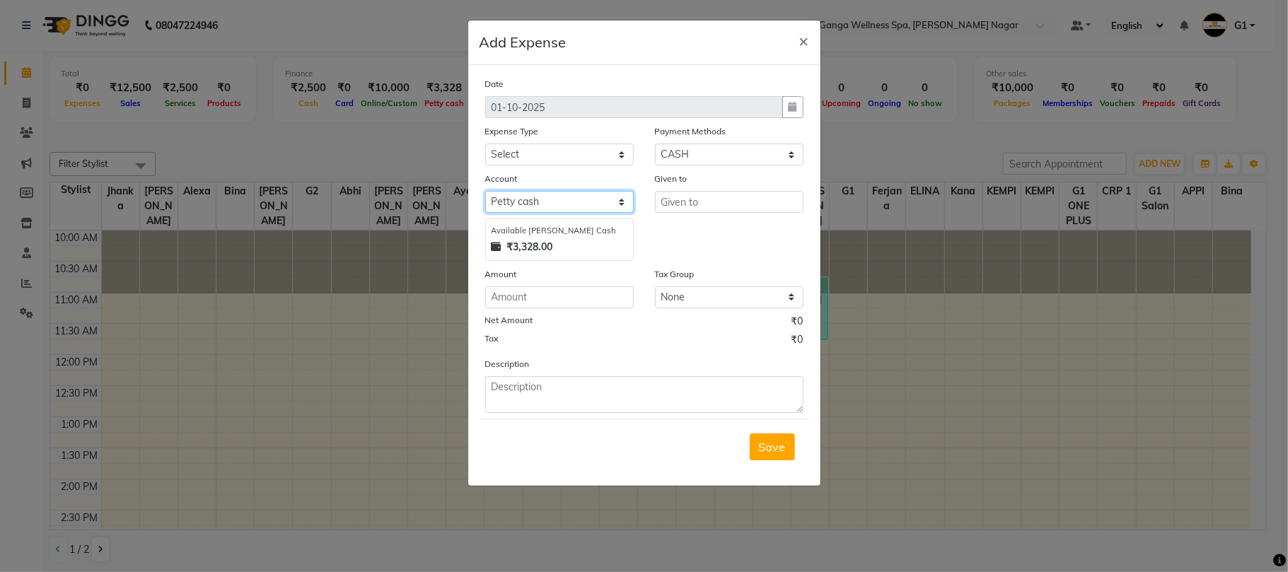
click at [564, 204] on select "Select Default account Petty cash" at bounding box center [559, 202] width 148 height 22
click at [723, 208] on input "text" at bounding box center [729, 202] width 148 height 22
click at [546, 148] on select "Select Advance Salary Bank charges Car maintenance Cash transfer to bank Cash t…" at bounding box center [559, 155] width 148 height 22
select select "10"
click at [485, 144] on select "Select Advance Salary Bank charges Car maintenance Cash transfer to bank Cash t…" at bounding box center [559, 155] width 148 height 22
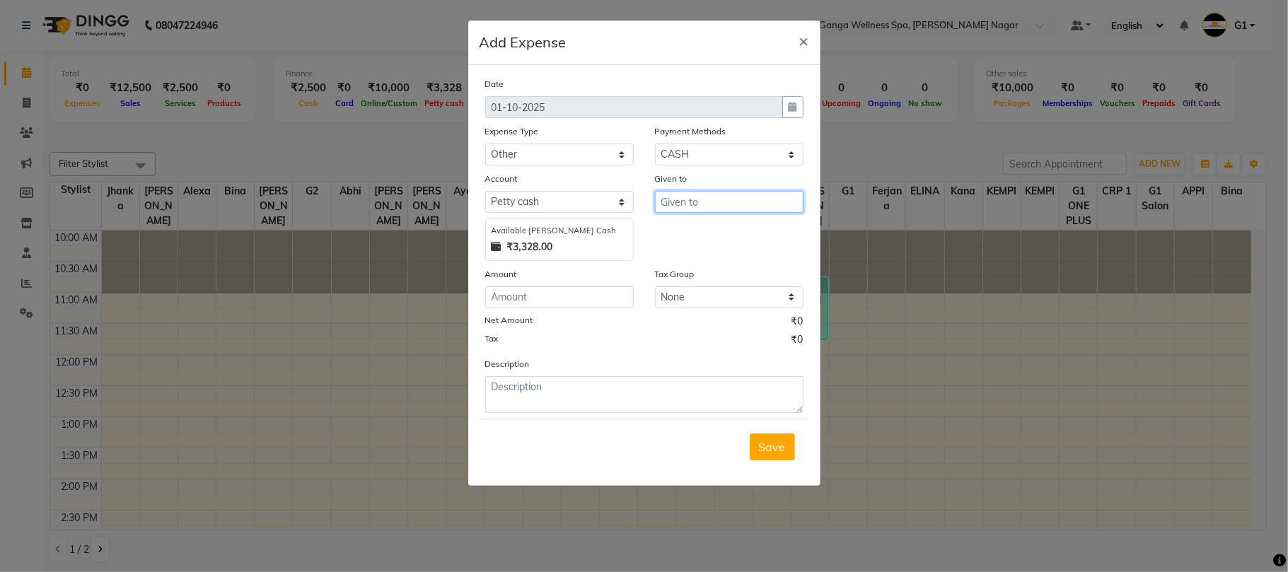
click at [704, 202] on input "text" at bounding box center [729, 202] width 148 height 22
type input "MOHAN"
click at [536, 296] on input "number" at bounding box center [559, 297] width 148 height 22
type input "500"
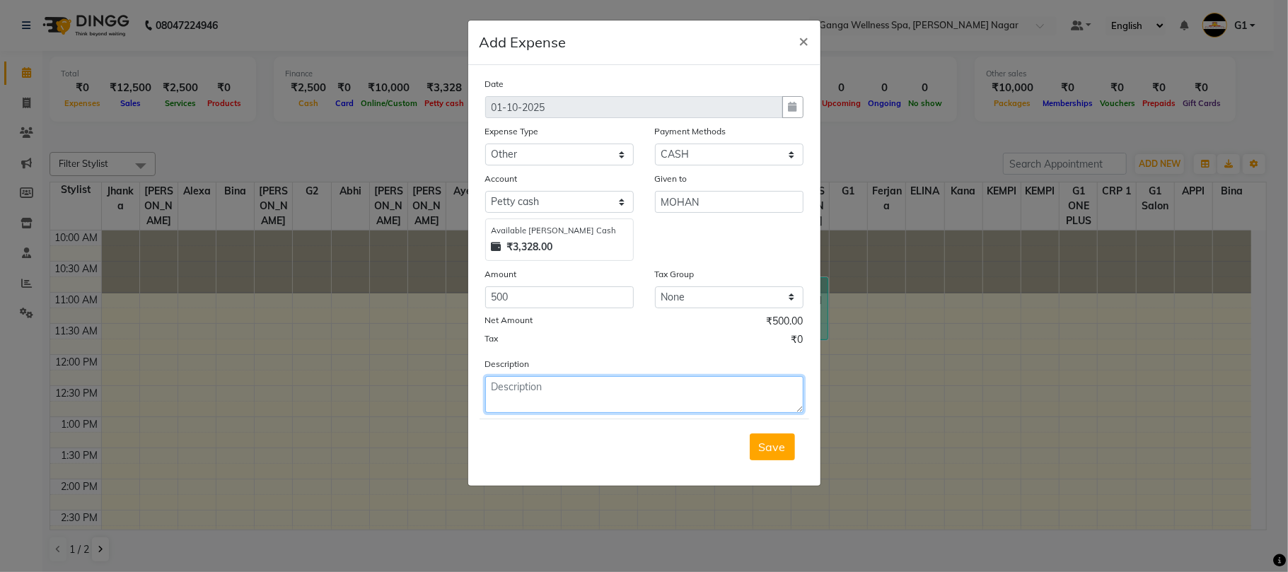
click at [539, 391] on textarea at bounding box center [644, 394] width 318 height 37
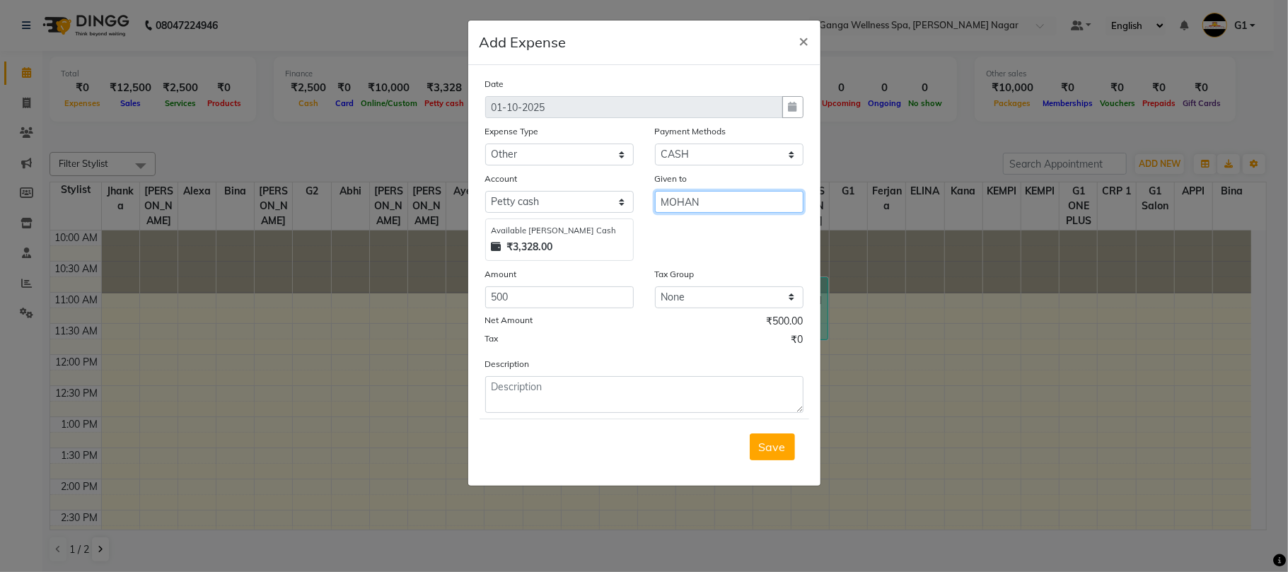
click at [705, 201] on input "MOHAN" at bounding box center [729, 202] width 148 height 22
type input "MOHAN, KARTIK"
click at [555, 292] on input "500" at bounding box center [559, 297] width 148 height 22
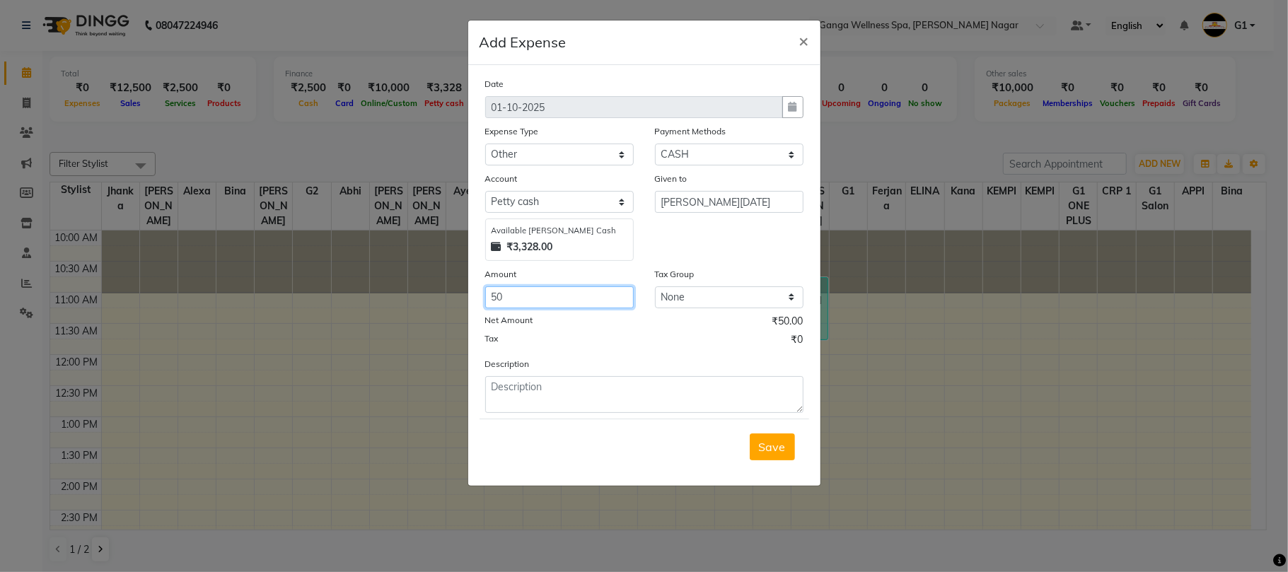
type input "5"
type input "1000"
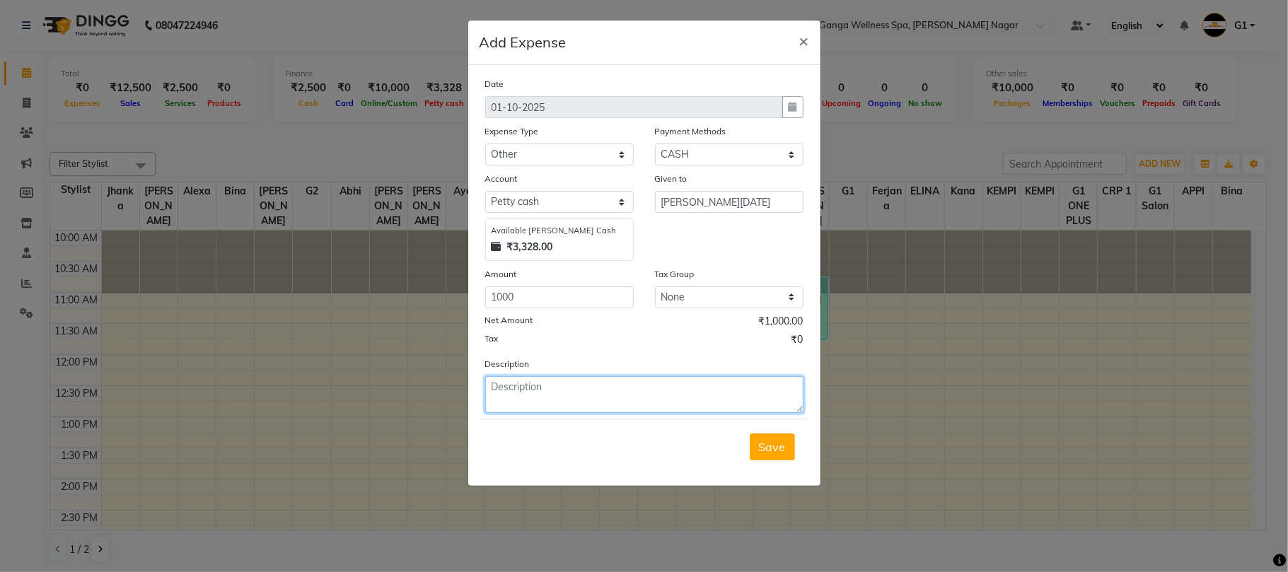
click at [547, 393] on textarea at bounding box center [644, 394] width 318 height 37
type textarea "DASHAHARA BOXEX"
click at [784, 451] on span "Save" at bounding box center [772, 447] width 27 height 14
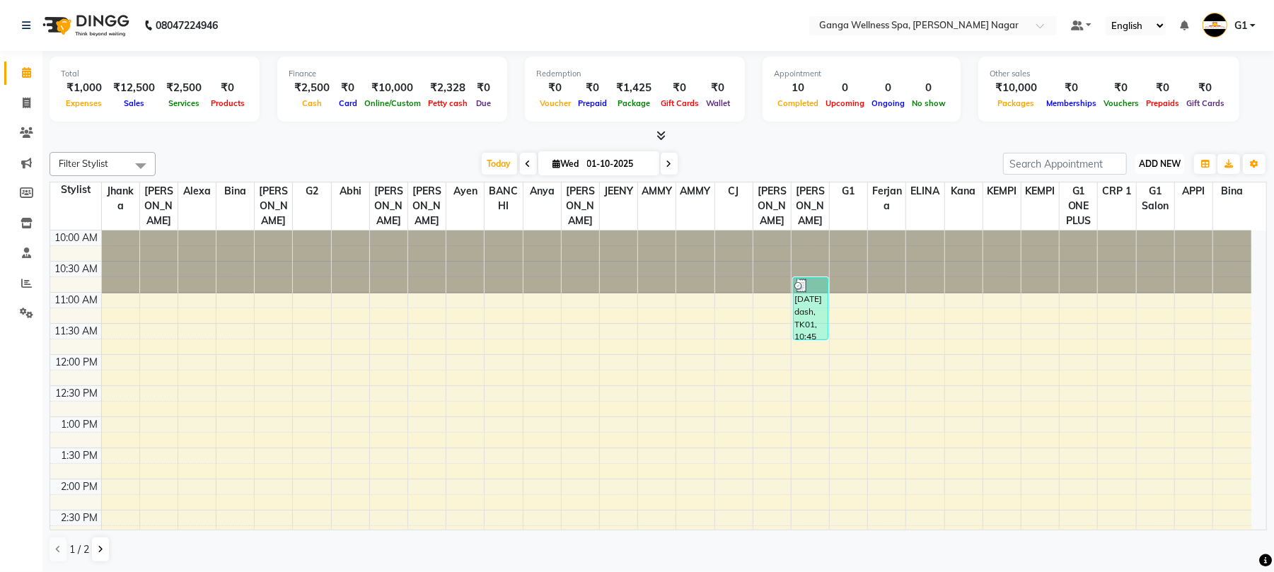
click at [1171, 160] on span "ADD NEW" at bounding box center [1159, 163] width 42 height 11
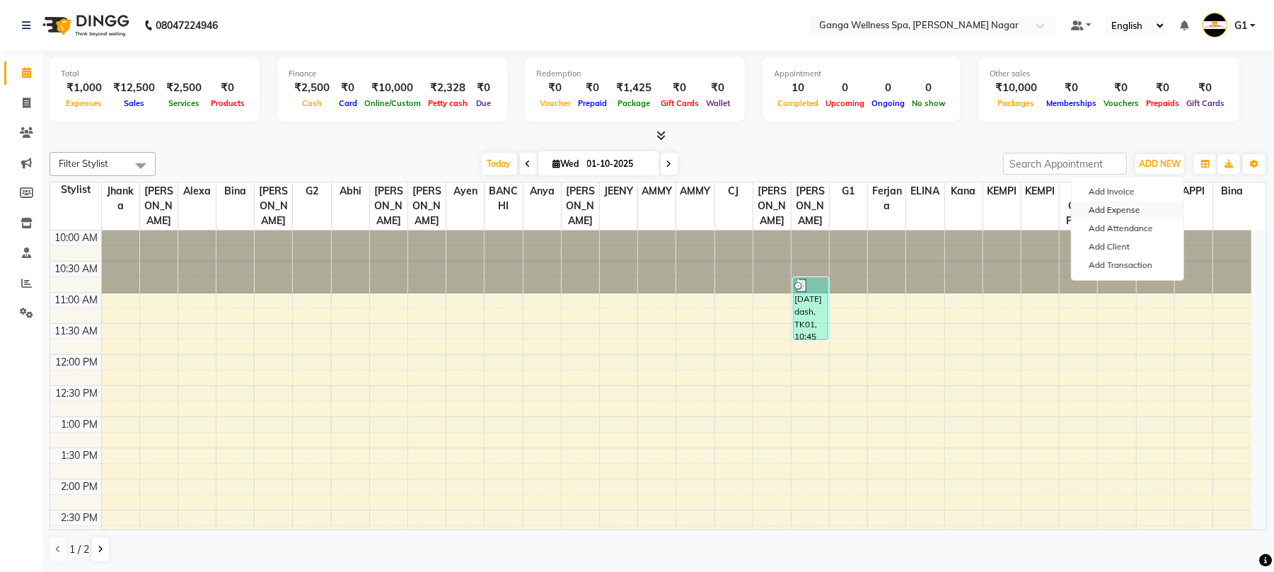
click at [1133, 209] on link "Add Expense" at bounding box center [1127, 210] width 112 height 18
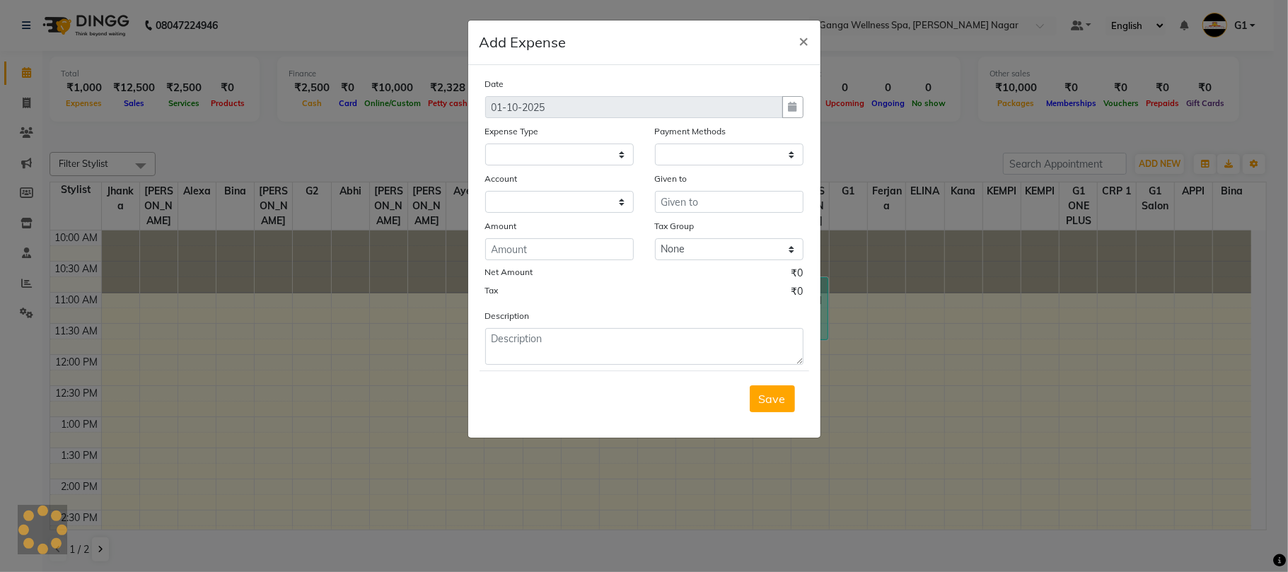
select select
select select "1"
select select "2469"
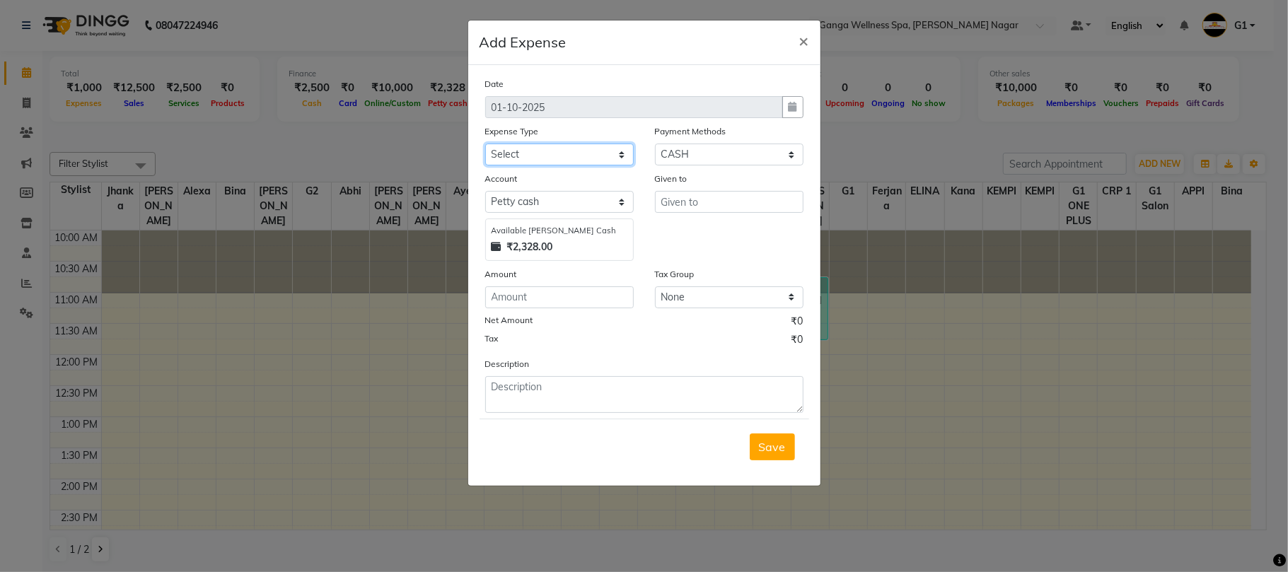
click at [566, 156] on select "Select Advance Salary Bank charges Car maintenance Cash transfer to bank Cash t…" at bounding box center [559, 155] width 148 height 22
click at [485, 144] on select "Select Advance Salary Bank charges Car maintenance Cash transfer to bank Cash t…" at bounding box center [559, 155] width 148 height 22
click at [538, 159] on select "Select Advance Salary Bank charges Car maintenance Cash transfer to bank Cash t…" at bounding box center [559, 155] width 148 height 22
select select "26"
click at [485, 144] on select "Select Advance Salary Bank charges Car maintenance Cash transfer to bank Cash t…" at bounding box center [559, 155] width 148 height 22
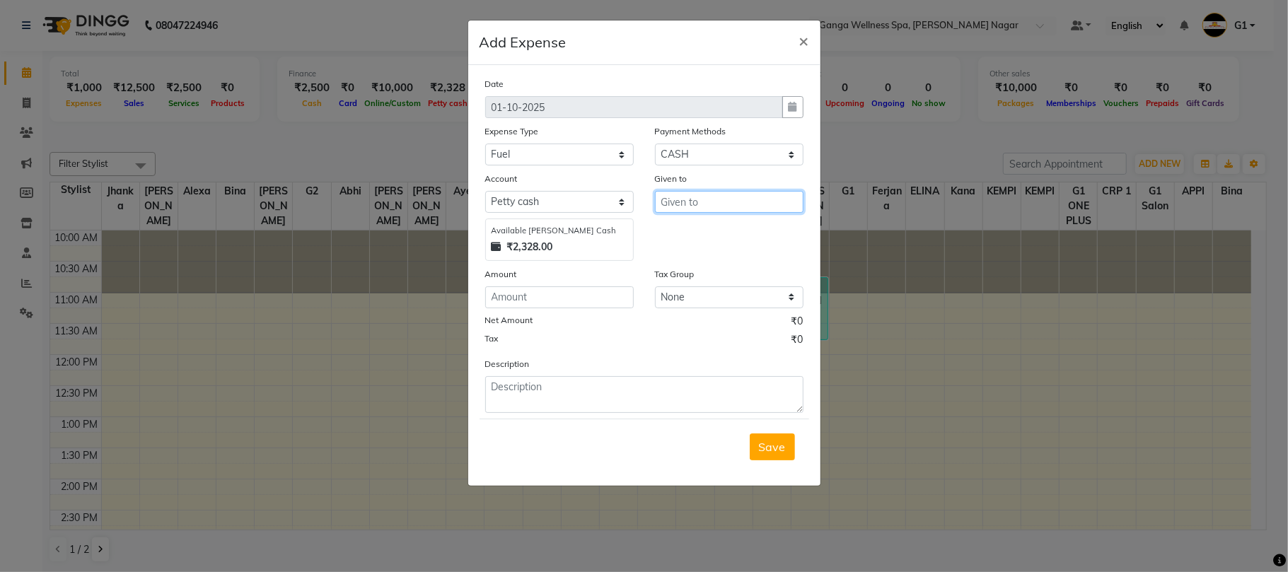
click at [688, 198] on input "text" at bounding box center [729, 202] width 148 height 22
click at [730, 229] on button "MERRY" at bounding box center [711, 231] width 112 height 23
type input "MERRY"
click at [601, 300] on input "number" at bounding box center [559, 297] width 148 height 22
type input "600"
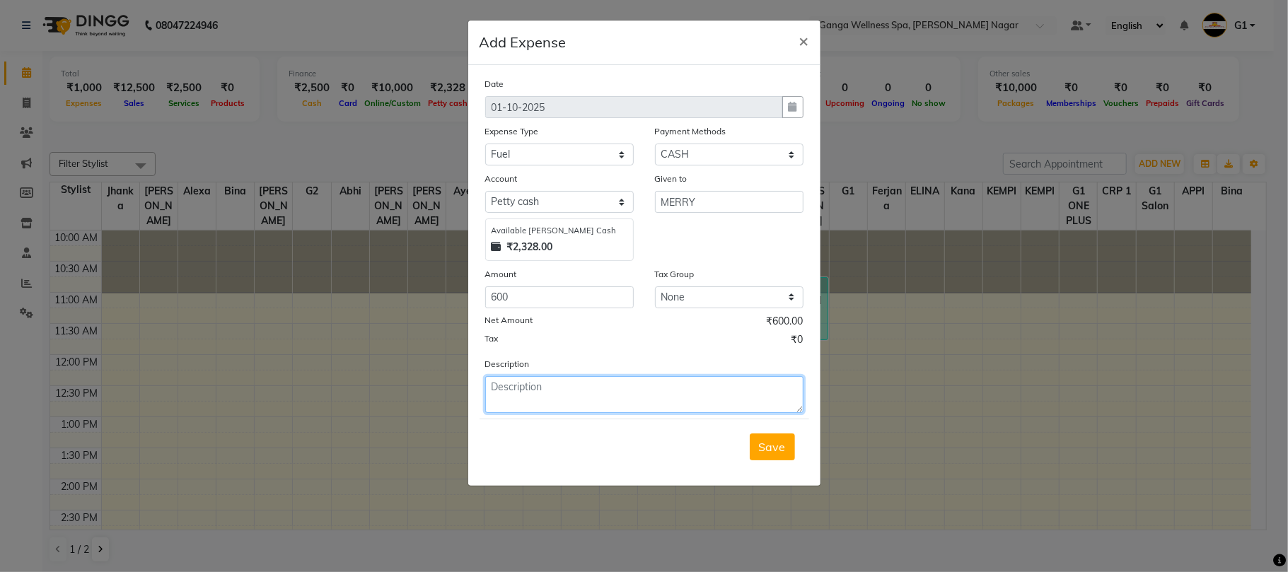
click at [592, 400] on textarea at bounding box center [644, 394] width 318 height 37
type textarea "3 DAYS FUEL CHARGE GOING TO ROOTZ"
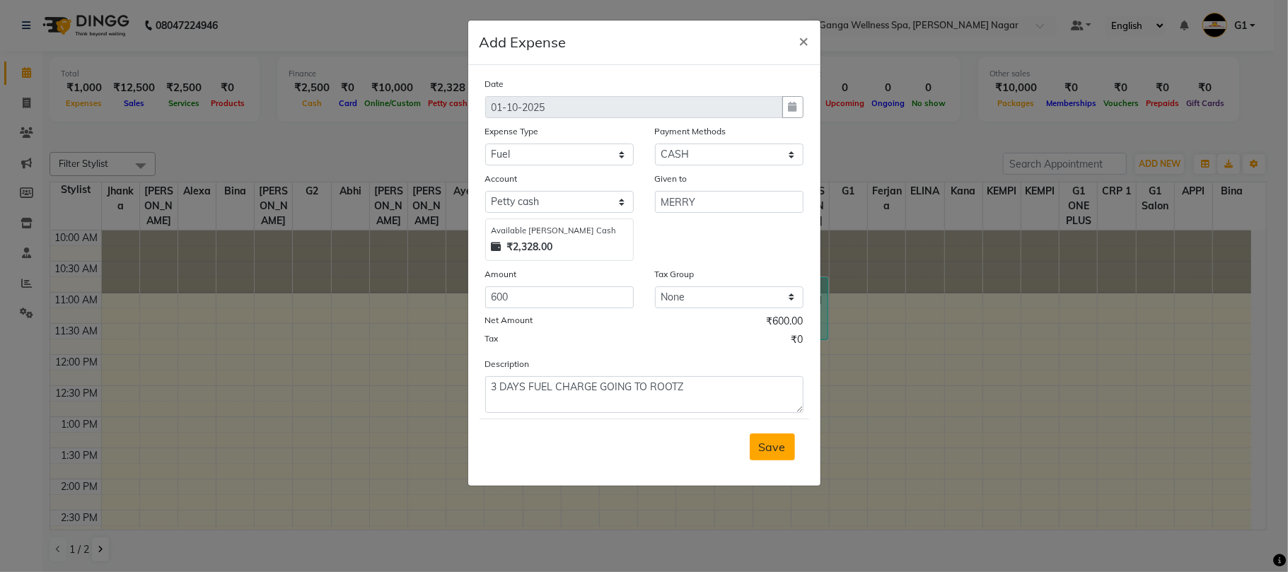
click at [775, 448] on span "Save" at bounding box center [772, 447] width 27 height 14
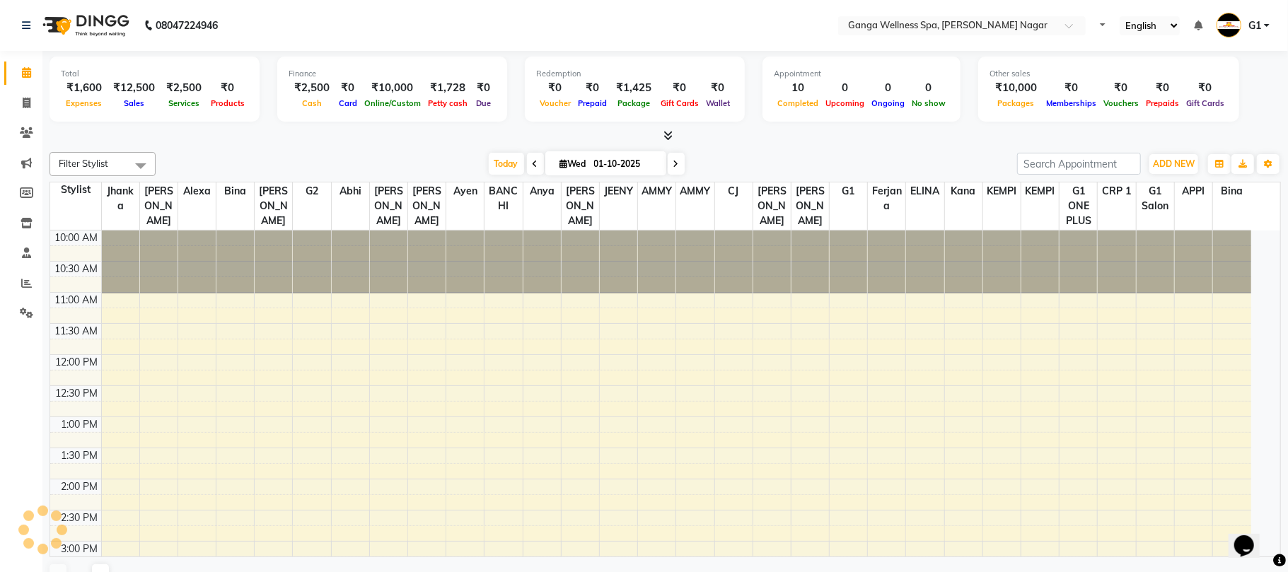
select select "en"
